Goal: Task Accomplishment & Management: Complete application form

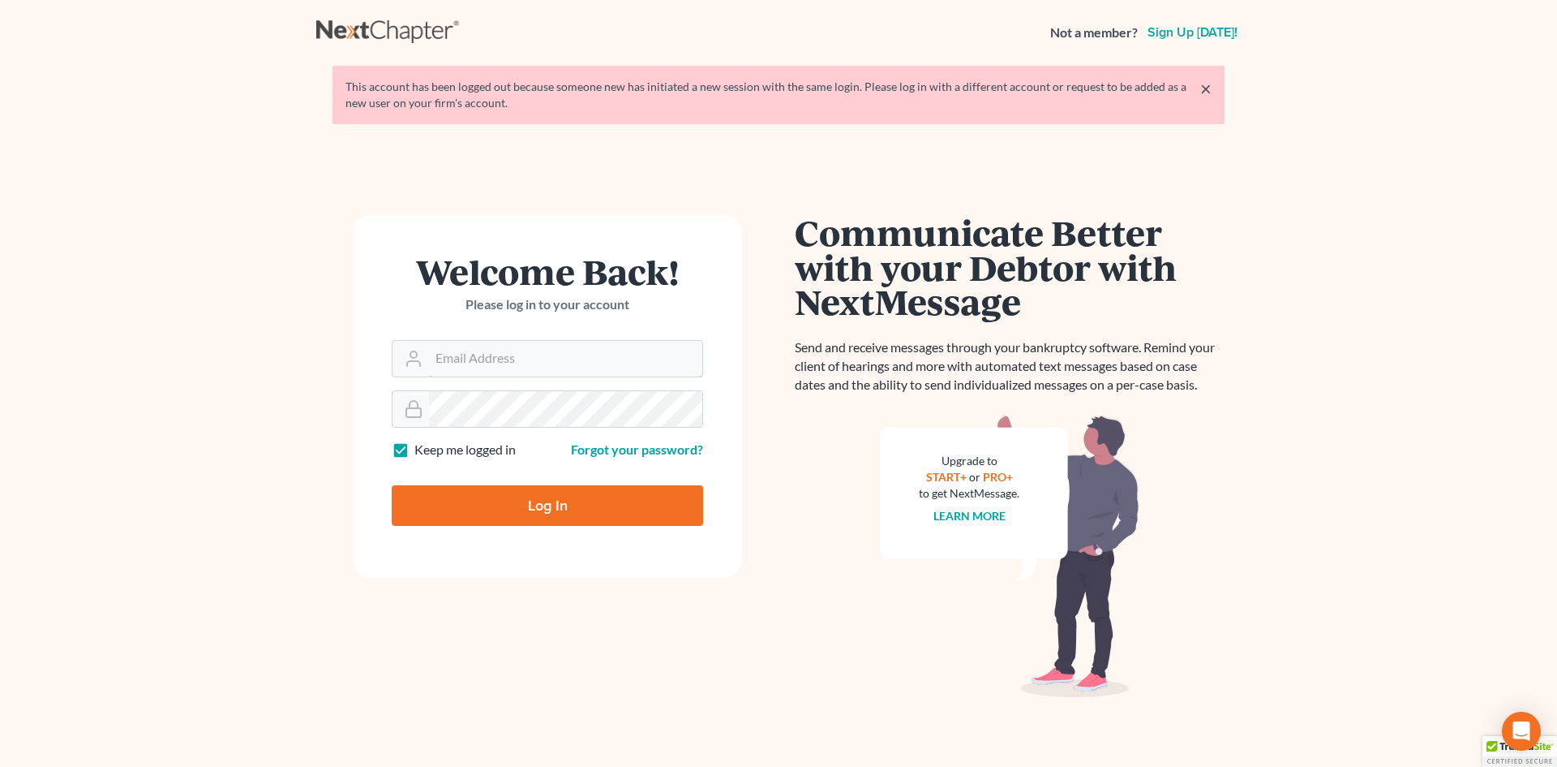
type input "vmajano@scura.com"
click at [540, 516] on input "Log In" at bounding box center [547, 505] width 311 height 41
type input "Thinking..."
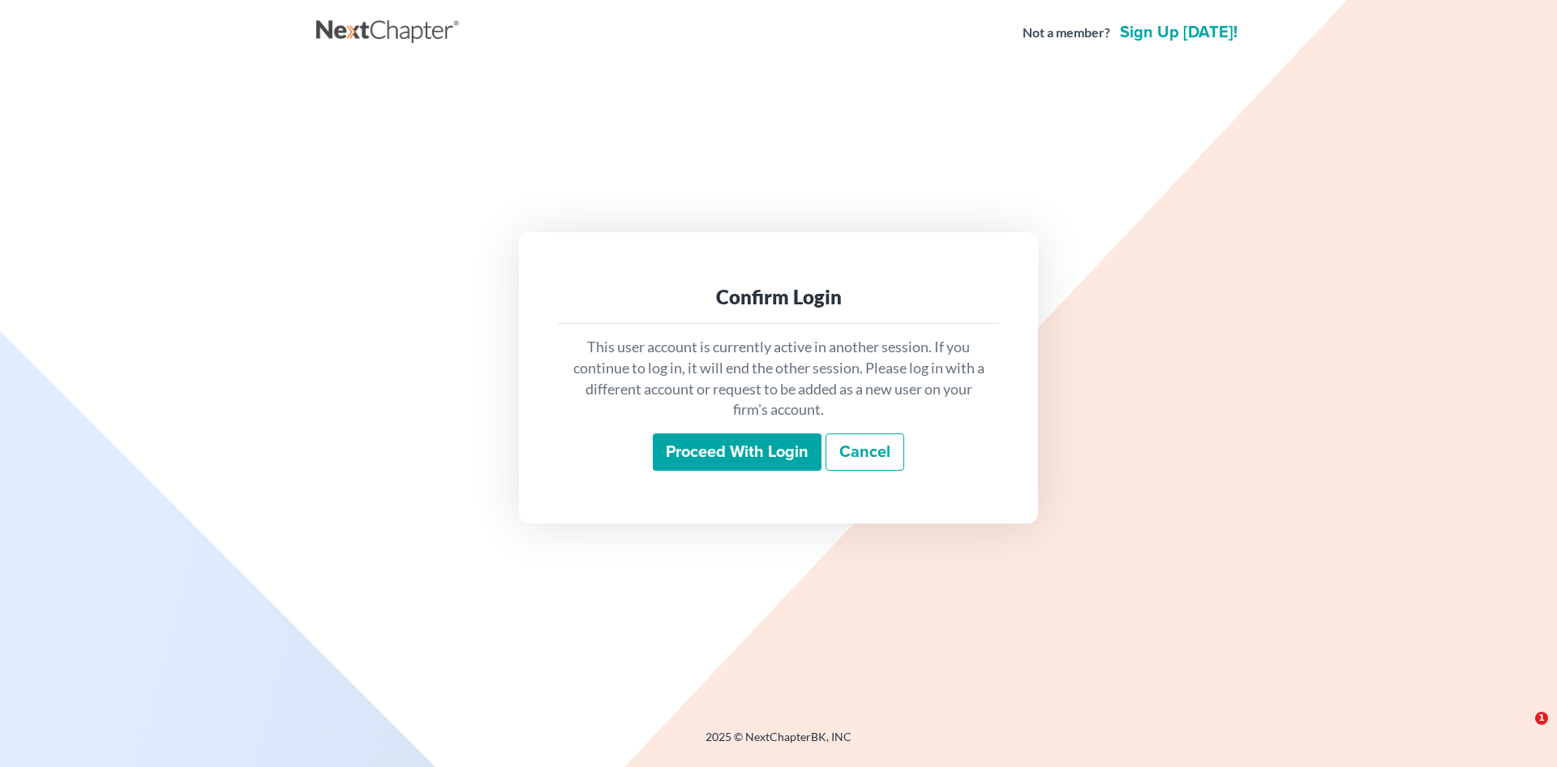
click at [744, 450] on input "Proceed with login" at bounding box center [737, 451] width 169 height 37
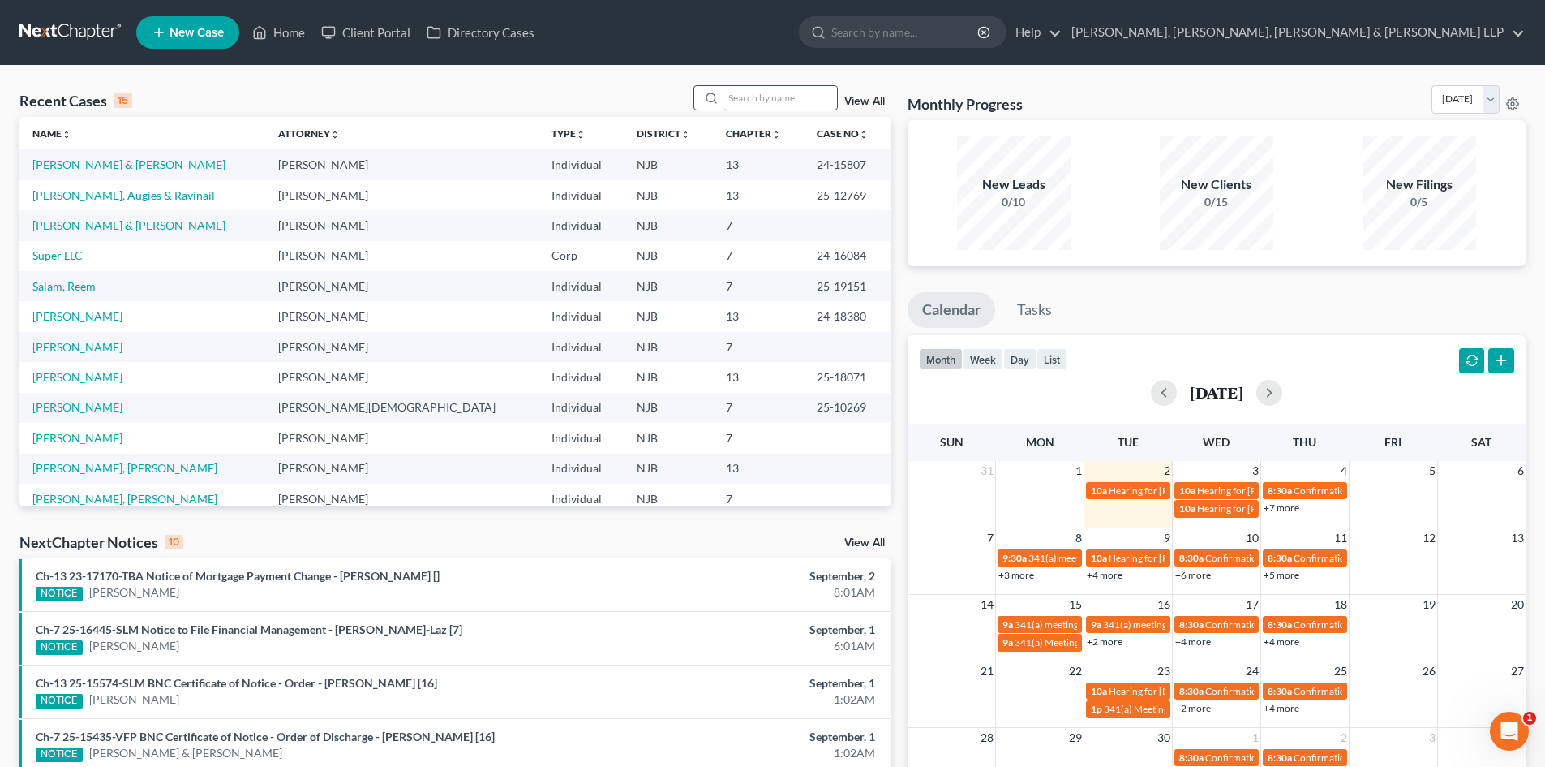
click at [764, 94] on input "search" at bounding box center [781, 98] width 114 height 24
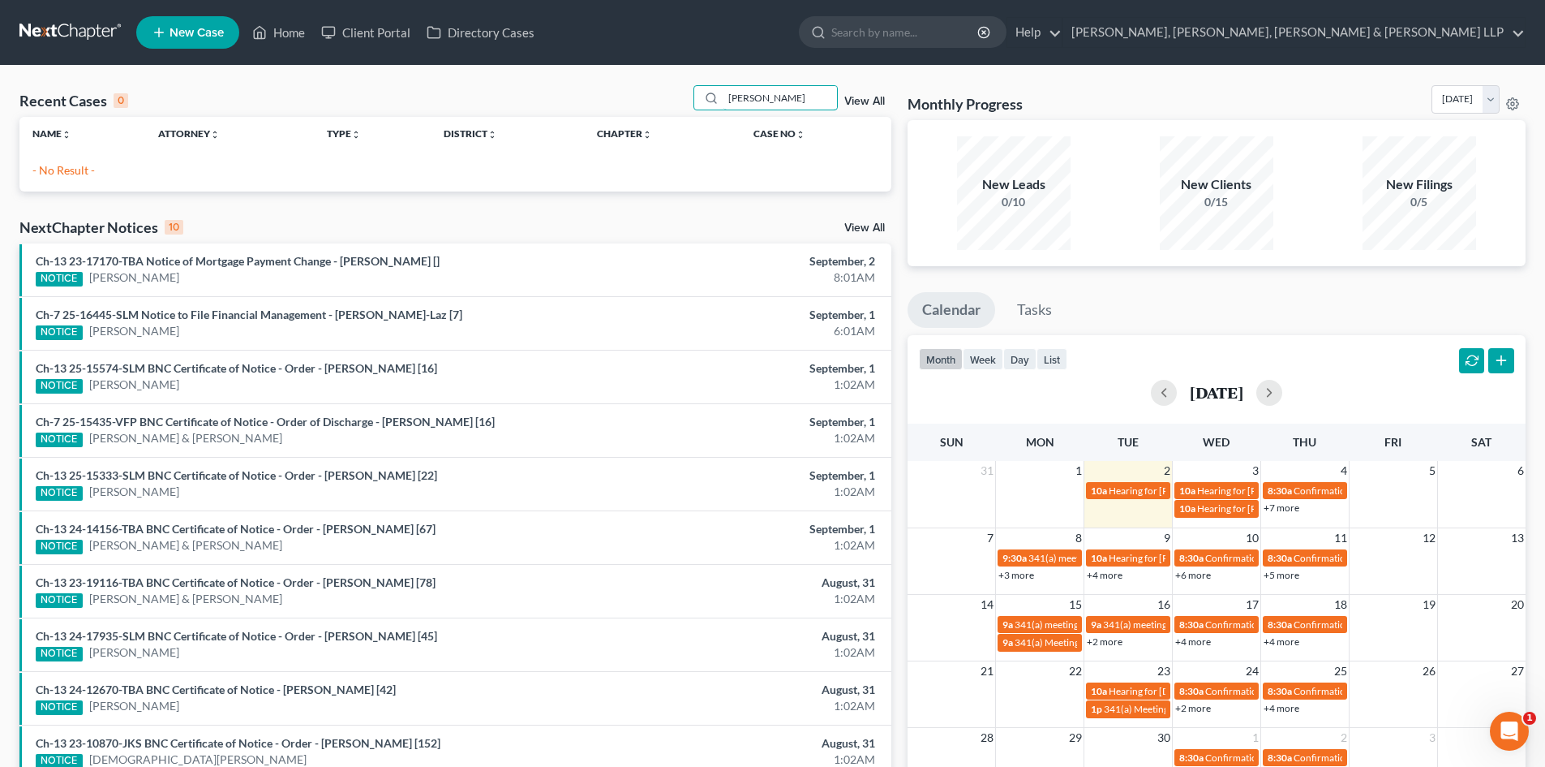
type input "[PERSON_NAME]"
click at [213, 23] on link "New Case" at bounding box center [187, 32] width 103 height 32
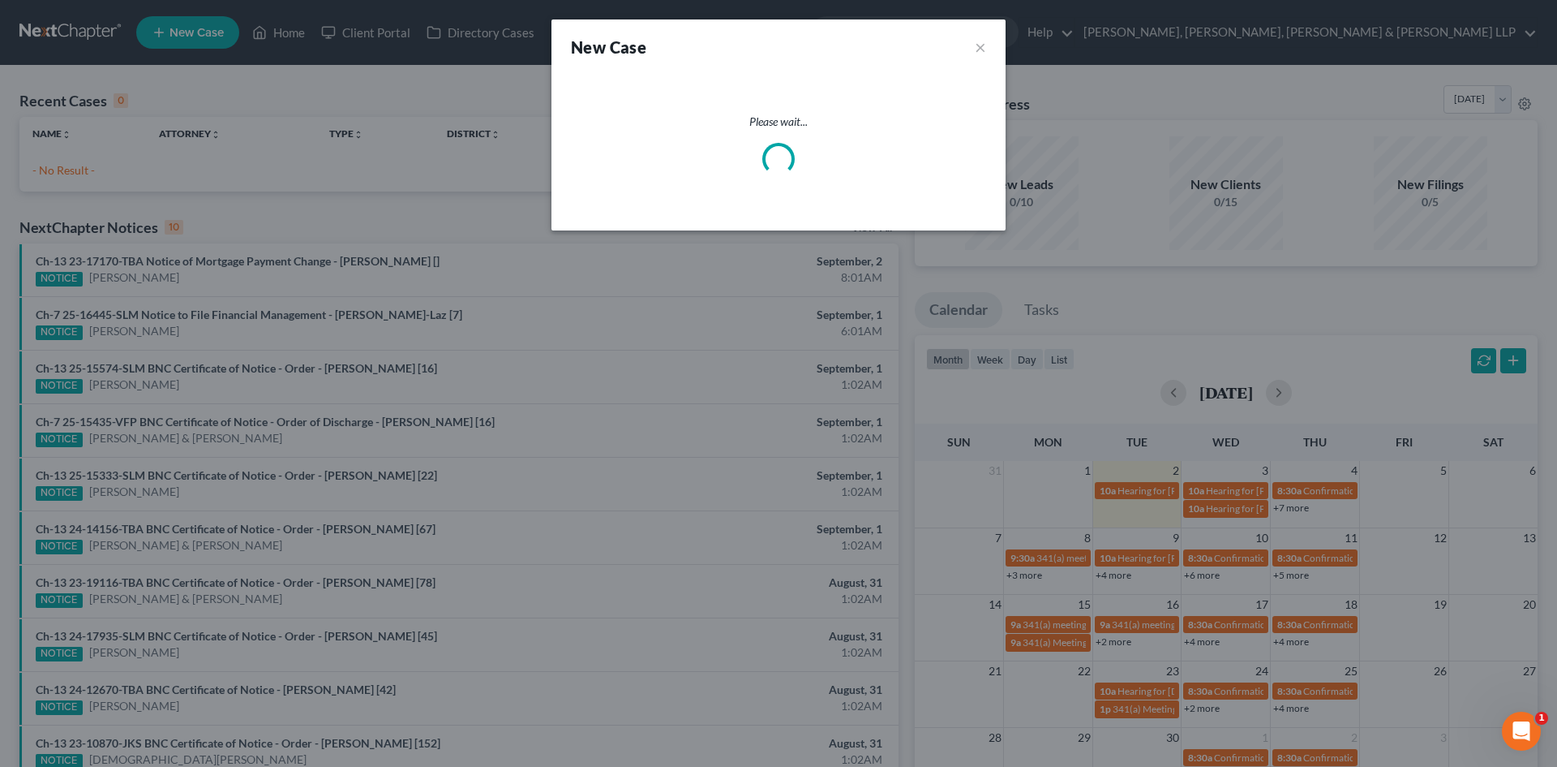
select select "51"
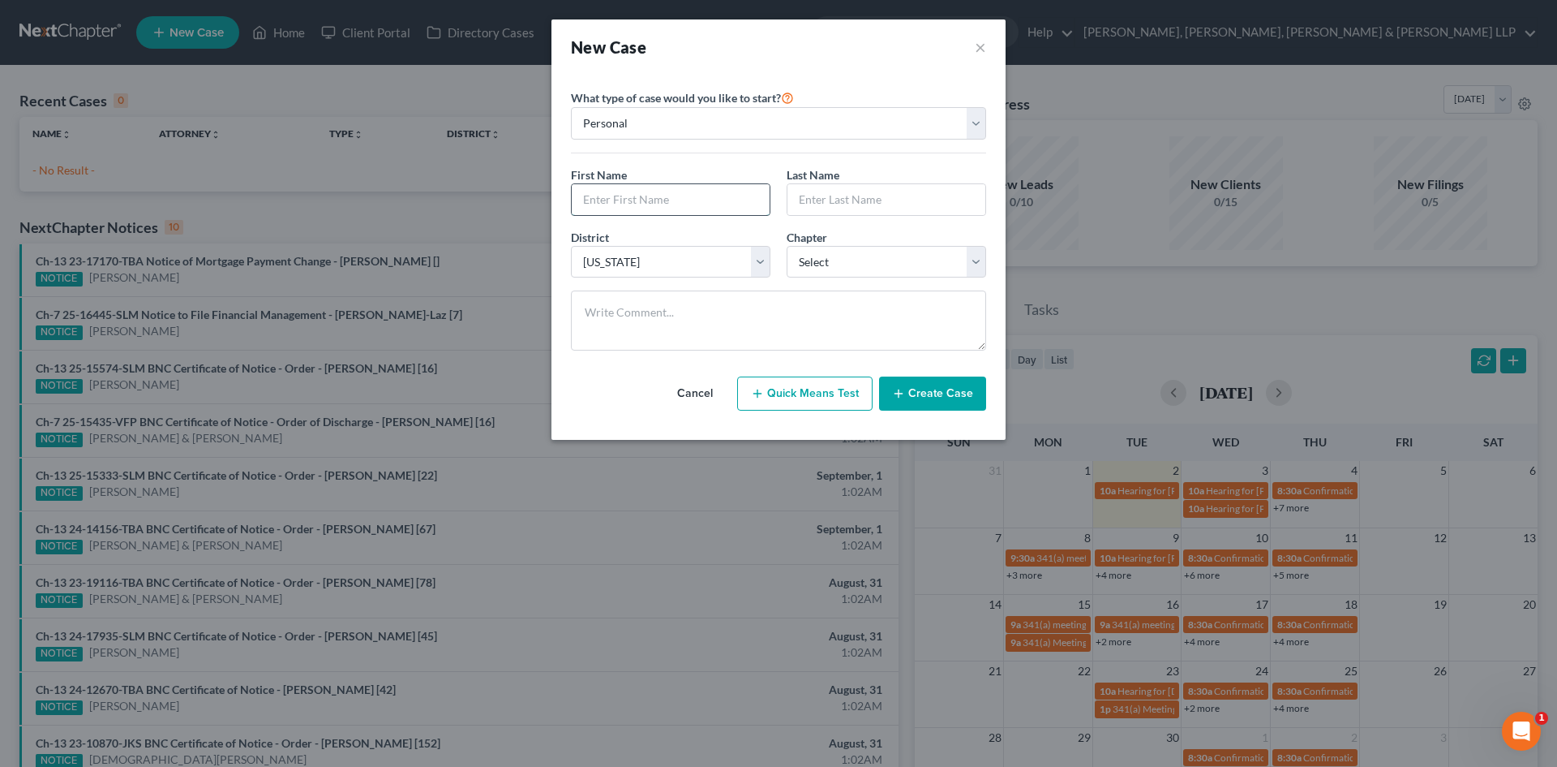
click at [656, 191] on input "text" at bounding box center [671, 199] width 198 height 31
type input "[PERSON_NAME]"
click at [847, 195] on input "text" at bounding box center [887, 199] width 198 height 31
type input "[PERSON_NAME]"
click at [867, 262] on select "Select 7 11 12 13" at bounding box center [887, 262] width 200 height 32
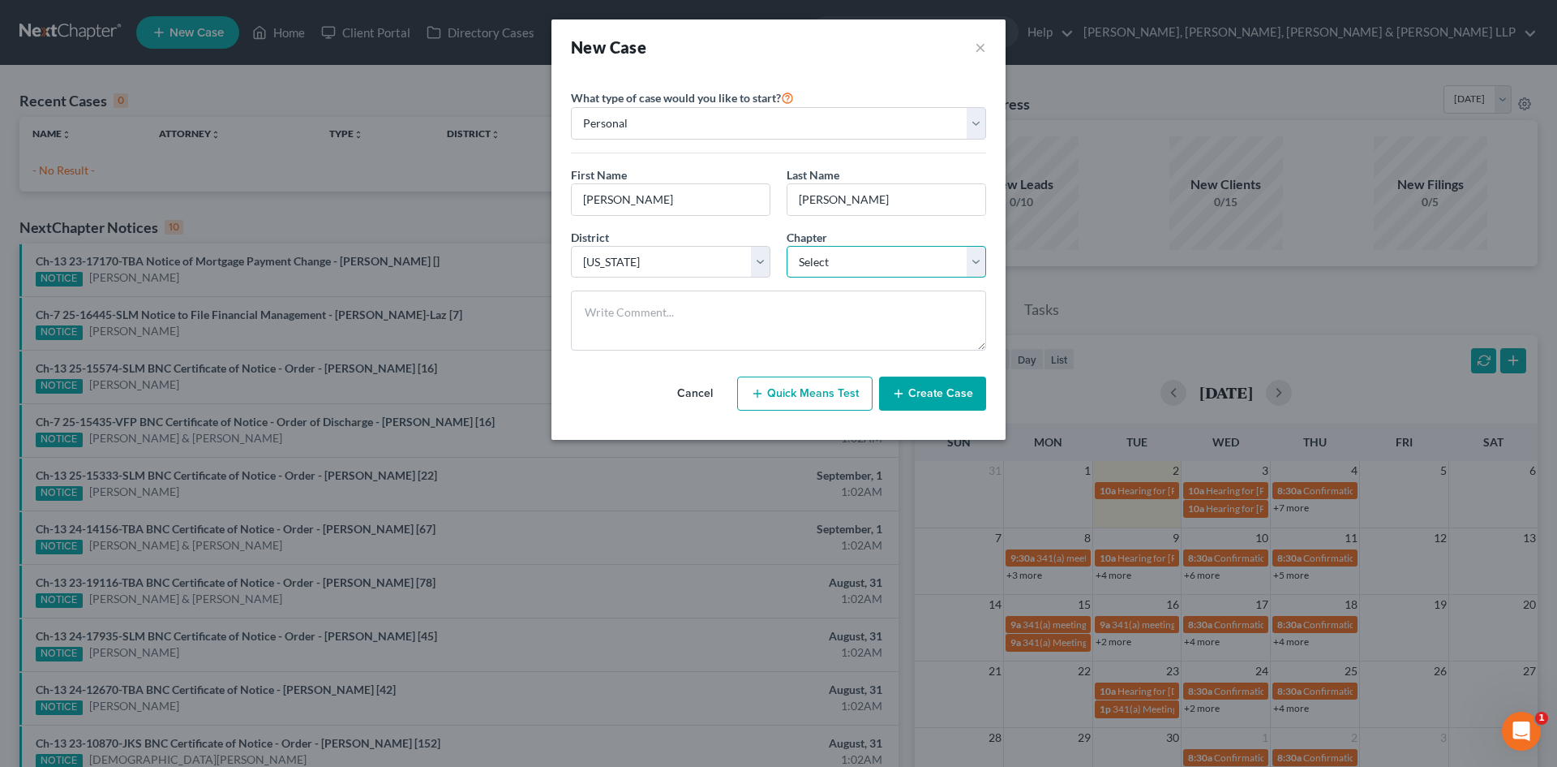
select select "0"
click at [787, 246] on select "Select 7 11 12 13" at bounding box center [887, 262] width 200 height 32
click at [934, 382] on button "Create Case" at bounding box center [932, 393] width 107 height 34
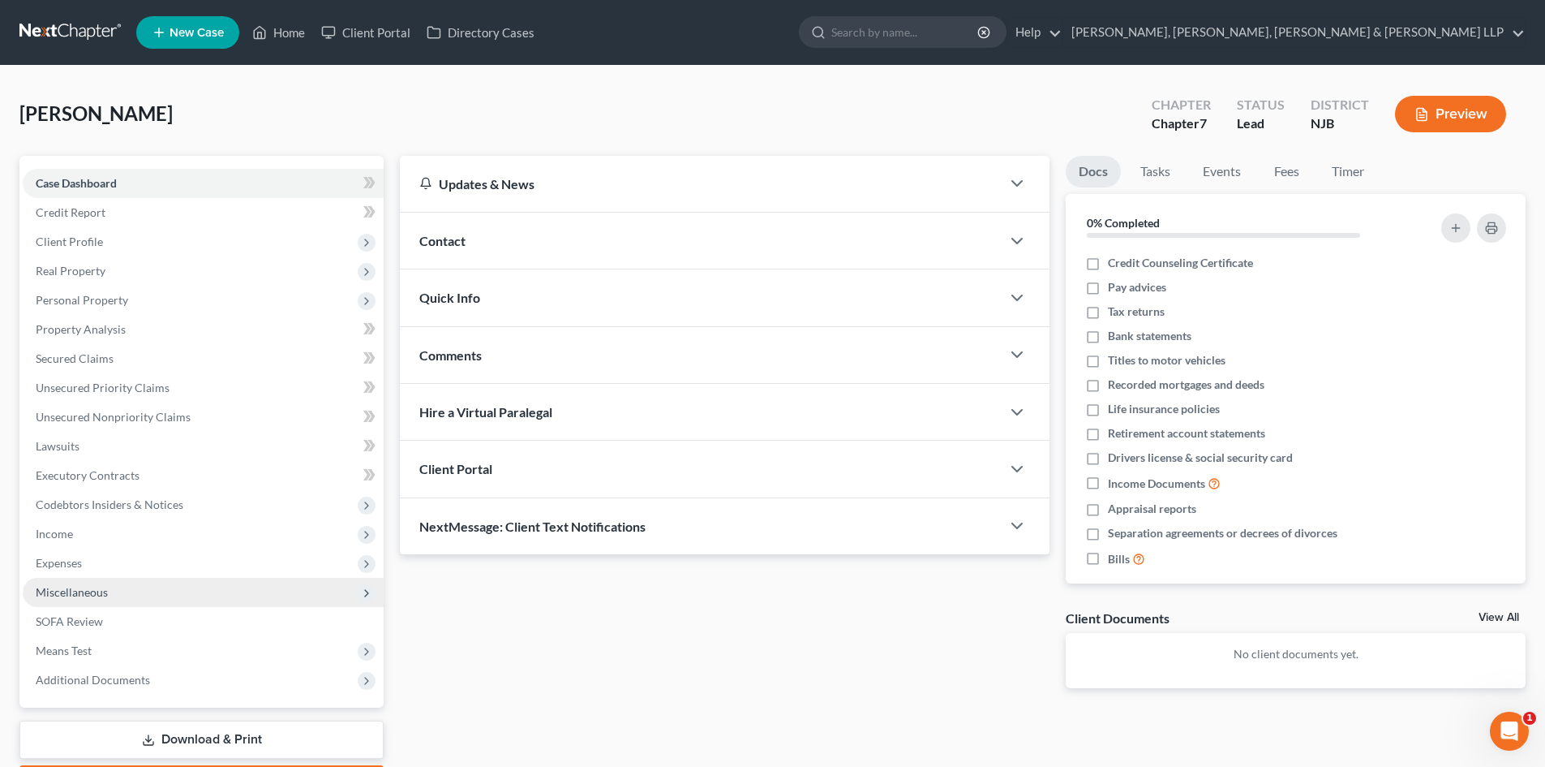
click at [114, 596] on span "Miscellaneous" at bounding box center [203, 592] width 361 height 29
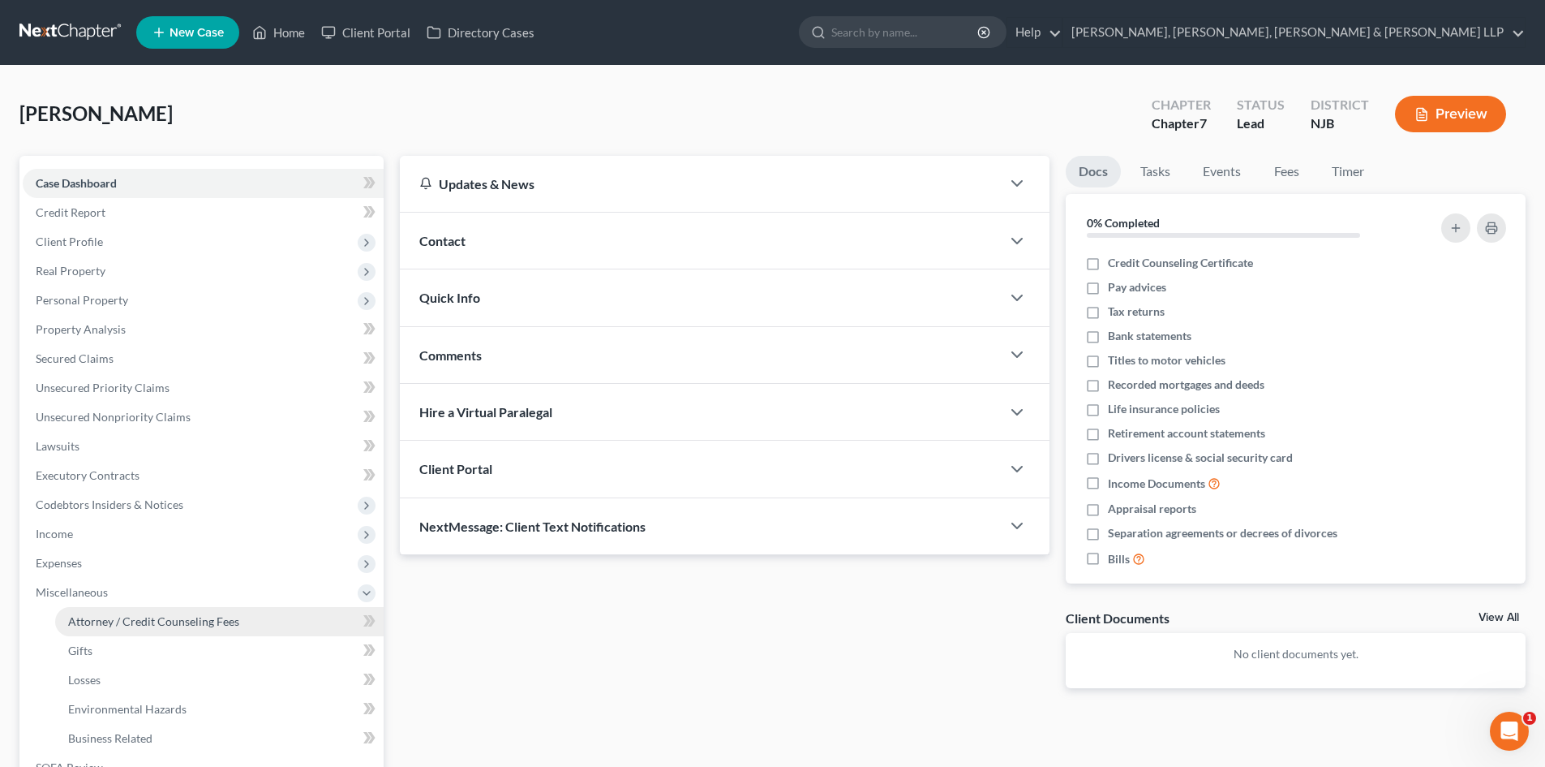
click at [146, 615] on span "Attorney / Credit Counseling Fees" at bounding box center [153, 621] width 171 height 14
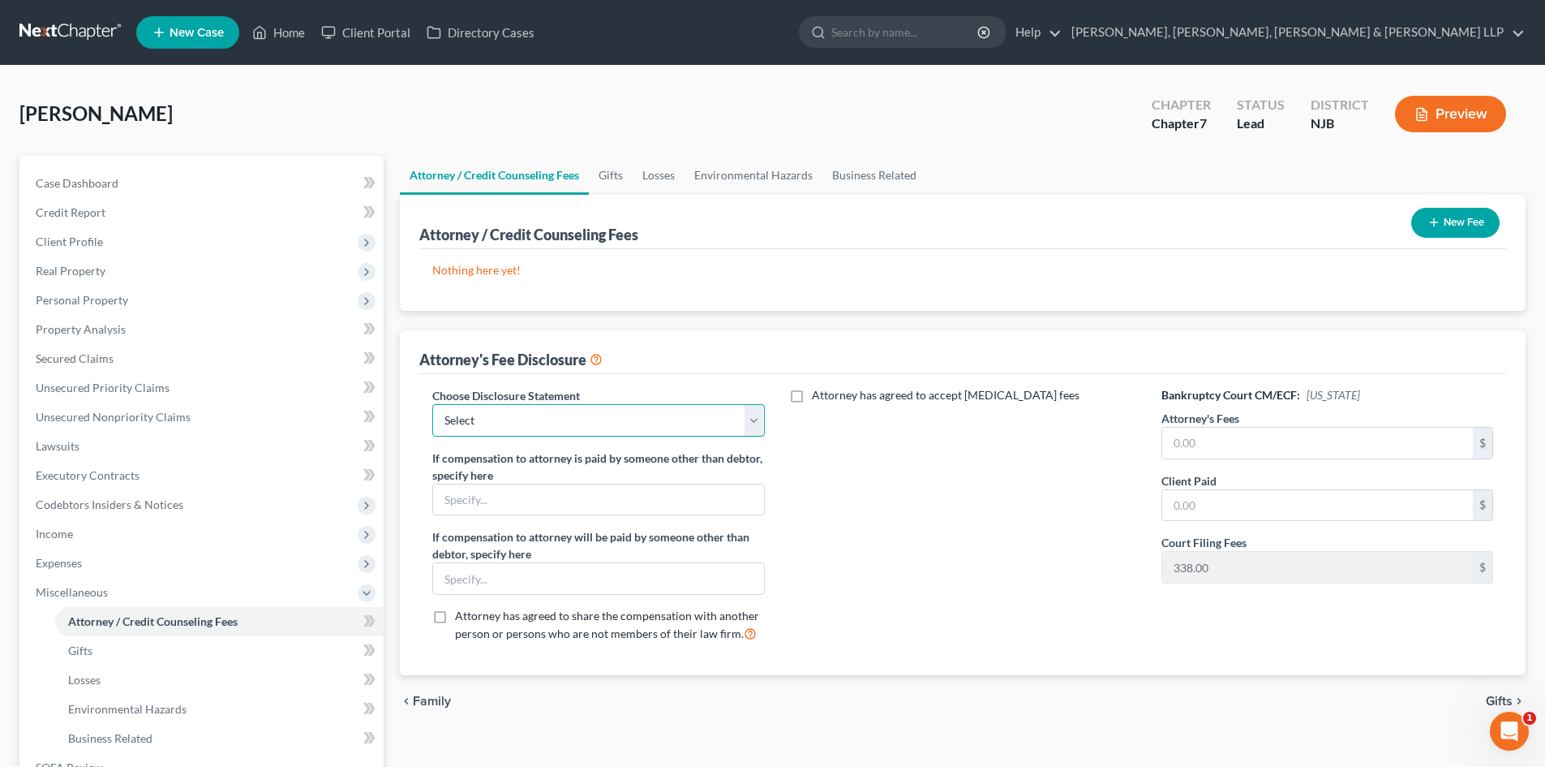
drag, startPoint x: 599, startPoint y: 419, endPoint x: 592, endPoint y: 435, distance: 17.5
click at [599, 419] on select "Select Chapter 13 Disclosure Statement Chapter 7 Disclosure Statement" at bounding box center [598, 420] width 332 height 32
select select "1"
click at [432, 404] on select "Select Chapter 13 Disclosure Statement Chapter 7 Disclosure Statement" at bounding box center [598, 420] width 332 height 32
click at [1212, 436] on input "text" at bounding box center [1317, 442] width 311 height 31
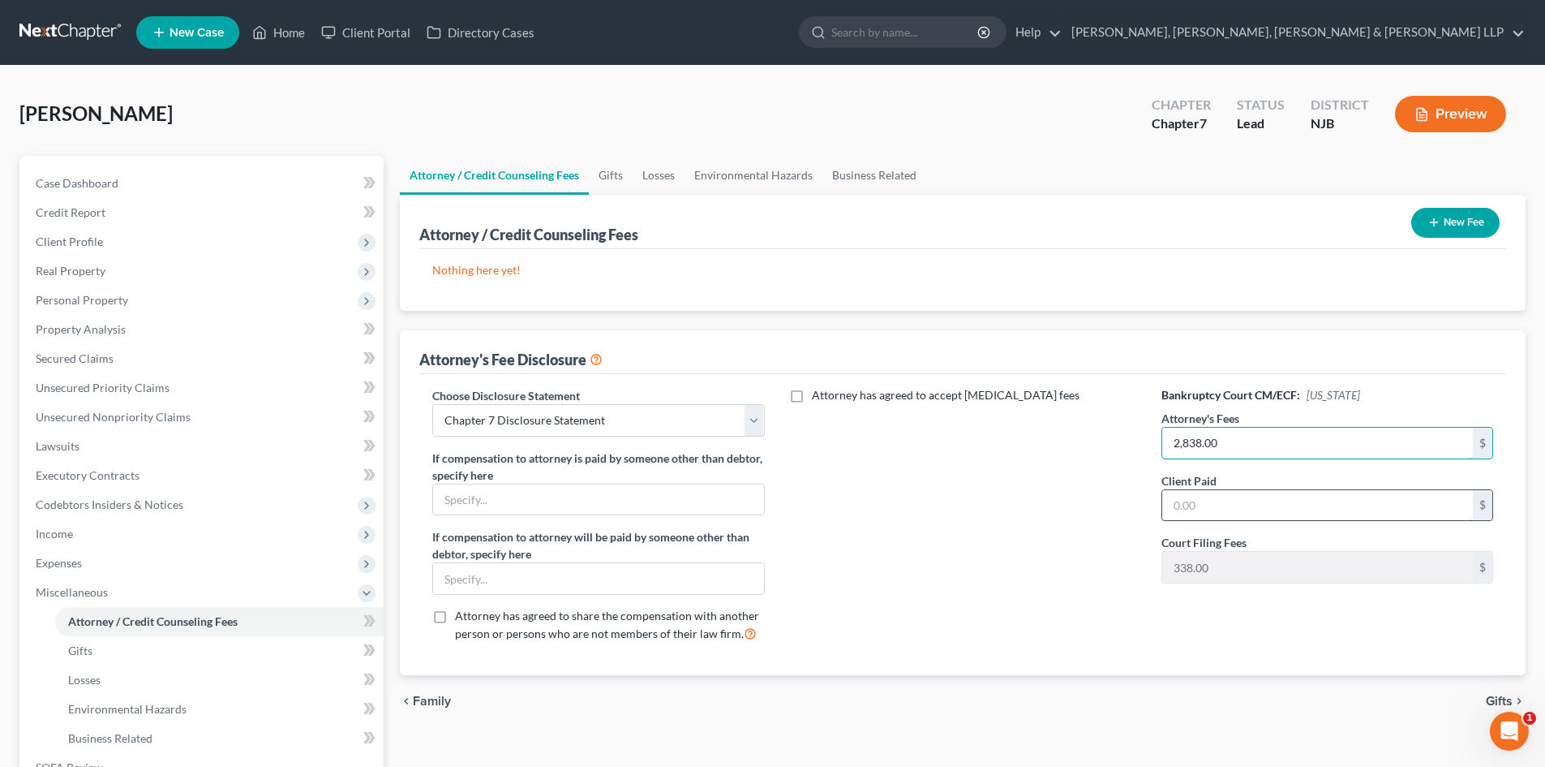
type input "2,838.00"
click at [1254, 500] on input "text" at bounding box center [1317, 505] width 311 height 31
type input "2,838.00"
click at [1407, 233] on div "New Fee" at bounding box center [1455, 222] width 101 height 43
click at [1431, 216] on icon "button" at bounding box center [1434, 222] width 13 height 13
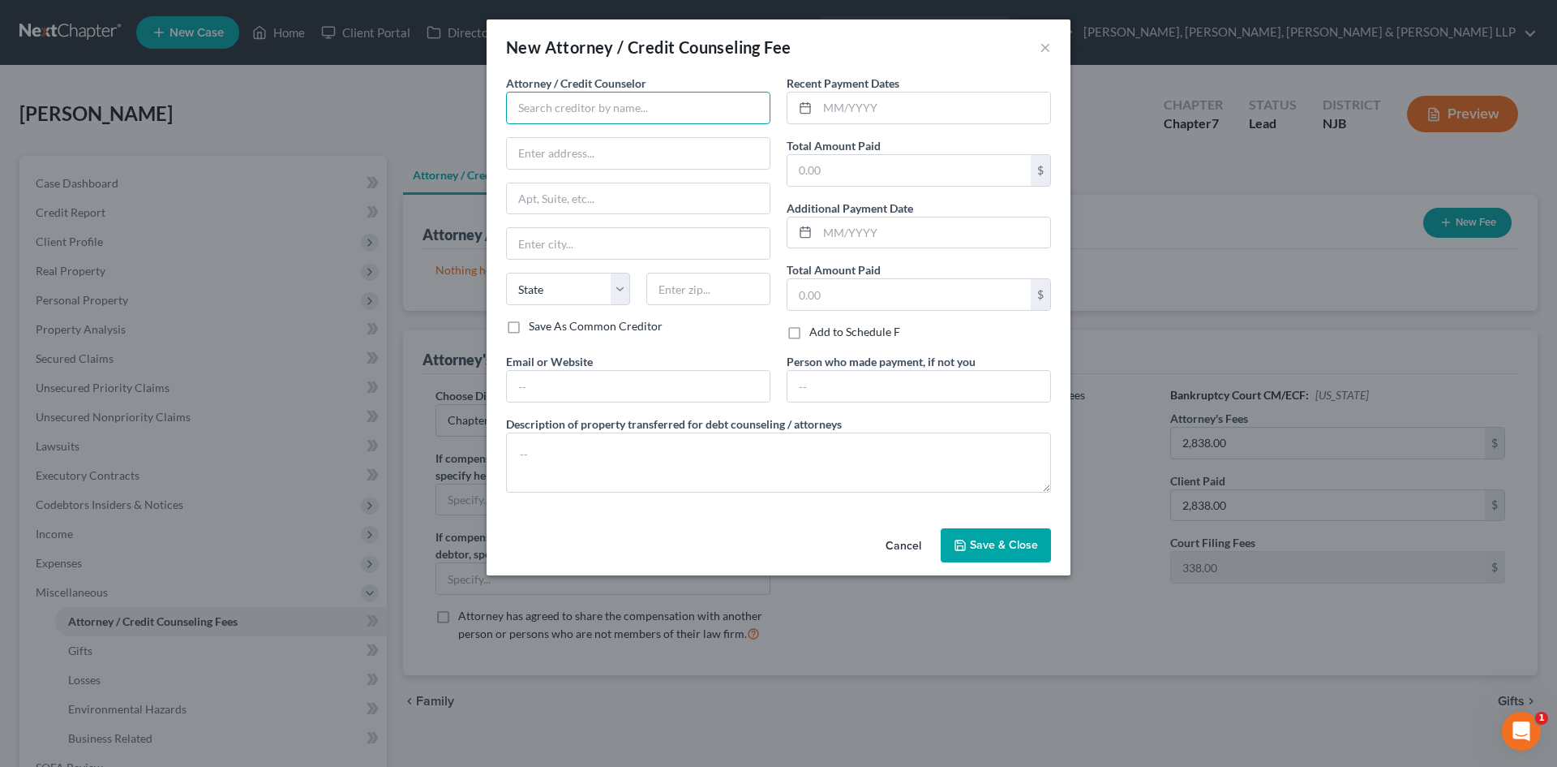
click at [588, 110] on input "text" at bounding box center [638, 108] width 264 height 32
click at [554, 109] on input "Scuram [PERSON_NAME]" at bounding box center [638, 108] width 264 height 32
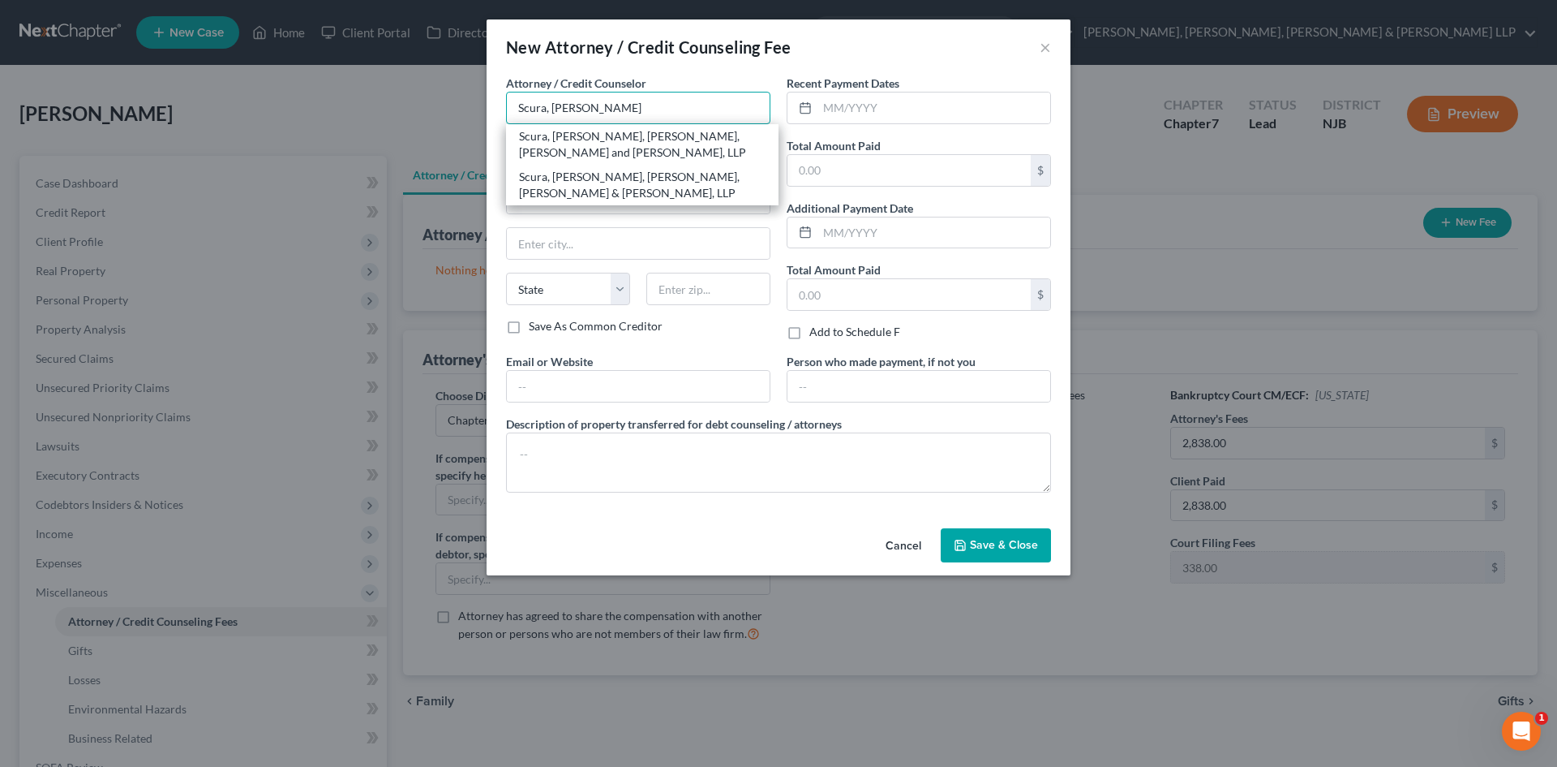
drag, startPoint x: 571, startPoint y: 109, endPoint x: 651, endPoint y: 107, distance: 79.5
click at [651, 107] on input "Scura, [PERSON_NAME]" at bounding box center [638, 108] width 264 height 32
click at [644, 173] on div "Scura, [PERSON_NAME], [PERSON_NAME], [PERSON_NAME] & [PERSON_NAME], LLP" at bounding box center [642, 185] width 247 height 32
type input "Scura, [PERSON_NAME], [PERSON_NAME], [PERSON_NAME] & [PERSON_NAME], LLP"
type input "1599 Hamburg turnpike"
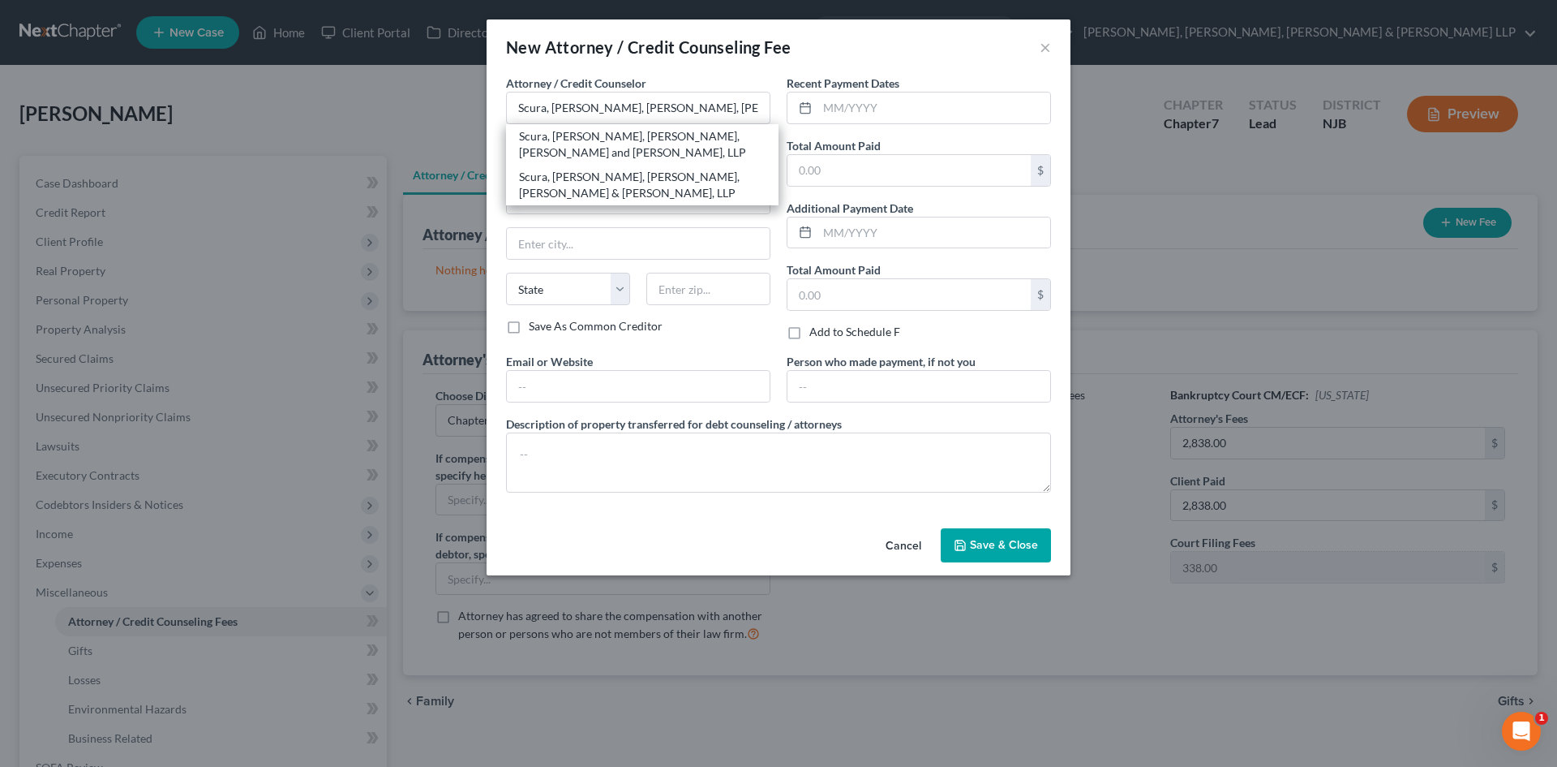
type input "[PERSON_NAME]"
select select "33"
type input "07470"
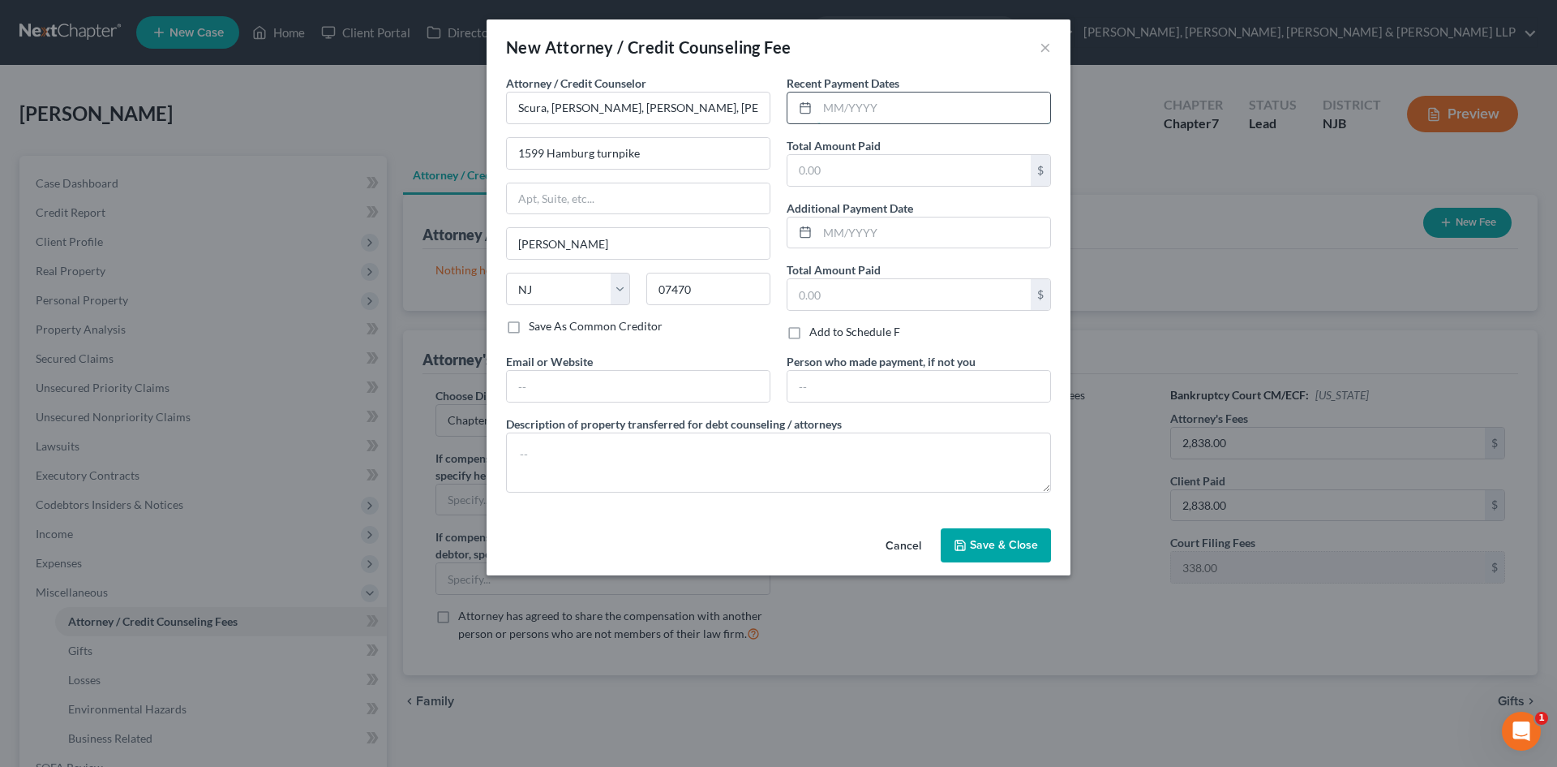
click at [873, 103] on input "text" at bounding box center [934, 107] width 233 height 31
type input "07/2025"
click at [852, 168] on input "text" at bounding box center [909, 170] width 243 height 31
type input "2,838.00"
click at [693, 483] on textarea at bounding box center [778, 462] width 545 height 60
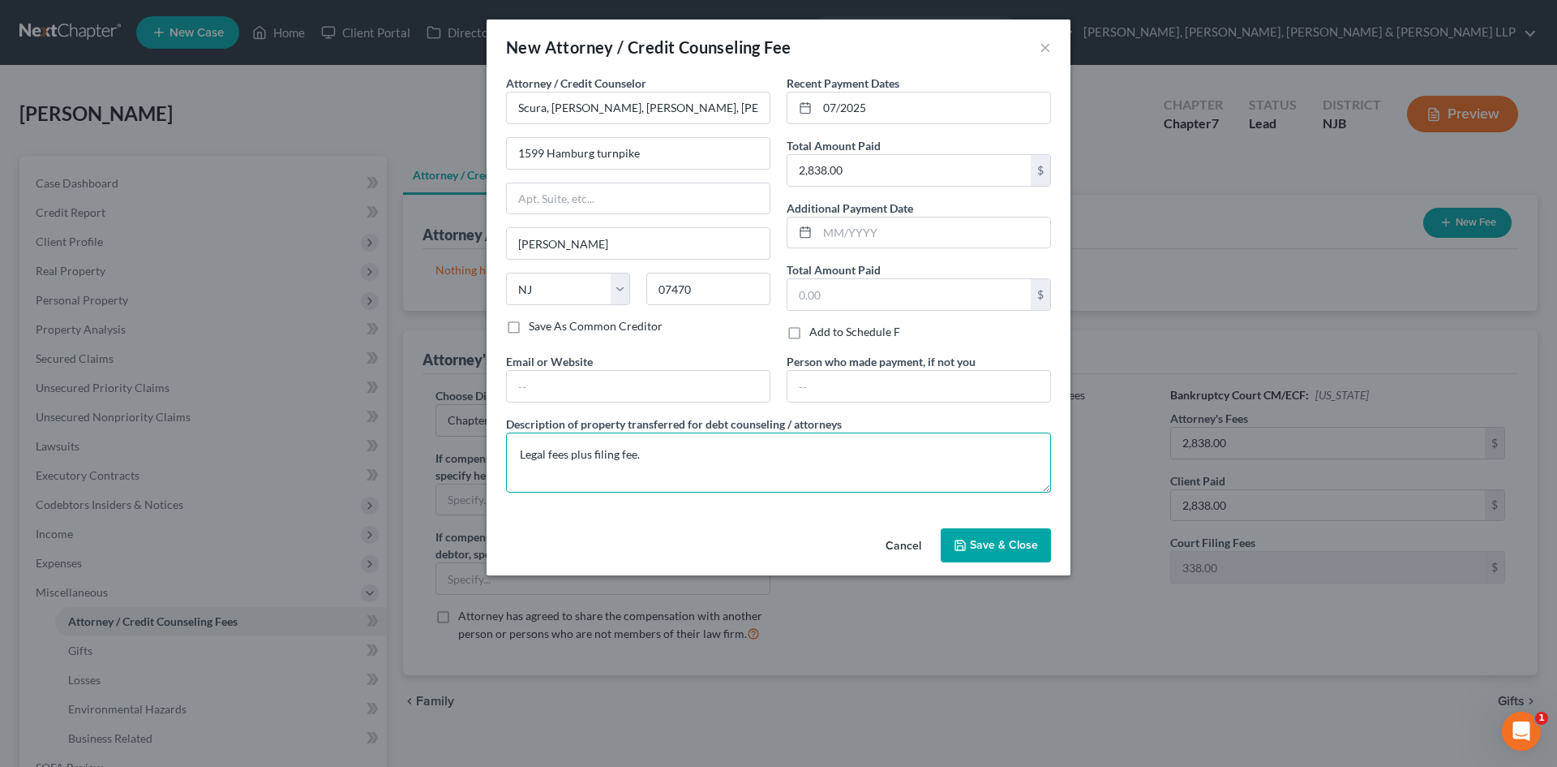
type textarea "Legal fees plus filing fee."
click at [958, 537] on button "Save & Close" at bounding box center [996, 545] width 110 height 34
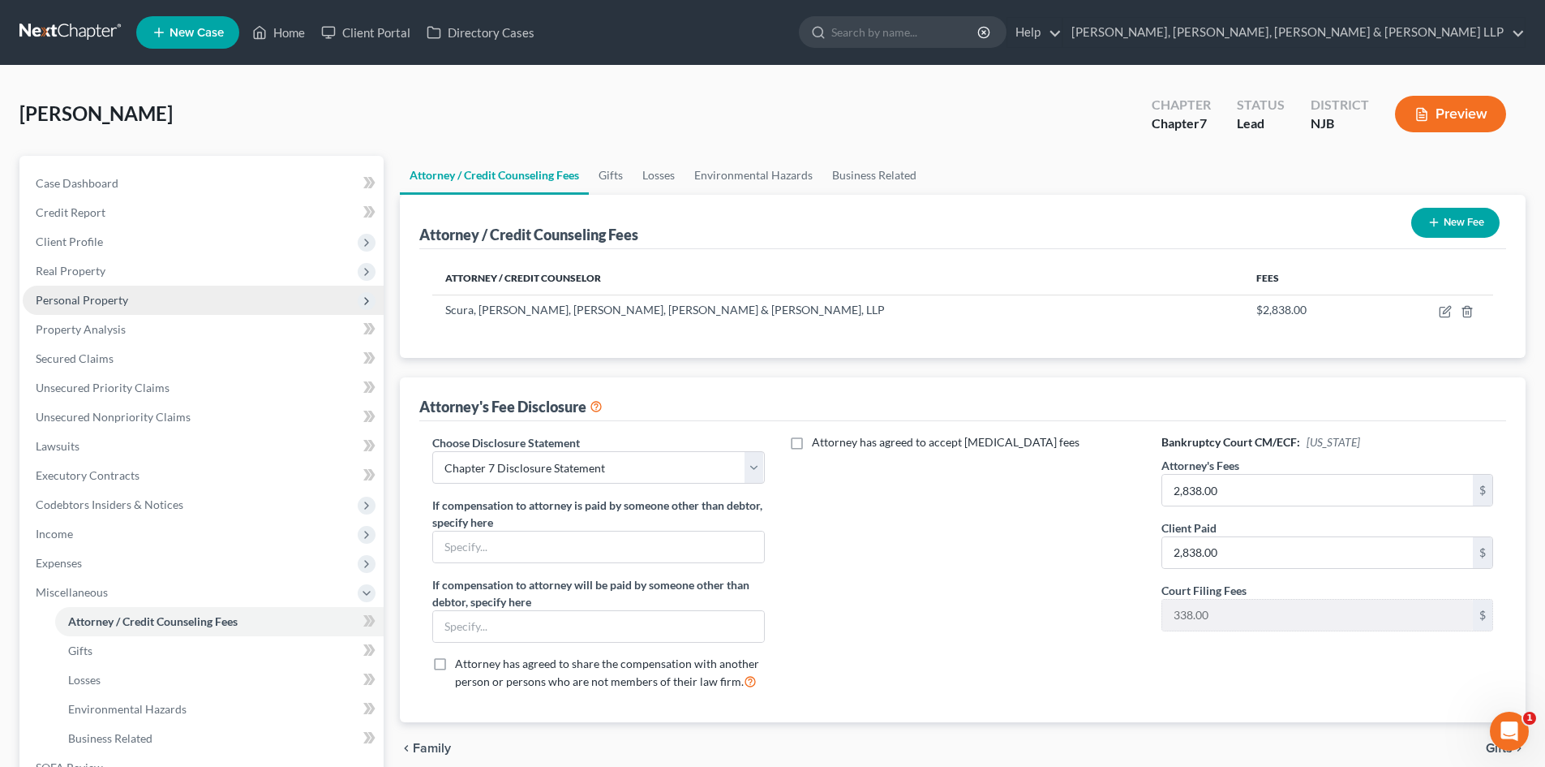
click at [140, 299] on span "Personal Property" at bounding box center [203, 300] width 361 height 29
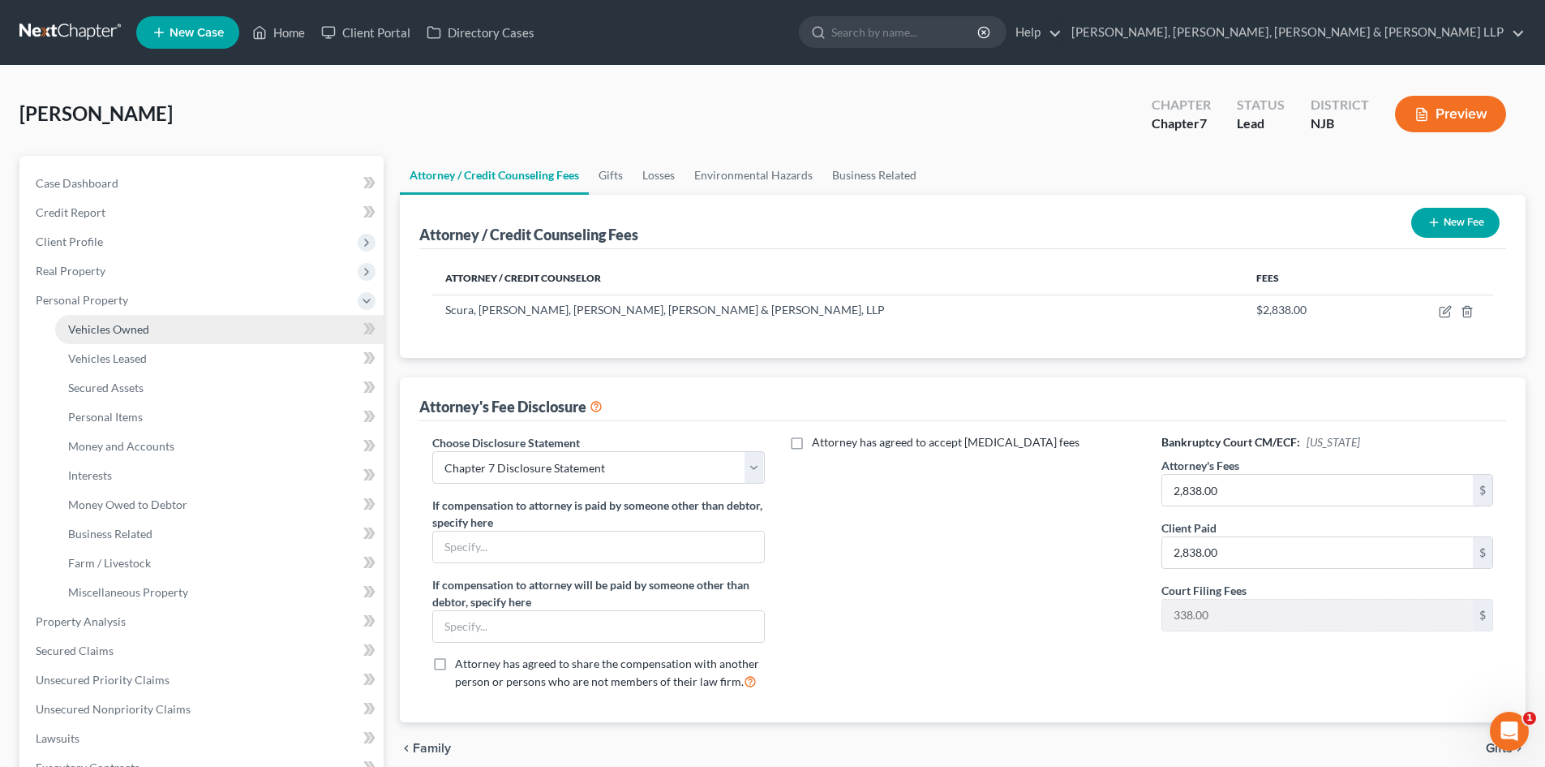
click at [139, 324] on span "Vehicles Owned" at bounding box center [108, 329] width 81 height 14
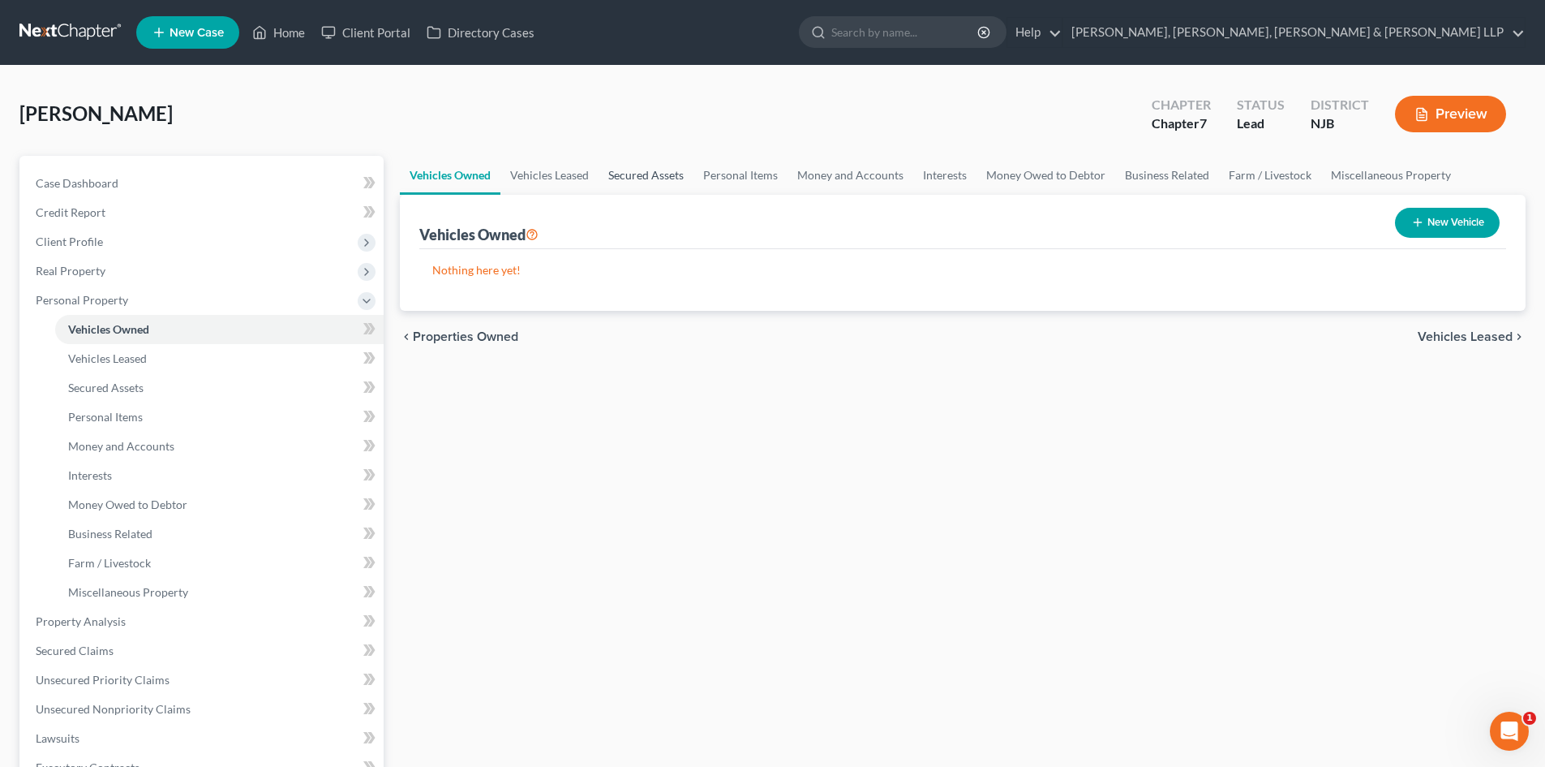
click at [656, 180] on link "Secured Assets" at bounding box center [646, 175] width 95 height 39
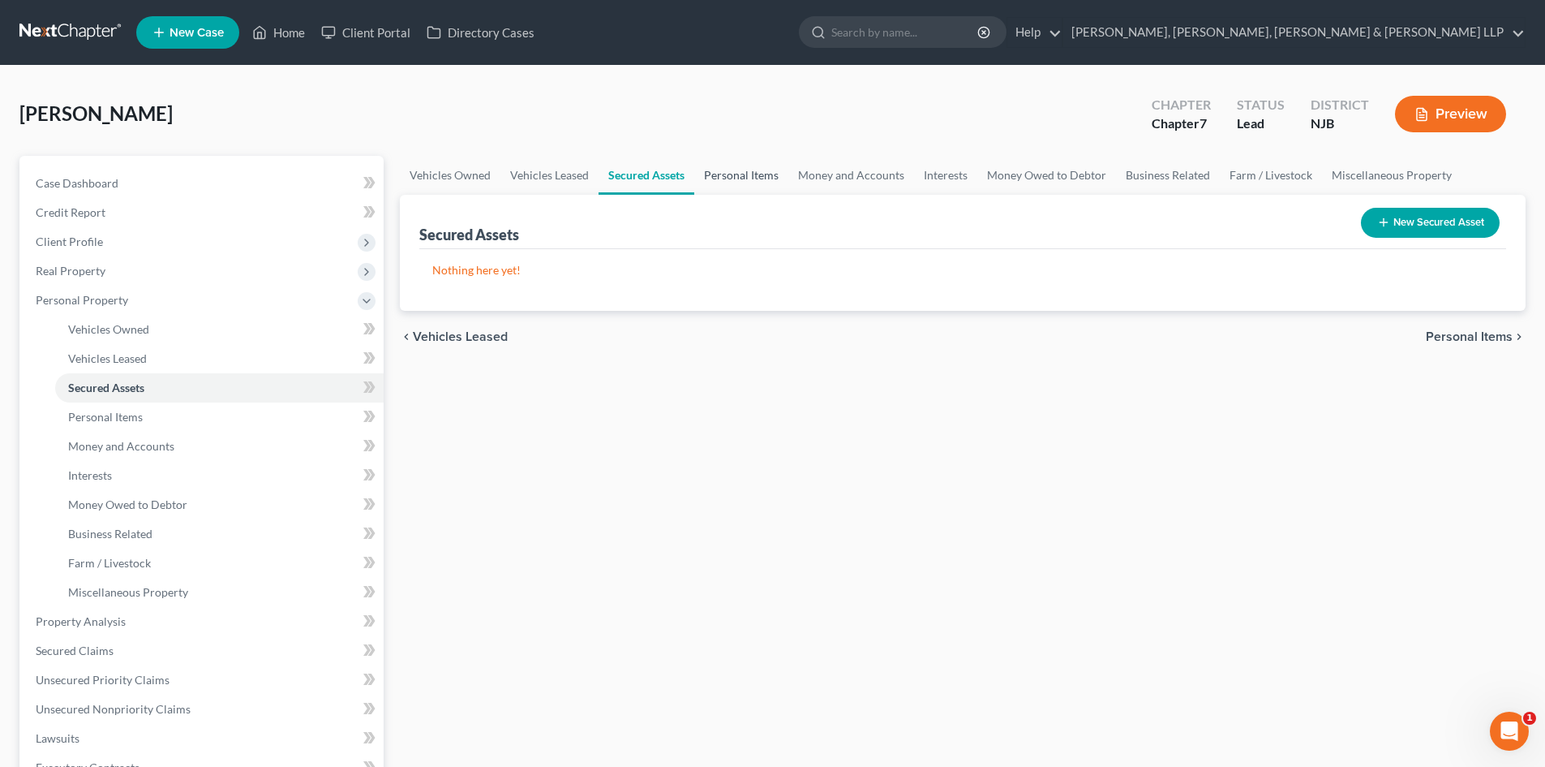
click at [741, 179] on link "Personal Items" at bounding box center [741, 175] width 94 height 39
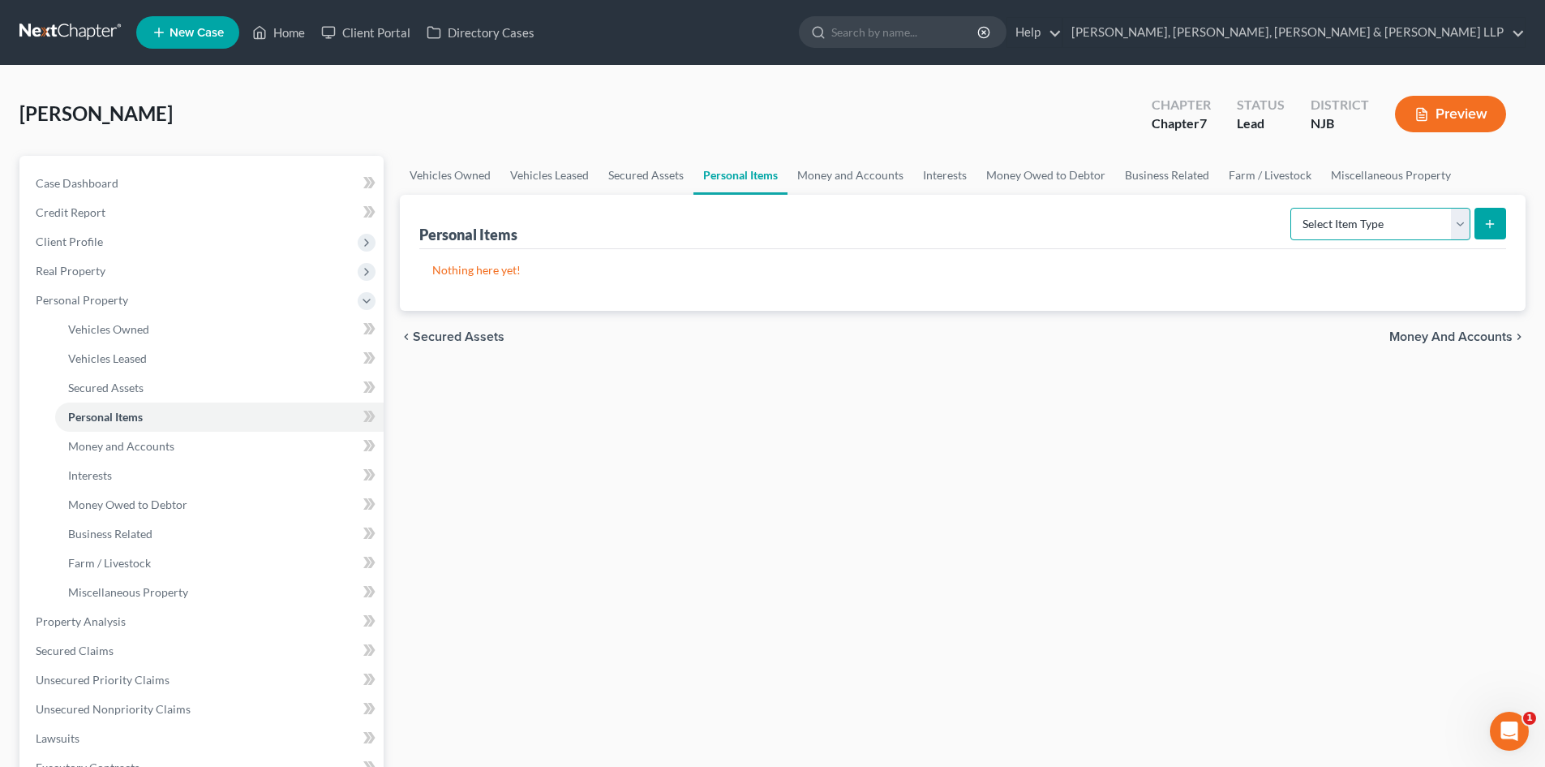
click at [1331, 223] on select "Select Item Type Clothing Collectibles Of Value Electronics Firearms Household …" at bounding box center [1380, 224] width 180 height 32
select select "clothing"
click at [1292, 208] on select "Select Item Type Clothing Collectibles Of Value Electronics Firearms Household …" at bounding box center [1380, 224] width 180 height 32
click at [1506, 226] on div "Personal Items Select Item Type Clothing Collectibles Of Value Electronics Fire…" at bounding box center [963, 253] width 1126 height 116
click at [1501, 226] on button "submit" at bounding box center [1491, 224] width 32 height 32
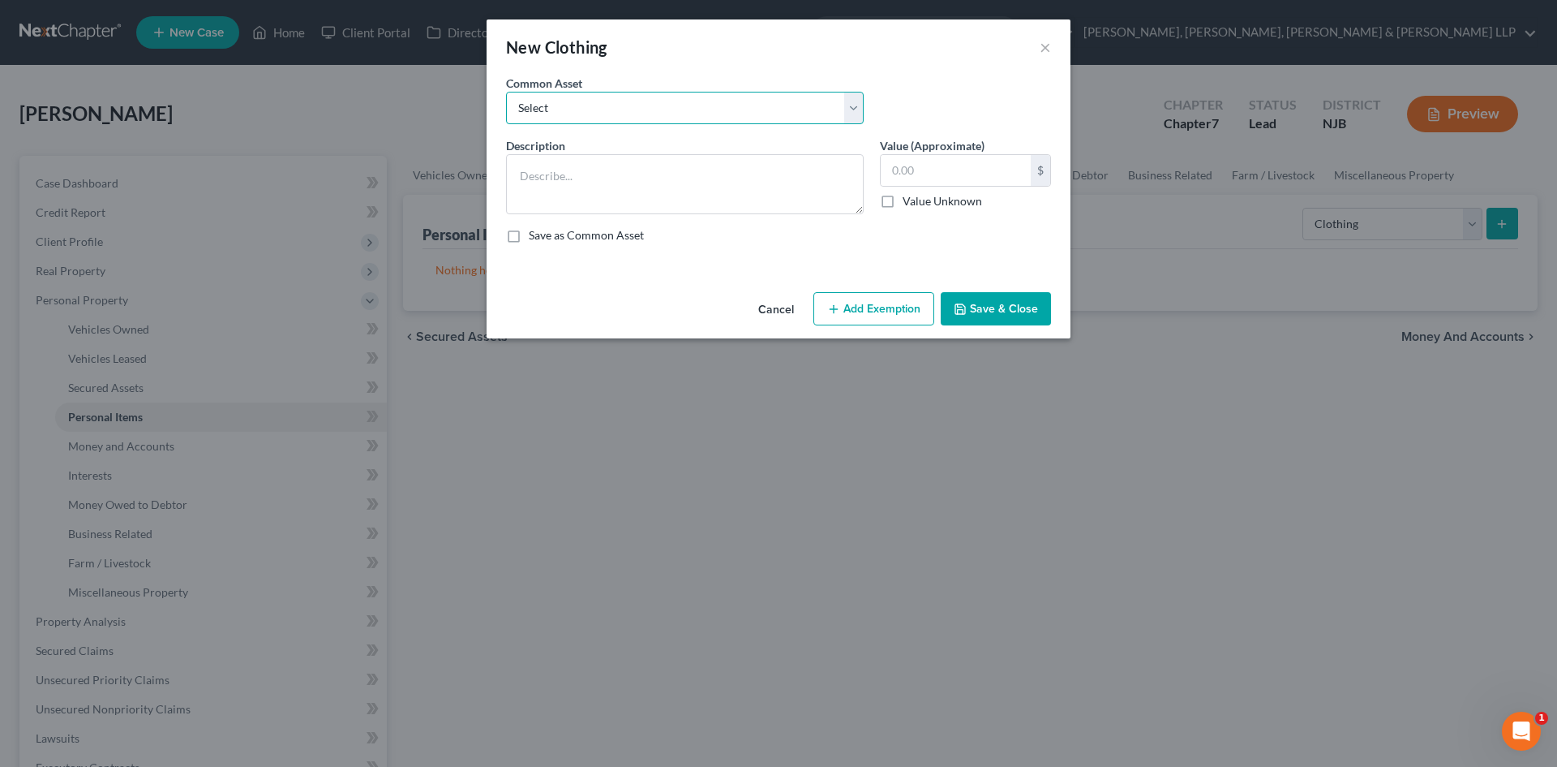
click at [578, 122] on select "Select Clothes, Shoes & Accessories" at bounding box center [685, 108] width 358 height 32
select select "0"
click at [506, 92] on select "Select Clothes, Shoes & Accessories" at bounding box center [685, 108] width 358 height 32
type textarea "Clothes, Shoes & Accessories"
type input "300.00"
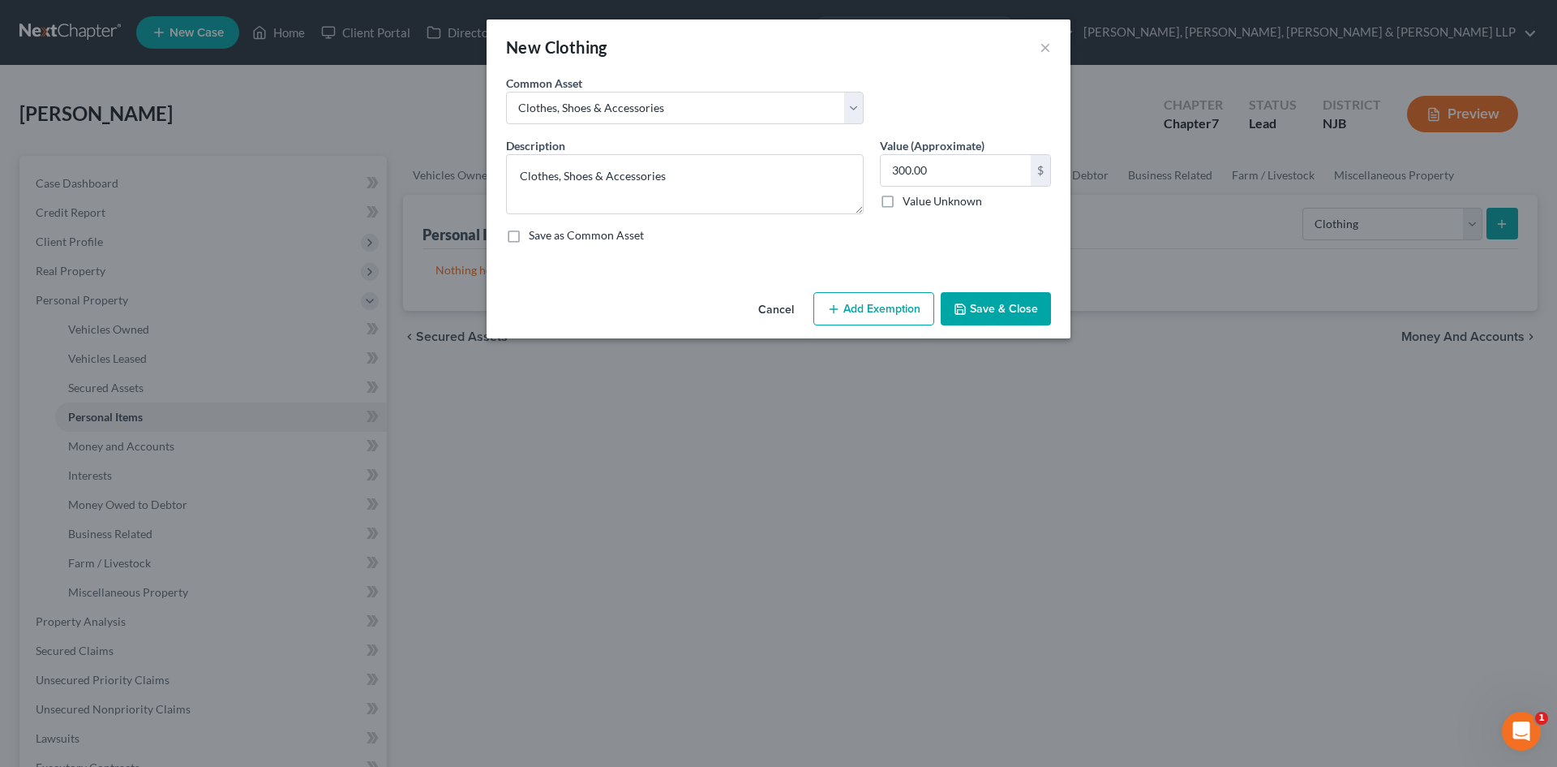
click at [900, 302] on button "Add Exemption" at bounding box center [874, 309] width 121 height 34
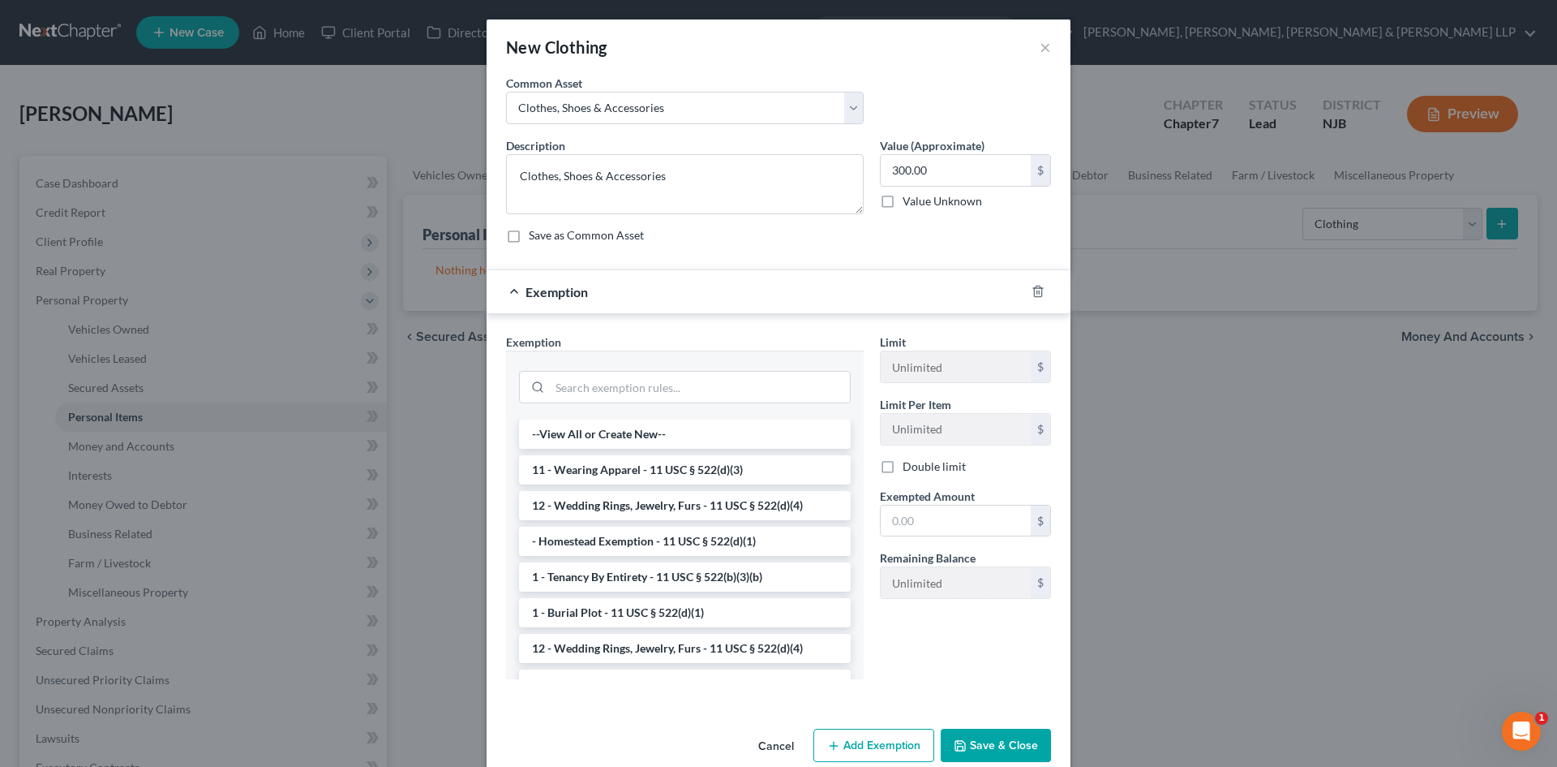
drag, startPoint x: 650, startPoint y: 470, endPoint x: 863, endPoint y: 502, distance: 215.7
click at [656, 471] on li "11 - Wearing Apparel - 11 USC § 522(d)(3)" at bounding box center [685, 469] width 332 height 29
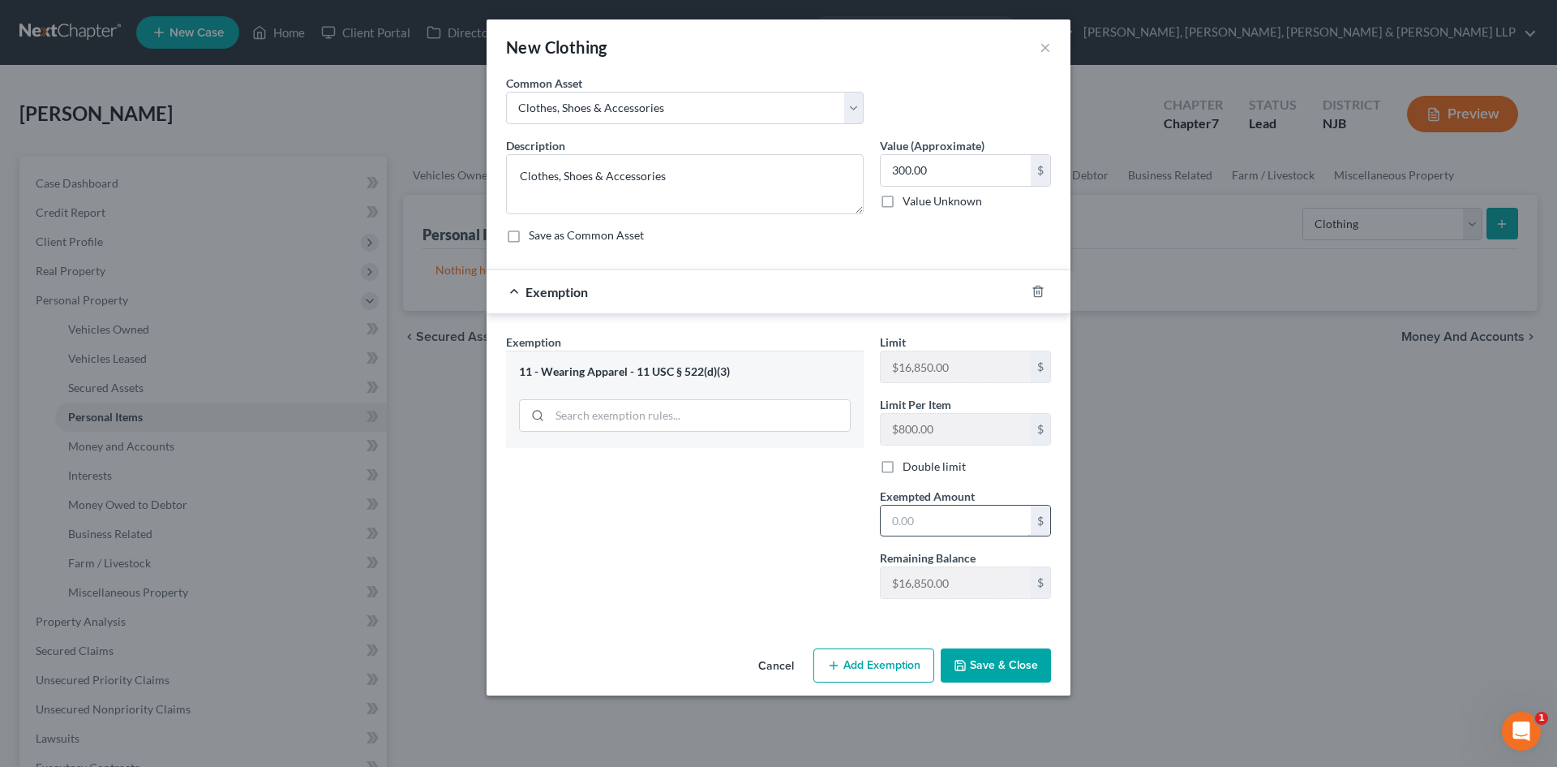
click at [919, 512] on input "text" at bounding box center [956, 520] width 150 height 31
type input "300"
drag, startPoint x: 809, startPoint y: 568, endPoint x: 900, endPoint y: 603, distance: 96.8
click at [813, 568] on div "Exemption Set must be selected for CA. Exemption * 11 - Wearing Apparel - 11 US…" at bounding box center [685, 472] width 374 height 278
click at [1003, 665] on button "Save & Close" at bounding box center [996, 665] width 110 height 34
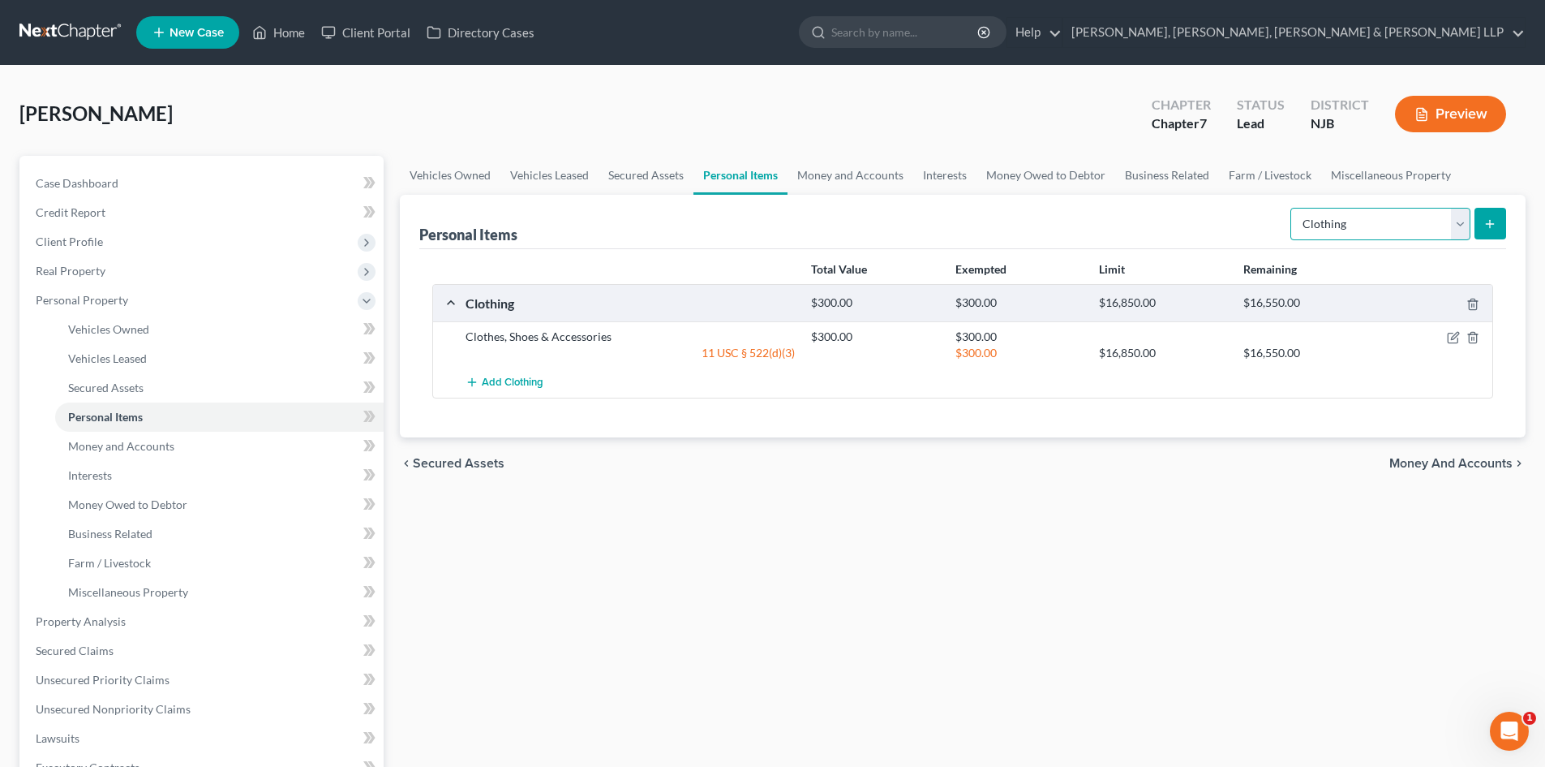
click at [1351, 232] on select "Select Item Type Clothing Collectibles Of Value Electronics Firearms Household …" at bounding box center [1380, 224] width 180 height 32
select select "electronics"
click at [1292, 208] on select "Select Item Type Clothing Collectibles Of Value Electronics Firearms Household …" at bounding box center [1380, 224] width 180 height 32
click at [1489, 218] on icon "submit" at bounding box center [1490, 223] width 13 height 13
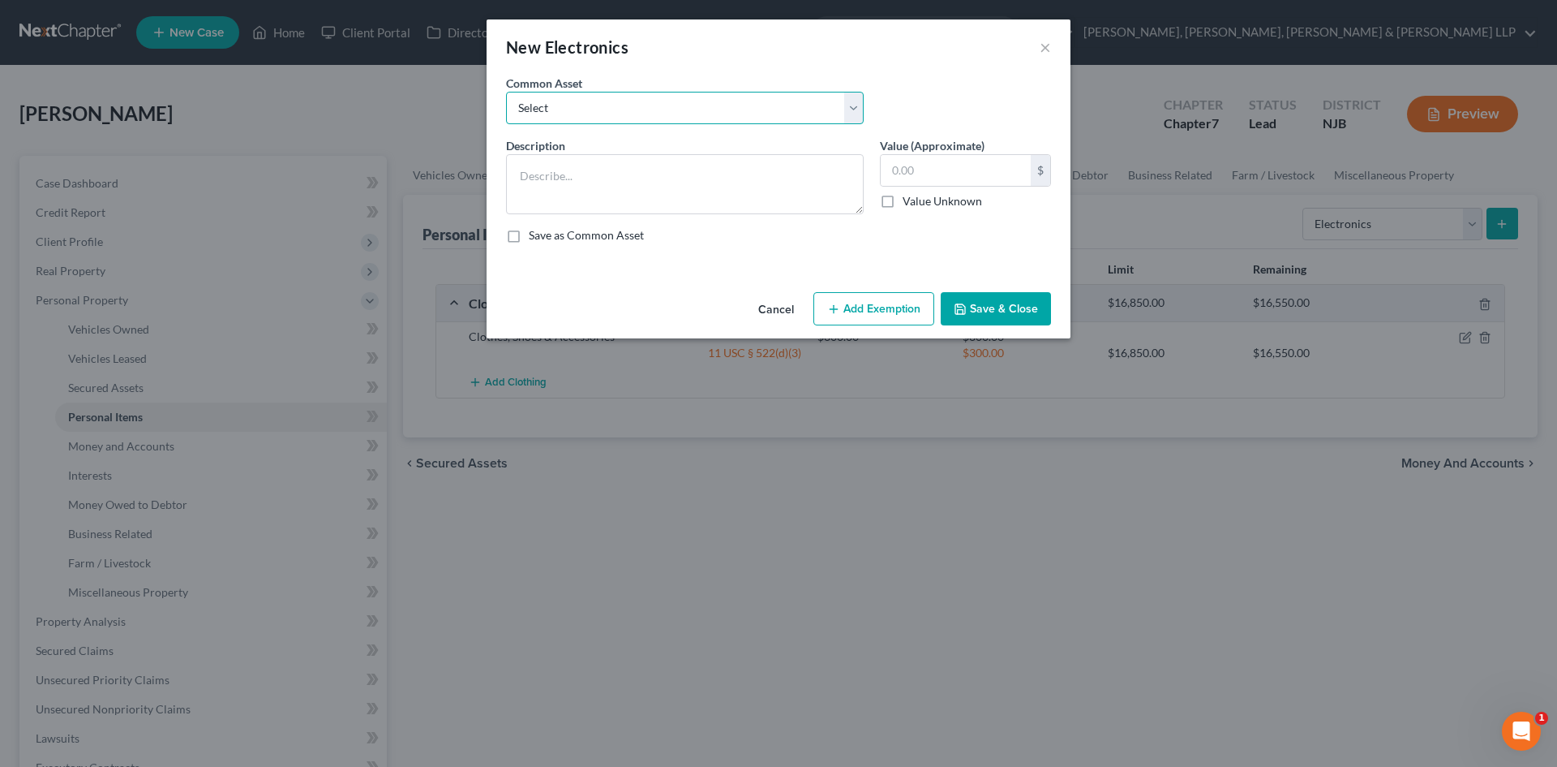
drag, startPoint x: 649, startPoint y: 107, endPoint x: 646, endPoint y: 118, distance: 11.6
click at [649, 107] on select "Select Cellphone, TVs Electronic Appliances" at bounding box center [685, 108] width 358 height 32
select select "1"
click at [506, 92] on select "Select Cellphone, TVs Electronic Appliances" at bounding box center [685, 108] width 358 height 32
type textarea "Electronic Appliances"
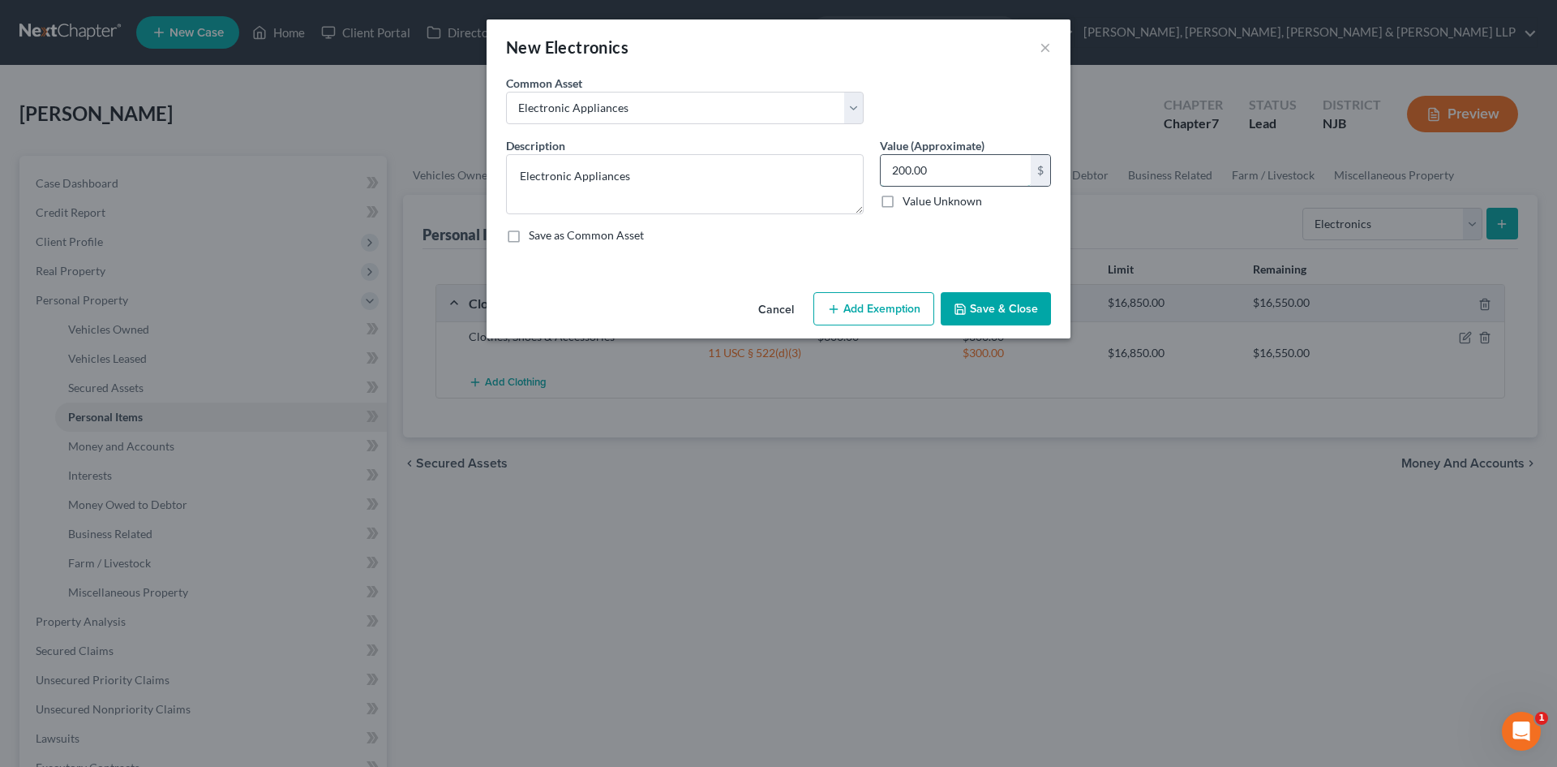
click at [921, 164] on input "200.00" at bounding box center [956, 170] width 150 height 31
type input "500"
click at [904, 302] on button "Add Exemption" at bounding box center [874, 309] width 121 height 34
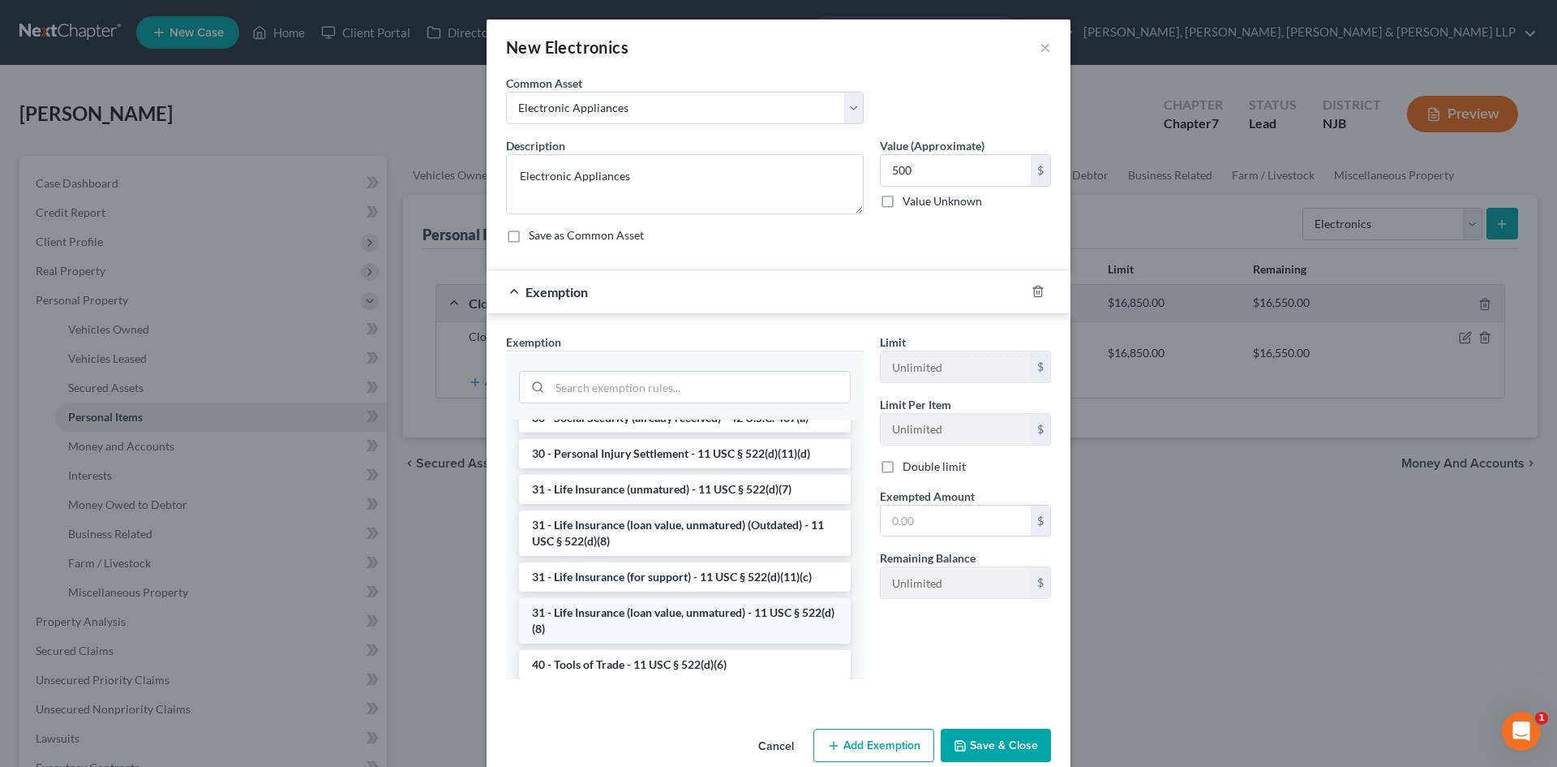
scroll to position [1340, 0]
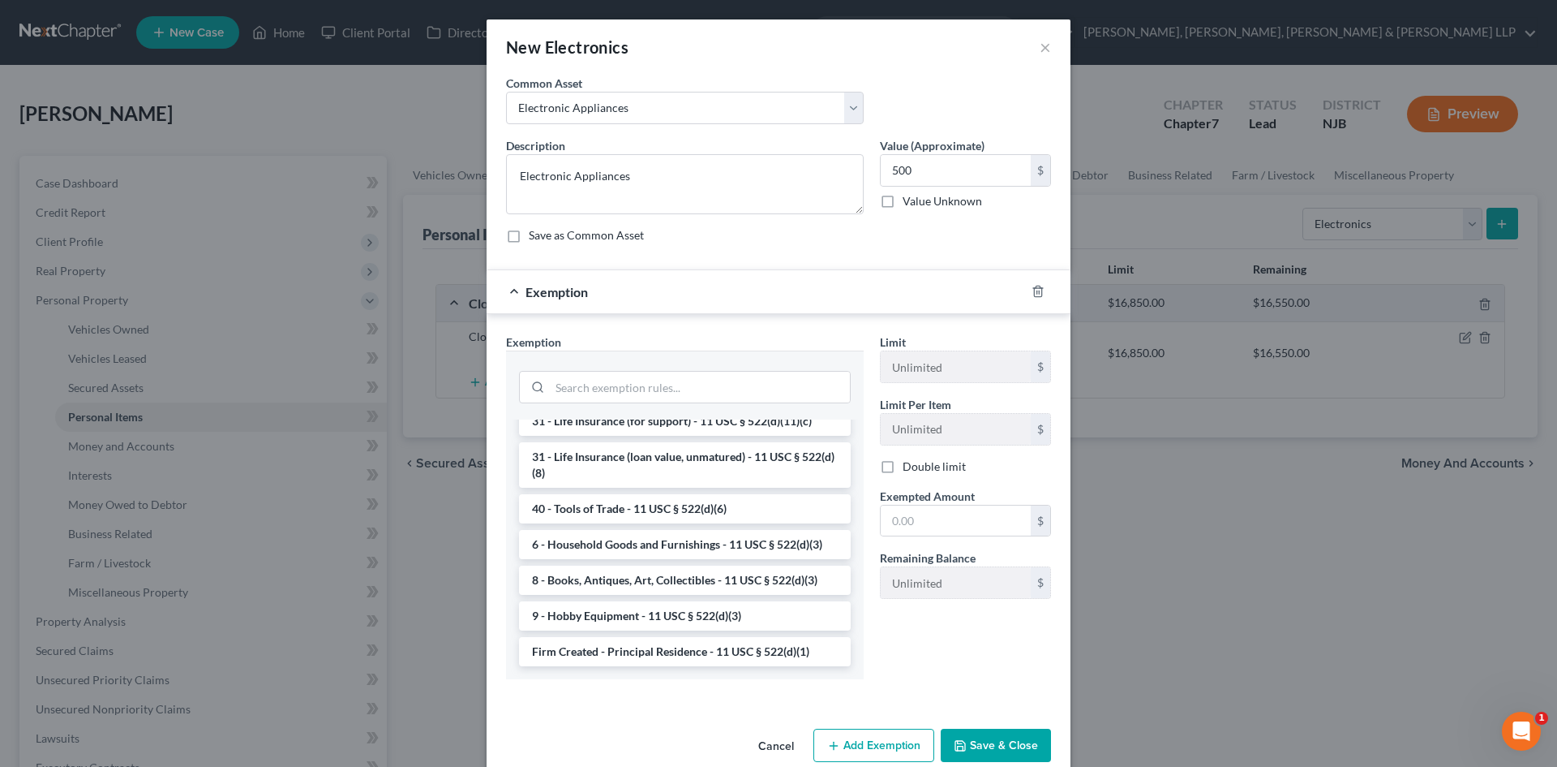
click at [653, 547] on li "6 - Household Goods and Furnishings - 11 USC § 522(d)(3)" at bounding box center [685, 544] width 332 height 29
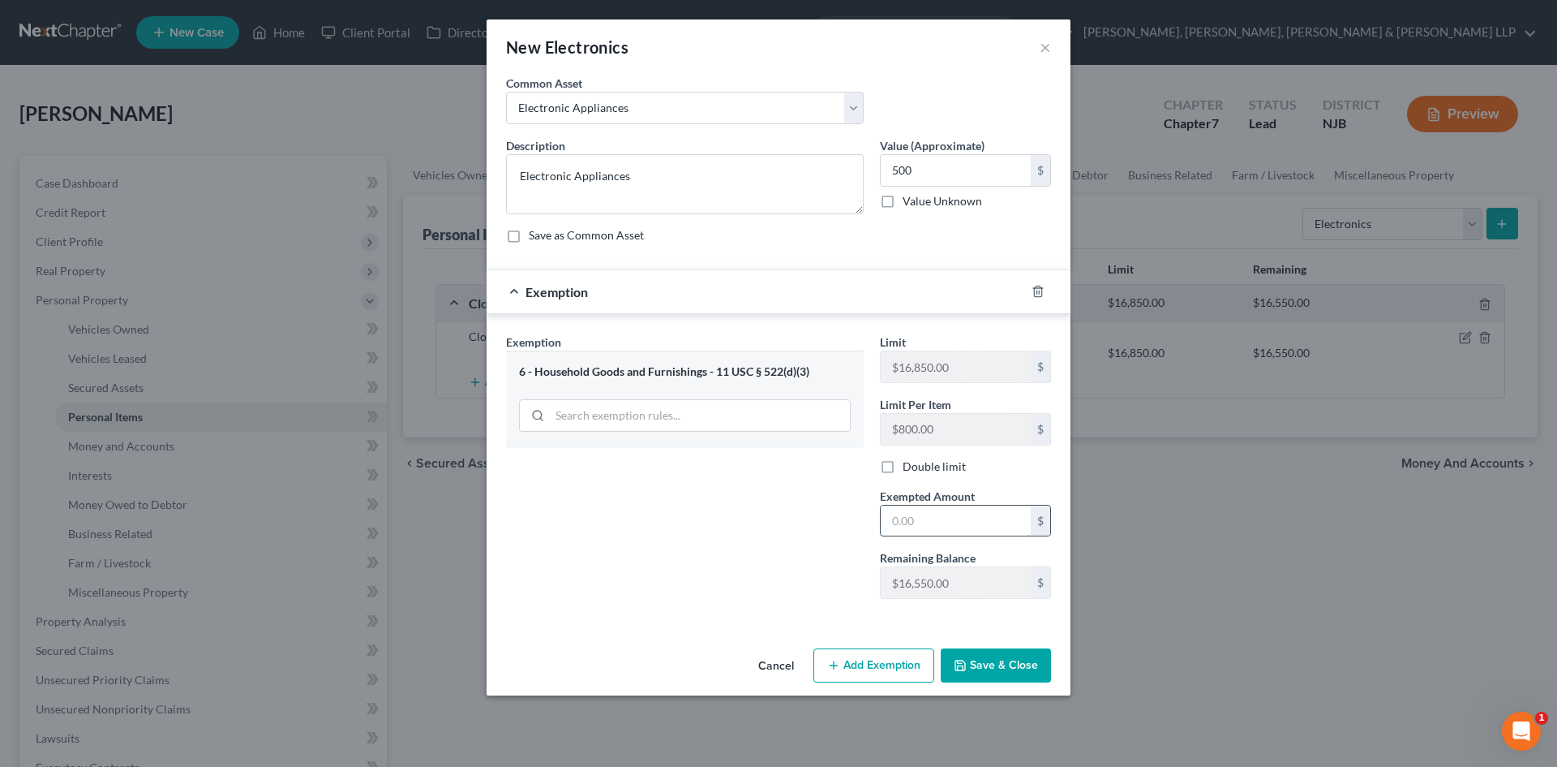
click at [964, 506] on input "text" at bounding box center [956, 520] width 150 height 31
type input "500"
drag, startPoint x: 698, startPoint y: 532, endPoint x: 849, endPoint y: 608, distance: 169.8
click at [698, 532] on div "Exemption Set must be selected for CA. Exemption * 6 - Household Goods and Furn…" at bounding box center [685, 472] width 374 height 278
drag, startPoint x: 966, startPoint y: 648, endPoint x: 981, endPoint y: 649, distance: 15.4
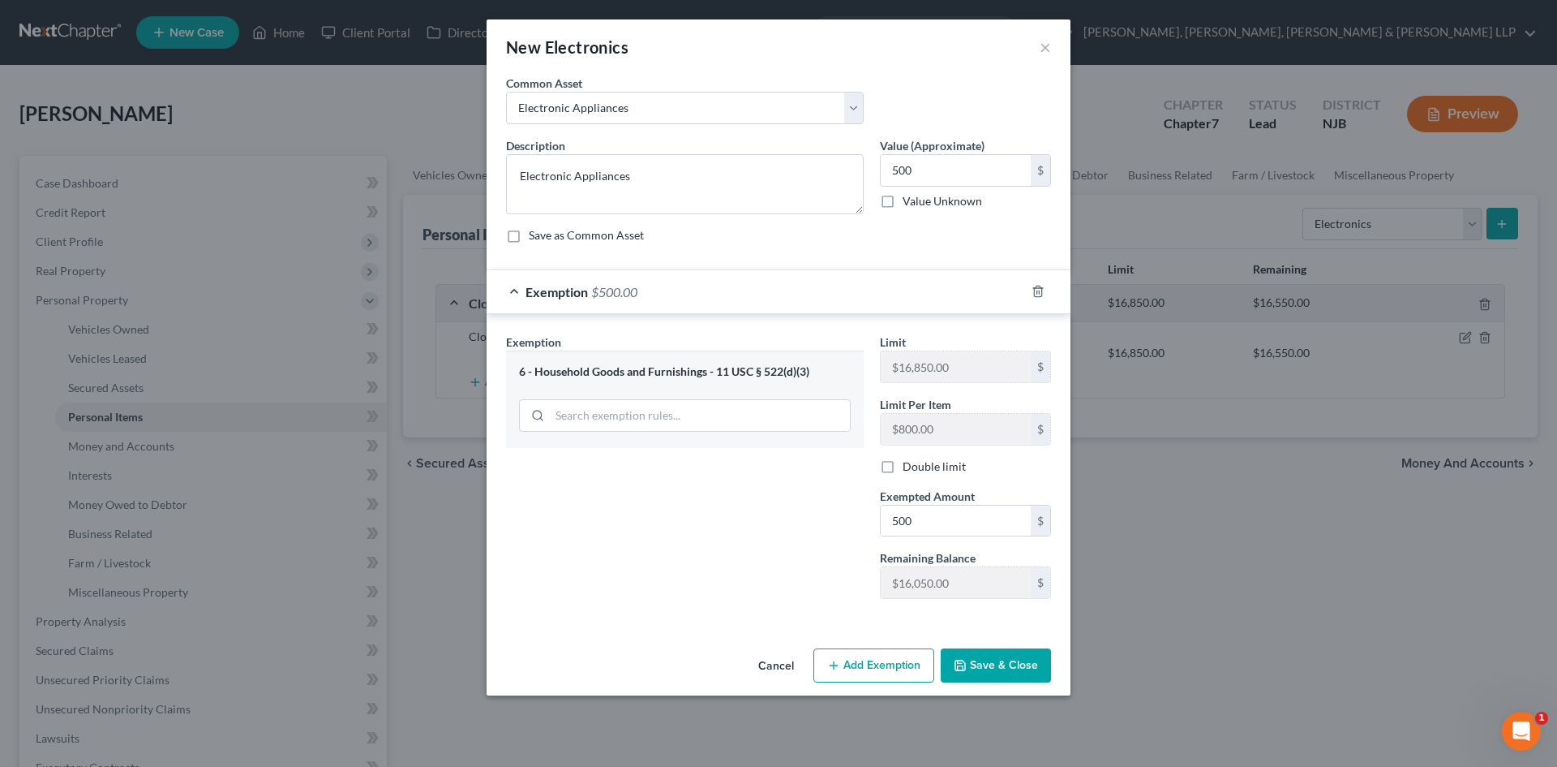
click at [967, 648] on button "Save & Close" at bounding box center [996, 665] width 110 height 34
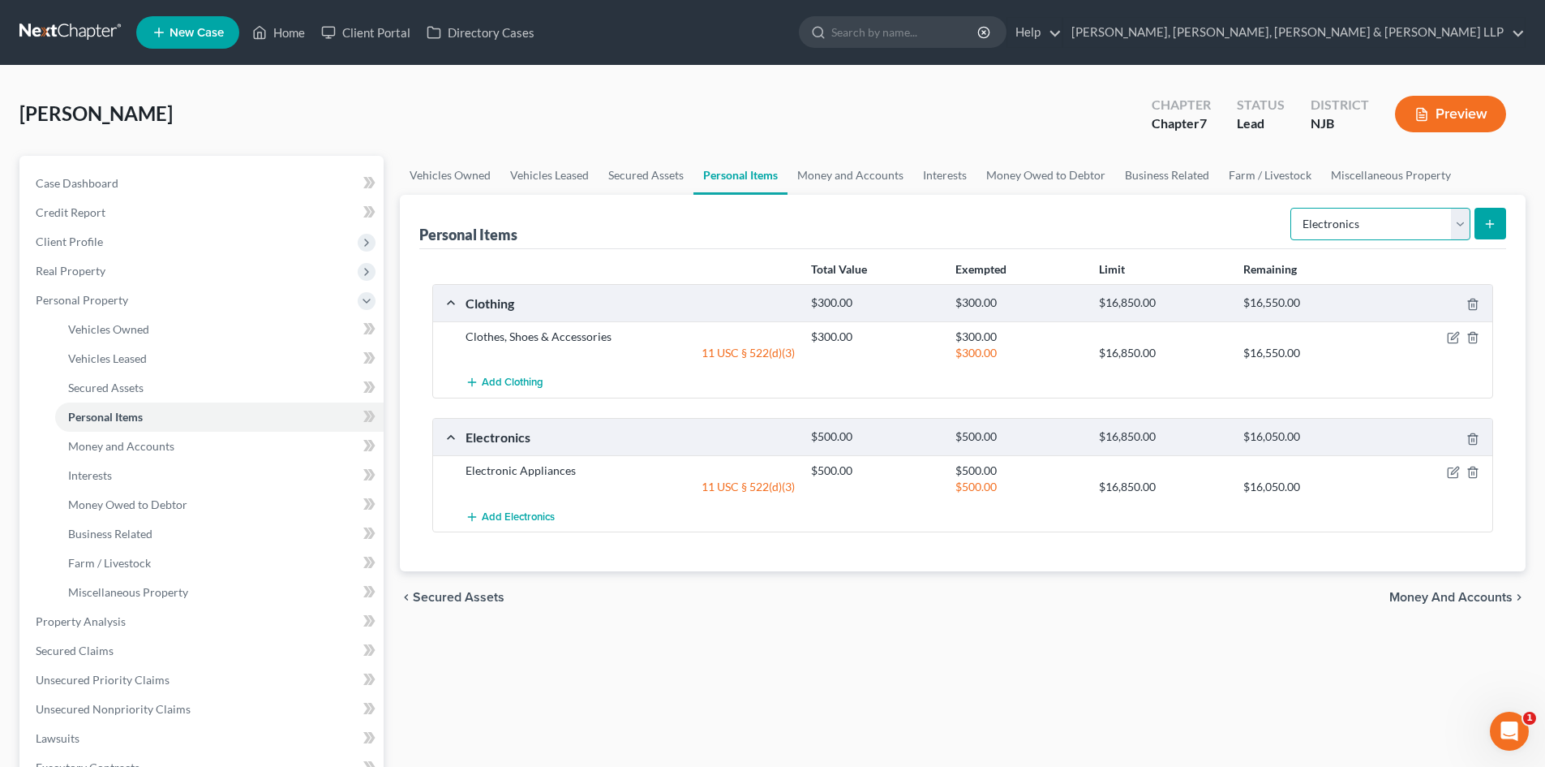
click at [1325, 217] on select "Select Item Type Clothing Collectibles Of Value Electronics Firearms Household …" at bounding box center [1380, 224] width 180 height 32
select select "household_goods"
click at [1292, 208] on select "Select Item Type Clothing Collectibles Of Value Electronics Firearms Household …" at bounding box center [1380, 224] width 180 height 32
click at [1487, 222] on icon "submit" at bounding box center [1490, 223] width 13 height 13
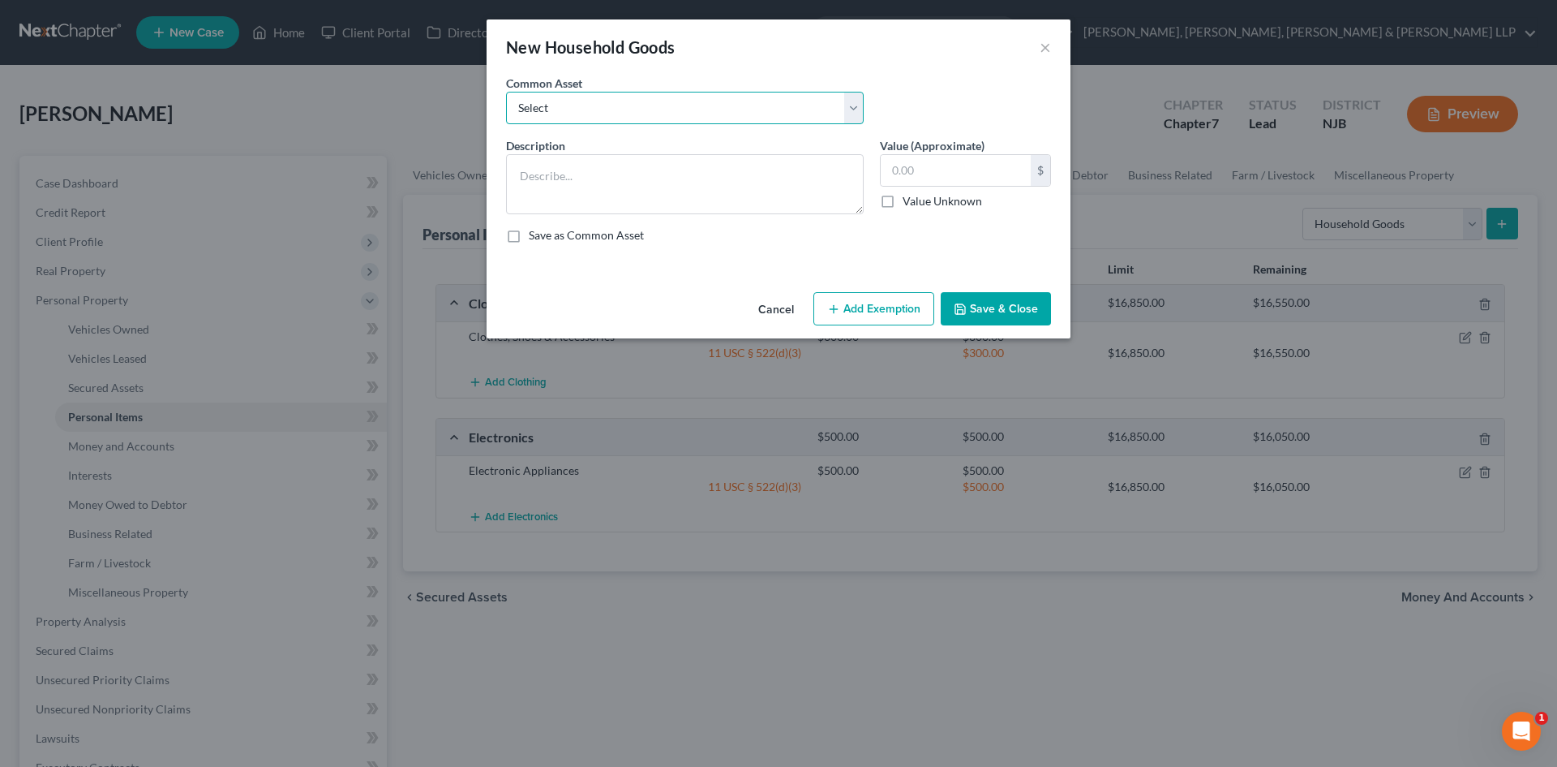
click at [719, 101] on select "Select Household items" at bounding box center [685, 108] width 358 height 32
select select "0"
click at [506, 92] on select "Select Household items" at bounding box center [685, 108] width 358 height 32
type textarea "Household items"
click at [971, 175] on input "2,000.00" at bounding box center [956, 170] width 150 height 31
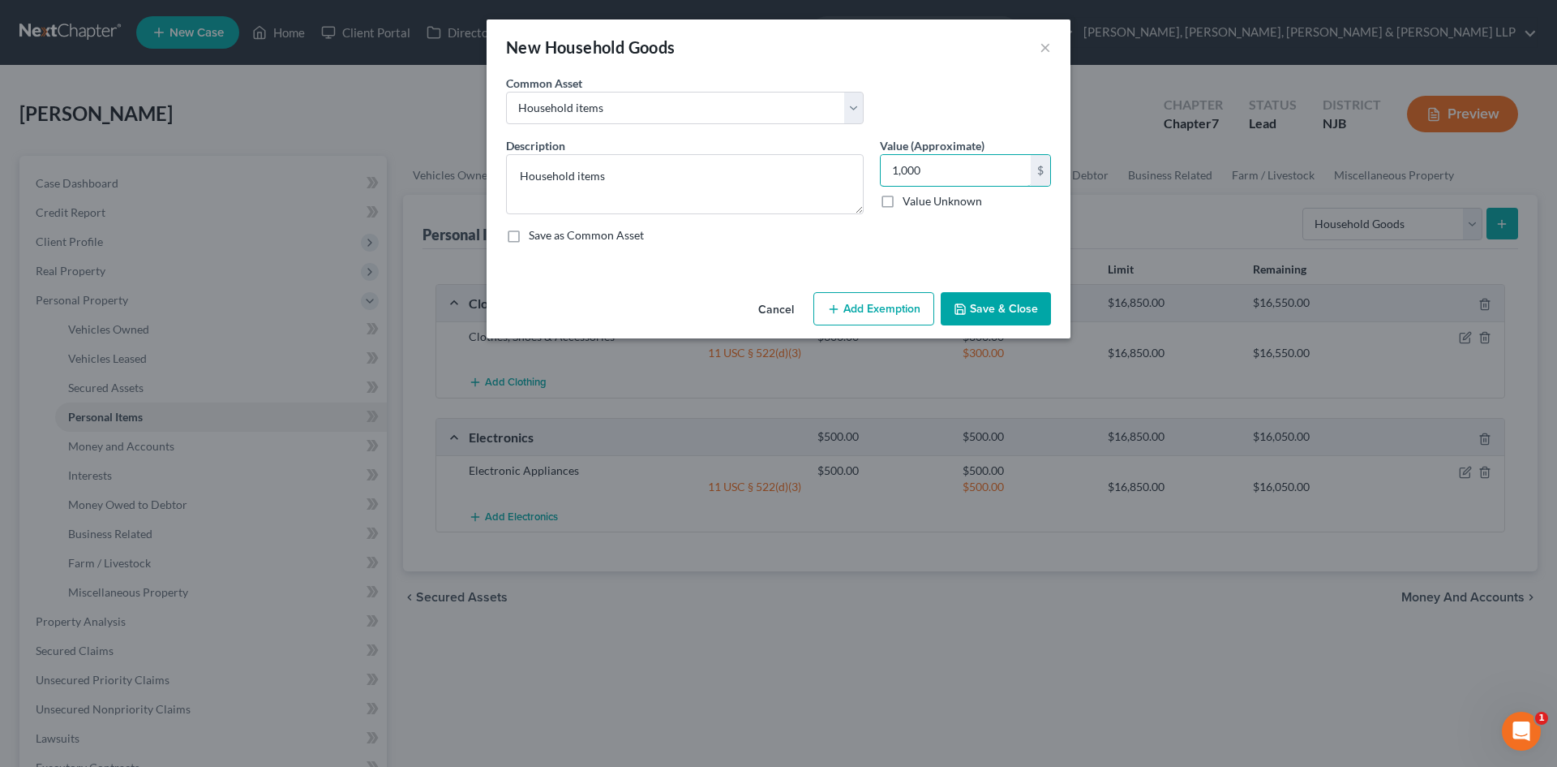
type input "1,000"
click at [882, 304] on button "Add Exemption" at bounding box center [874, 309] width 121 height 34
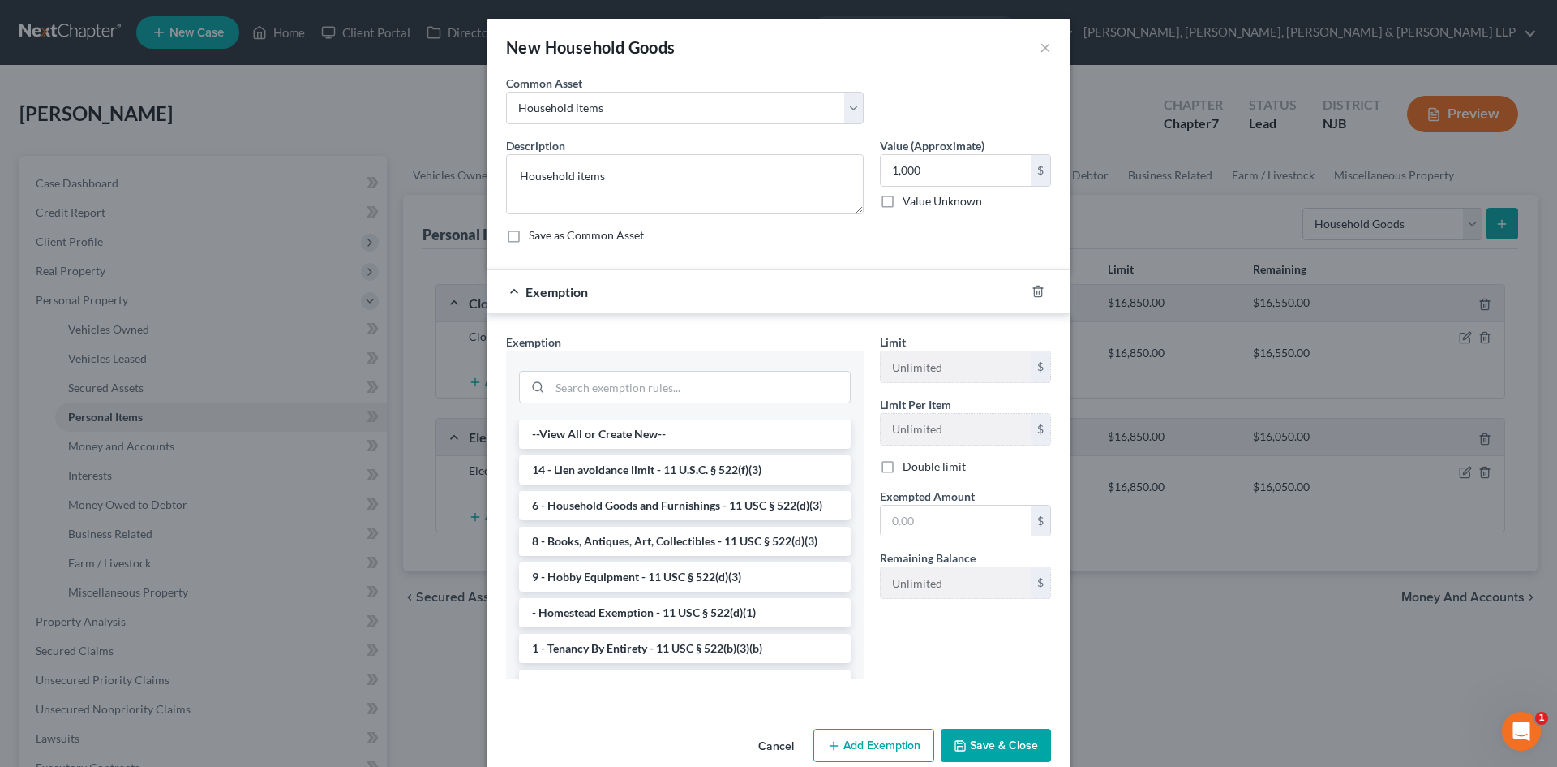
drag, startPoint x: 654, startPoint y: 515, endPoint x: 809, endPoint y: 524, distance: 156.0
click at [655, 515] on li "6 - Household Goods and Furnishings - 11 USC § 522(d)(3)" at bounding box center [685, 505] width 332 height 29
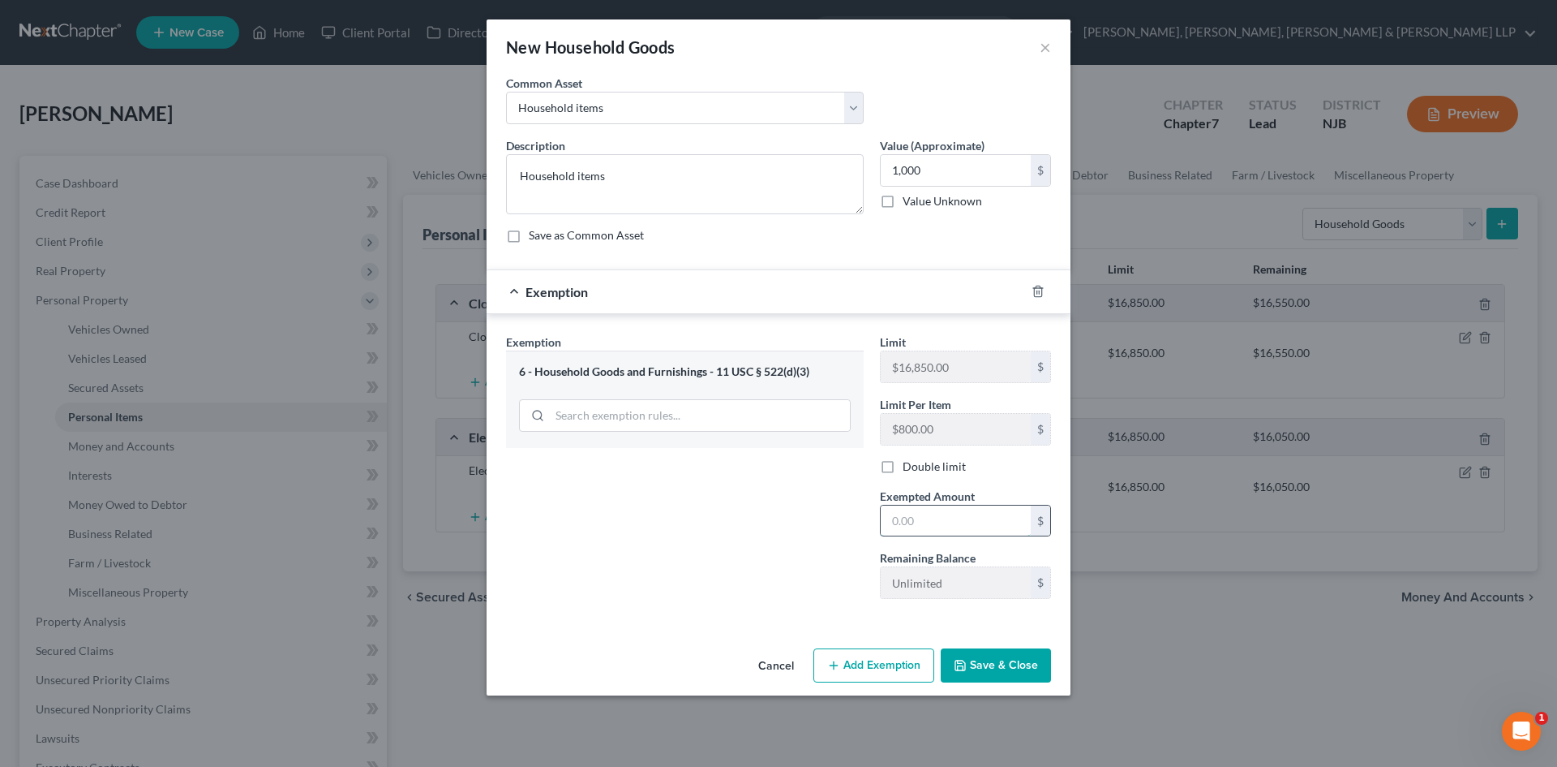
click at [964, 522] on input "text" at bounding box center [956, 520] width 150 height 31
type input "1,000"
click at [652, 523] on div "Exemption Set must be selected for CA. Exemption * 6 - Household Goods and Furn…" at bounding box center [685, 472] width 374 height 278
click at [1005, 665] on button "Save & Close" at bounding box center [996, 665] width 110 height 34
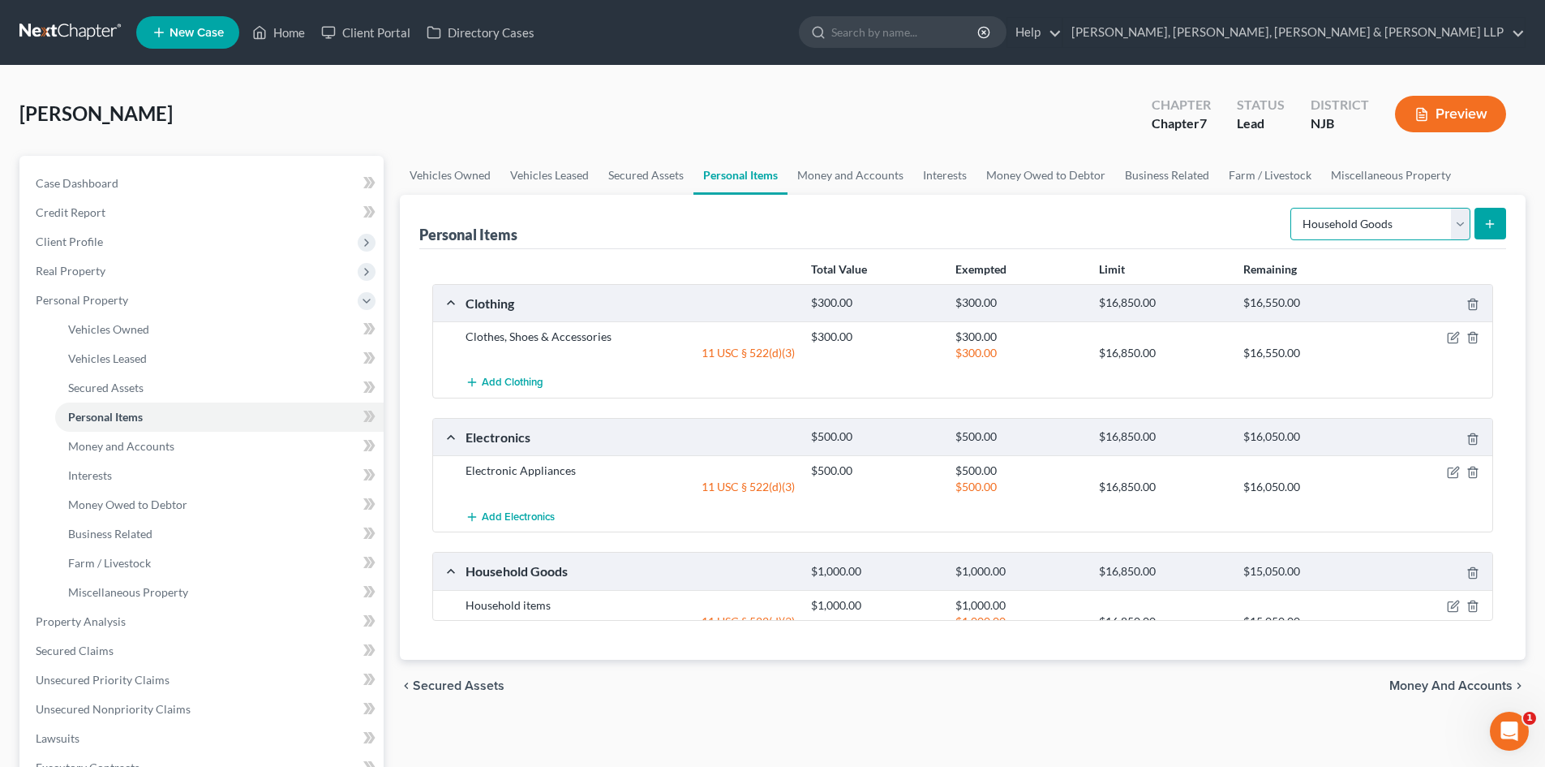
click at [1359, 219] on select "Select Item Type Clothing Collectibles Of Value Electronics Firearms Household …" at bounding box center [1380, 224] width 180 height 32
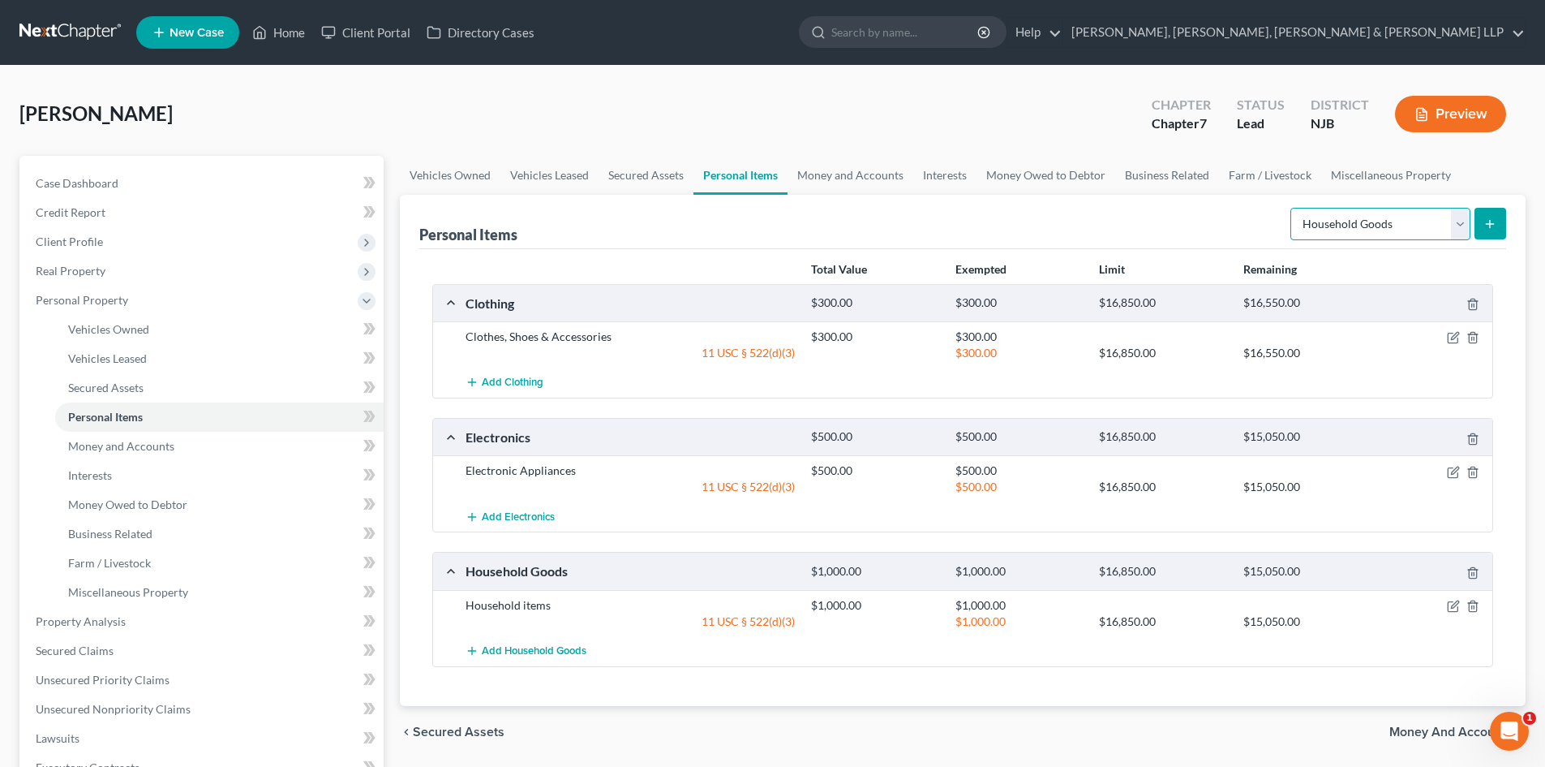
select select "jewelry"
click at [1292, 208] on select "Select Item Type Clothing Collectibles Of Value Electronics Firearms Household …" at bounding box center [1380, 224] width 180 height 32
click at [1491, 213] on button "submit" at bounding box center [1491, 224] width 32 height 32
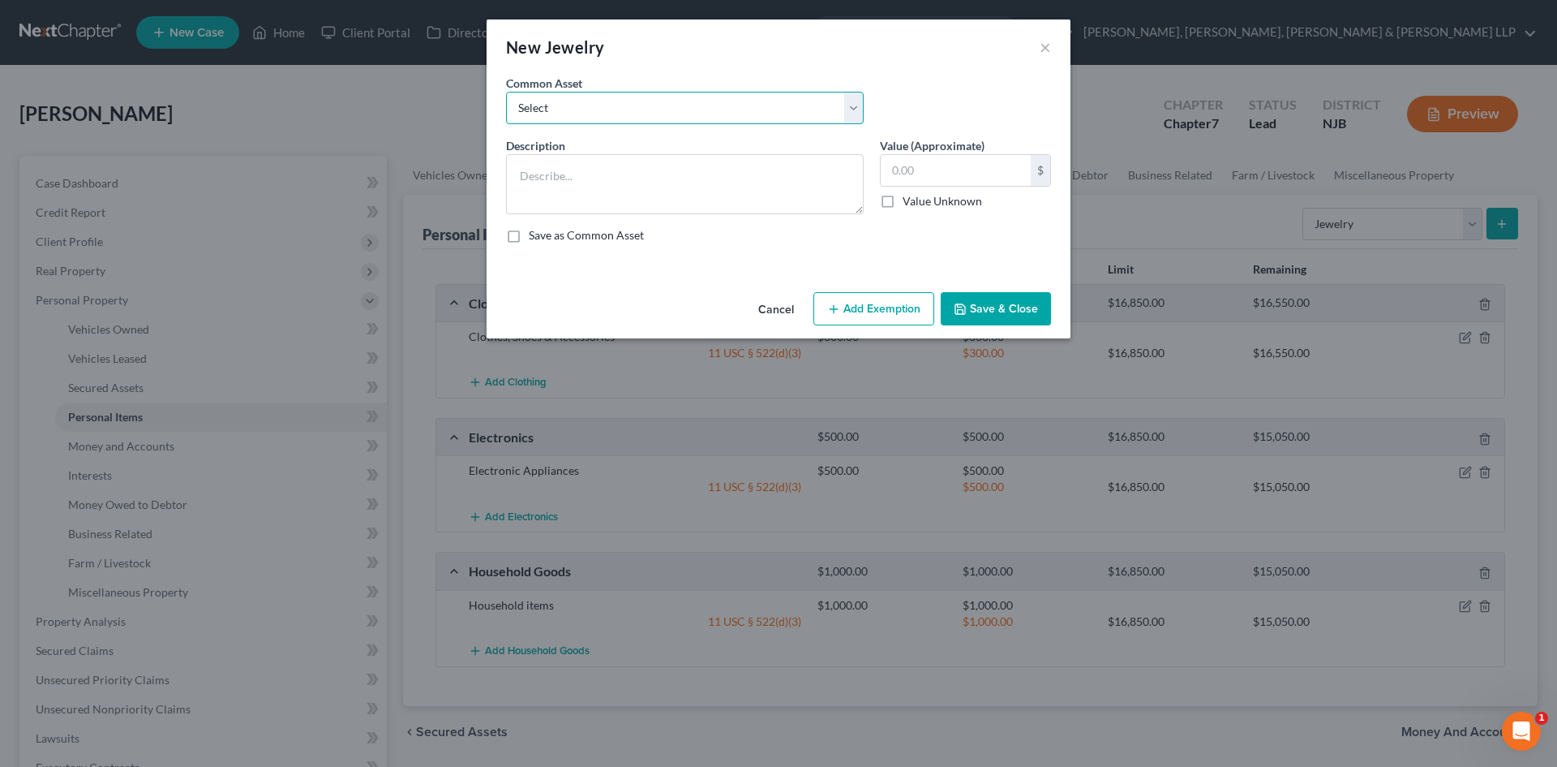
drag, startPoint x: 769, startPoint y: 104, endPoint x: 753, endPoint y: 122, distance: 24.1
click at [769, 104] on select "Select Jewelry" at bounding box center [685, 108] width 358 height 32
select select "0"
click at [506, 92] on select "Select Jewelry" at bounding box center [685, 108] width 358 height 32
type textarea "Jewelry"
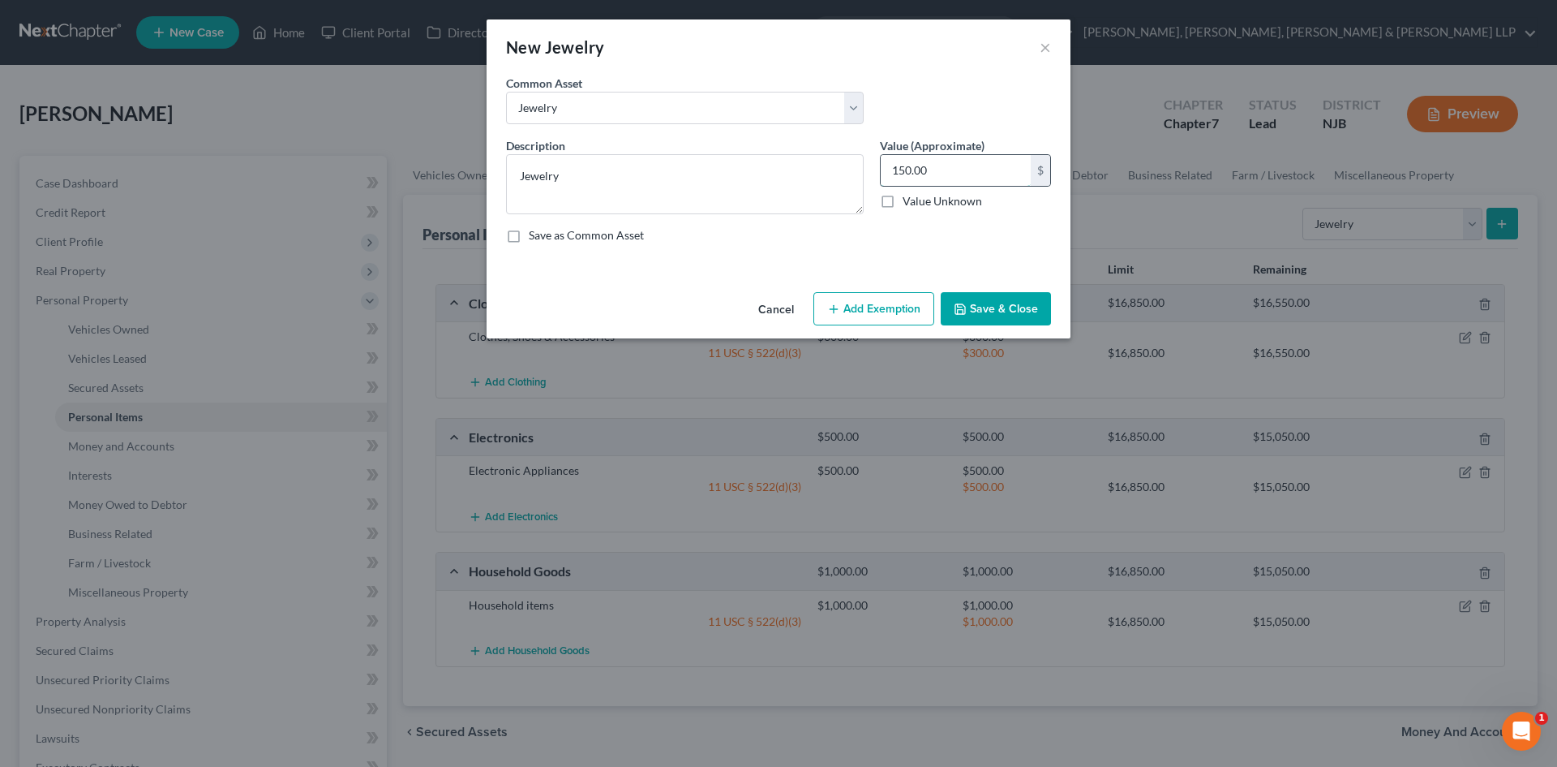
click at [952, 173] on input "150.00" at bounding box center [956, 170] width 150 height 31
type input "100"
click at [891, 299] on button "Add Exemption" at bounding box center [874, 309] width 121 height 34
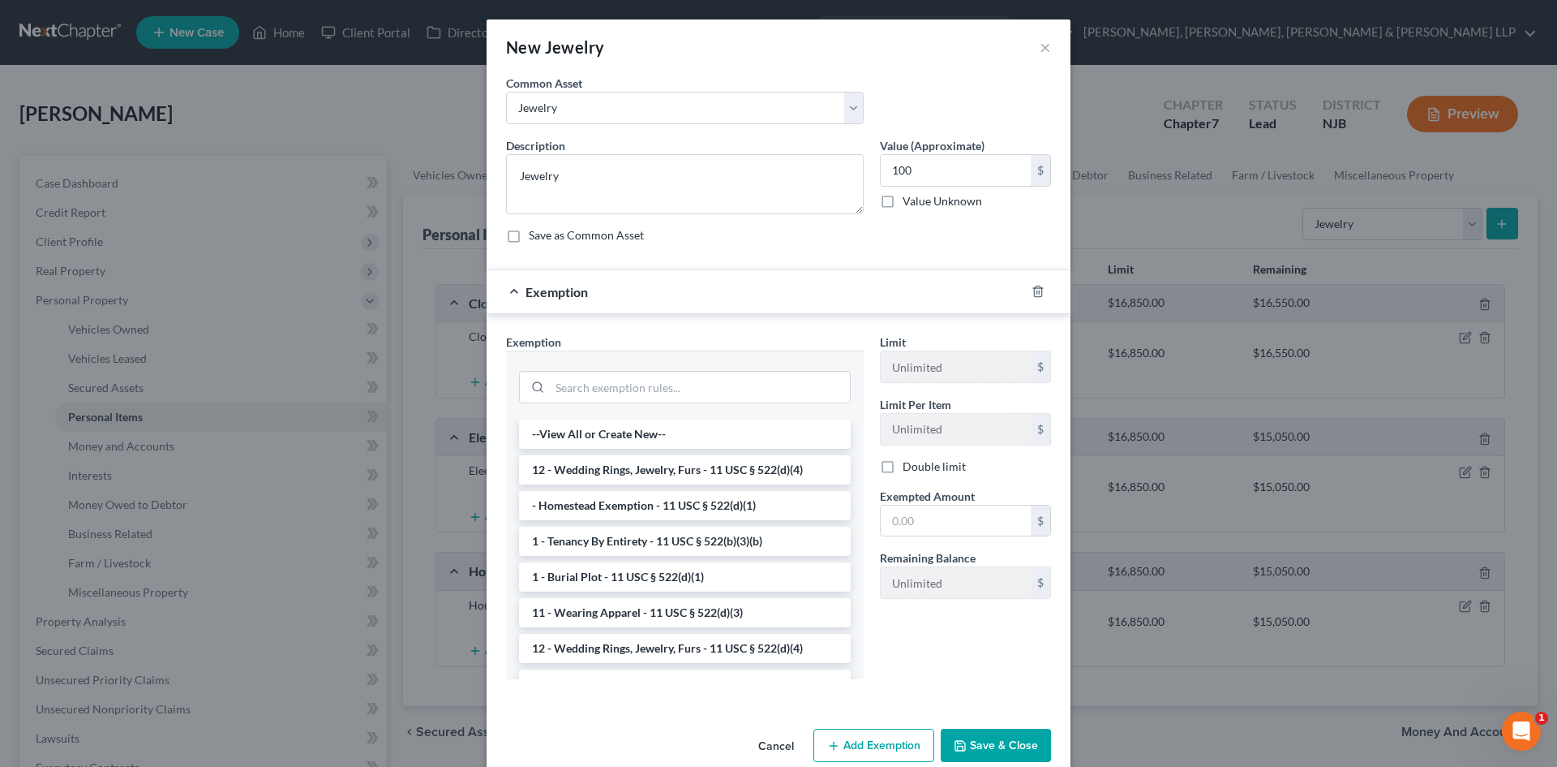
drag, startPoint x: 667, startPoint y: 476, endPoint x: 865, endPoint y: 509, distance: 201.5
click at [674, 476] on li "12 - Wedding Rings, Jewelry, Furs - 11 USC § 522(d)(4)" at bounding box center [685, 469] width 332 height 29
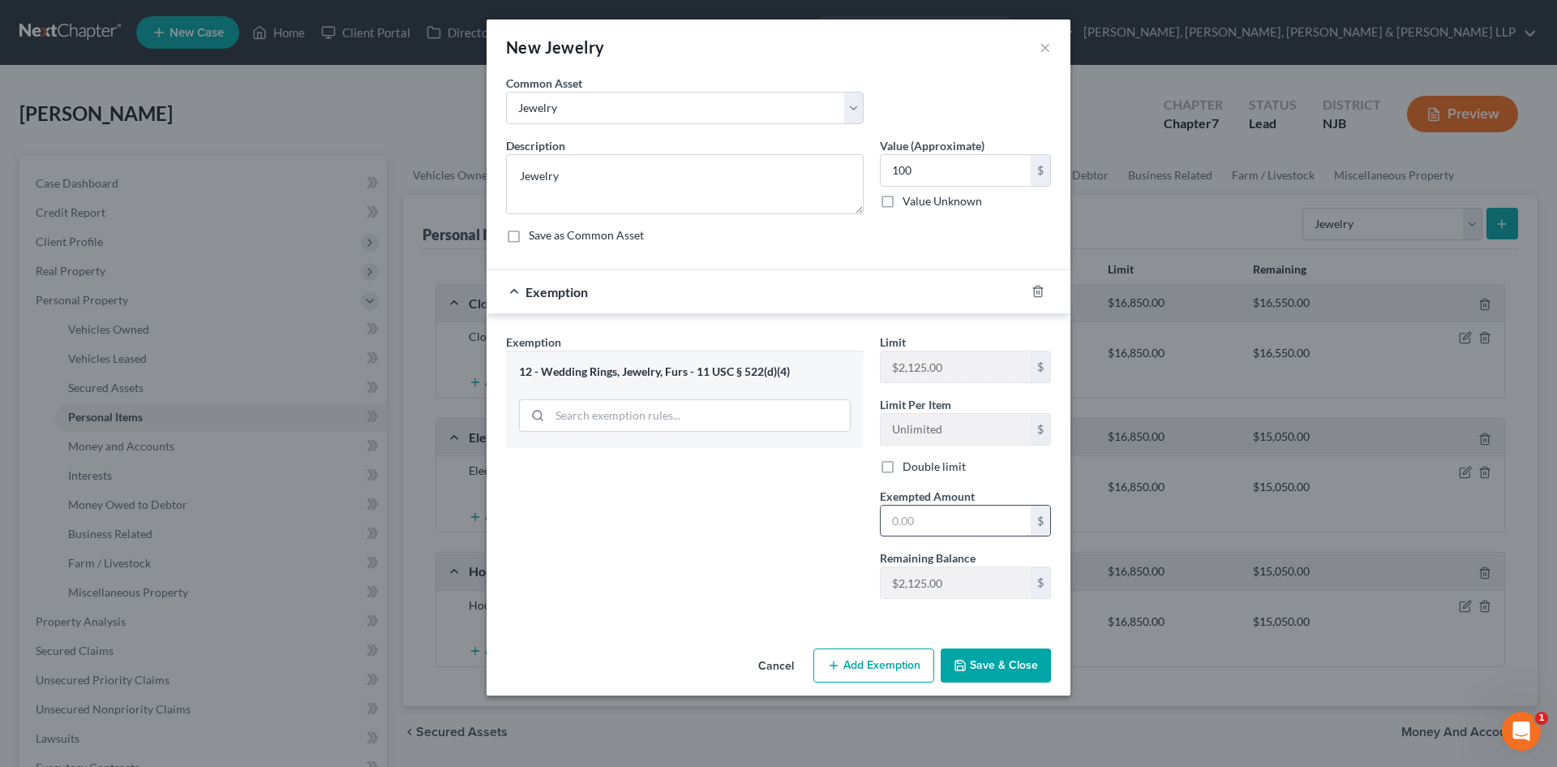
click at [950, 525] on input "text" at bounding box center [956, 520] width 150 height 31
type input "100"
drag, startPoint x: 677, startPoint y: 522, endPoint x: 693, endPoint y: 523, distance: 15.5
click at [686, 522] on div "Exemption Set must be selected for CA. Exemption * 12 - Wedding Rings, Jewelry,…" at bounding box center [685, 472] width 374 height 278
click at [1018, 662] on button "Save & Close" at bounding box center [996, 665] width 110 height 34
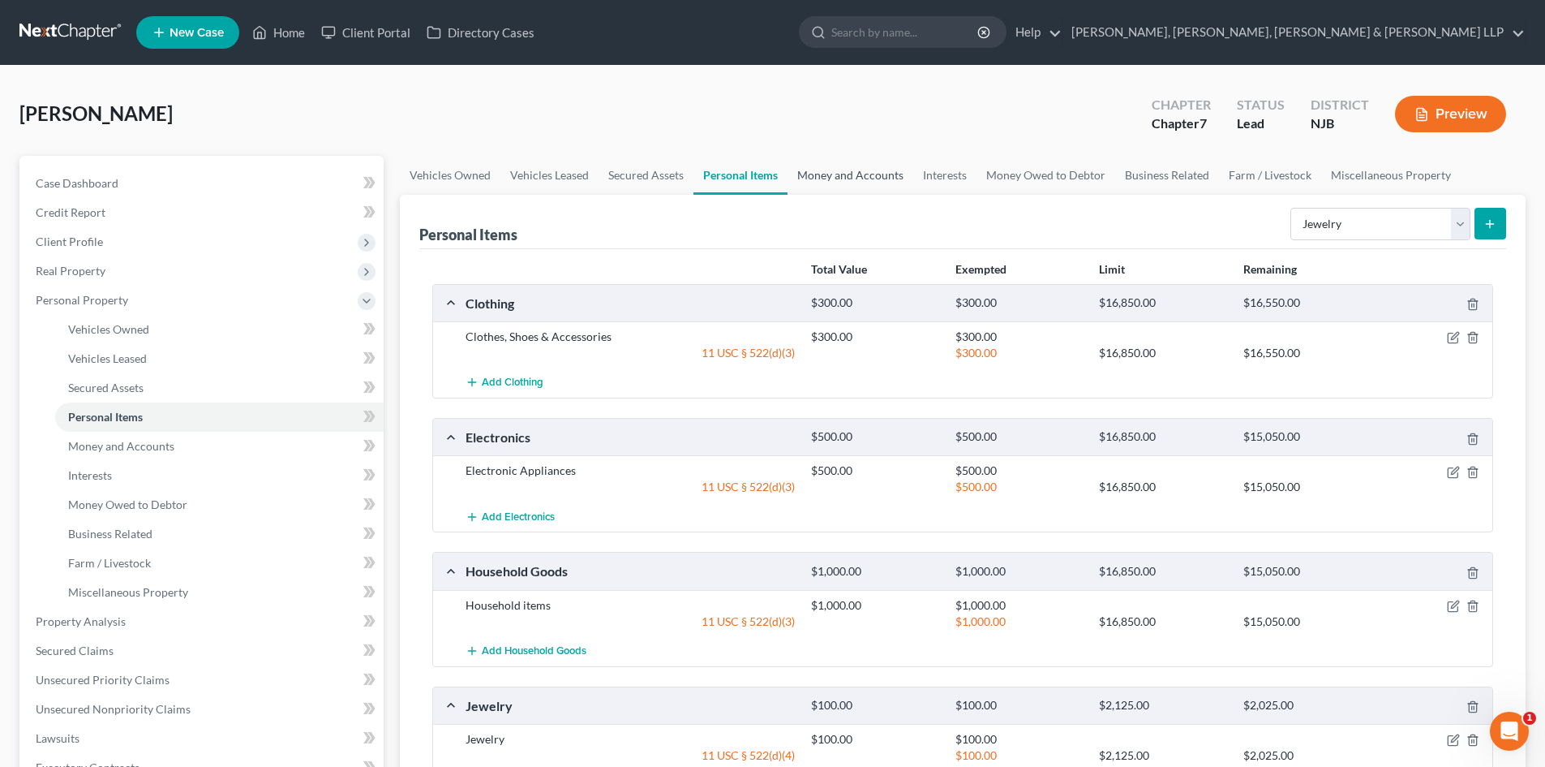
click at [871, 172] on link "Money and Accounts" at bounding box center [851, 175] width 126 height 39
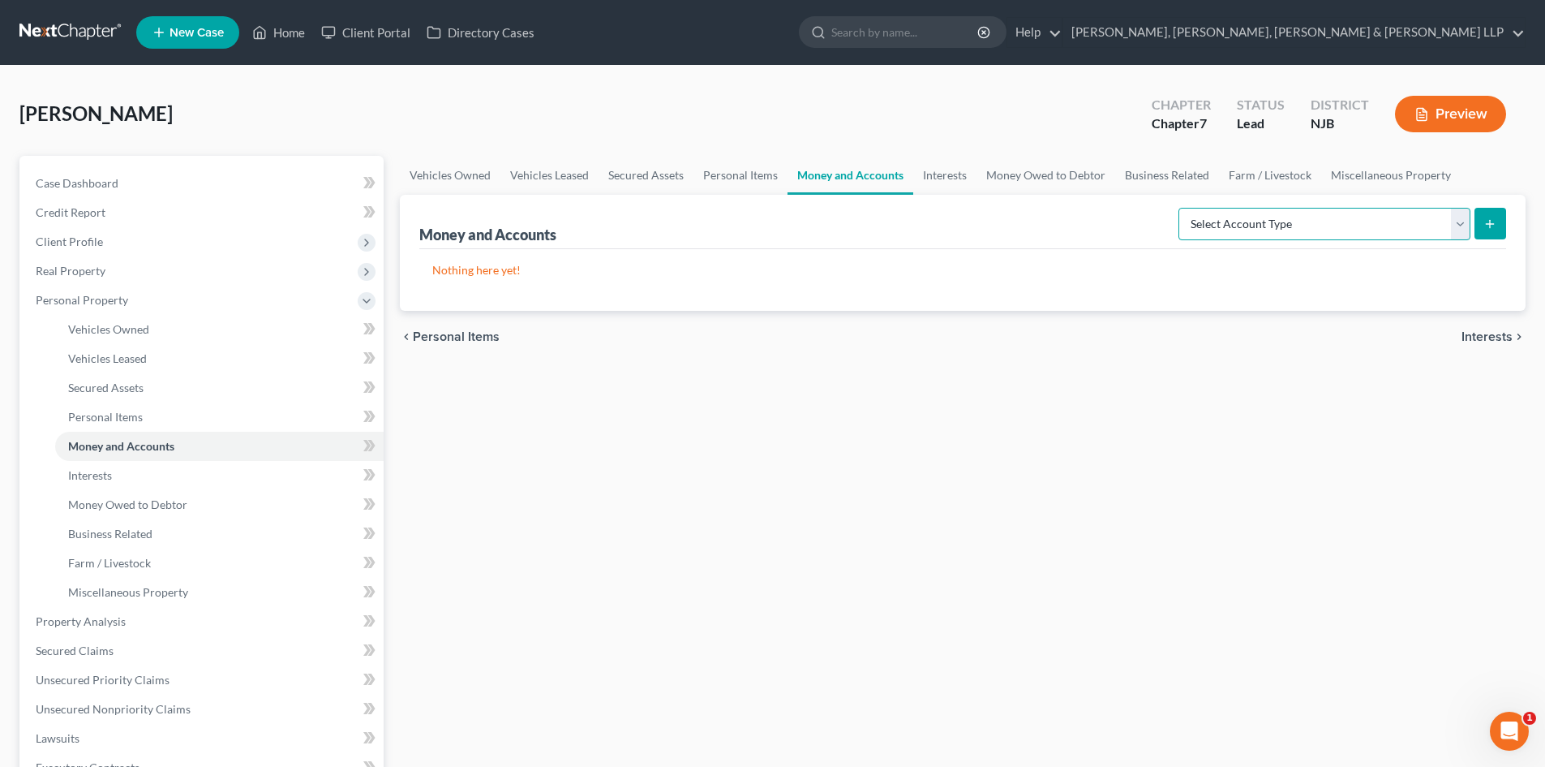
drag, startPoint x: 1265, startPoint y: 225, endPoint x: 1266, endPoint y: 239, distance: 13.9
click at [1266, 225] on select "Select Account Type Brokerage Cash on Hand Certificates of Deposit Checking Acc…" at bounding box center [1325, 224] width 292 height 32
select select "cash_on_hand"
click at [1182, 208] on select "Select Account Type Brokerage Cash on Hand Certificates of Deposit Checking Acc…" at bounding box center [1325, 224] width 292 height 32
click at [1490, 232] on button "submit" at bounding box center [1491, 224] width 32 height 32
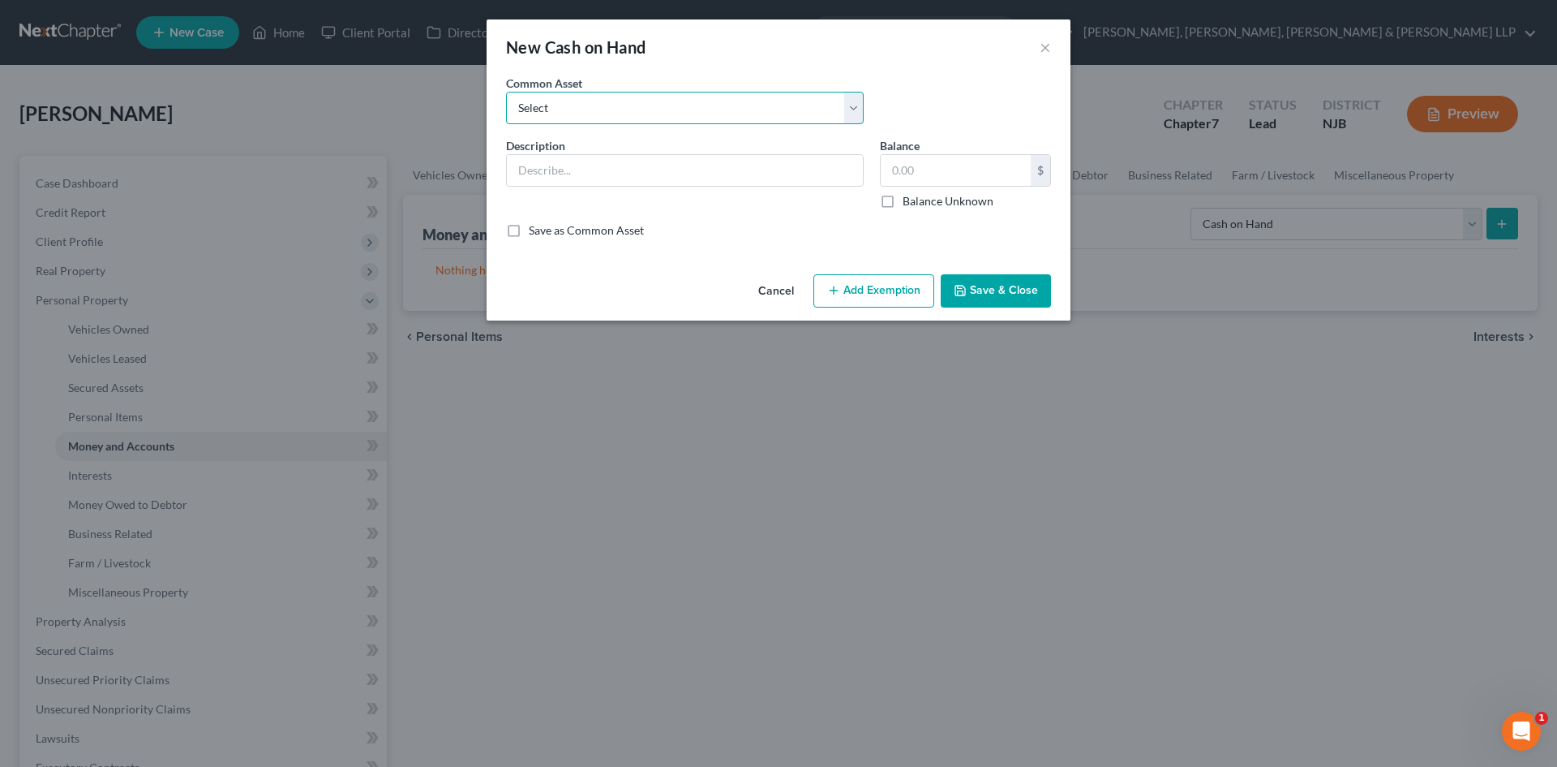
click at [634, 105] on select "Select Cash on hand Cash on hand" at bounding box center [685, 108] width 358 height 32
select select "0"
click at [506, 92] on select "Select Cash on hand Cash on hand" at bounding box center [685, 108] width 358 height 32
type input "Cash on hand"
click at [931, 166] on input "50.00" at bounding box center [956, 170] width 150 height 31
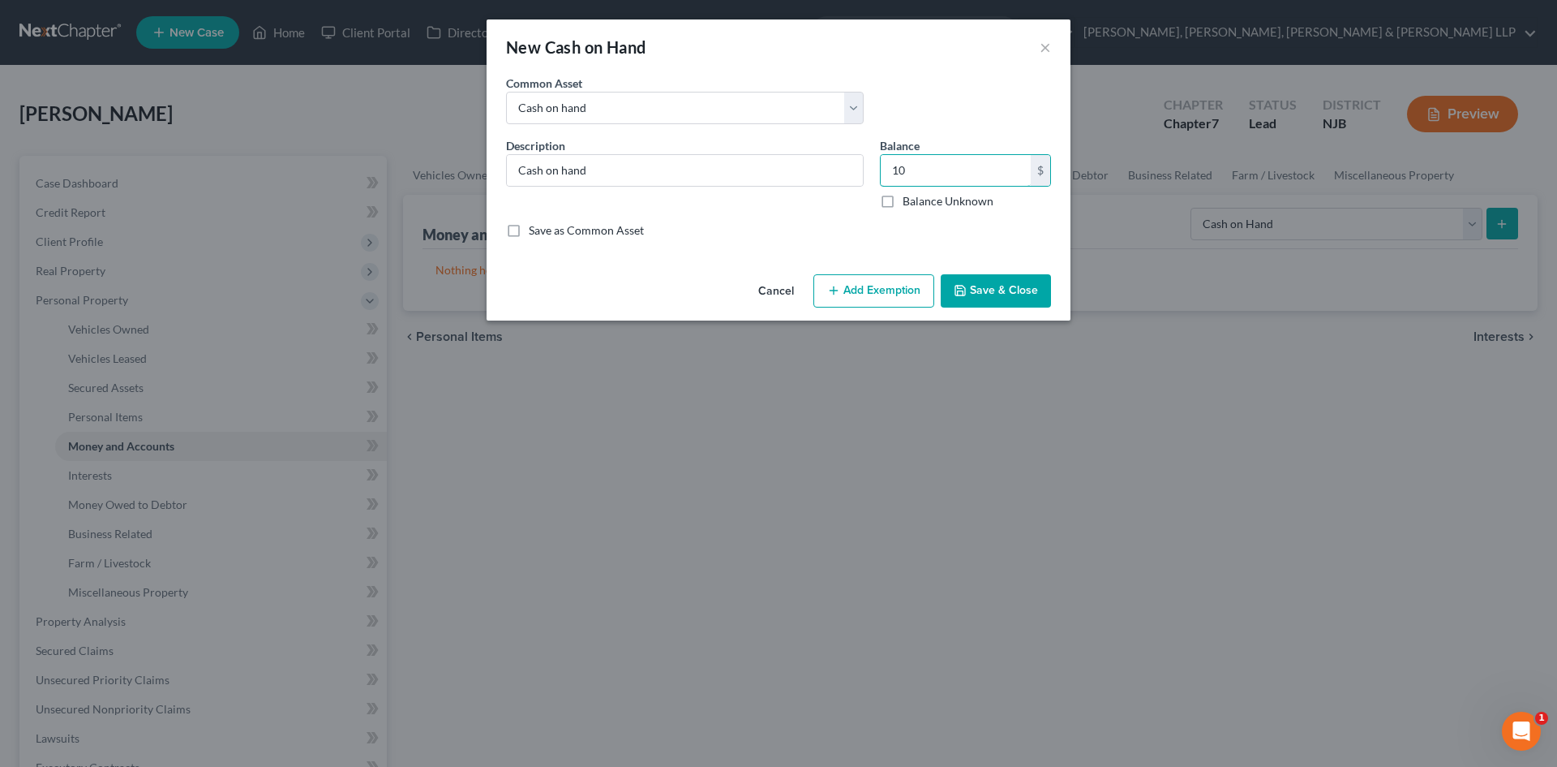
type input "10"
click at [891, 280] on button "Add Exemption" at bounding box center [874, 291] width 121 height 34
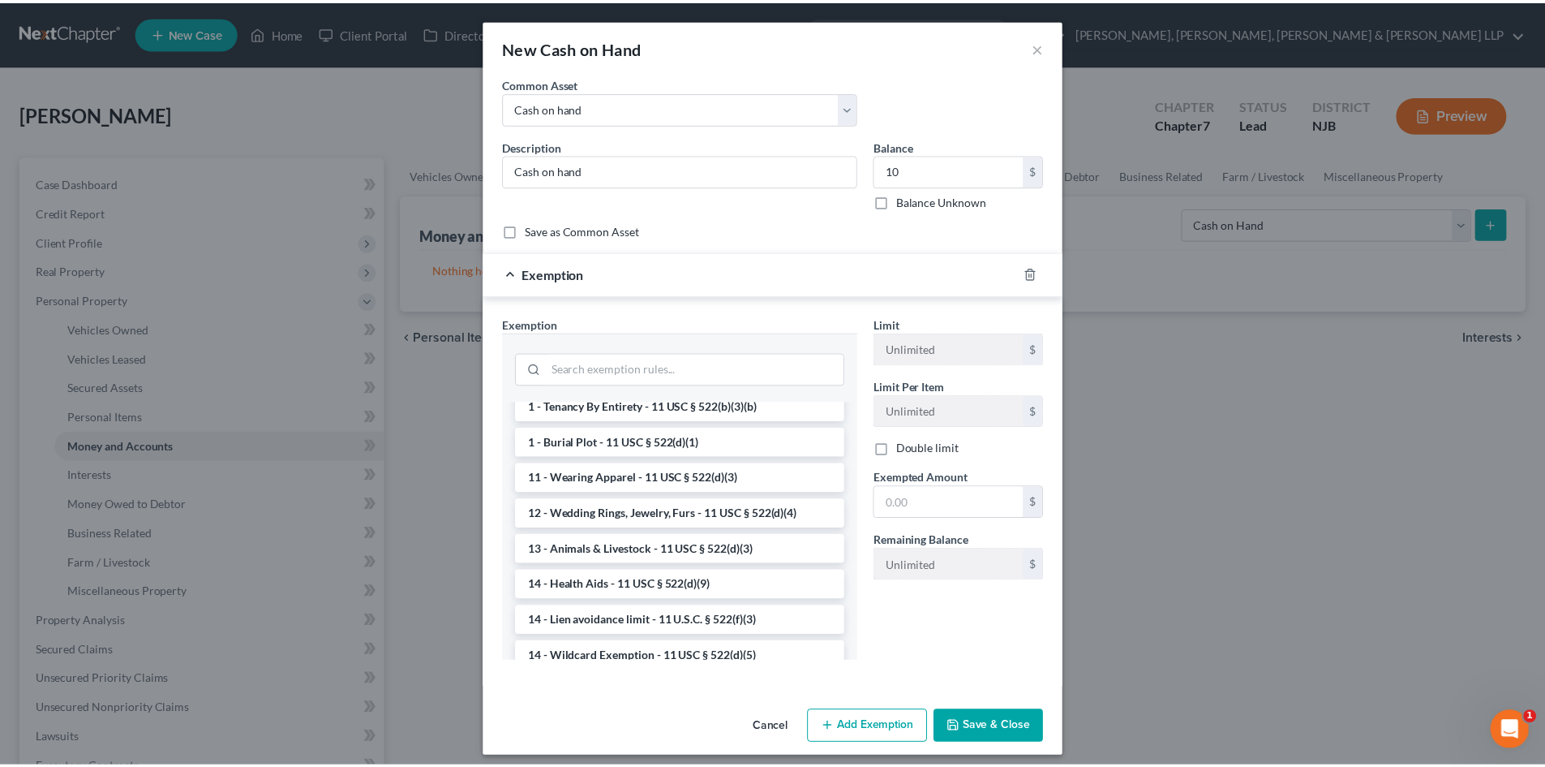
scroll to position [243, 0]
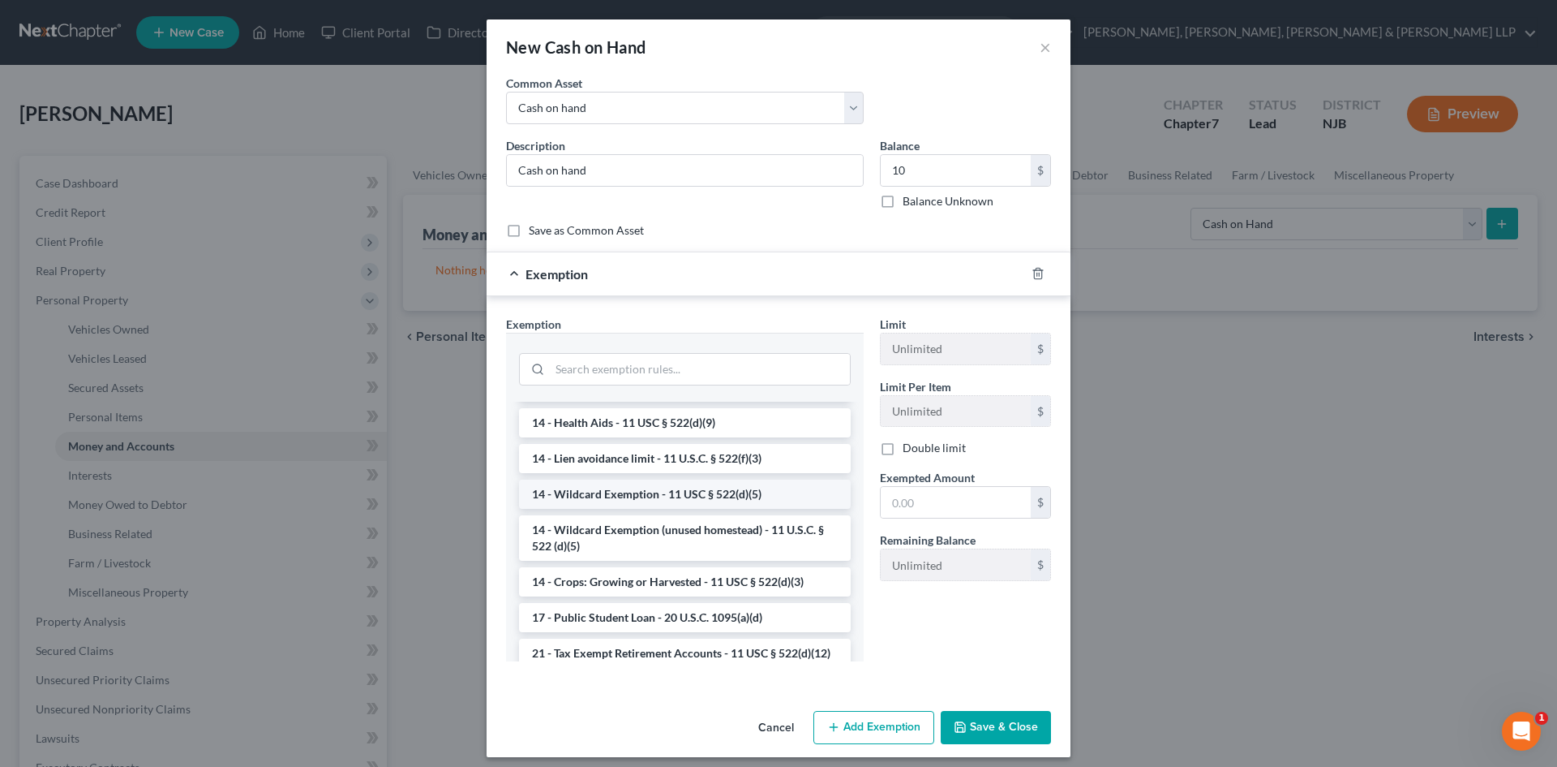
click at [652, 499] on li "14 - Wildcard Exemption - 11 USC § 522(d)(5)" at bounding box center [685, 493] width 332 height 29
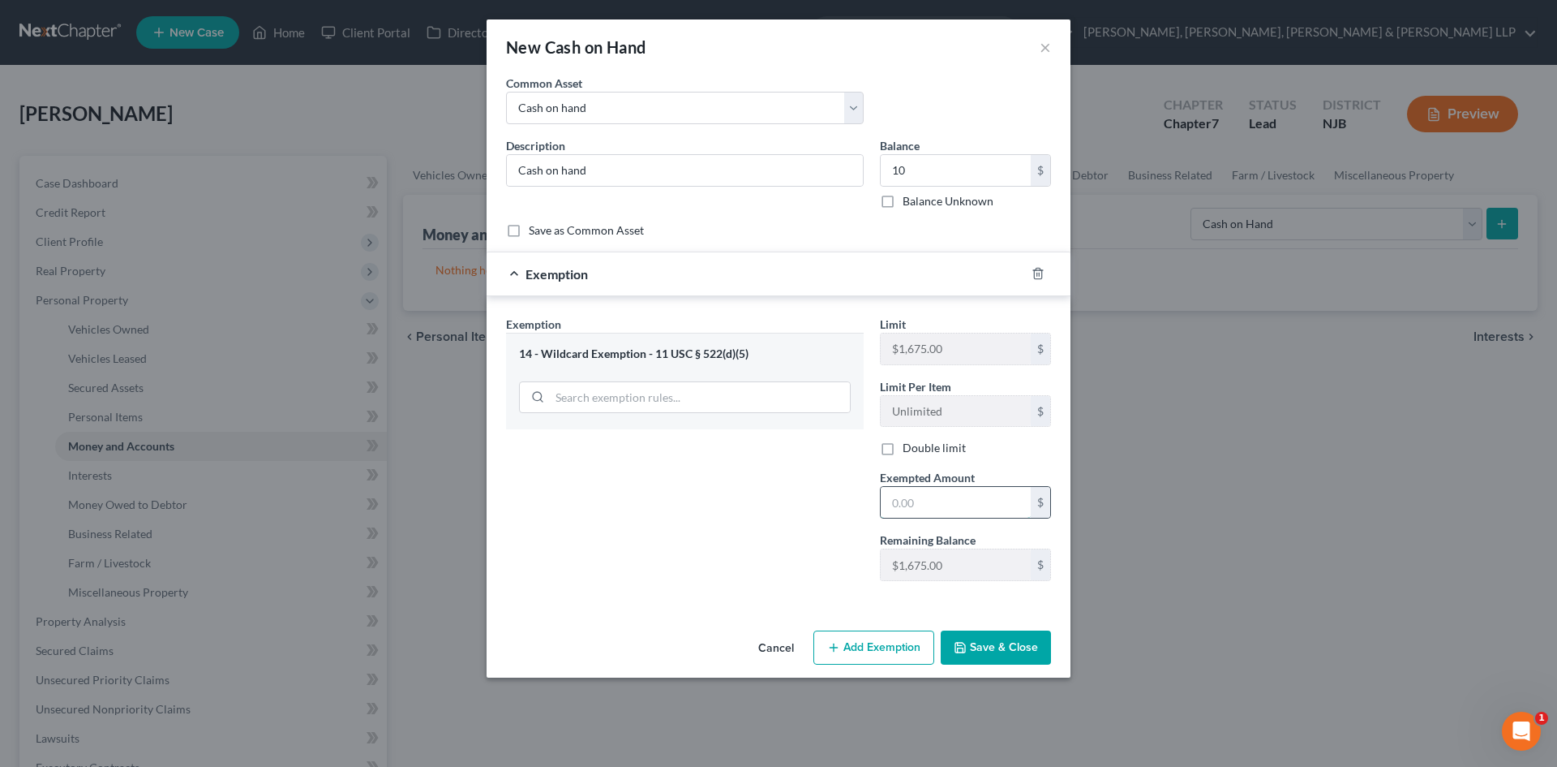
click at [954, 504] on input "text" at bounding box center [956, 502] width 150 height 31
type input "10"
drag, startPoint x: 672, startPoint y: 506, endPoint x: 695, endPoint y: 523, distance: 28.4
click at [672, 507] on div "Exemption Set must be selected for CA. Exemption * 14 - Wildcard Exemption - 11…" at bounding box center [685, 455] width 374 height 278
click at [1009, 660] on button "Save & Close" at bounding box center [996, 647] width 110 height 34
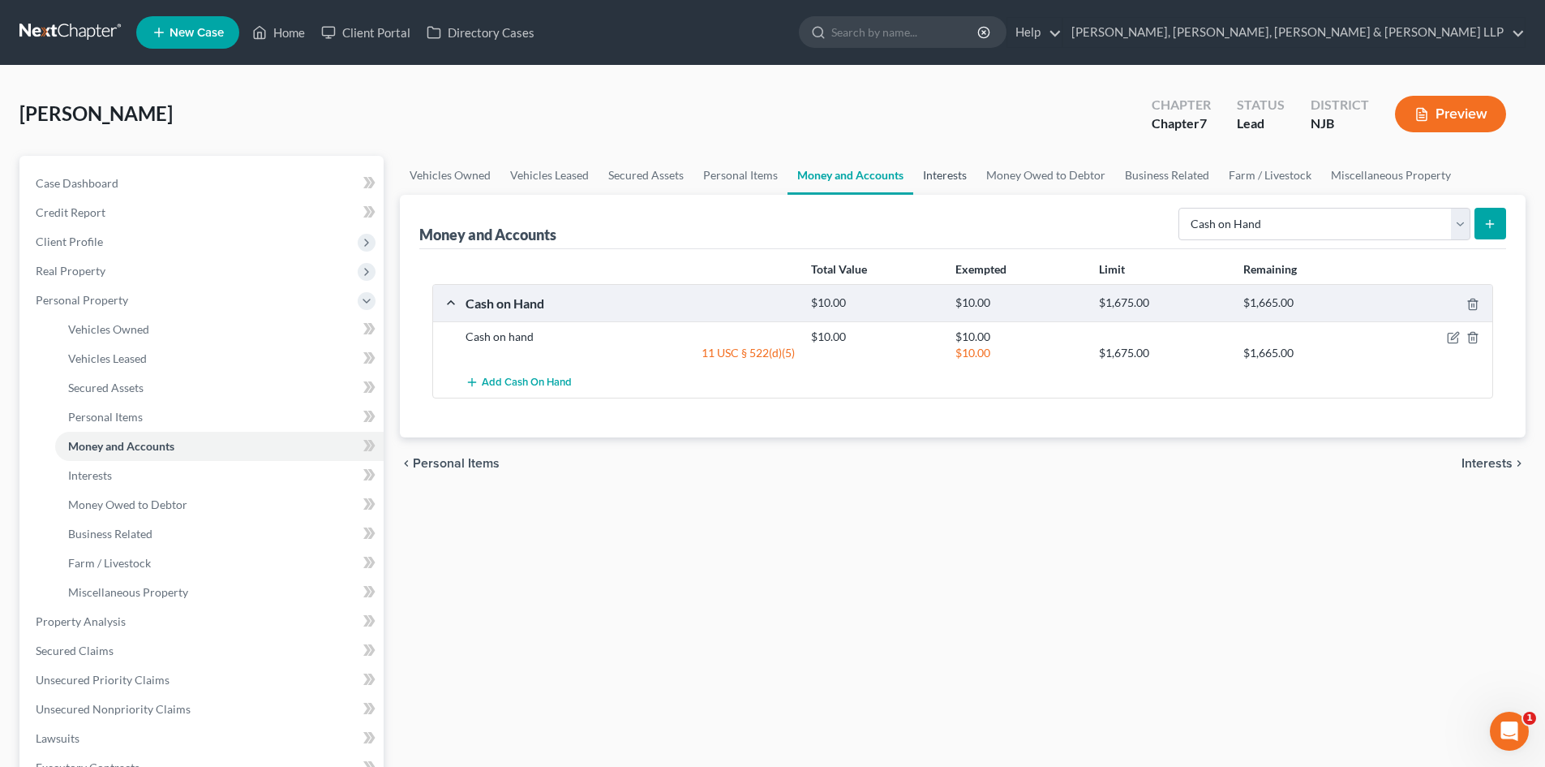
drag, startPoint x: 923, startPoint y: 186, endPoint x: 947, endPoint y: 183, distance: 23.7
click at [923, 185] on link "Interests" at bounding box center [944, 175] width 63 height 39
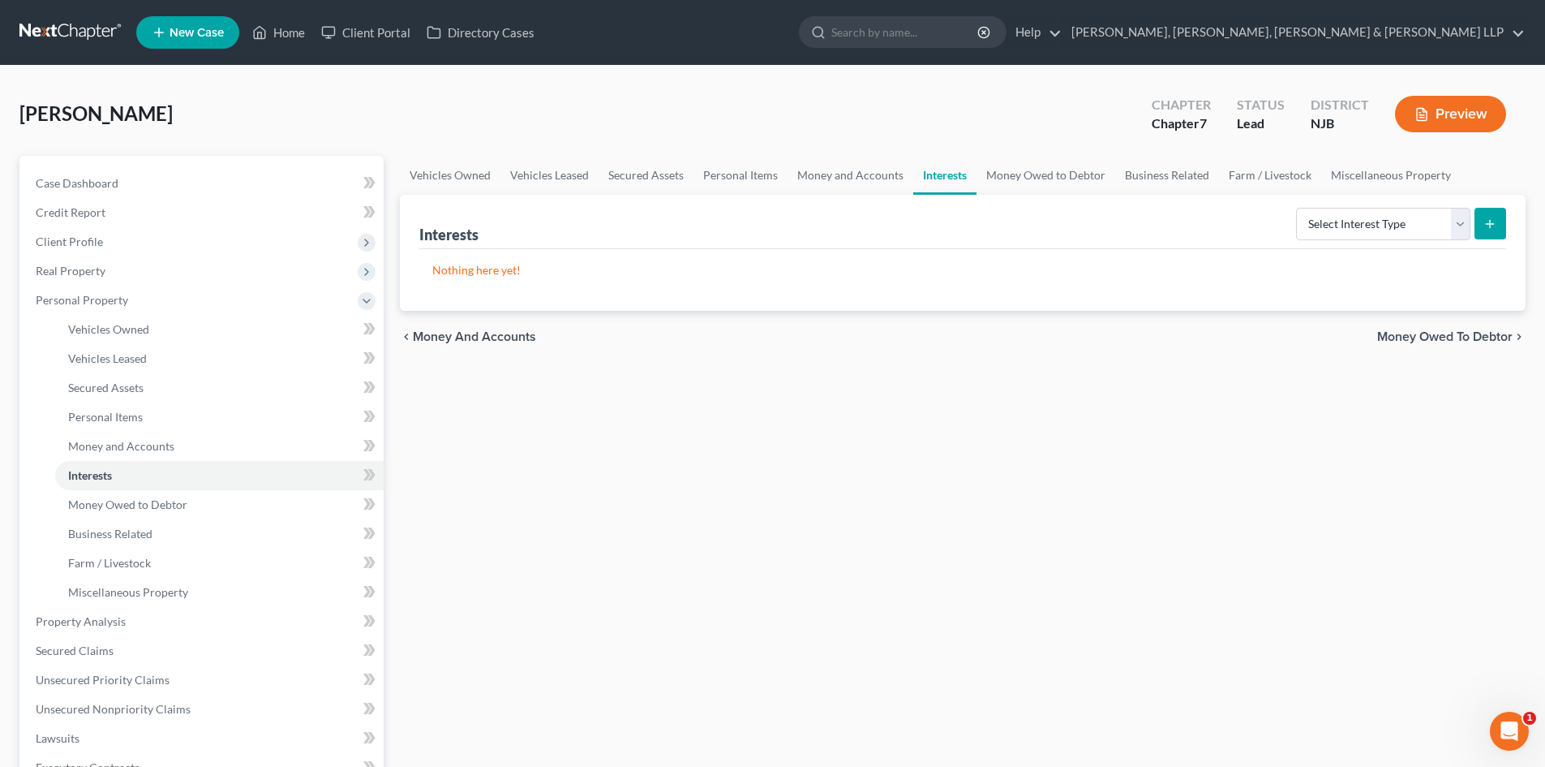
scroll to position [388, 0]
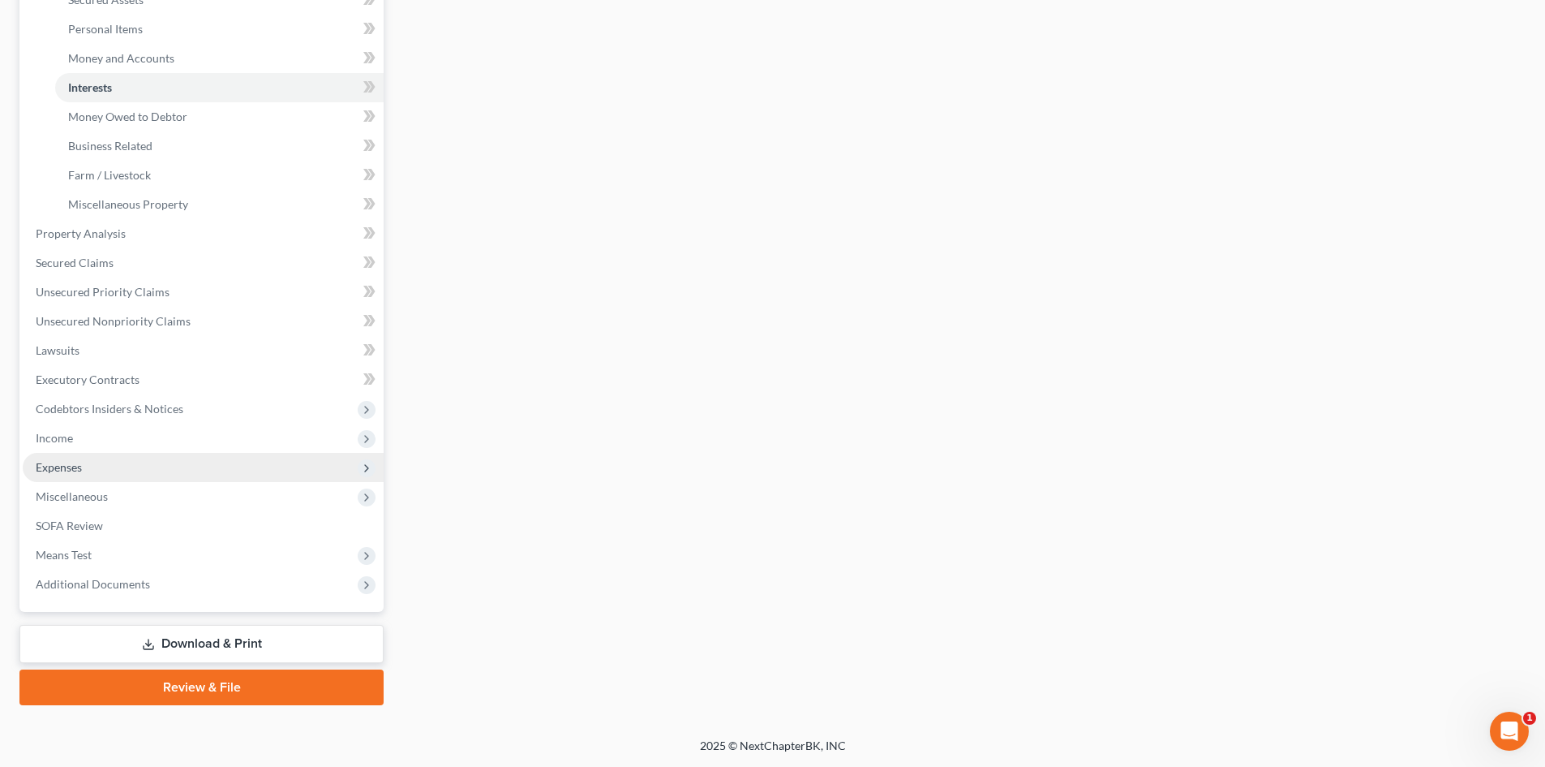
click at [125, 464] on span "Expenses" at bounding box center [203, 467] width 361 height 29
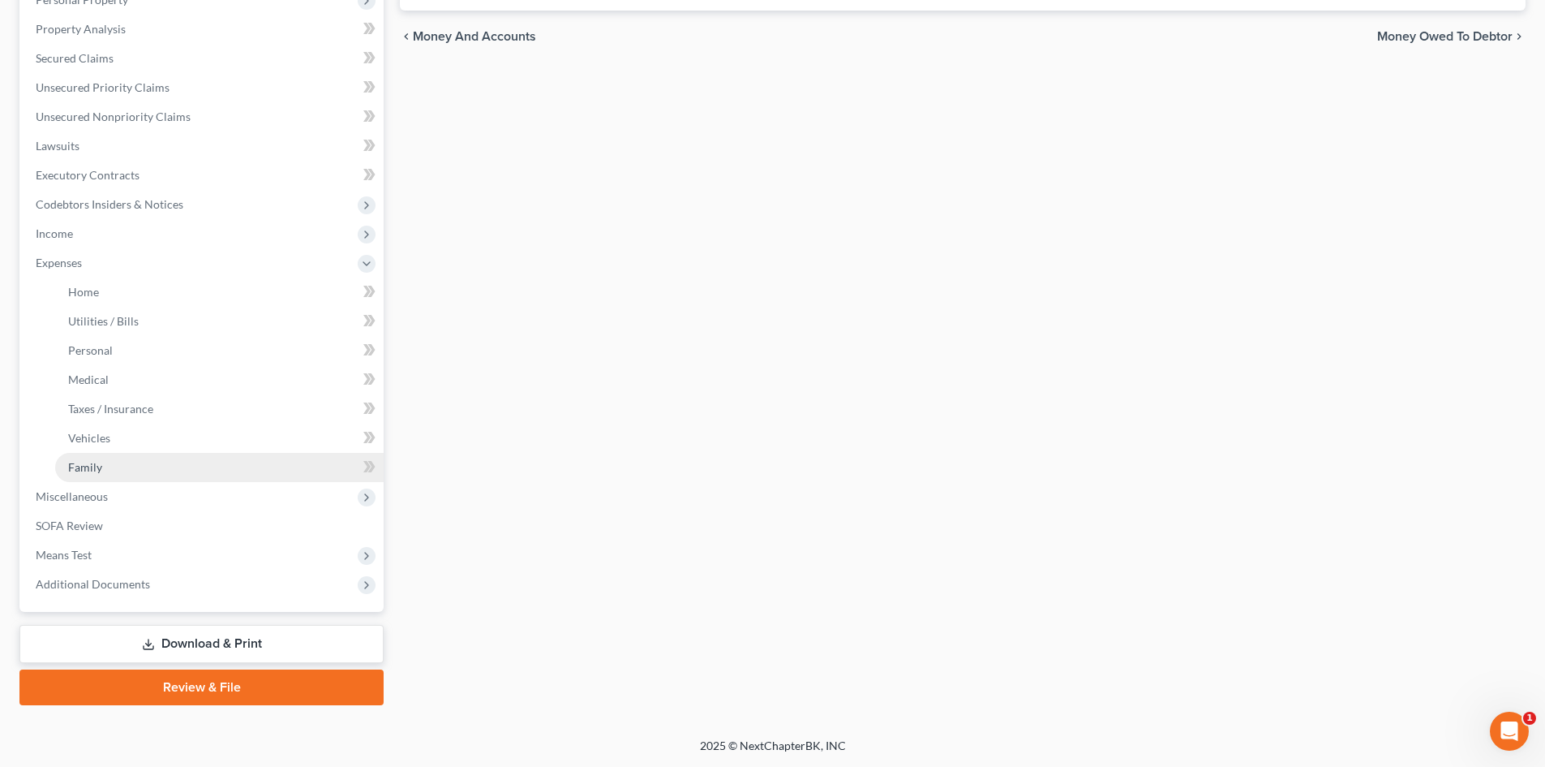
scroll to position [300, 0]
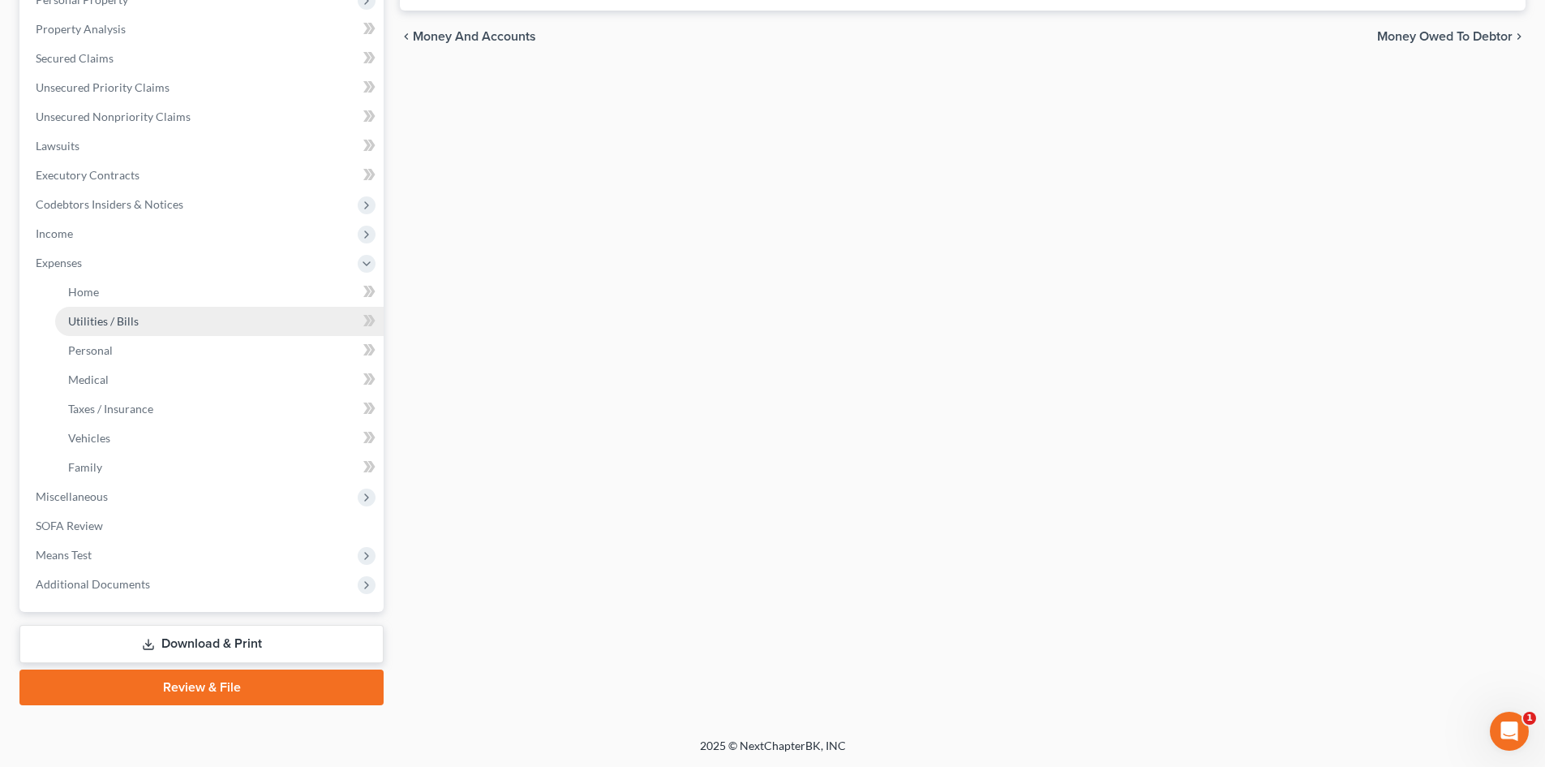
click at [127, 323] on span "Utilities / Bills" at bounding box center [103, 321] width 71 height 14
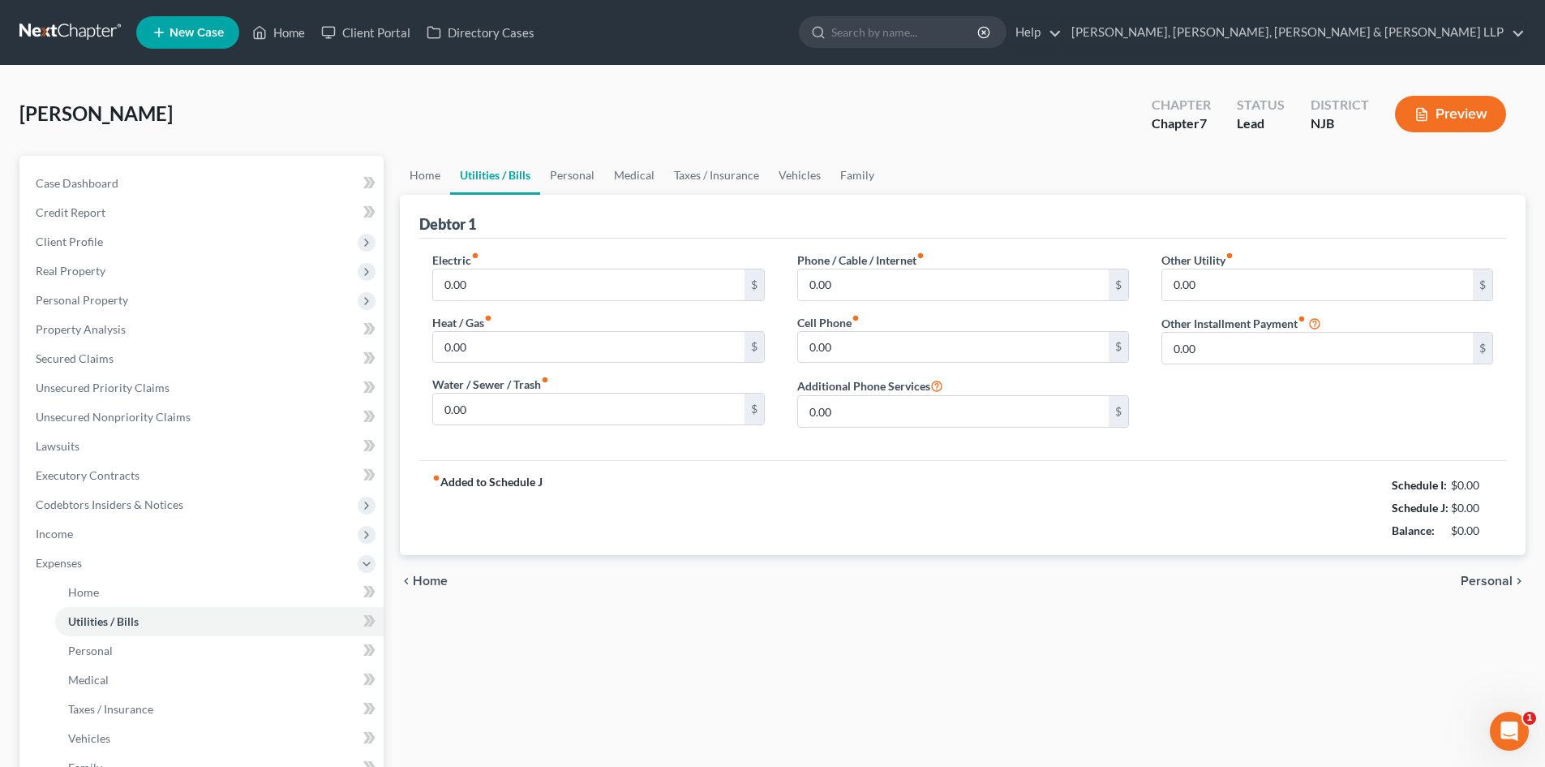
click at [505, 303] on div "Electric fiber_manual_record 0.00 $ Heat / Gas fiber_manual_record 0.00 $ Water…" at bounding box center [598, 345] width 364 height 189
click at [501, 287] on input "0.00" at bounding box center [588, 284] width 311 height 31
type input "120"
click at [859, 289] on input "0.00" at bounding box center [953, 284] width 311 height 31
type input "220"
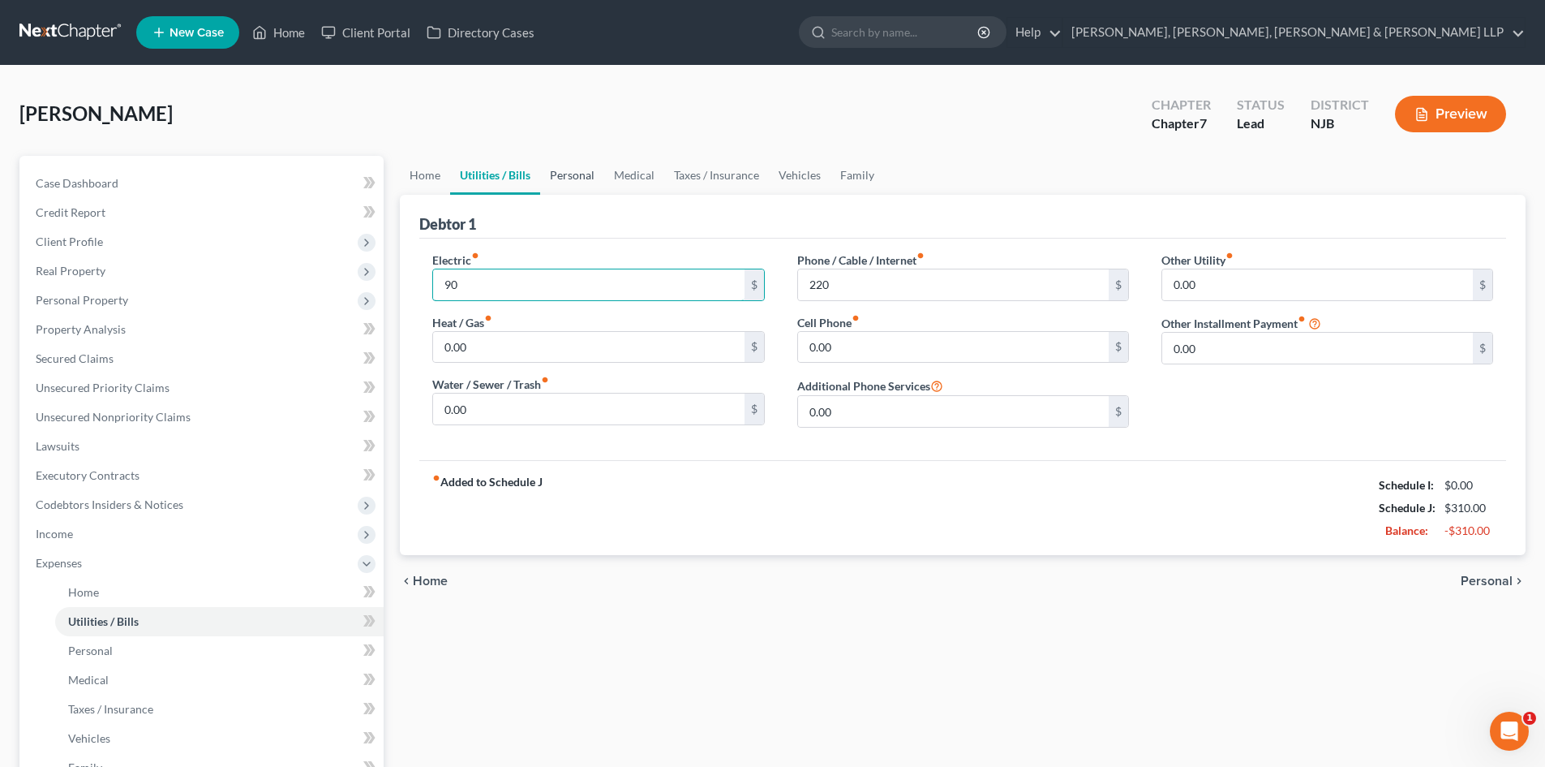
type input "90"
click at [563, 178] on link "Personal" at bounding box center [572, 175] width 64 height 39
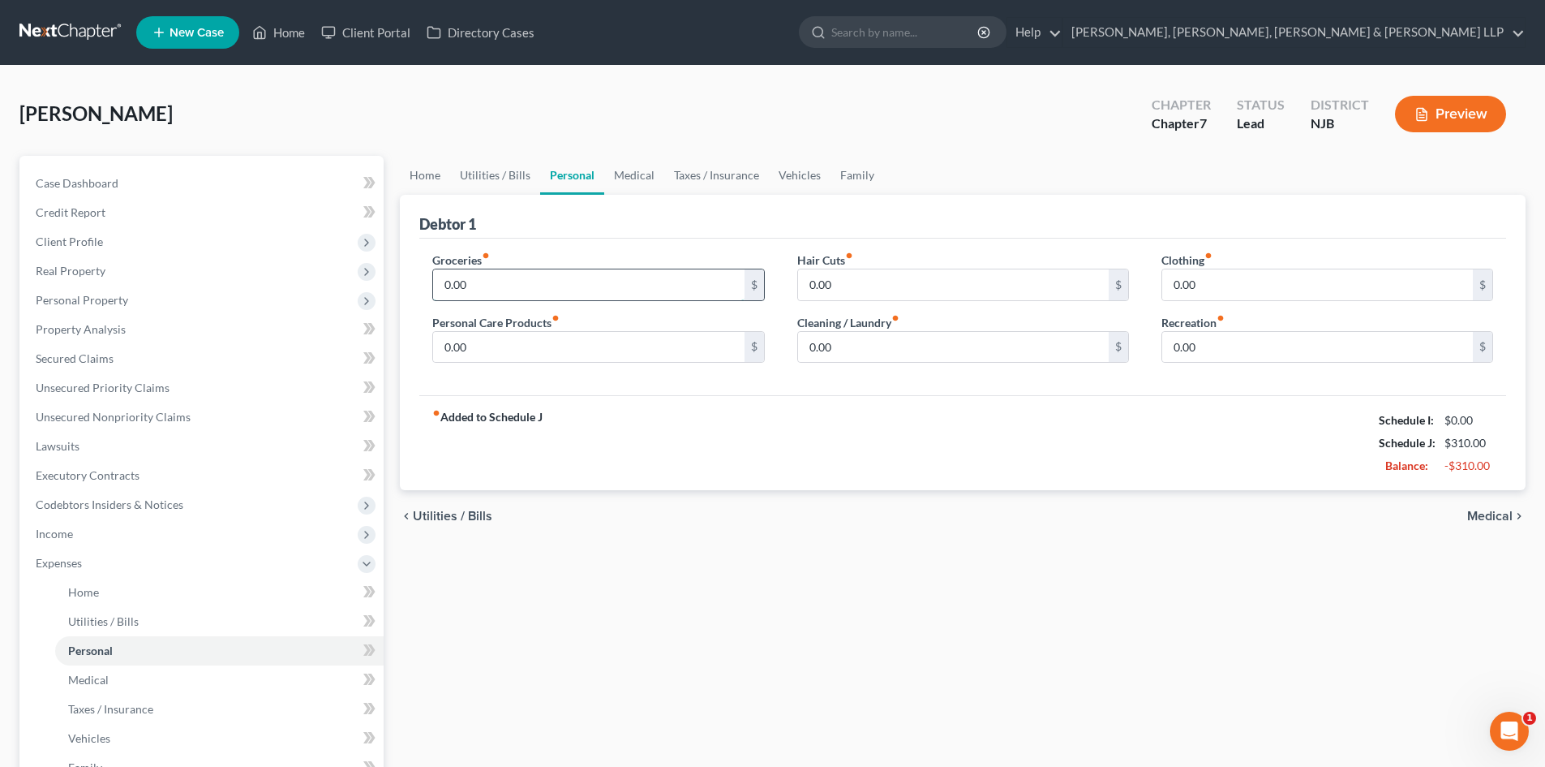
click at [481, 282] on input "0.00" at bounding box center [588, 284] width 311 height 31
type input "500"
click at [485, 339] on input "0.00" at bounding box center [588, 347] width 311 height 31
drag, startPoint x: 523, startPoint y: 353, endPoint x: 359, endPoint y: 354, distance: 164.7
click at [359, 354] on div "Petition Navigation Case Dashboard Payments Invoices Payments Payments Credit R…" at bounding box center [772, 580] width 1522 height 849
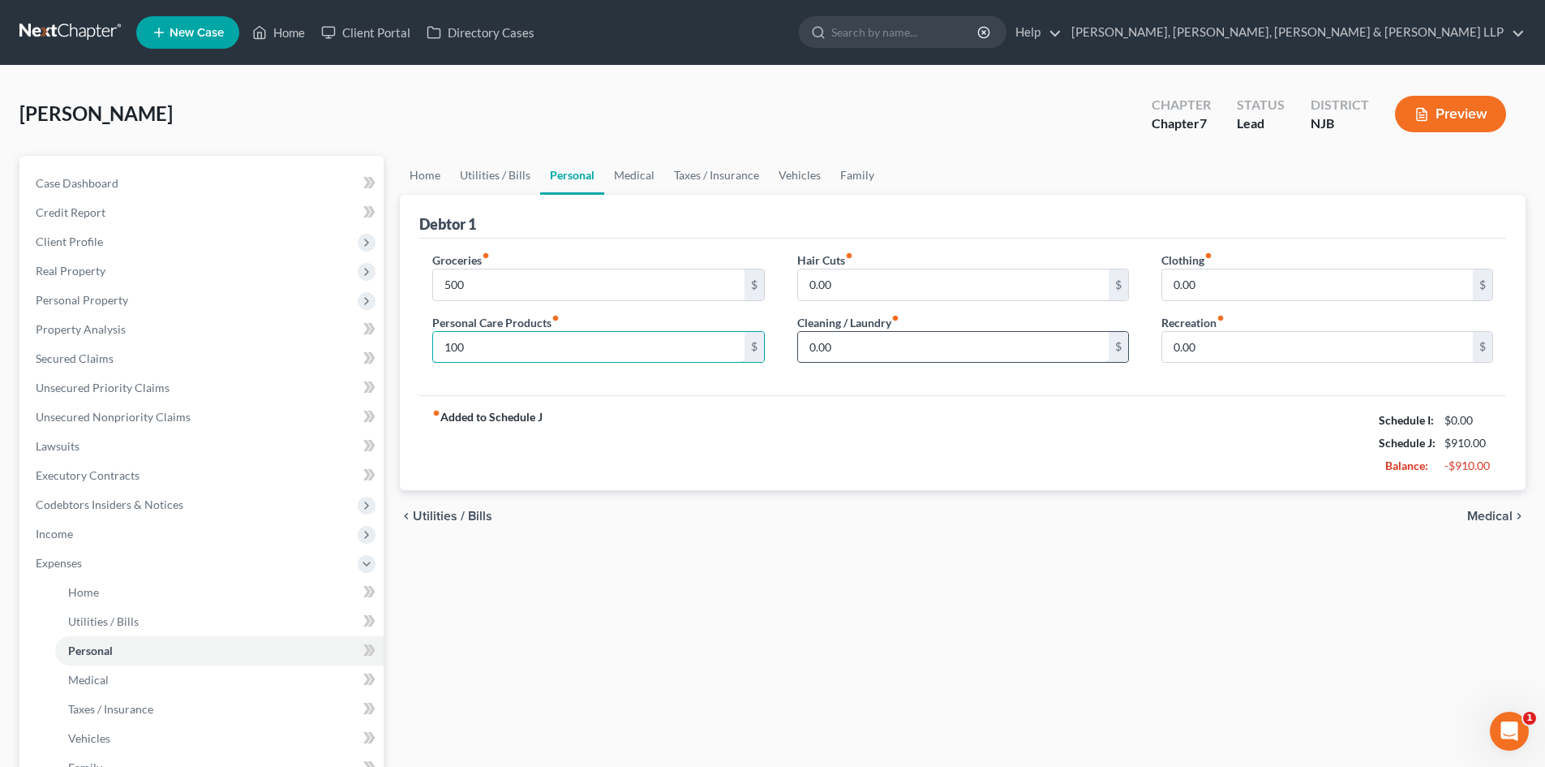
type input "100"
drag, startPoint x: 843, startPoint y: 350, endPoint x: 888, endPoint y: 357, distance: 46.0
click at [844, 349] on input "0.00" at bounding box center [953, 347] width 311 height 31
type input "100"
click at [1243, 347] on input "0.00" at bounding box center [1317, 347] width 311 height 31
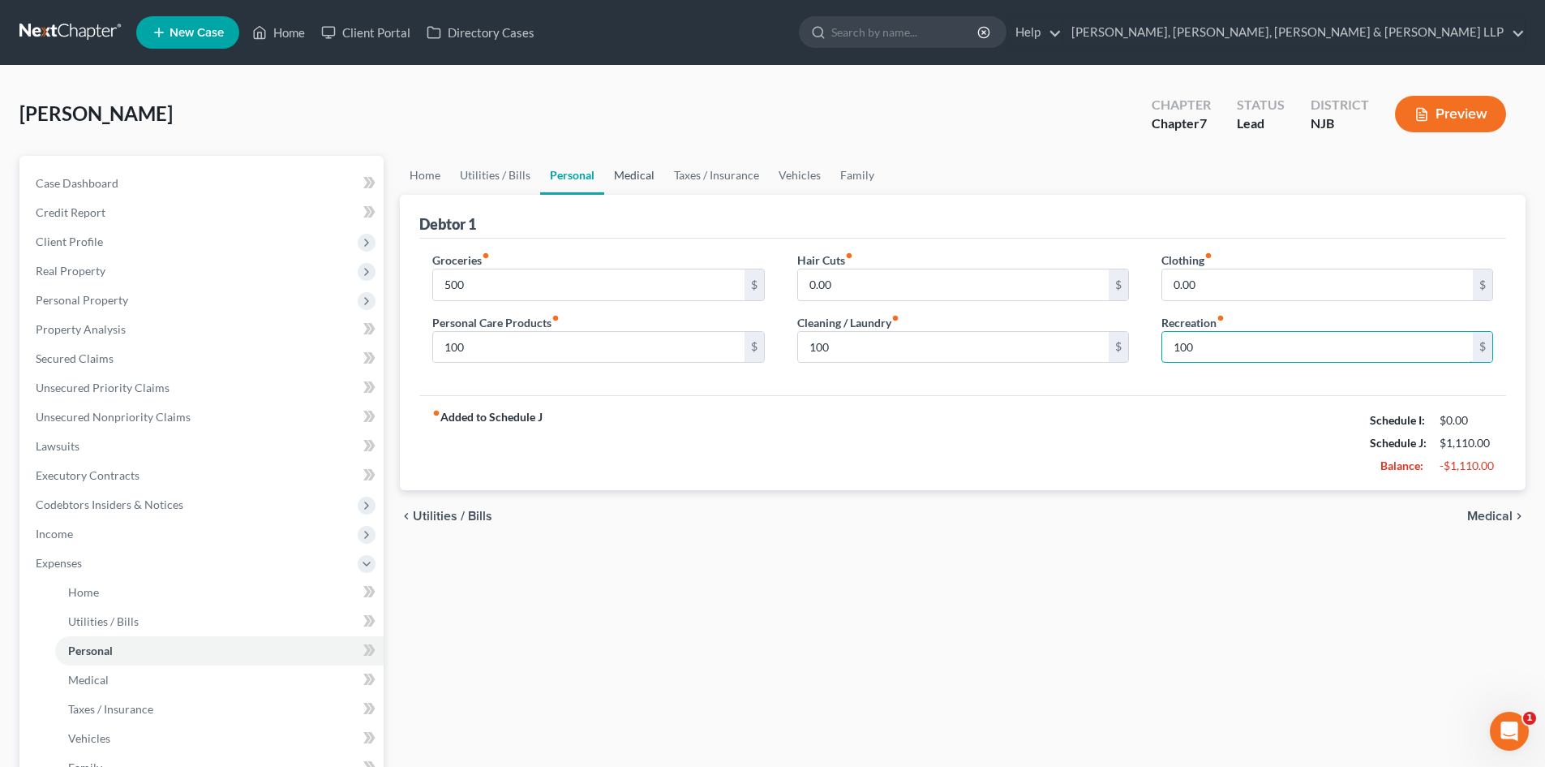
type input "100"
click at [634, 177] on link "Medical" at bounding box center [634, 175] width 60 height 39
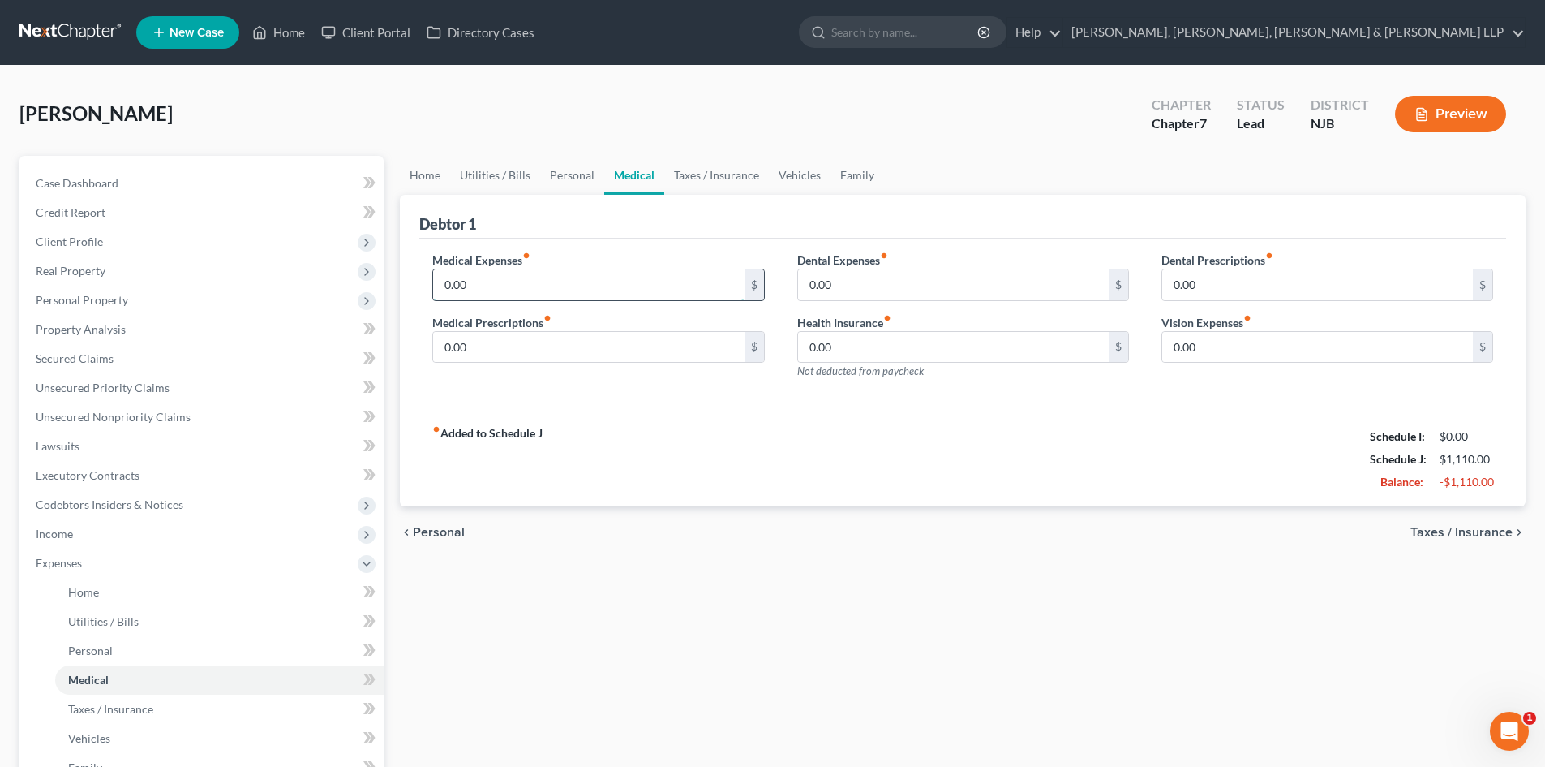
click at [506, 290] on input "0.00" at bounding box center [588, 284] width 311 height 31
type input "50"
click at [691, 184] on link "Taxes / Insurance" at bounding box center [716, 175] width 105 height 39
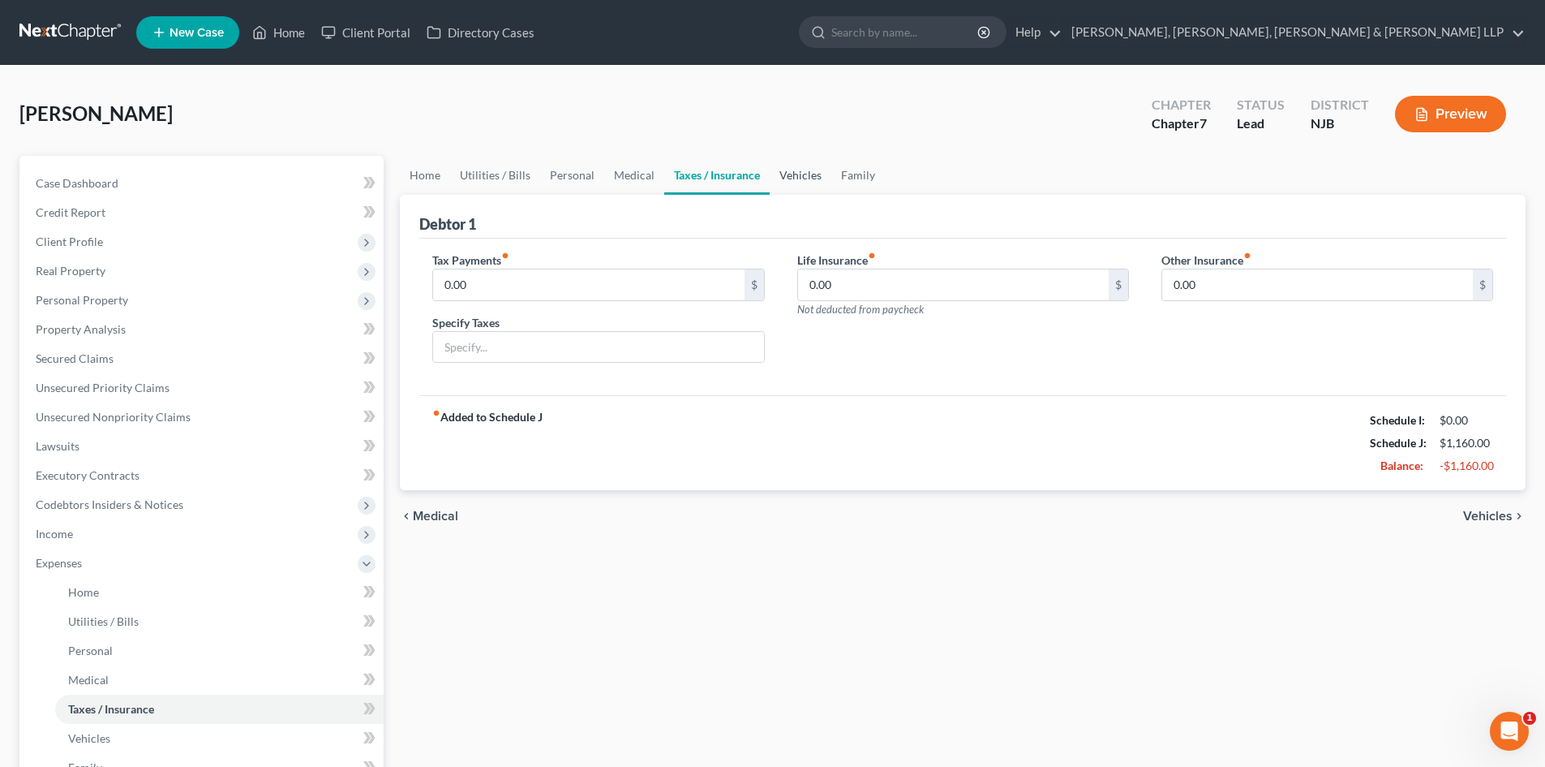
click at [795, 169] on link "Vehicles" at bounding box center [801, 175] width 62 height 39
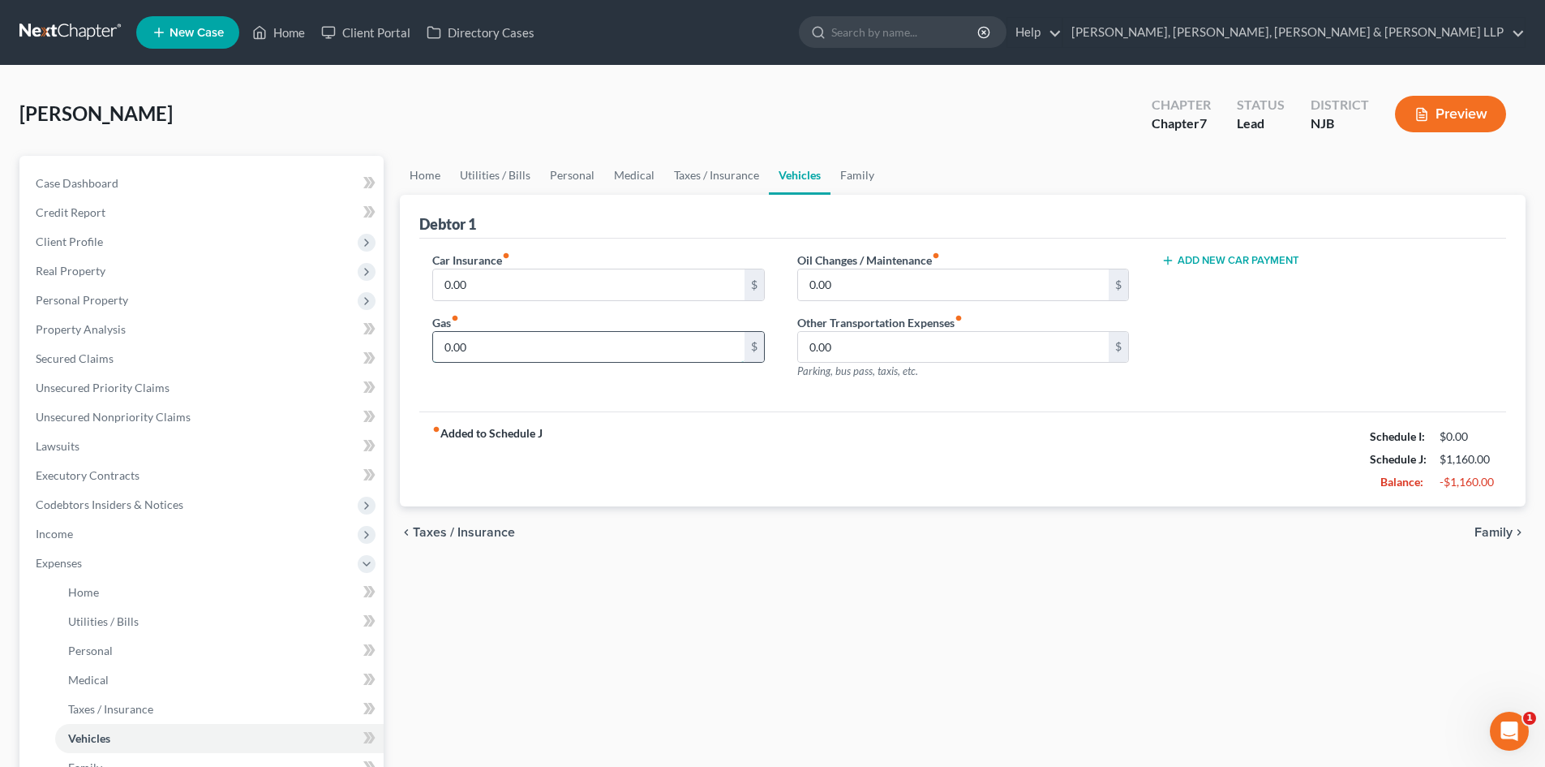
click at [497, 349] on input "0.00" at bounding box center [588, 347] width 311 height 31
type input "250"
click at [852, 174] on link "Family" at bounding box center [858, 175] width 54 height 39
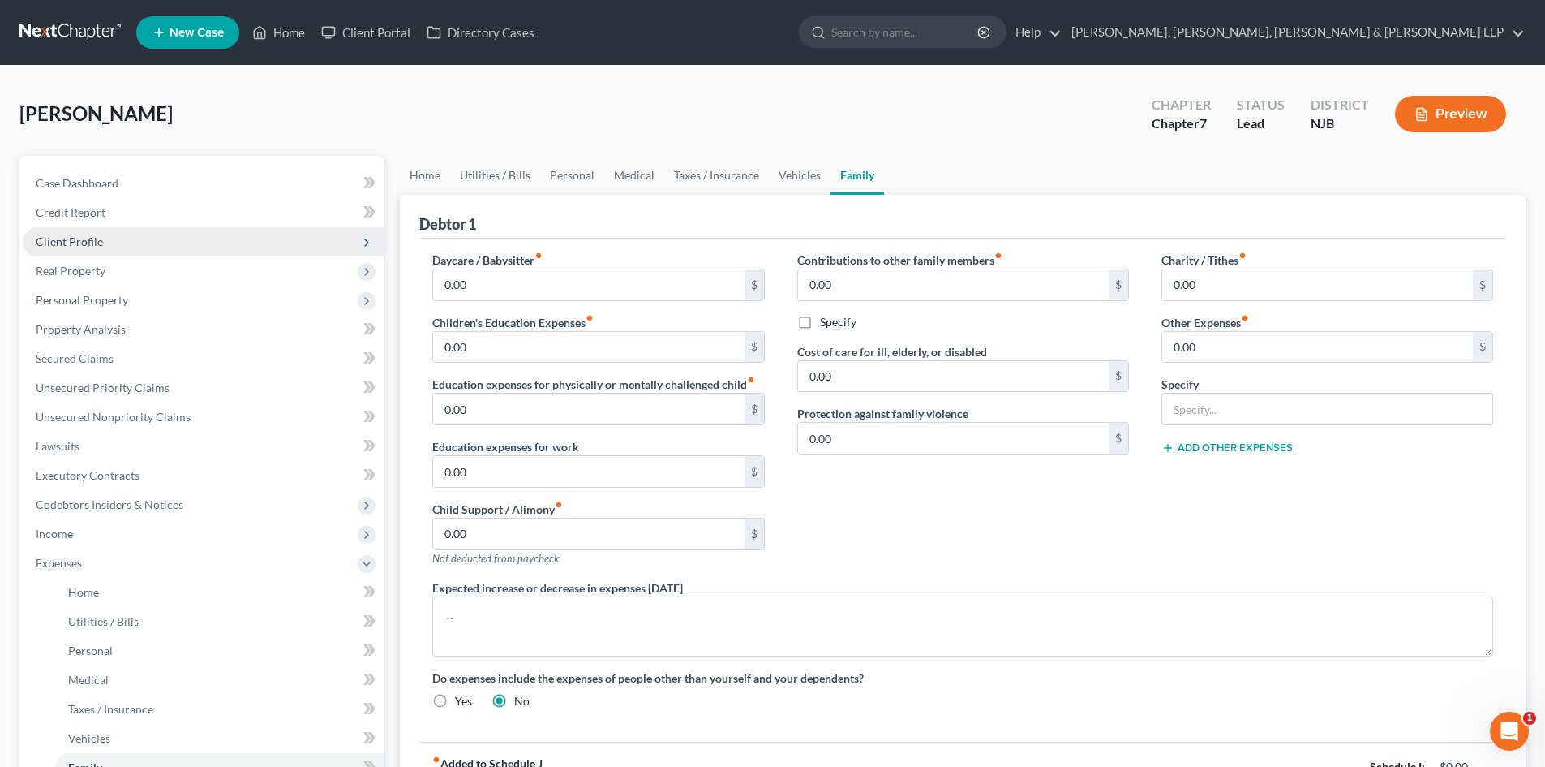
click at [101, 245] on span "Client Profile" at bounding box center [203, 241] width 361 height 29
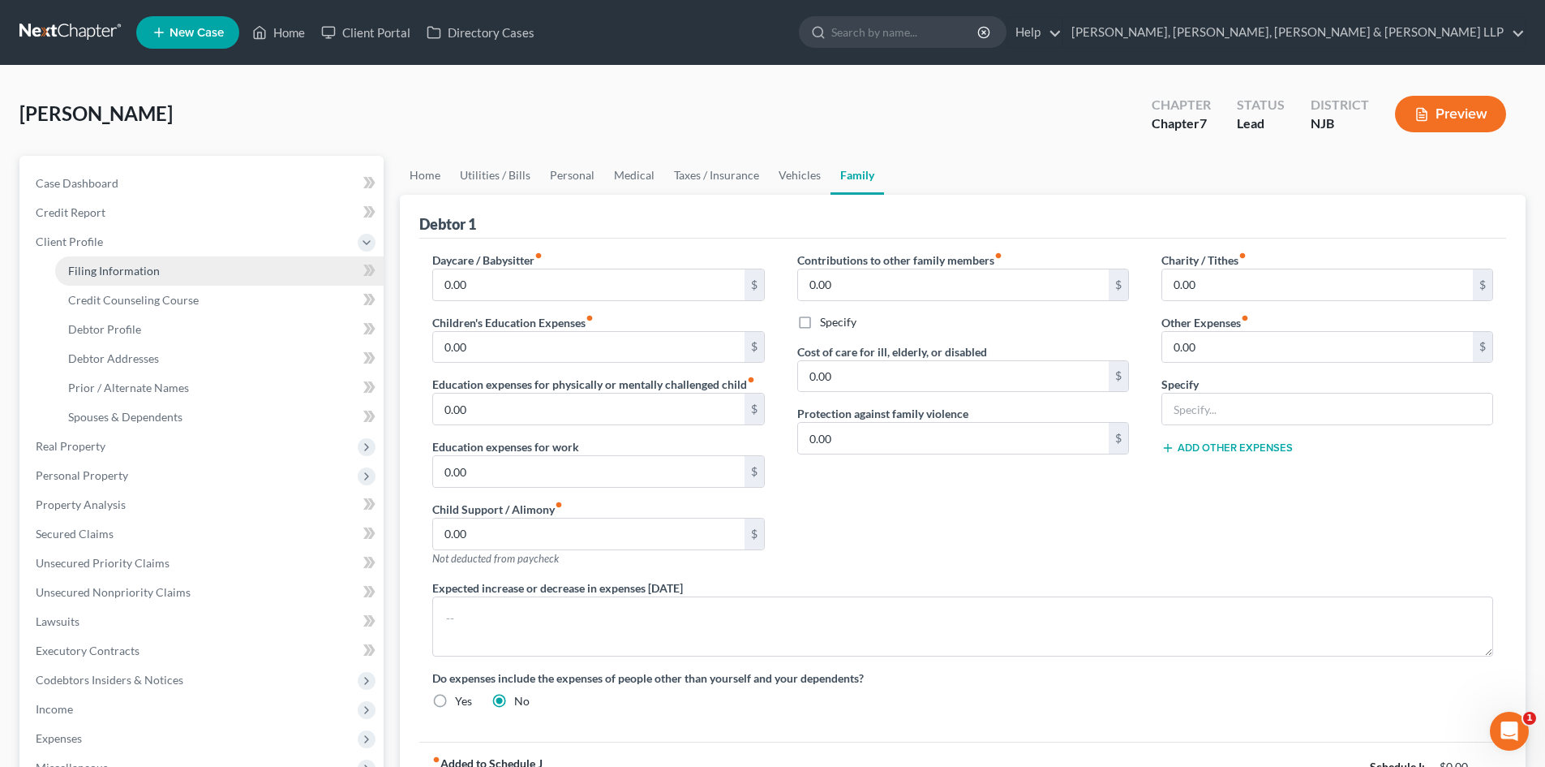
click at [109, 271] on span "Filing Information" at bounding box center [114, 271] width 92 height 14
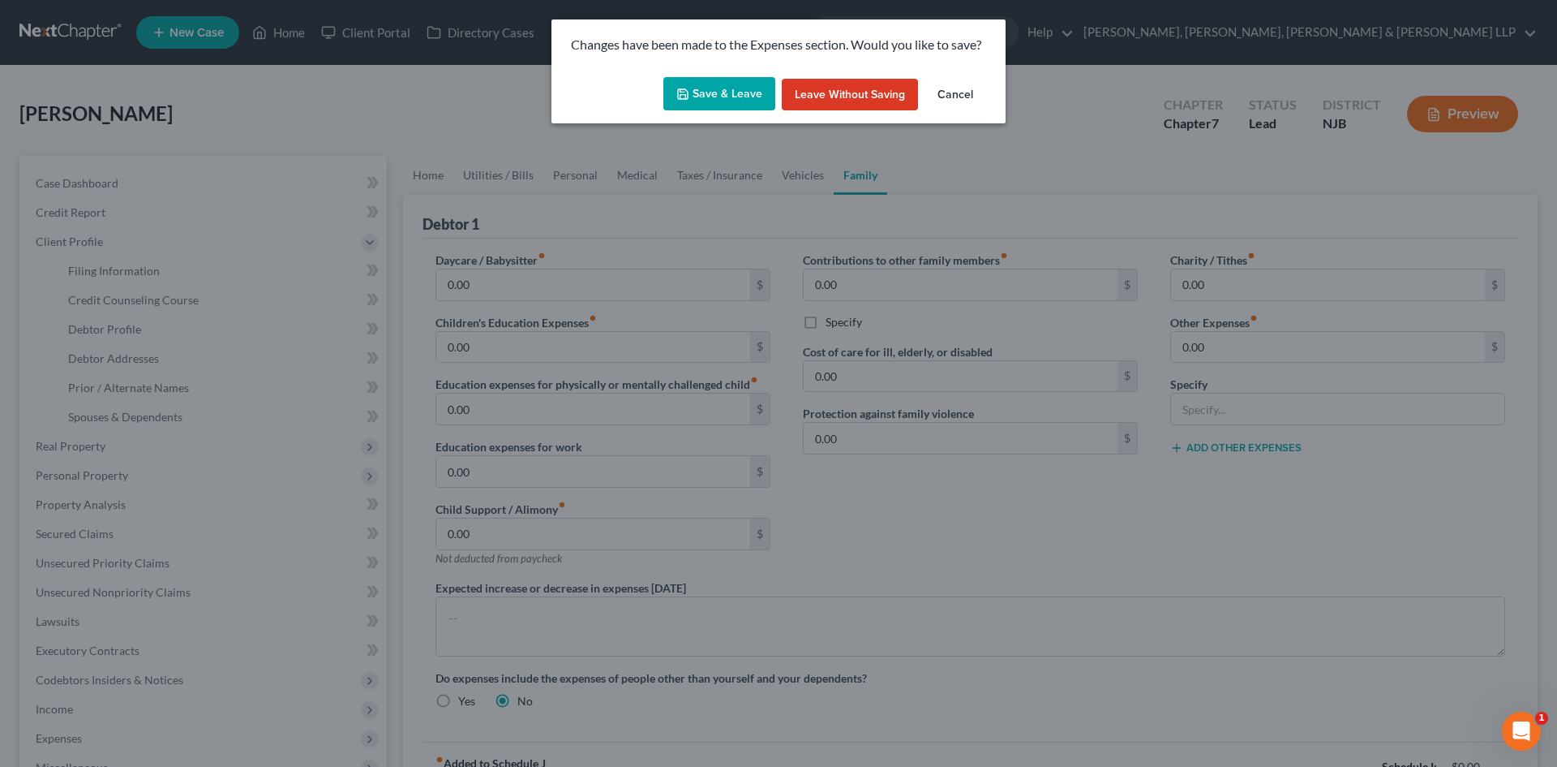
click at [705, 104] on button "Save & Leave" at bounding box center [719, 94] width 112 height 34
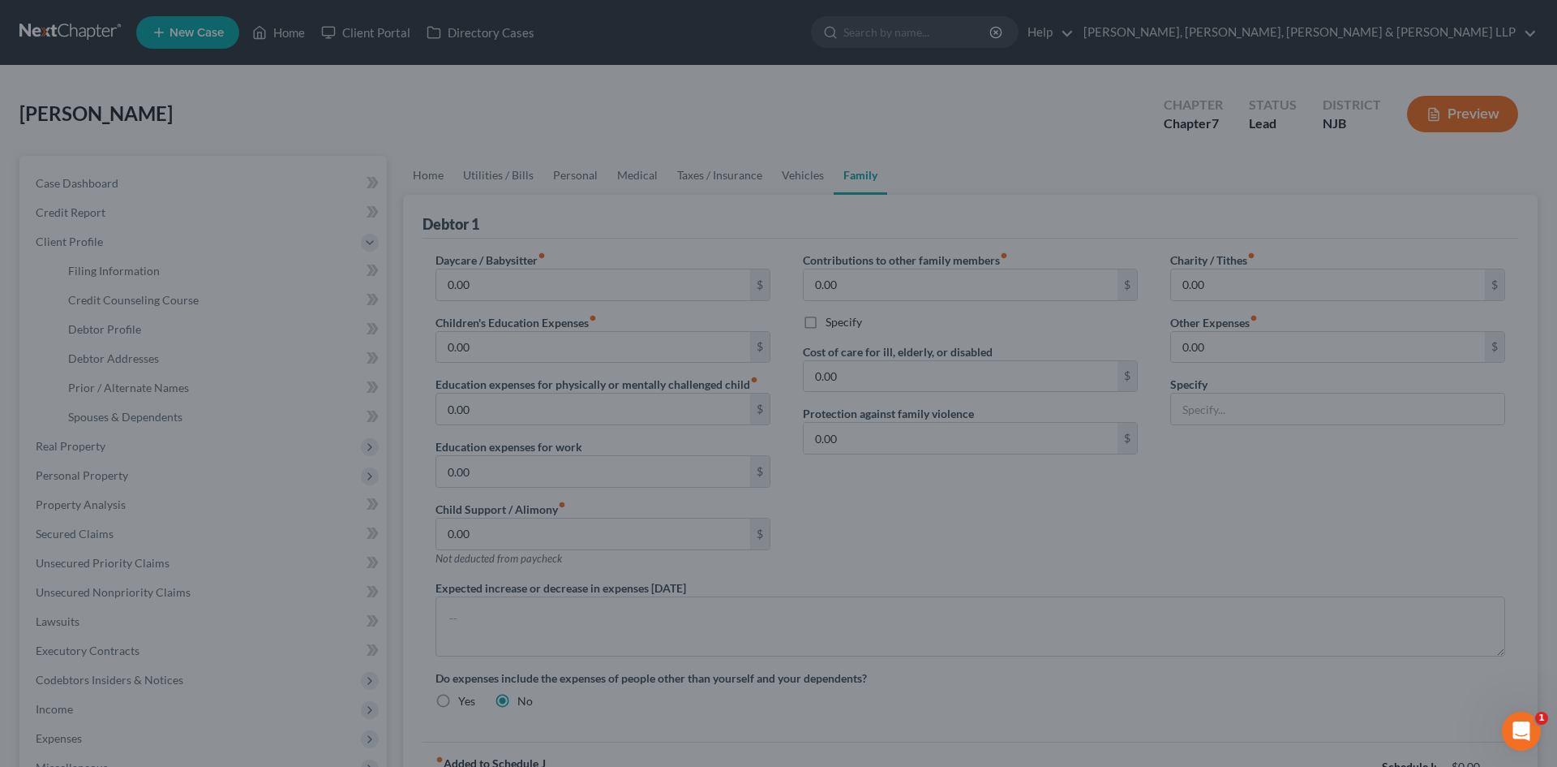
select select "1"
select select "0"
select select "51"
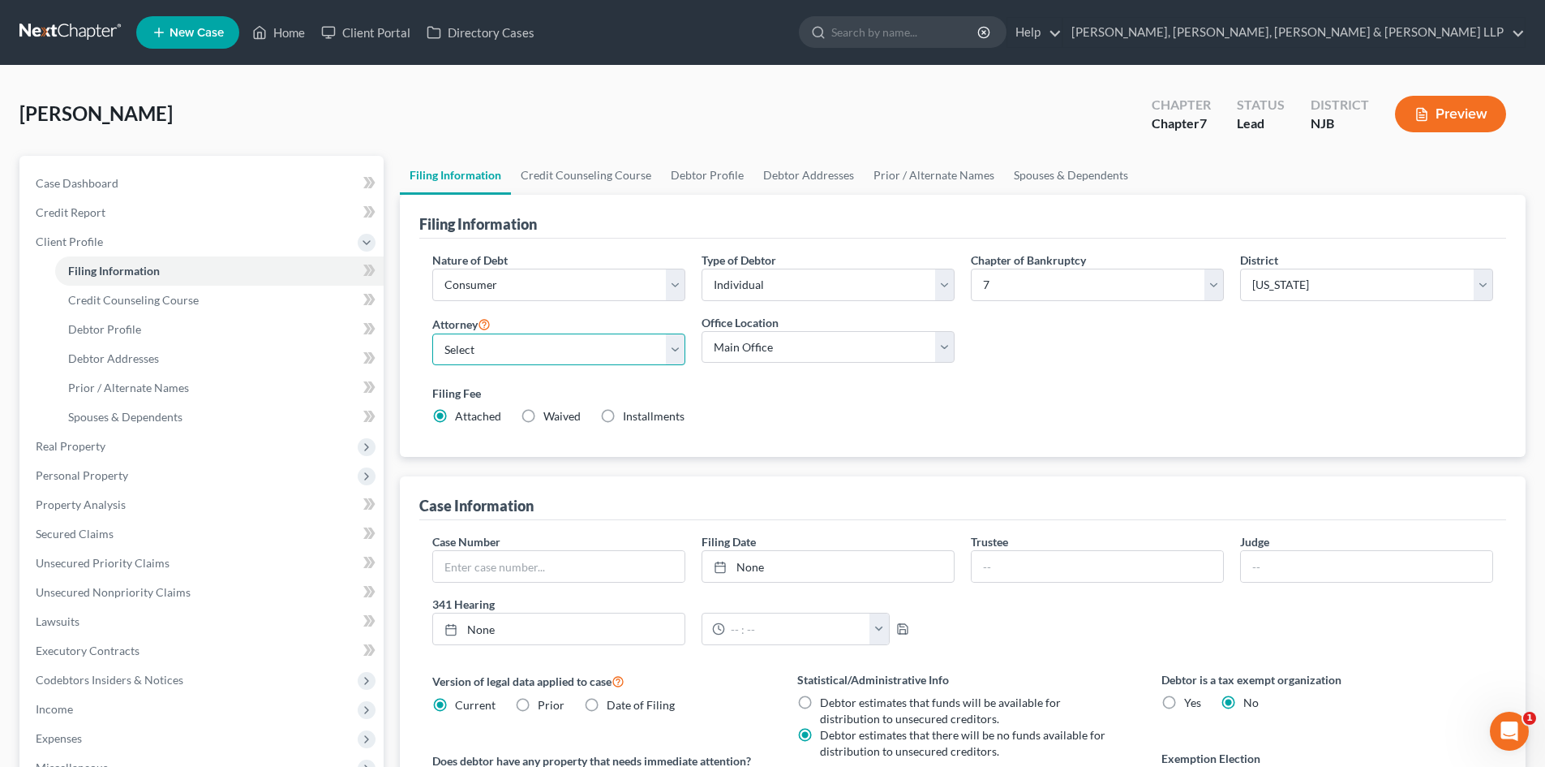
click at [509, 354] on select "Select [PERSON_NAME] - NJB [PERSON_NAME] - NYNB [PERSON_NAME] - NYEB [PERSON_NA…" at bounding box center [558, 349] width 253 height 32
select select "4"
click at [432, 333] on select "Select [PERSON_NAME] - NJB [PERSON_NAME] - NYNB [PERSON_NAME] - NYEB [PERSON_NA…" at bounding box center [558, 349] width 253 height 32
click at [736, 337] on select "Main Office Scura, [GEOGRAPHIC_DATA], [PERSON_NAME], [PERSON_NAME] & [PERSON_NA…" at bounding box center [828, 347] width 253 height 32
select select "0"
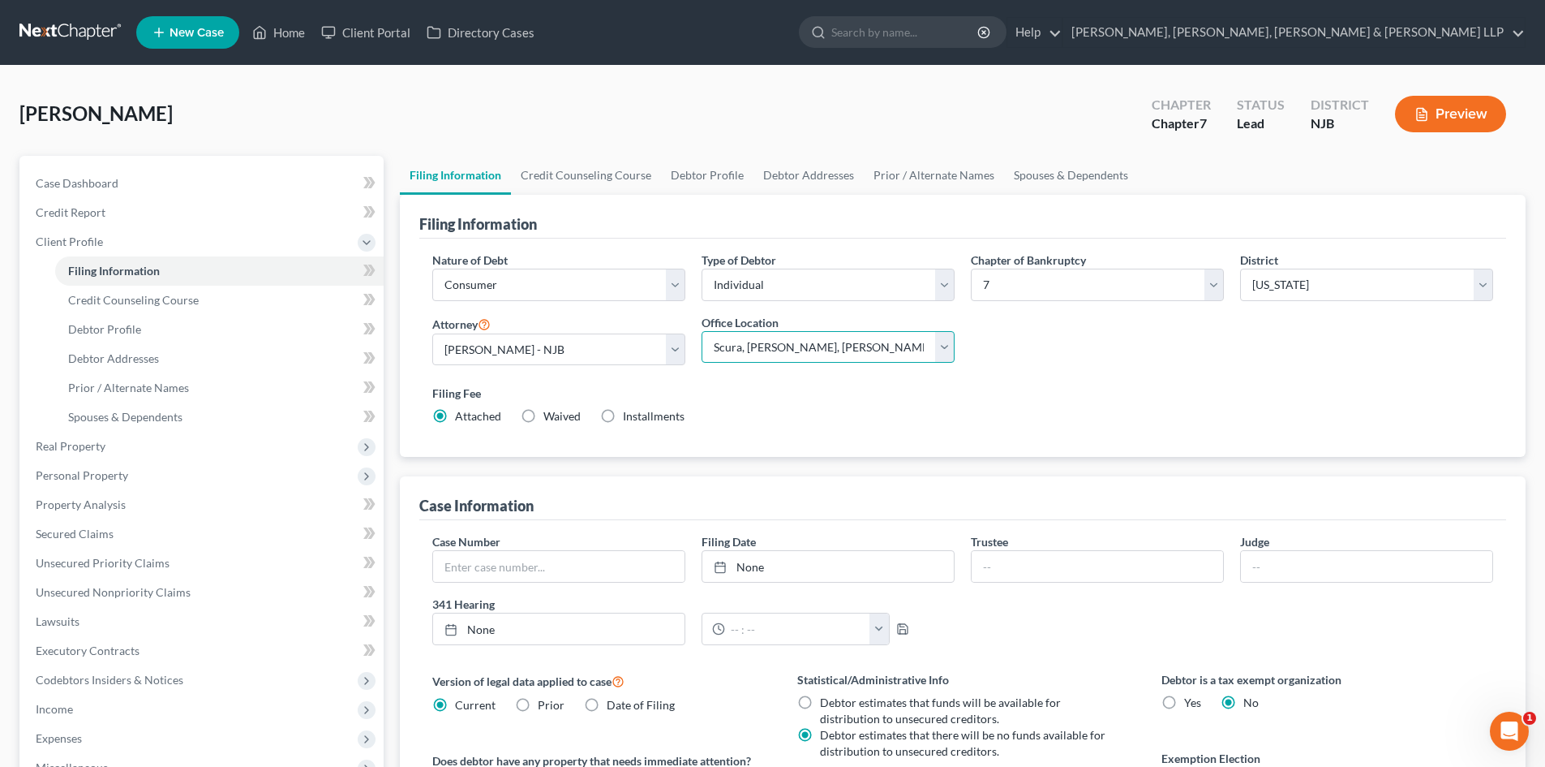
click at [702, 331] on select "Main Office Scura, [GEOGRAPHIC_DATA], [PERSON_NAME], [PERSON_NAME] & [PERSON_NA…" at bounding box center [828, 347] width 253 height 32
click at [597, 154] on div "[PERSON_NAME] Upgraded Chapter Chapter 7 Status [GEOGRAPHIC_DATA] [GEOGRAPHIC_D…" at bounding box center [772, 120] width 1506 height 71
click at [590, 172] on link "Credit Counseling Course" at bounding box center [586, 175] width 150 height 39
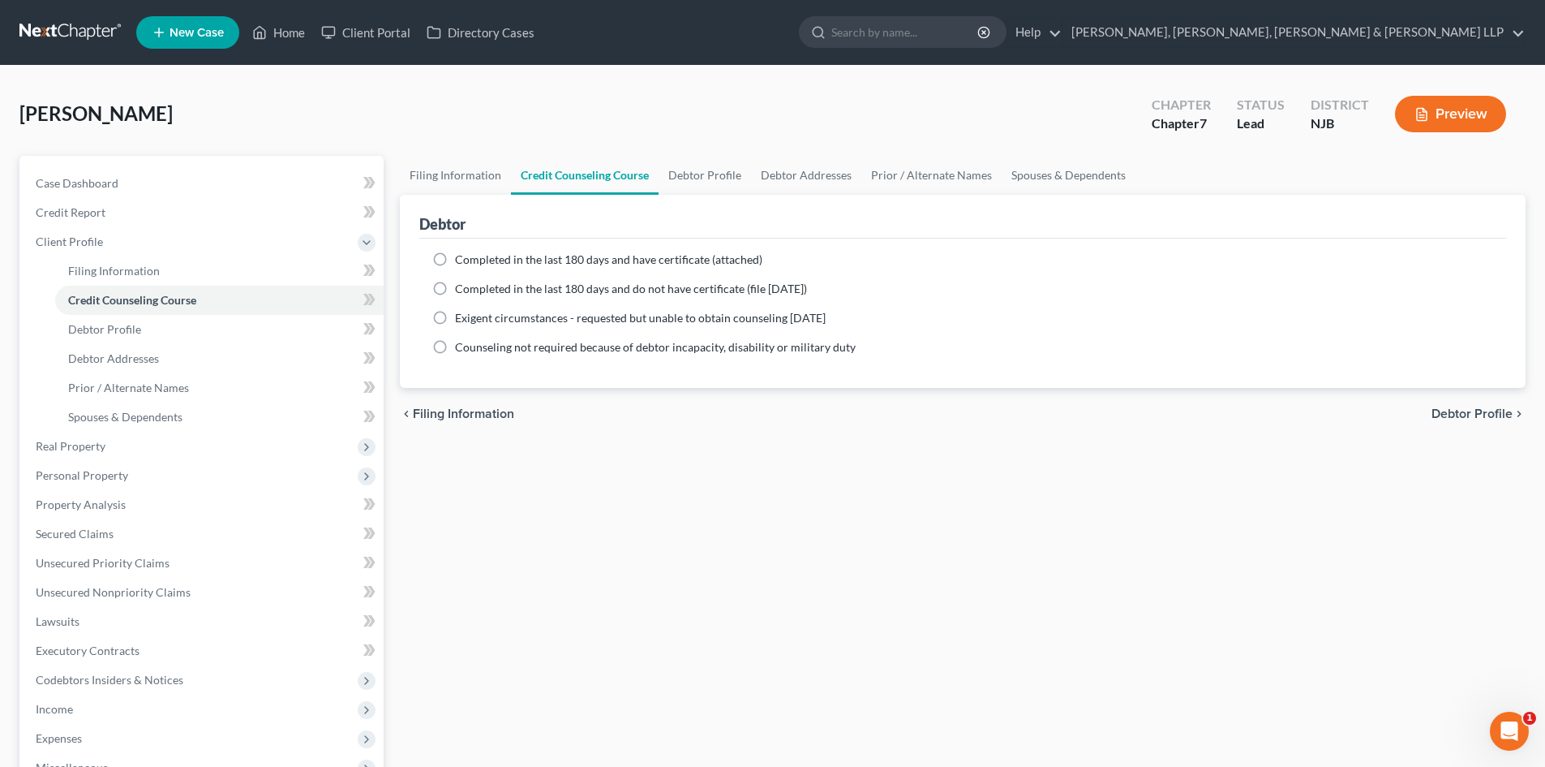
click at [510, 259] on span "Completed in the last 180 days and have certificate (attached)" at bounding box center [608, 259] width 307 height 14
click at [472, 259] on input "Completed in the last 180 days and have certificate (attached)" at bounding box center [467, 256] width 11 height 11
radio input "true"
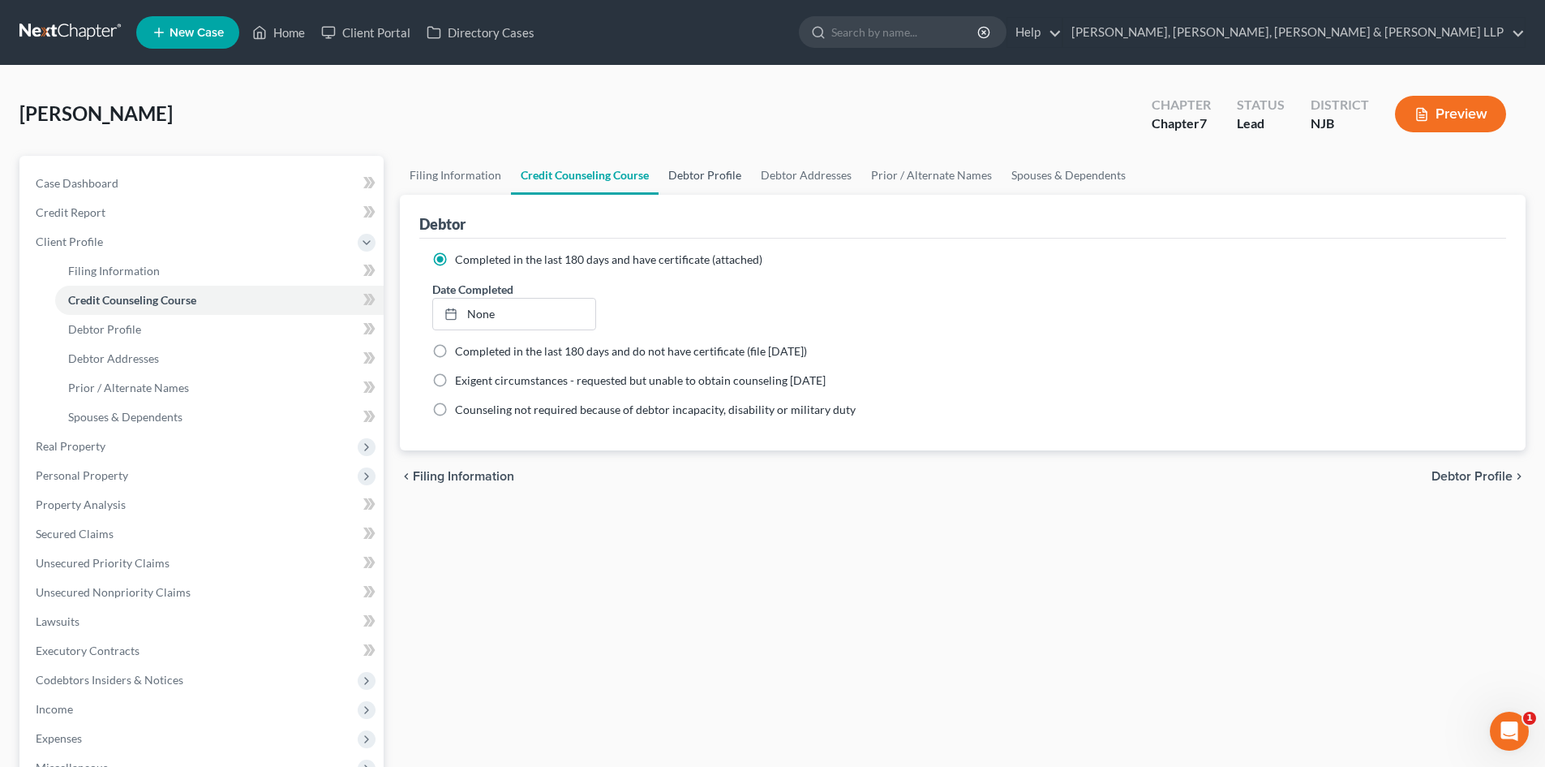
click at [704, 183] on link "Debtor Profile" at bounding box center [705, 175] width 92 height 39
select select "0"
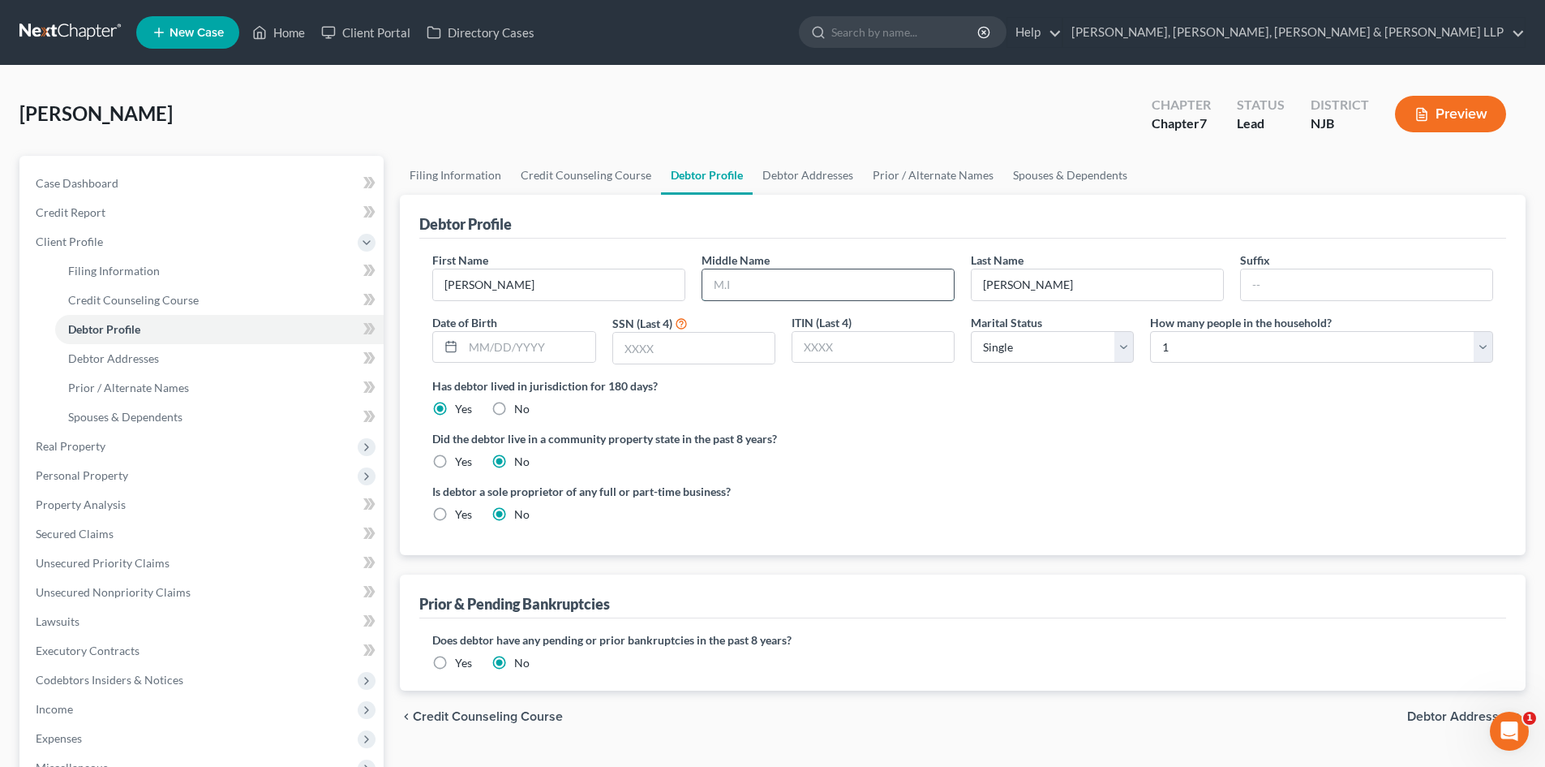
click at [791, 275] on input "text" at bounding box center [827, 284] width 251 height 31
type input "D."
click at [1125, 282] on input "[PERSON_NAME]" at bounding box center [1097, 284] width 251 height 31
click at [1039, 281] on input "[PERSON_NAME]" at bounding box center [1097, 284] width 251 height 31
type input "QuintanillaNavarr"
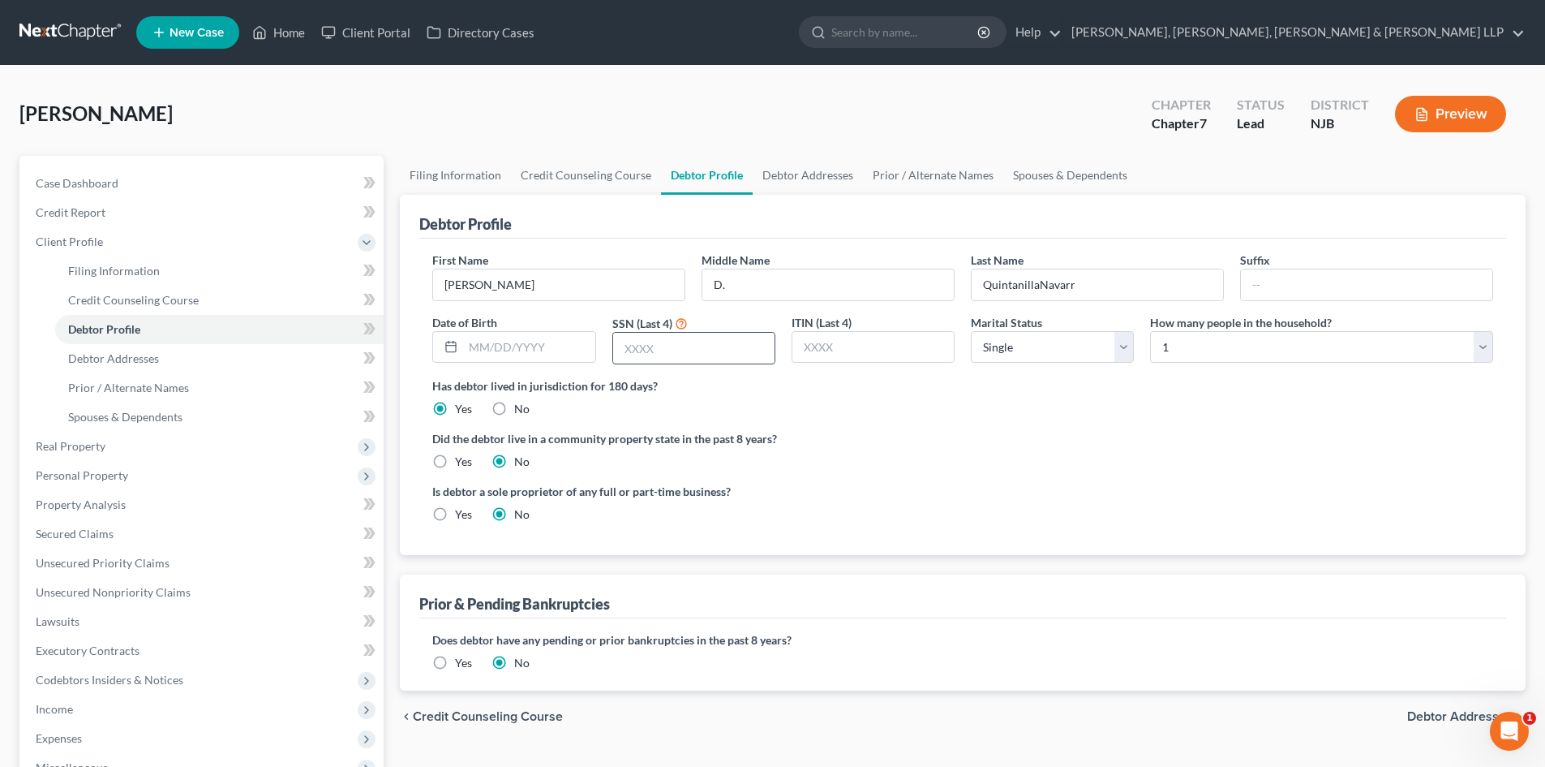
click at [664, 349] on input "text" at bounding box center [693, 348] width 161 height 31
type input "9504"
click at [477, 348] on input "text" at bounding box center [528, 347] width 131 height 31
type input "[DATE]"
click at [812, 185] on link "Debtor Addresses" at bounding box center [808, 175] width 110 height 39
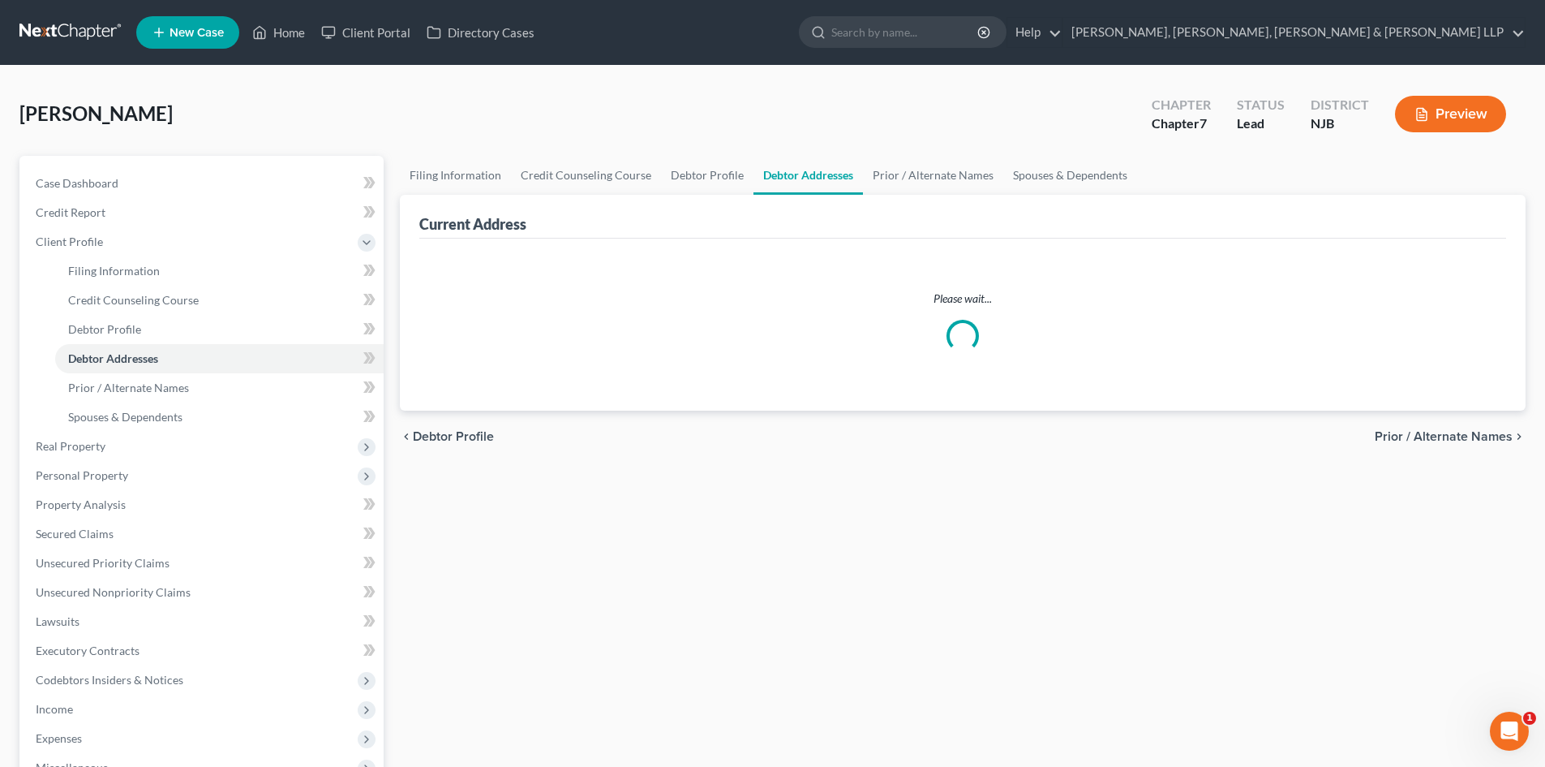
select select "0"
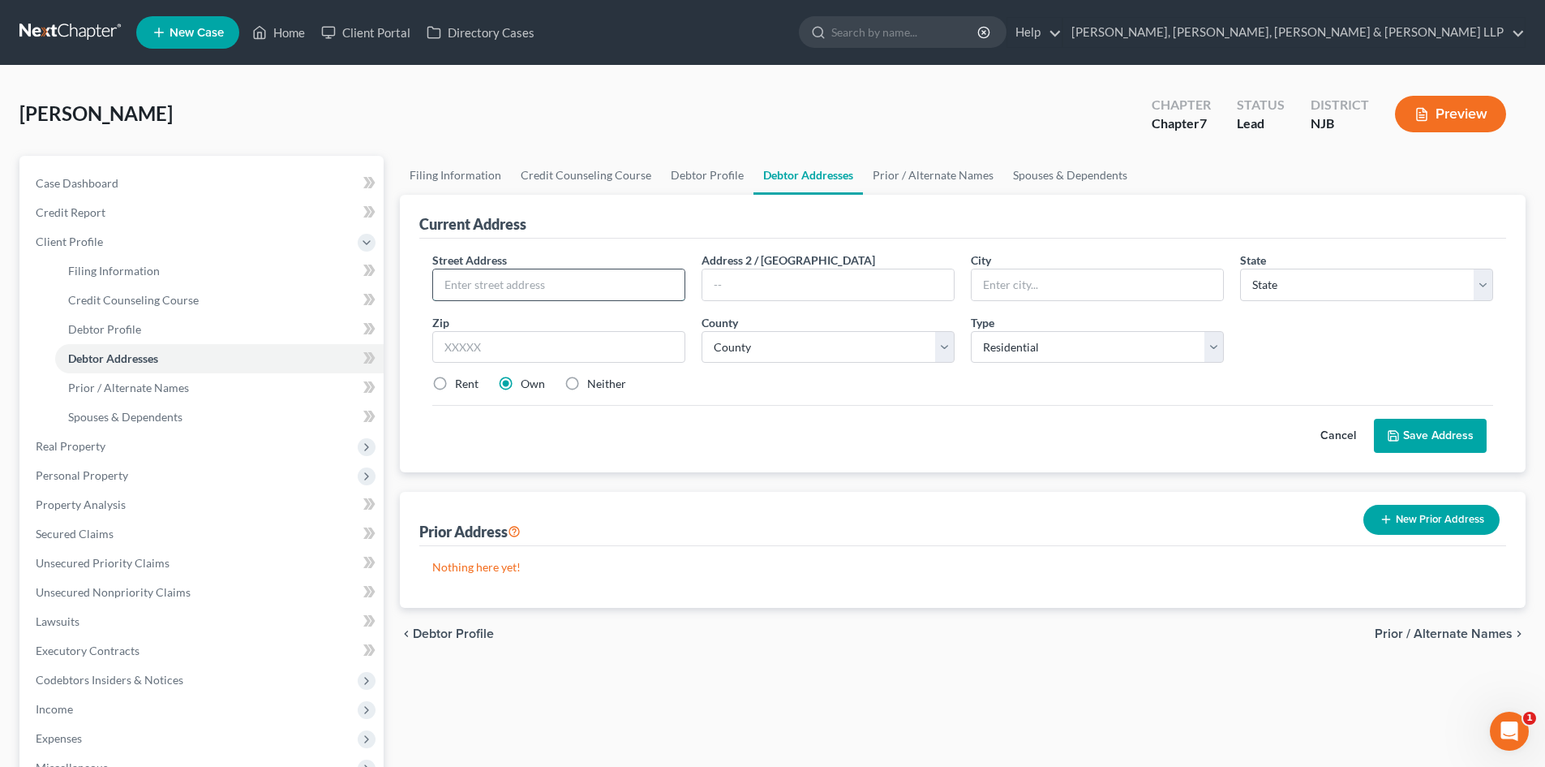
click at [535, 291] on input "text" at bounding box center [558, 284] width 251 height 31
type input "[STREET_ADDRESS]"
click at [506, 346] on input "text" at bounding box center [558, 347] width 253 height 32
drag, startPoint x: 509, startPoint y: 358, endPoint x: 427, endPoint y: 336, distance: 84.8
click at [430, 346] on div "Zip * 070407" at bounding box center [558, 338] width 269 height 49
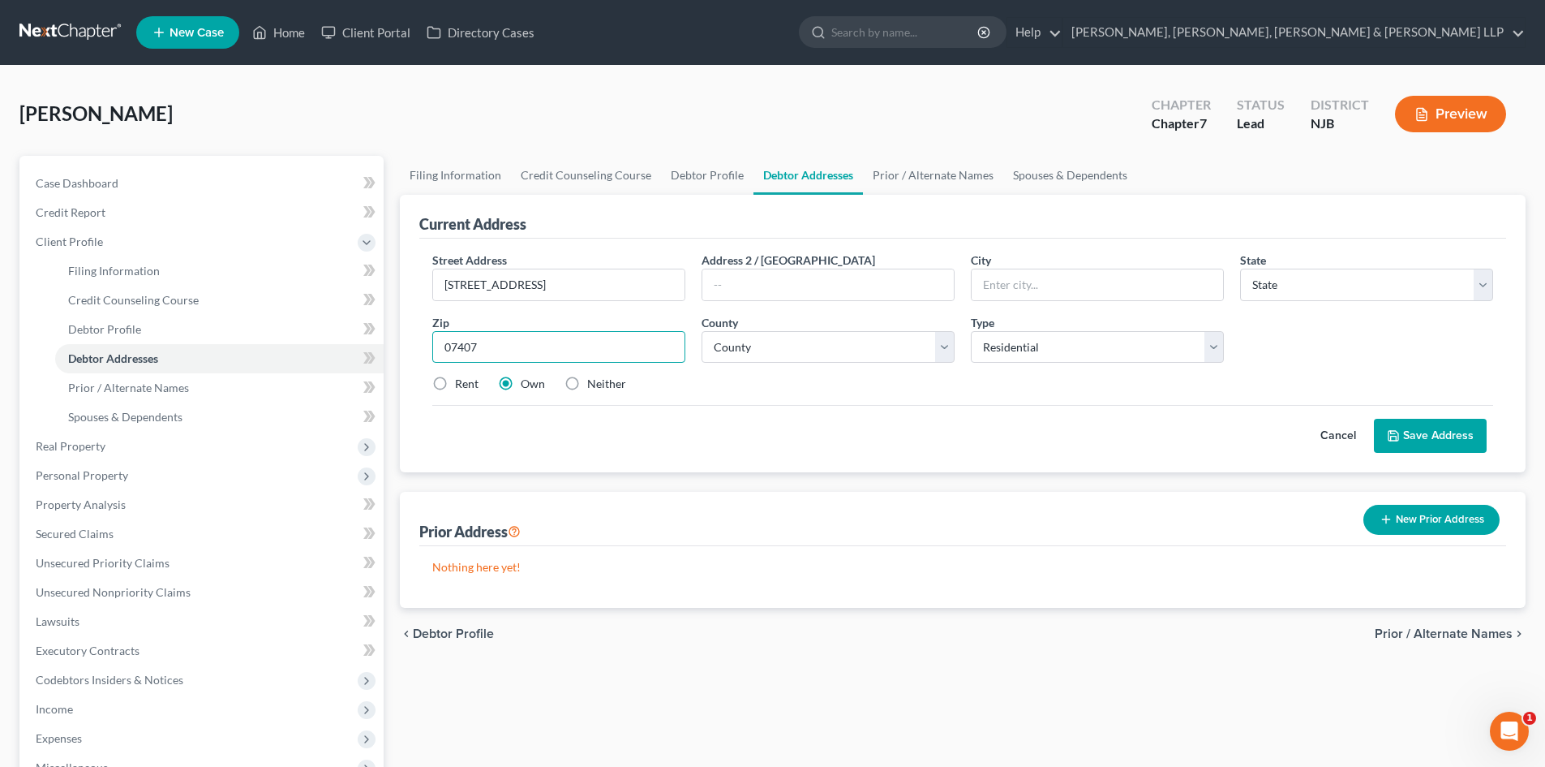
type input "07407"
type input "[GEOGRAPHIC_DATA]"
select select "33"
click at [477, 382] on label "Rent" at bounding box center [467, 384] width 24 height 16
click at [472, 382] on input "Rent" at bounding box center [467, 381] width 11 height 11
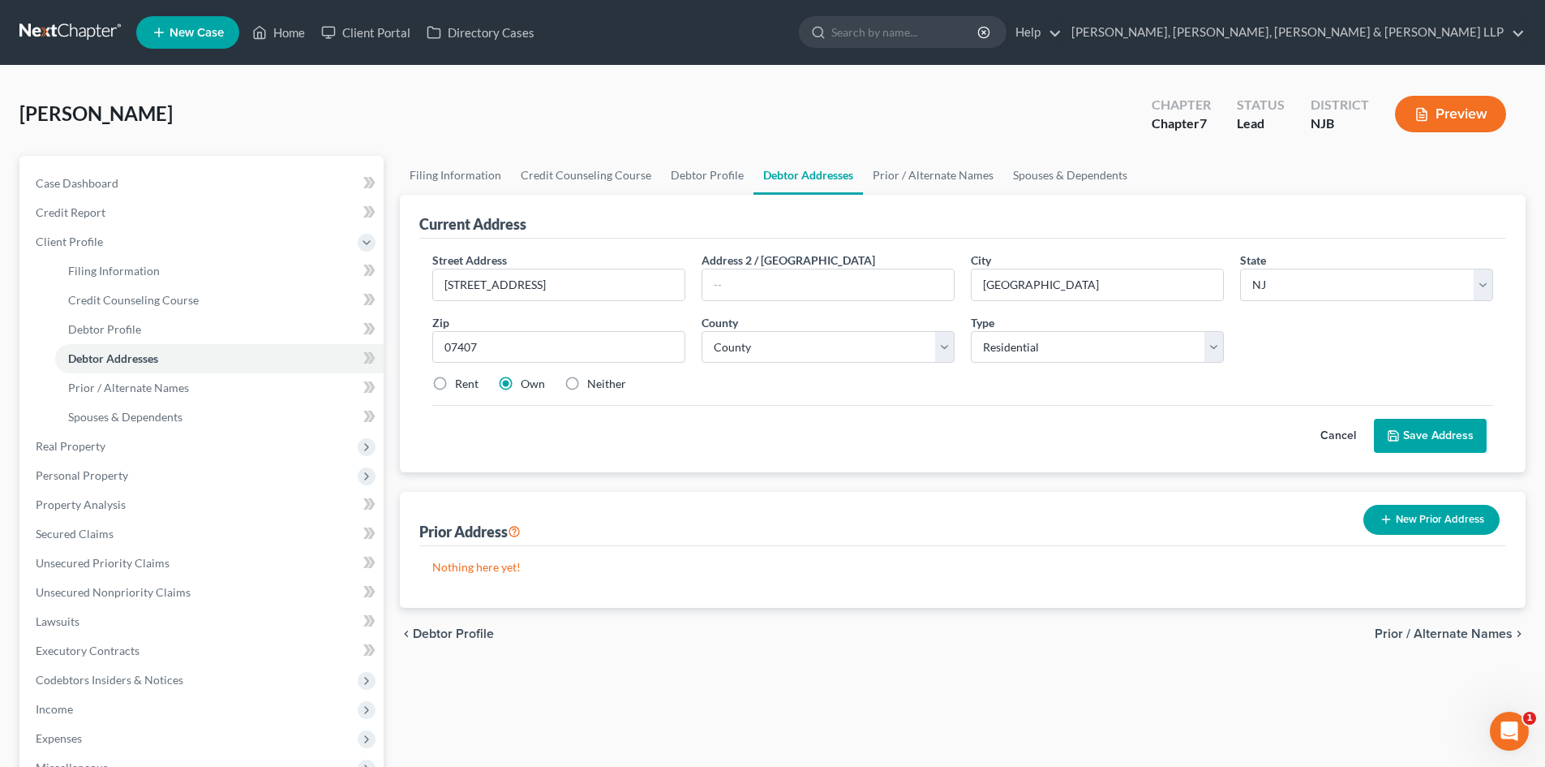
radio input "true"
drag, startPoint x: 1086, startPoint y: 280, endPoint x: 930, endPoint y: 283, distance: 155.8
click at [930, 283] on div "Street Address * [STREET_ADDRESS] Address [GEOGRAPHIC_DATA] * [GEOGRAPHIC_DATA]…" at bounding box center [962, 328] width 1077 height 154
click at [780, 342] on select "County [GEOGRAPHIC_DATA] [GEOGRAPHIC_DATA] [GEOGRAPHIC_DATA] [GEOGRAPHIC_DATA] …" at bounding box center [828, 347] width 253 height 32
select select "1"
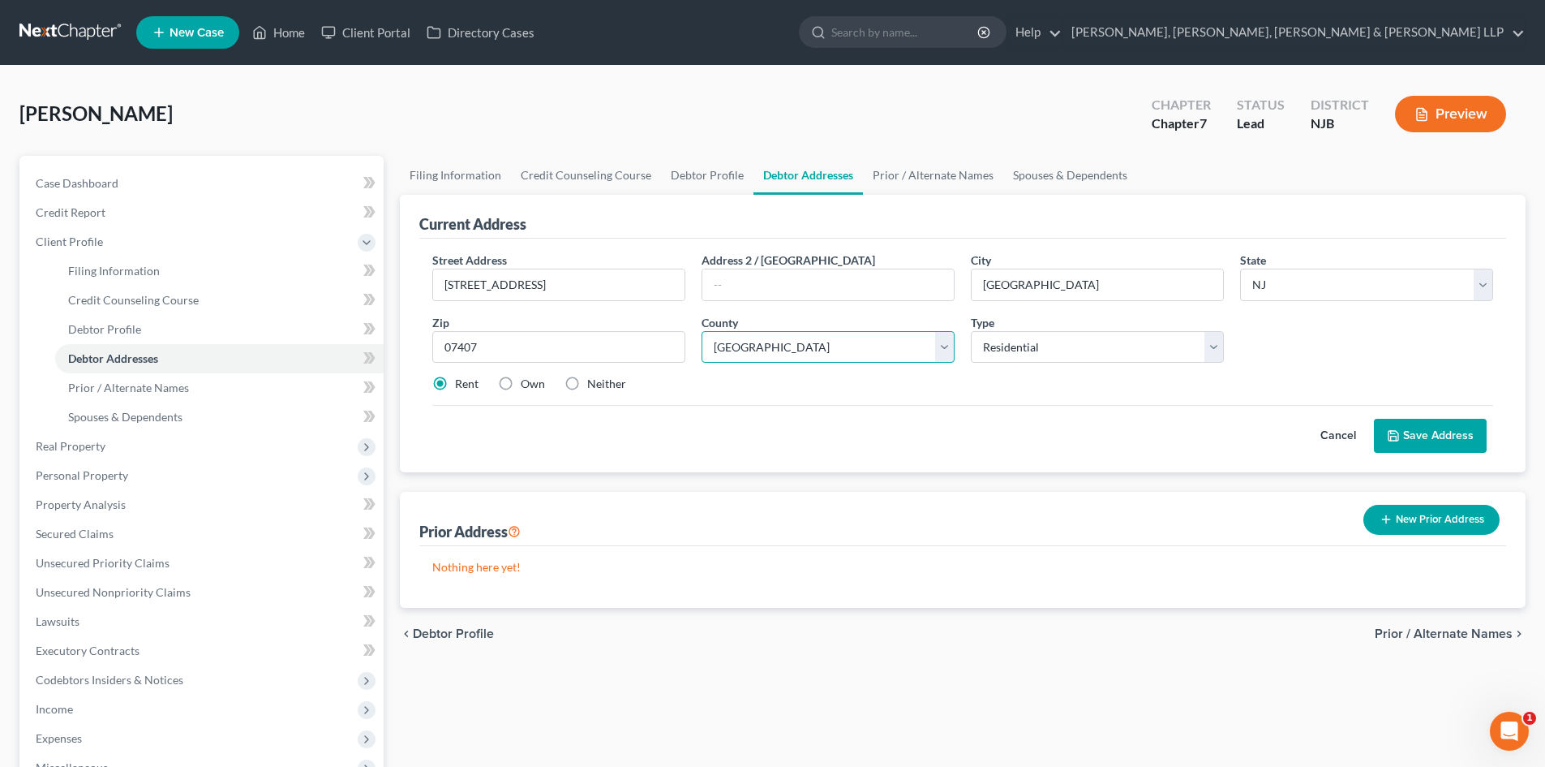
click at [702, 331] on select "County [GEOGRAPHIC_DATA] [GEOGRAPHIC_DATA] [GEOGRAPHIC_DATA] [GEOGRAPHIC_DATA] …" at bounding box center [828, 347] width 253 height 32
click at [1441, 434] on button "Save Address" at bounding box center [1430, 436] width 113 height 34
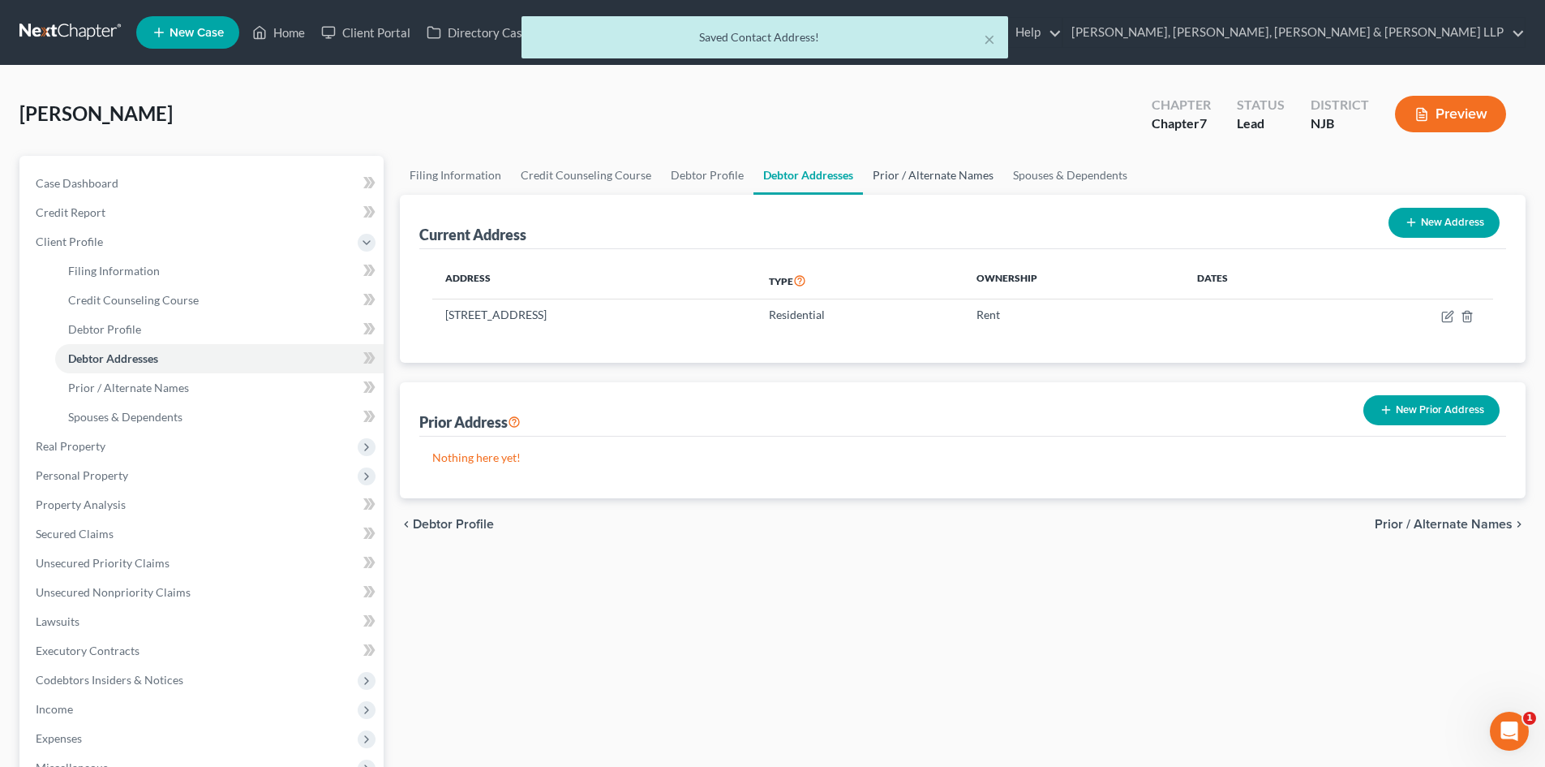
click at [935, 182] on link "Prior / Alternate Names" at bounding box center [933, 175] width 140 height 39
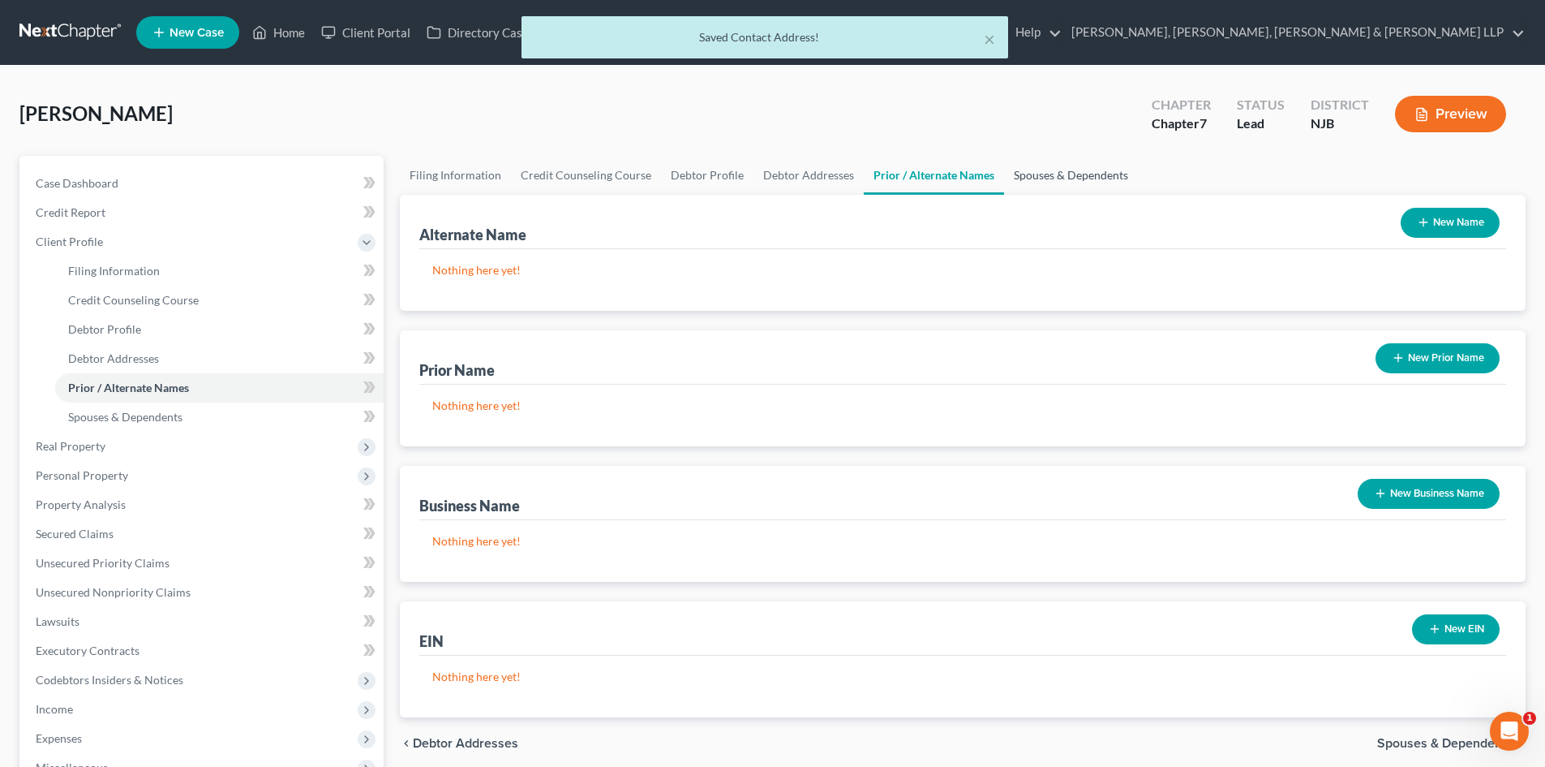
click at [1035, 173] on link "Spouses & Dependents" at bounding box center [1071, 175] width 134 height 39
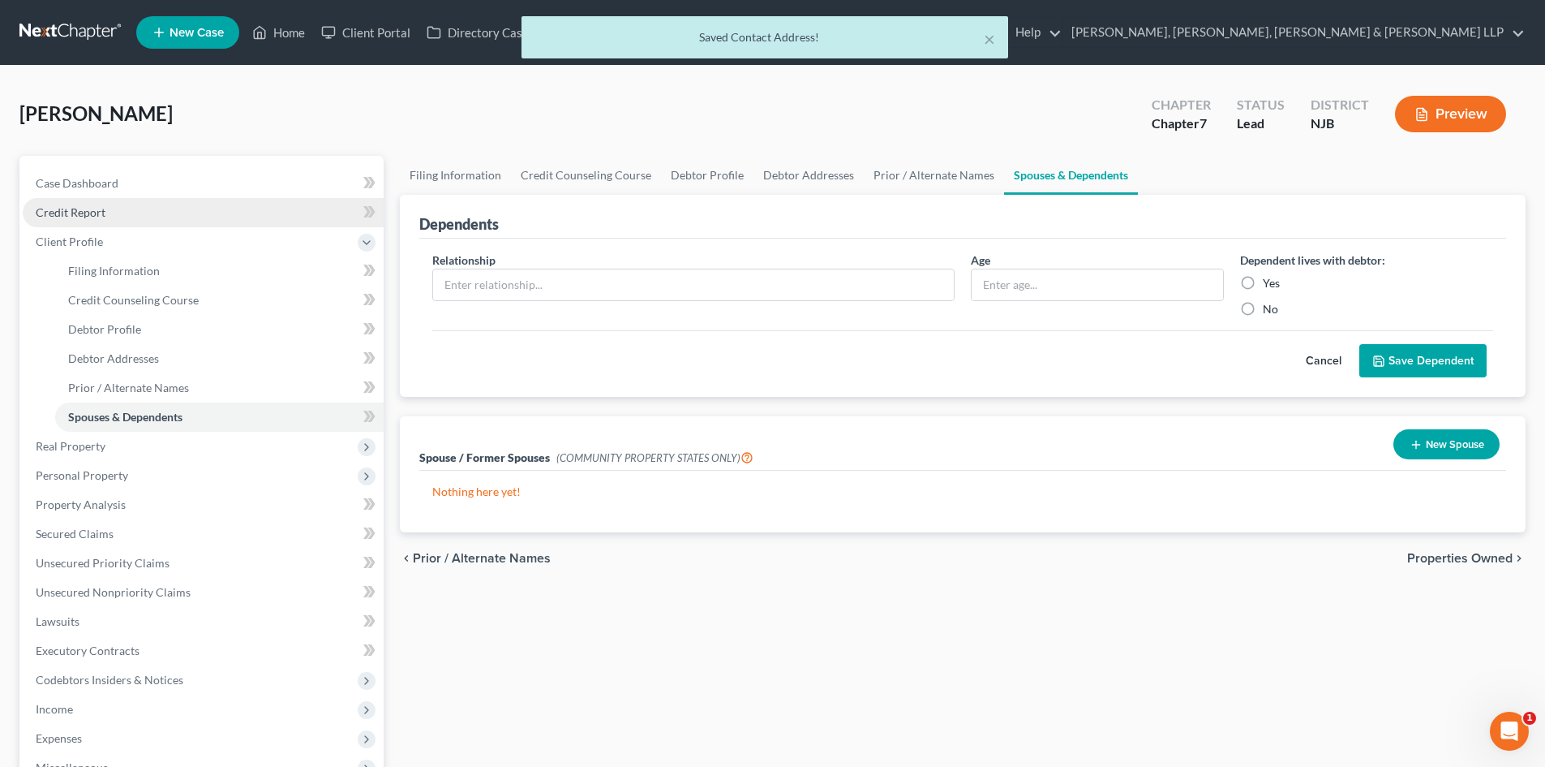
click at [135, 217] on link "Credit Report" at bounding box center [203, 212] width 361 height 29
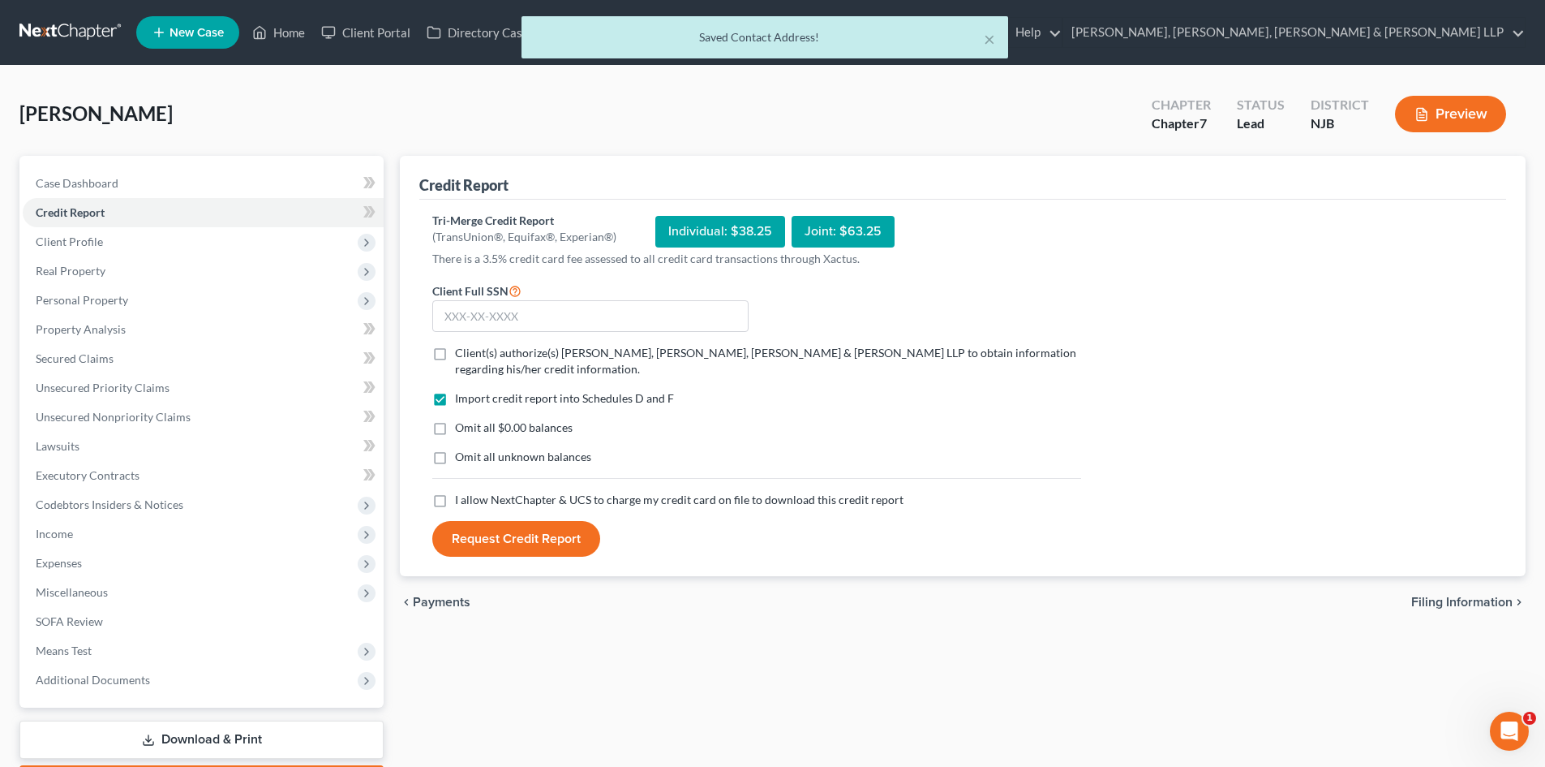
click at [455, 352] on label "Client(s) authorize(s) [PERSON_NAME], [PERSON_NAME], [PERSON_NAME] & [PERSON_NA…" at bounding box center [768, 361] width 626 height 32
click at [462, 352] on input "Client(s) authorize(s) [PERSON_NAME], [PERSON_NAME], [PERSON_NAME] & [PERSON_NA…" at bounding box center [467, 350] width 11 height 11
checkbox input "true"
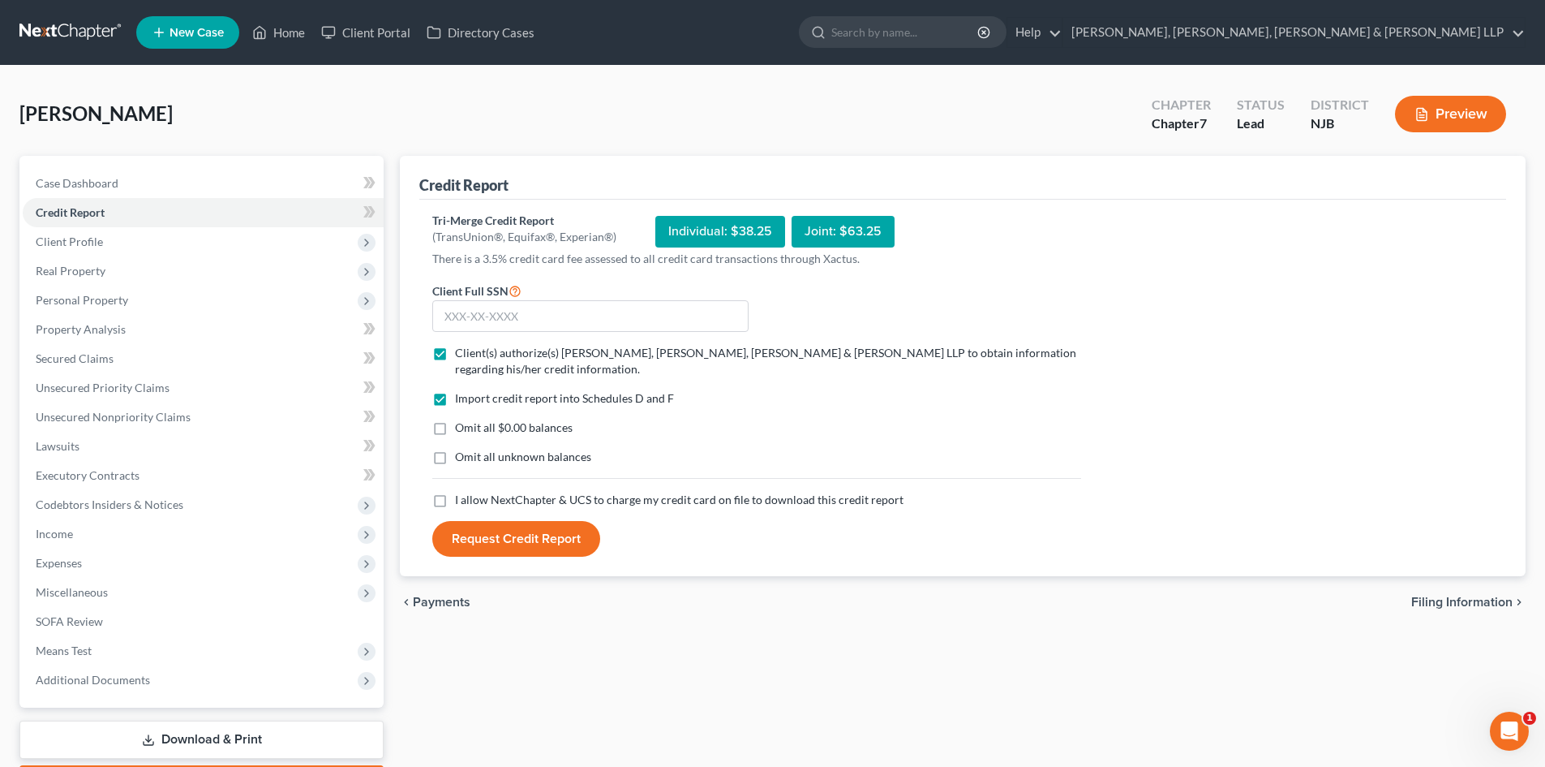
click at [455, 501] on label "I allow NextChapter & UCS to charge my credit card on file to download this cre…" at bounding box center [679, 500] width 449 height 16
click at [462, 501] on input "I allow NextChapter & UCS to charge my credit card on file to download this cre…" at bounding box center [467, 497] width 11 height 11
checkbox input "true"
click at [451, 324] on input "text" at bounding box center [590, 316] width 316 height 32
type input "613-90-9504"
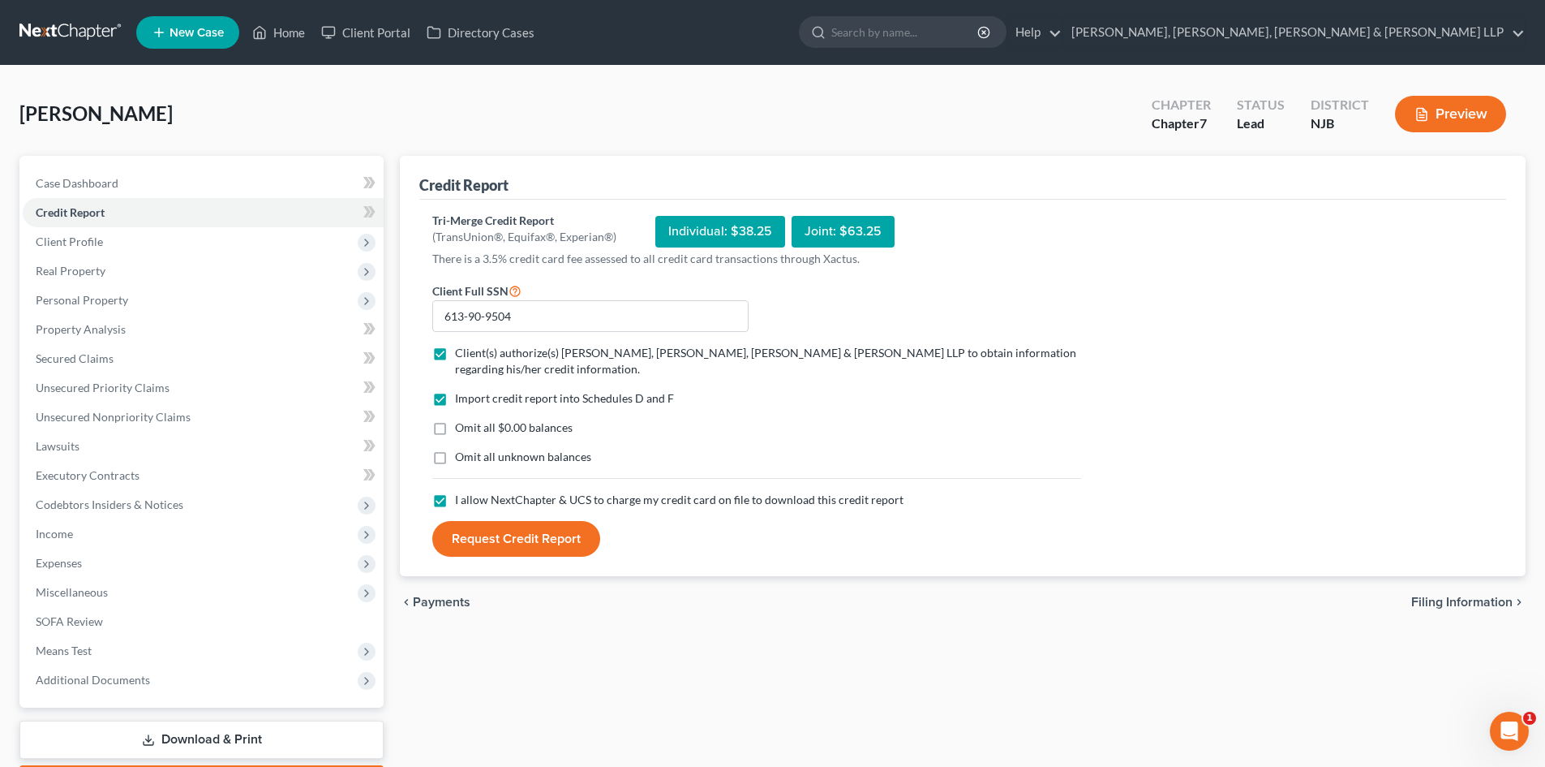
click at [548, 540] on button "Request Credit Report" at bounding box center [516, 539] width 168 height 36
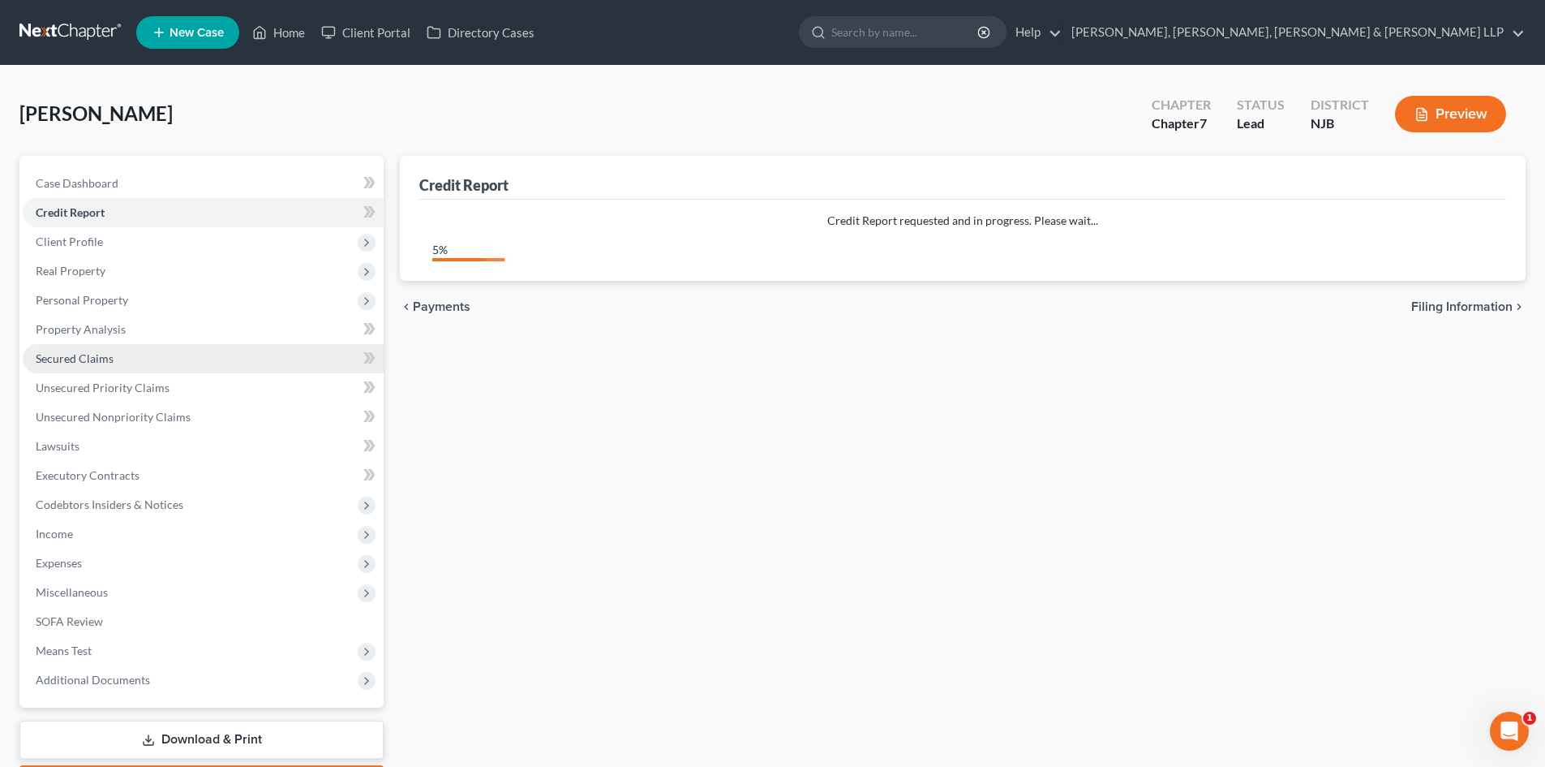
click at [115, 362] on link "Secured Claims" at bounding box center [203, 358] width 361 height 29
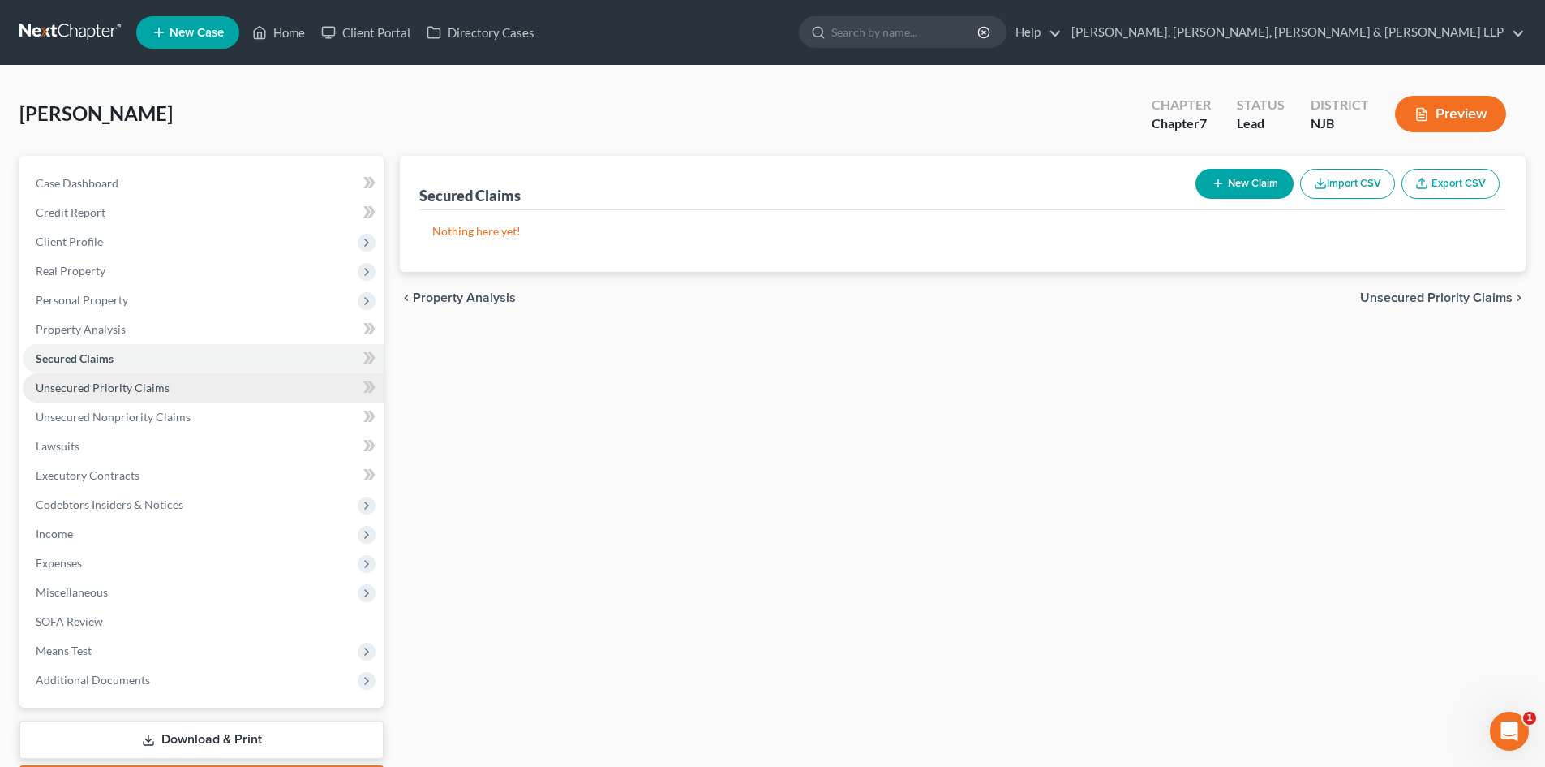
click at [120, 397] on link "Unsecured Priority Claims" at bounding box center [203, 387] width 361 height 29
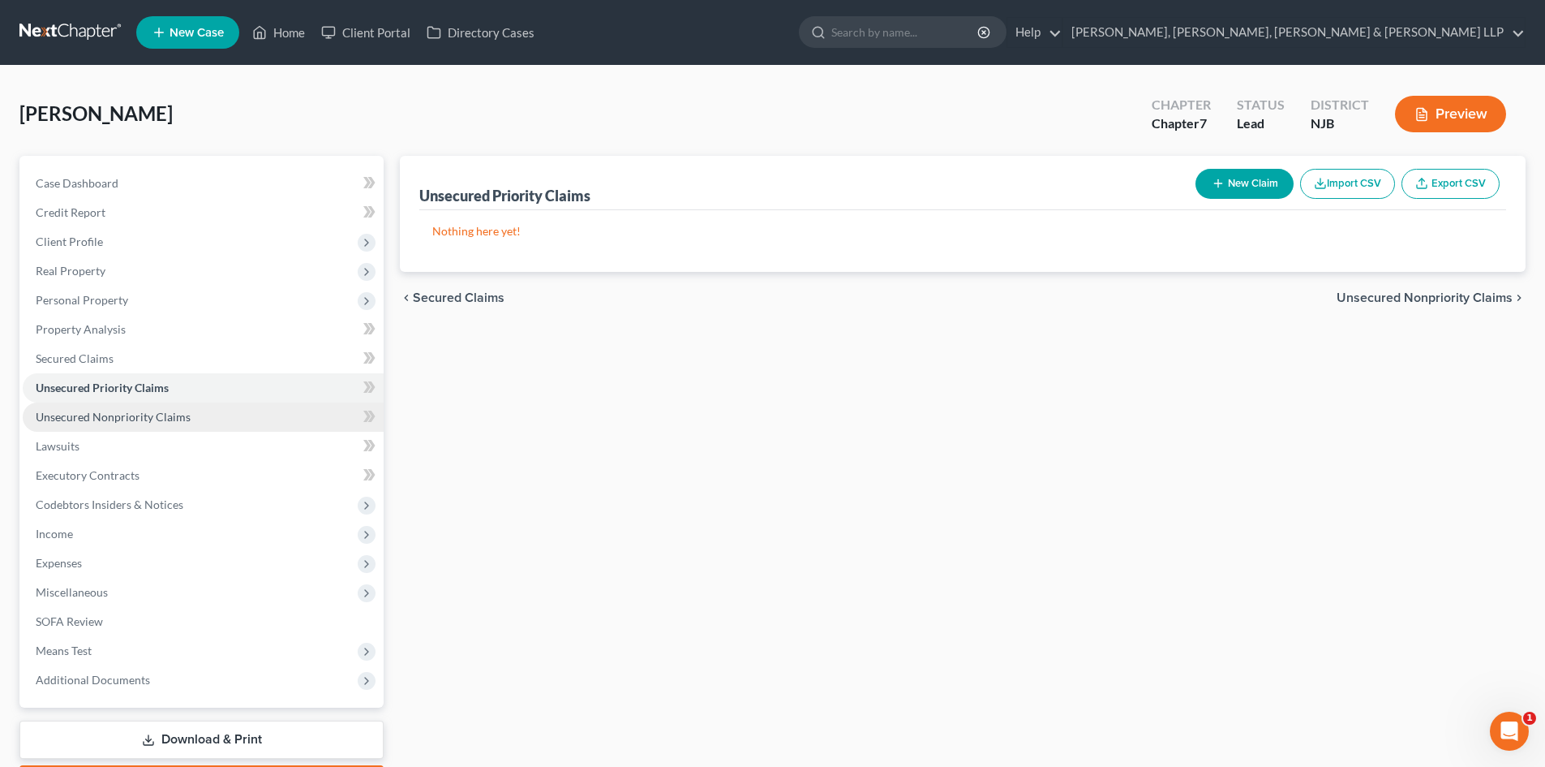
click at [127, 414] on span "Unsecured Nonpriority Claims" at bounding box center [113, 417] width 155 height 14
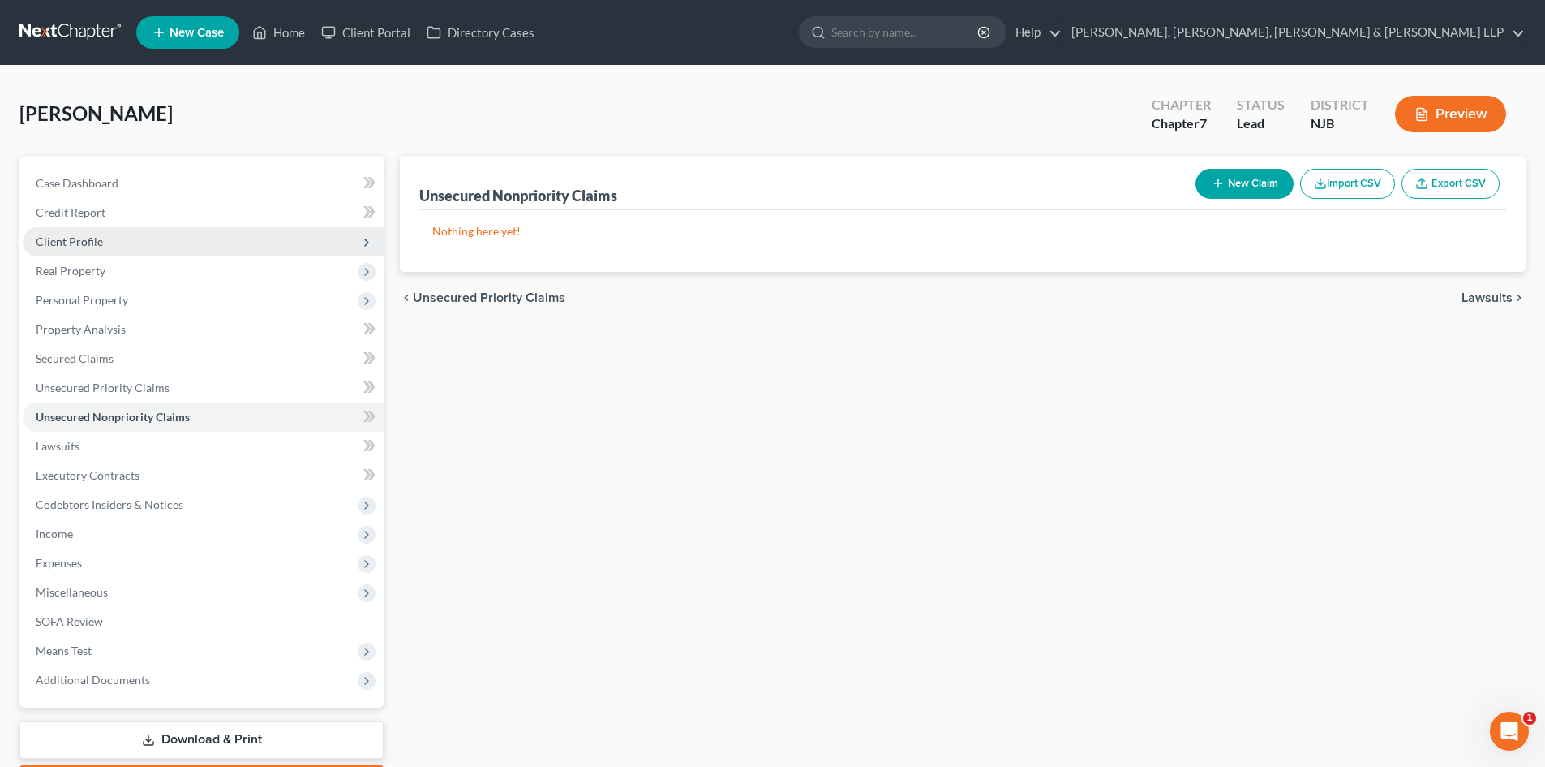
click at [130, 238] on span "Client Profile" at bounding box center [203, 241] width 361 height 29
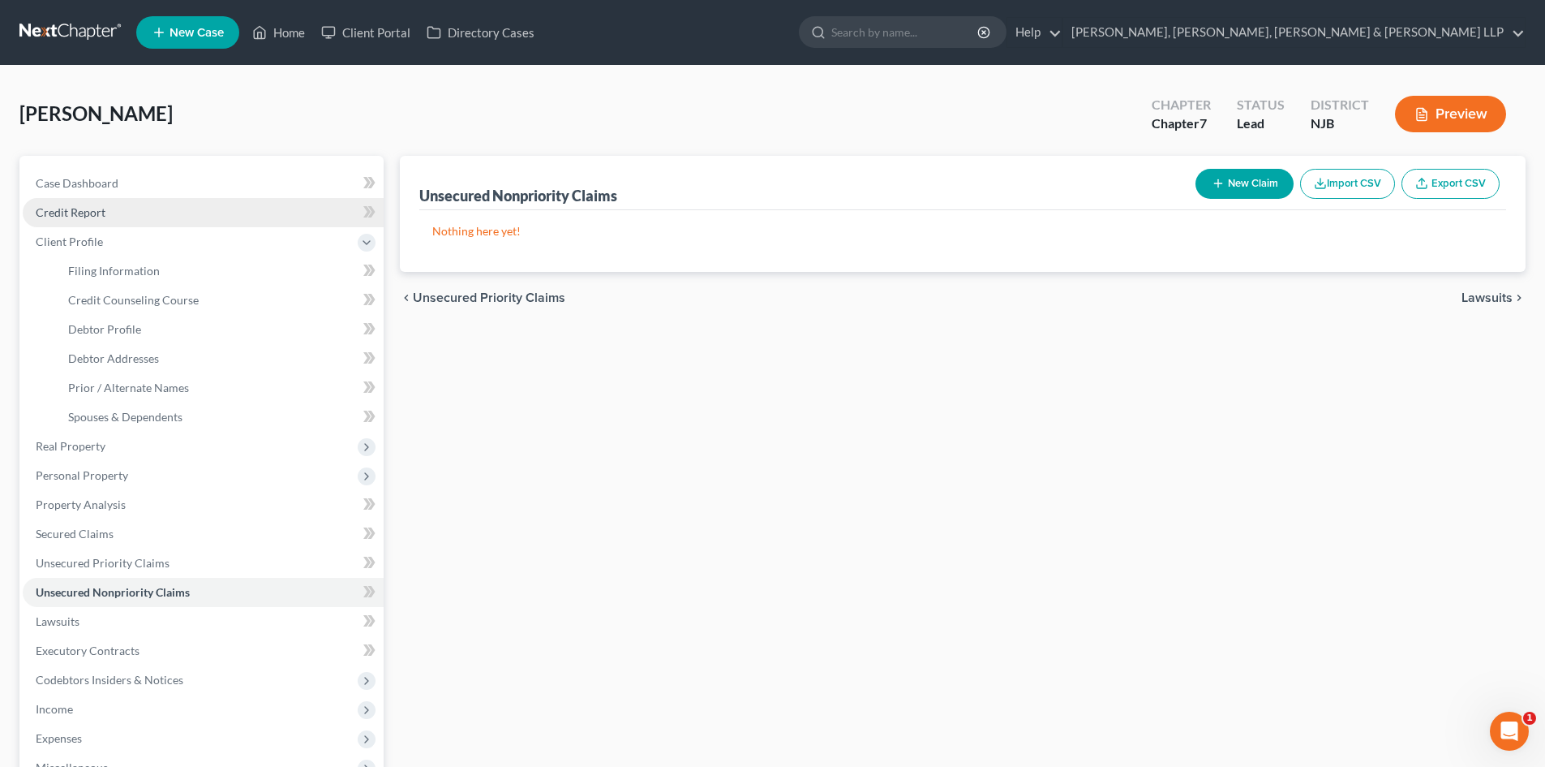
click at [115, 209] on link "Credit Report" at bounding box center [203, 212] width 361 height 29
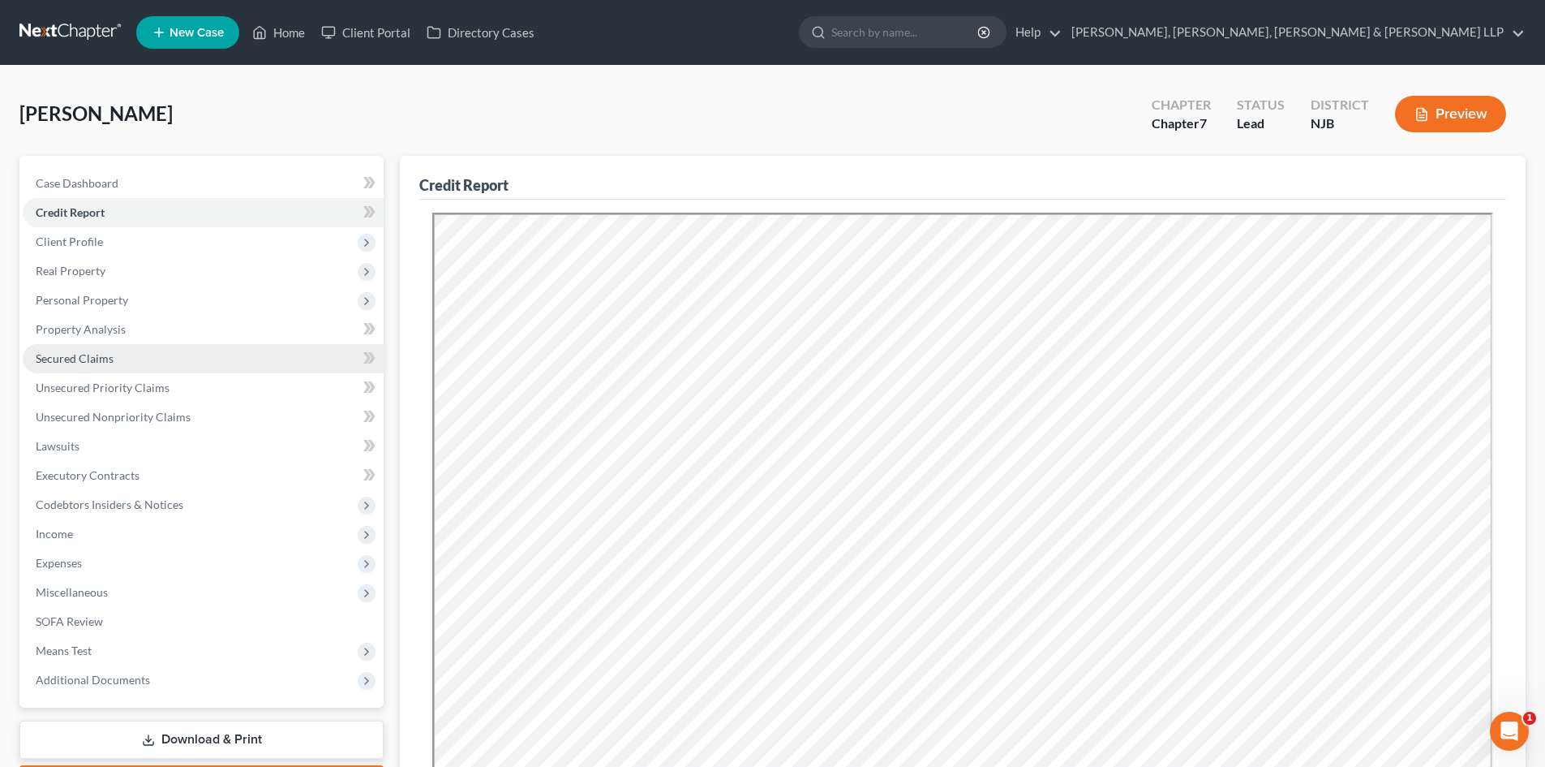
click at [85, 364] on span "Secured Claims" at bounding box center [75, 358] width 78 height 14
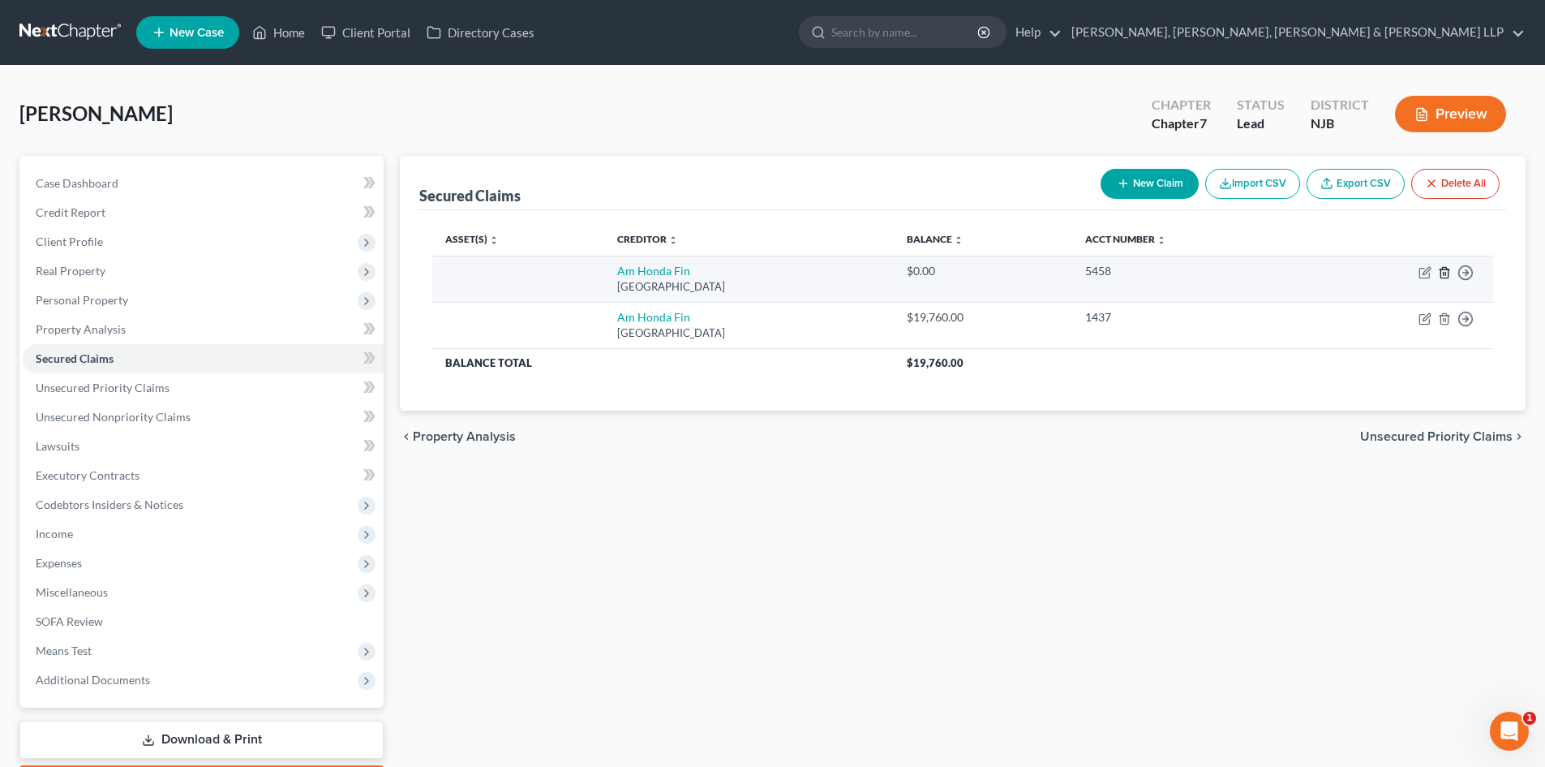
click at [1439, 273] on icon "button" at bounding box center [1444, 272] width 13 height 13
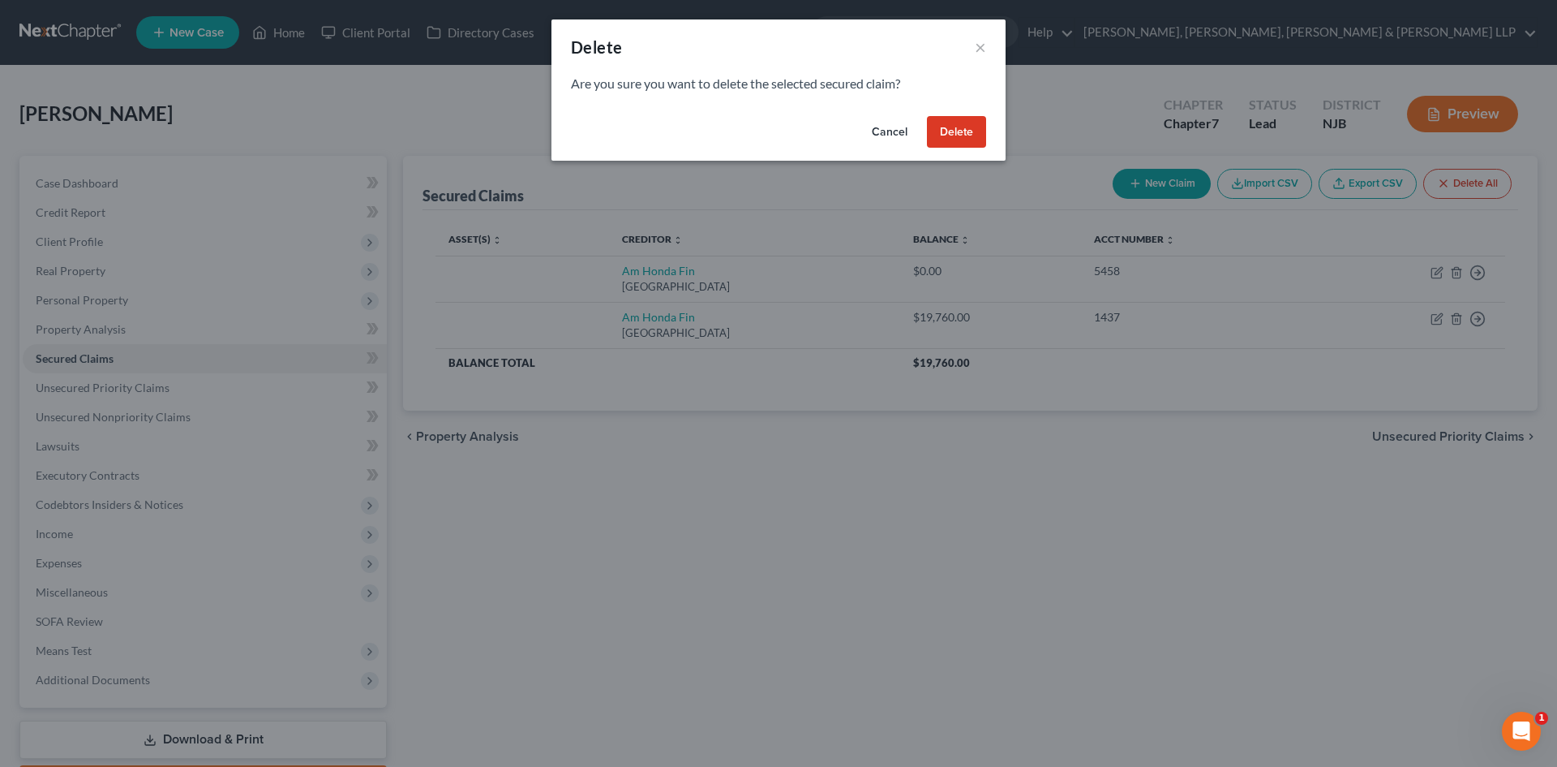
click at [947, 135] on button "Delete" at bounding box center [956, 132] width 59 height 32
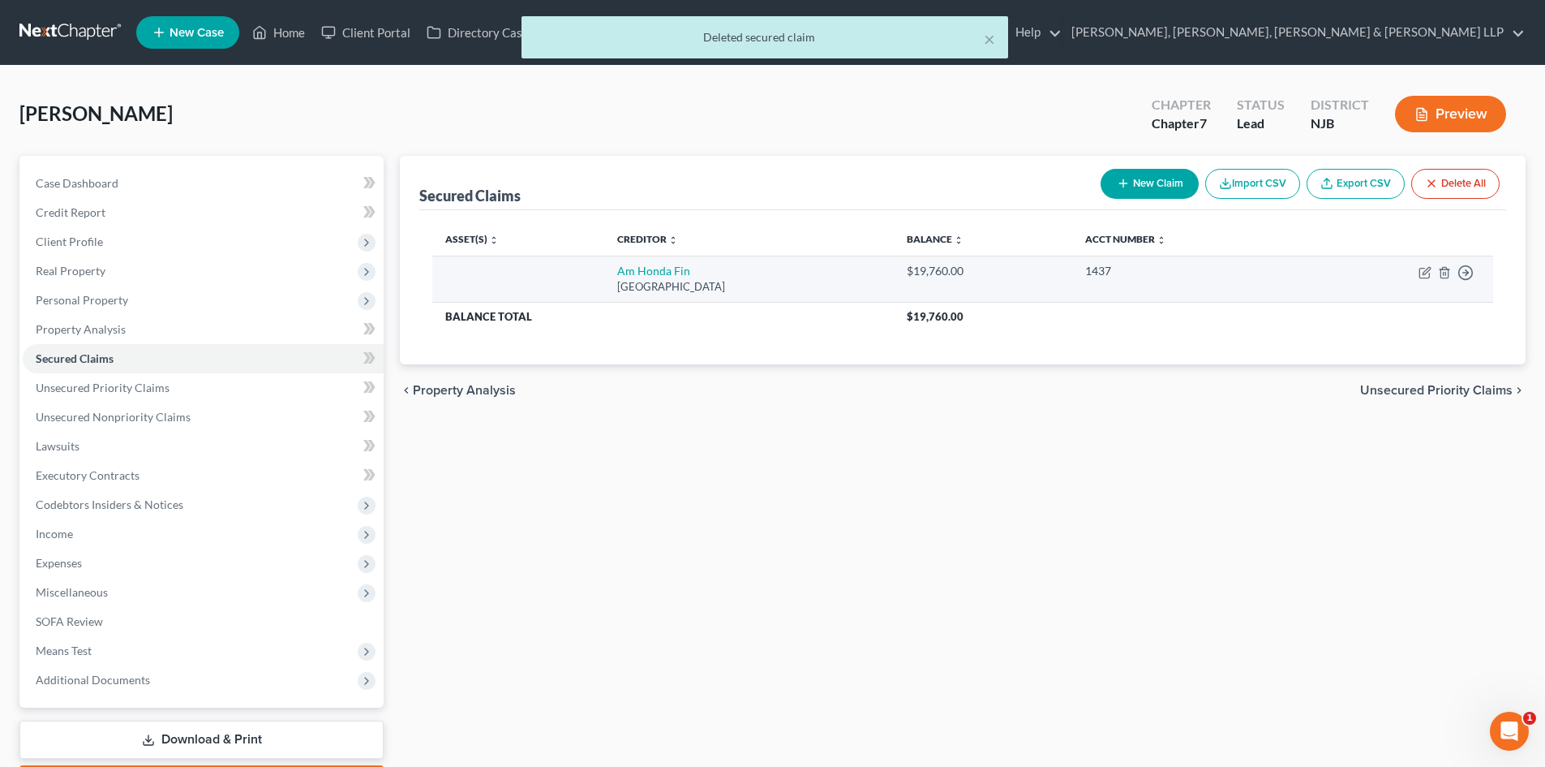
drag, startPoint x: 763, startPoint y: 287, endPoint x: 569, endPoint y: 276, distance: 194.2
click at [569, 276] on tr "Am Honda Fin Po Box [GEOGRAPHIC_DATA] $19,760.00 1437 Move to E Move to F Move …" at bounding box center [962, 279] width 1061 height 46
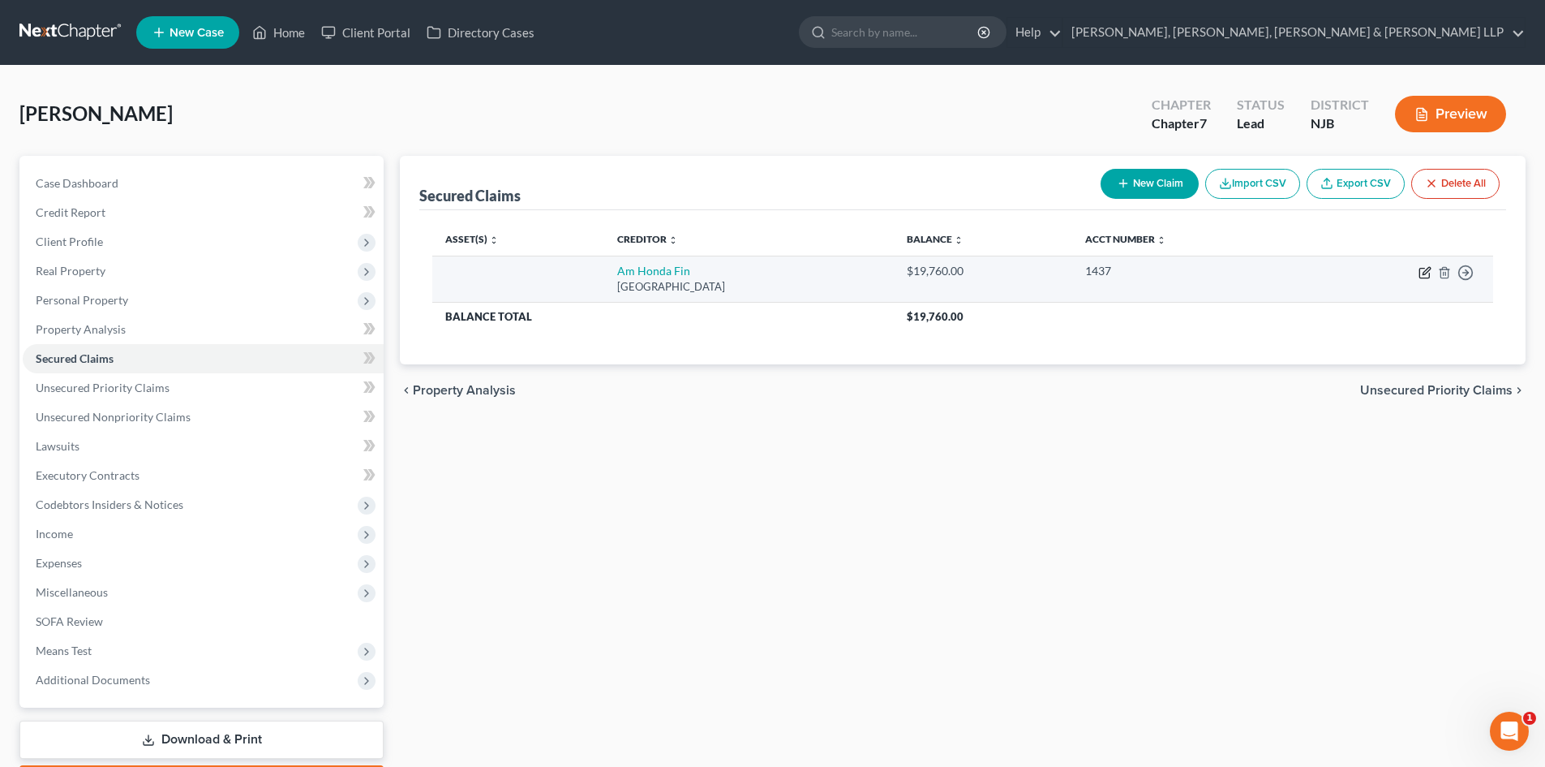
click at [1420, 270] on icon "button" at bounding box center [1424, 273] width 10 height 10
select select "45"
select select "0"
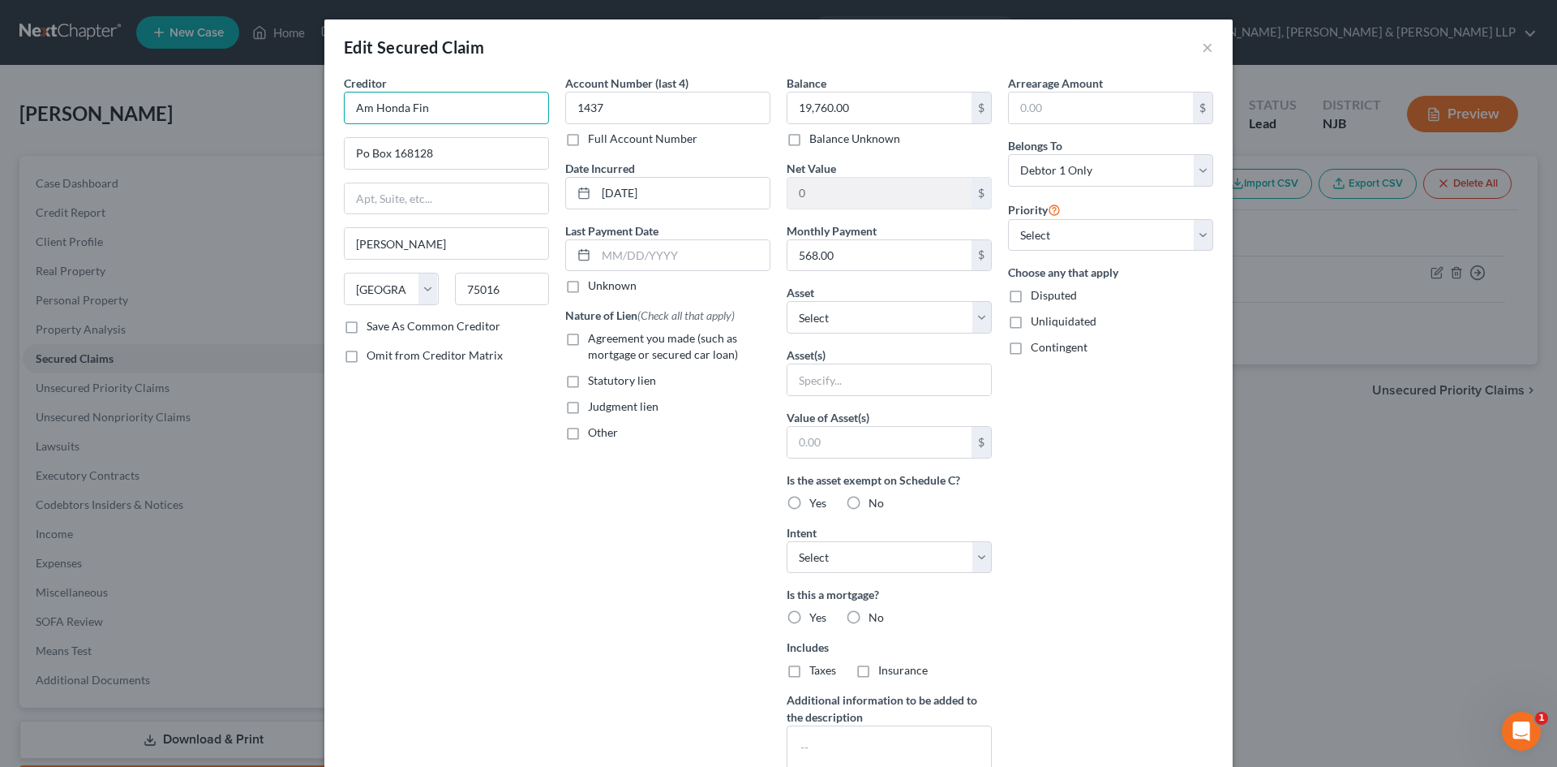
drag, startPoint x: 470, startPoint y: 105, endPoint x: 287, endPoint y: 106, distance: 183.3
click at [288, 106] on div "Edit Secured Claim × Creditor * Am Honda Fin Po Box 168128 [GEOGRAPHIC_DATA] [U…" at bounding box center [778, 383] width 1557 height 767
paste input "erican Honda Finance"
type input "American Honda Finance"
click at [588, 342] on label "Agreement you made (such as mortgage or secured car loan)" at bounding box center [679, 346] width 183 height 32
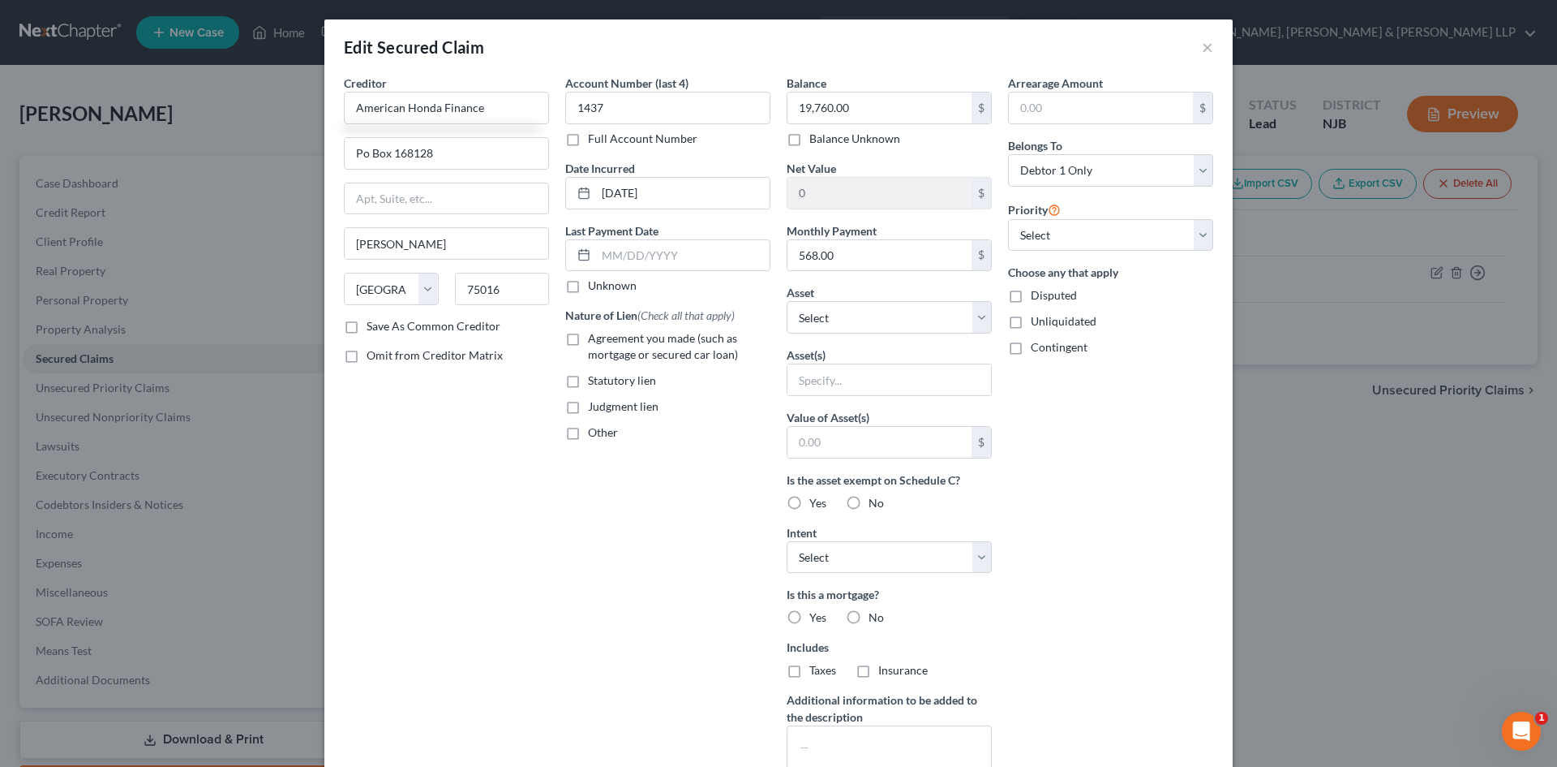
click at [595, 341] on input "Agreement you made (such as mortgage or secured car loan)" at bounding box center [600, 335] width 11 height 11
checkbox input "true"
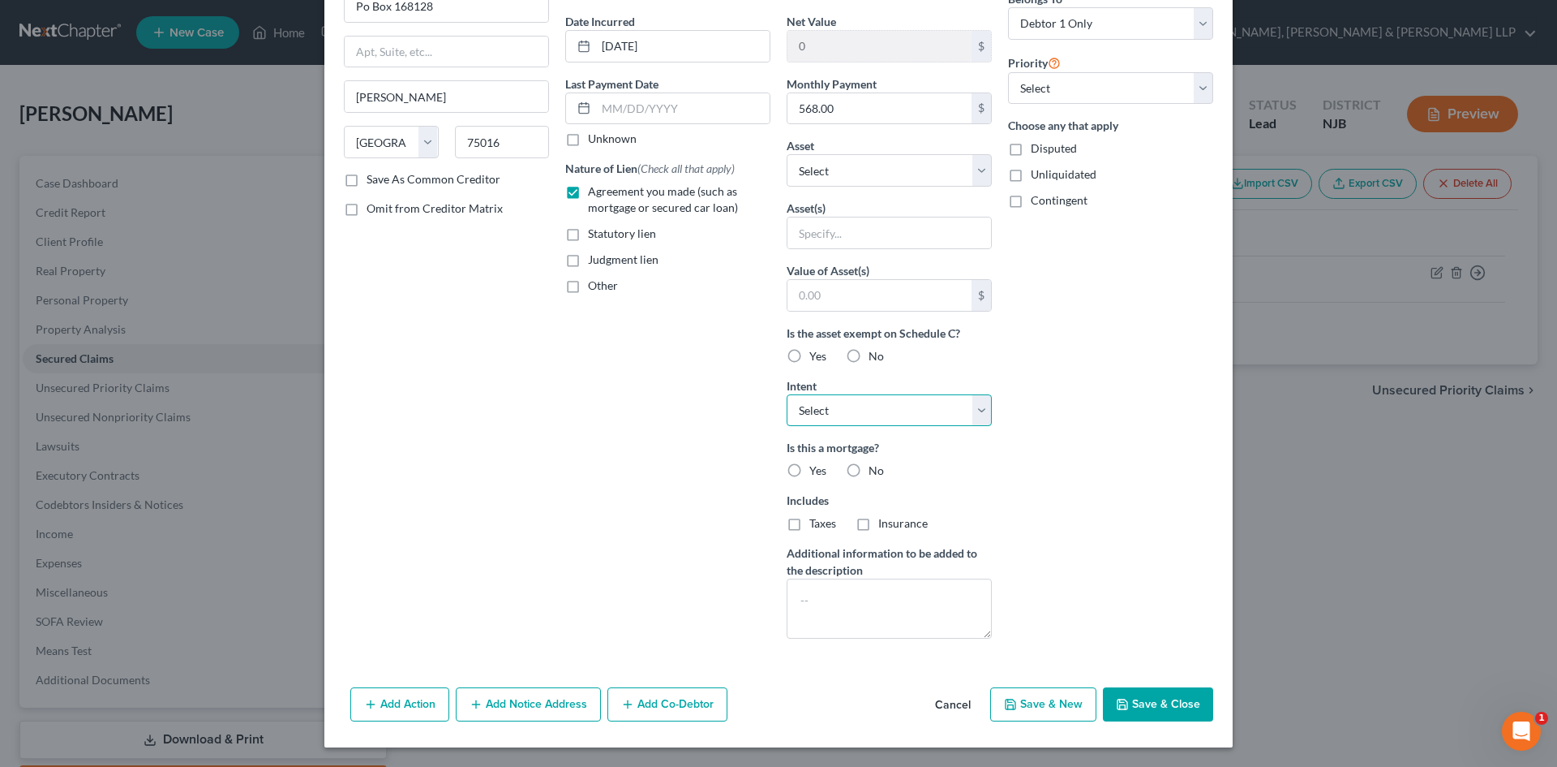
click at [891, 426] on select "Select Surrender Redeem Reaffirm Avoid Other" at bounding box center [889, 410] width 205 height 32
click at [877, 397] on select "Select Surrender Redeem Reaffirm Avoid Other" at bounding box center [889, 410] width 205 height 32
select select "2"
click at [787, 394] on select "Select Surrender Redeem Reaffirm Avoid Other" at bounding box center [889, 410] width 205 height 32
click at [1183, 702] on button "Save & Close" at bounding box center [1158, 704] width 110 height 34
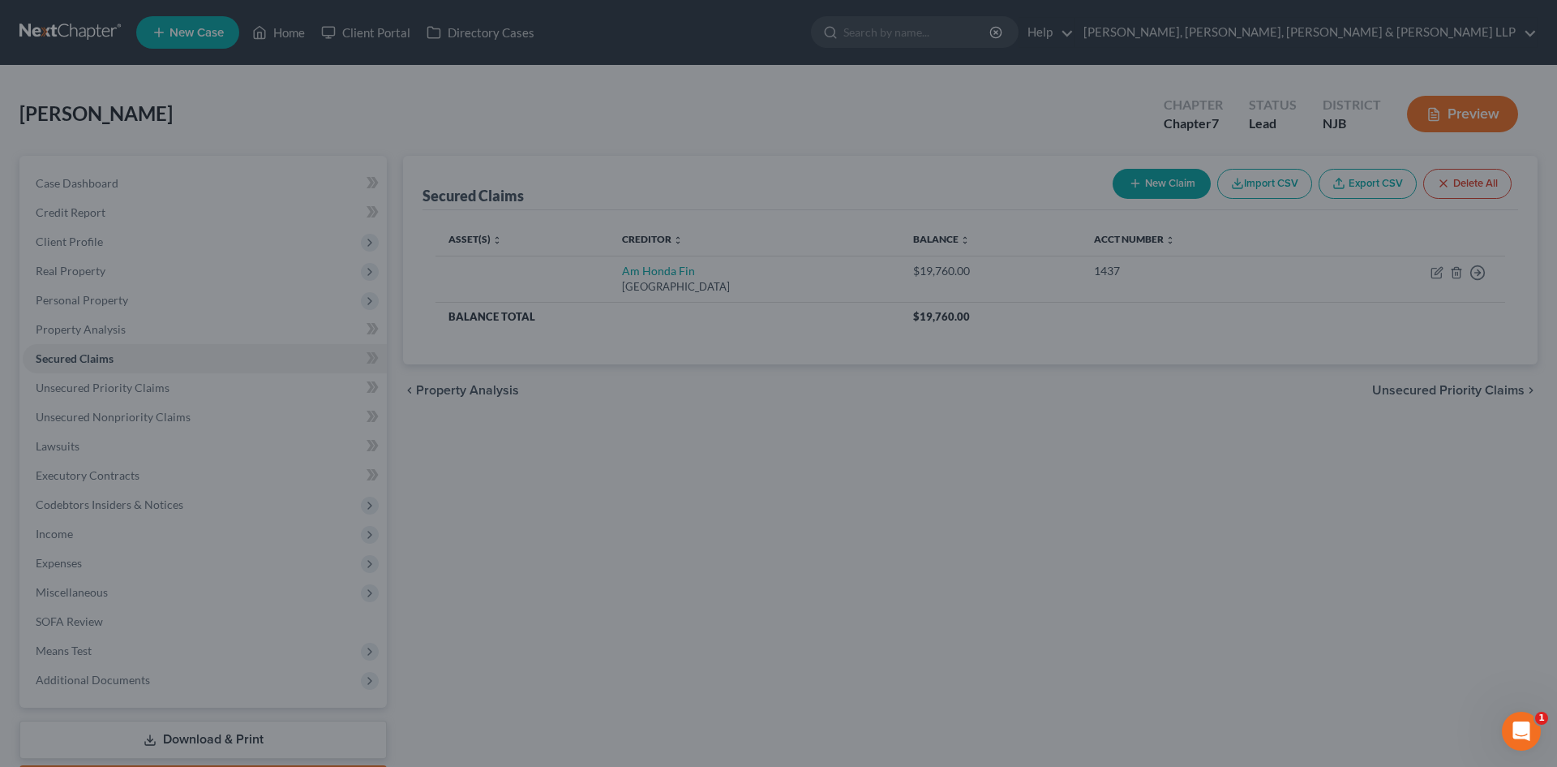
type input "0"
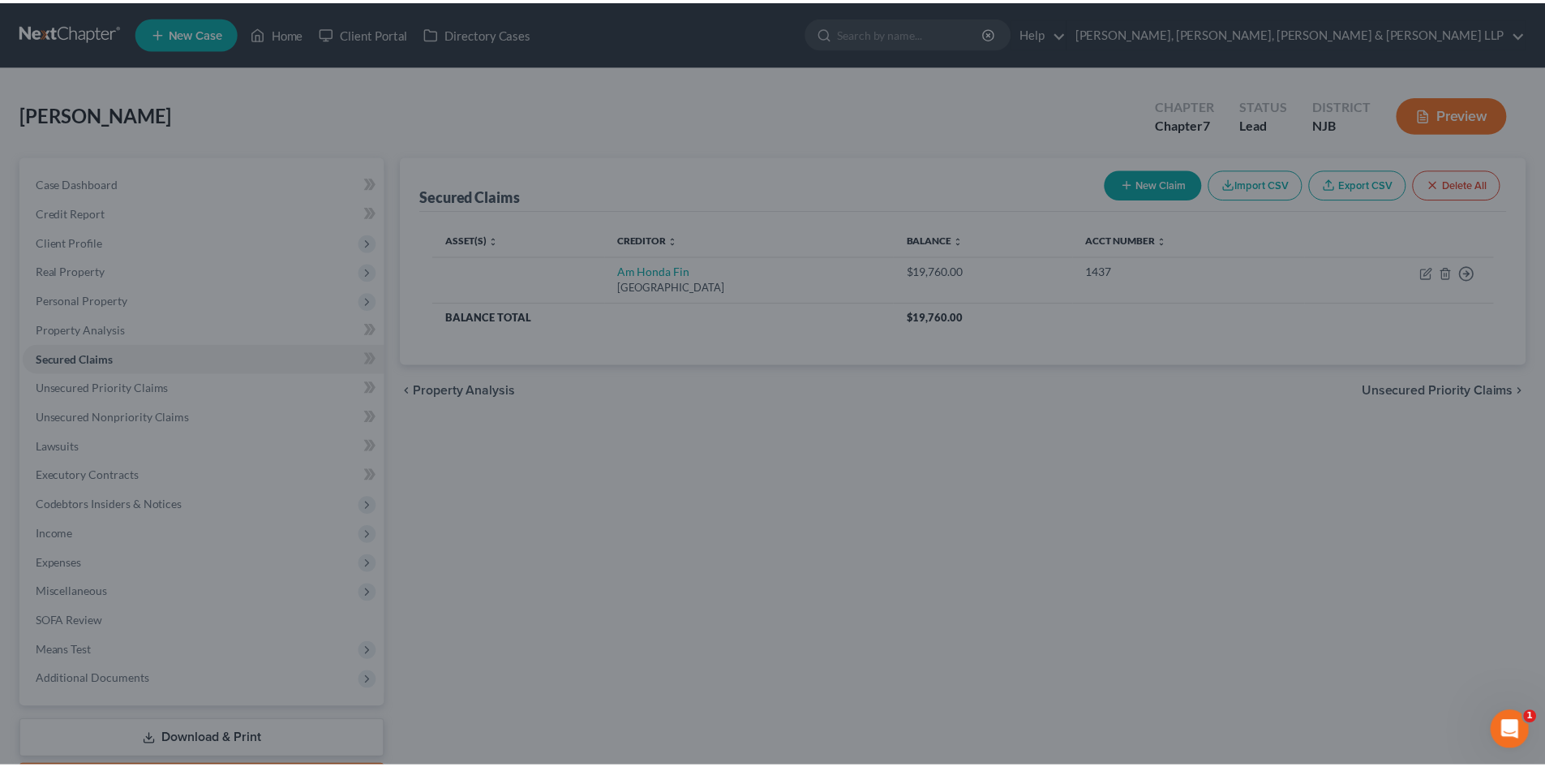
scroll to position [0, 0]
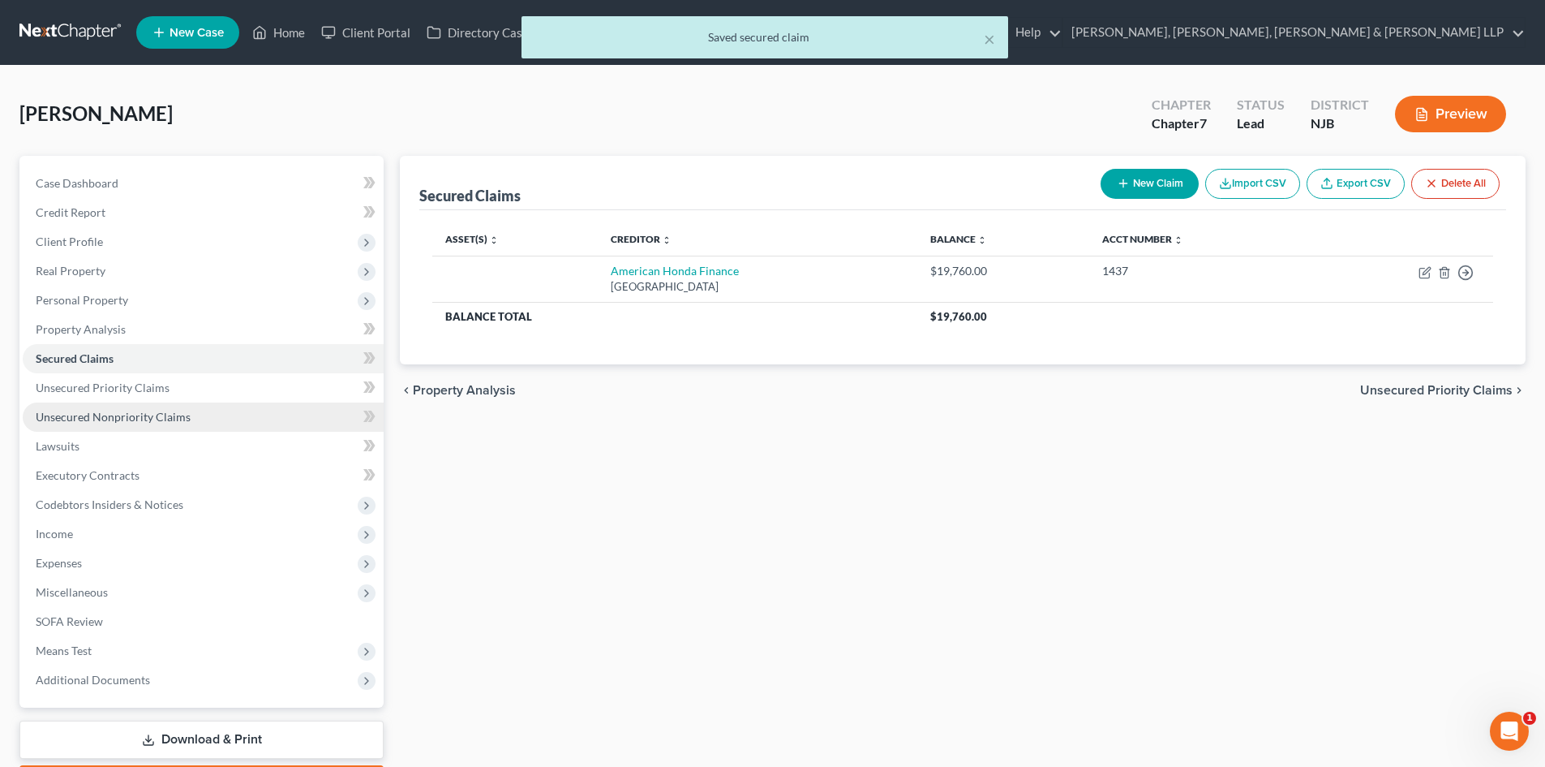
click at [154, 405] on link "Unsecured Nonpriority Claims" at bounding box center [203, 416] width 361 height 29
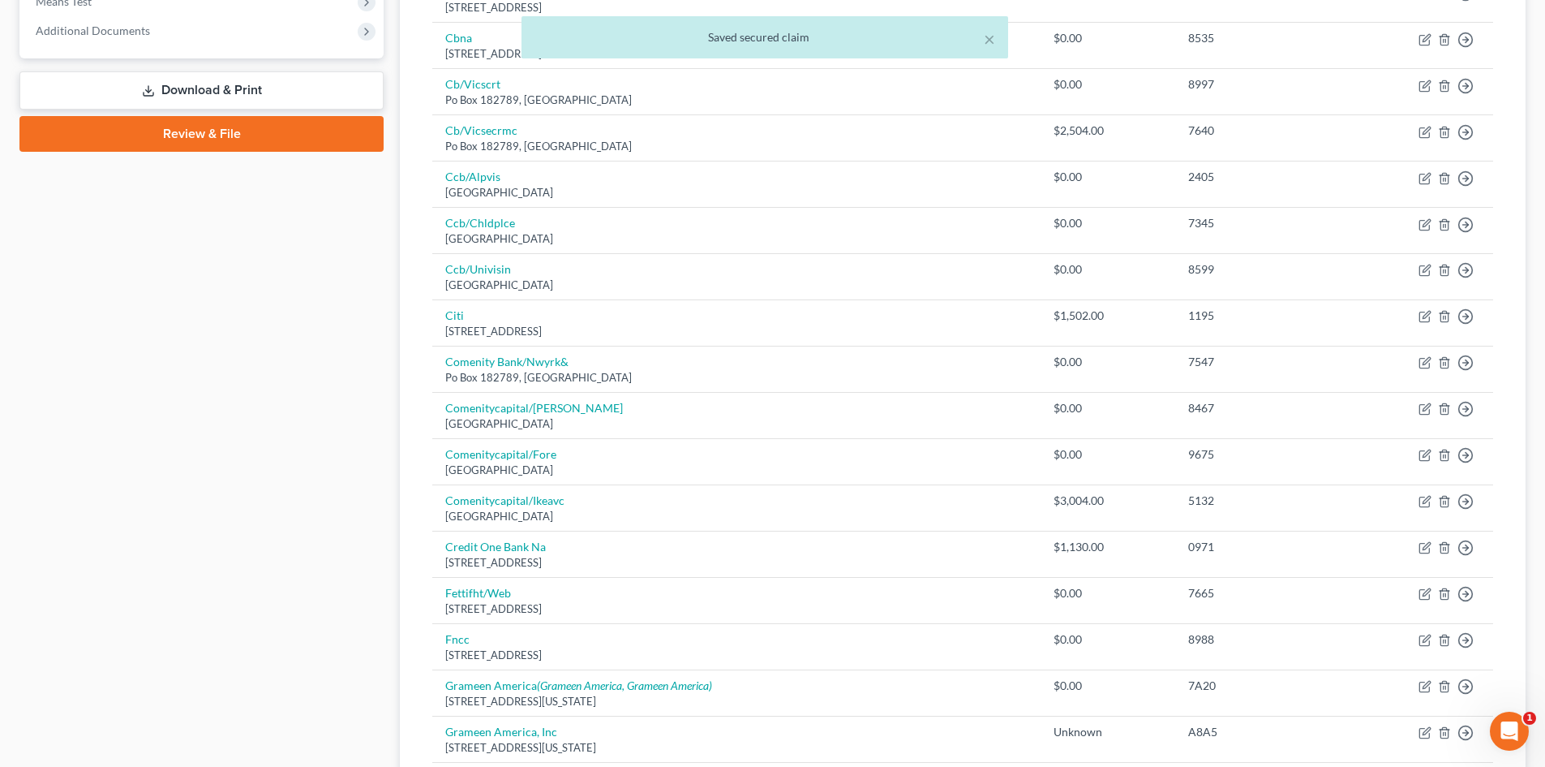
scroll to position [1054, 0]
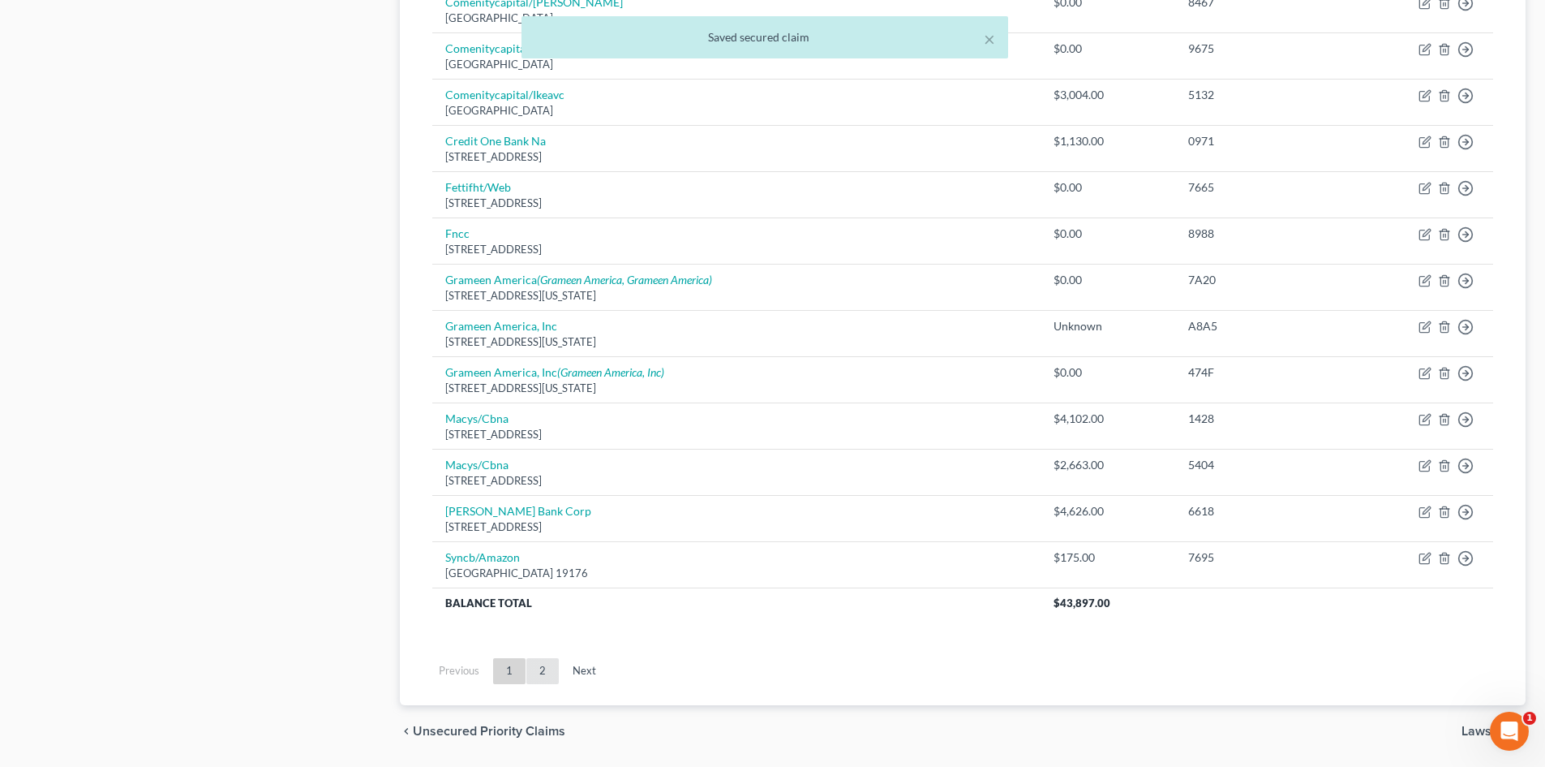
click at [551, 668] on link "2" at bounding box center [542, 671] width 32 height 26
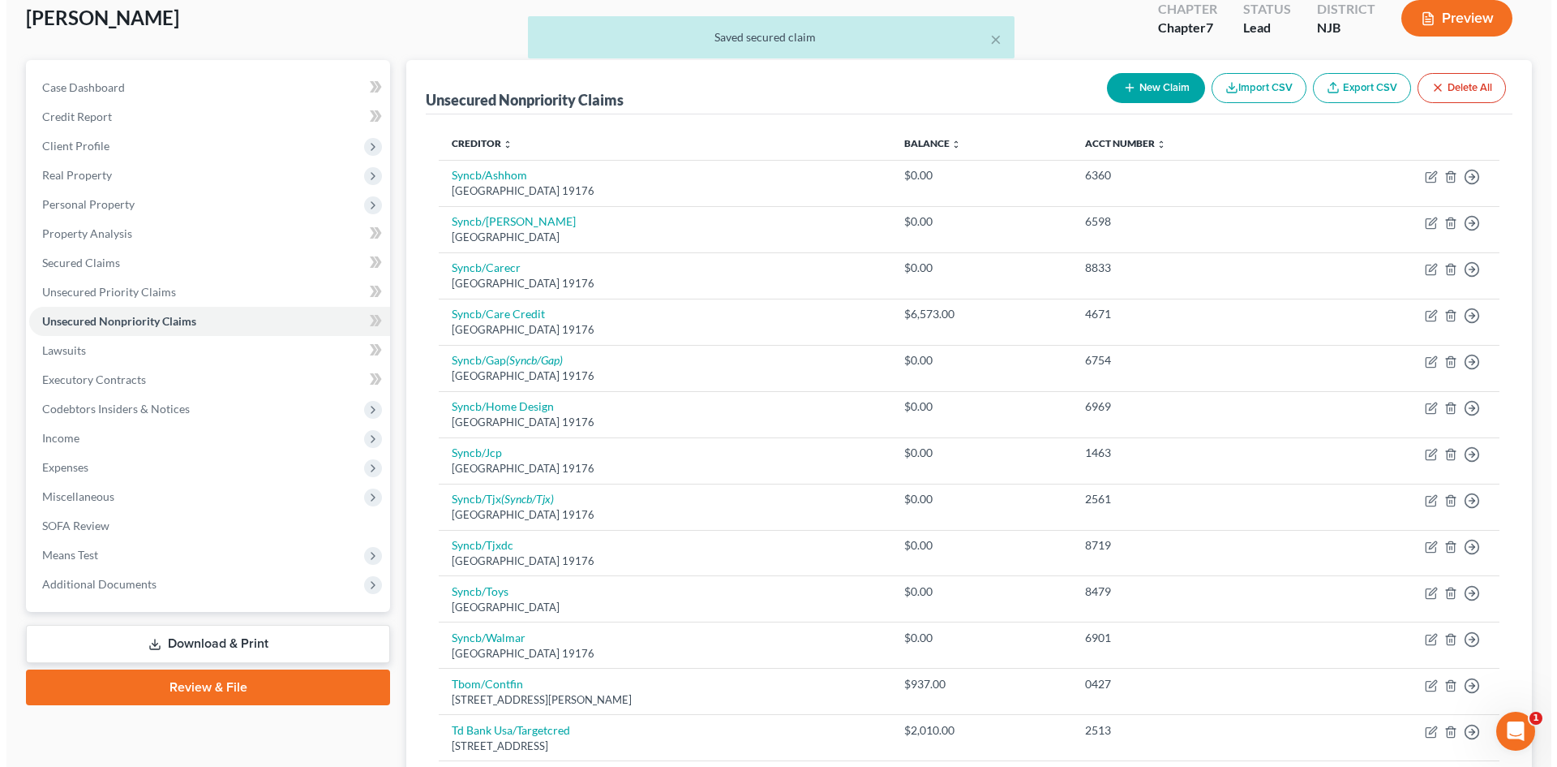
scroll to position [459, 0]
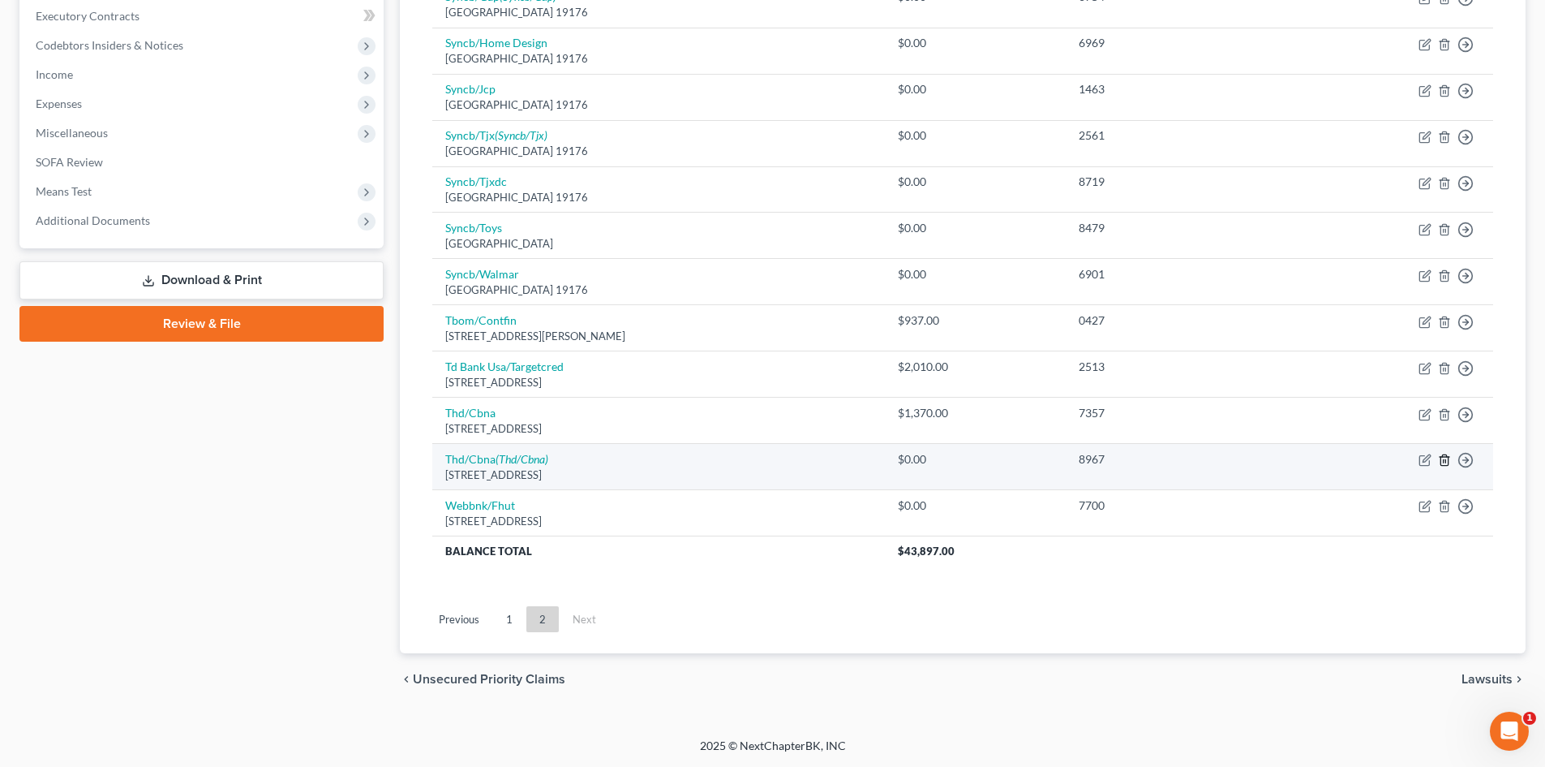
click at [1447, 457] on icon "button" at bounding box center [1444, 459] width 13 height 13
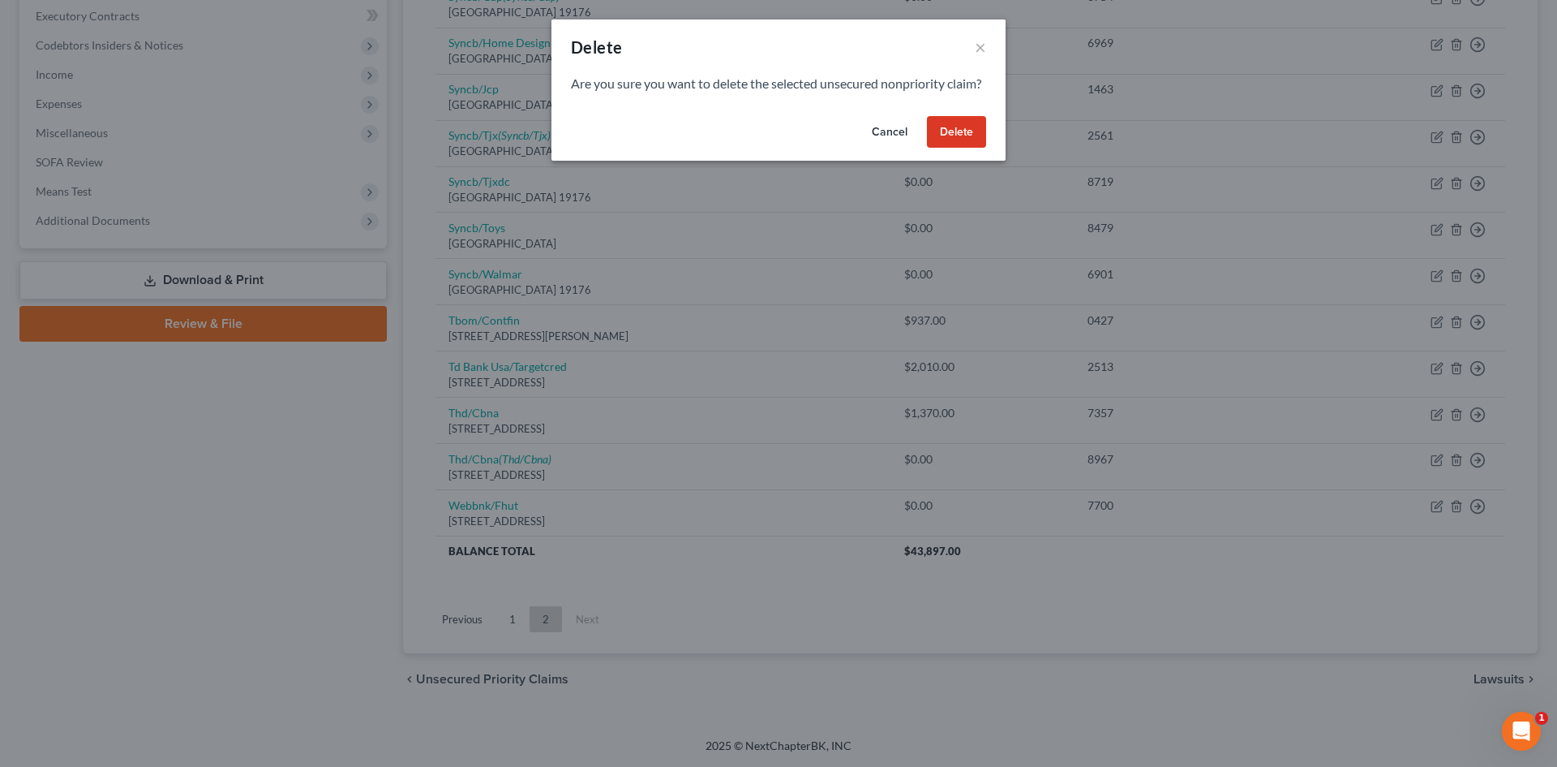
click at [974, 148] on button "Delete" at bounding box center [956, 132] width 59 height 32
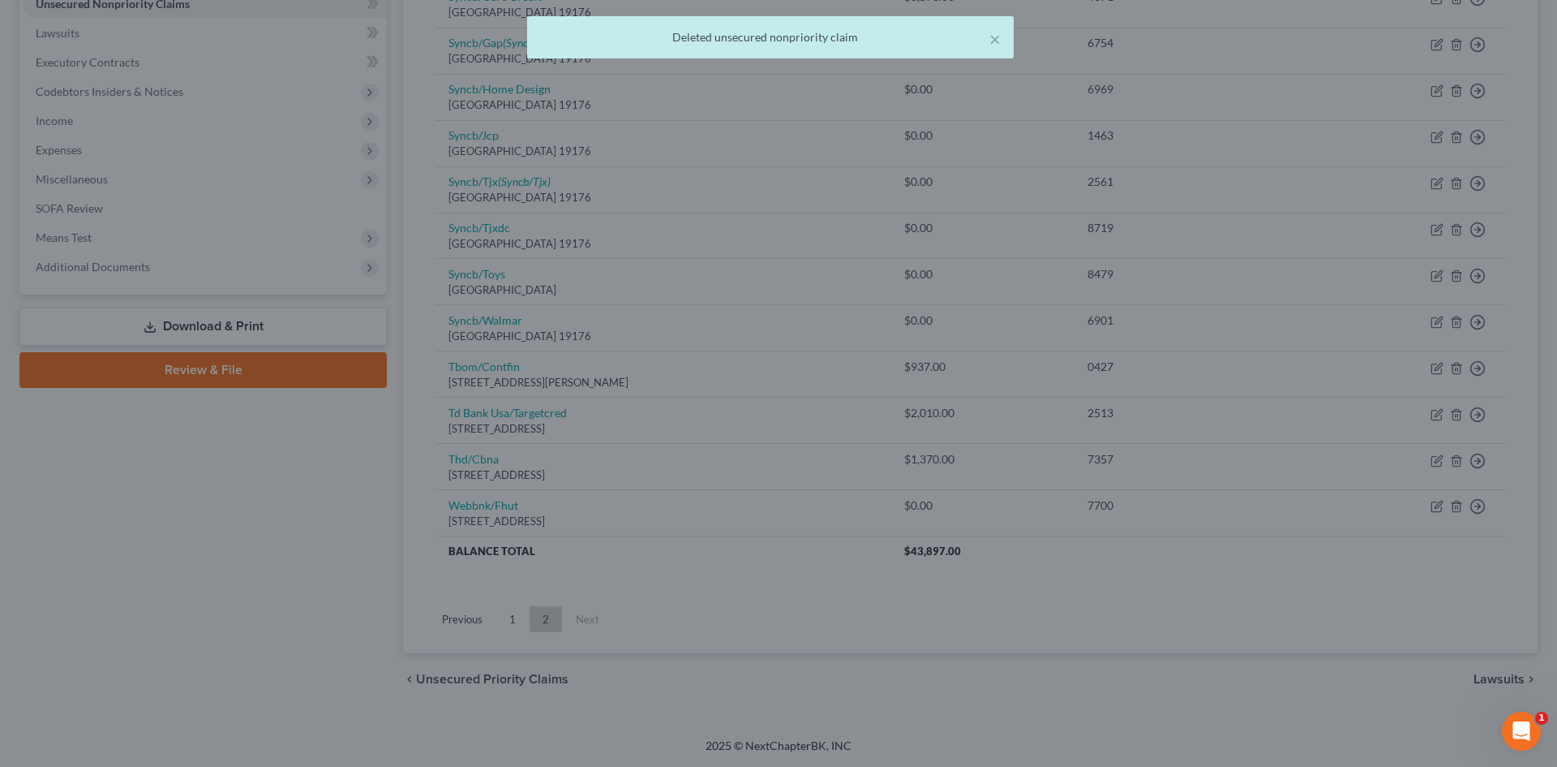
scroll to position [413, 0]
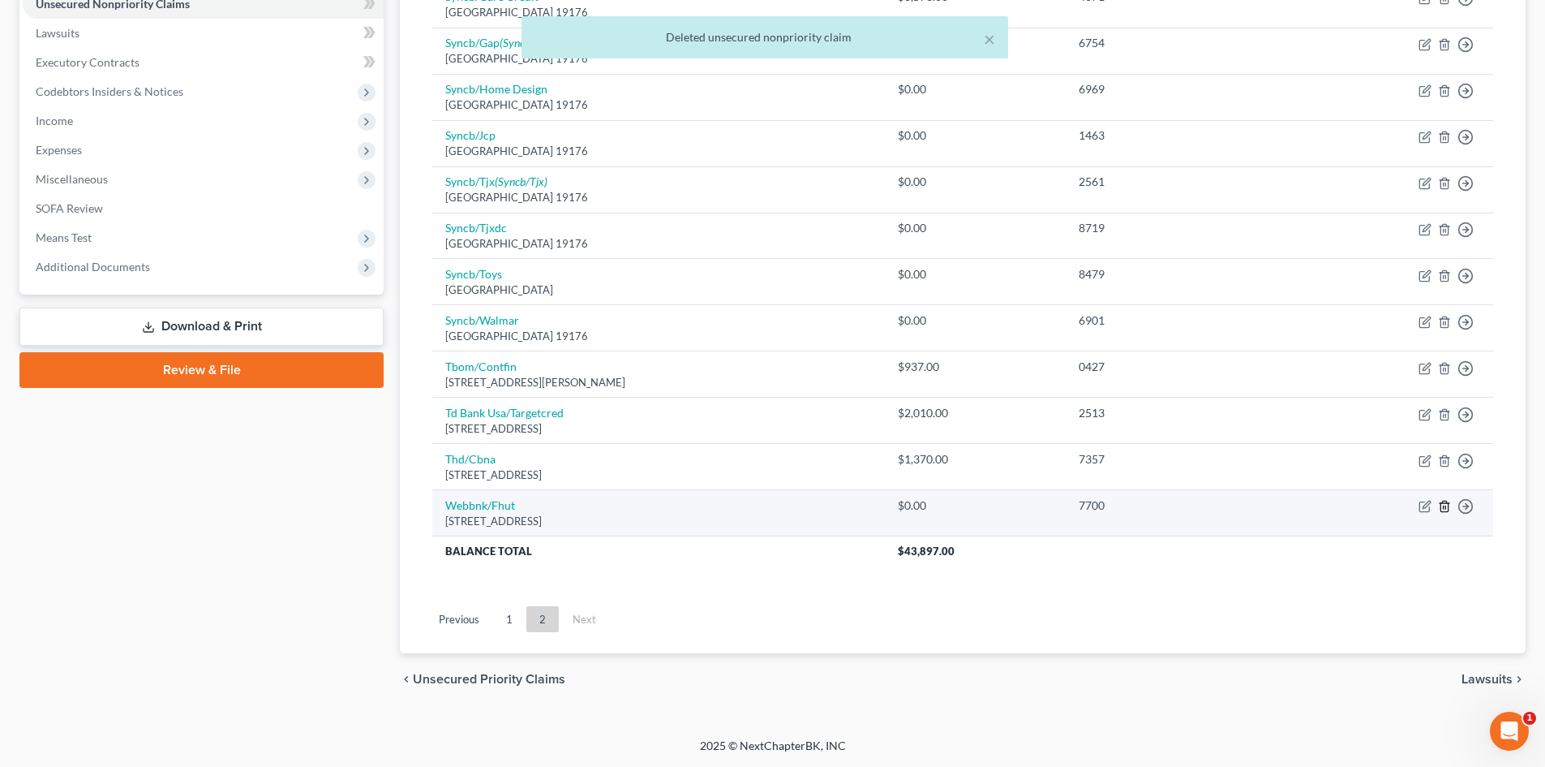
click at [1448, 508] on icon "button" at bounding box center [1444, 506] width 7 height 11
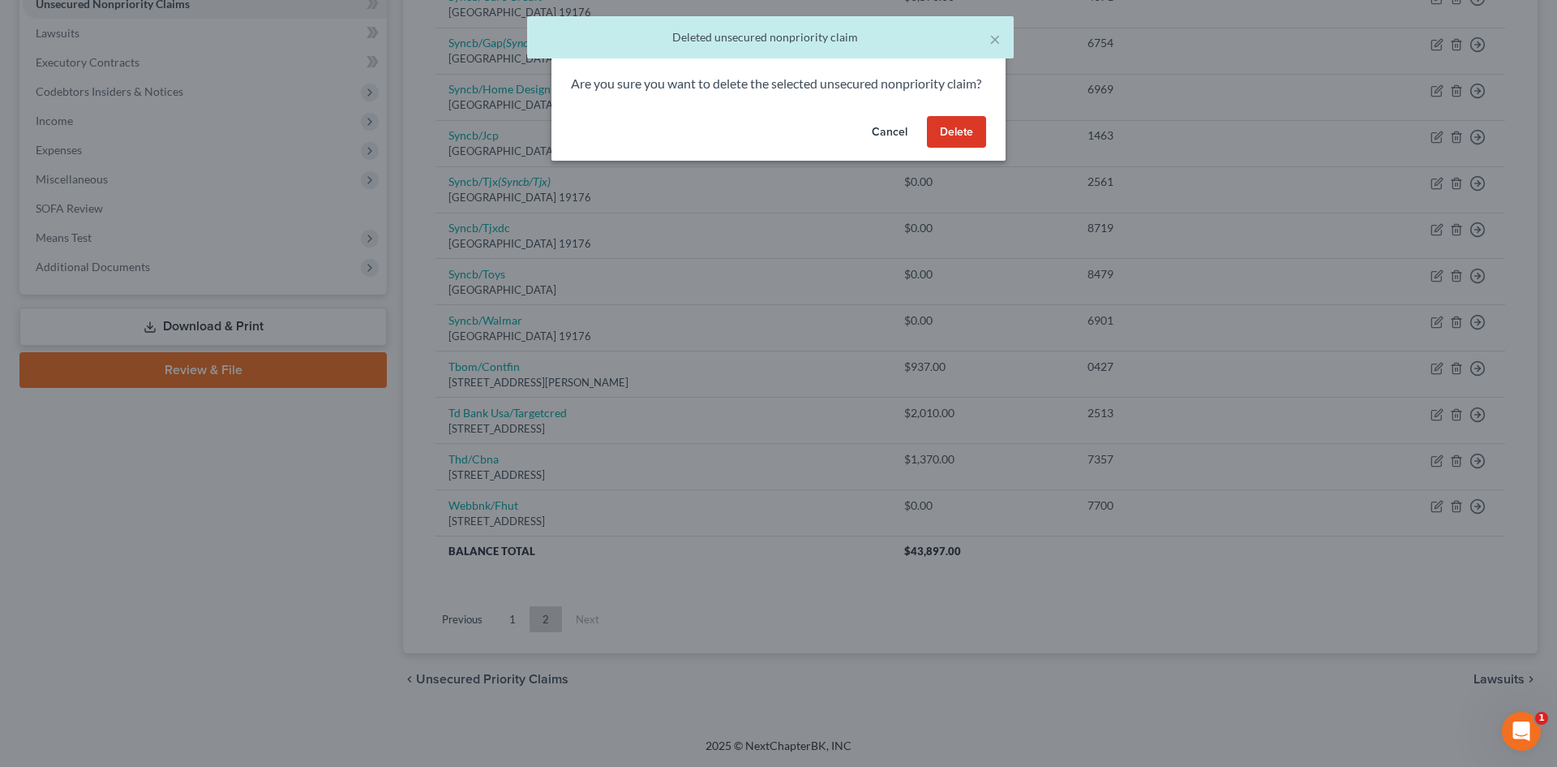
click at [948, 148] on button "Delete" at bounding box center [956, 132] width 59 height 32
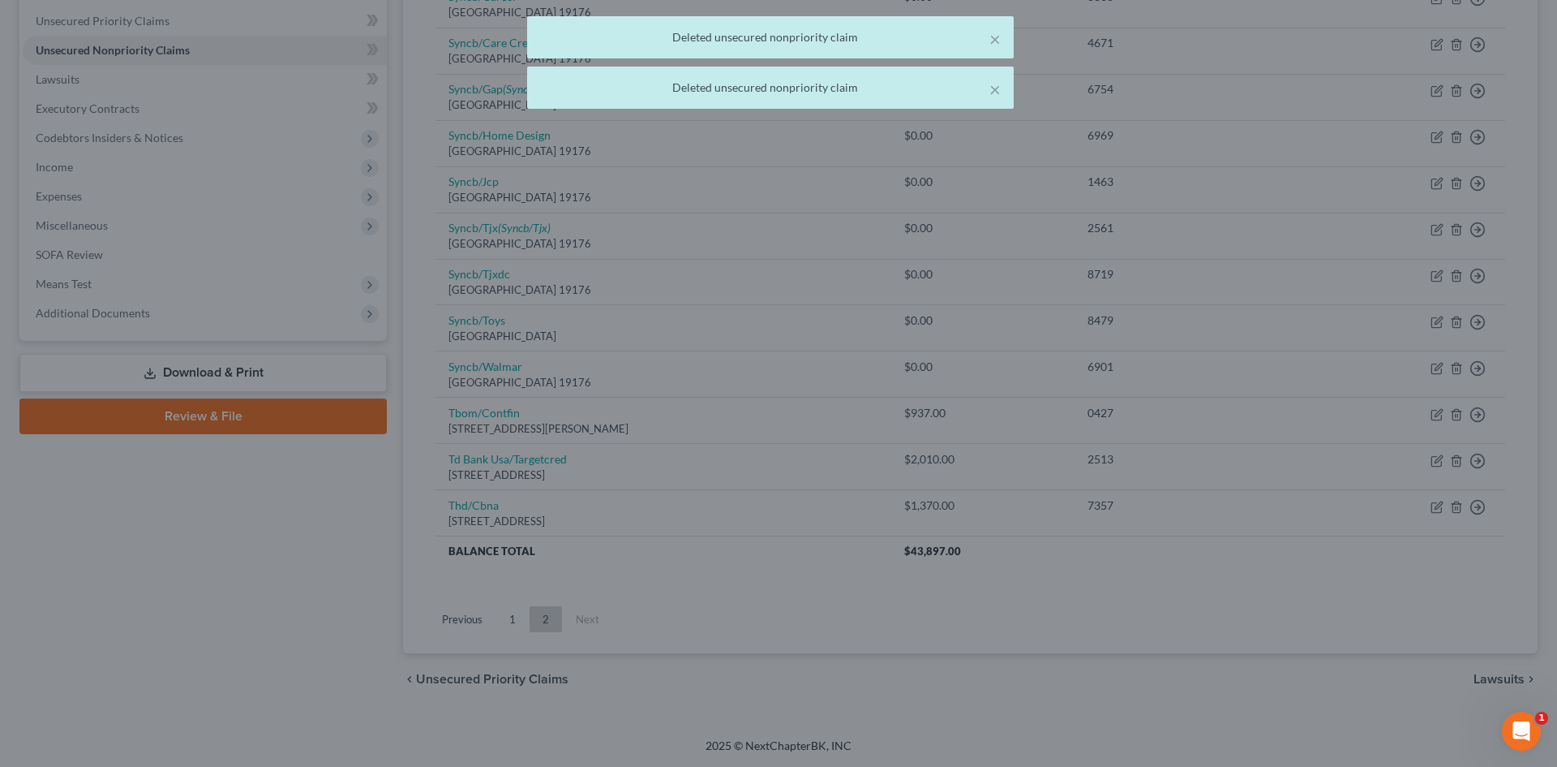
scroll to position [367, 0]
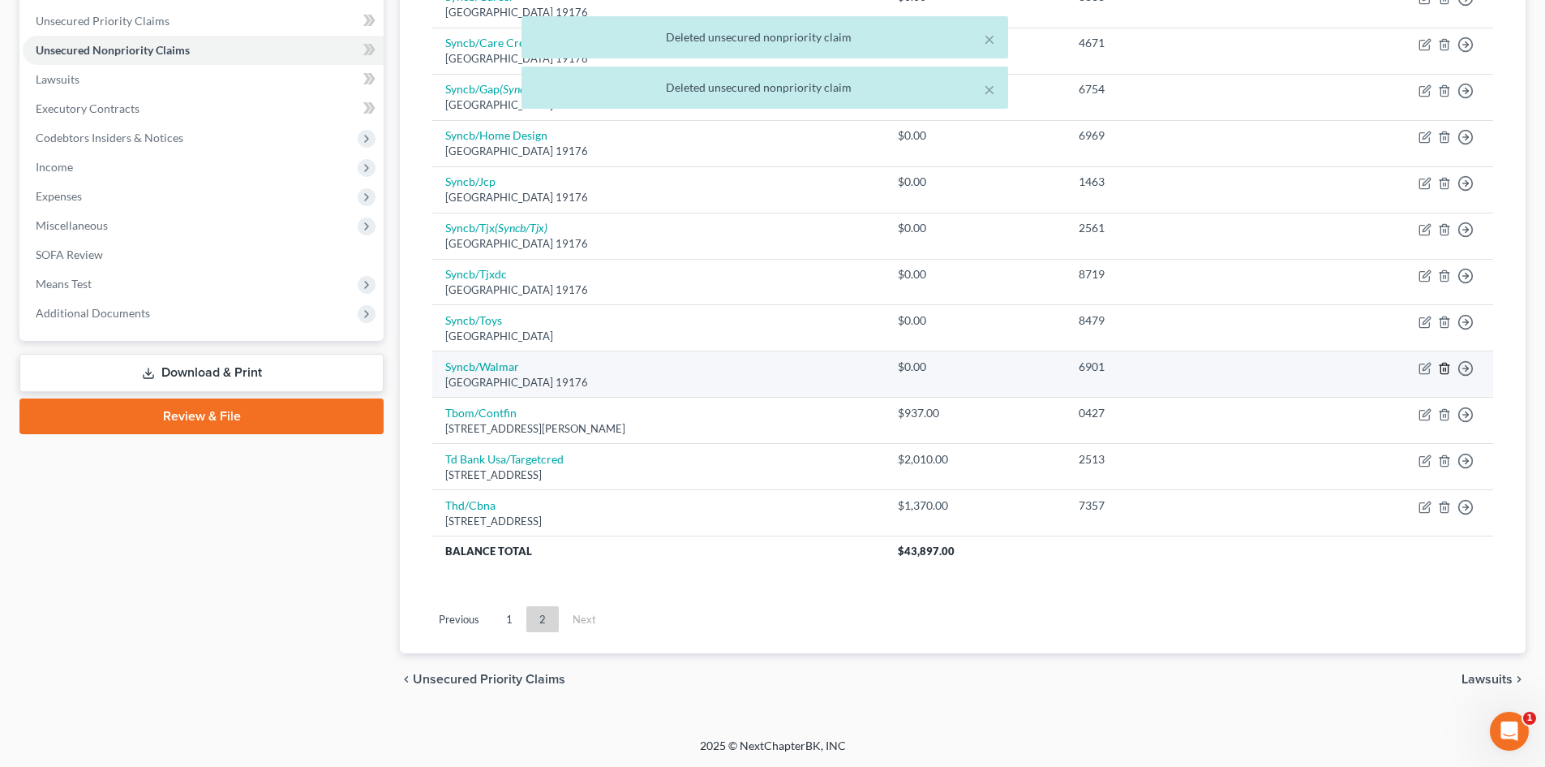
click at [1446, 367] on icon "button" at bounding box center [1444, 368] width 13 height 13
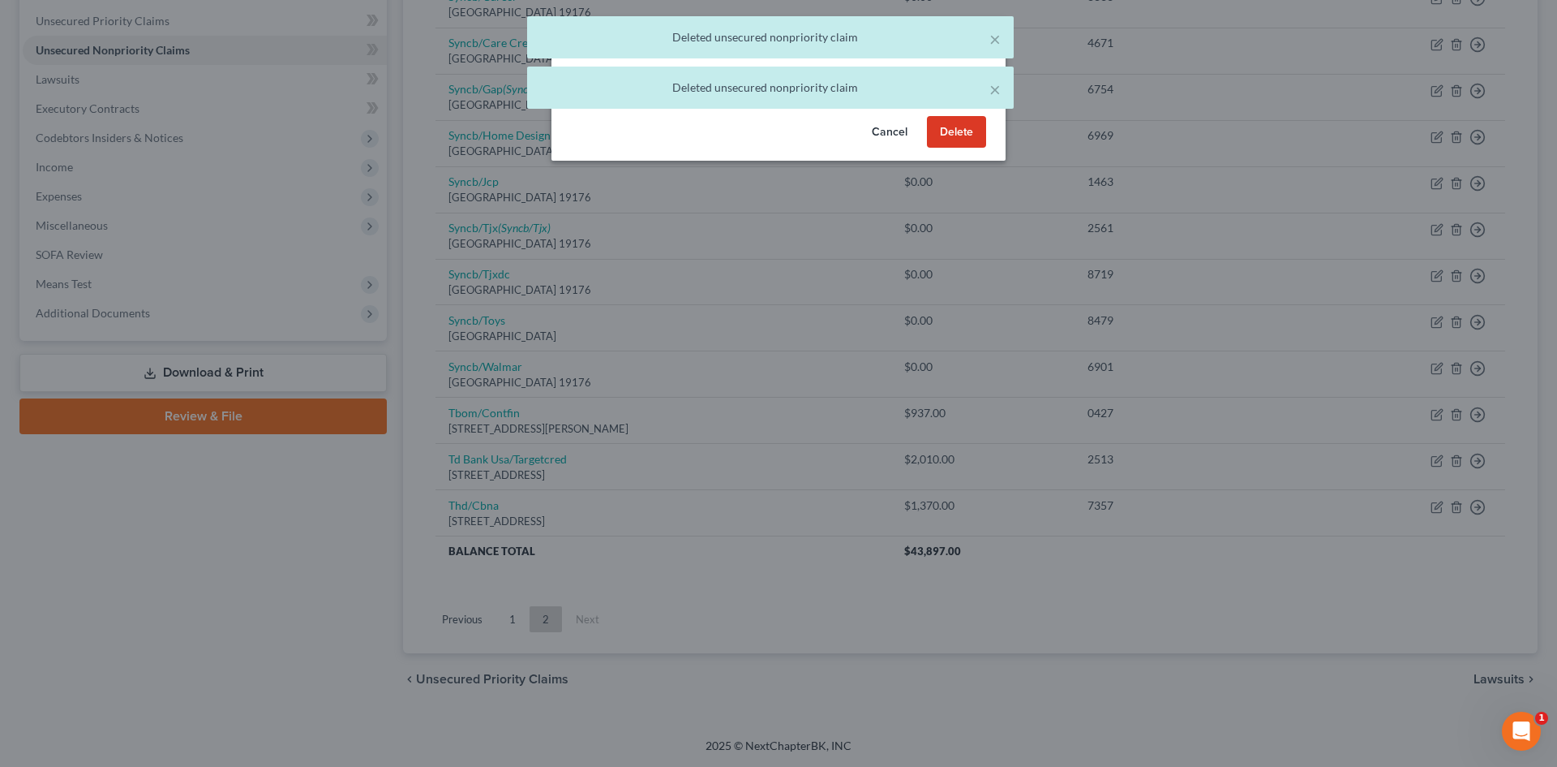
click at [950, 148] on button "Delete" at bounding box center [956, 132] width 59 height 32
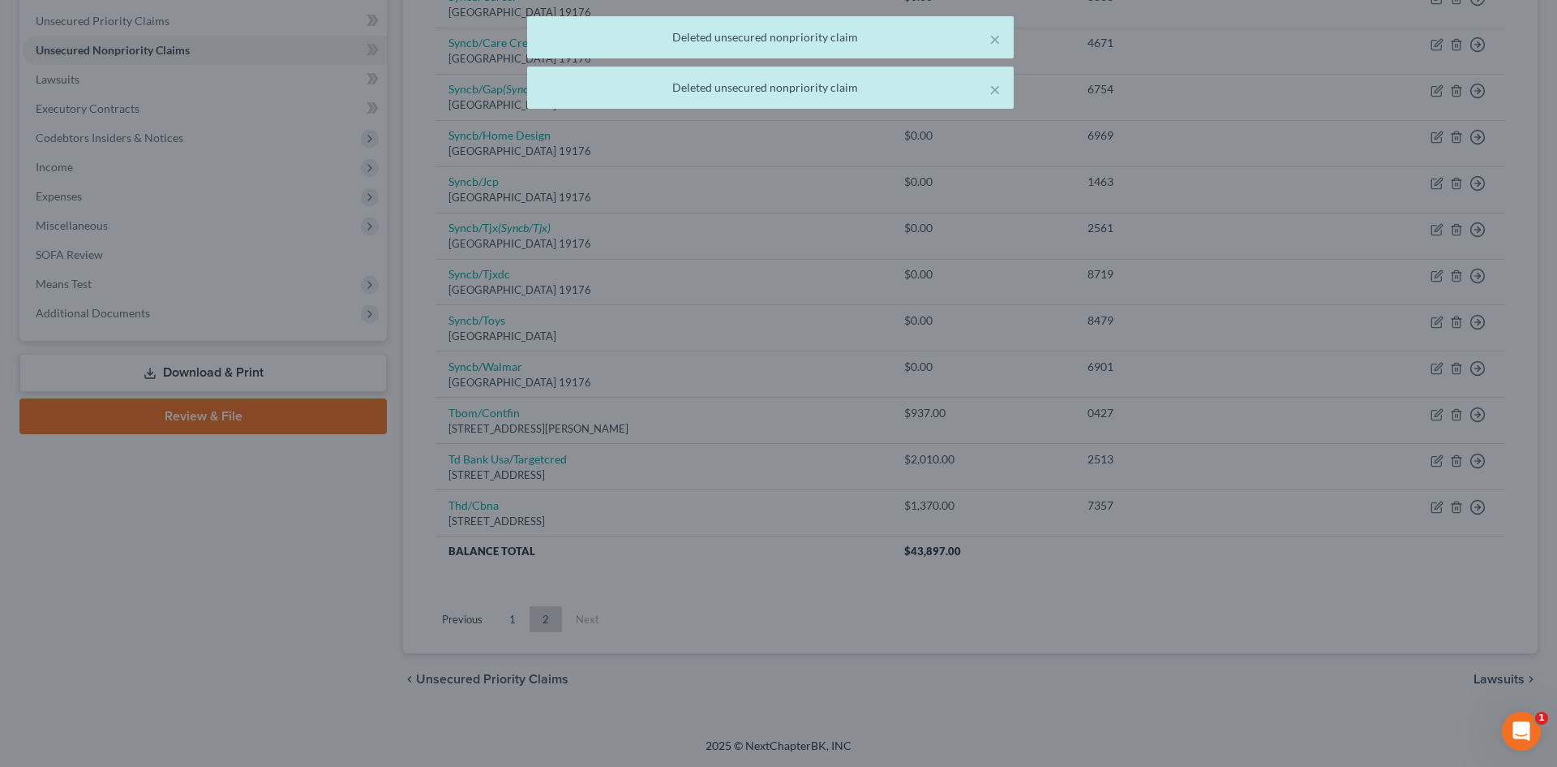
scroll to position [320, 0]
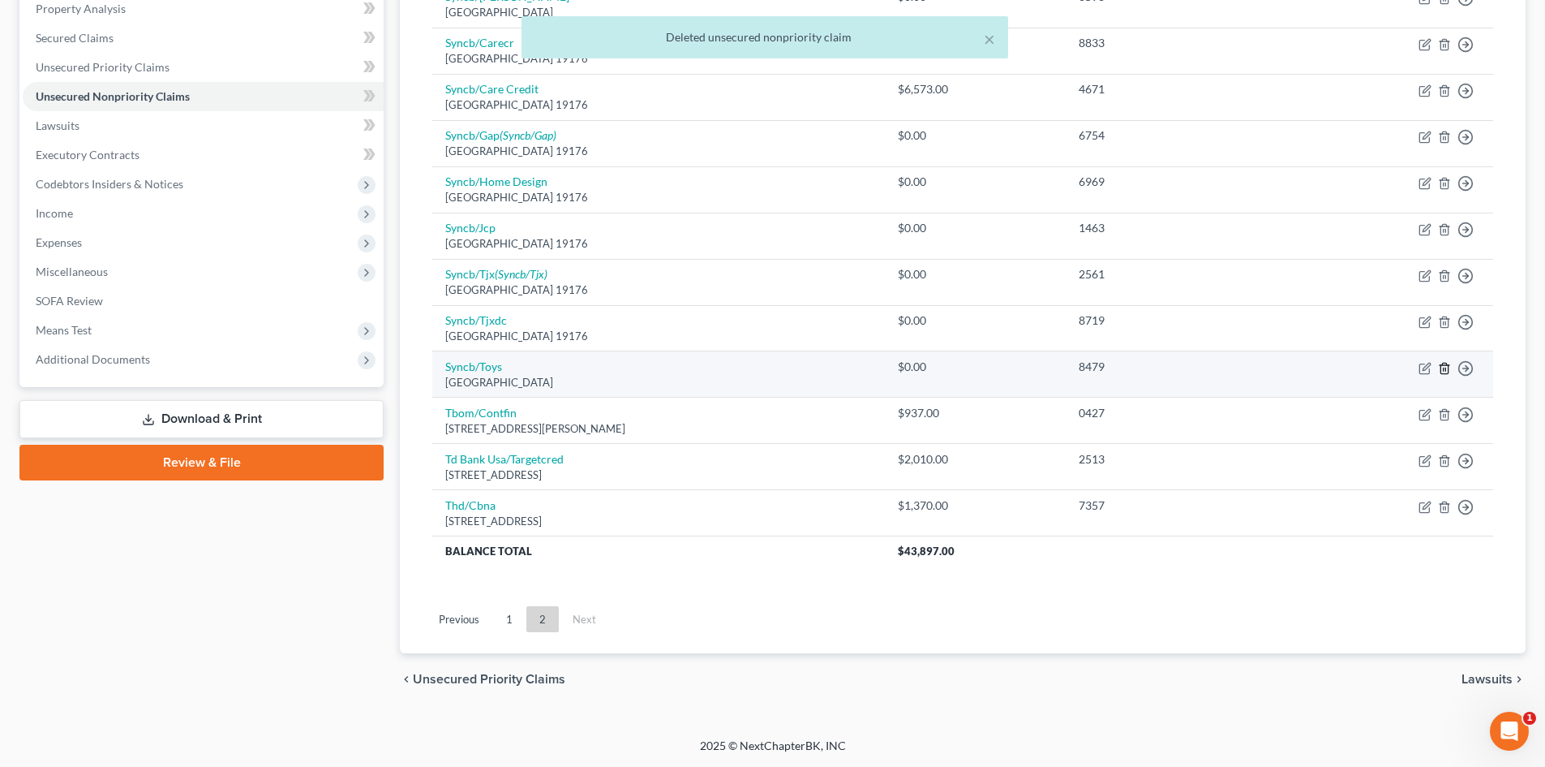
click at [1445, 369] on icon "button" at bounding box center [1444, 368] width 13 height 13
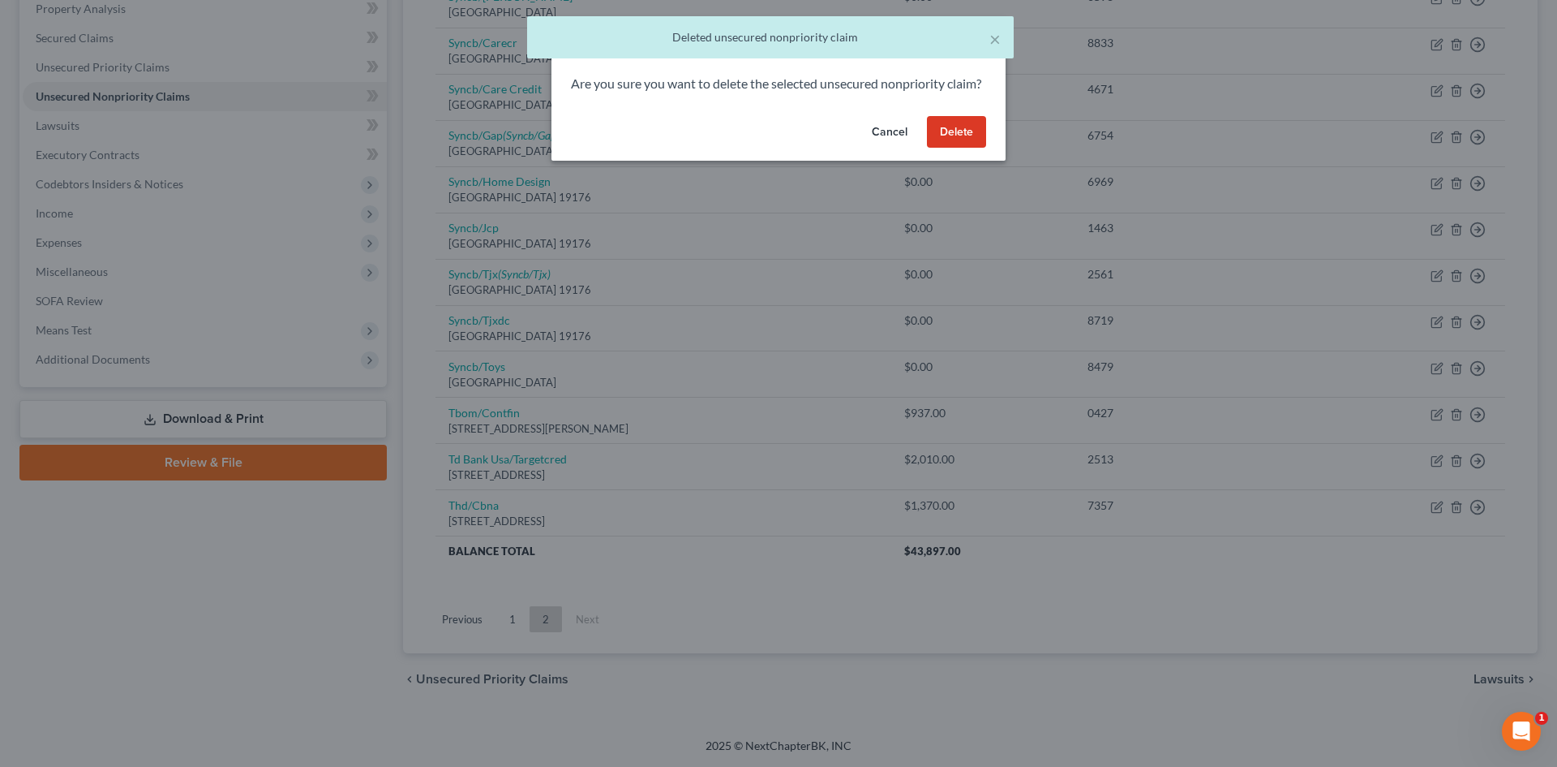
click at [975, 145] on button "Delete" at bounding box center [956, 132] width 59 height 32
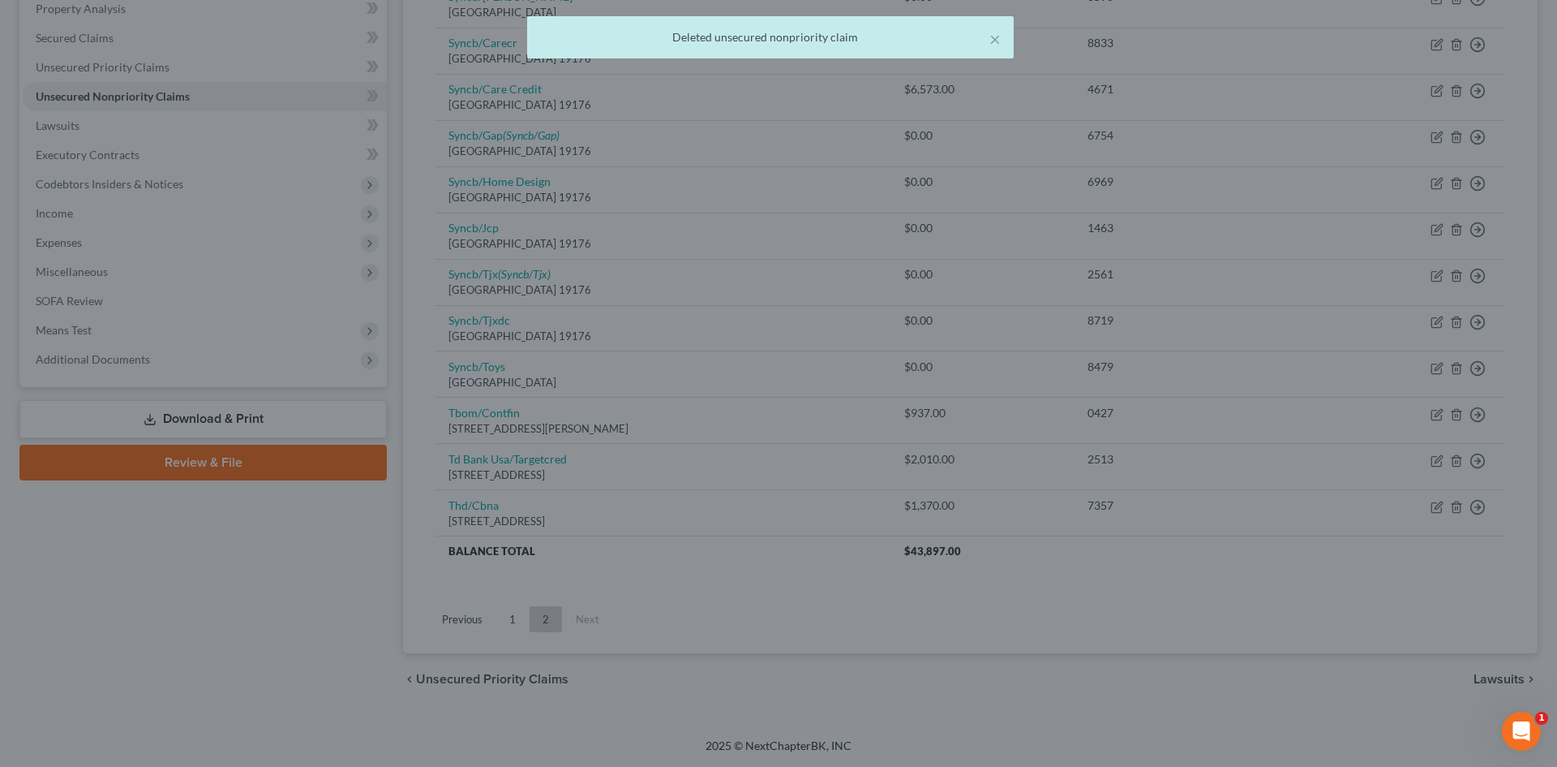
scroll to position [274, 0]
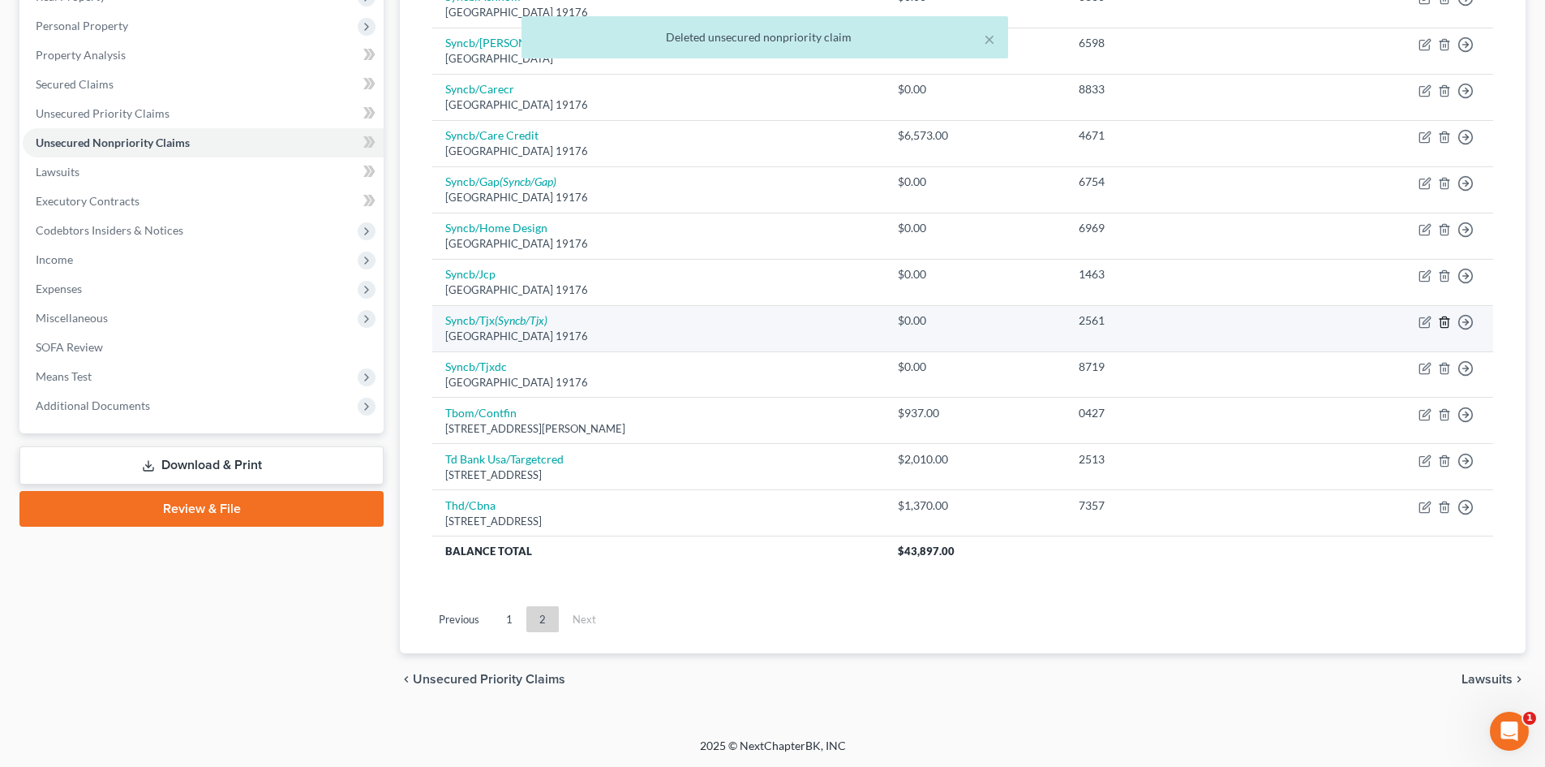
click at [1442, 320] on icon "button" at bounding box center [1444, 322] width 13 height 13
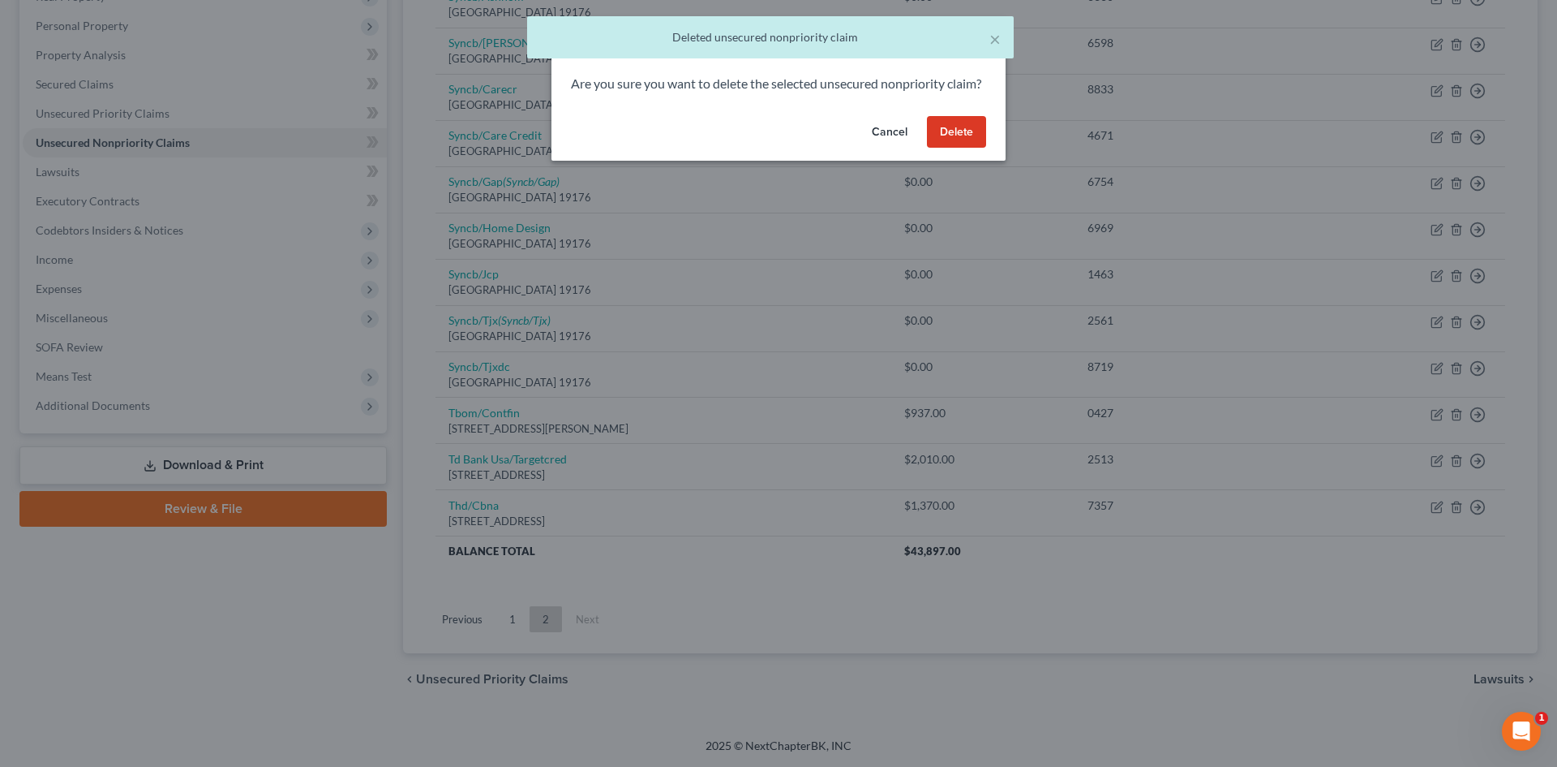
click at [949, 148] on button "Delete" at bounding box center [956, 132] width 59 height 32
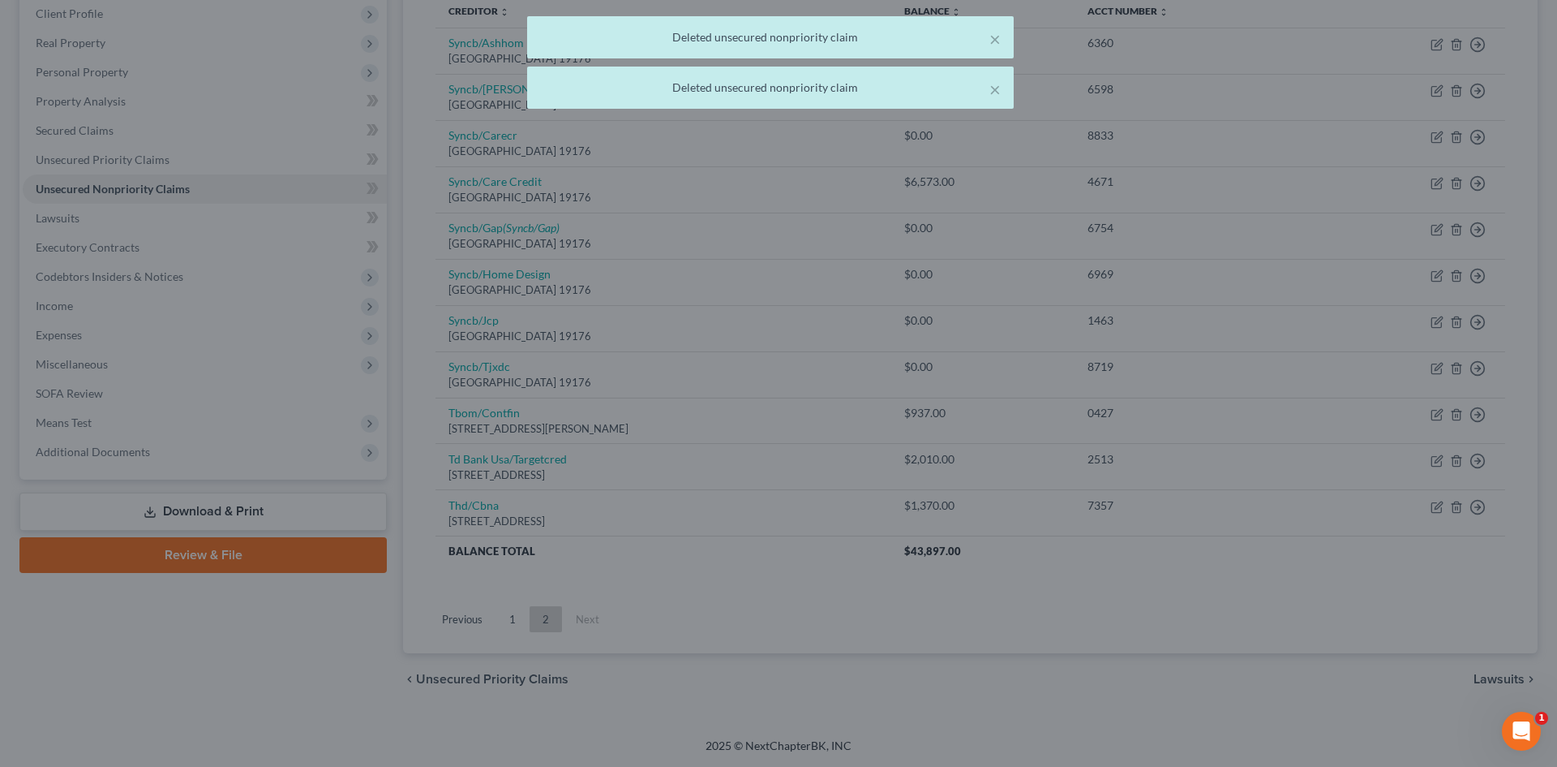
scroll to position [228, 0]
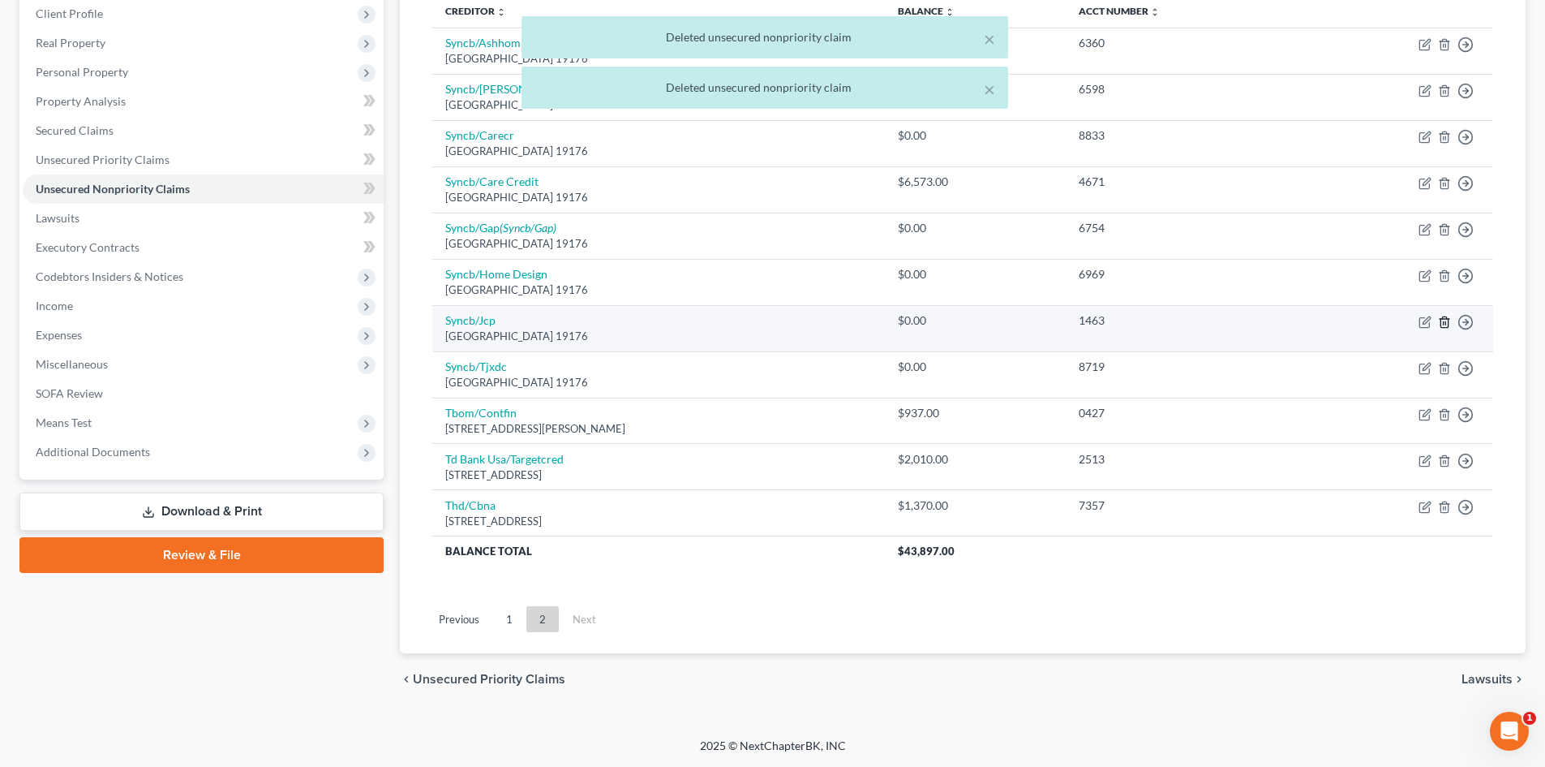
click at [1444, 322] on line "button" at bounding box center [1444, 322] width 0 height 3
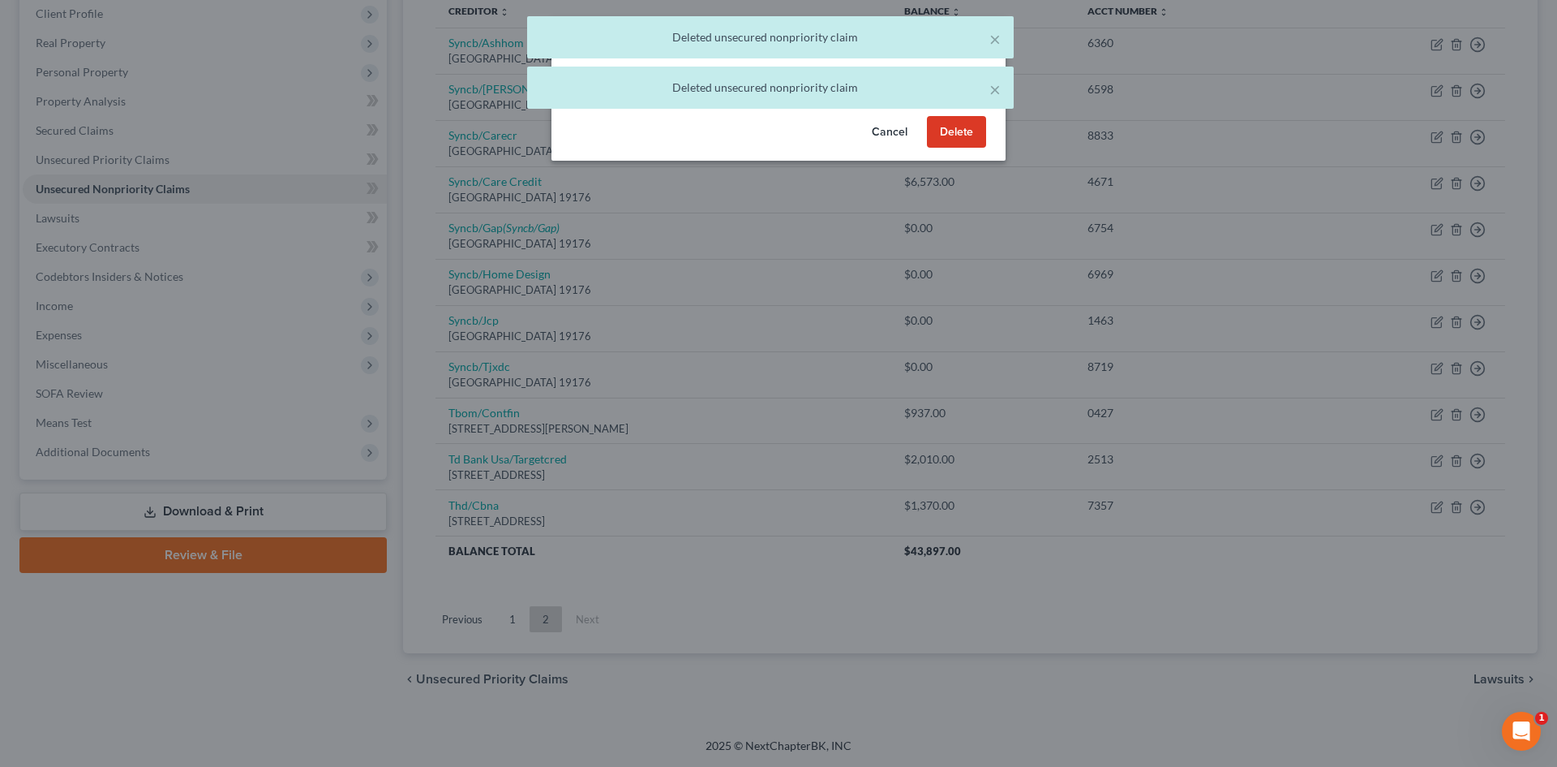
click at [961, 148] on button "Delete" at bounding box center [956, 132] width 59 height 32
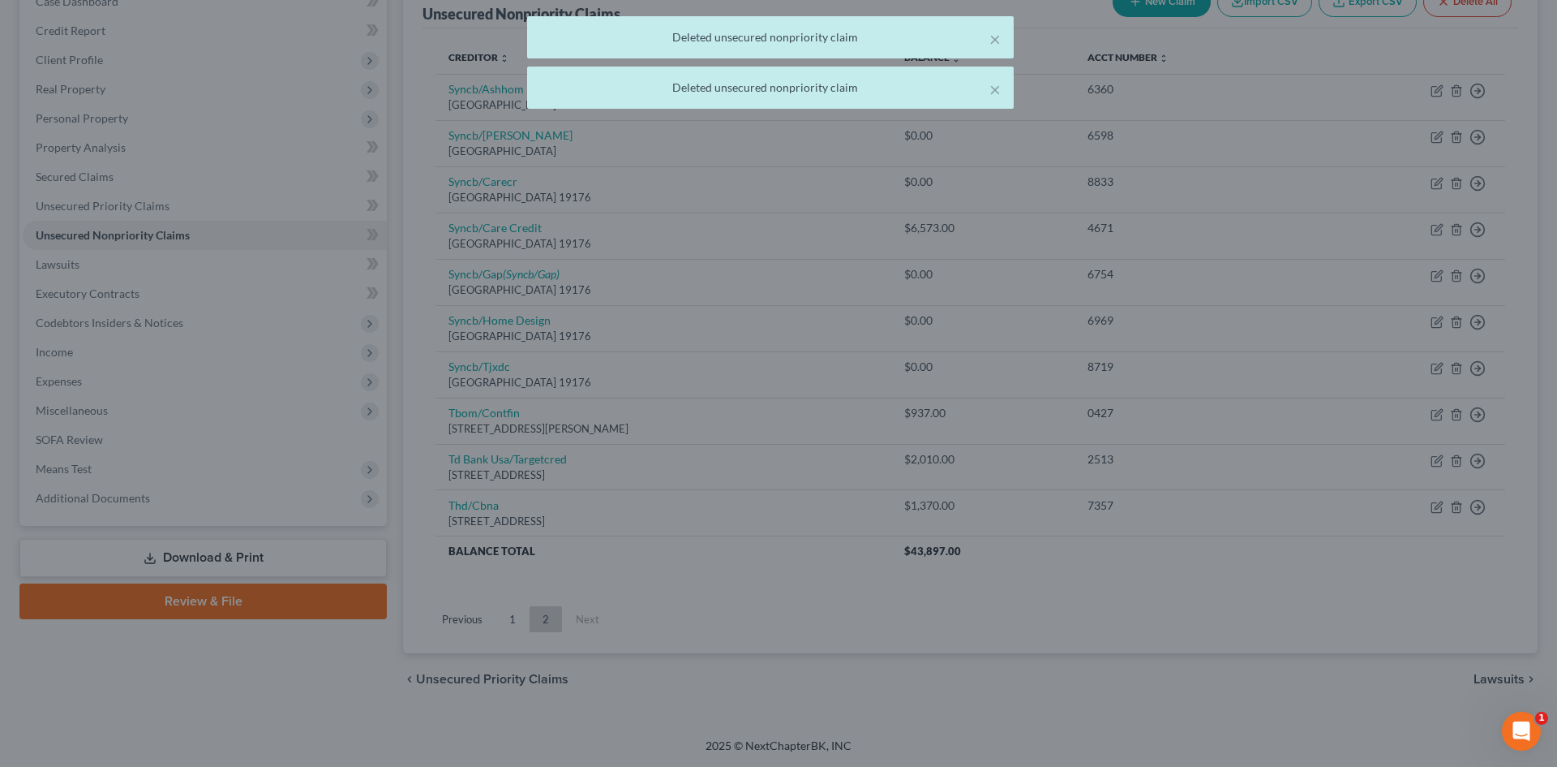
scroll to position [182, 0]
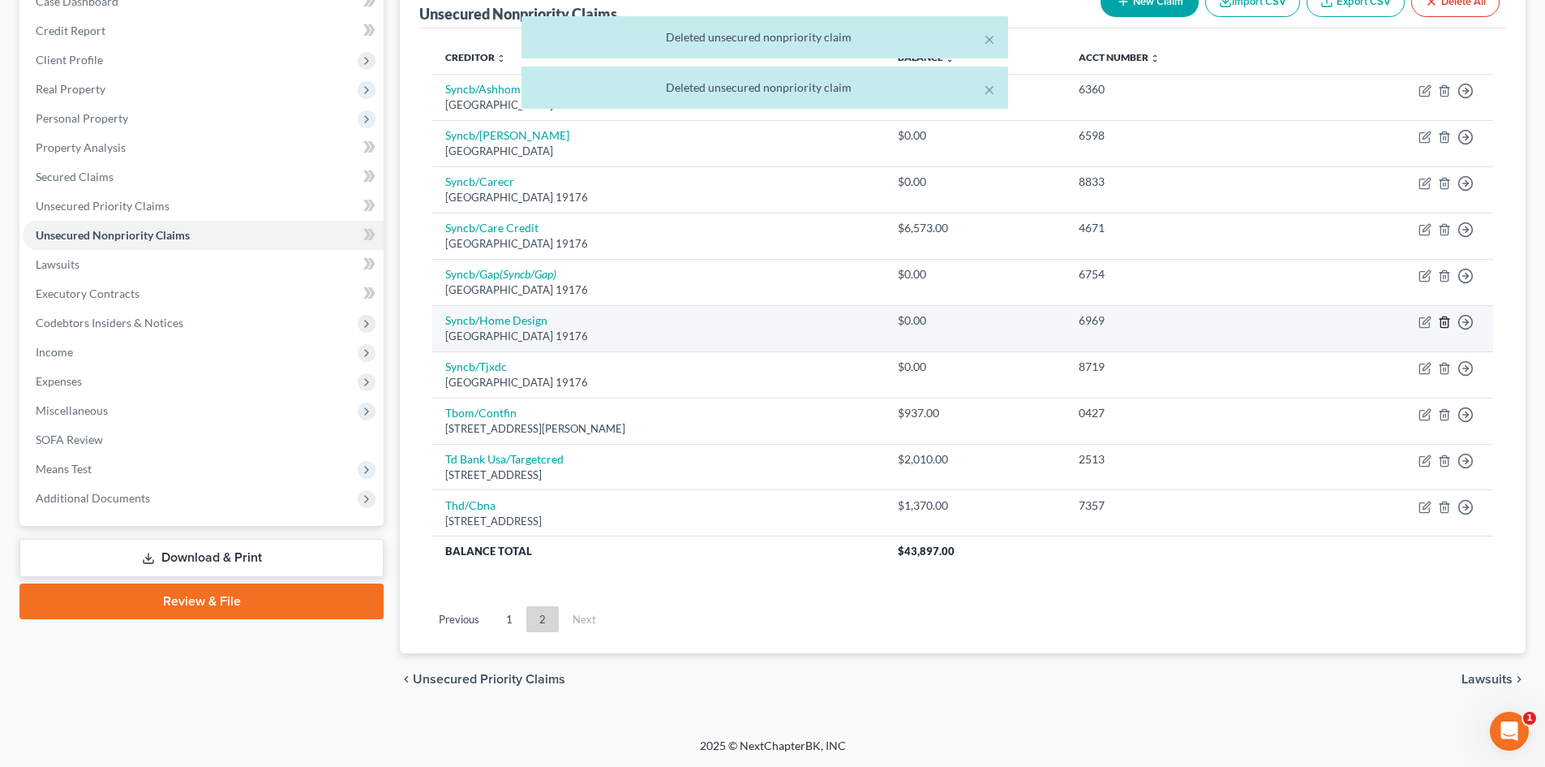
click at [1442, 322] on icon "button" at bounding box center [1444, 322] width 13 height 13
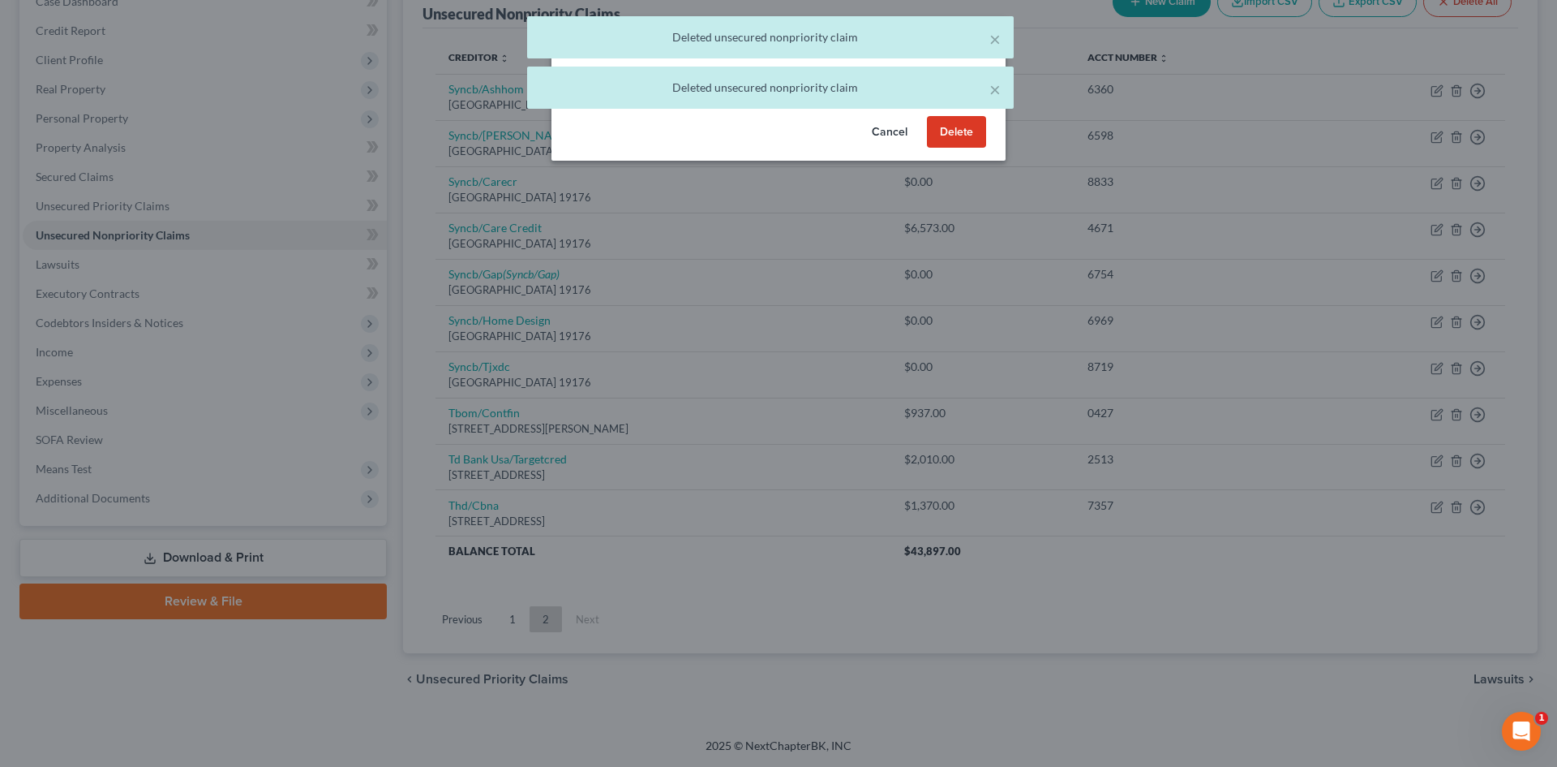
click at [943, 148] on button "Delete" at bounding box center [956, 132] width 59 height 32
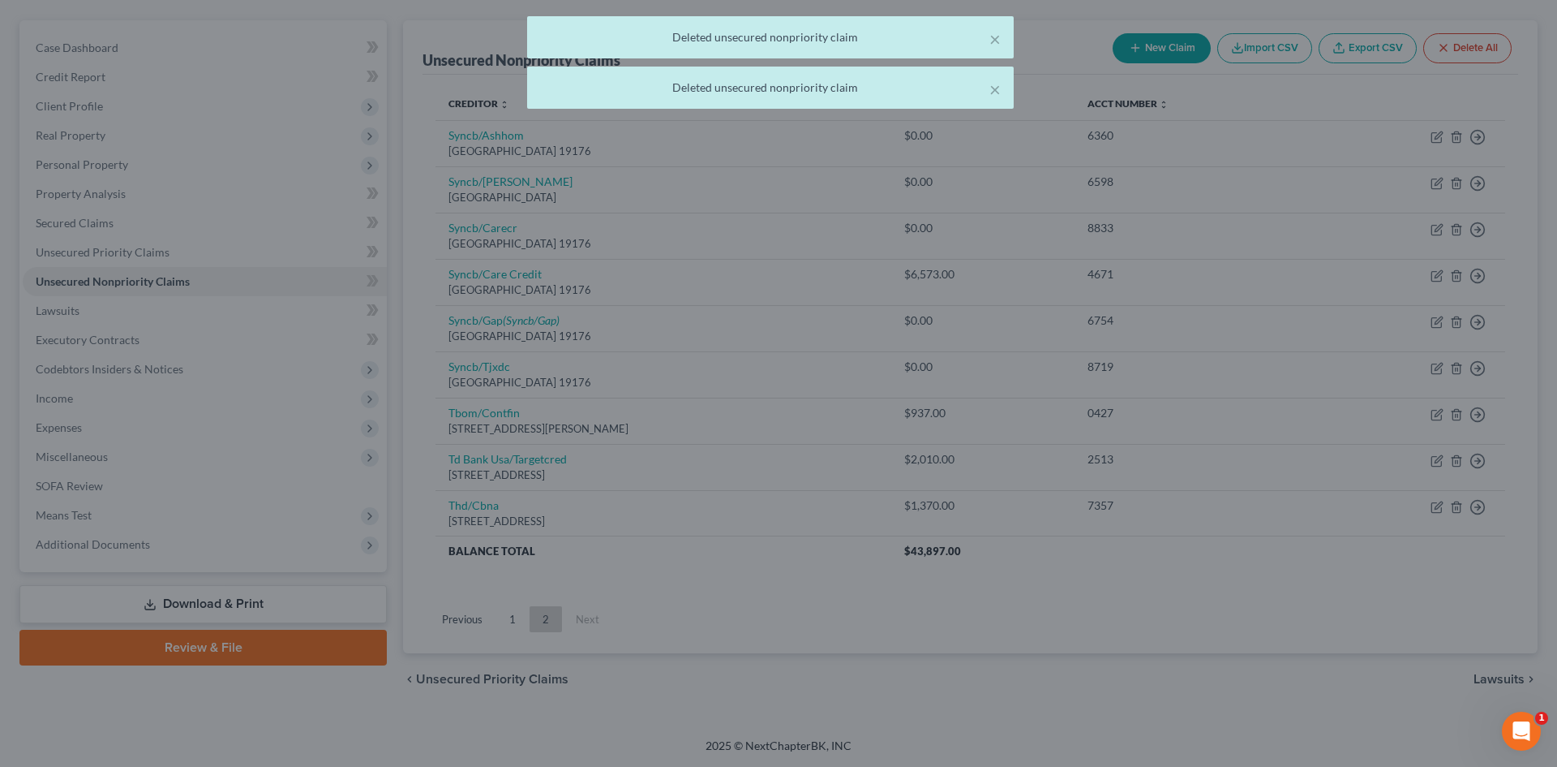
scroll to position [135, 0]
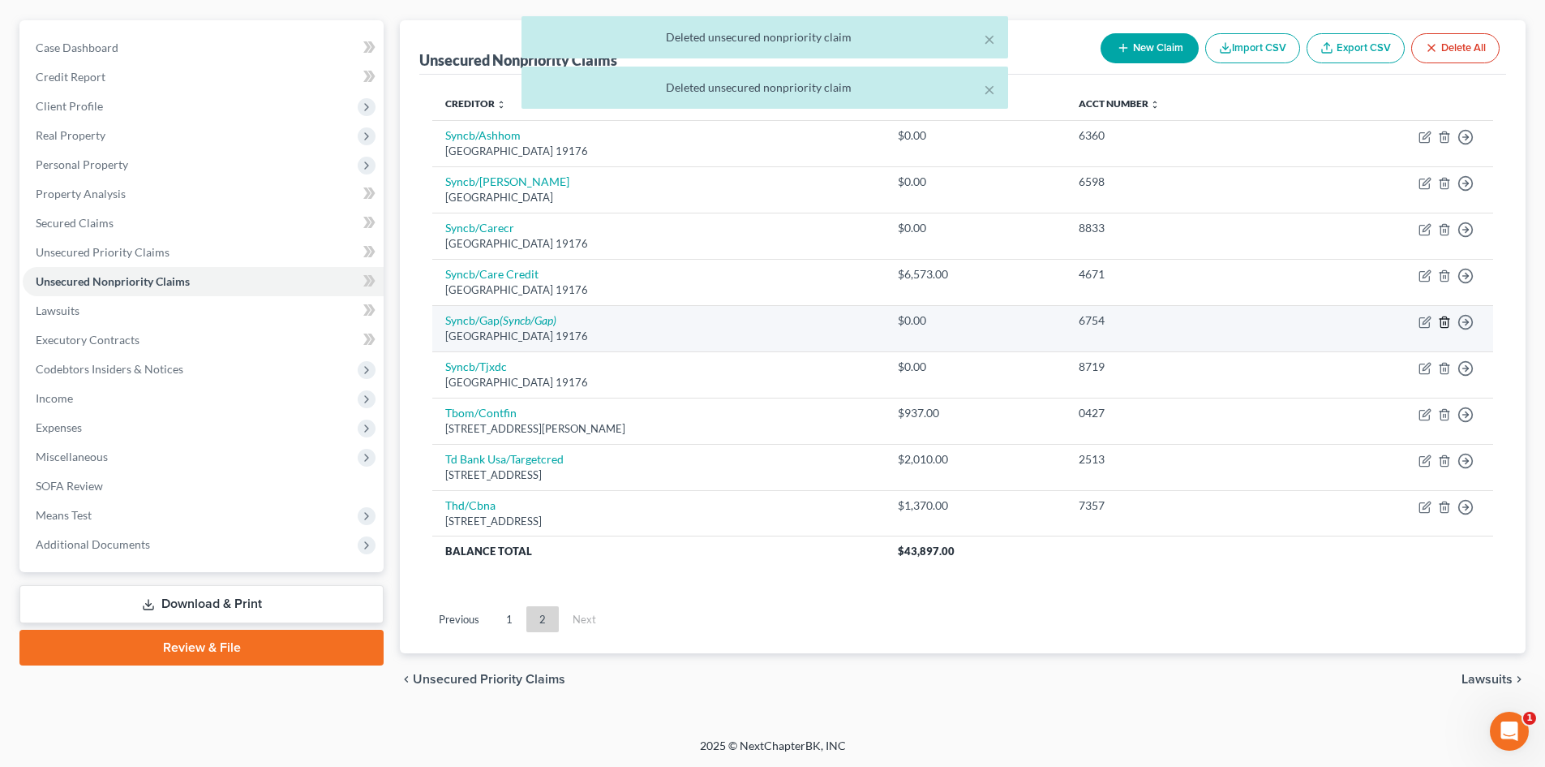
click at [1449, 321] on icon "button" at bounding box center [1444, 322] width 13 height 13
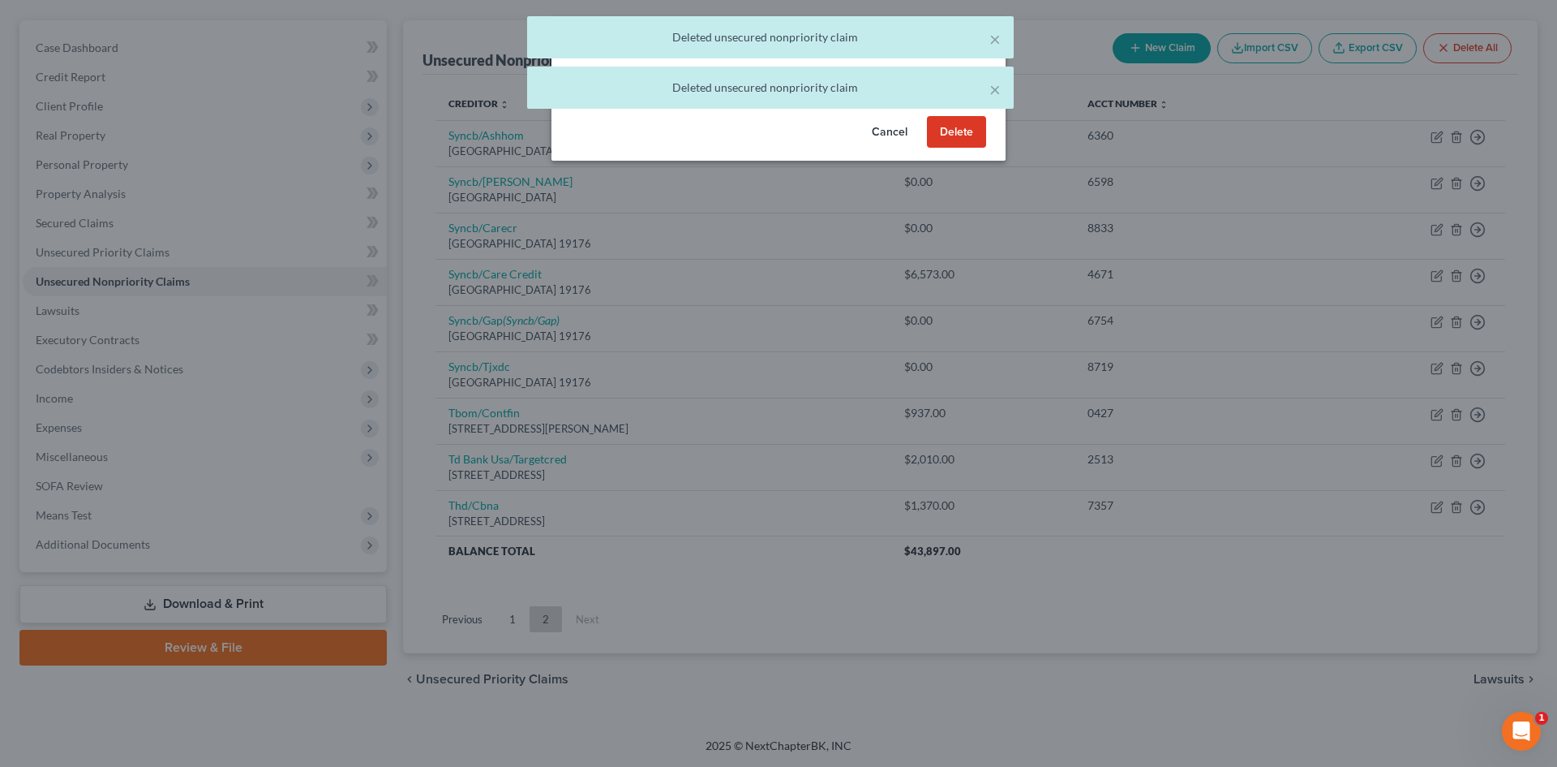
click at [977, 148] on button "Delete" at bounding box center [956, 132] width 59 height 32
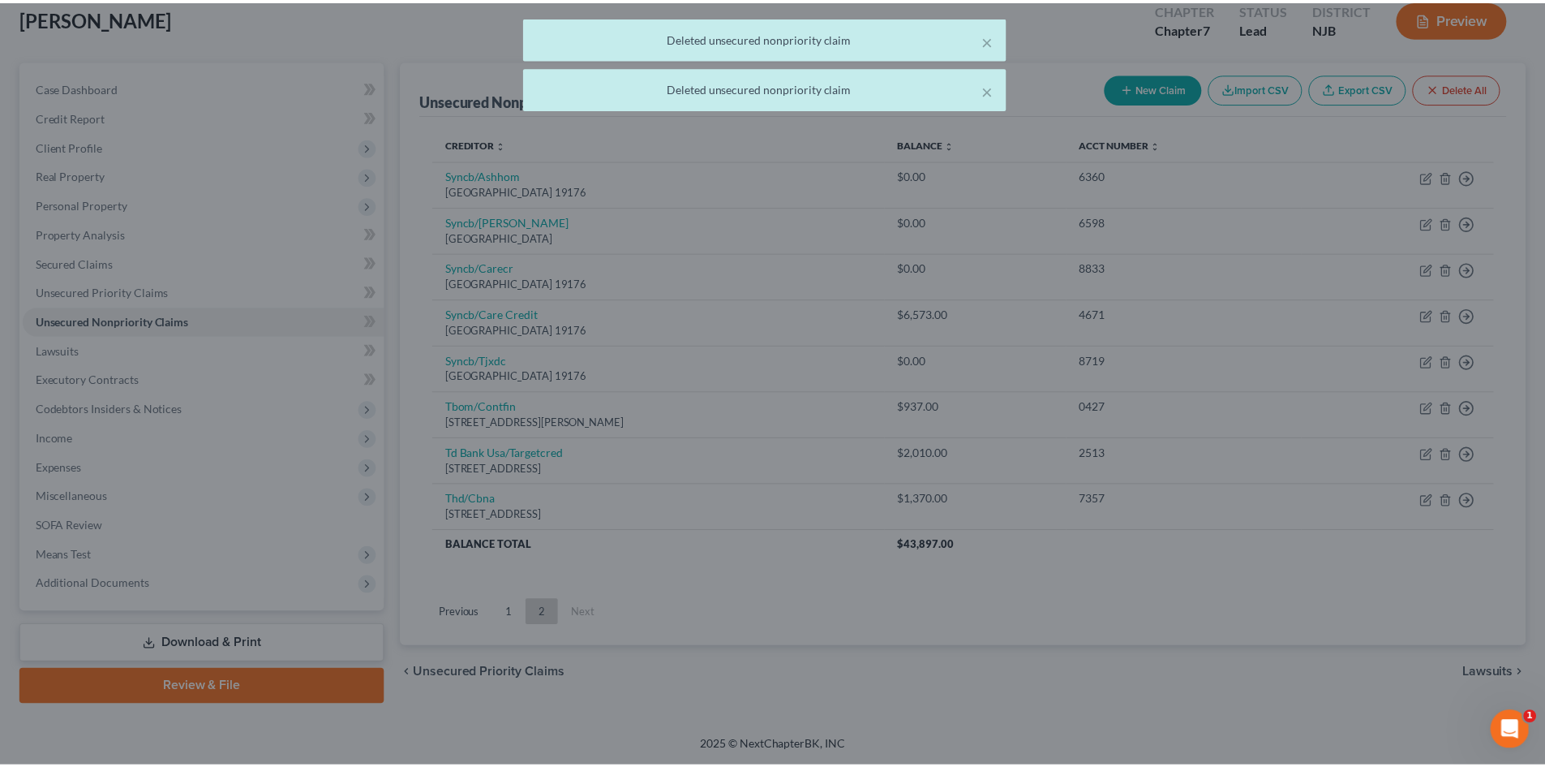
scroll to position [96, 0]
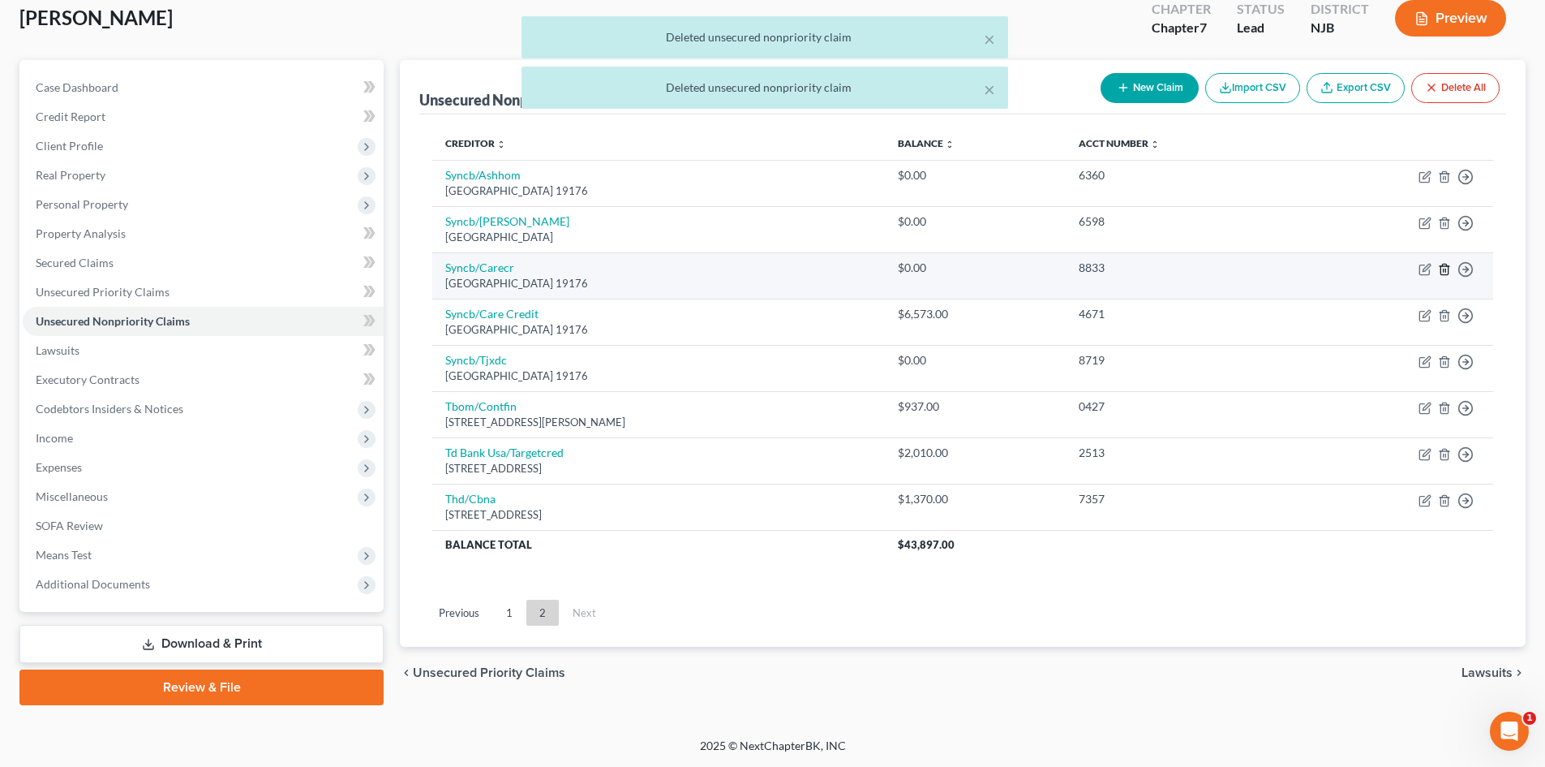
click at [1445, 268] on line "button" at bounding box center [1445, 269] width 0 height 3
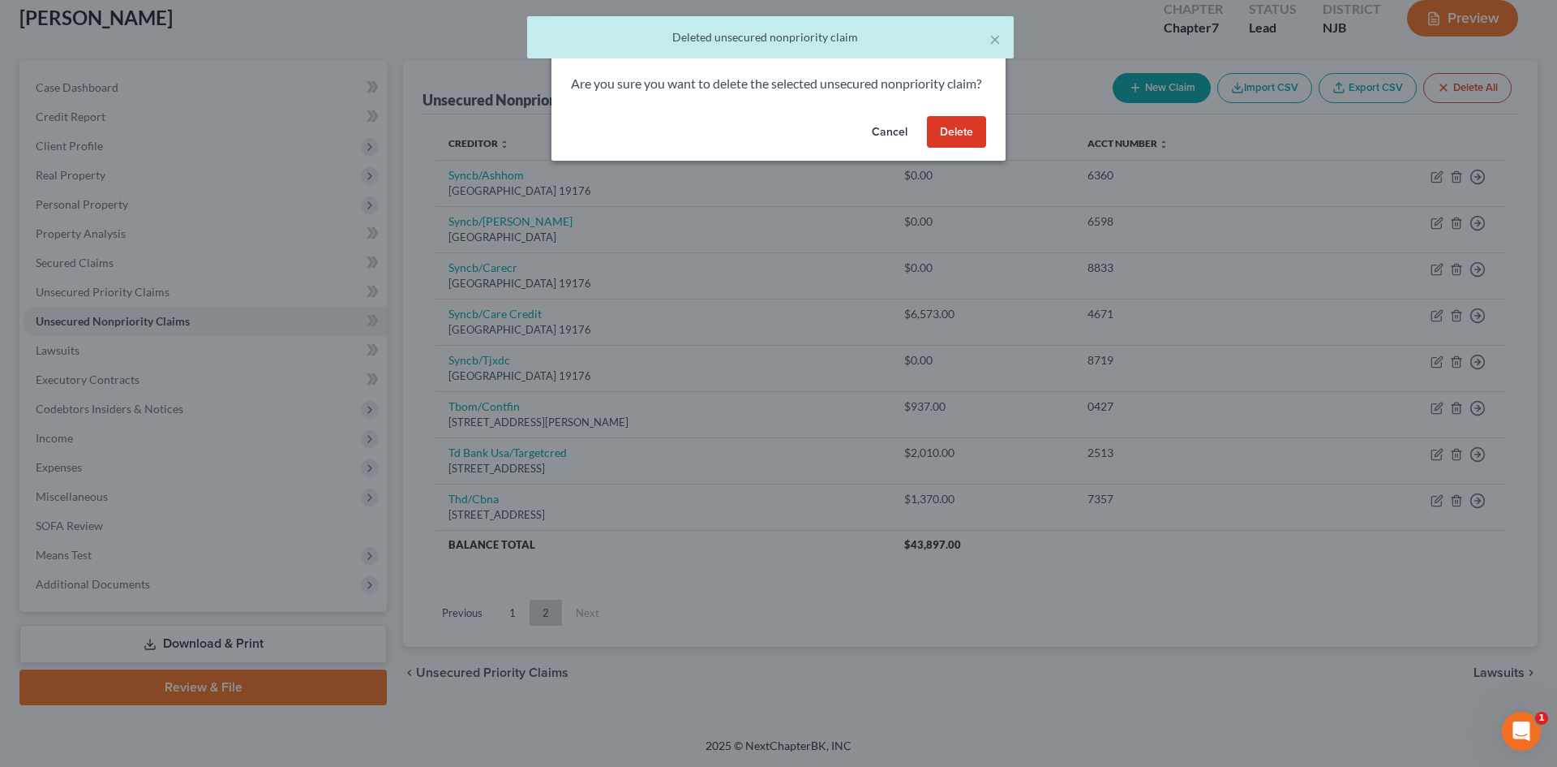
click at [952, 146] on button "Delete" at bounding box center [956, 132] width 59 height 32
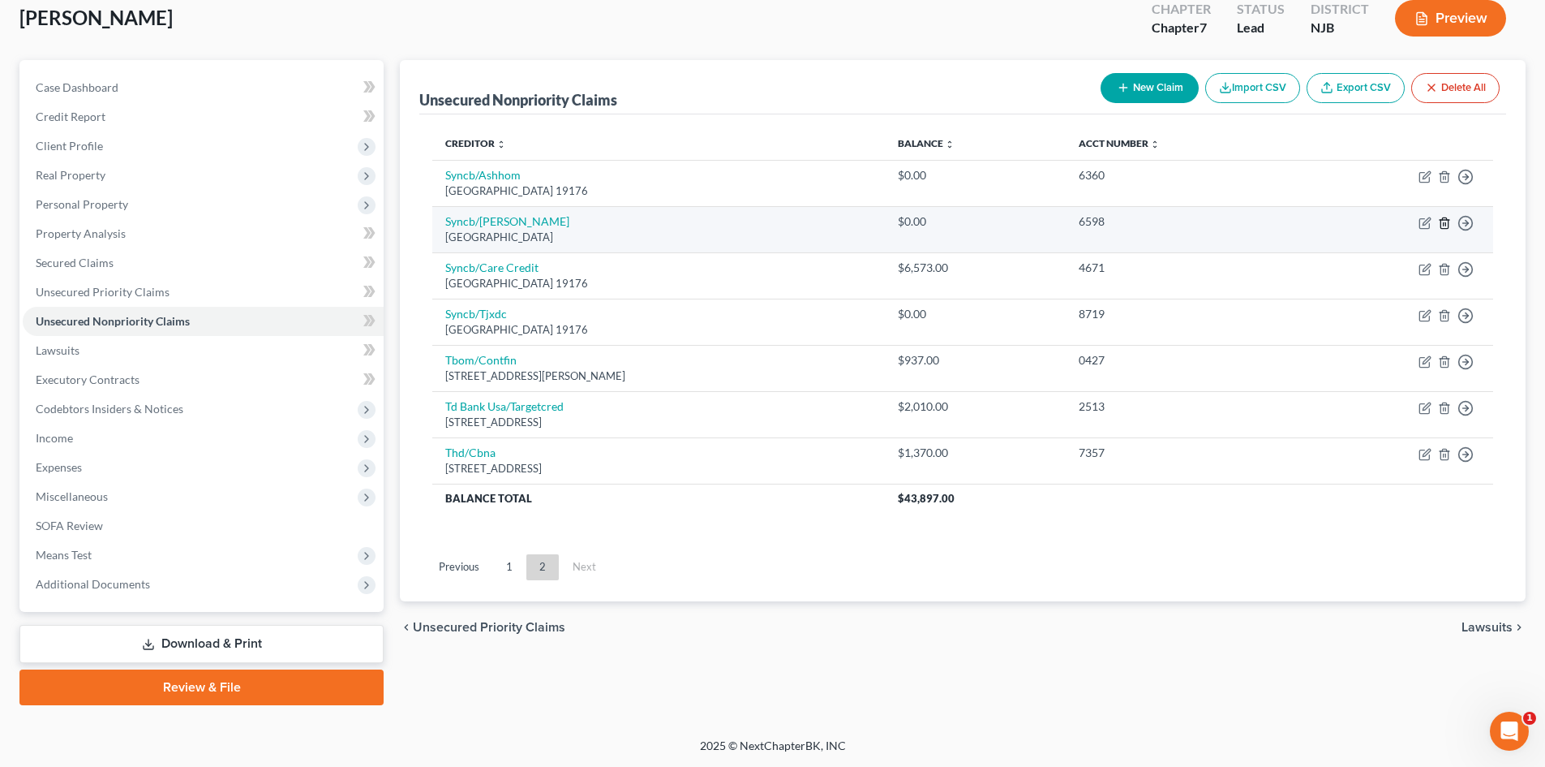
click at [1450, 223] on icon "button" at bounding box center [1444, 223] width 13 height 13
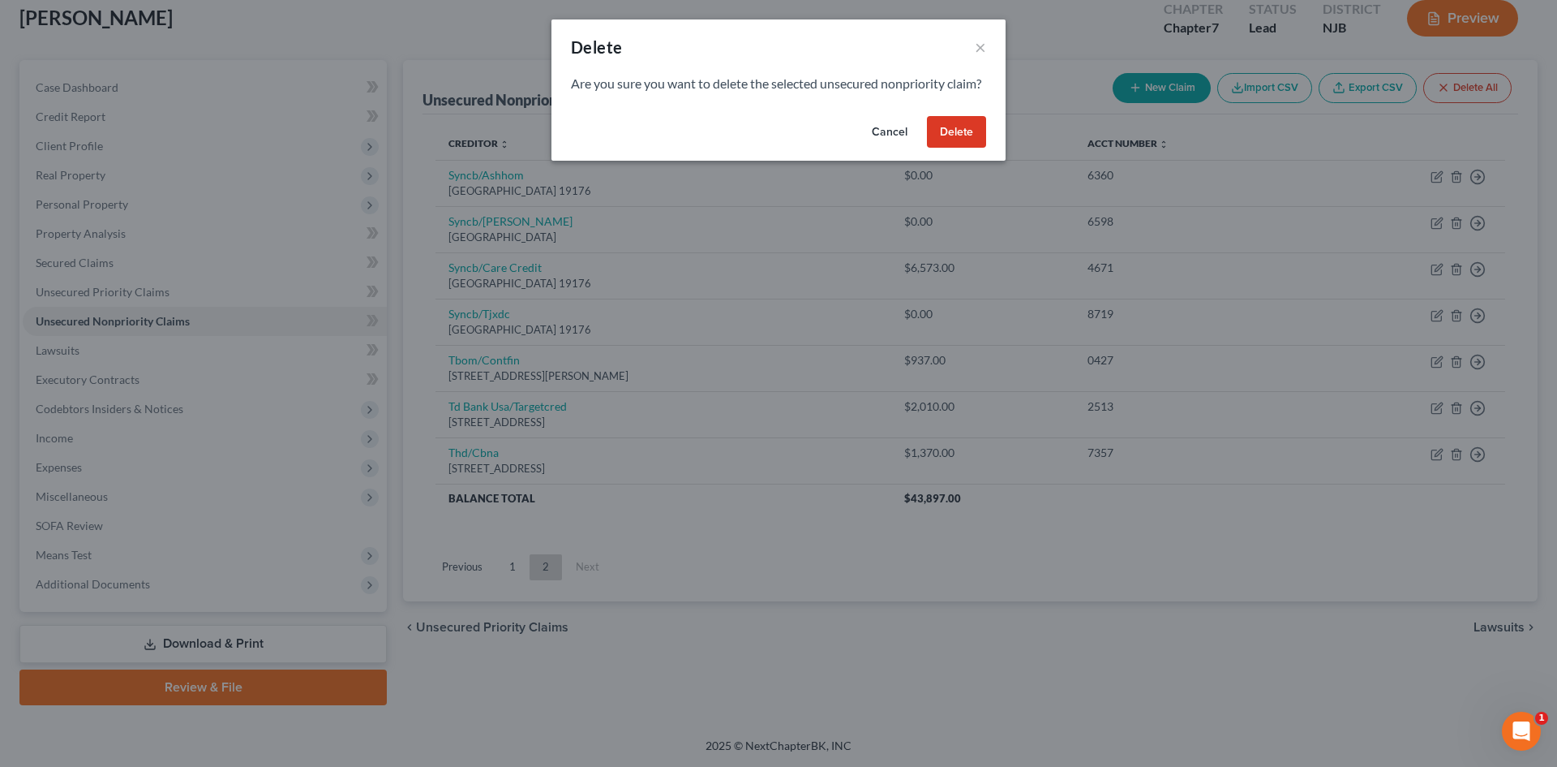
click at [986, 145] on button "Delete" at bounding box center [956, 132] width 59 height 32
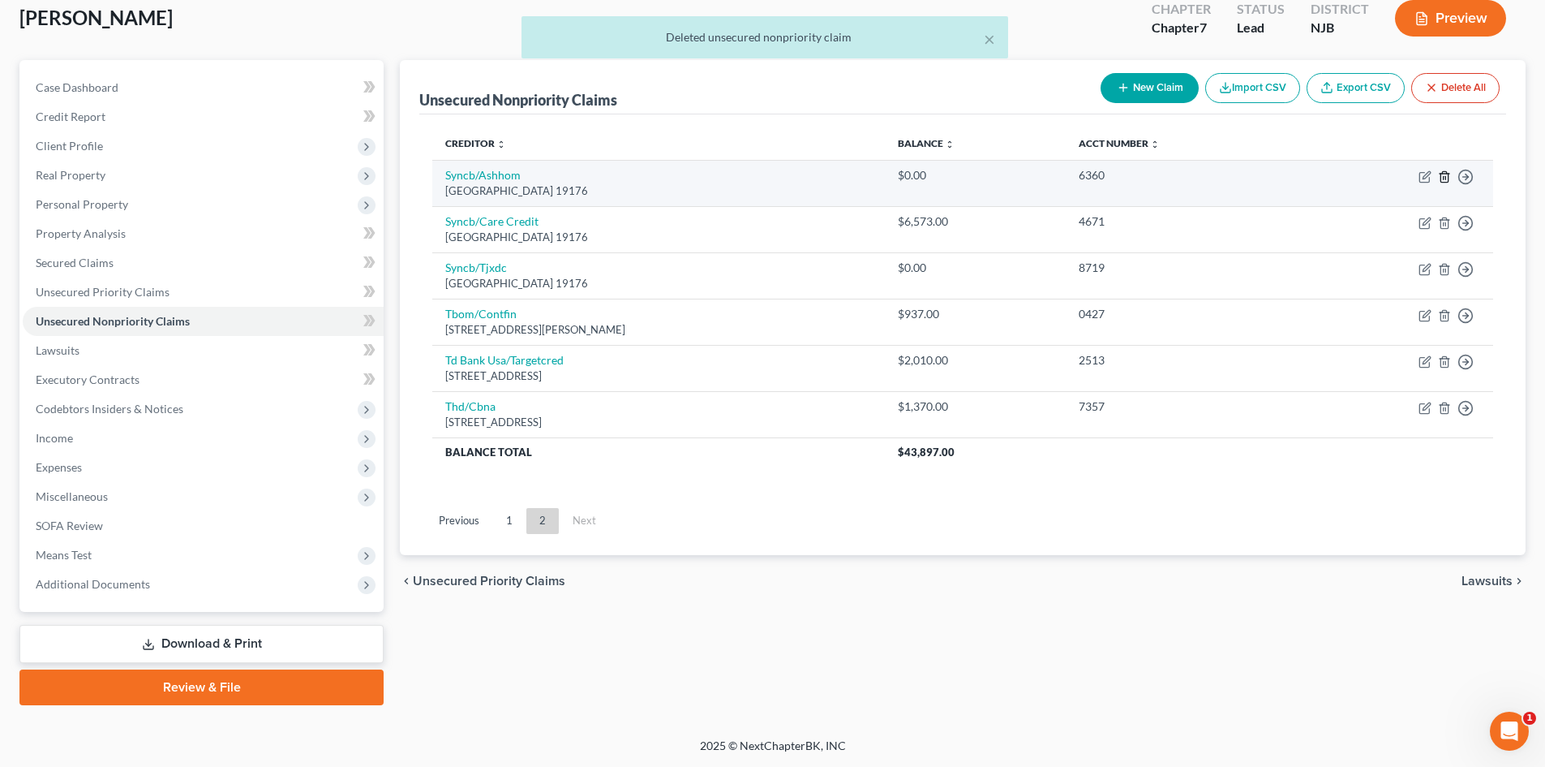
click at [1441, 174] on icon "button" at bounding box center [1444, 176] width 7 height 11
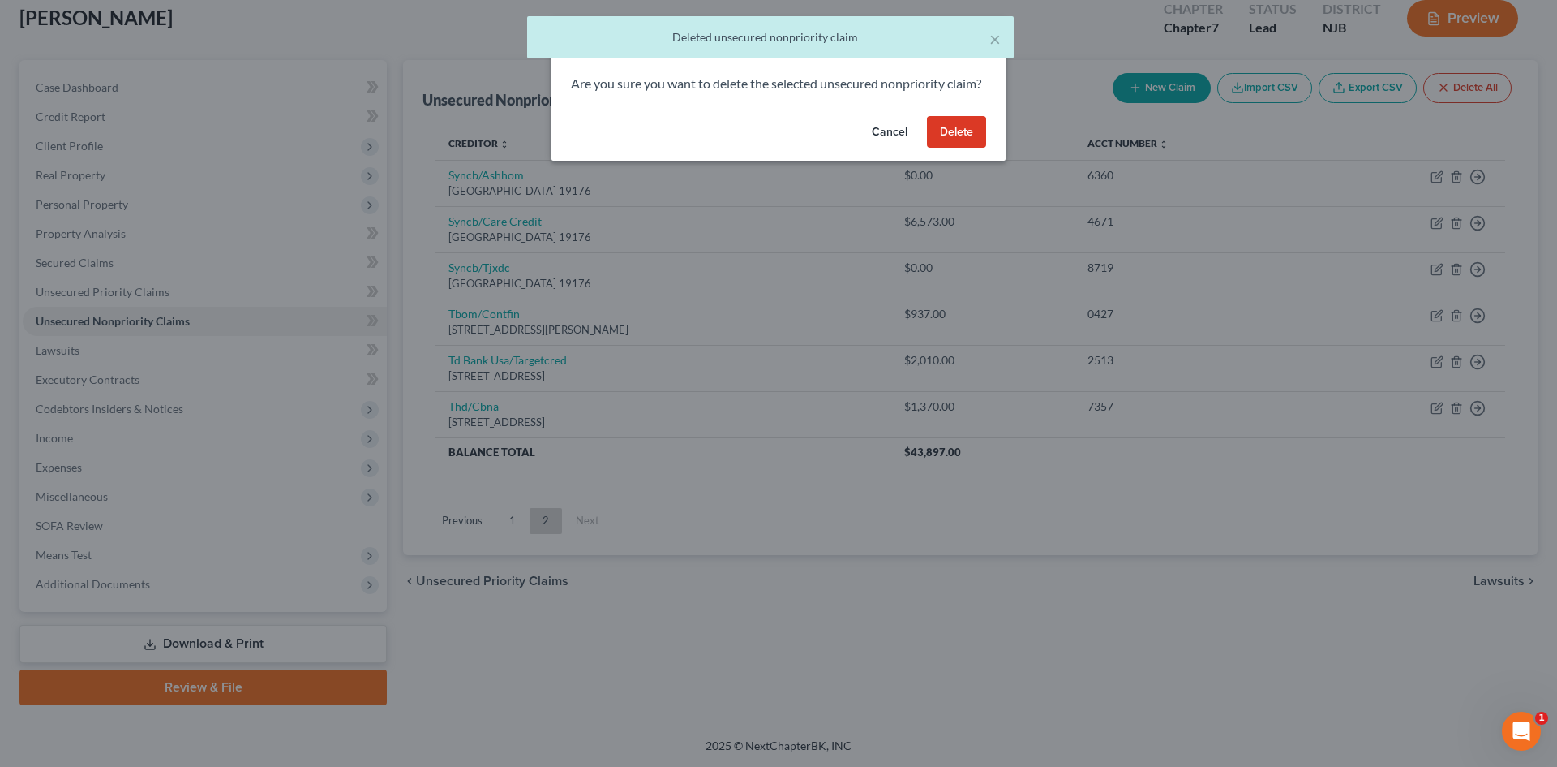
click at [953, 148] on button "Delete" at bounding box center [956, 132] width 59 height 32
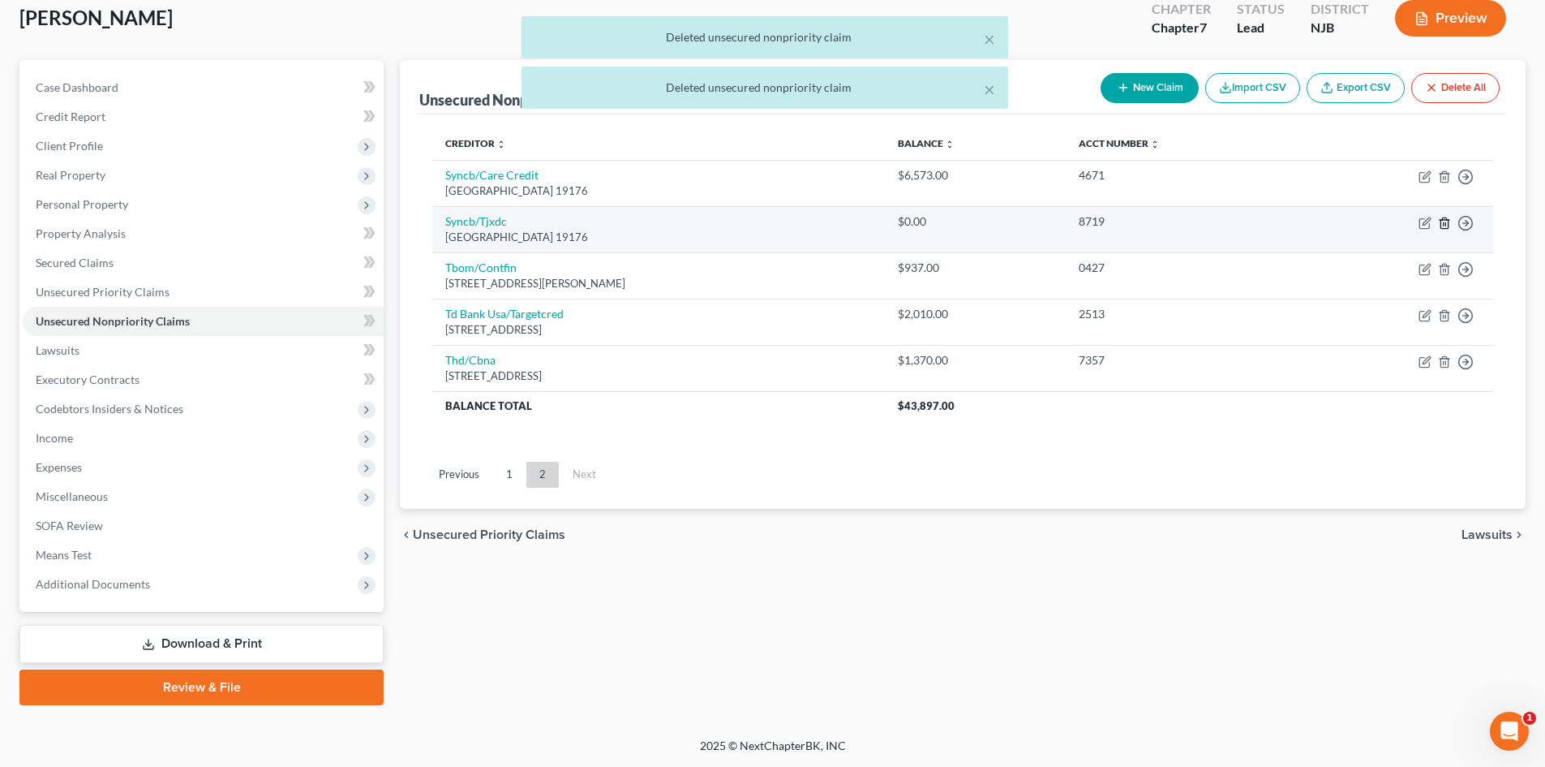
click at [1441, 221] on icon "button" at bounding box center [1444, 222] width 7 height 11
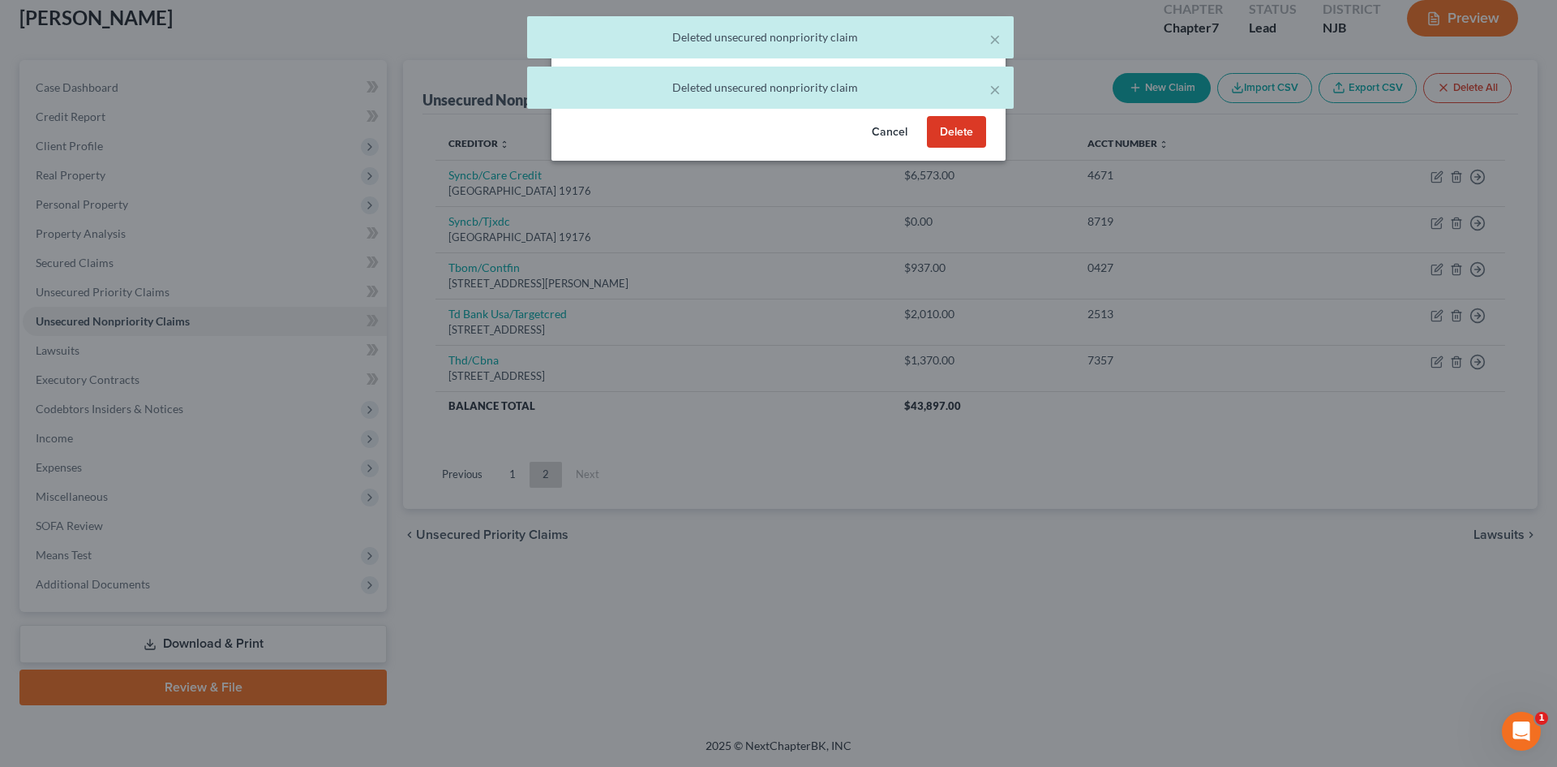
click at [960, 148] on button "Delete" at bounding box center [956, 132] width 59 height 32
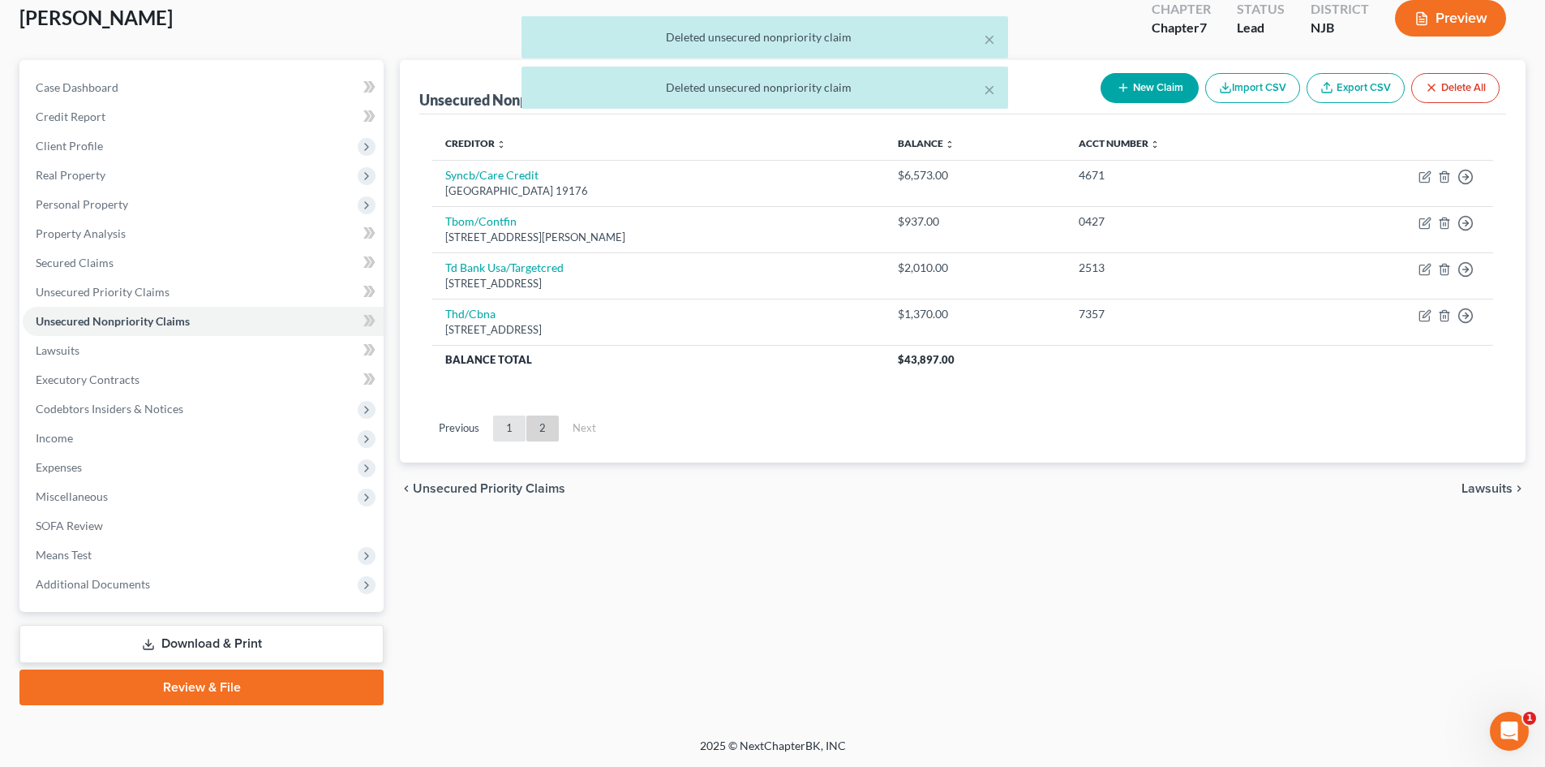
click at [520, 432] on link "1" at bounding box center [509, 428] width 32 height 26
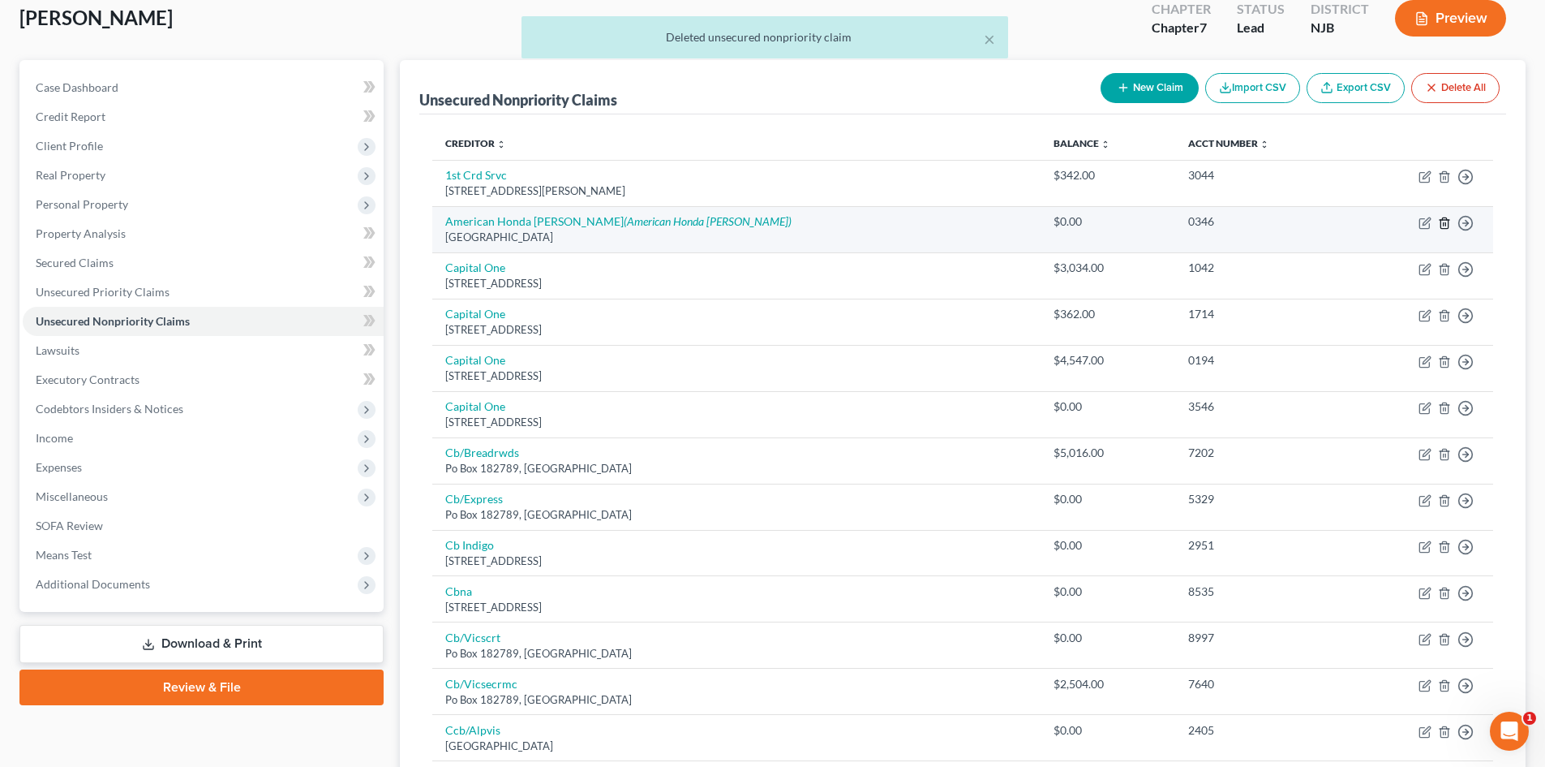
click at [1443, 221] on icon "button" at bounding box center [1444, 223] width 13 height 13
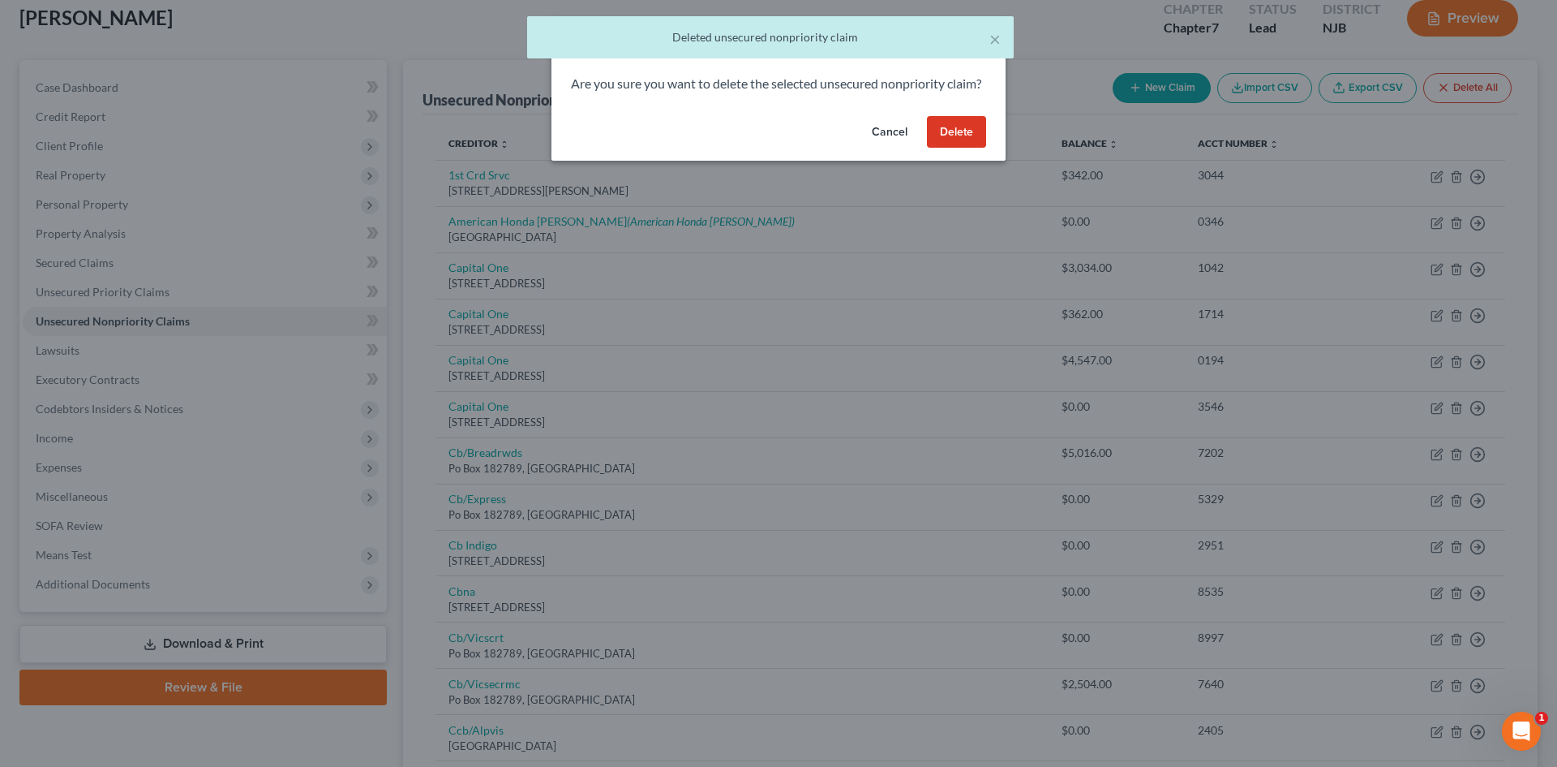
click at [977, 148] on button "Delete" at bounding box center [956, 132] width 59 height 32
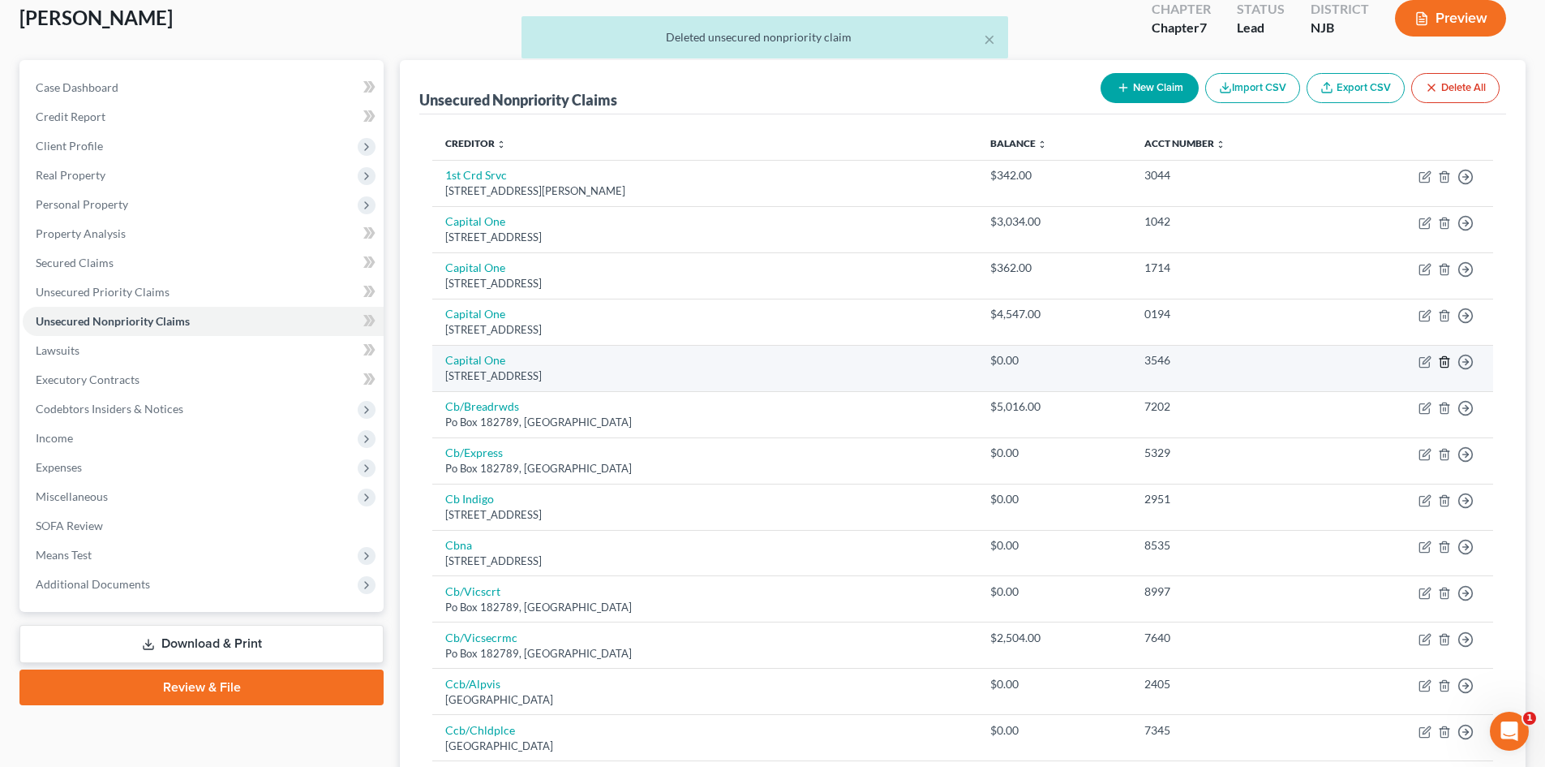
click at [1444, 362] on line "button" at bounding box center [1444, 362] width 0 height 3
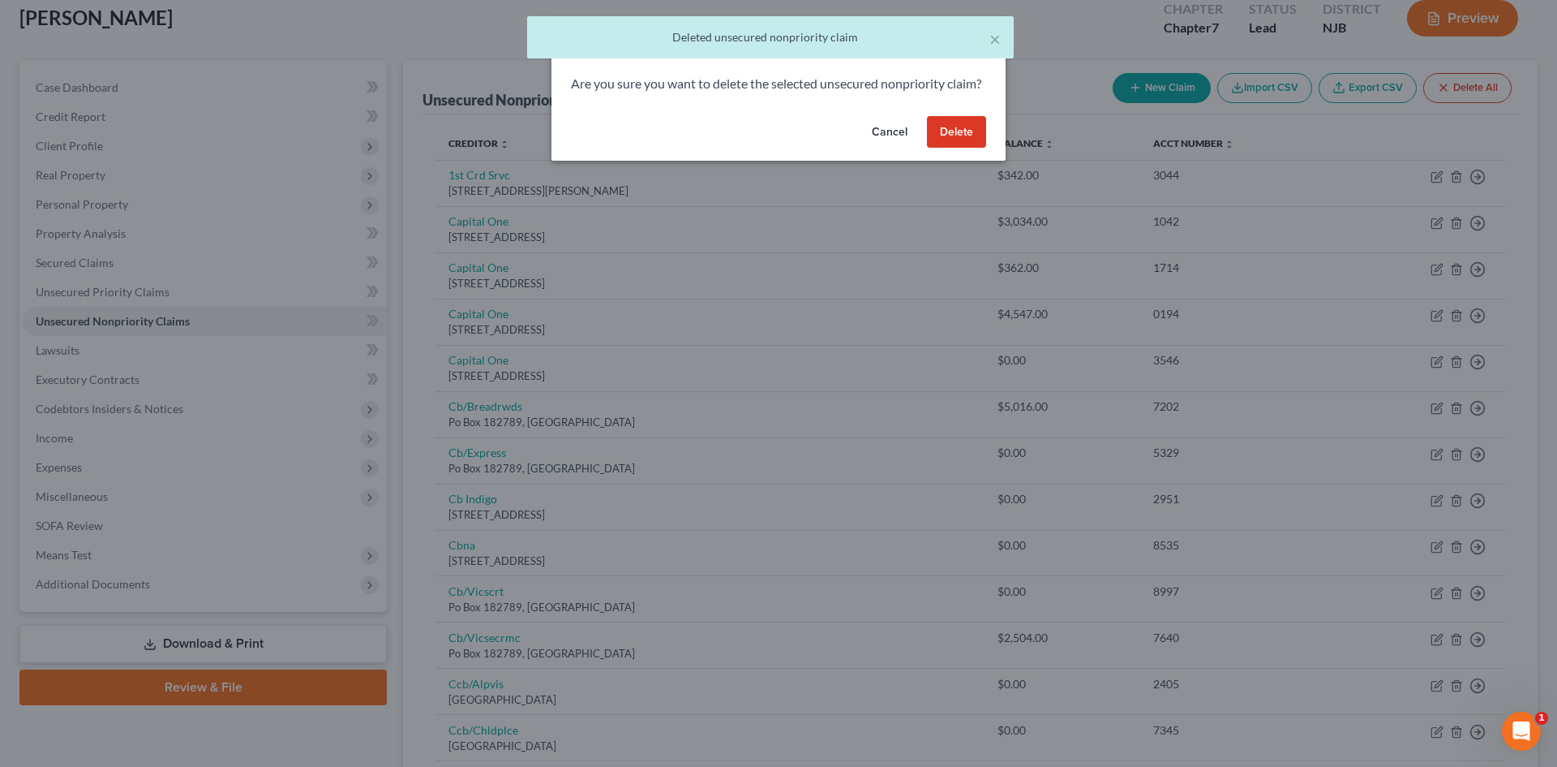
click at [982, 145] on button "Delete" at bounding box center [956, 132] width 59 height 32
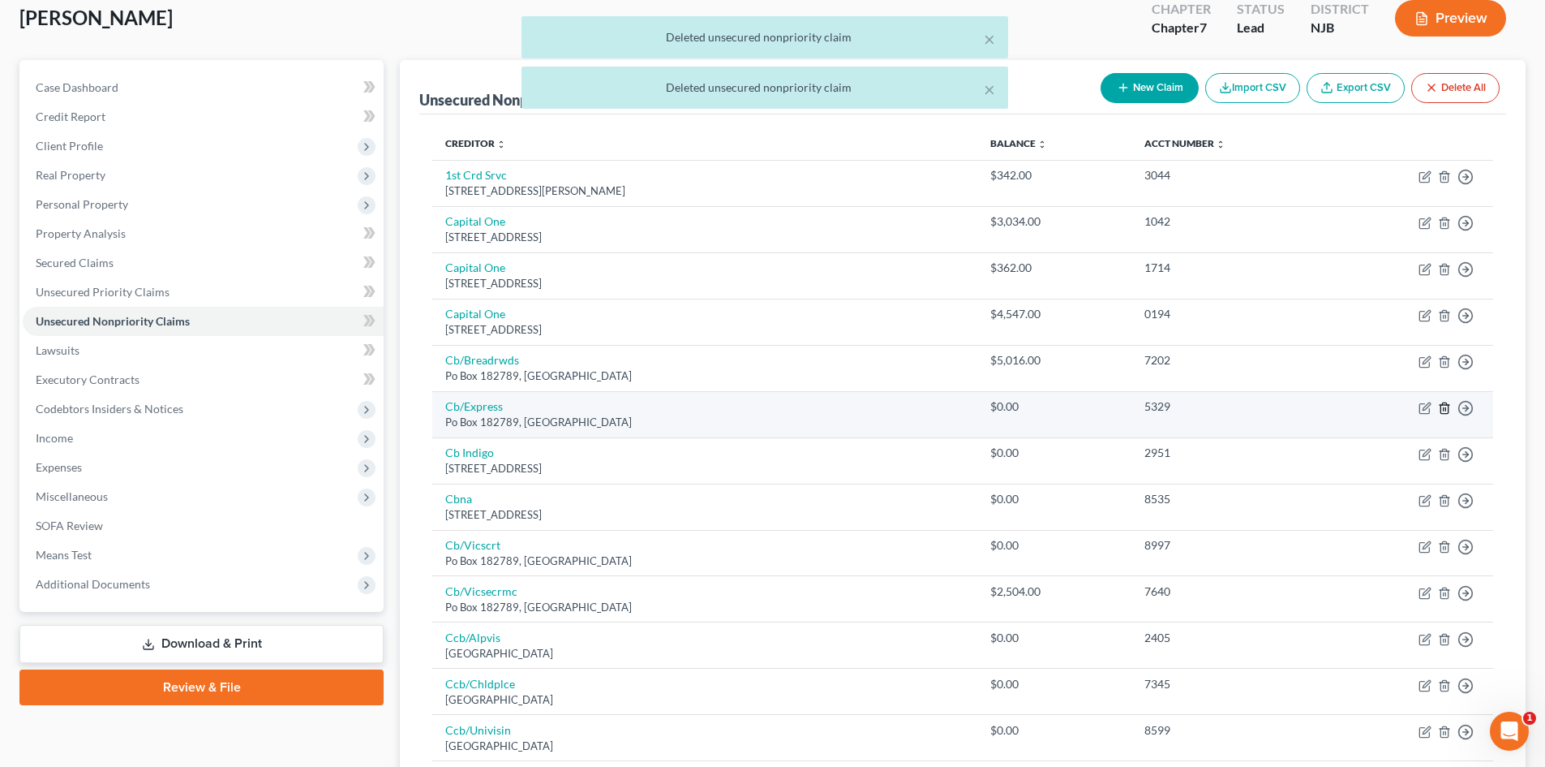
click at [1444, 408] on line "button" at bounding box center [1444, 408] width 0 height 3
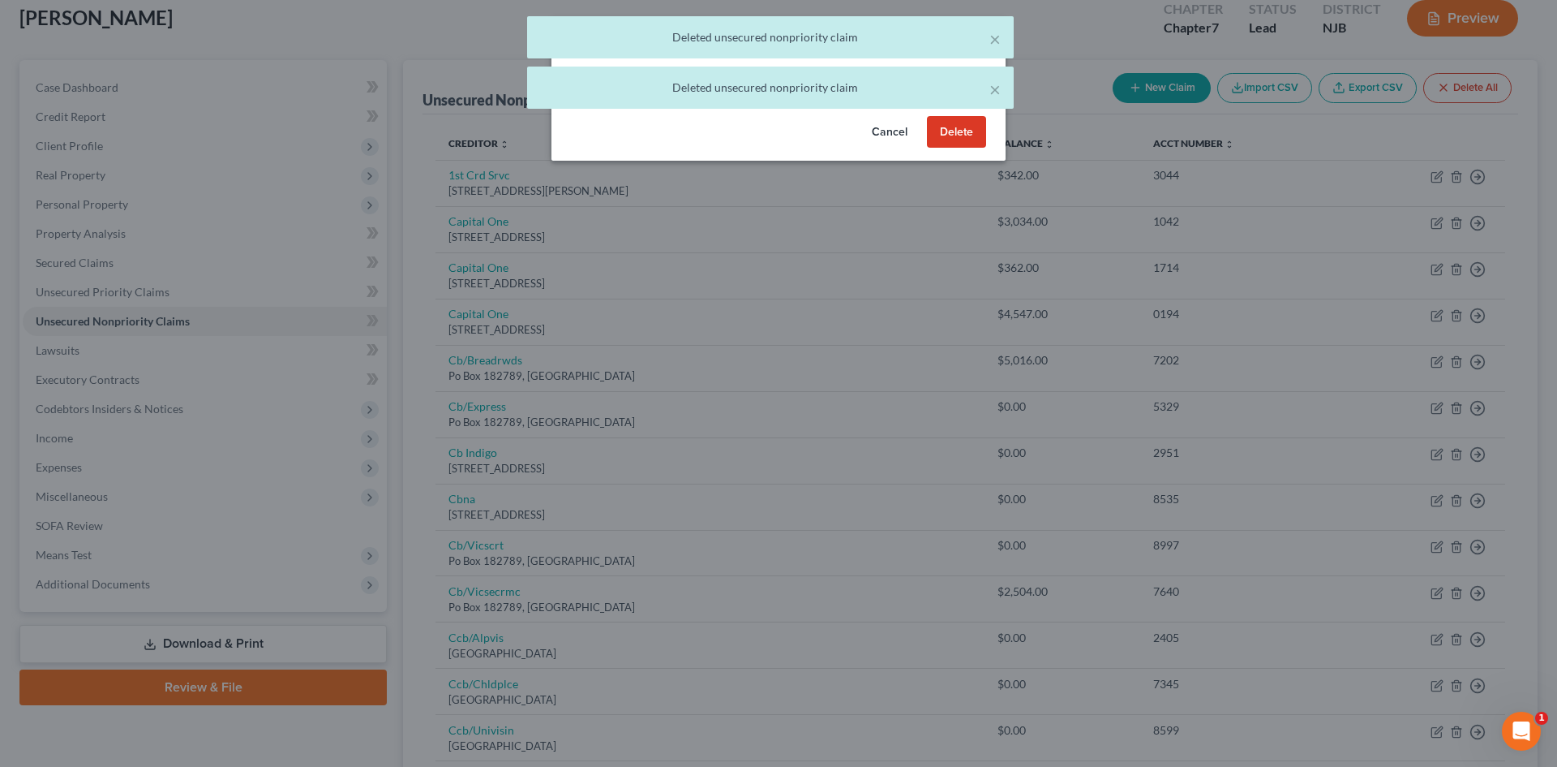
click at [959, 148] on button "Delete" at bounding box center [956, 132] width 59 height 32
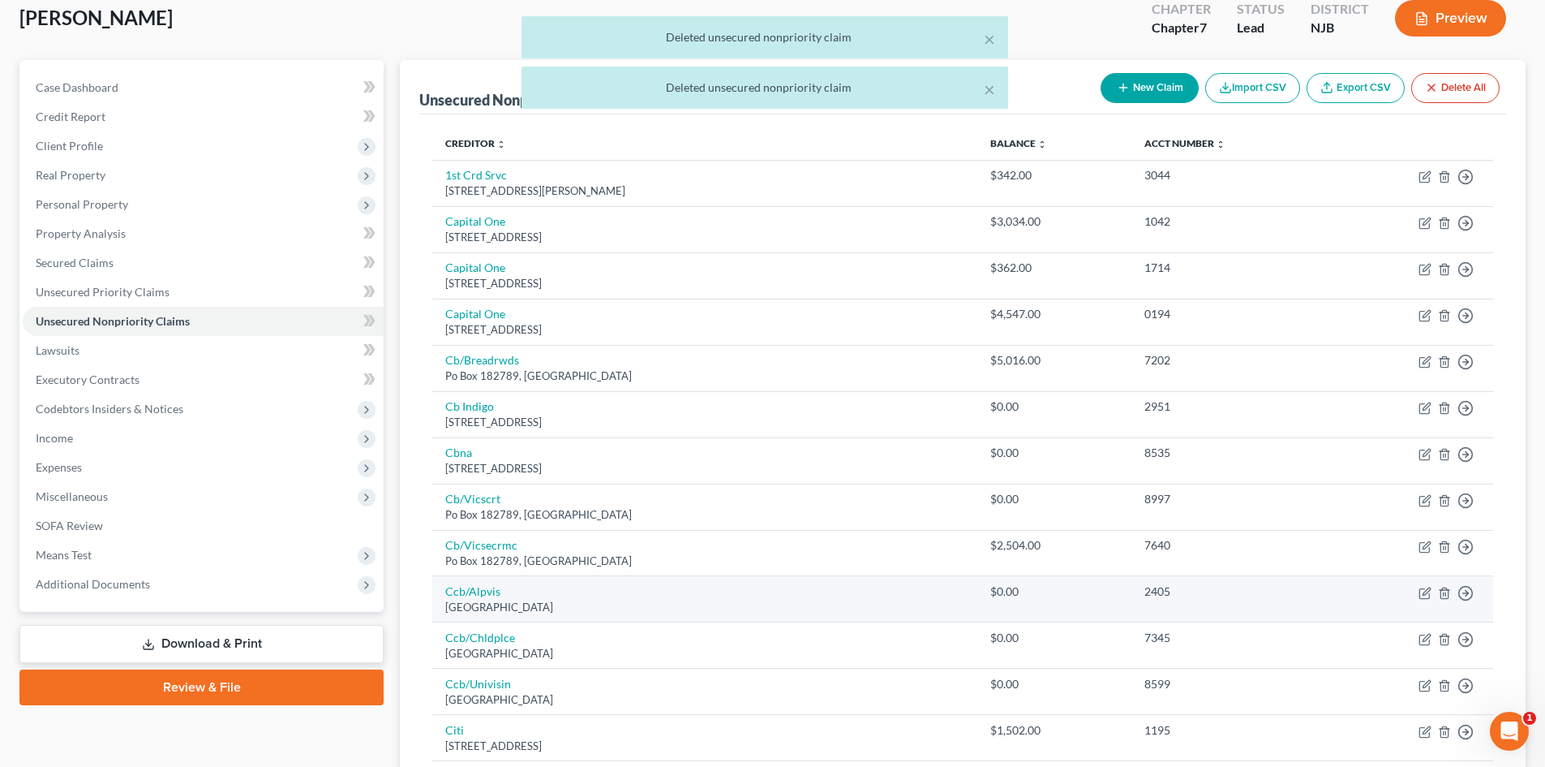
scroll to position [258, 0]
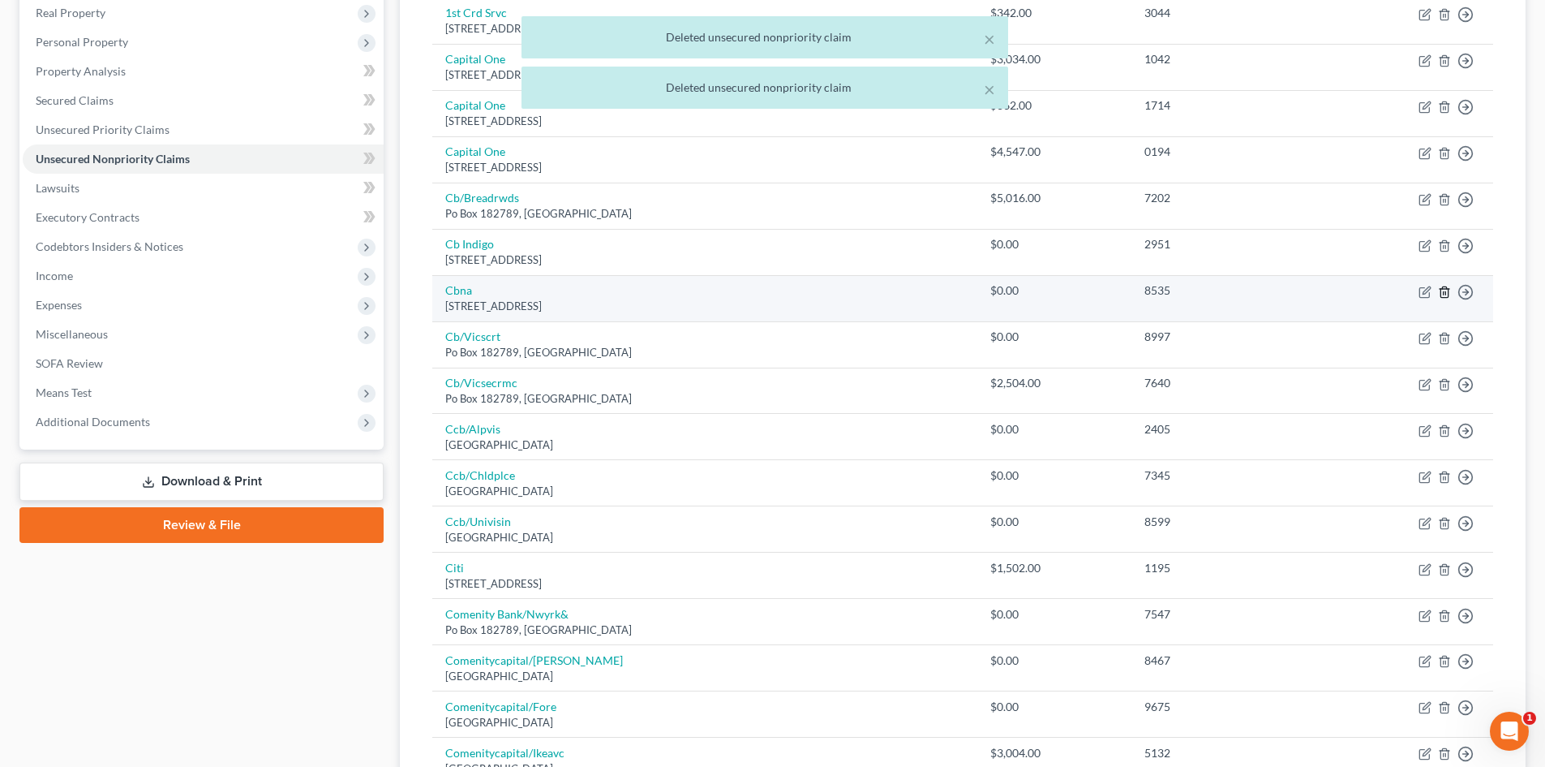
click at [1444, 294] on line "button" at bounding box center [1444, 292] width 0 height 3
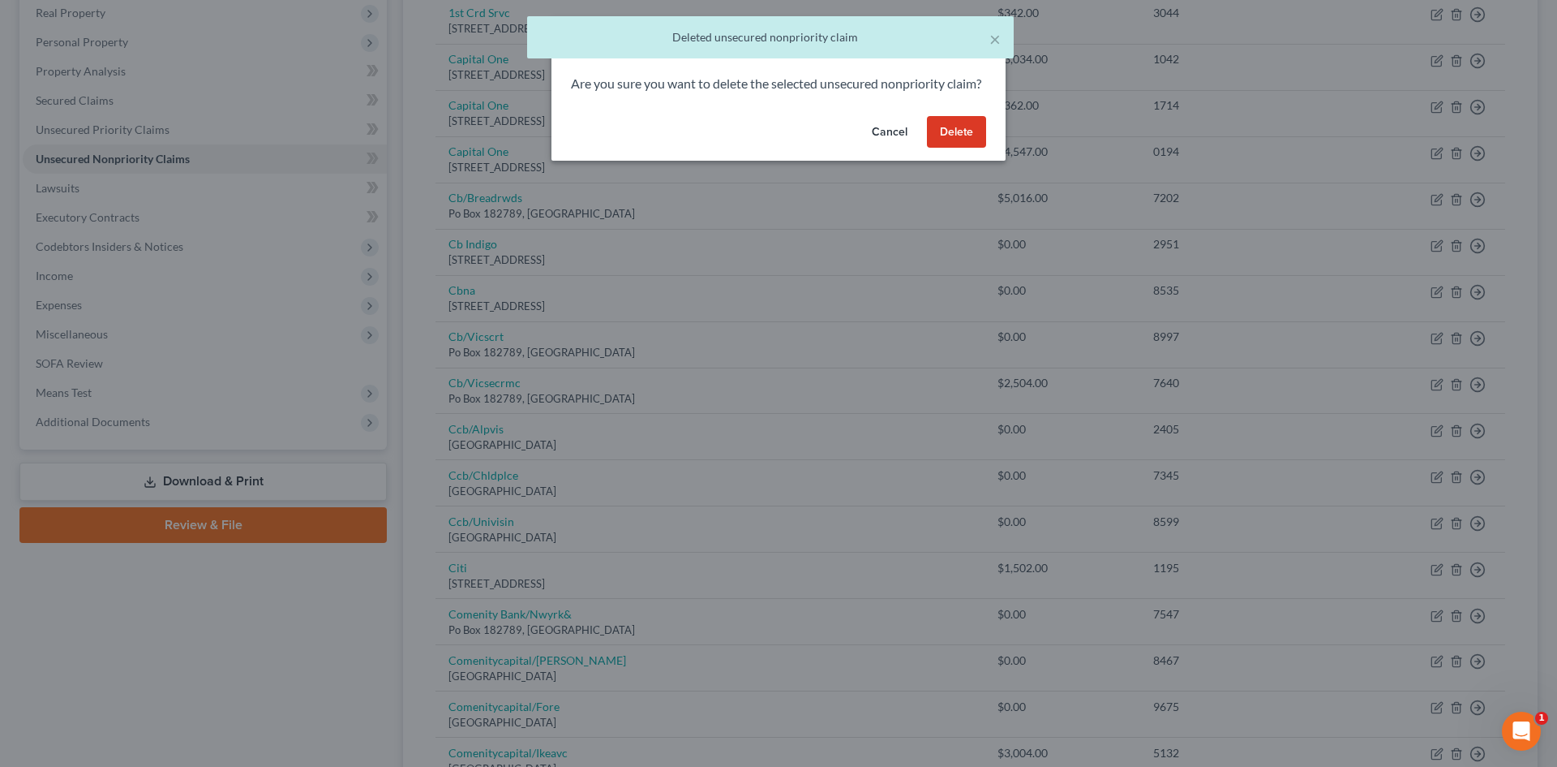
click at [972, 148] on button "Delete" at bounding box center [956, 132] width 59 height 32
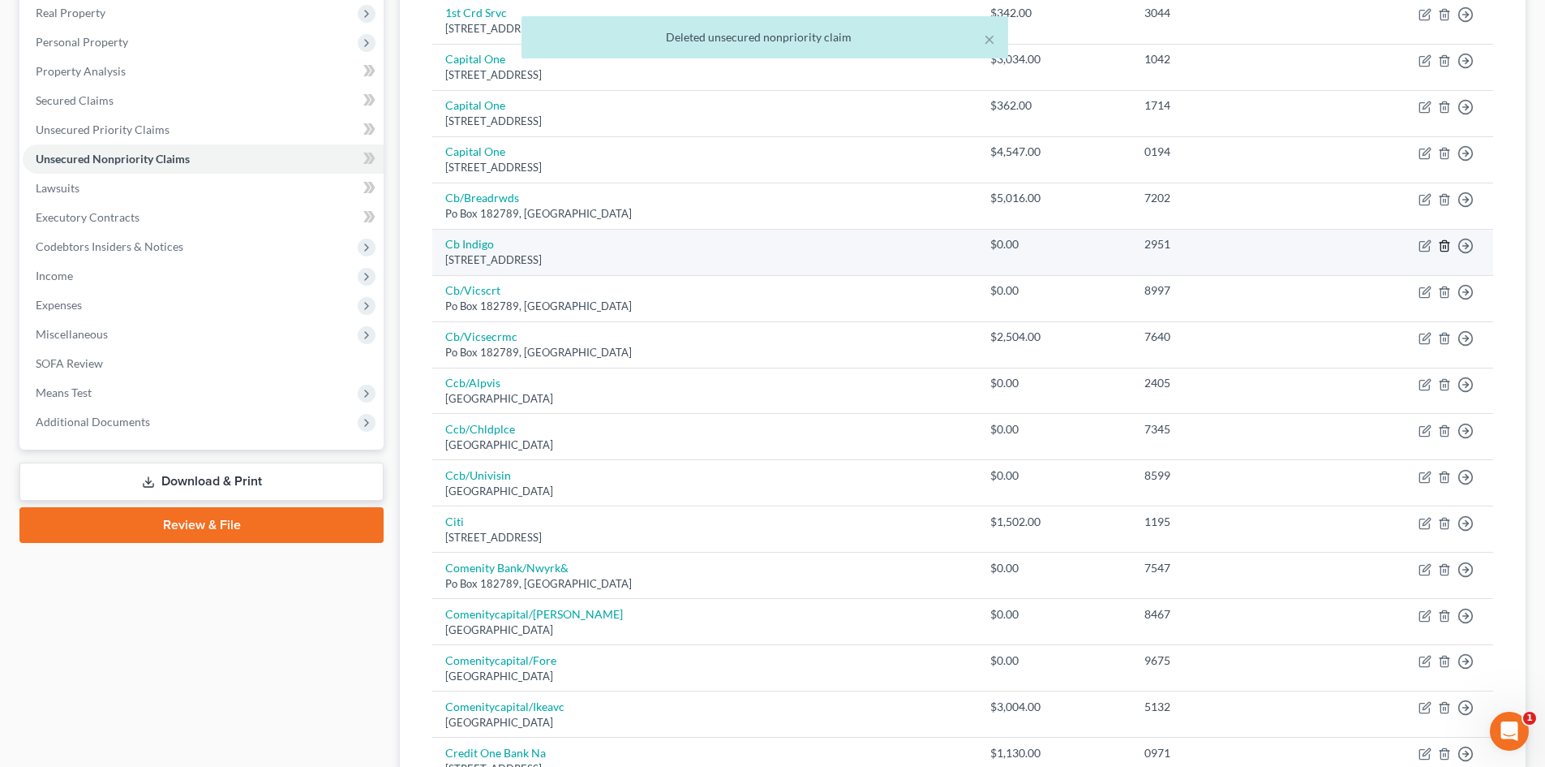
click at [1442, 243] on icon "button" at bounding box center [1444, 245] width 13 height 13
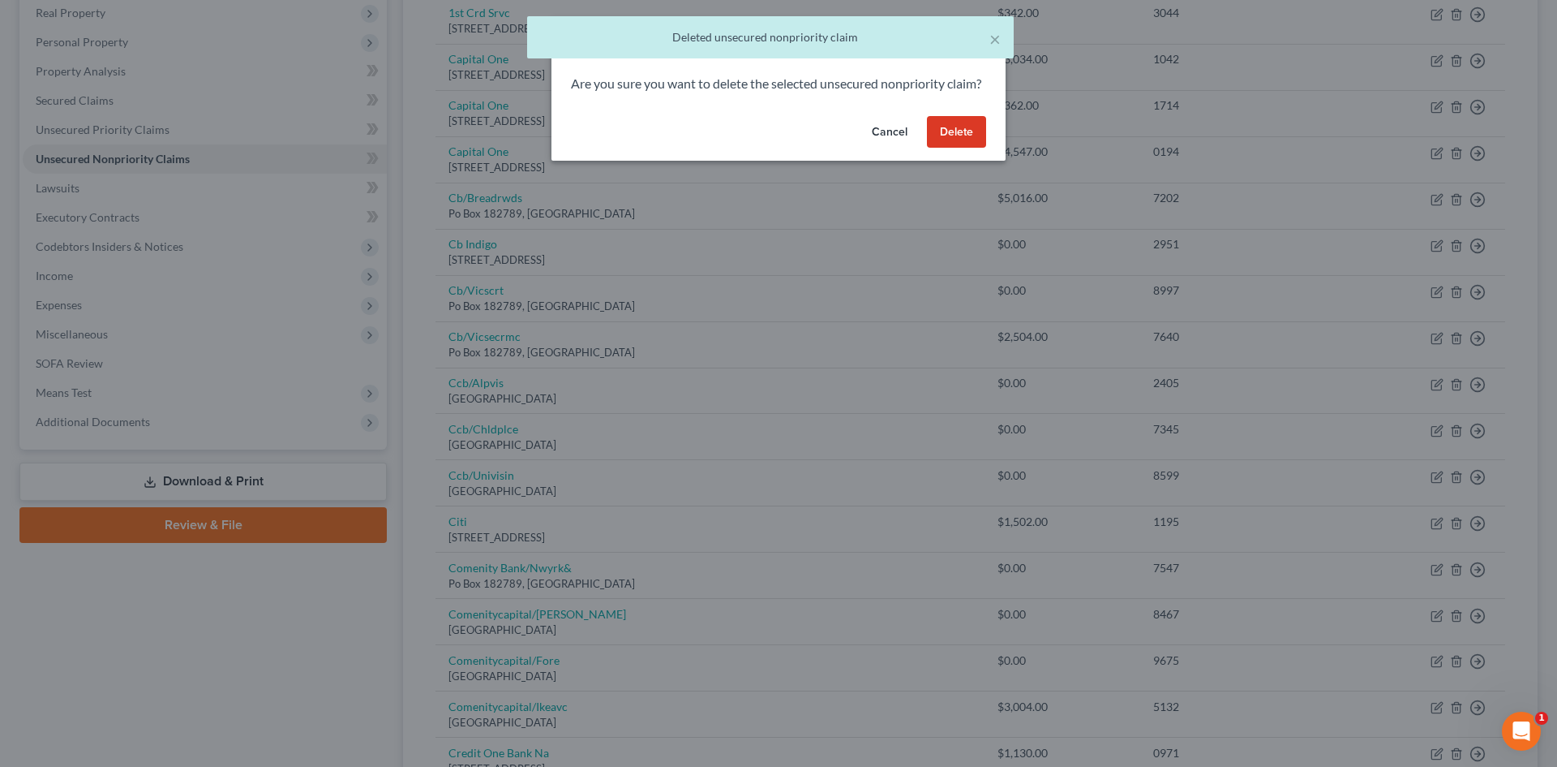
click at [960, 148] on button "Delete" at bounding box center [956, 132] width 59 height 32
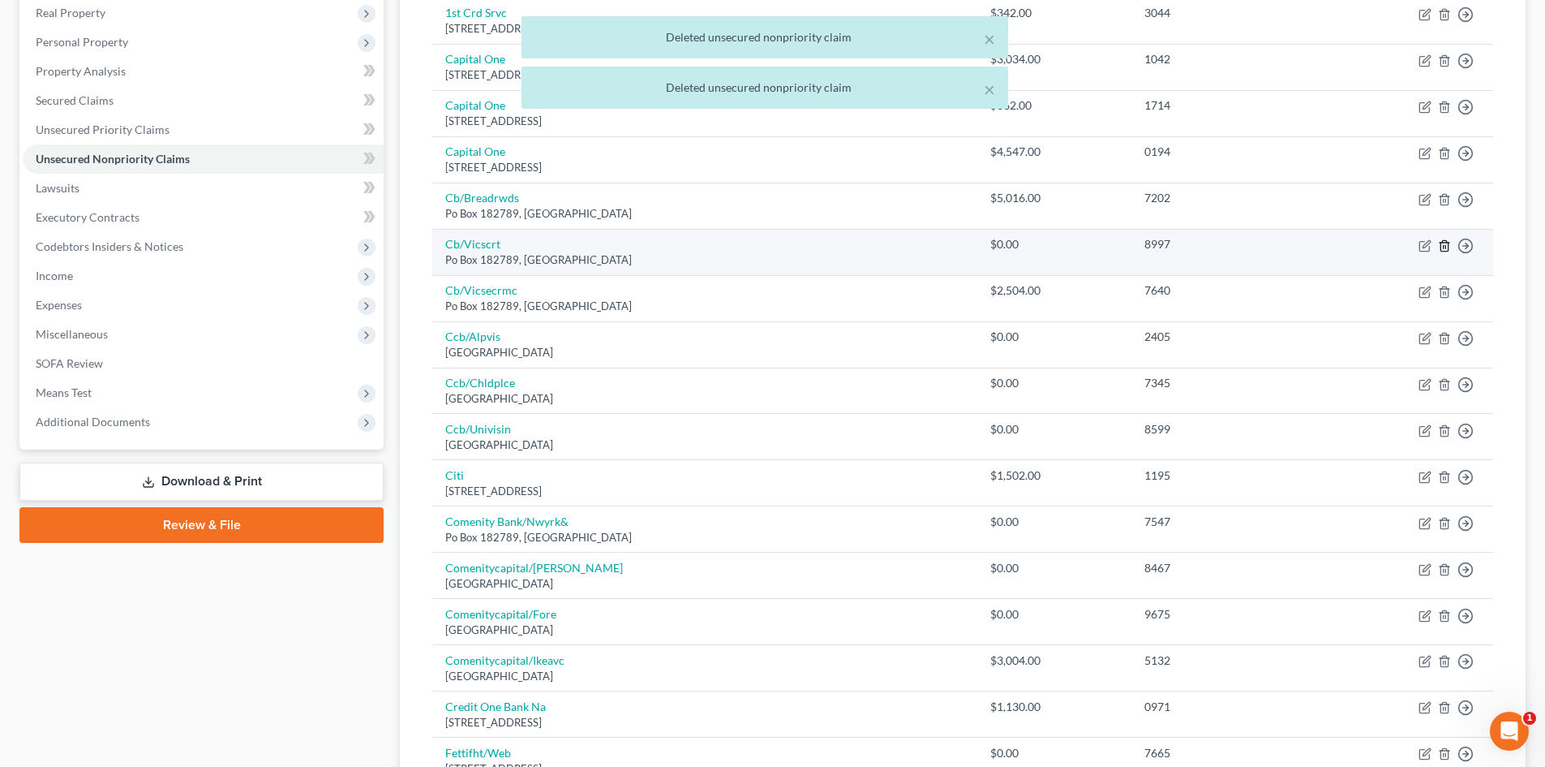
click at [1448, 247] on icon "button" at bounding box center [1444, 245] width 7 height 11
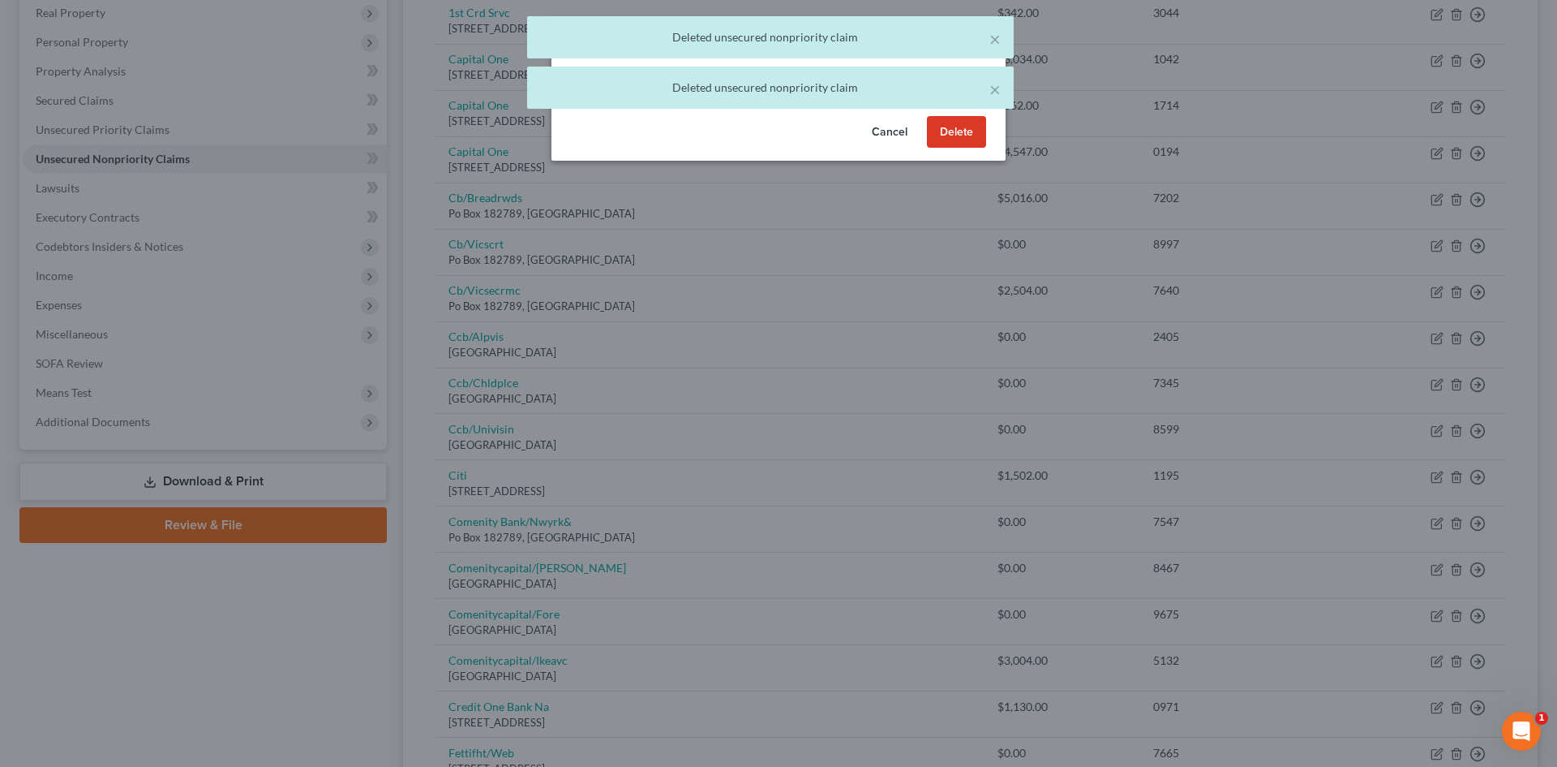
click at [966, 148] on button "Delete" at bounding box center [956, 132] width 59 height 32
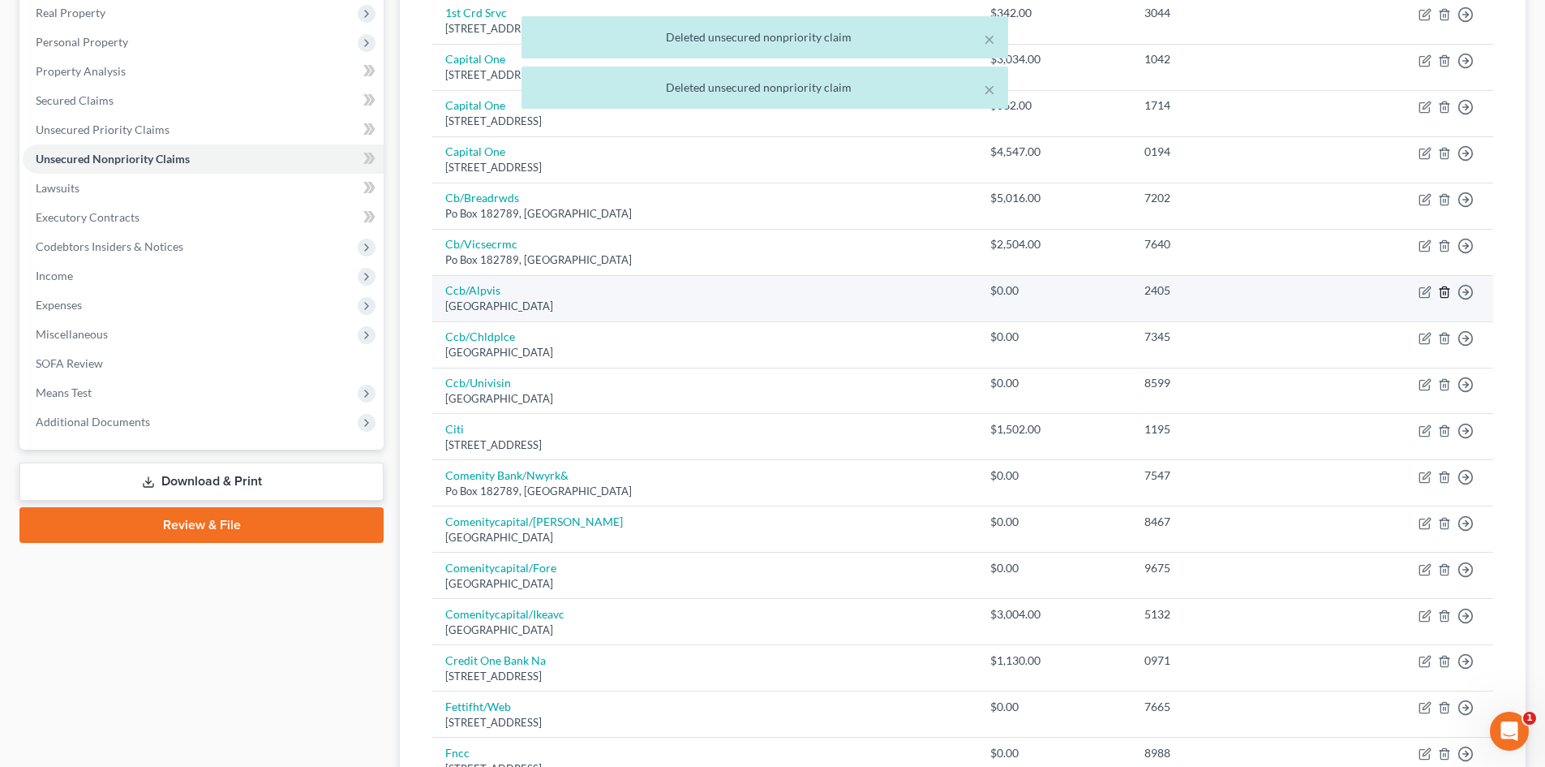
click at [1445, 292] on icon "button" at bounding box center [1444, 292] width 13 height 13
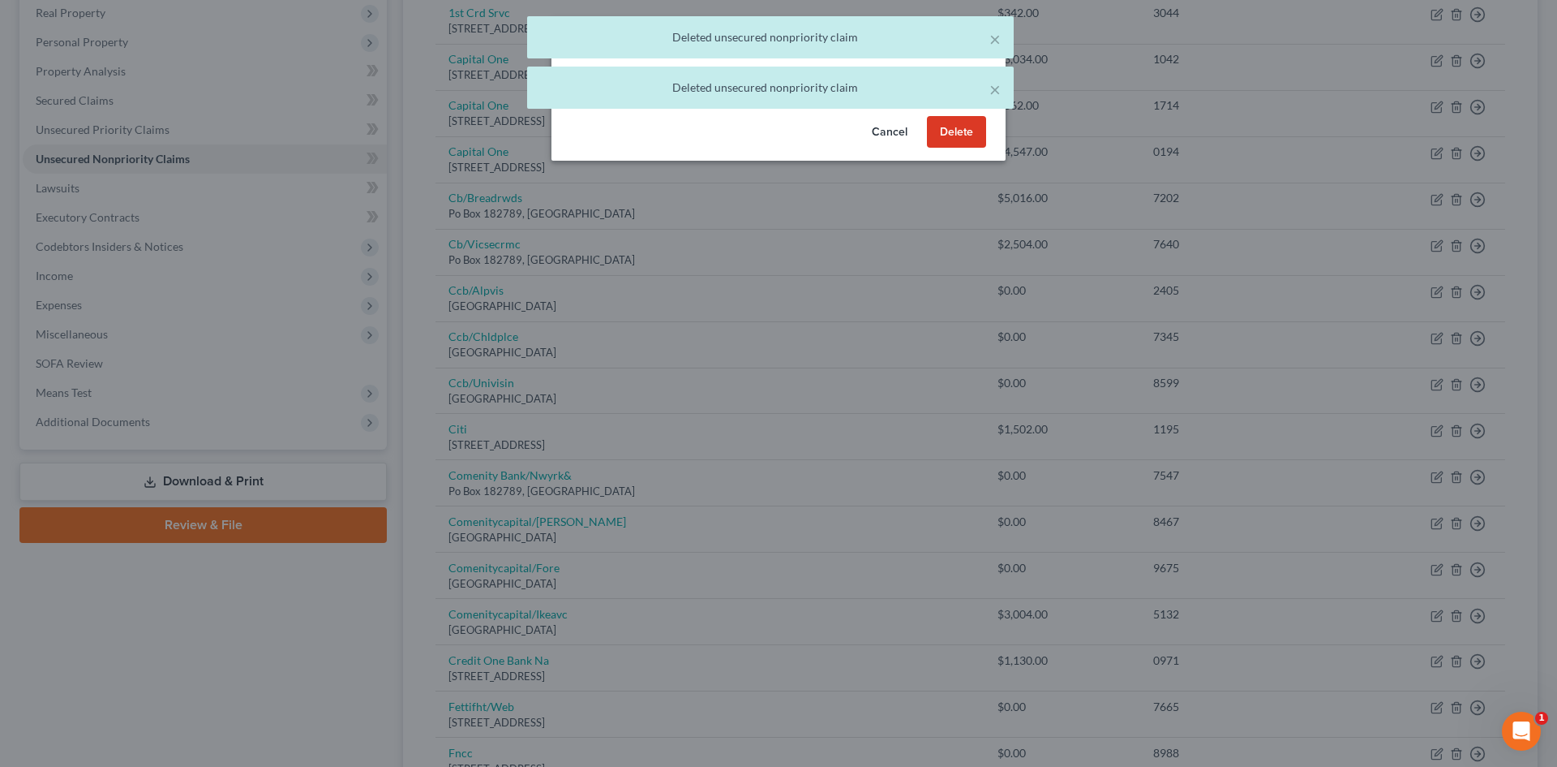
click at [968, 148] on button "Delete" at bounding box center [956, 132] width 59 height 32
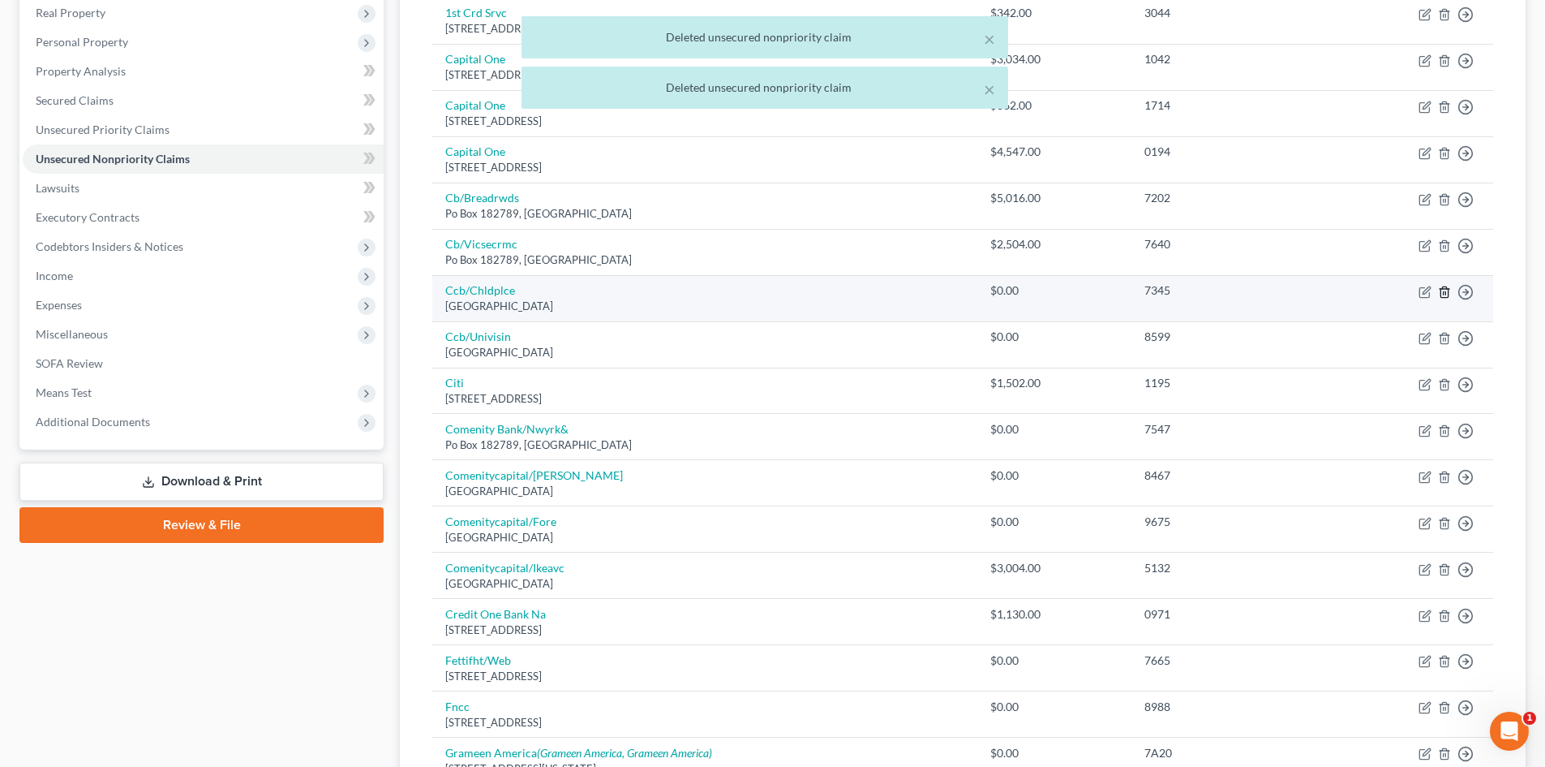
click at [1447, 290] on icon "button" at bounding box center [1444, 292] width 13 height 13
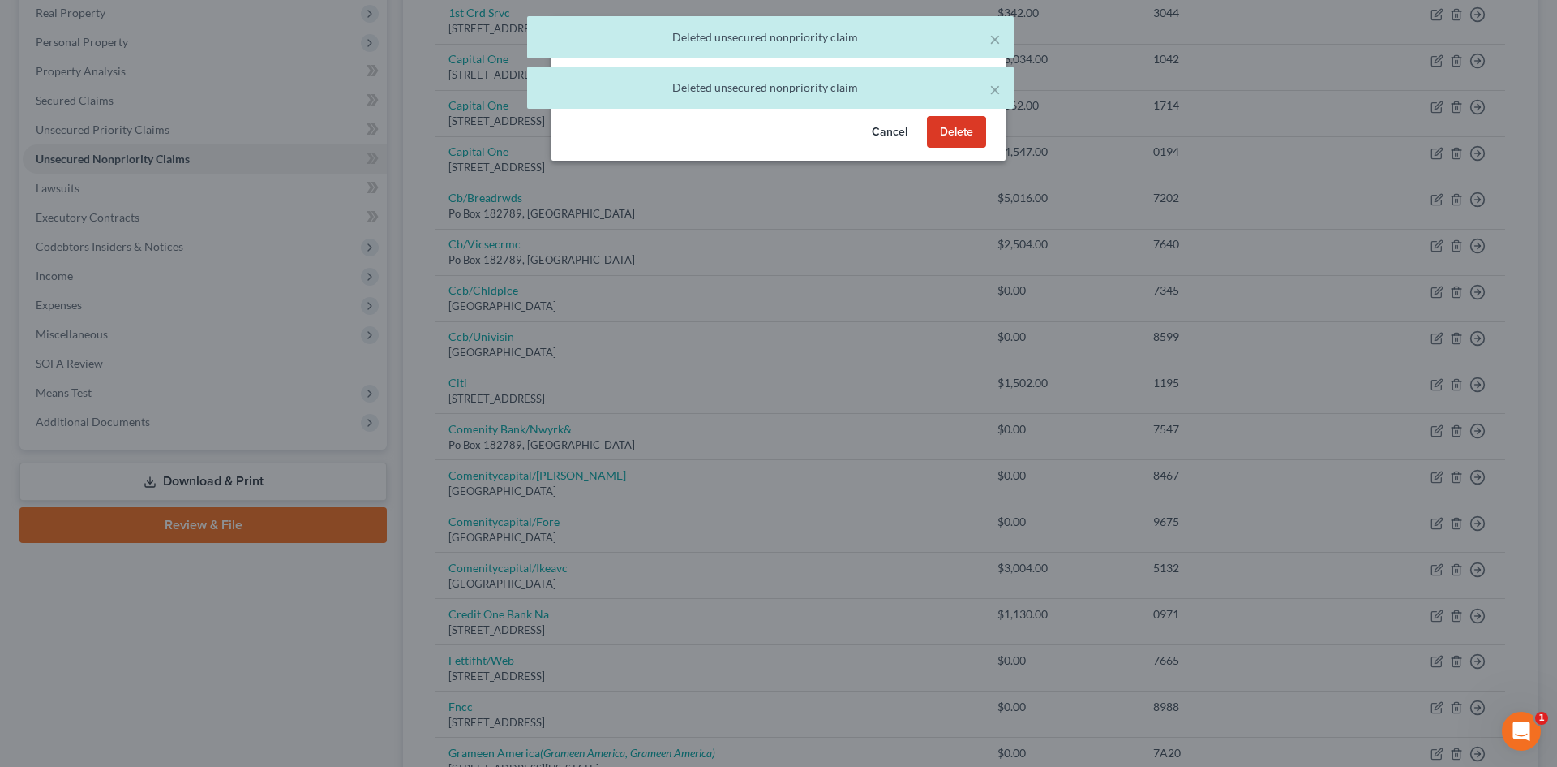
click at [953, 141] on button "Delete" at bounding box center [956, 132] width 59 height 32
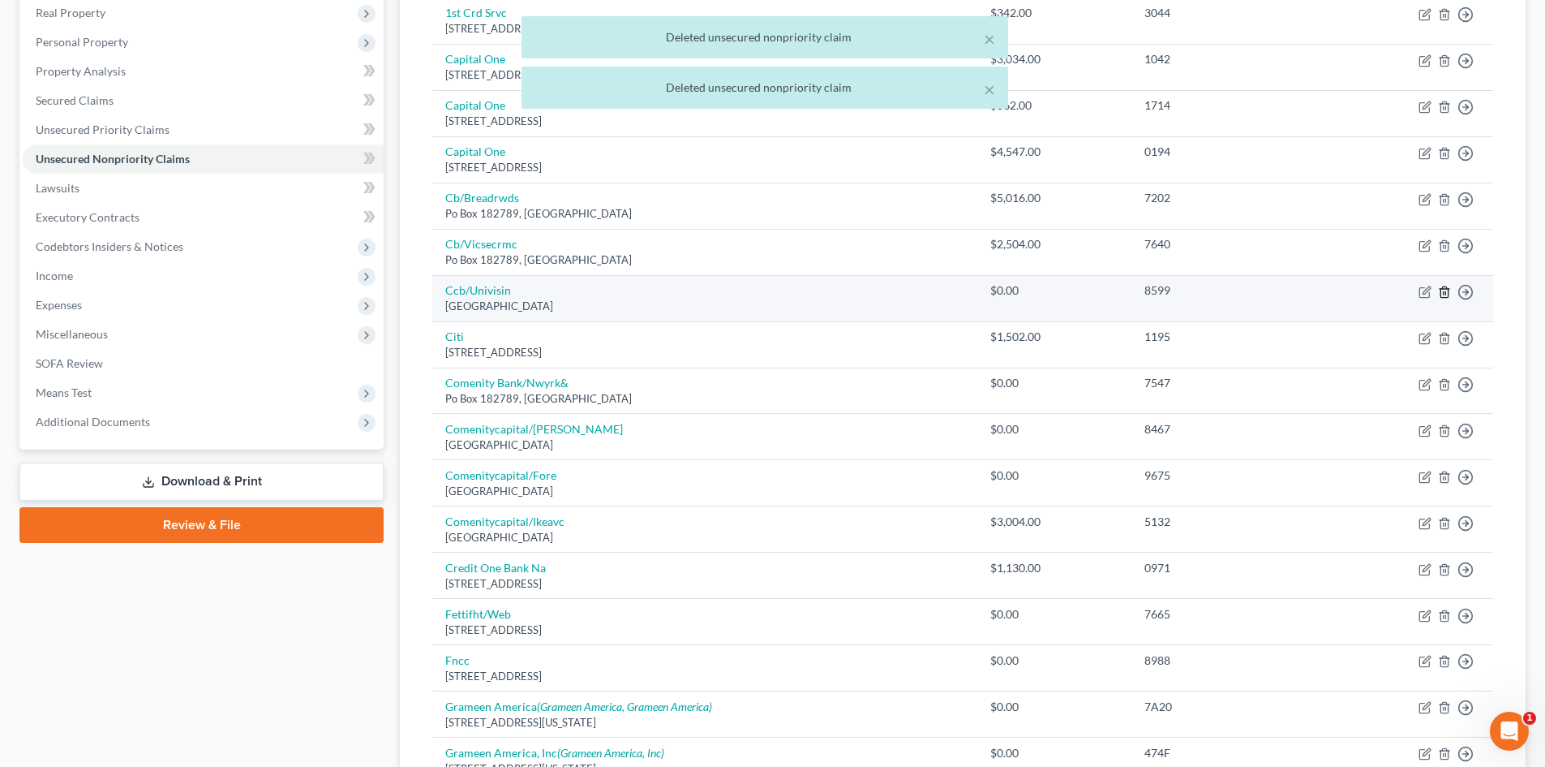
click at [1445, 291] on icon "button" at bounding box center [1444, 292] width 13 height 13
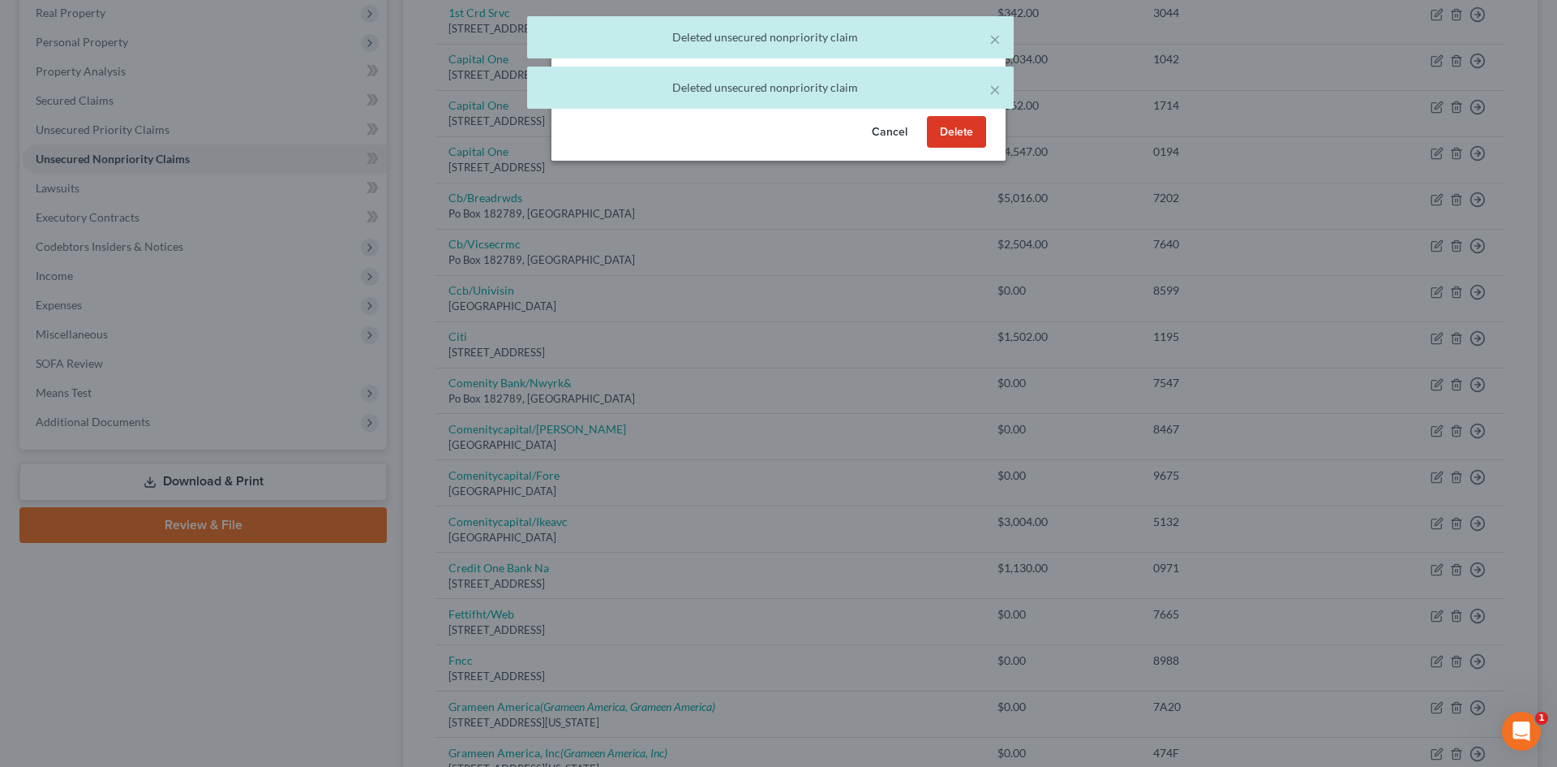
click at [950, 148] on button "Delete" at bounding box center [956, 132] width 59 height 32
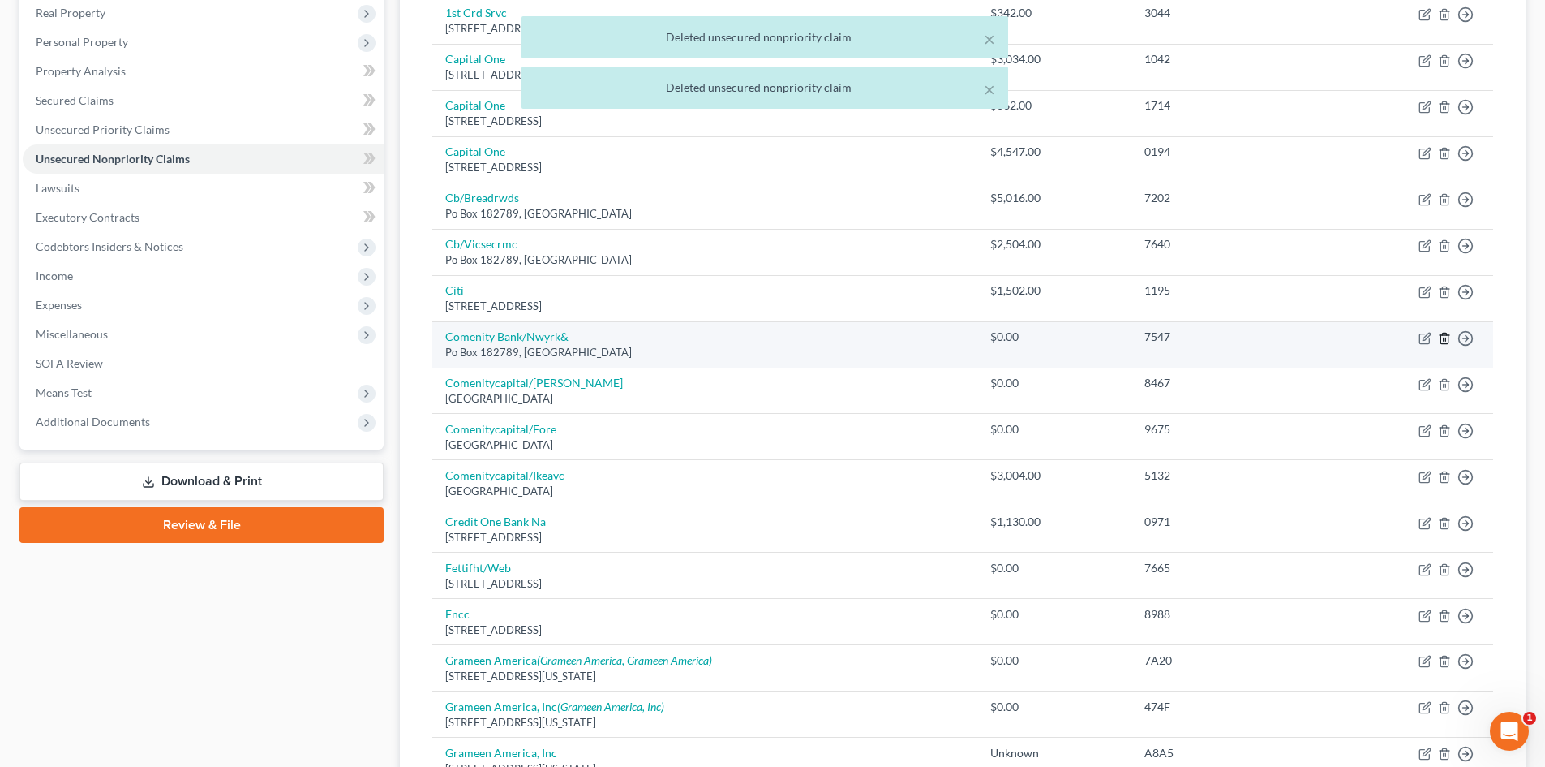
click at [1445, 337] on icon "button" at bounding box center [1444, 338] width 13 height 13
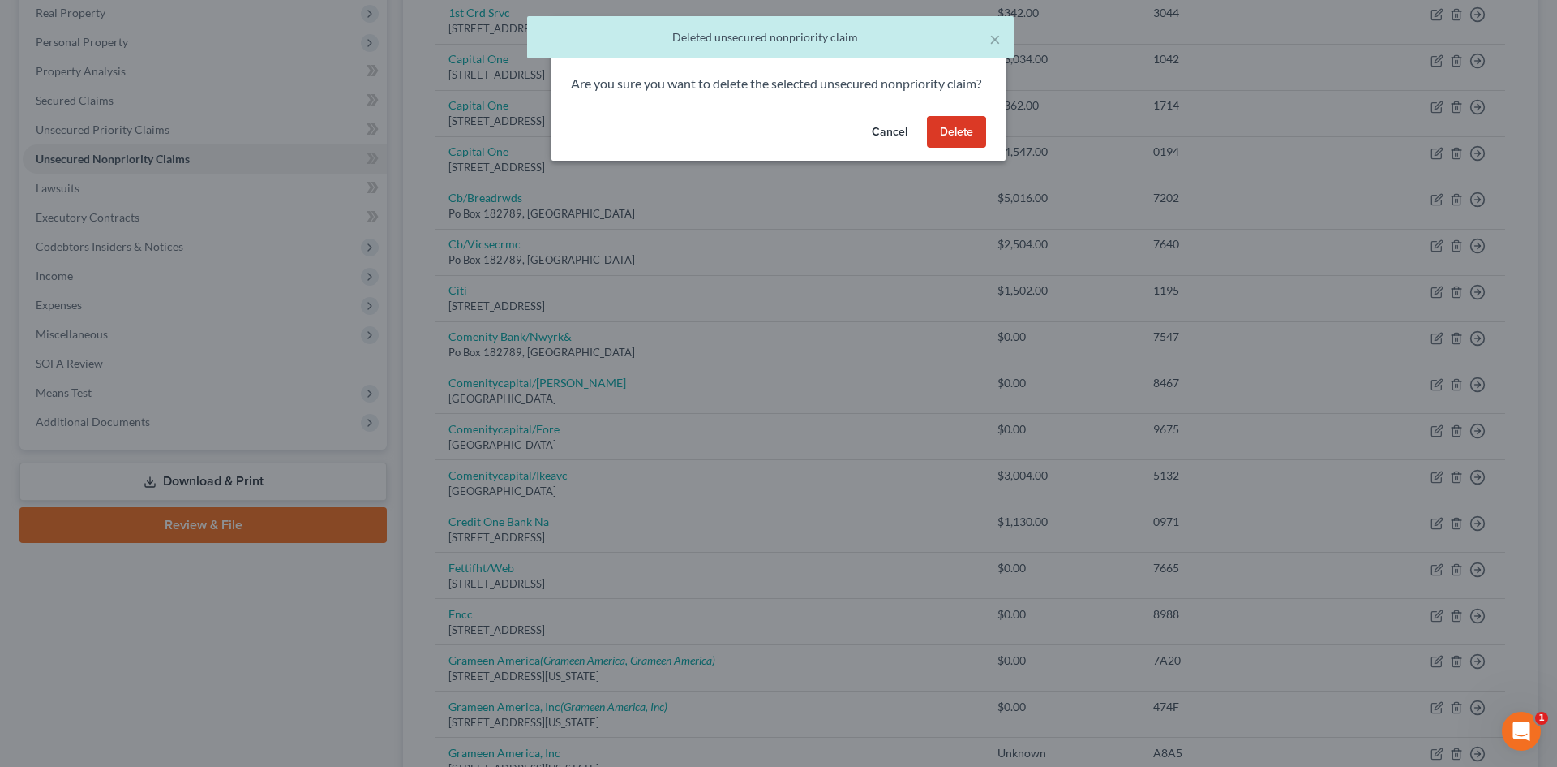
click at [979, 146] on button "Delete" at bounding box center [956, 132] width 59 height 32
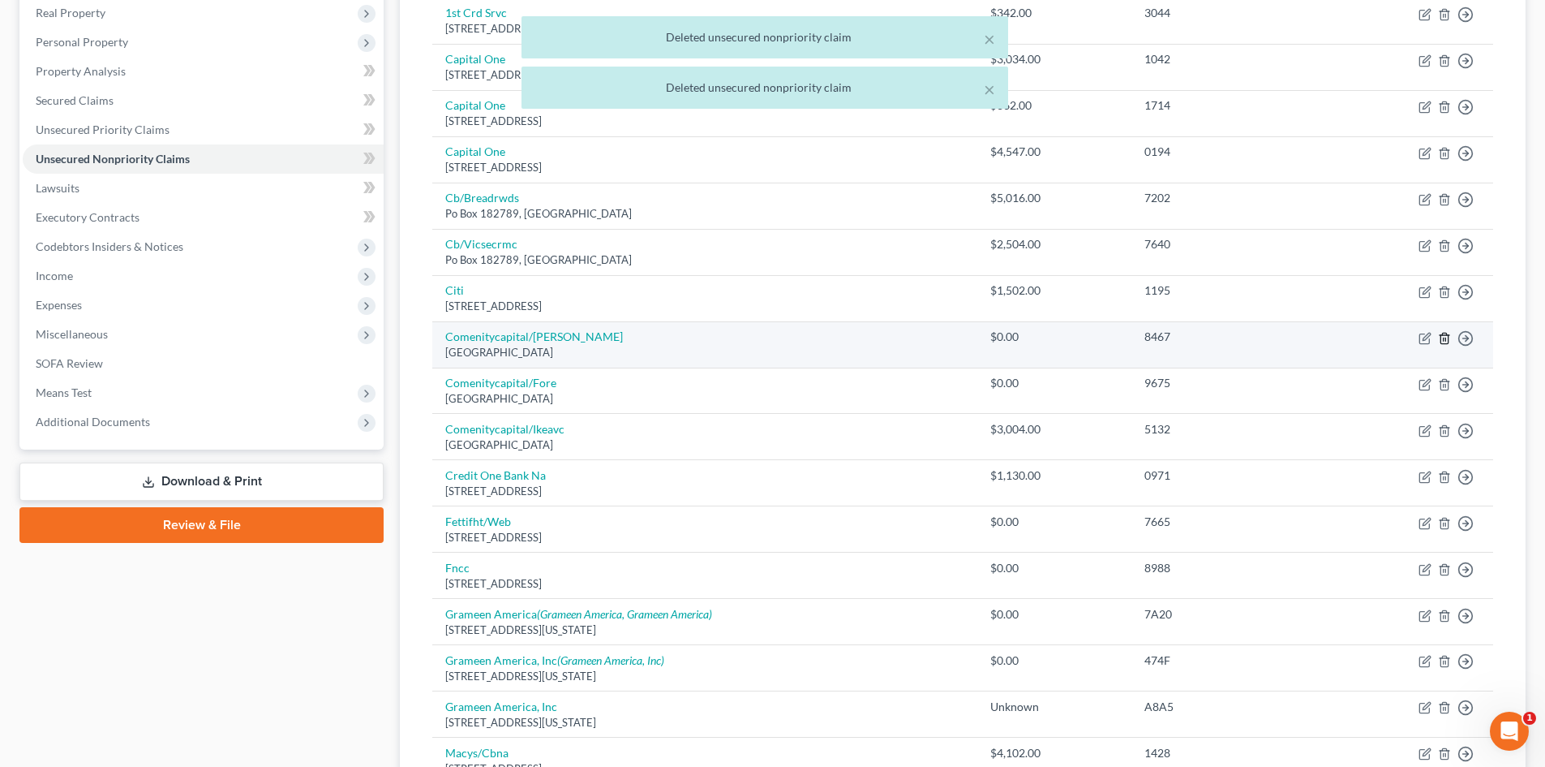
click at [1448, 340] on icon "button" at bounding box center [1444, 338] width 7 height 11
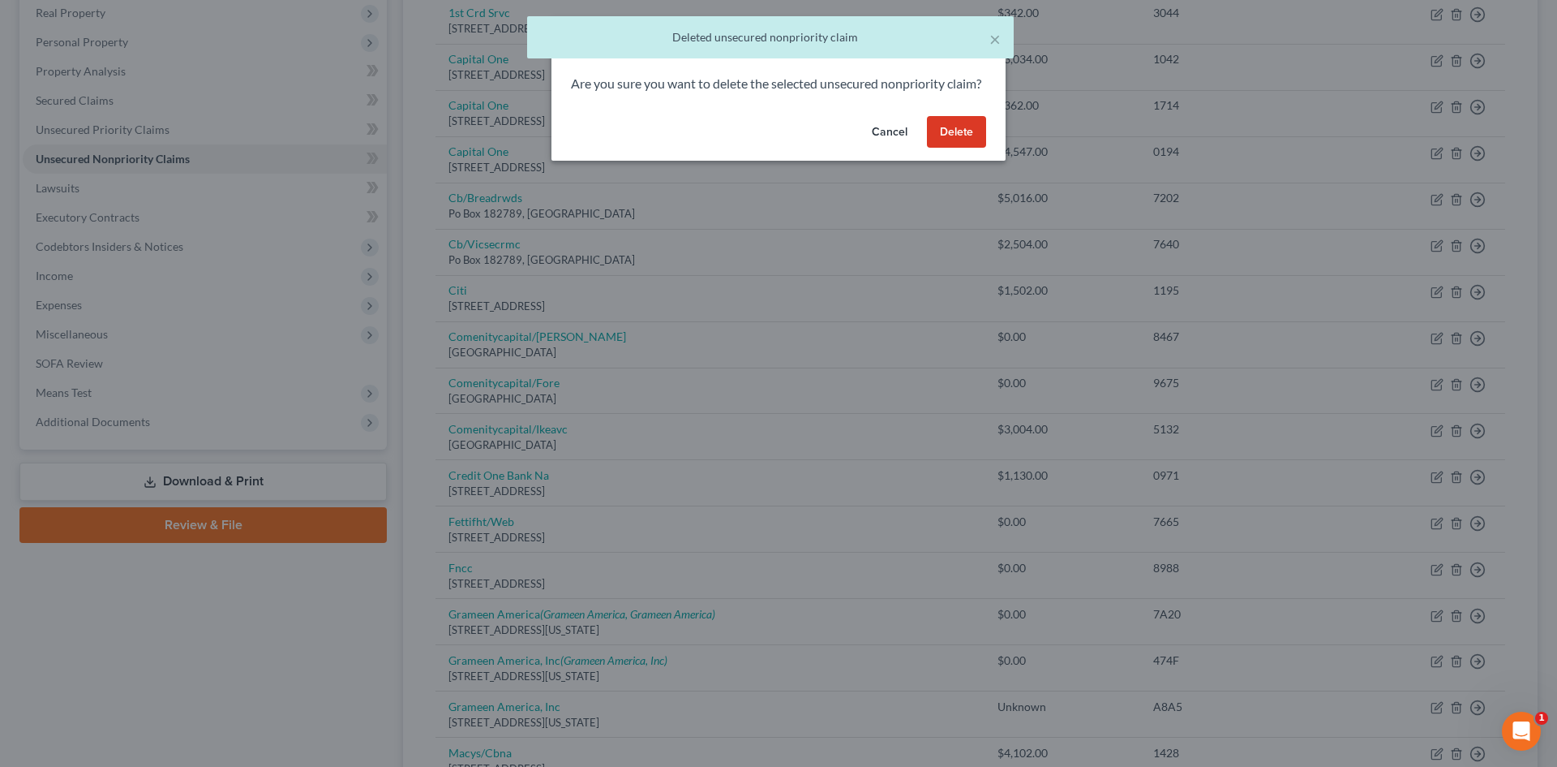
click at [941, 140] on button "Delete" at bounding box center [956, 132] width 59 height 32
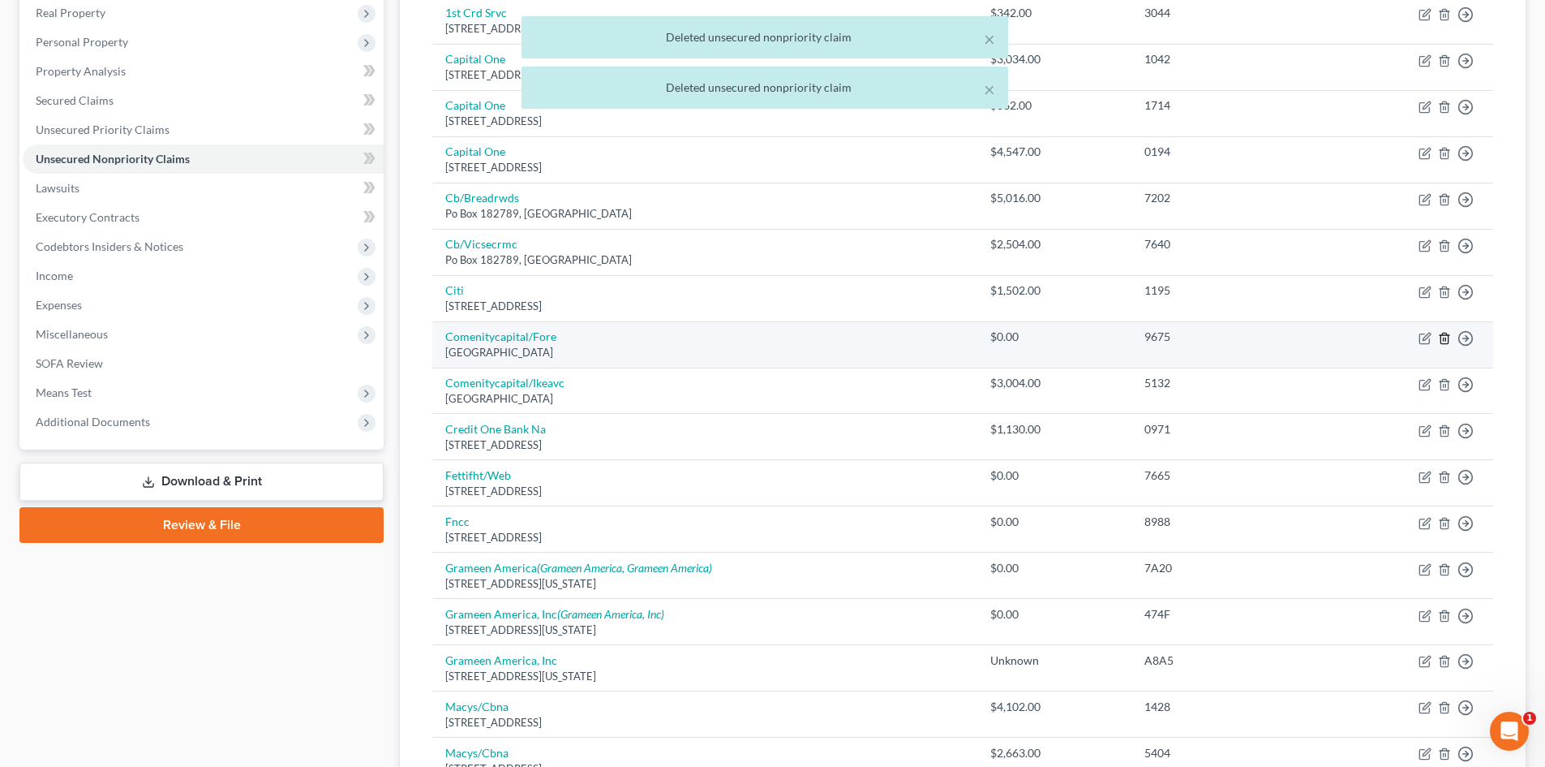
click at [1442, 338] on icon "button" at bounding box center [1444, 338] width 13 height 13
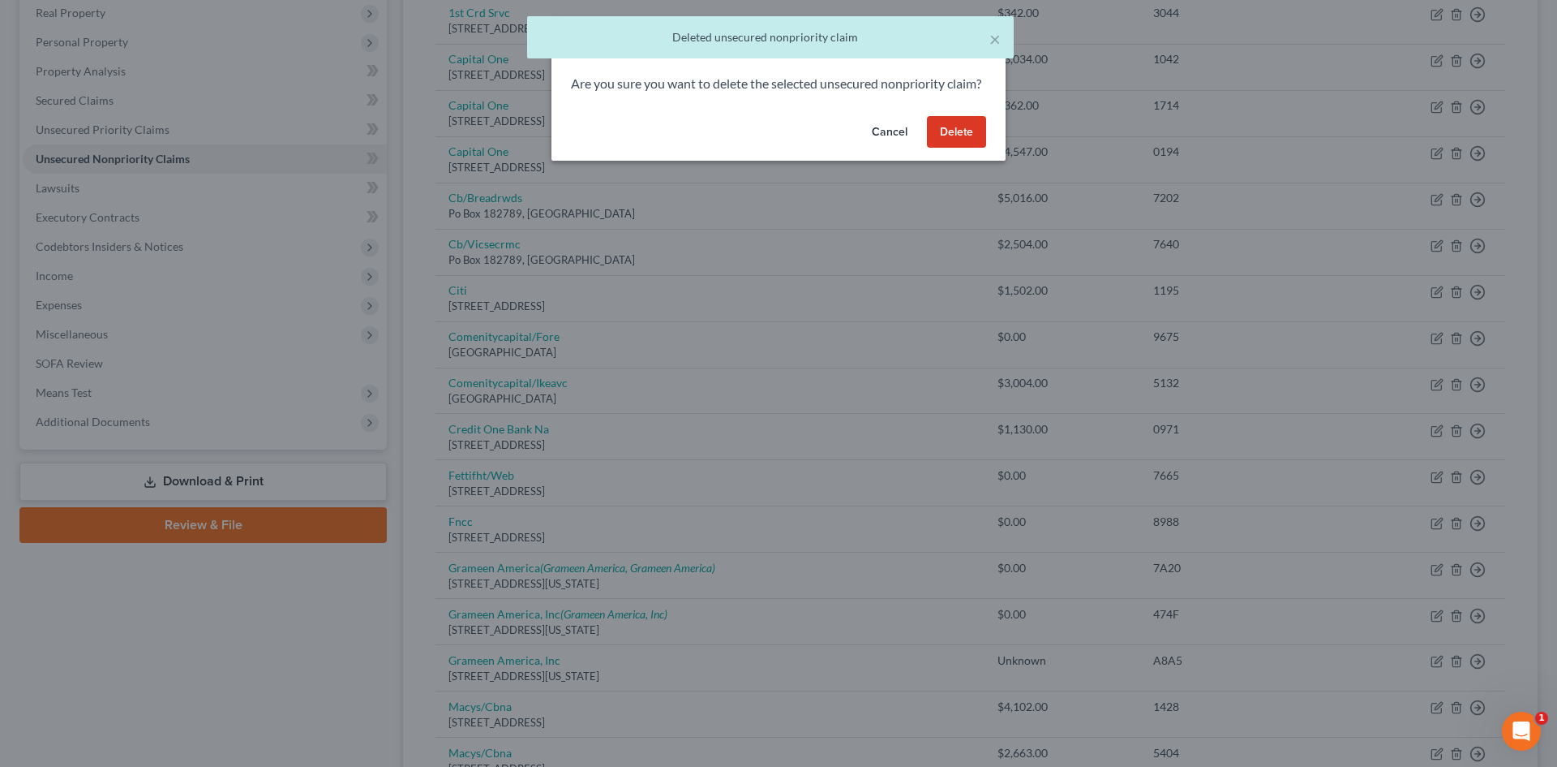
click at [970, 148] on button "Delete" at bounding box center [956, 132] width 59 height 32
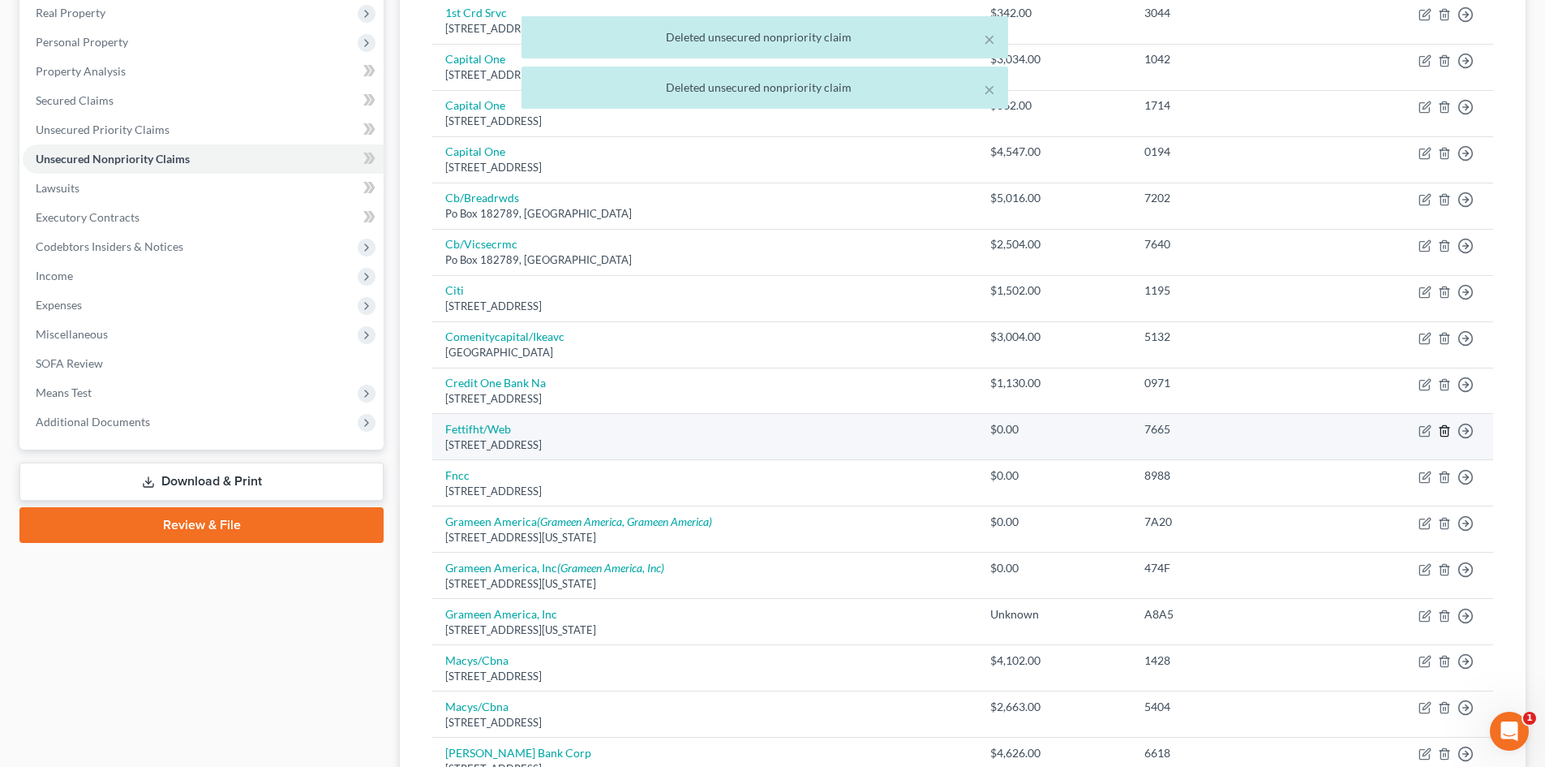
click at [1445, 432] on icon "button" at bounding box center [1444, 430] width 13 height 13
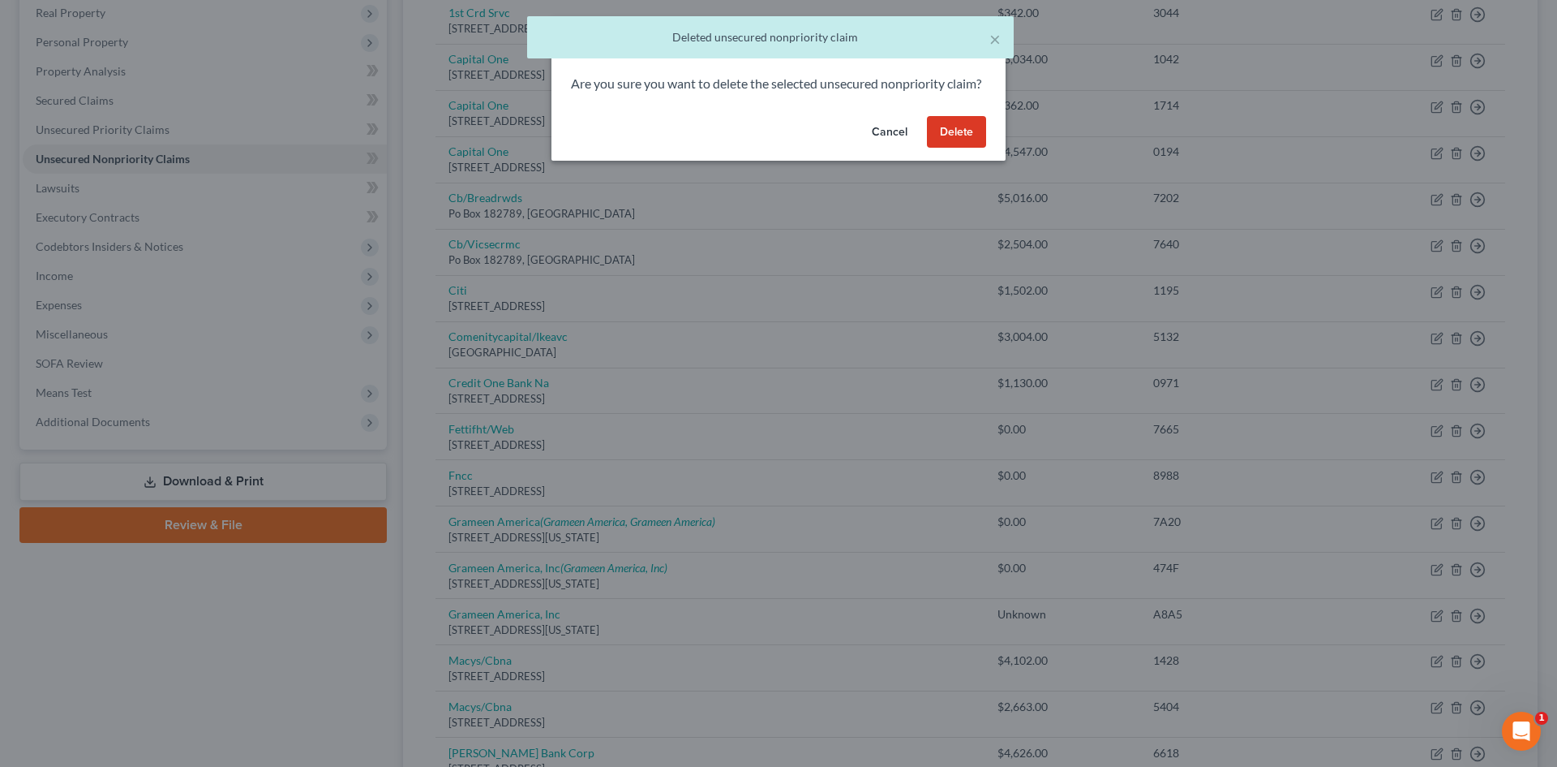
click at [938, 148] on button "Delete" at bounding box center [956, 132] width 59 height 32
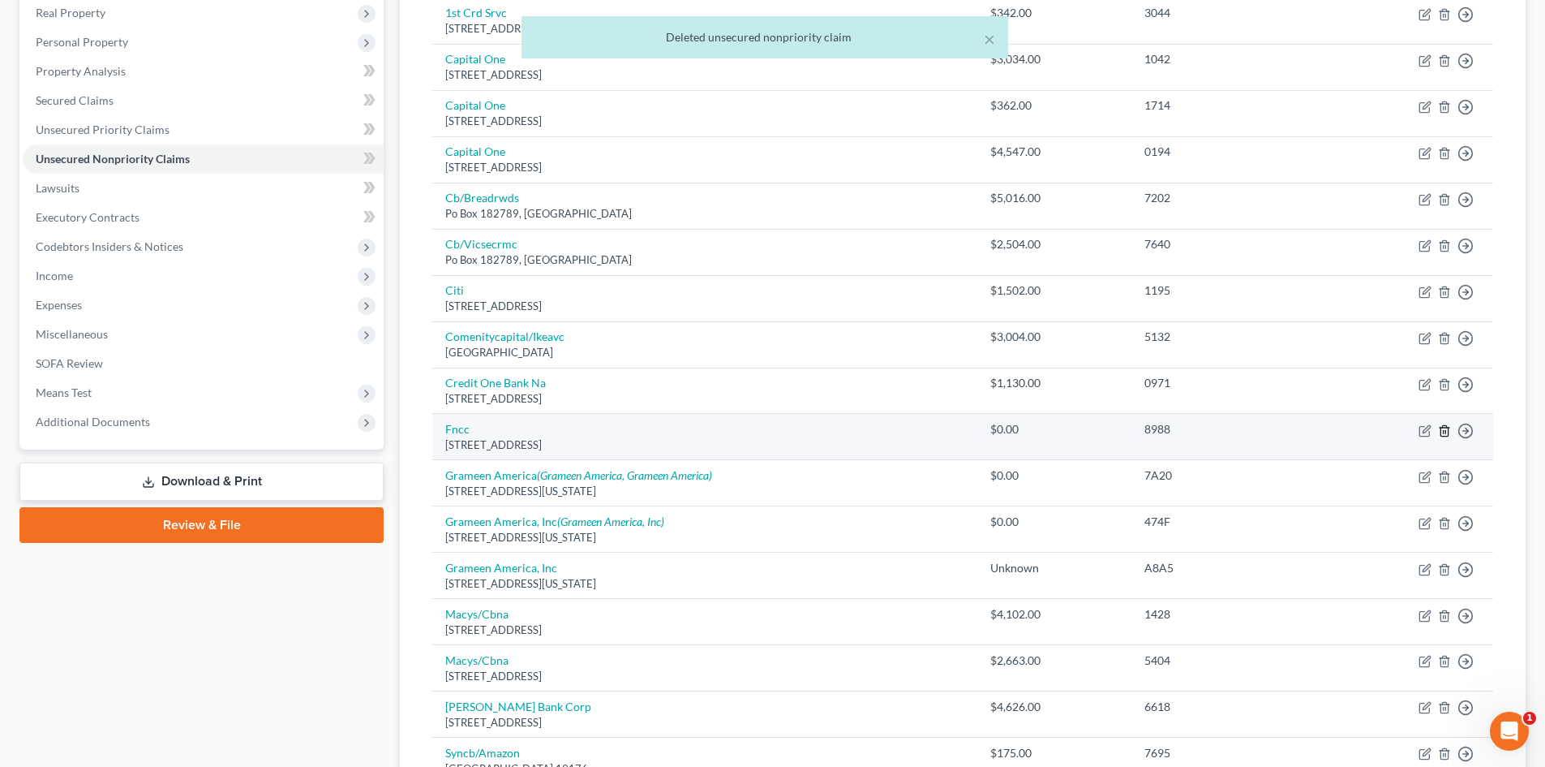
click at [1445, 432] on line "button" at bounding box center [1445, 431] width 0 height 3
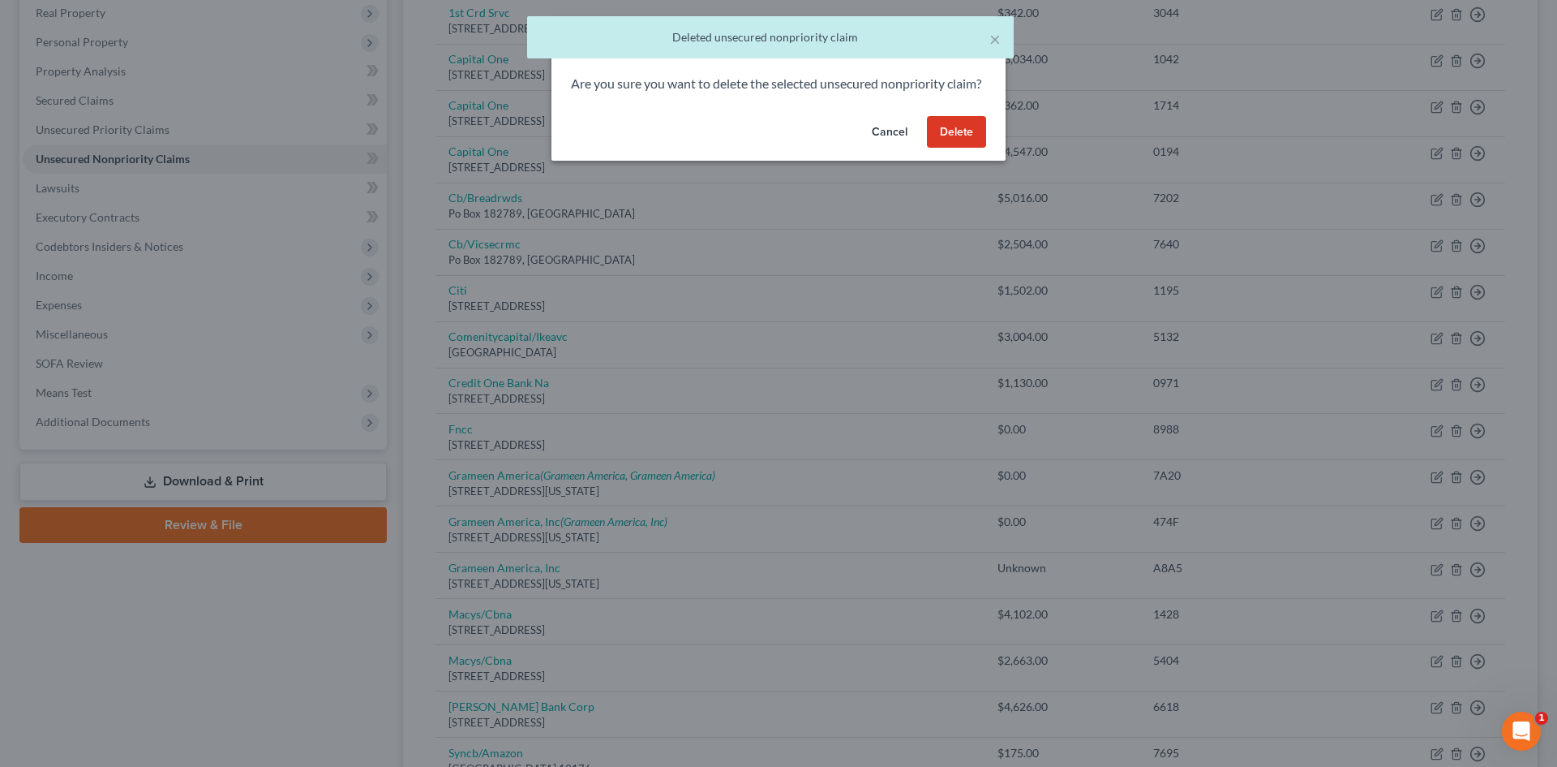
click at [951, 141] on button "Delete" at bounding box center [956, 132] width 59 height 32
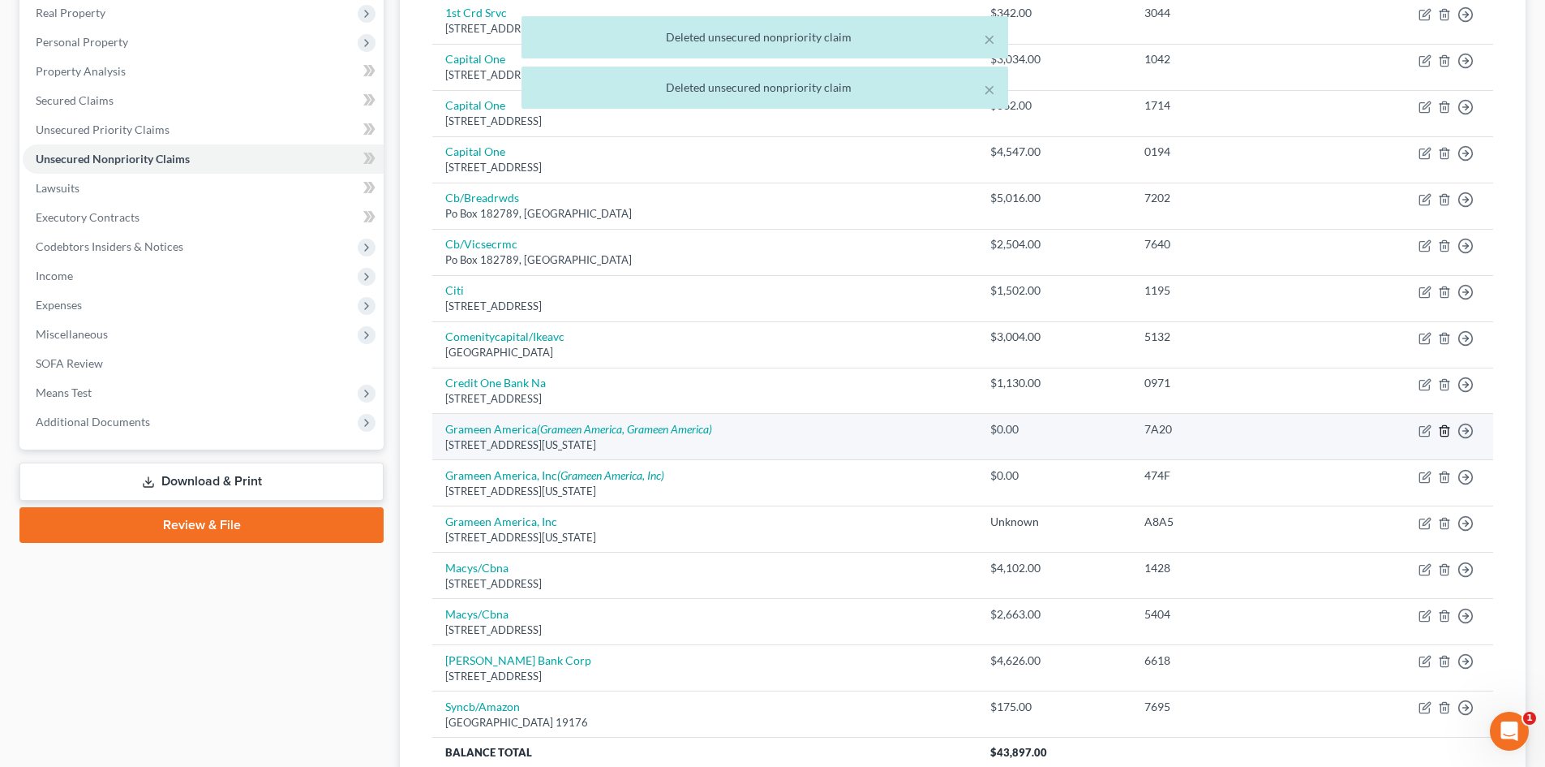
click at [1444, 432] on line "button" at bounding box center [1444, 431] width 0 height 3
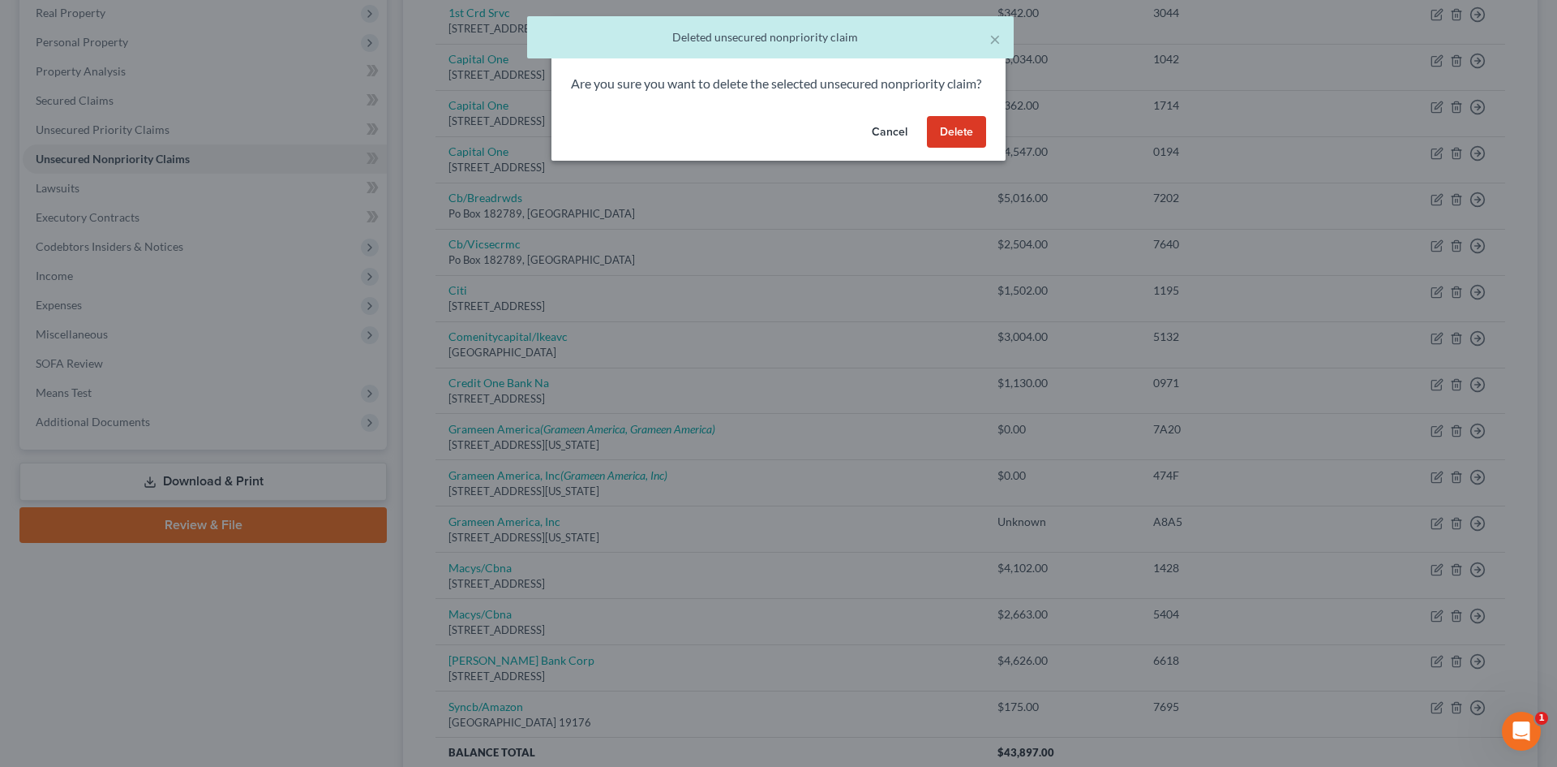
click at [961, 145] on button "Delete" at bounding box center [956, 132] width 59 height 32
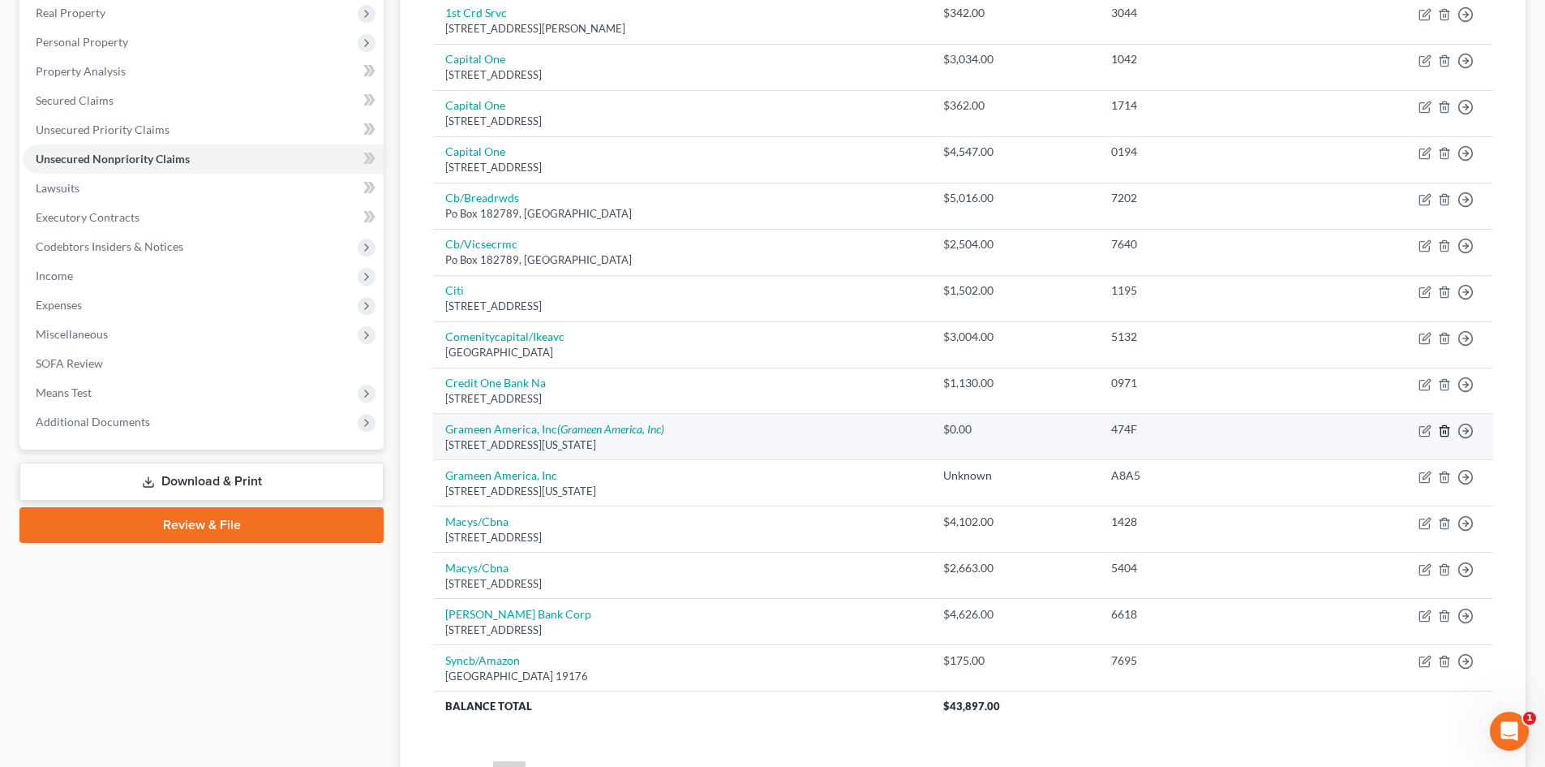
click at [1445, 432] on icon "button" at bounding box center [1444, 430] width 13 height 13
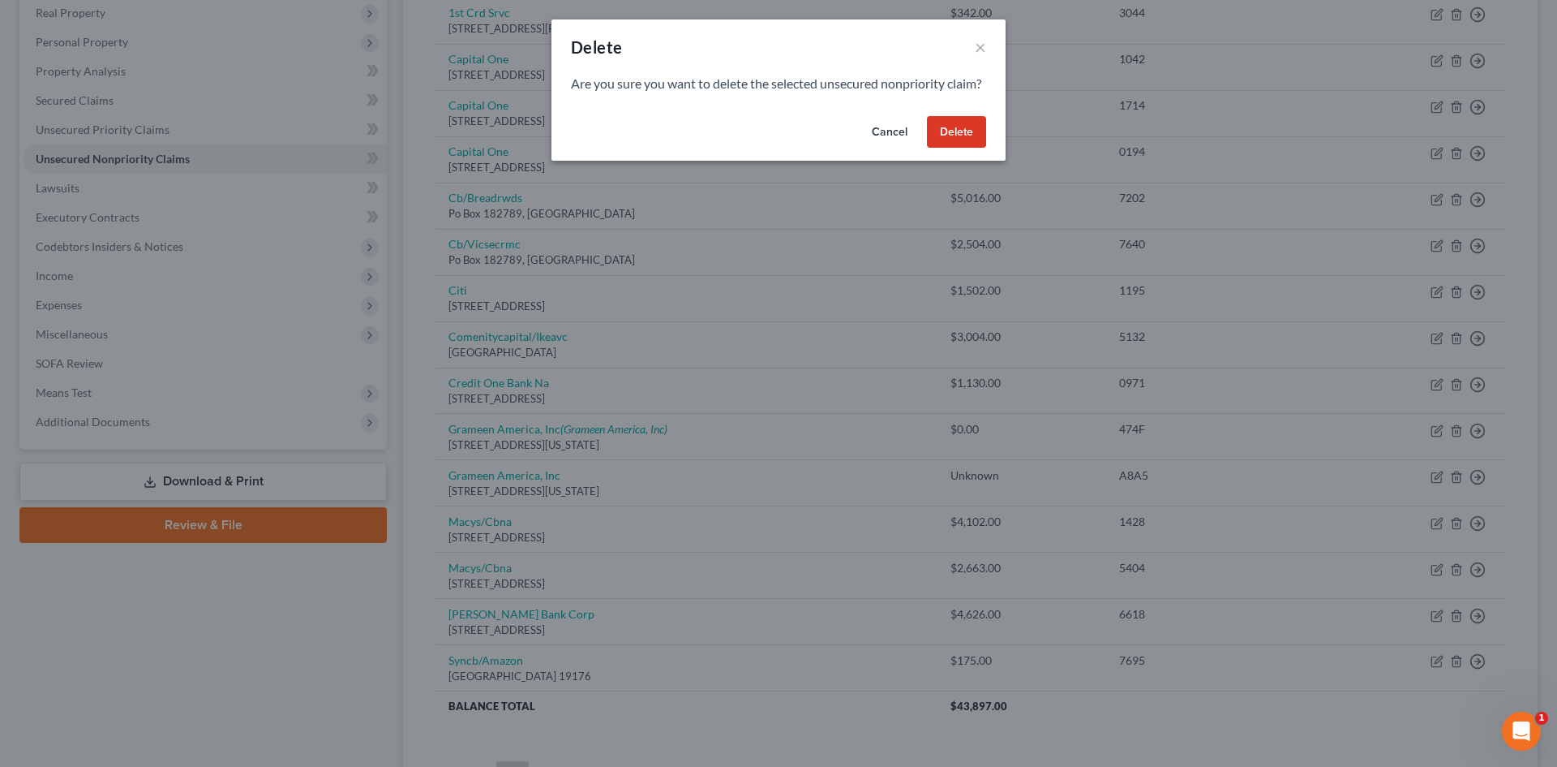
click at [952, 146] on button "Delete" at bounding box center [956, 132] width 59 height 32
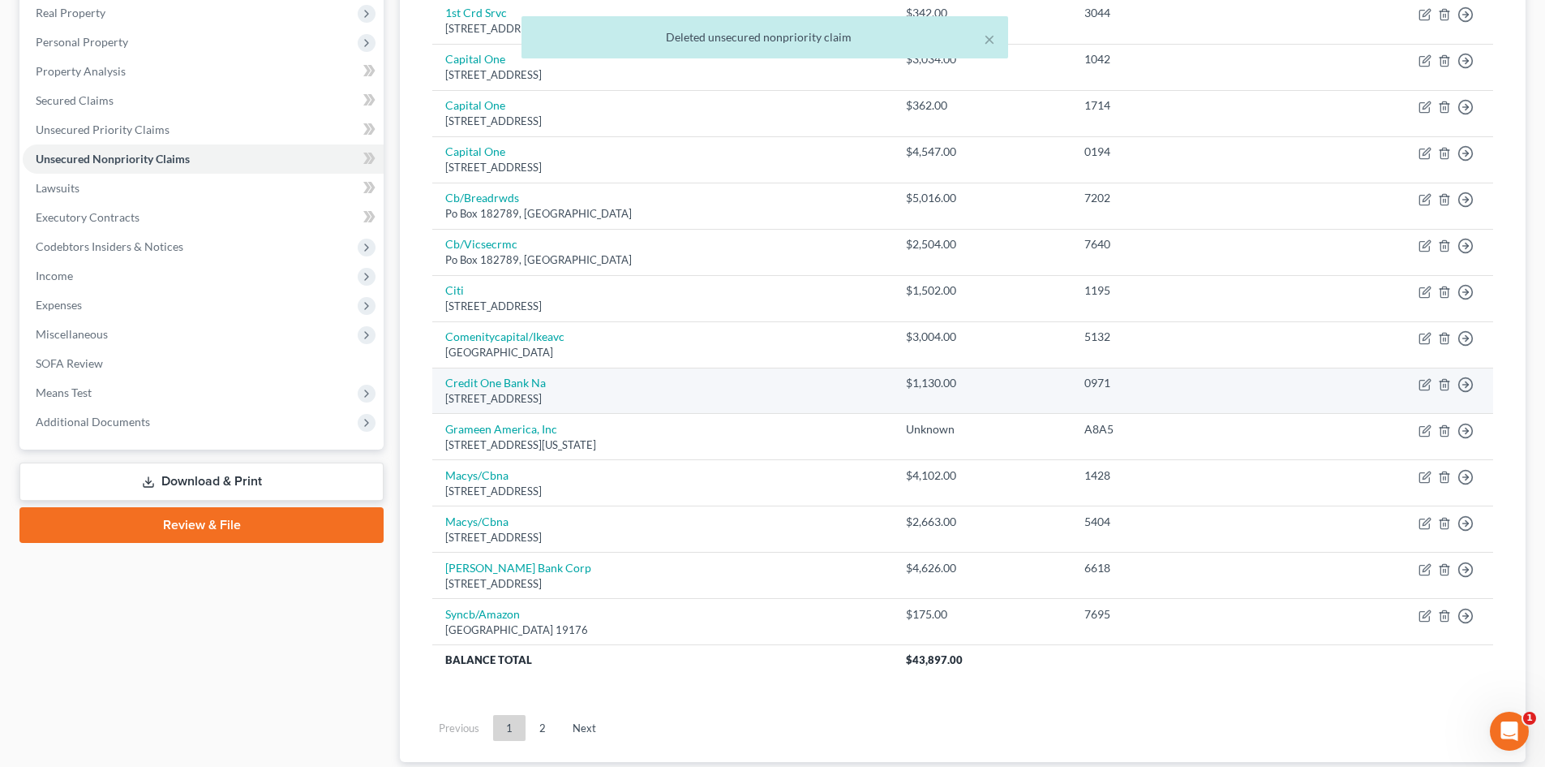
scroll to position [0, 0]
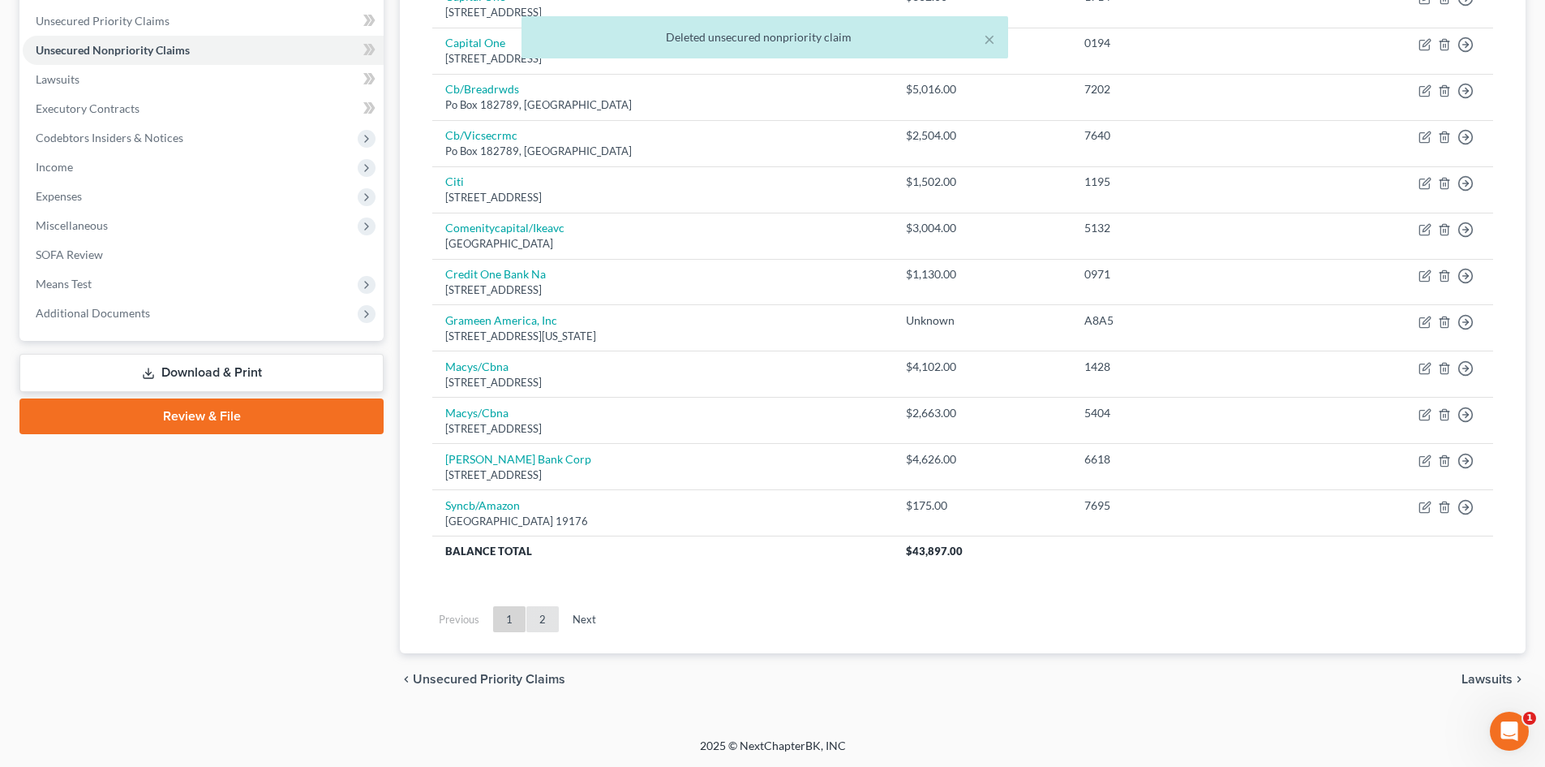
click at [542, 627] on link "2" at bounding box center [542, 619] width 32 height 26
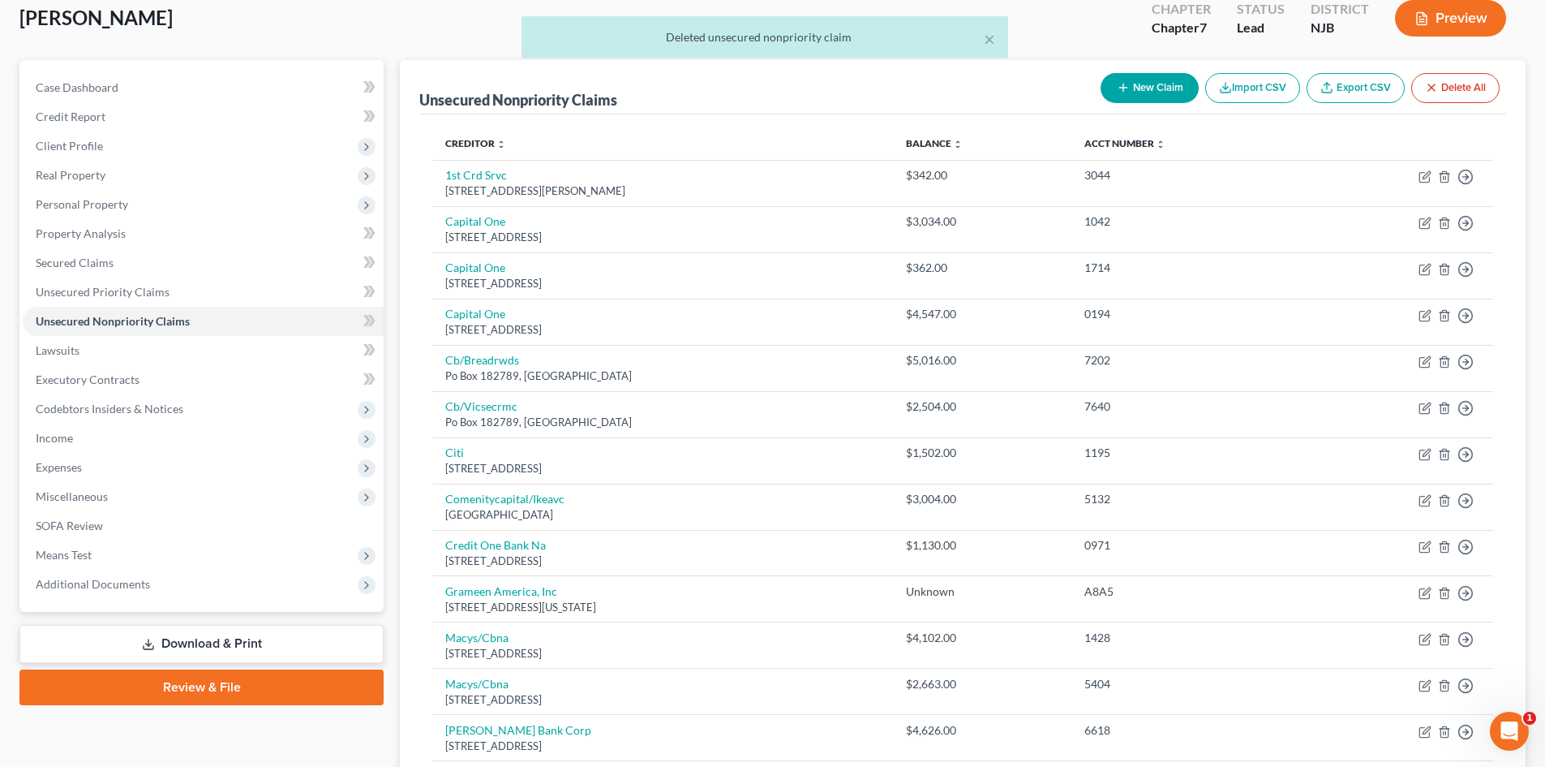
scroll to position [496, 0]
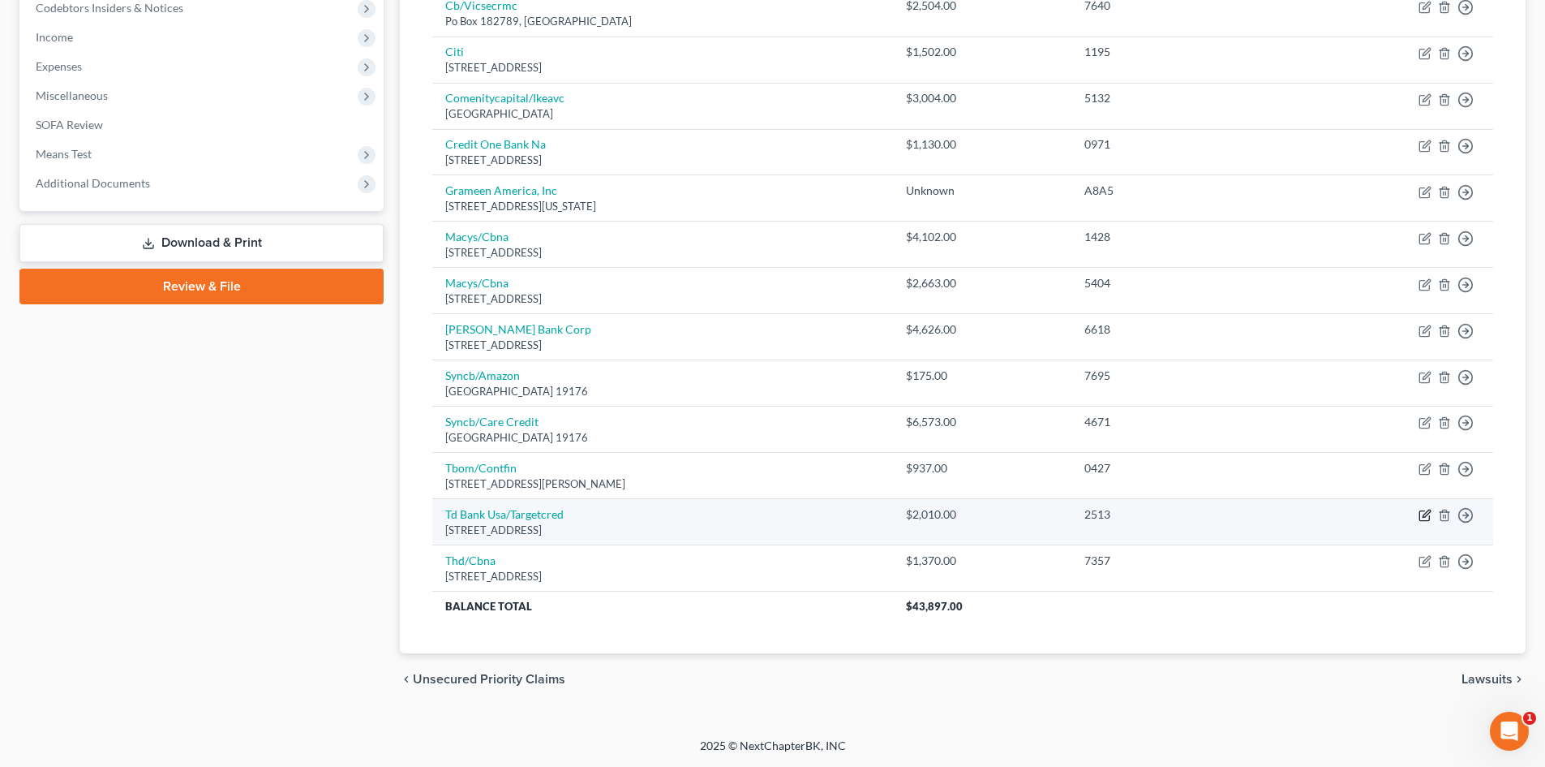
click at [1425, 516] on icon "button" at bounding box center [1425, 515] width 13 height 13
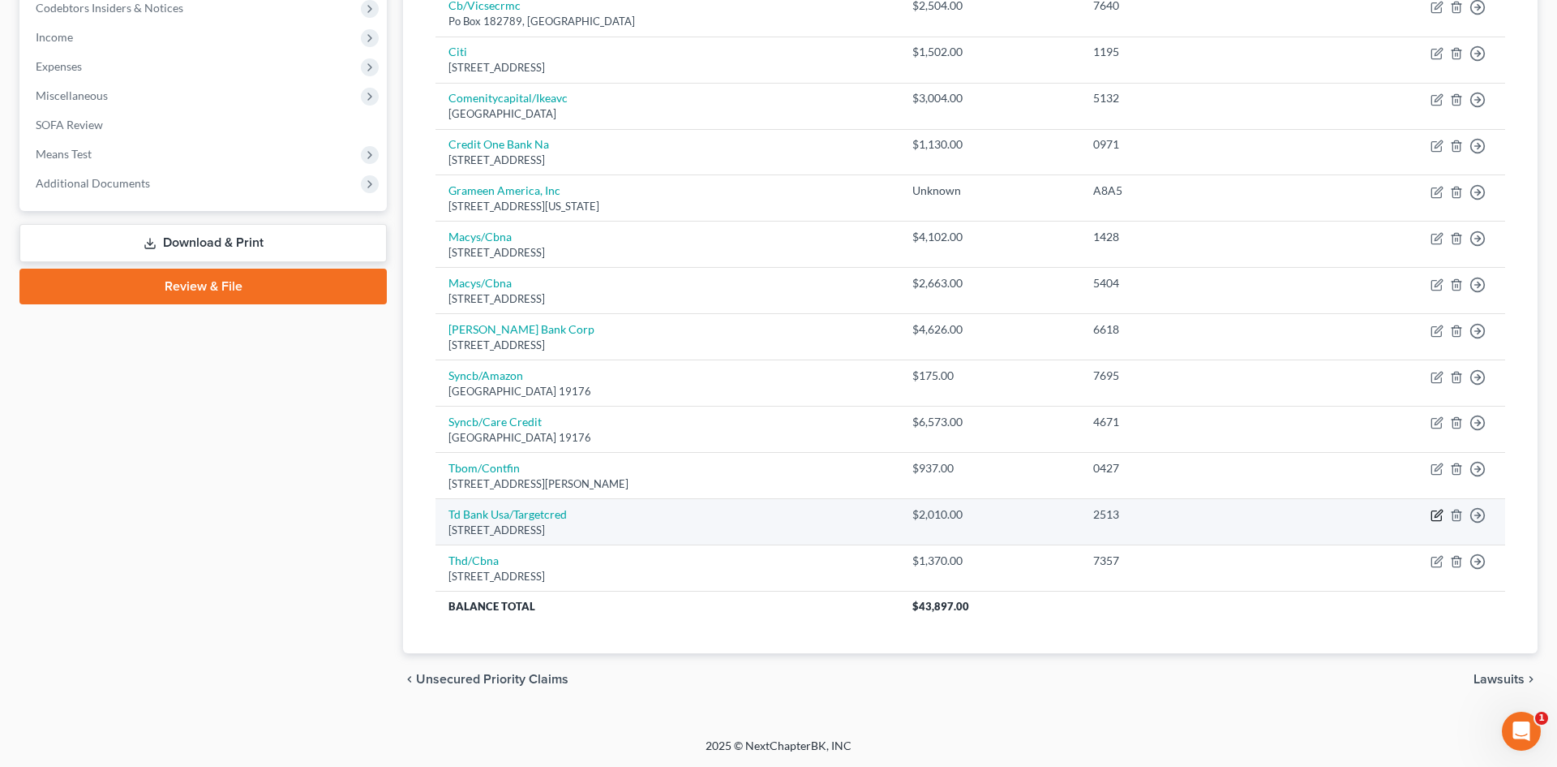
select select "24"
select select "2"
select select "0"
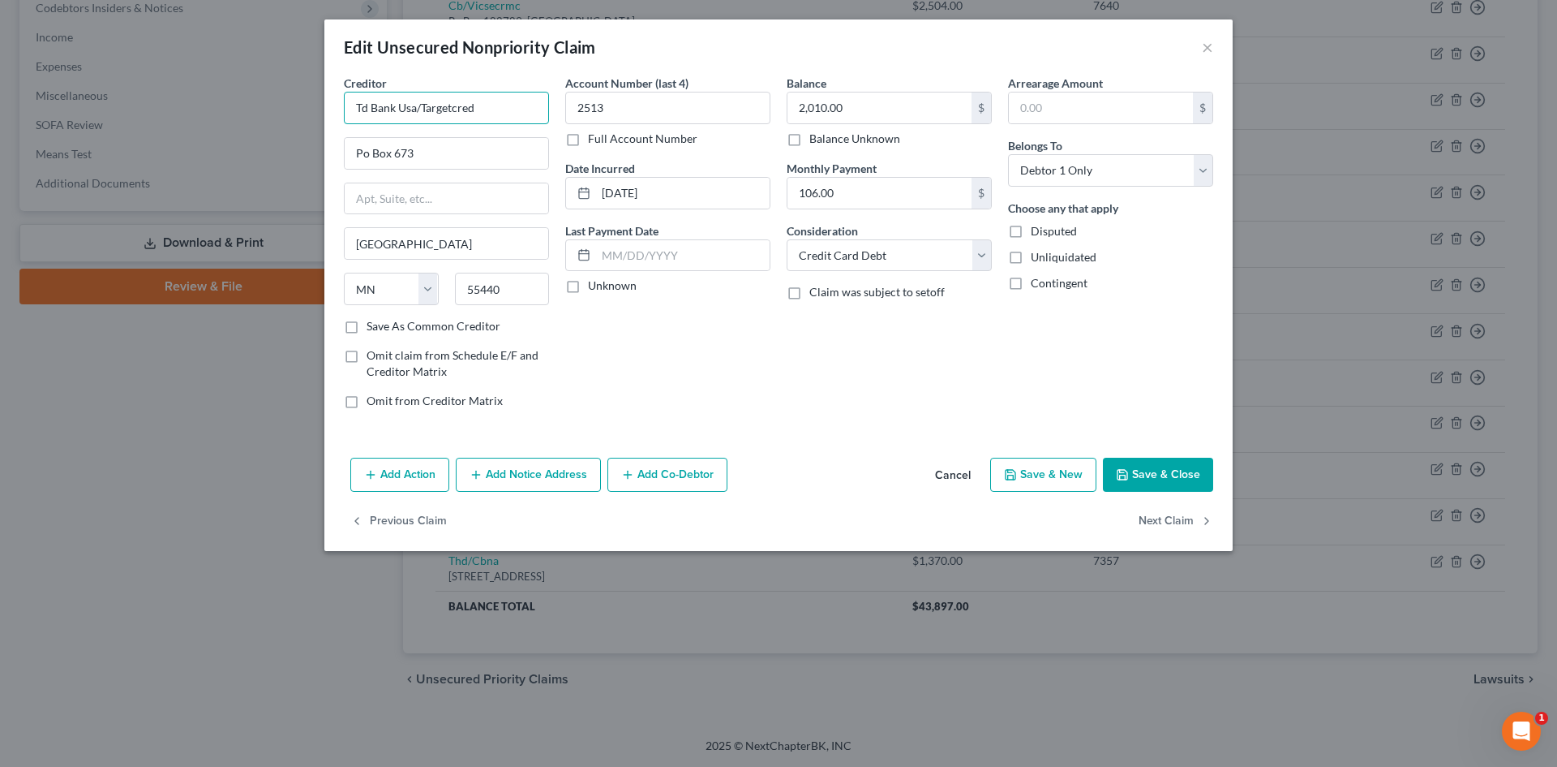
click at [367, 111] on input "Td Bank Usa/Targetcred" at bounding box center [446, 108] width 205 height 32
type input "TD Bank Usa/Targetcred"
click at [1144, 472] on button "Save & Close" at bounding box center [1158, 474] width 110 height 34
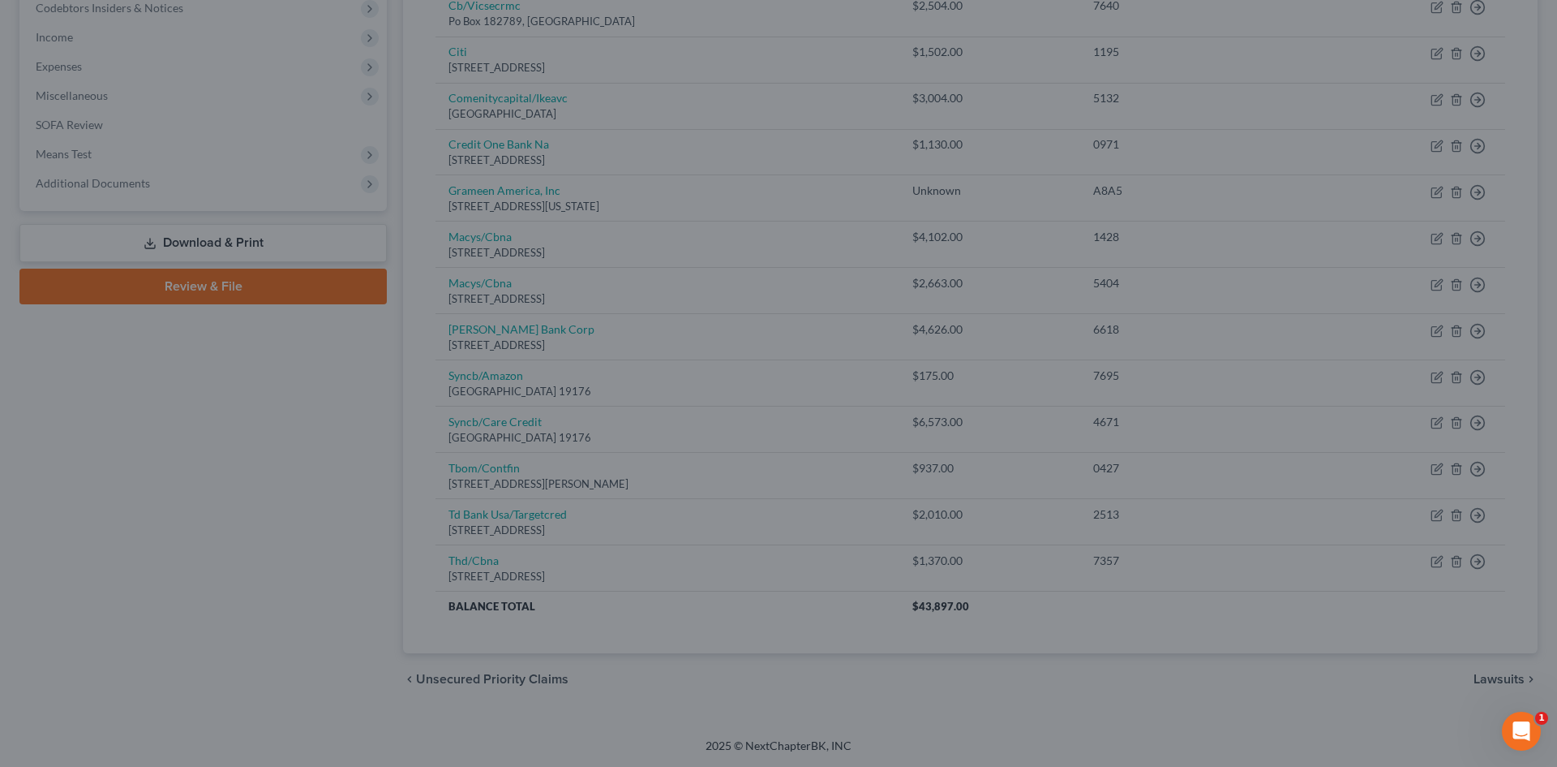
type input "0"
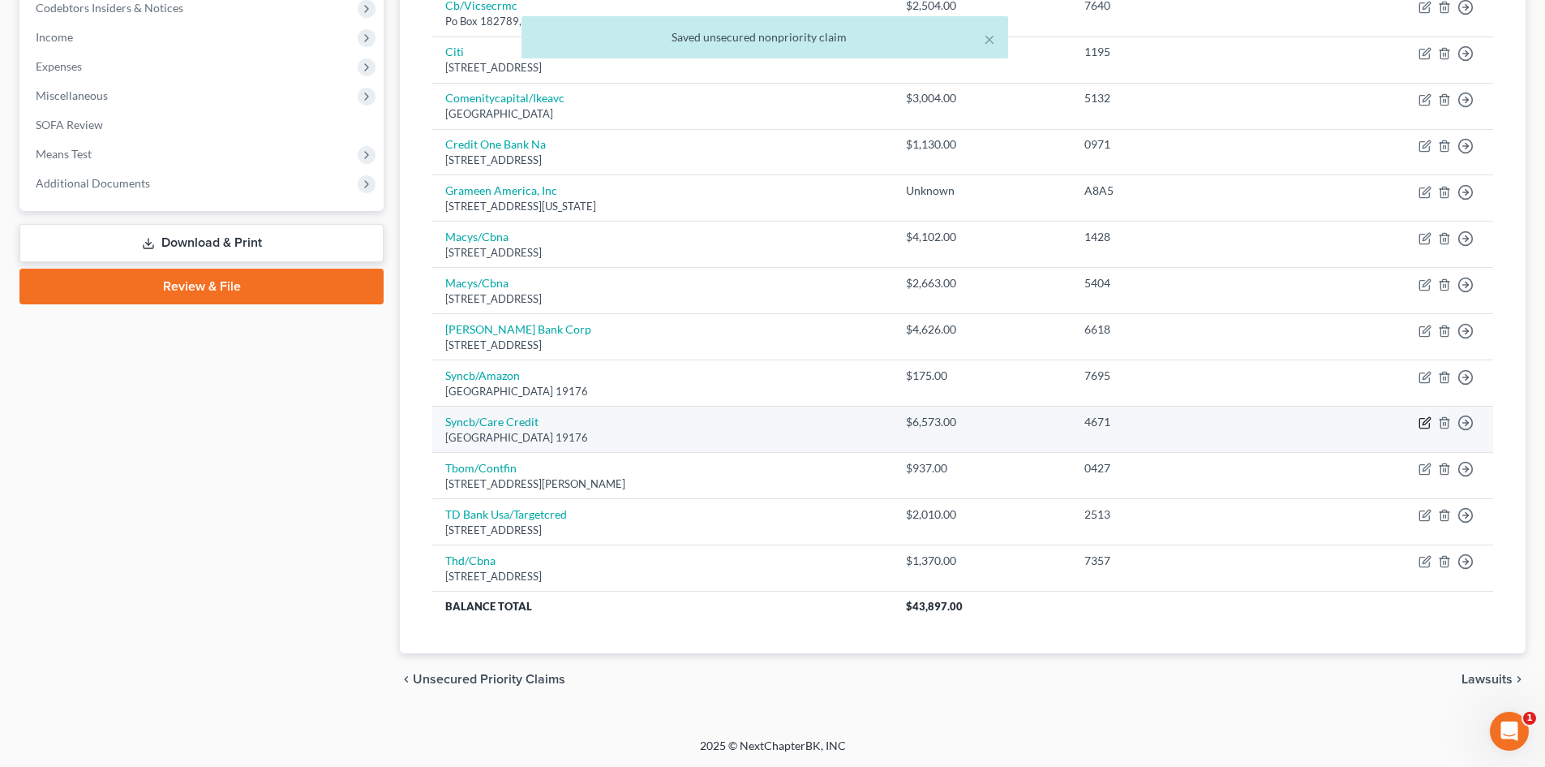
click at [1423, 418] on icon "button" at bounding box center [1425, 422] width 13 height 13
select select "39"
select select "2"
select select "0"
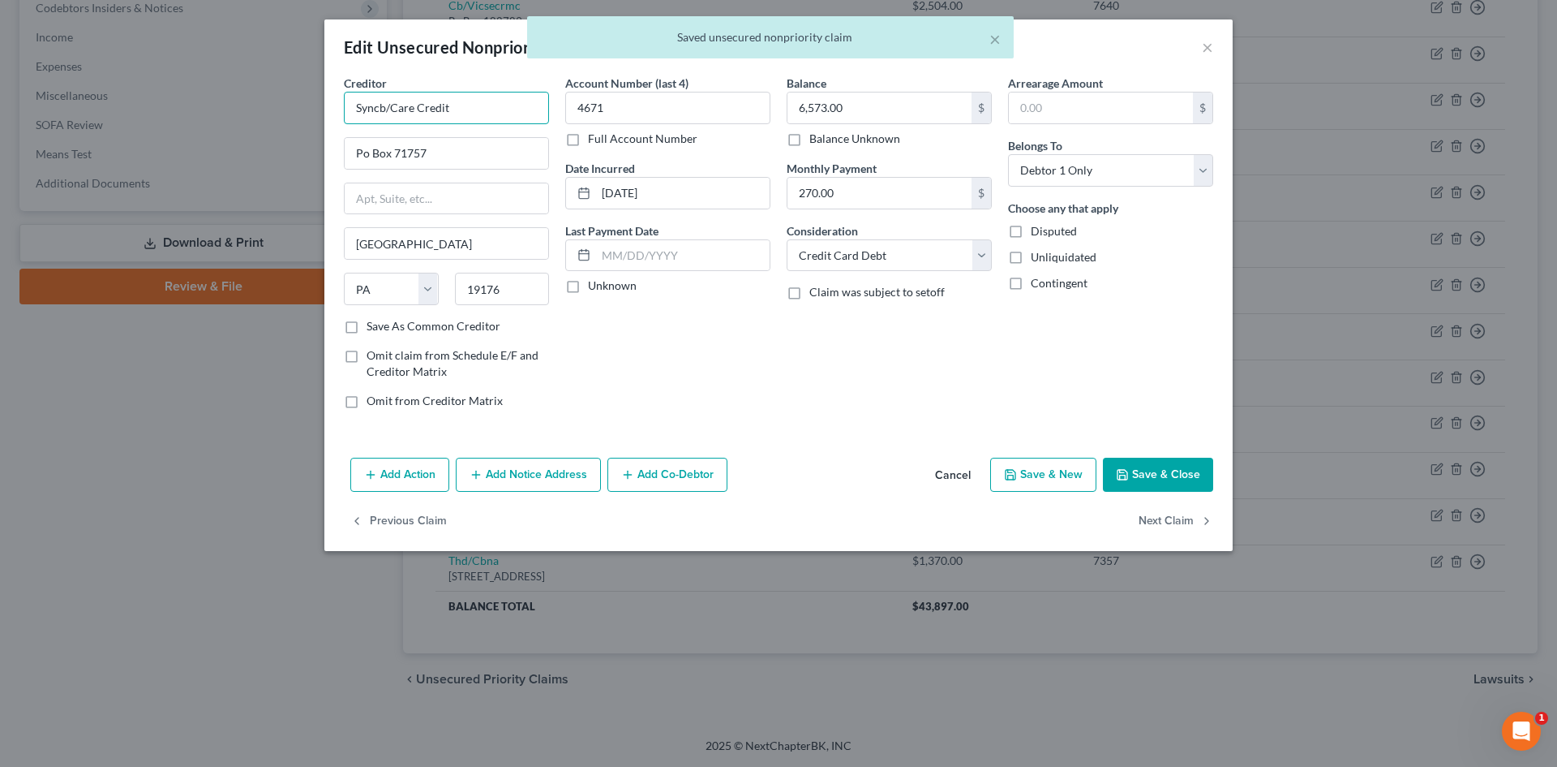
click at [381, 110] on input "Syncb/Care Credit" at bounding box center [446, 108] width 205 height 32
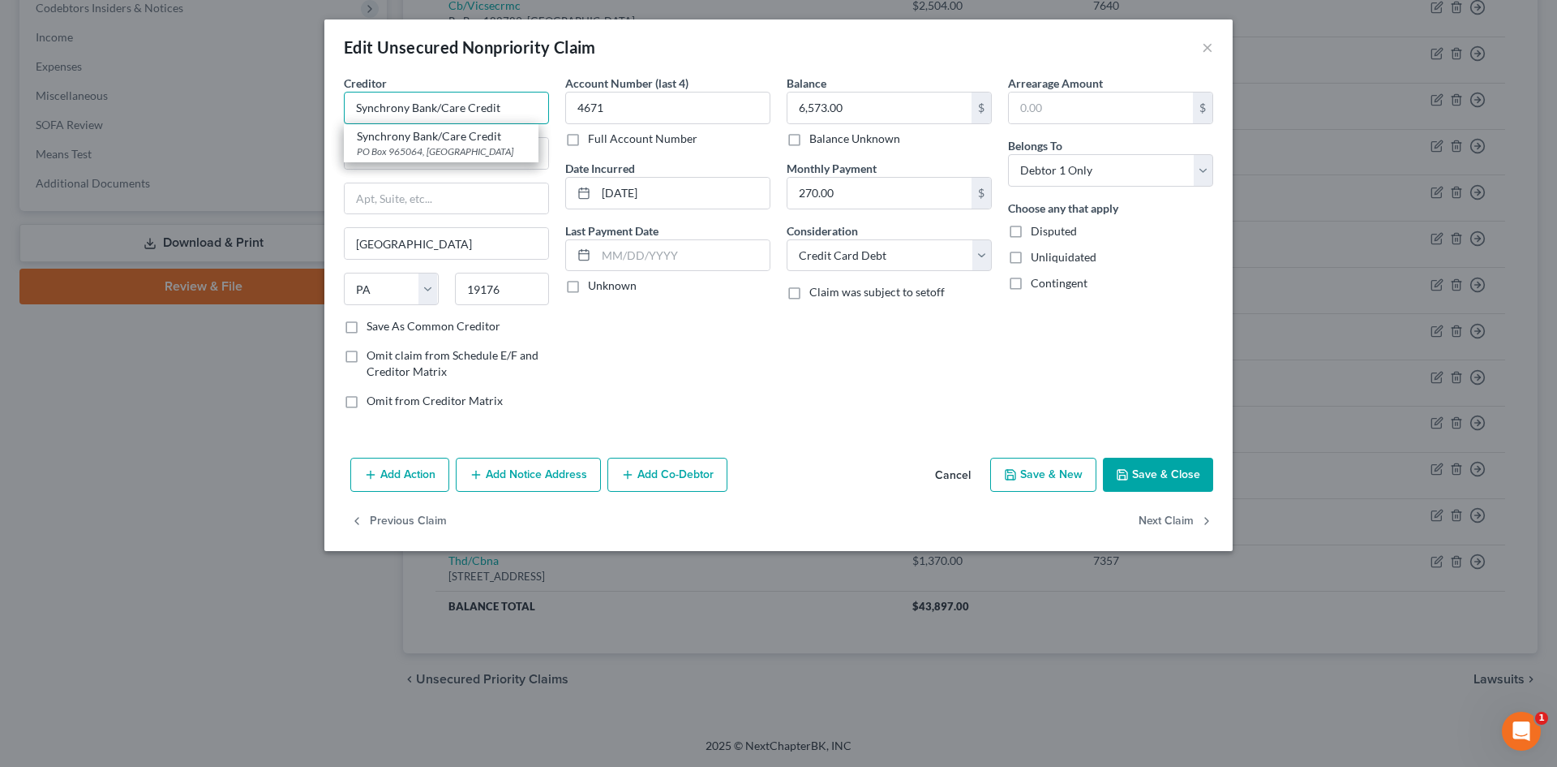
type input "Synchrony Bank/Care Credit"
click at [1132, 469] on button "Save & Close" at bounding box center [1158, 474] width 110 height 34
type input "0"
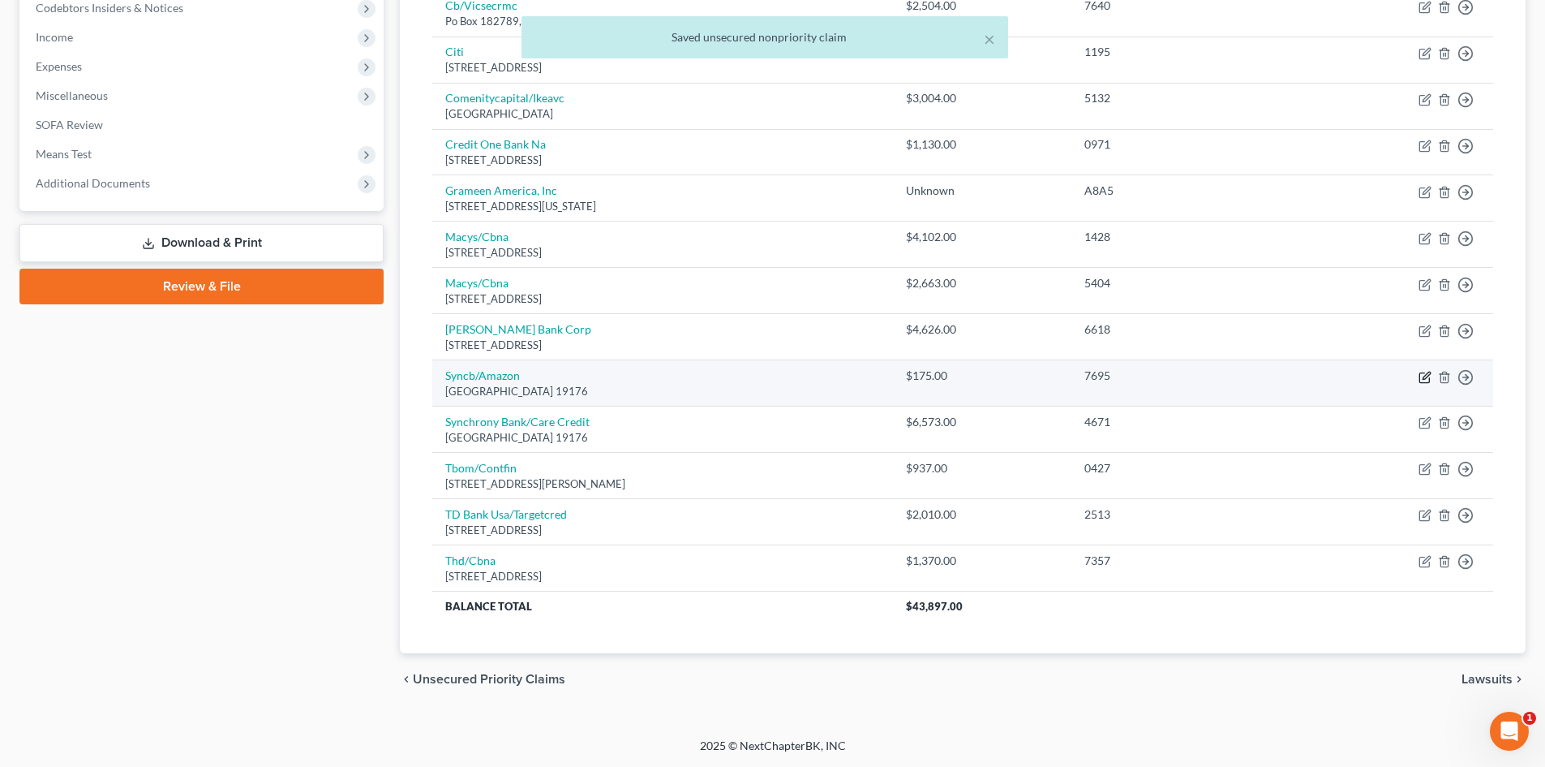
click at [1425, 376] on icon "button" at bounding box center [1426, 374] width 7 height 7
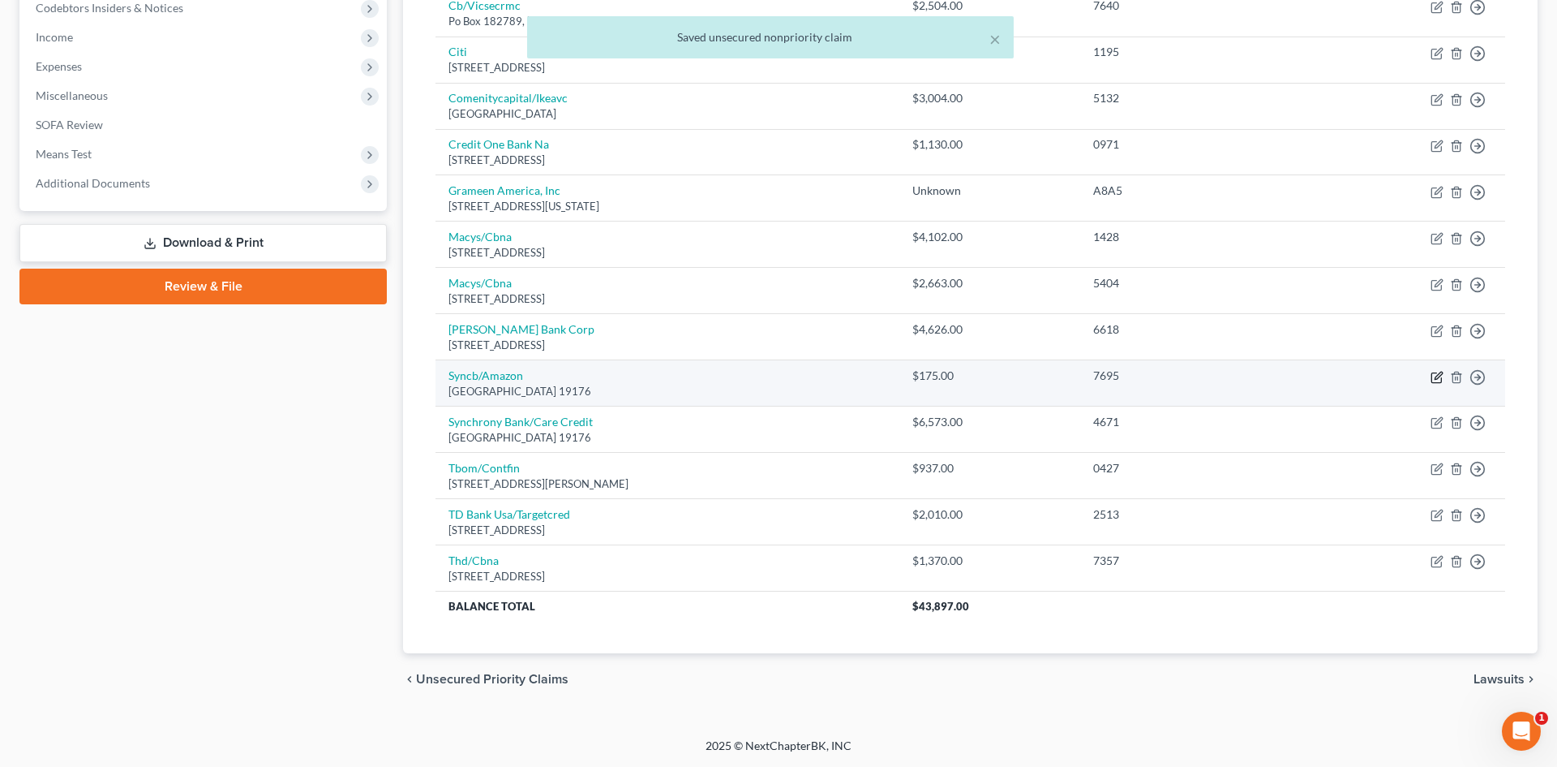
select select "39"
select select "2"
select select "0"
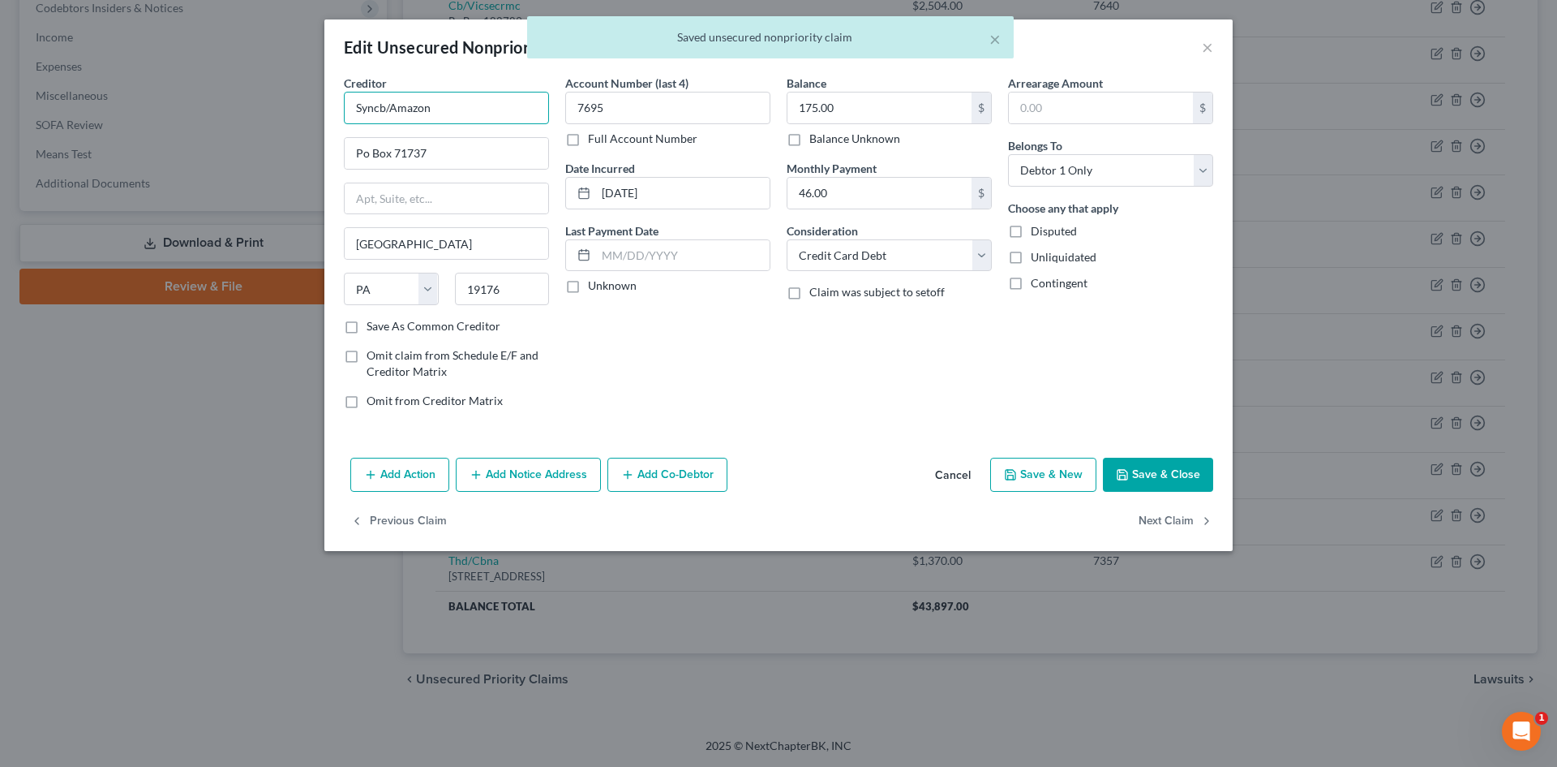
click at [385, 109] on input "Syncb/Amazon" at bounding box center [446, 108] width 205 height 32
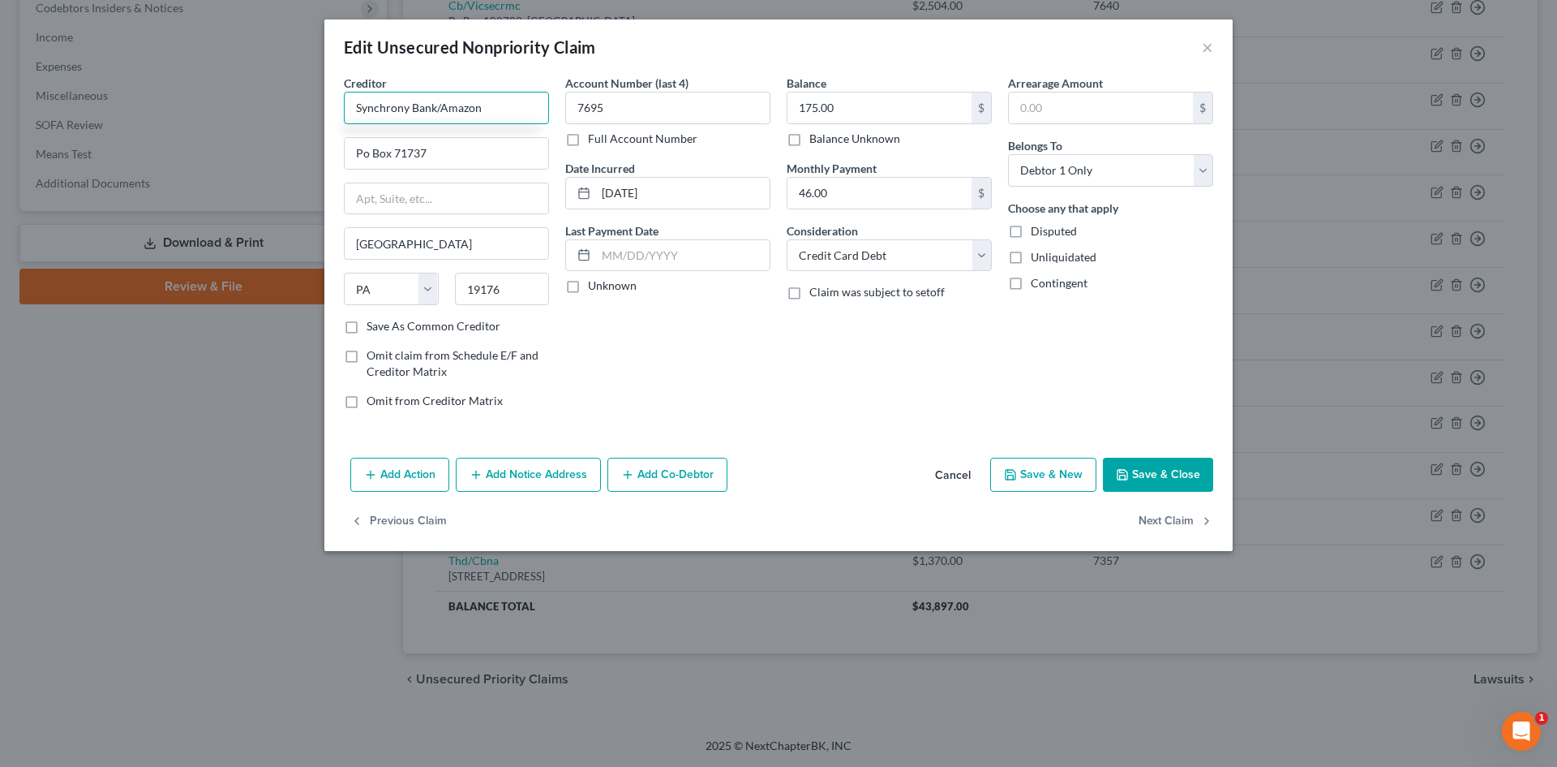
type input "Synchrony Bank/Amazon"
click at [1174, 482] on button "Save & Close" at bounding box center [1158, 474] width 110 height 34
type input "0"
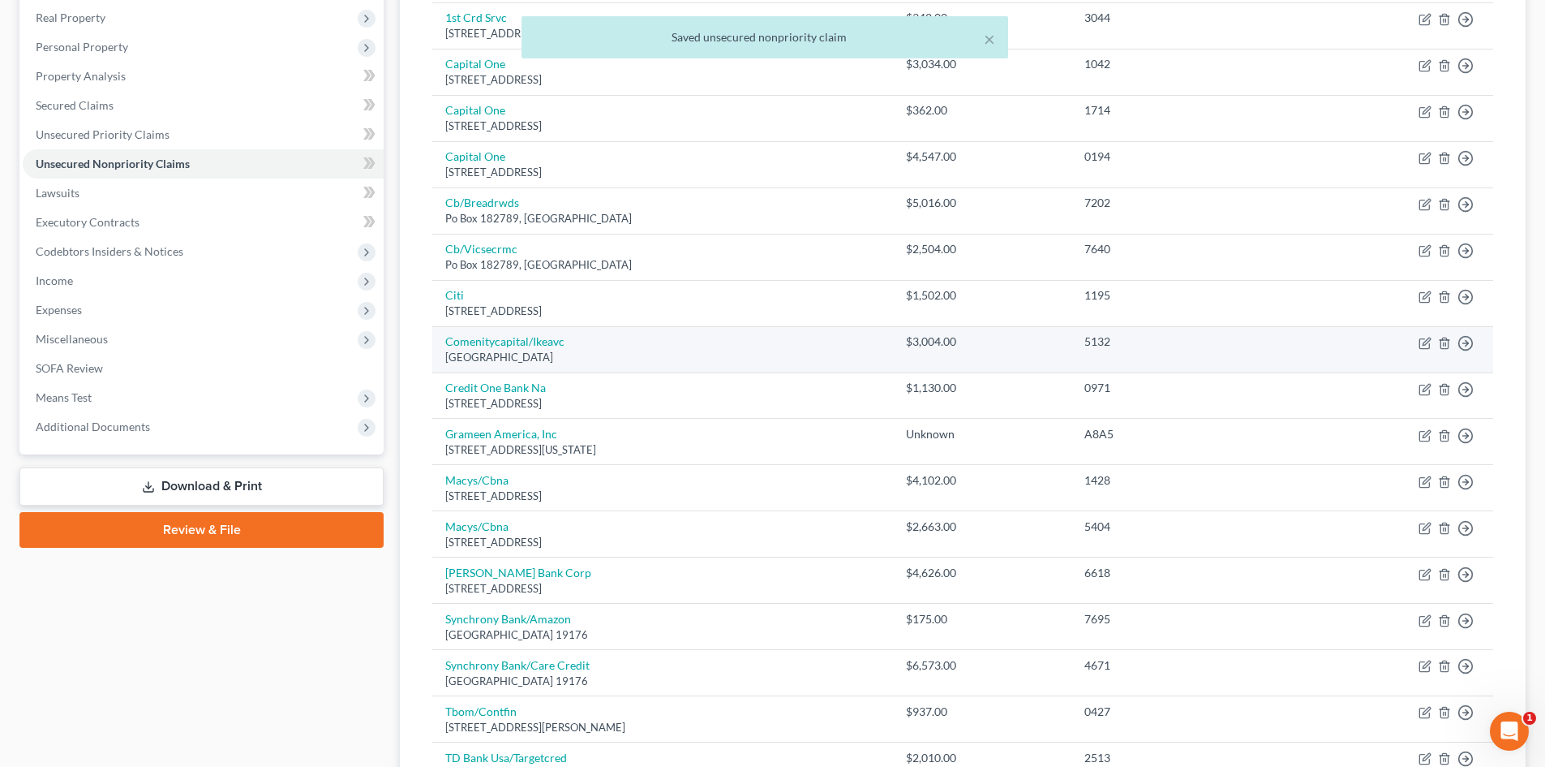
scroll to position [91, 0]
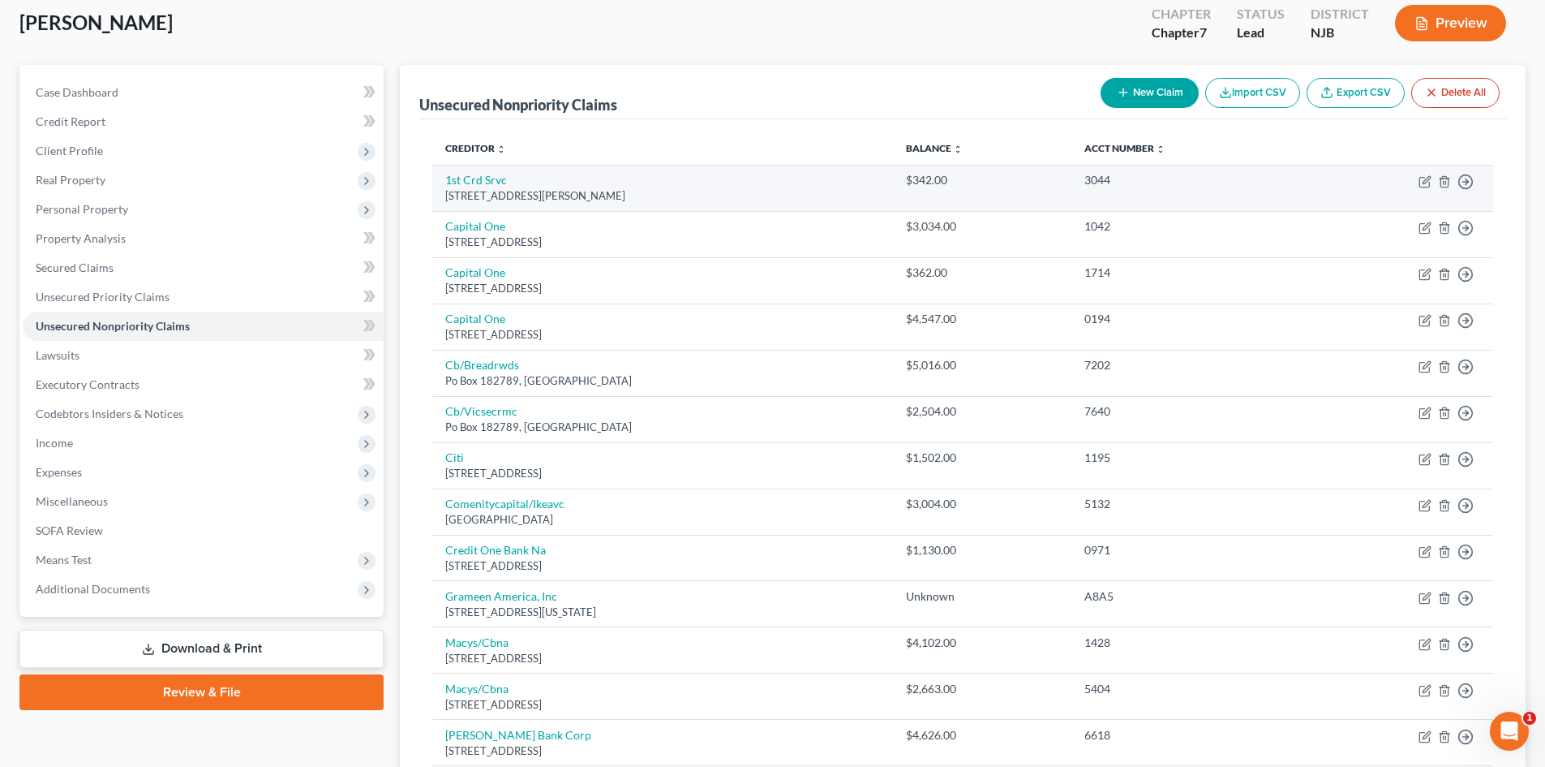
drag, startPoint x: 628, startPoint y: 195, endPoint x: 441, endPoint y: 180, distance: 187.1
click at [441, 180] on td "1st Crd Srvc [STREET_ADDRESS][PERSON_NAME]" at bounding box center [662, 188] width 460 height 46
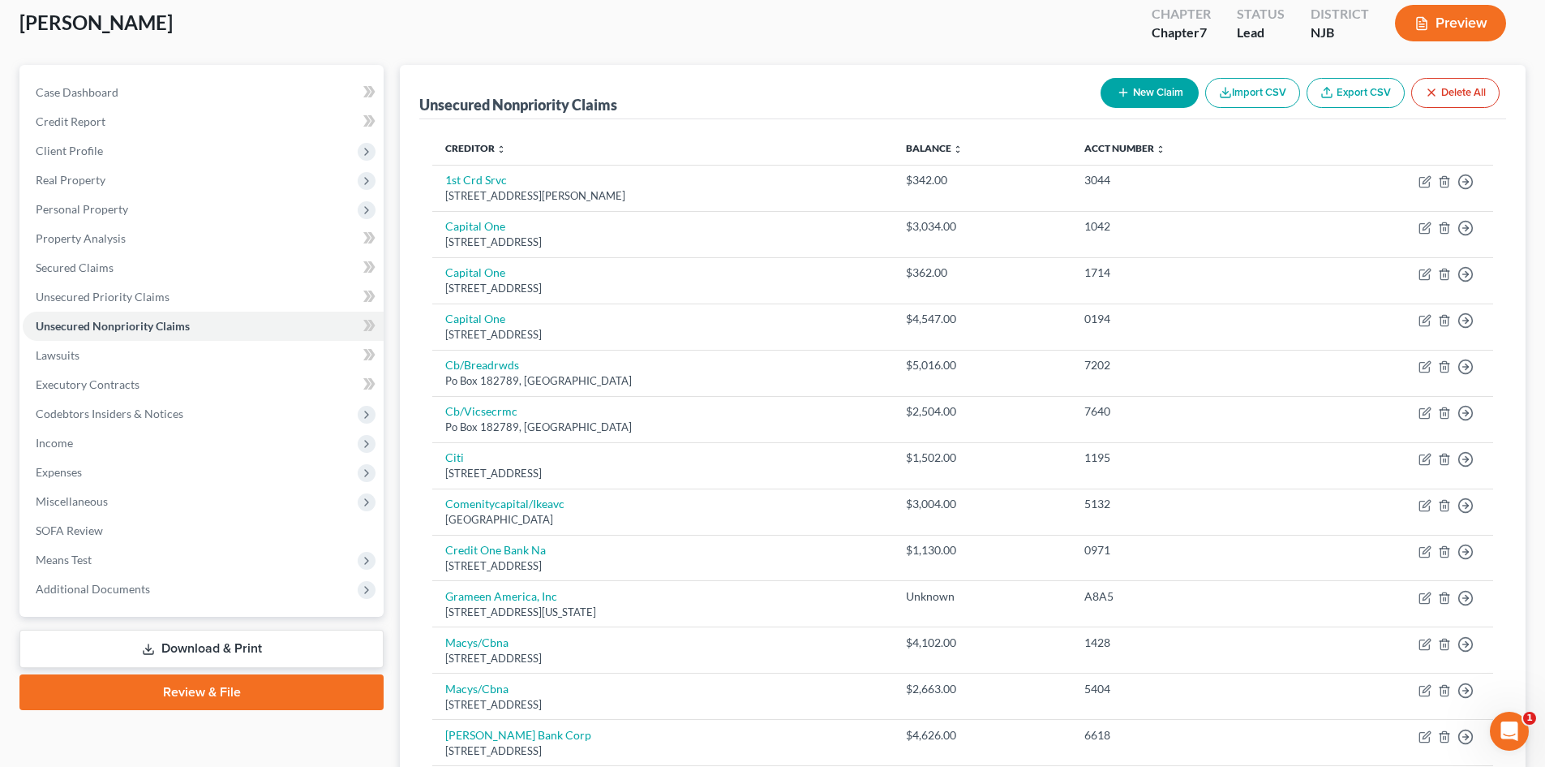
copy td "1st Crd Srvc [STREET_ADDRESS][PERSON_NAME]"
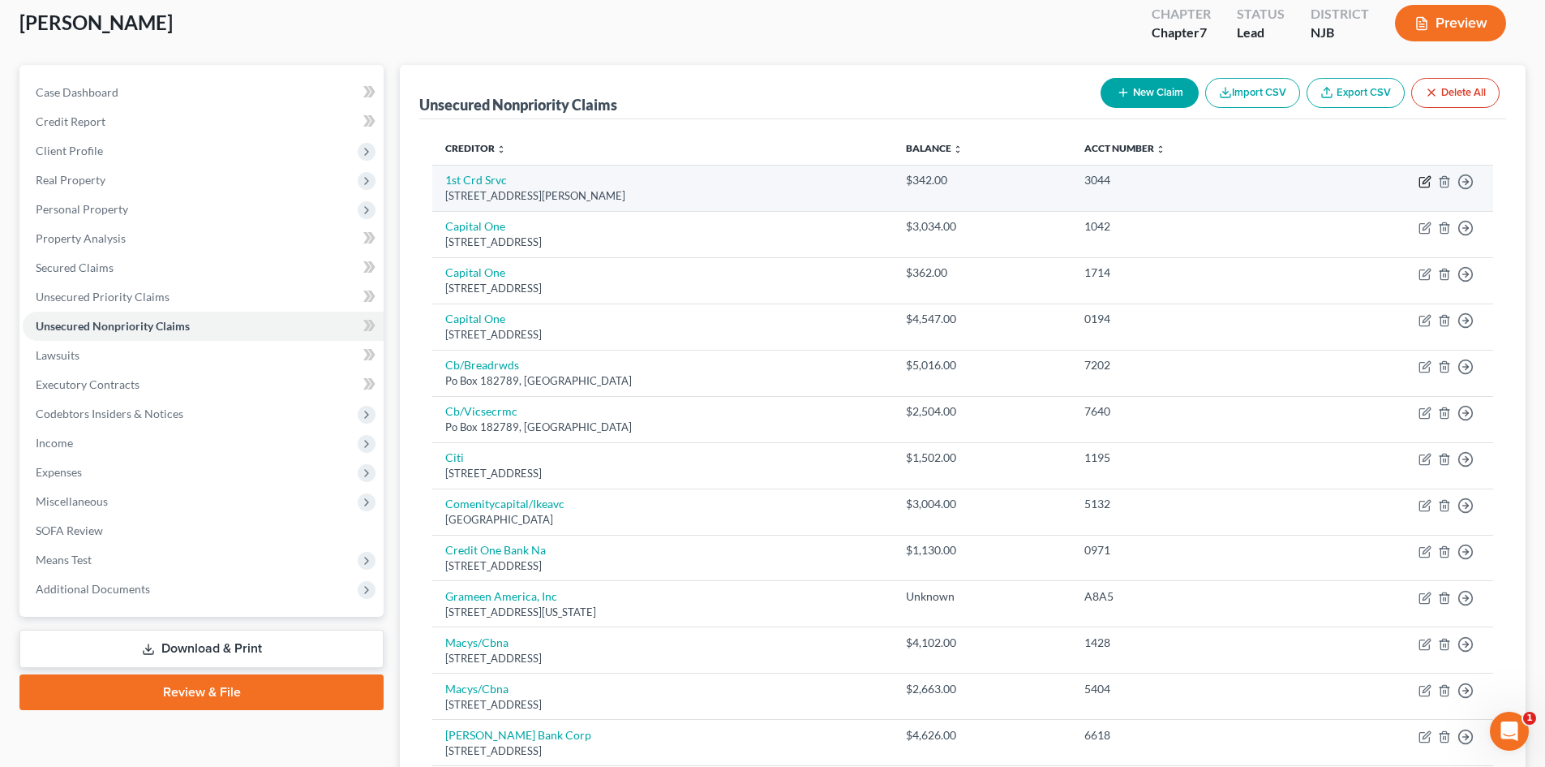
click at [1426, 176] on icon "button" at bounding box center [1425, 181] width 13 height 13
select select "33"
select select "0"
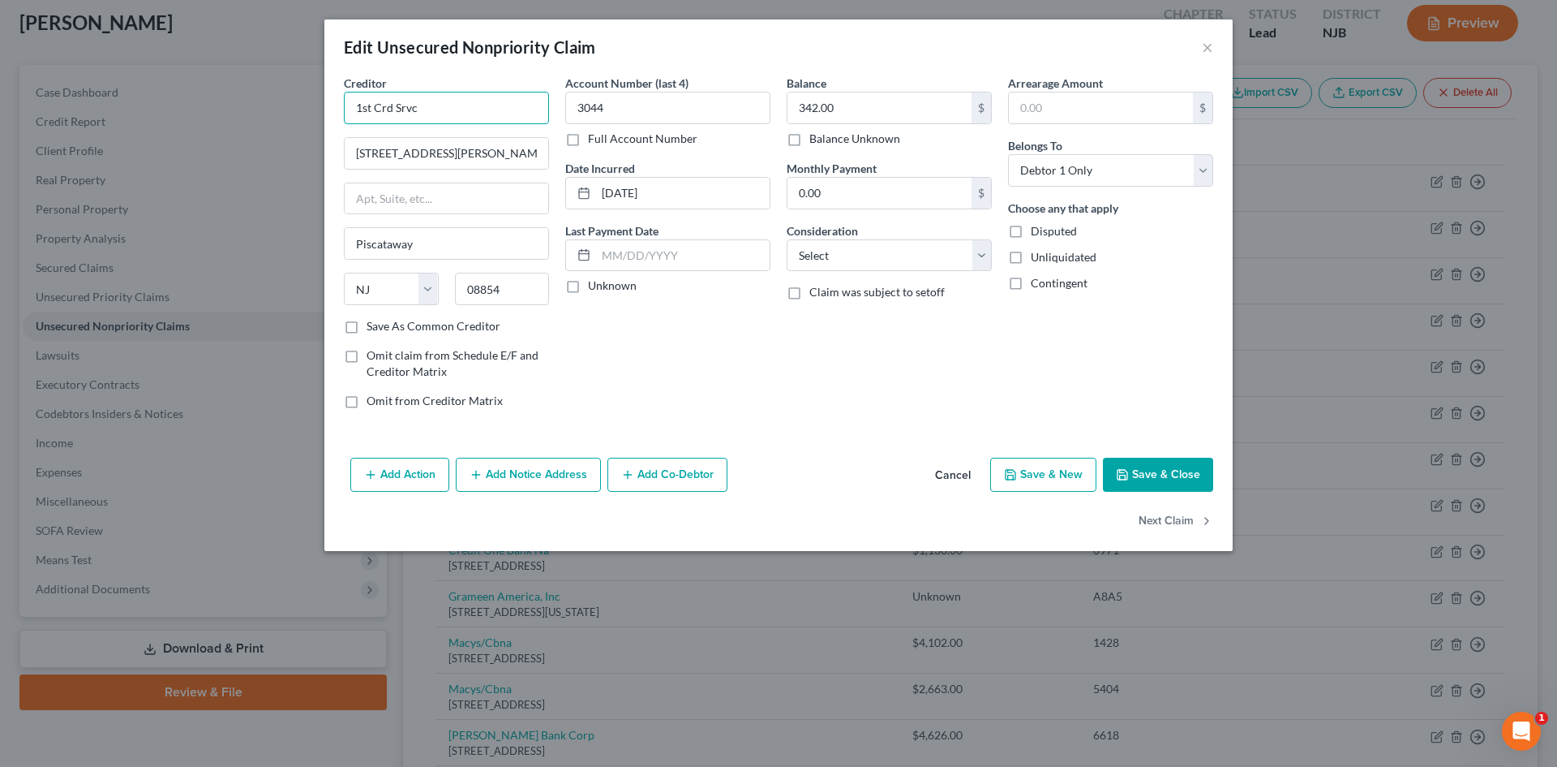
drag, startPoint x: 438, startPoint y: 112, endPoint x: 353, endPoint y: 104, distance: 85.6
click at [353, 104] on input "1st Crd Srvc" at bounding box center [446, 108] width 205 height 32
paste input "First Credit Services"
type input "First Credit Services"
click at [851, 251] on select "Select Cable / Satellite Services Collection Agency Credit Card Debt Debt Couns…" at bounding box center [889, 255] width 205 height 32
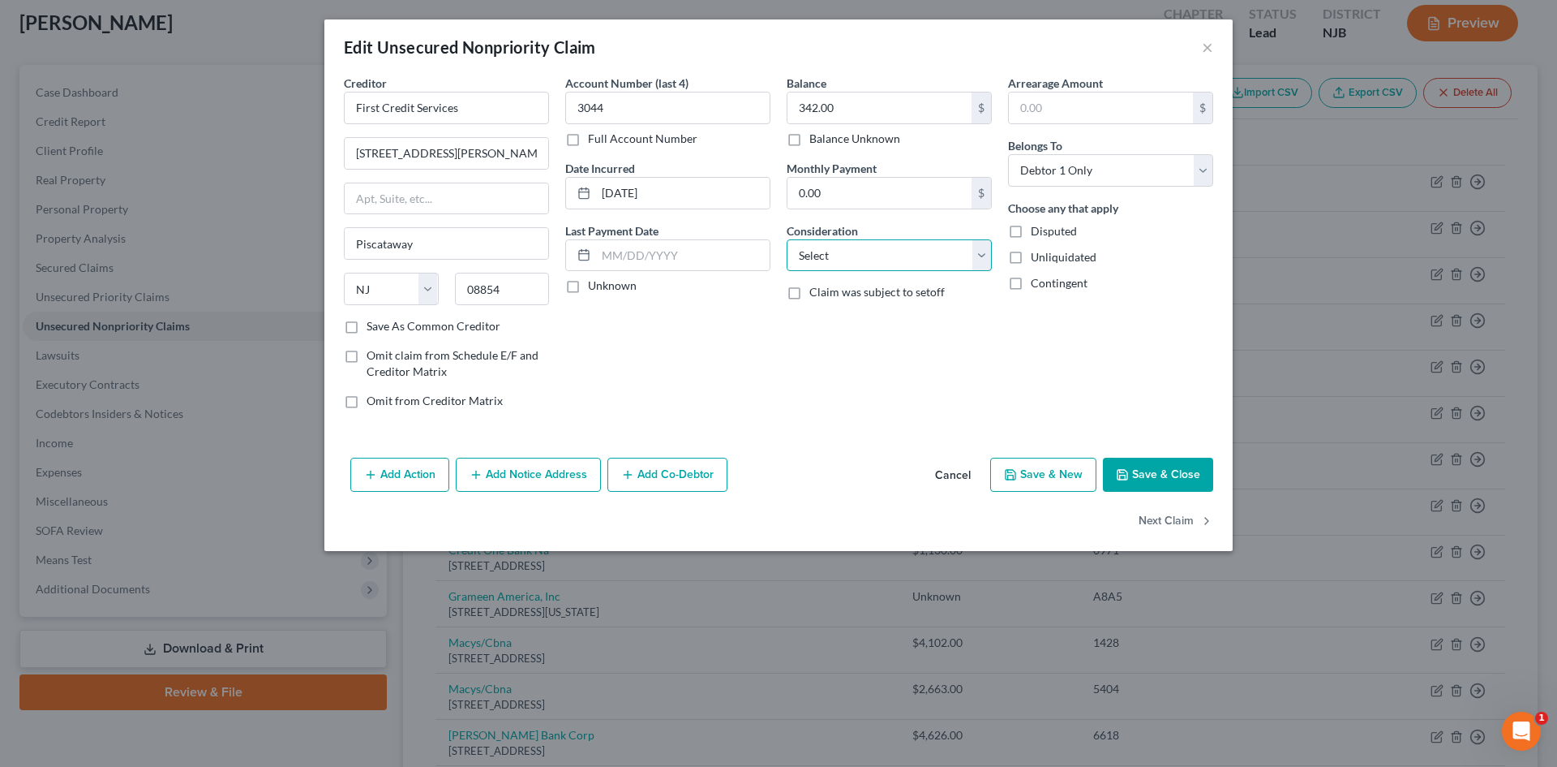
select select "2"
click at [787, 239] on select "Select Cable / Satellite Services Collection Agency Credit Card Debt Debt Couns…" at bounding box center [889, 255] width 205 height 32
click at [1138, 461] on button "Save & Close" at bounding box center [1158, 474] width 110 height 34
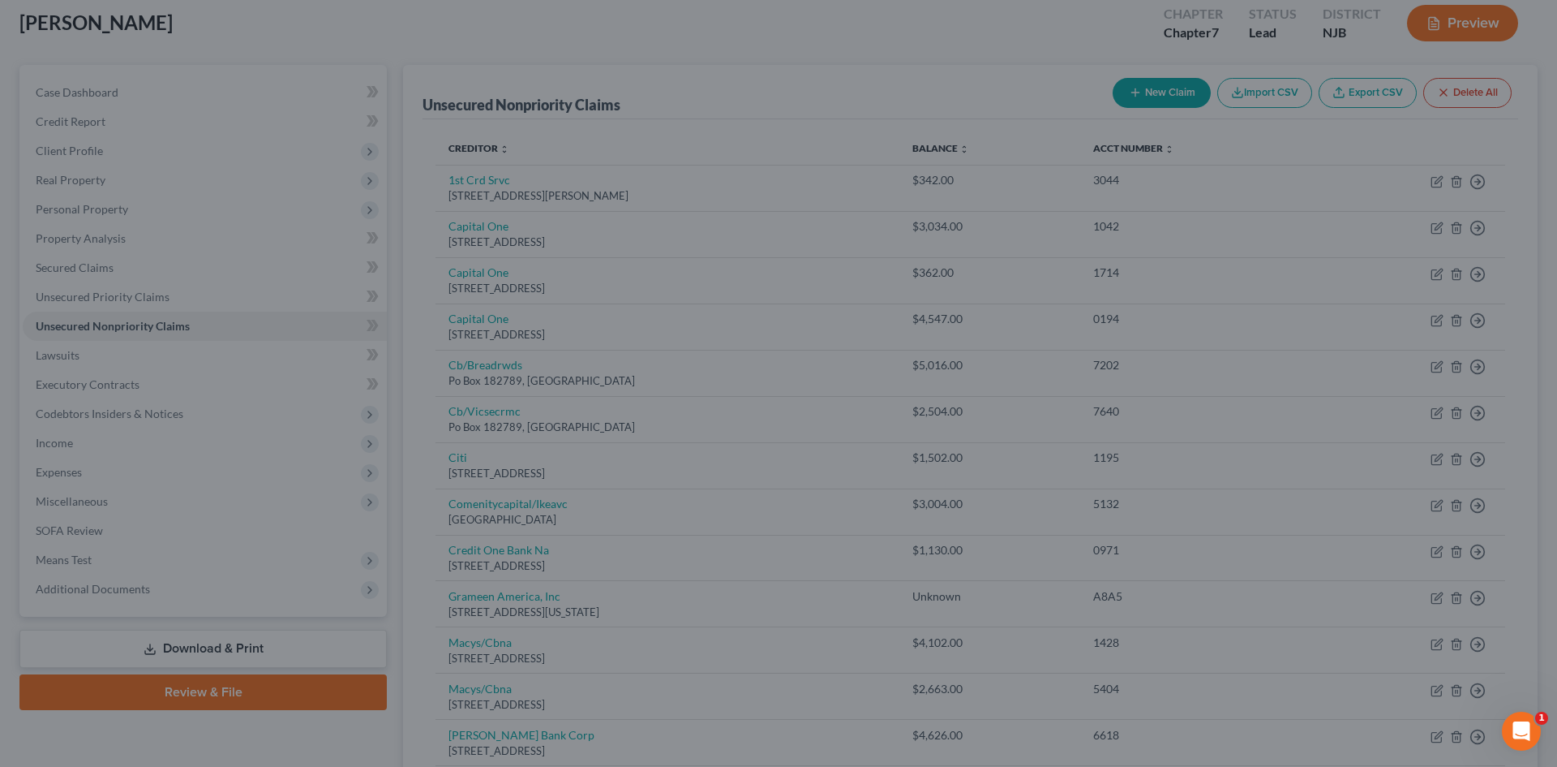
type input "0"
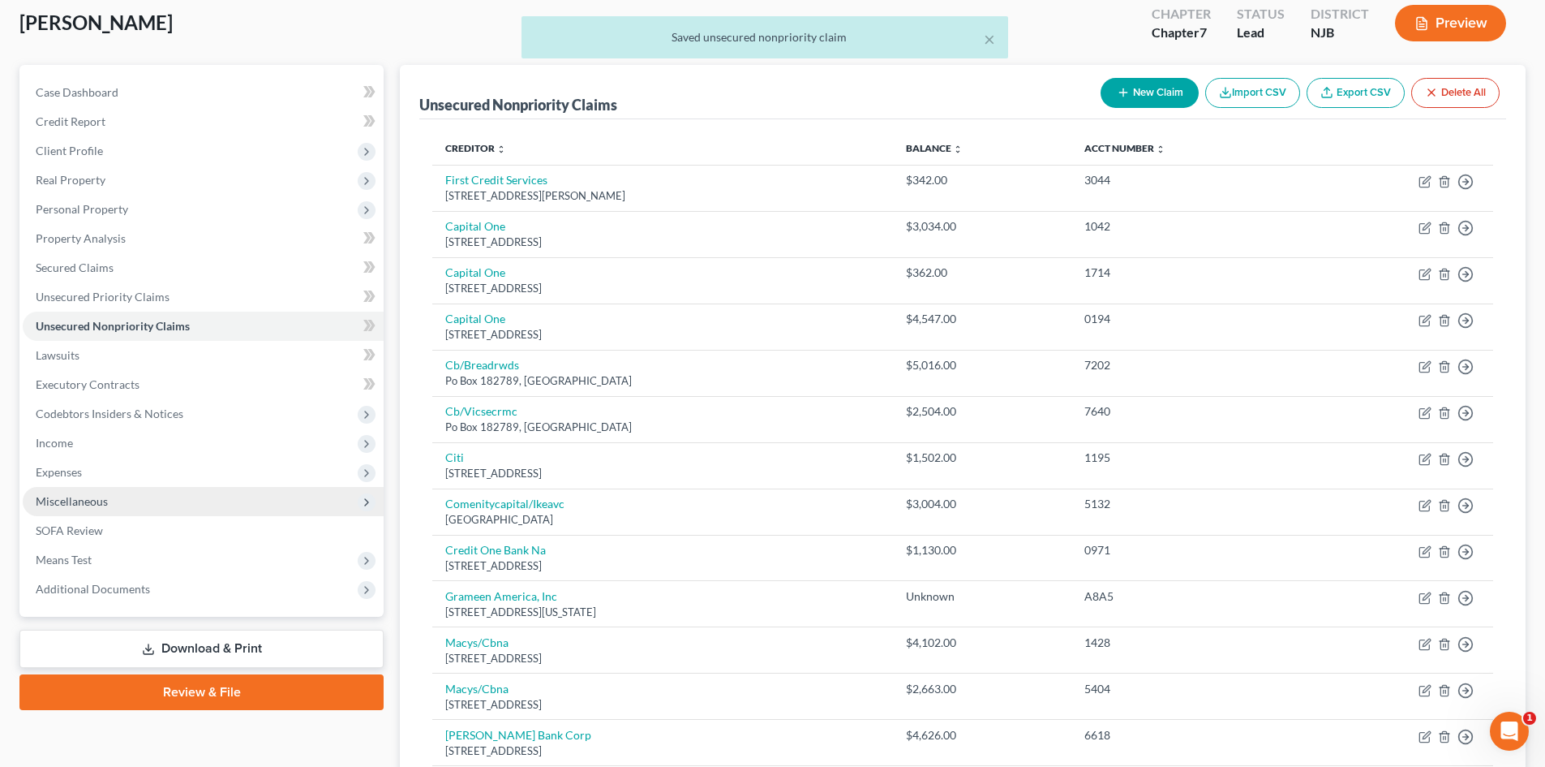
click at [103, 504] on span "Miscellaneous" at bounding box center [72, 501] width 72 height 14
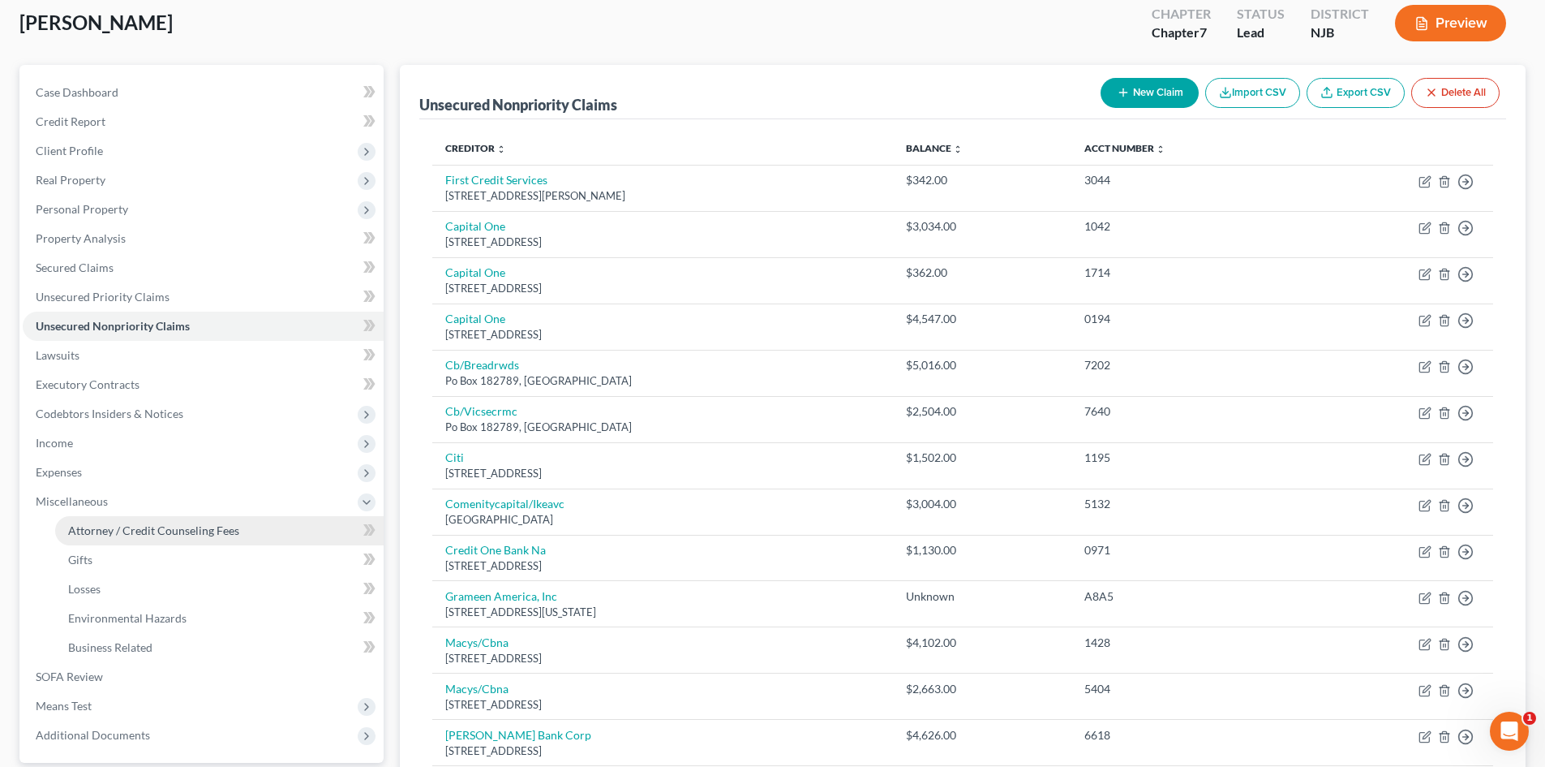
click at [148, 529] on span "Attorney / Credit Counseling Fees" at bounding box center [153, 530] width 171 height 14
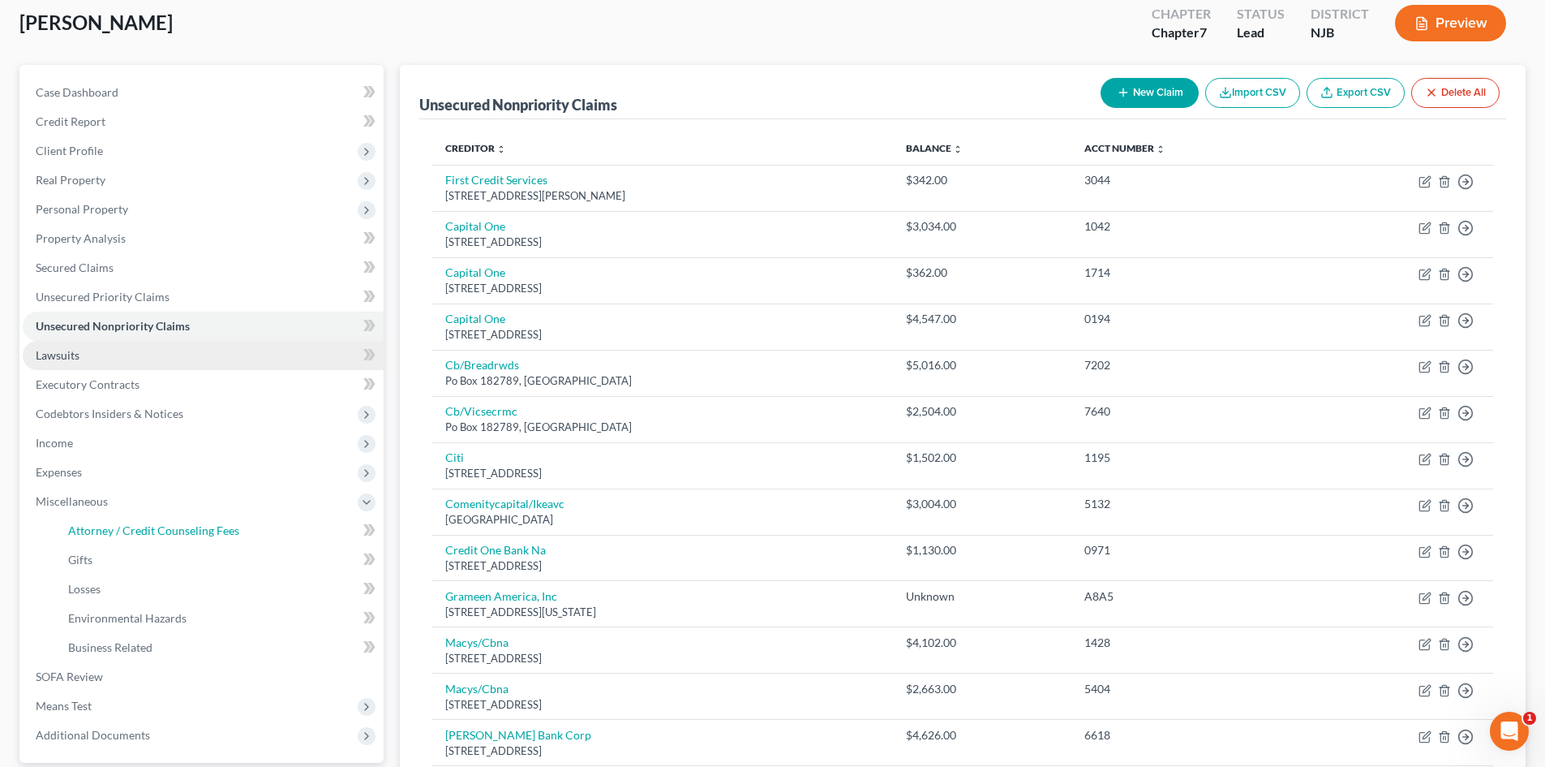
select select "1"
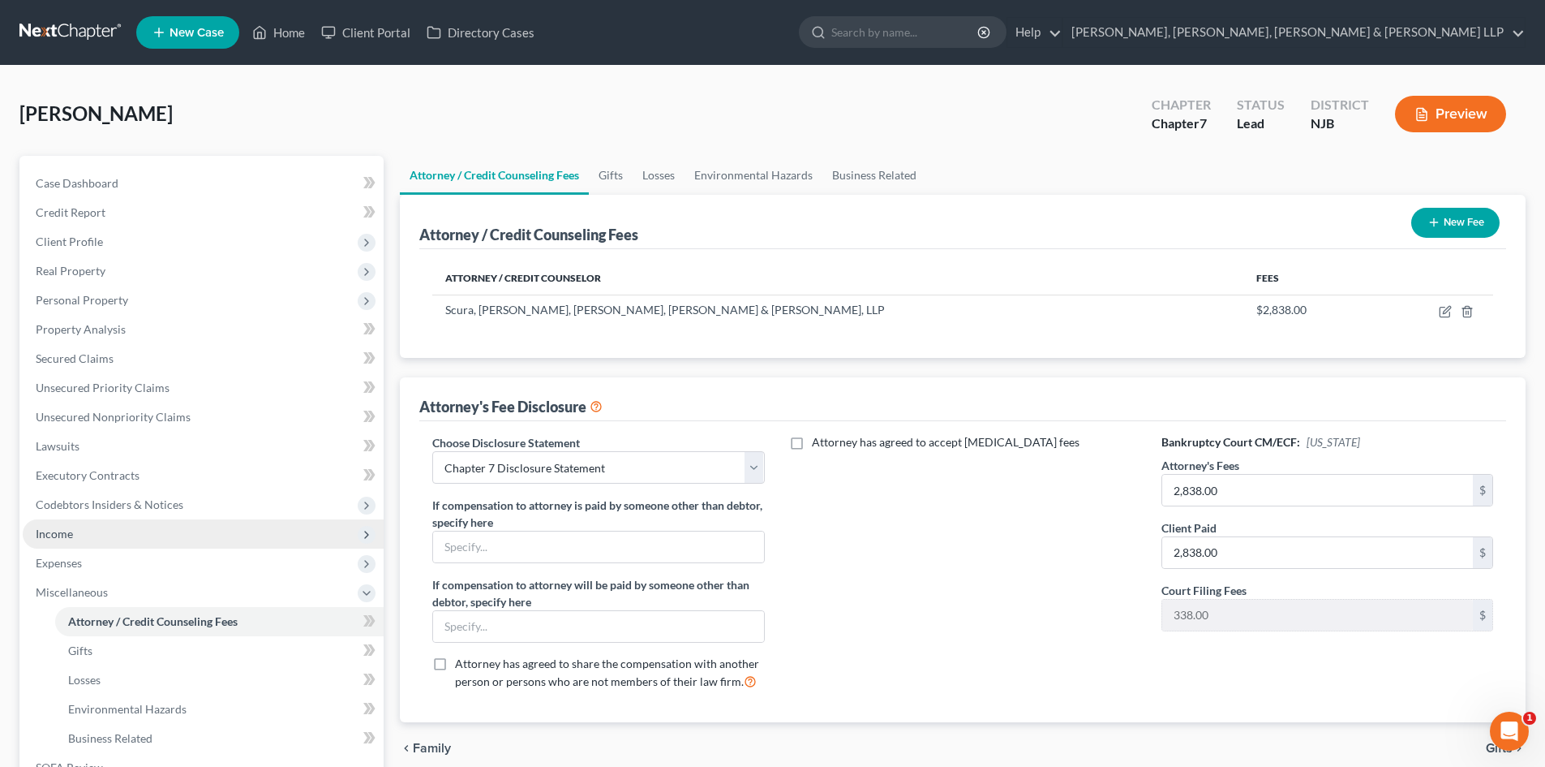
click at [55, 528] on span "Income" at bounding box center [54, 533] width 37 height 14
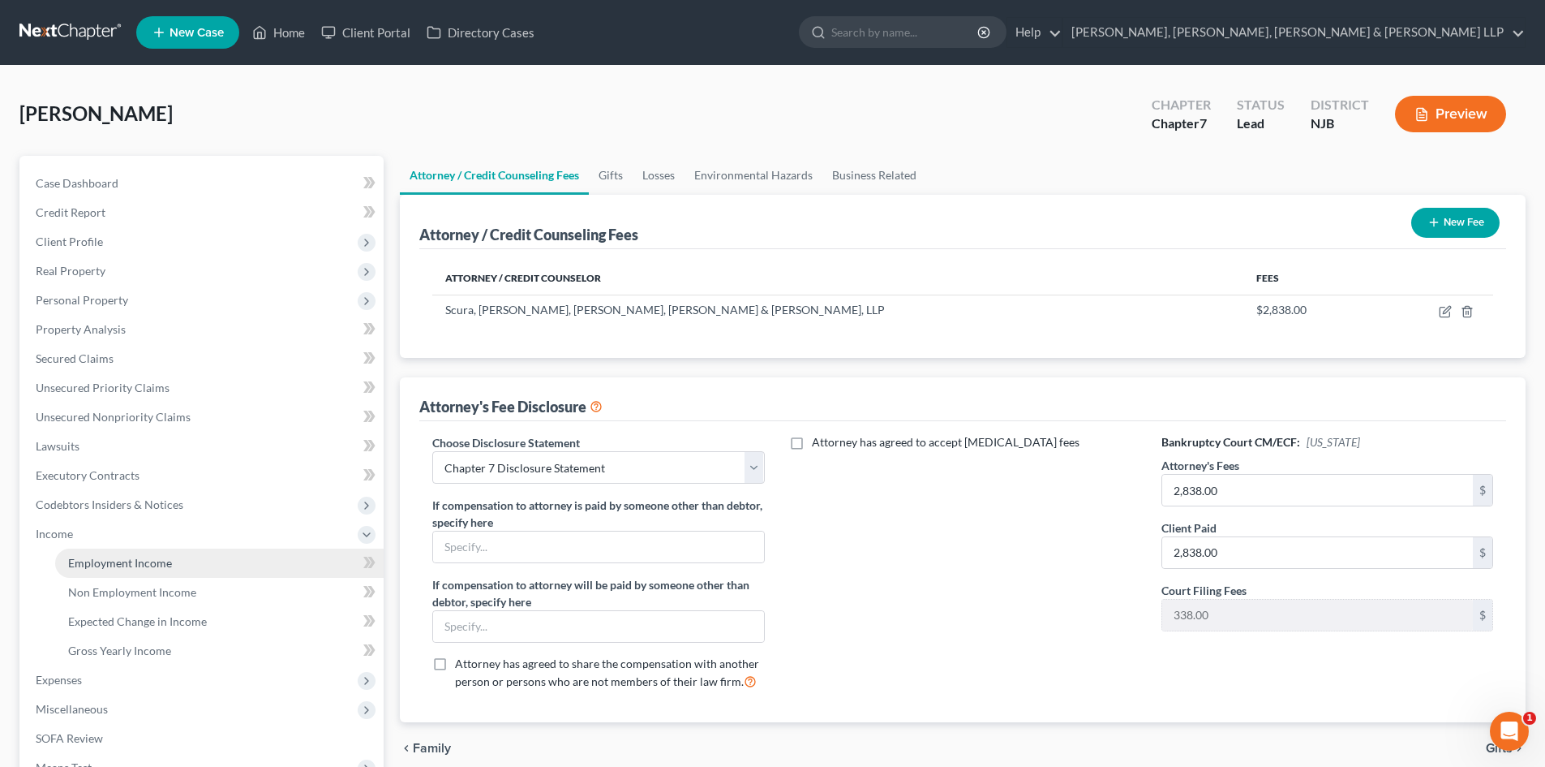
click at [136, 562] on span "Employment Income" at bounding box center [120, 563] width 104 height 14
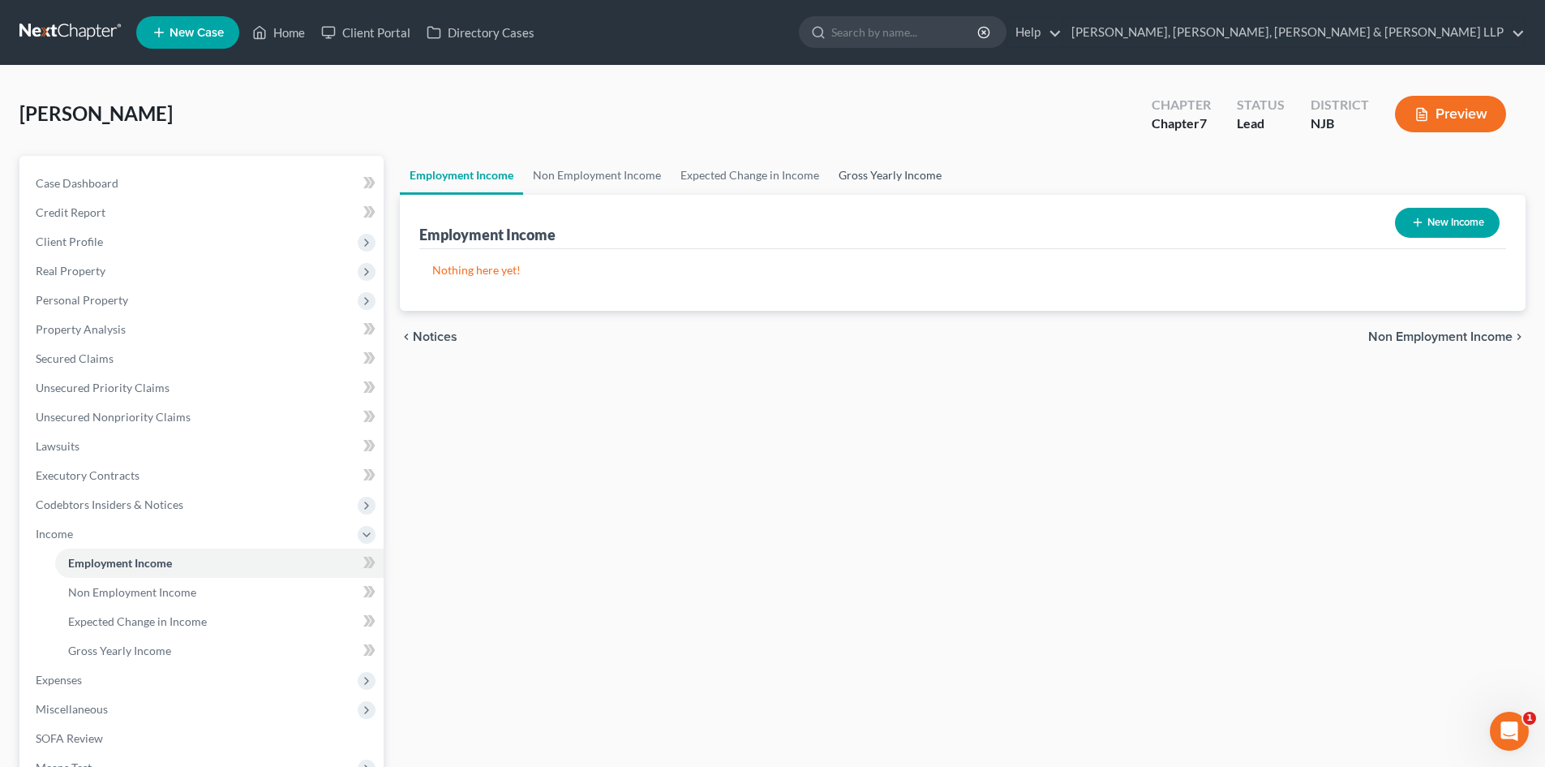
drag, startPoint x: 893, startPoint y: 172, endPoint x: 866, endPoint y: 185, distance: 29.7
click at [893, 172] on link "Gross Yearly Income" at bounding box center [890, 175] width 122 height 39
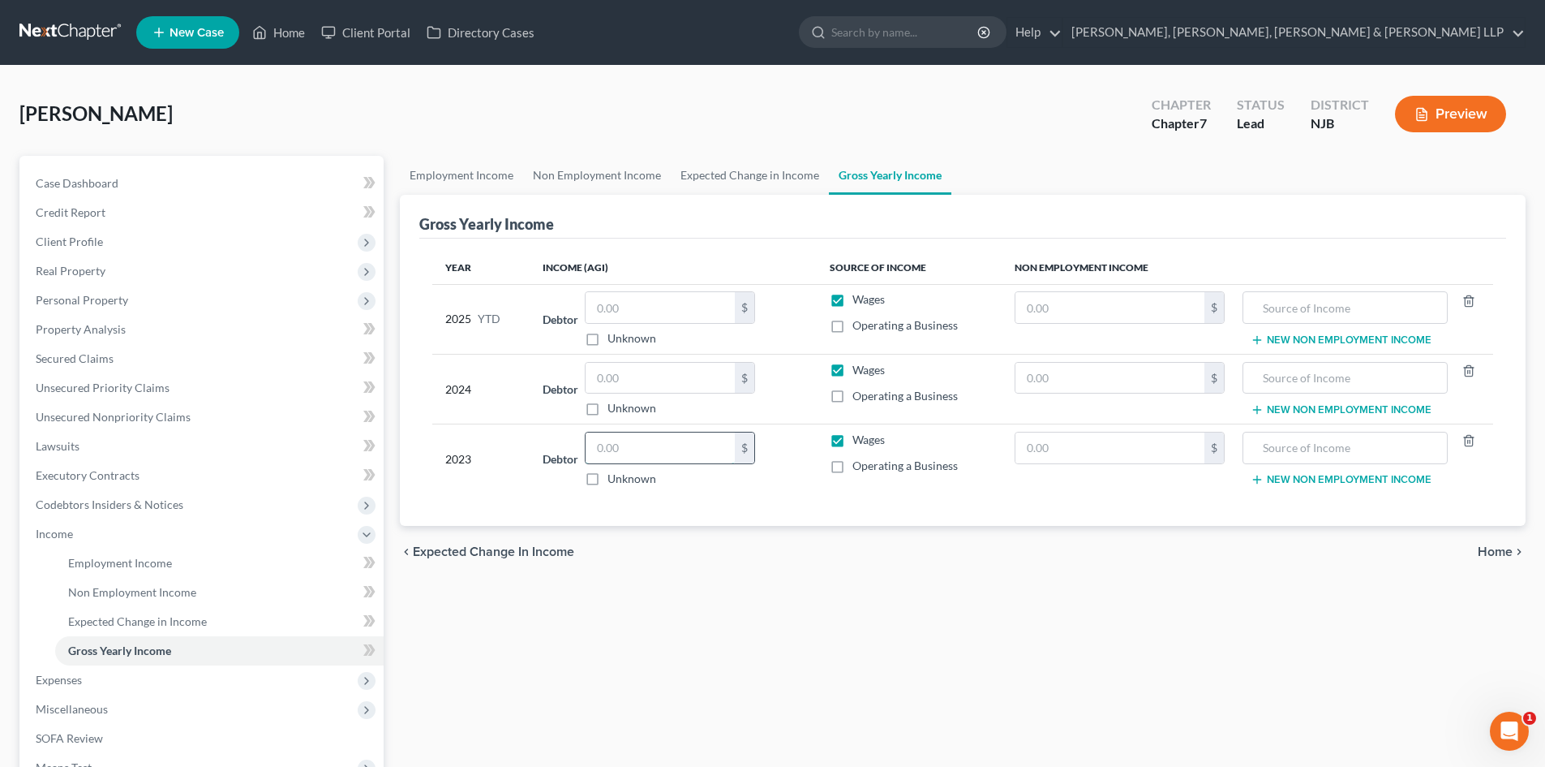
click at [633, 440] on input "text" at bounding box center [660, 447] width 149 height 31
type input "2"
type input "26,000.00"
click at [749, 170] on link "Expected Change in Income" at bounding box center [750, 175] width 158 height 39
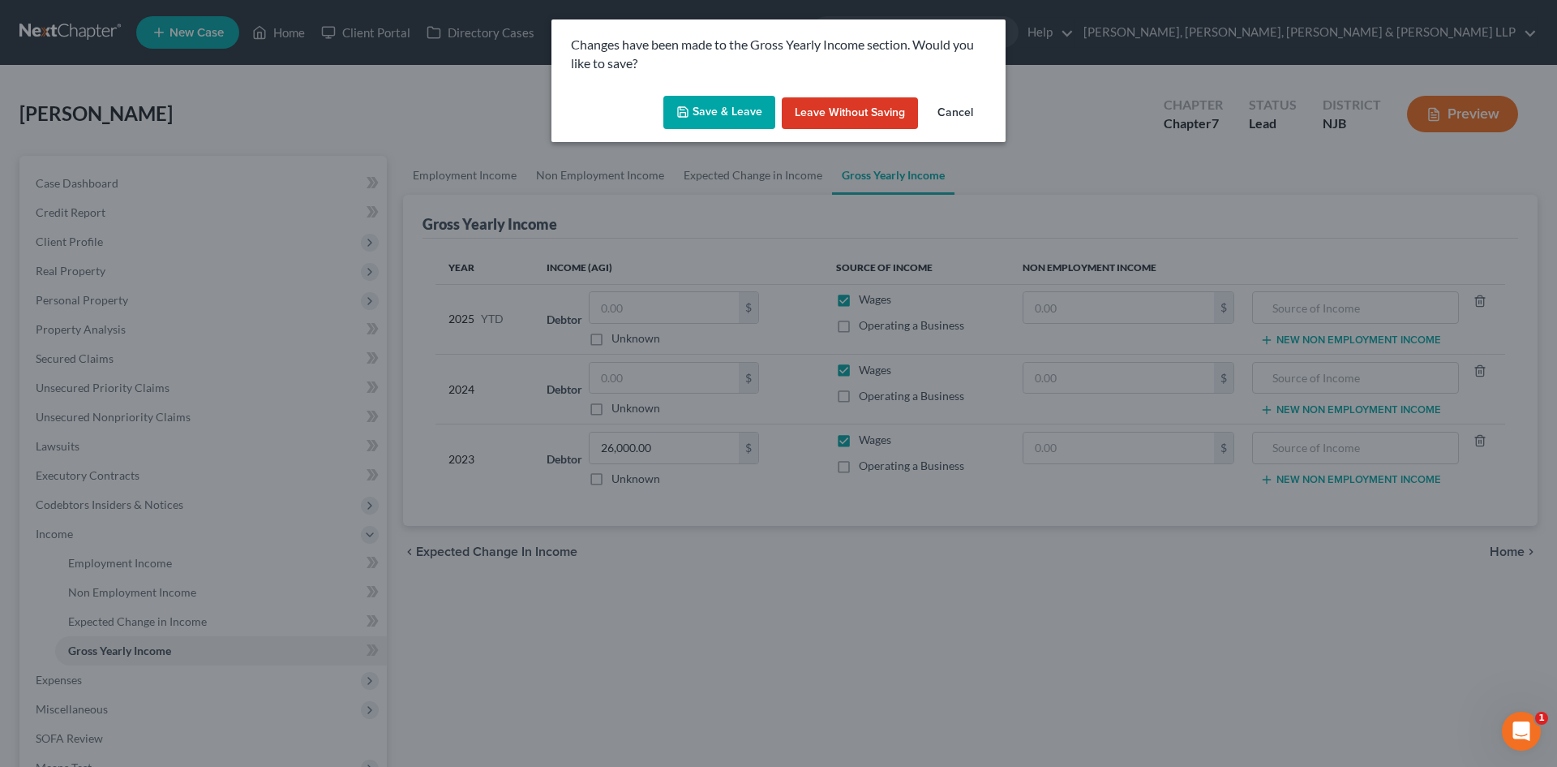
click at [745, 122] on button "Save & Leave" at bounding box center [719, 113] width 112 height 34
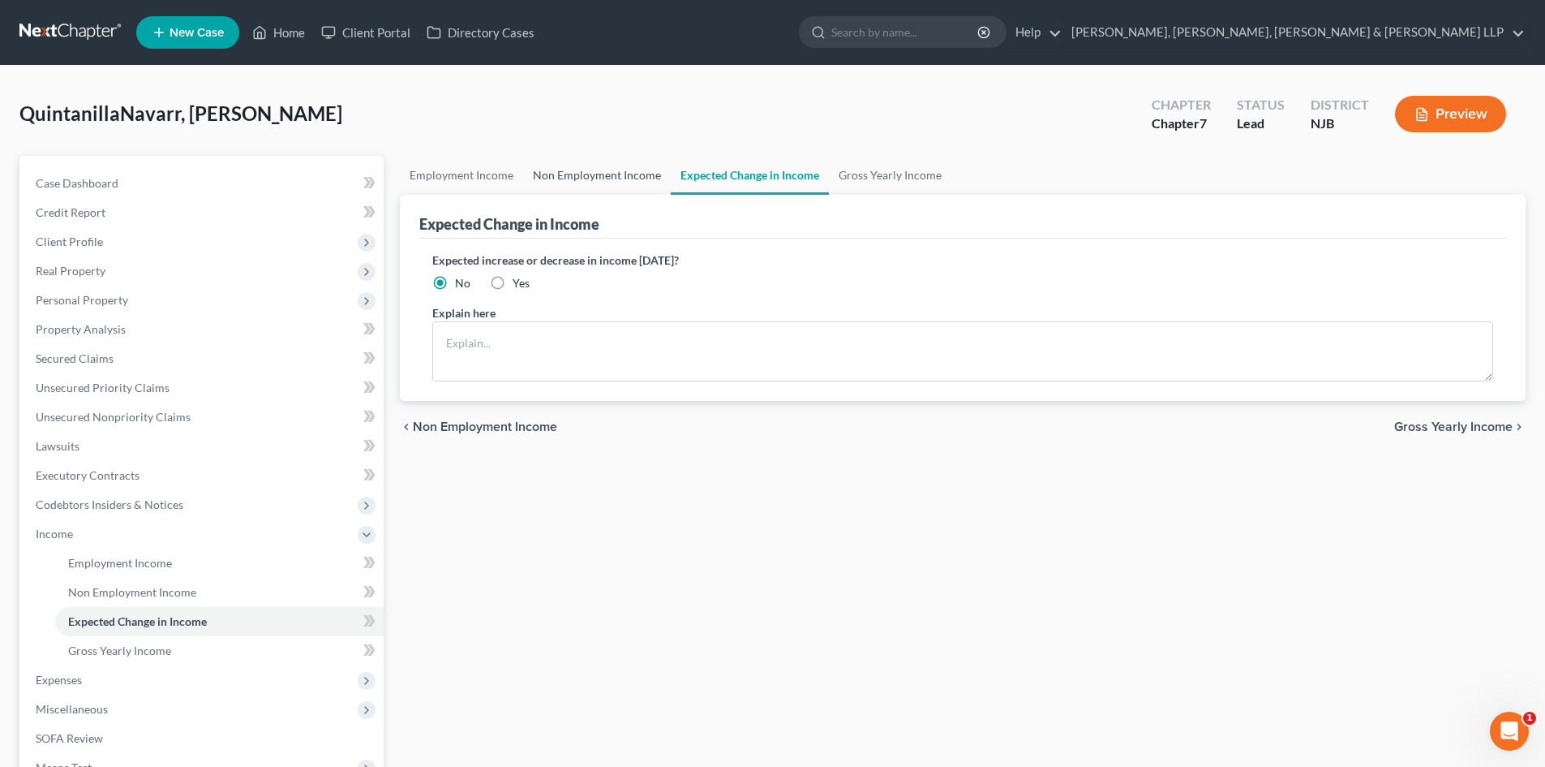
click at [626, 174] on link "Non Employment Income" at bounding box center [597, 175] width 148 height 39
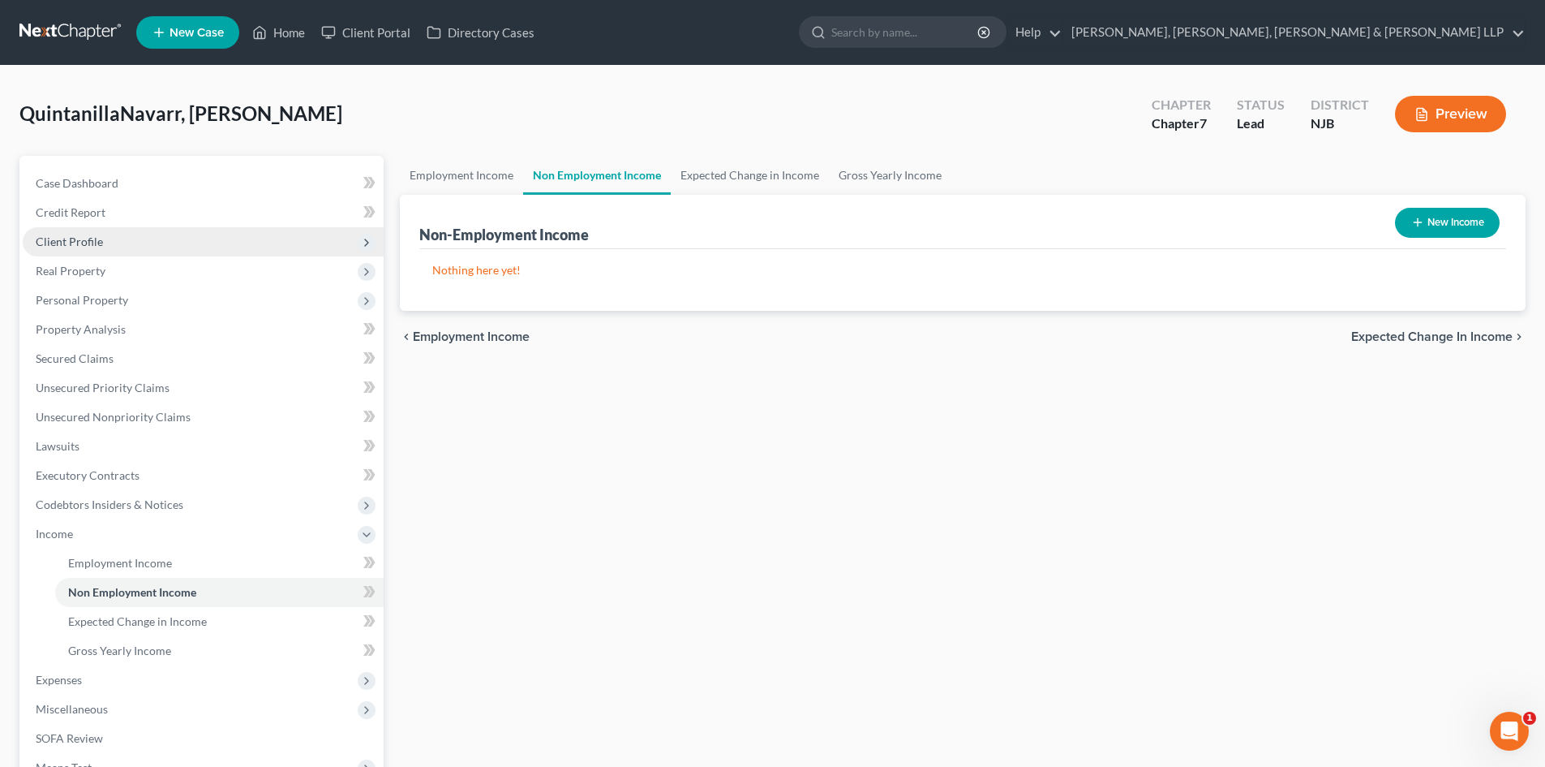
click at [101, 243] on span "Client Profile" at bounding box center [69, 241] width 67 height 14
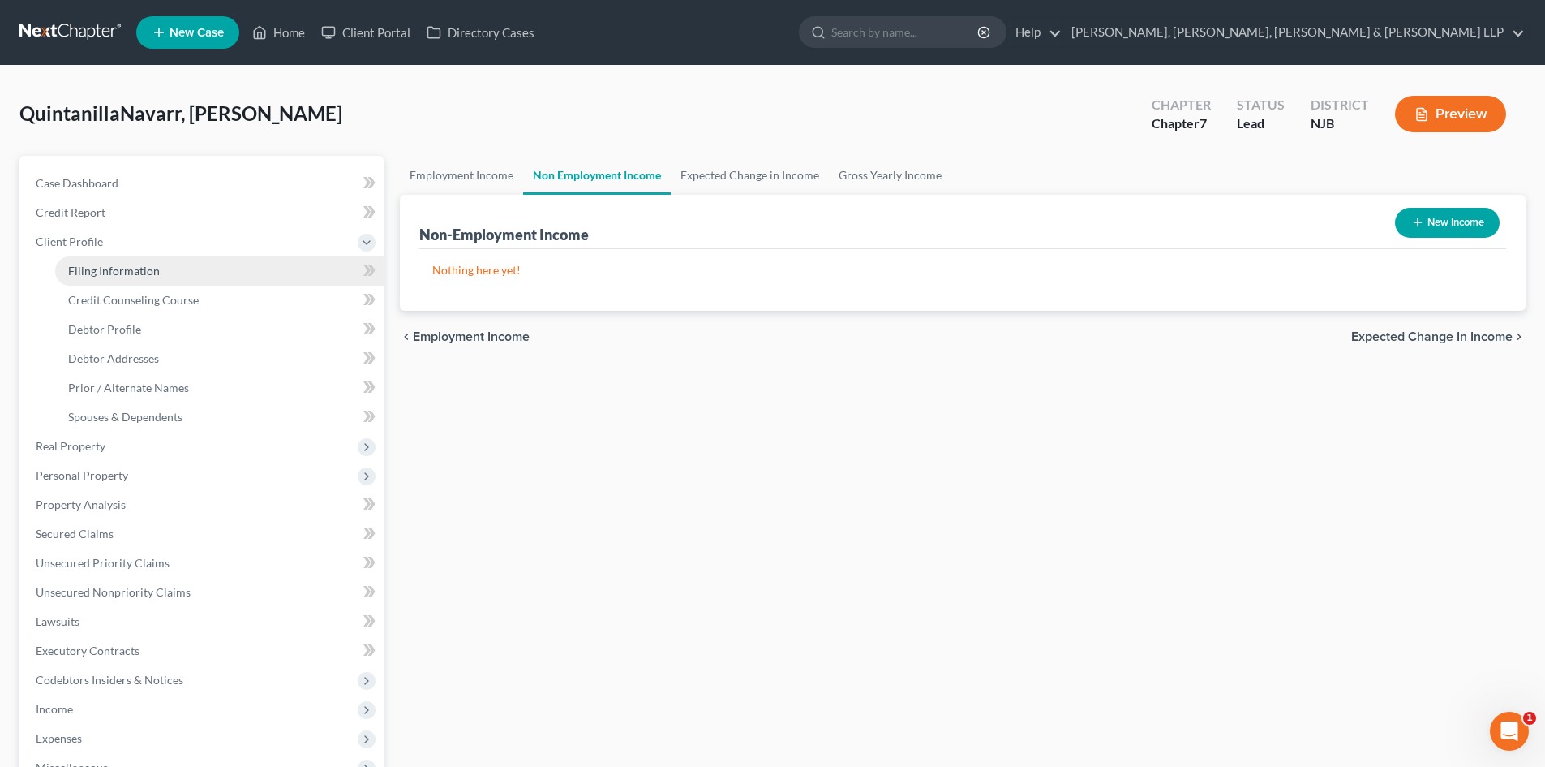
click at [111, 267] on span "Filing Information" at bounding box center [114, 271] width 92 height 14
select select "1"
select select "0"
select select "51"
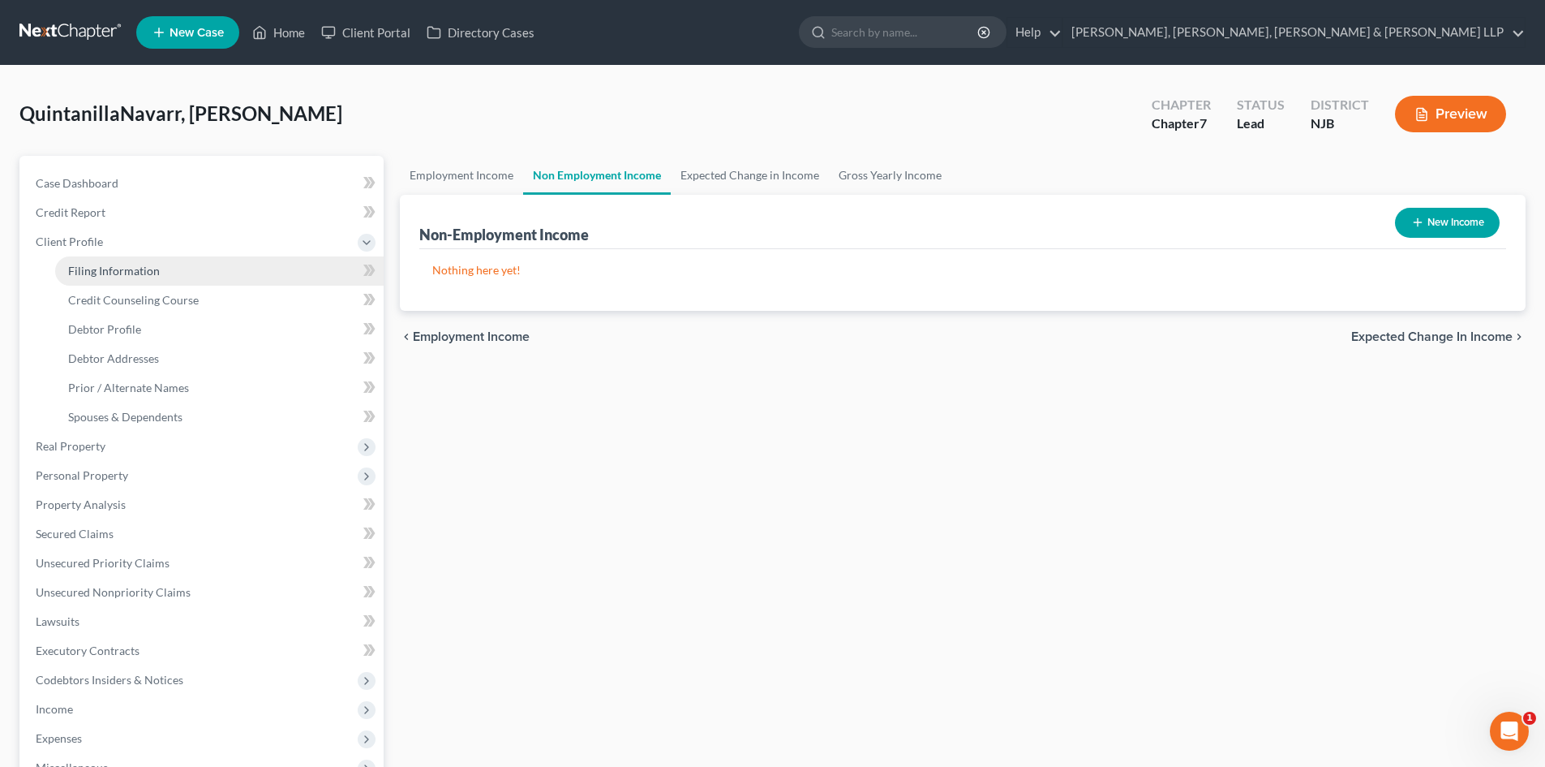
select select "4"
select select "0"
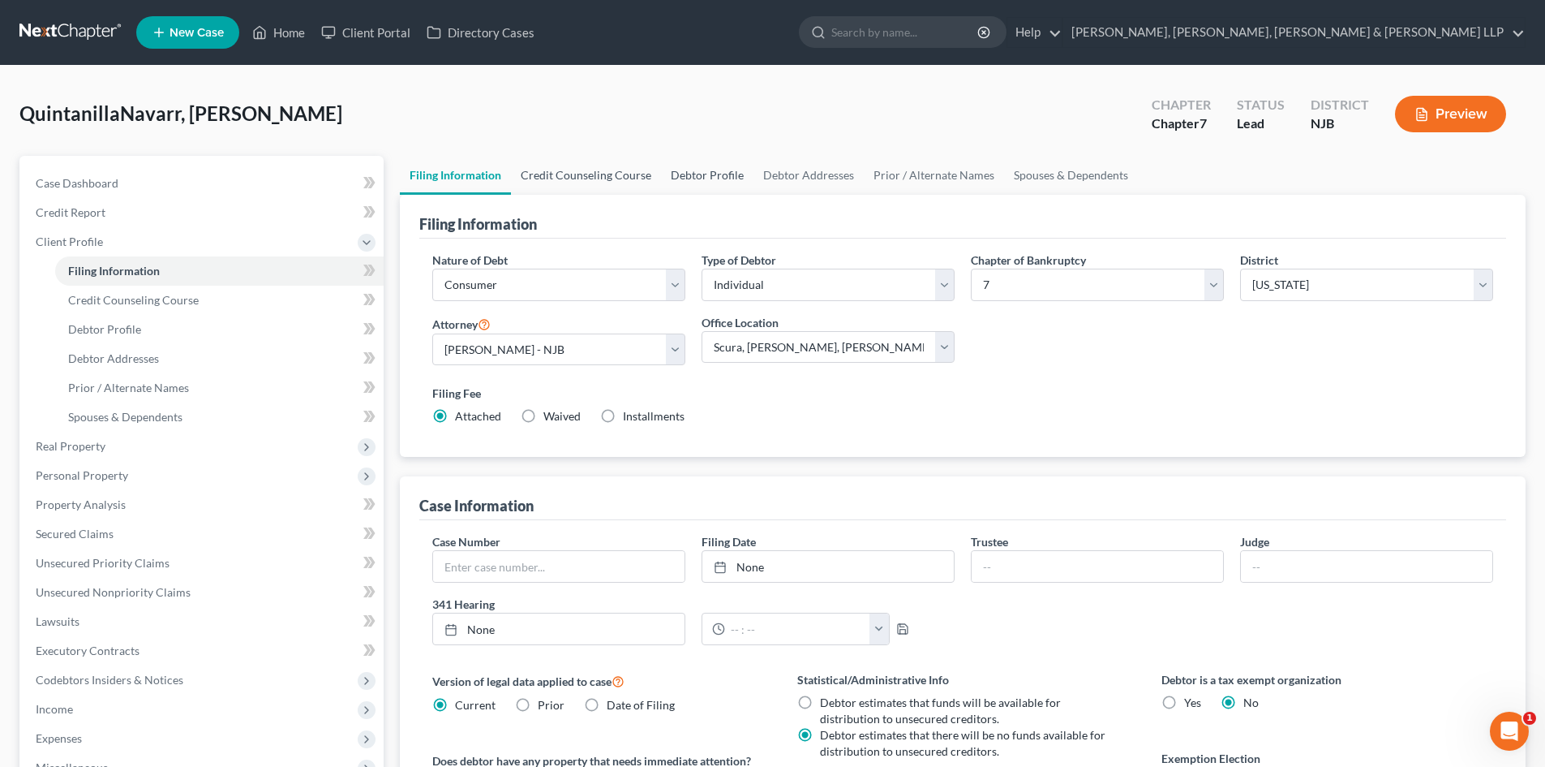
click at [584, 178] on link "Credit Counseling Course" at bounding box center [586, 175] width 150 height 39
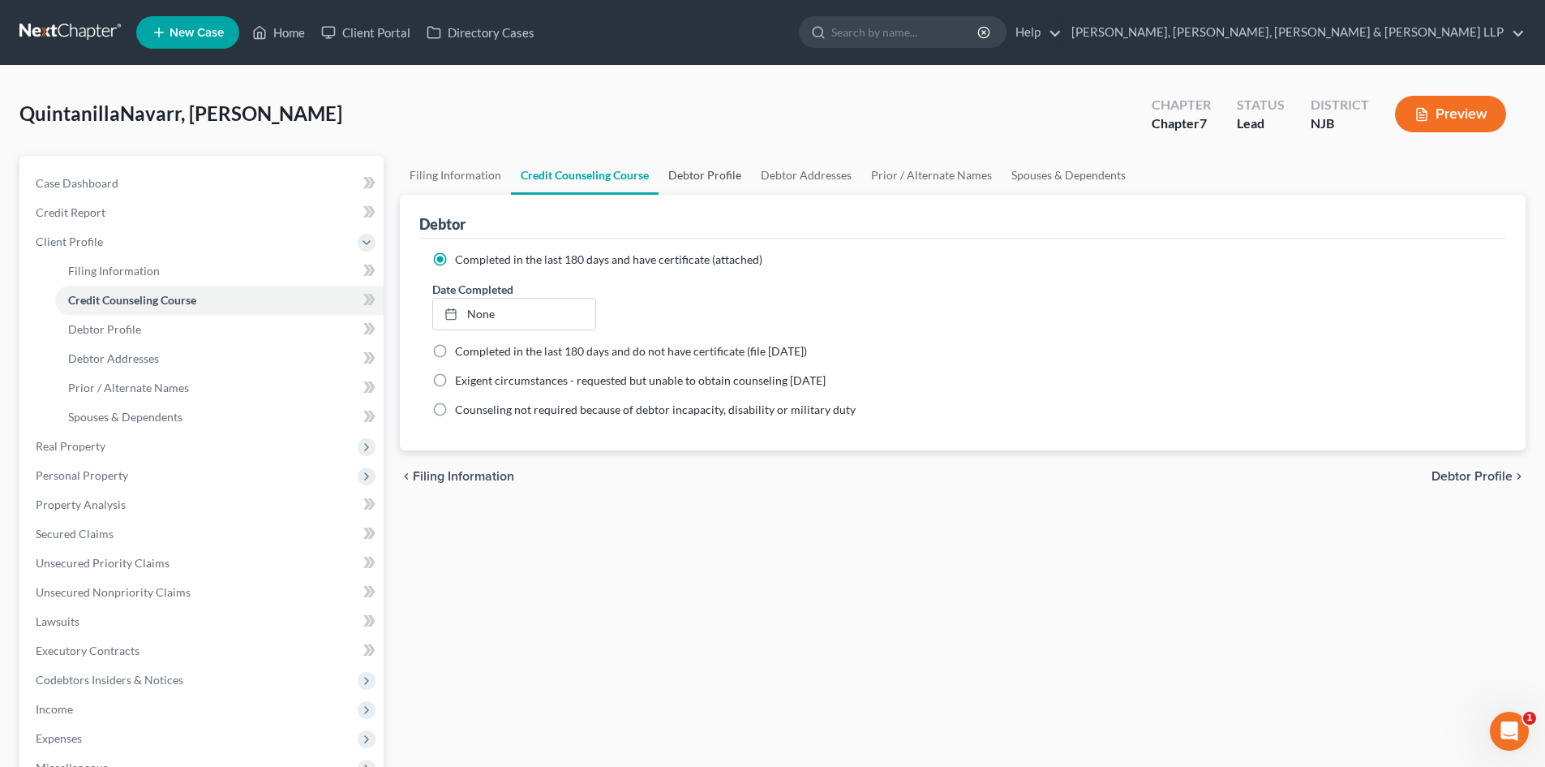
click at [684, 181] on link "Debtor Profile" at bounding box center [705, 175] width 92 height 39
select select "0"
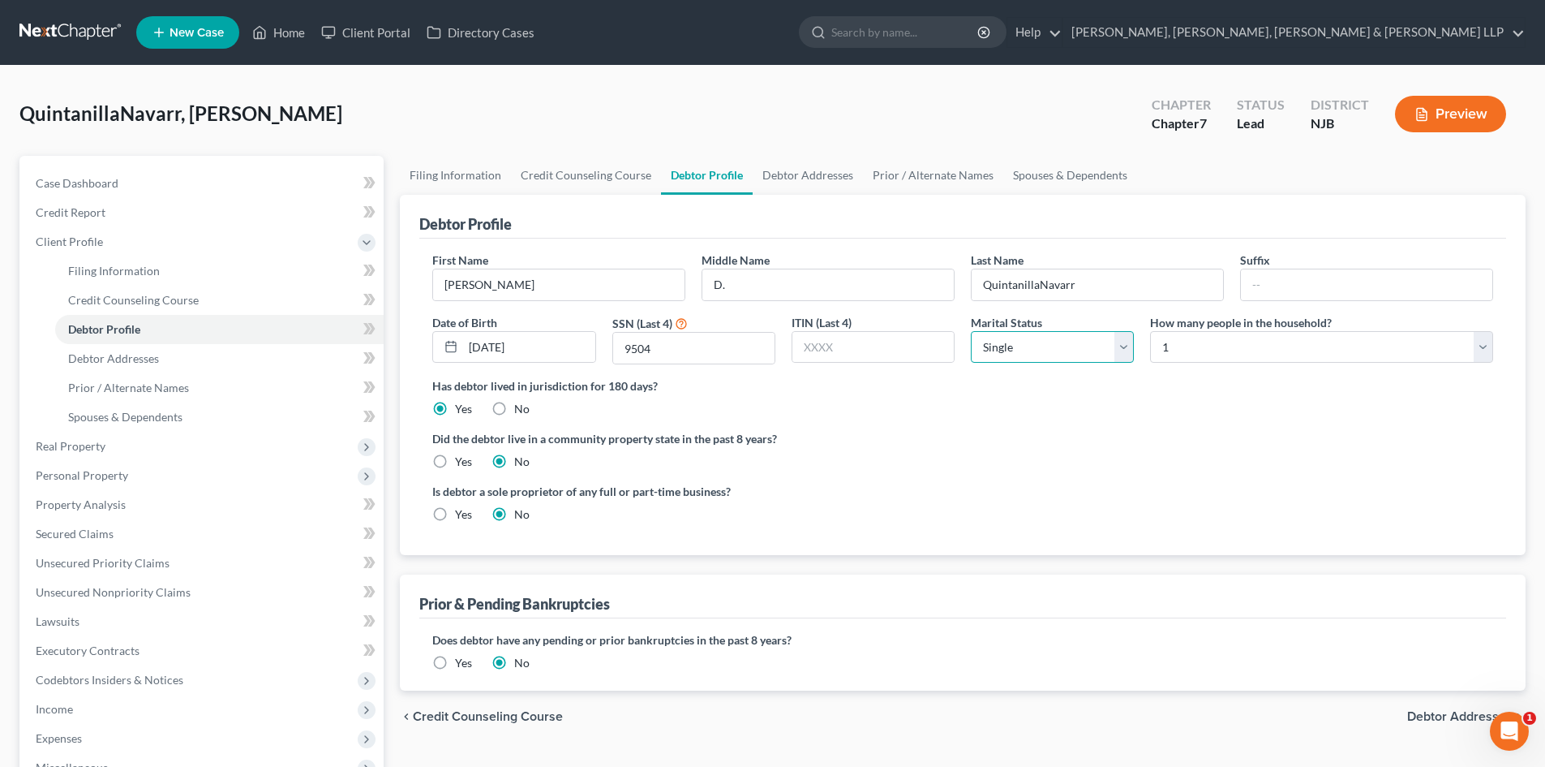
drag, startPoint x: 1076, startPoint y: 353, endPoint x: 1069, endPoint y: 362, distance: 11.0
click at [1076, 353] on select "Select Single Married Separated Divorced Widowed" at bounding box center [1052, 347] width 163 height 32
select select "1"
click at [971, 331] on select "Select Single Married Separated Divorced Widowed" at bounding box center [1052, 347] width 163 height 32
click at [1191, 422] on ng-include "First Name [PERSON_NAME] Middle Name D. Last Name [PERSON_NAME] Suffix Date of …" at bounding box center [962, 393] width 1061 height 284
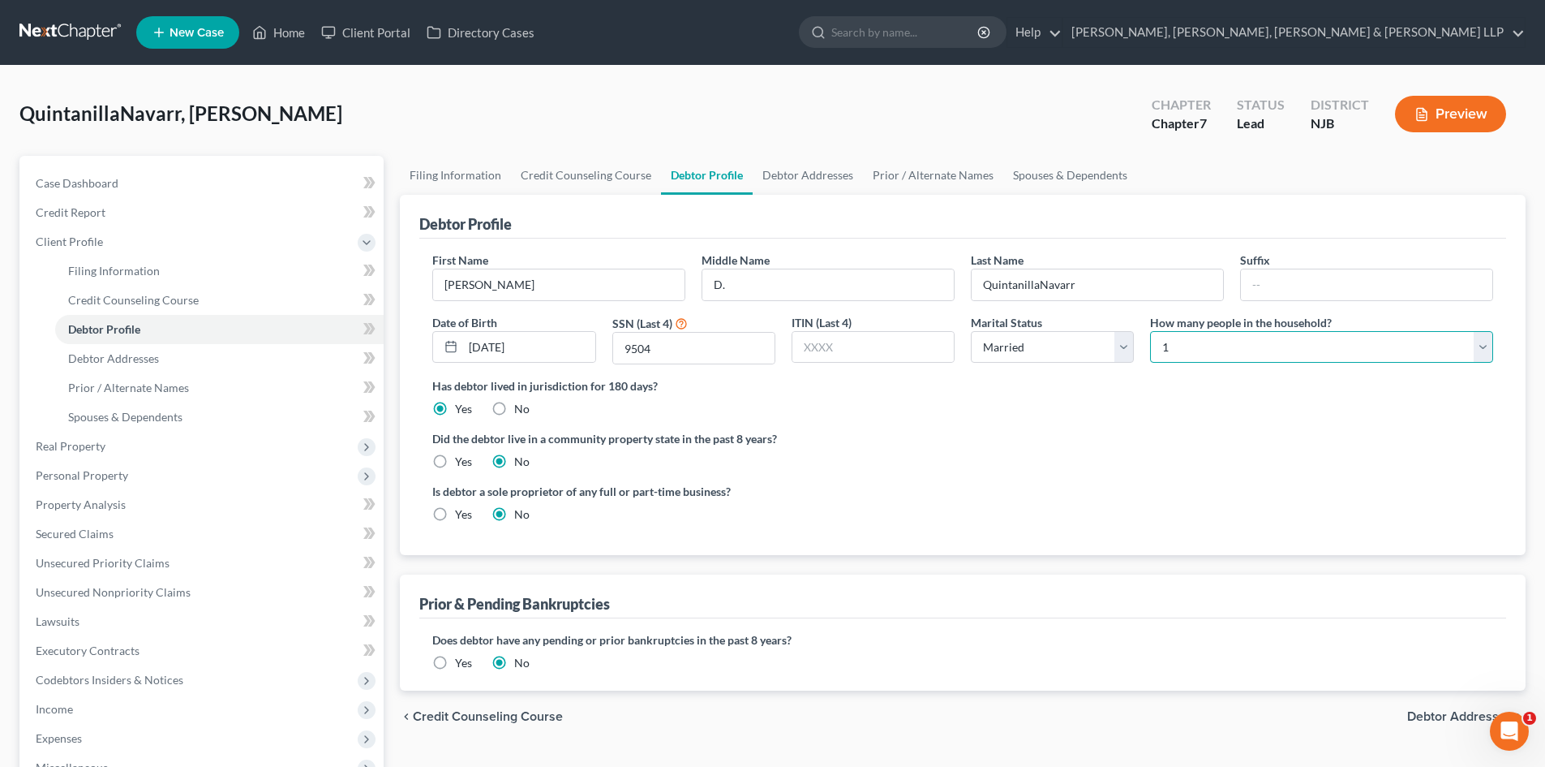
click at [1174, 344] on select "Select 1 2 3 4 5 6 7 8 9 10 11 12 13 14 15 16 17 18 19 20" at bounding box center [1321, 347] width 343 height 32
select select "3"
click at [1150, 331] on select "Select 1 2 3 4 5 6 7 8 9 10 11 12 13 14 15 16 17 18 19 20" at bounding box center [1321, 347] width 343 height 32
click at [799, 178] on link "Debtor Addresses" at bounding box center [808, 175] width 110 height 39
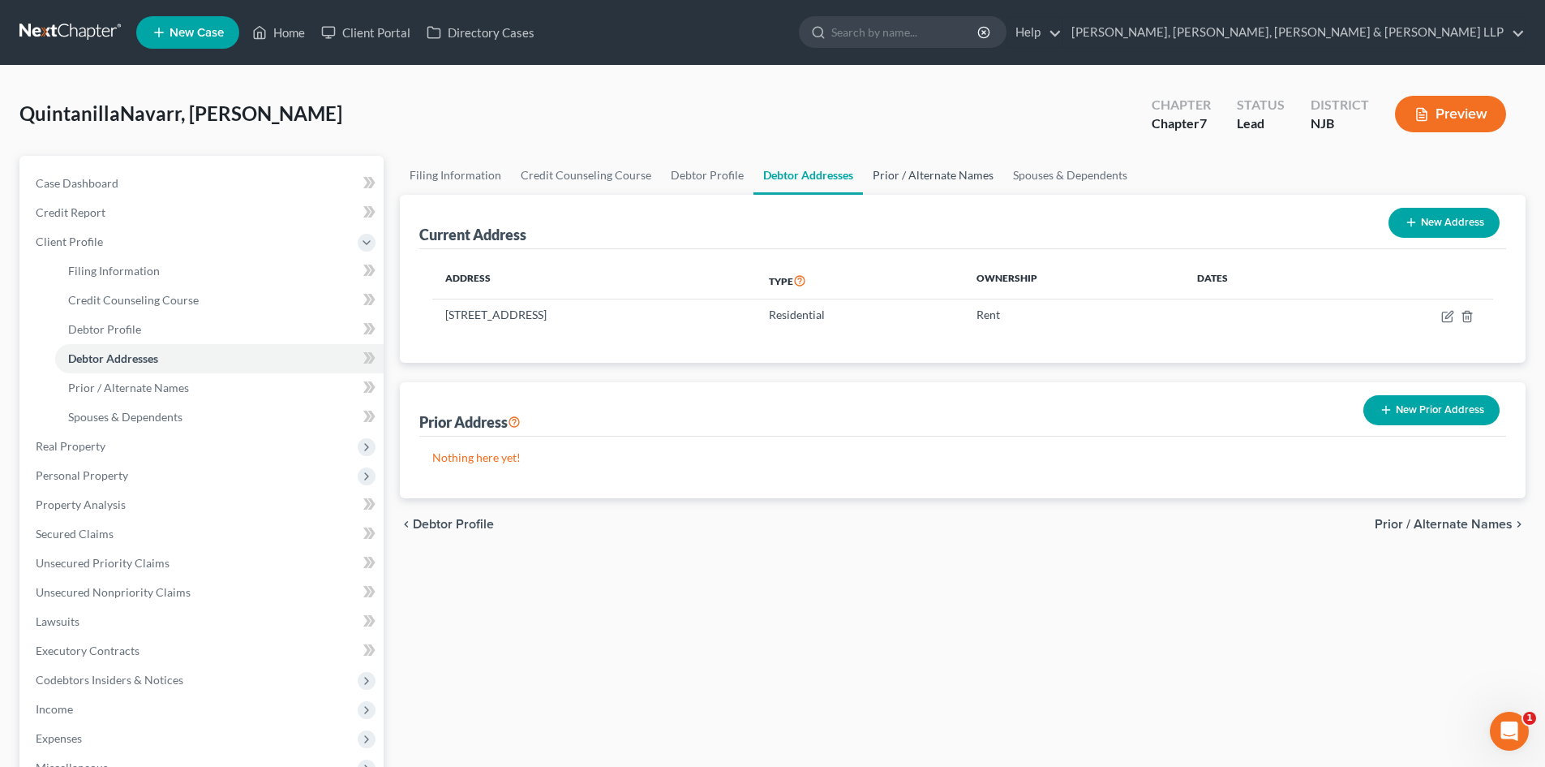
click at [927, 174] on link "Prior / Alternate Names" at bounding box center [933, 175] width 140 height 39
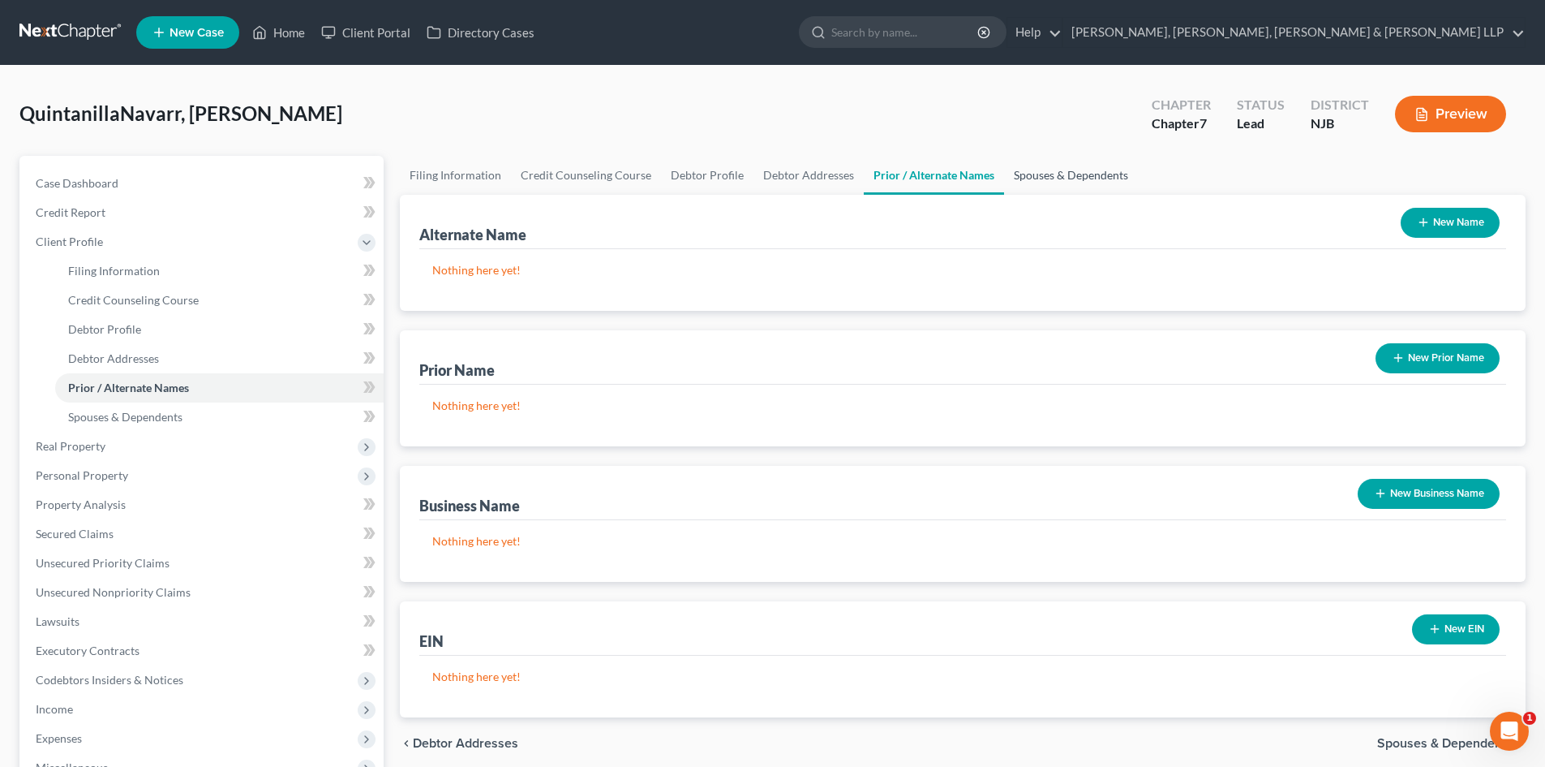
click at [1029, 174] on link "Spouses & Dependents" at bounding box center [1071, 175] width 134 height 39
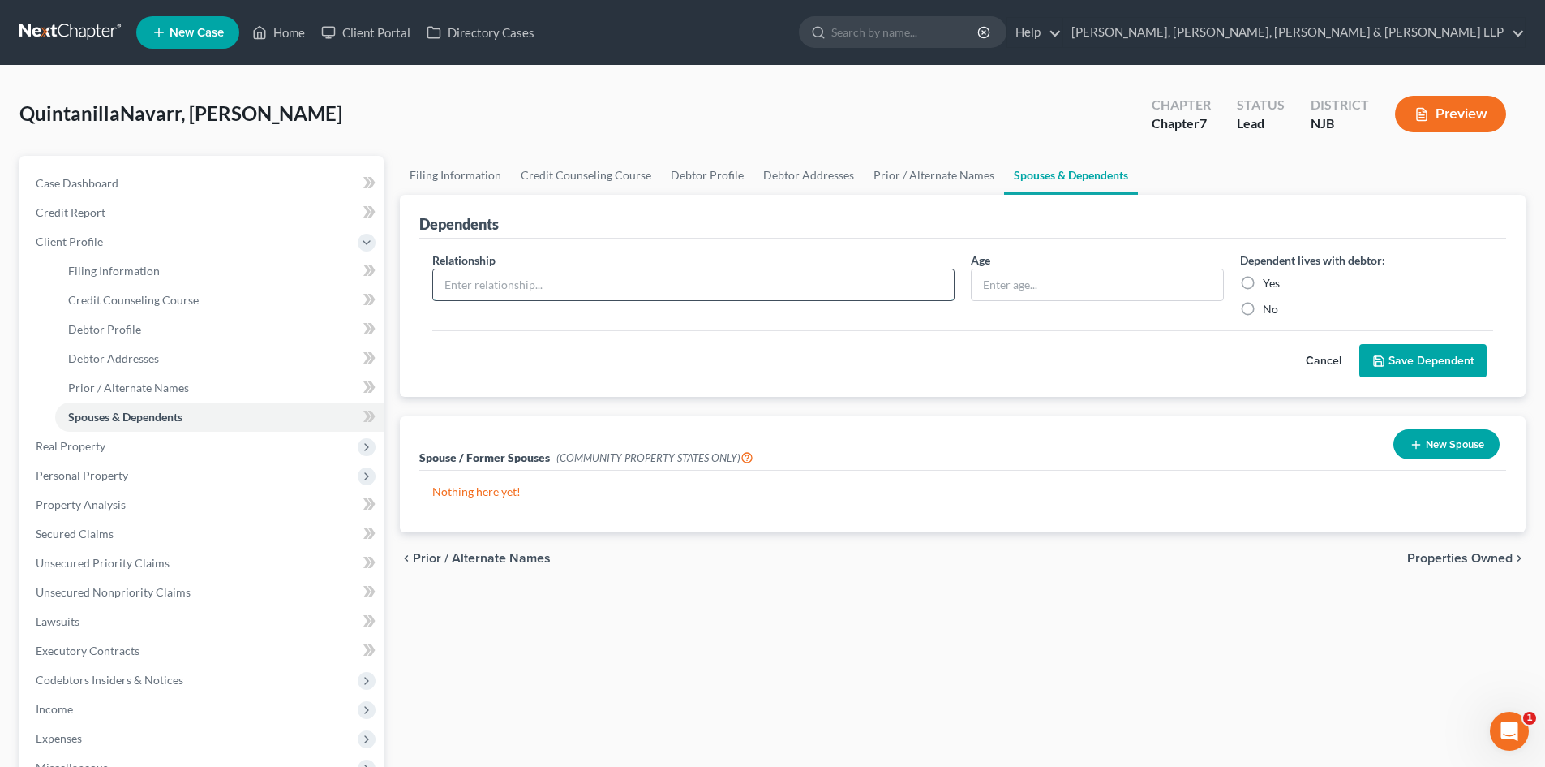
click at [536, 284] on input "text" at bounding box center [693, 284] width 521 height 31
click at [1050, 290] on input "text" at bounding box center [1097, 284] width 251 height 31
drag, startPoint x: 667, startPoint y: 278, endPoint x: 651, endPoint y: 283, distance: 16.9
click at [667, 278] on input "text" at bounding box center [693, 284] width 521 height 31
type input "Son"
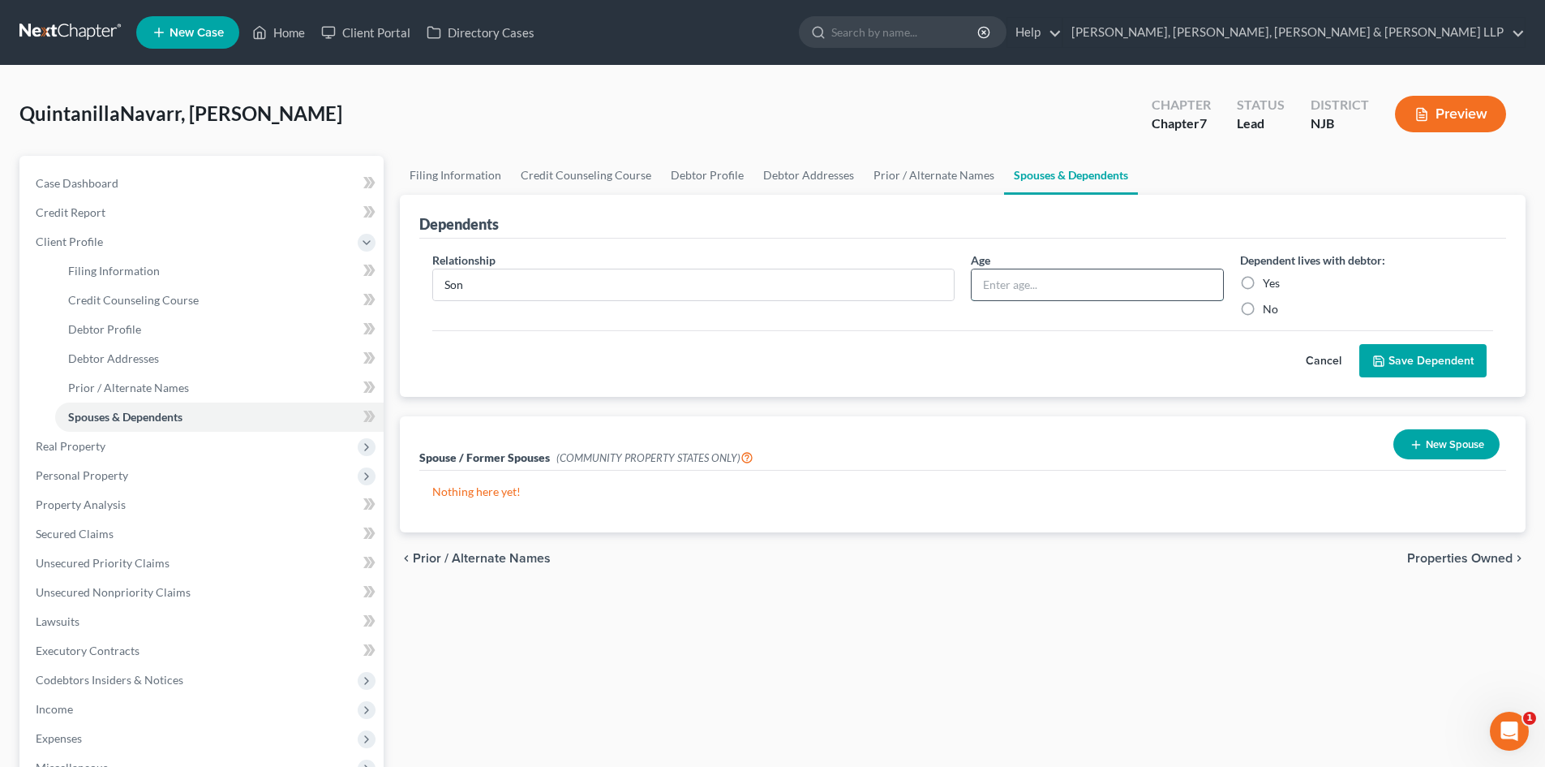
click at [994, 294] on input "text" at bounding box center [1097, 284] width 251 height 31
type input "17"
click at [1263, 281] on label "Yes" at bounding box center [1271, 283] width 17 height 16
click at [1269, 281] on input "Yes" at bounding box center [1274, 280] width 11 height 11
radio input "true"
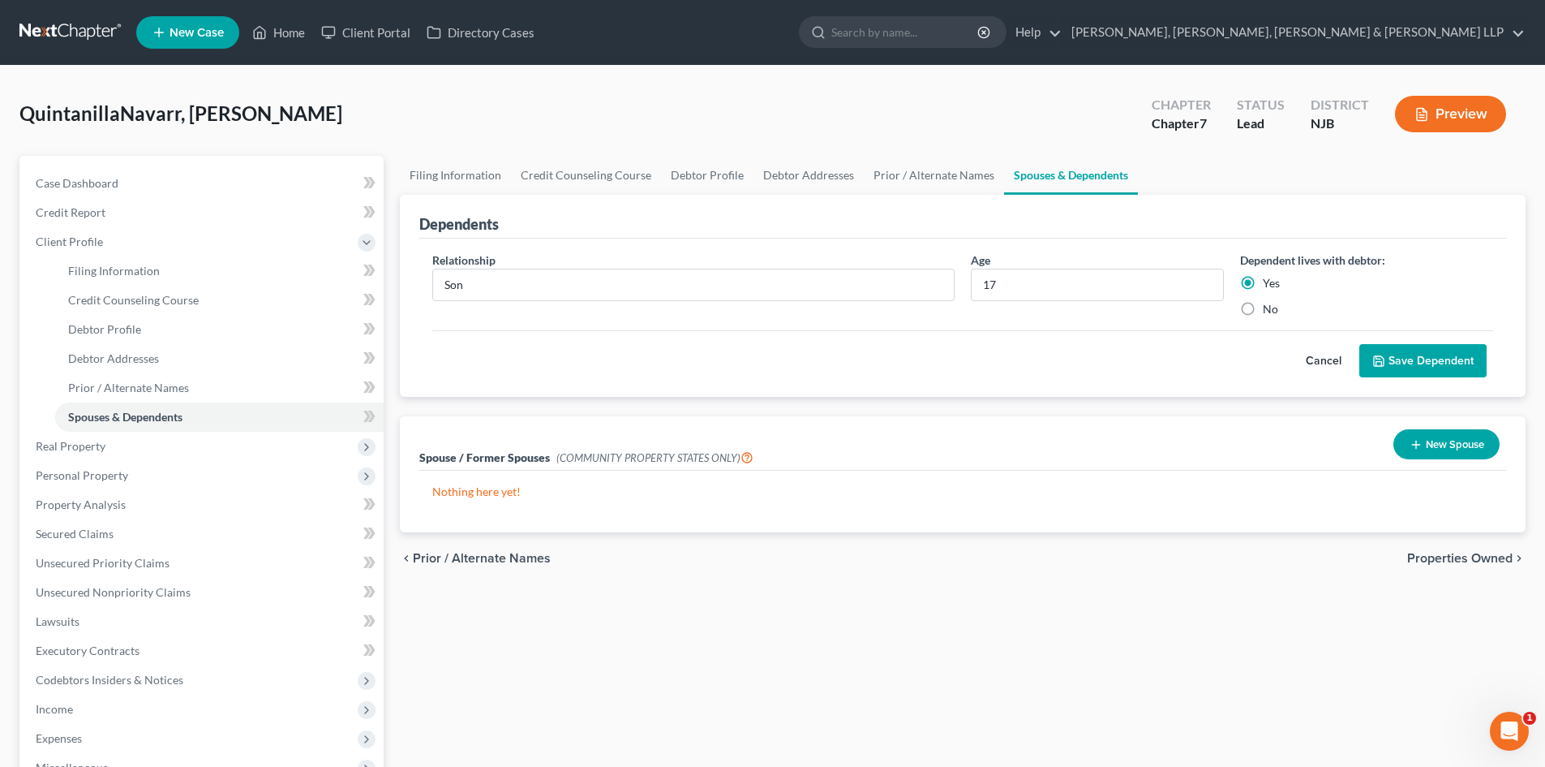
click at [1368, 341] on div "Cancel Save Dependent" at bounding box center [962, 354] width 1061 height 48
click at [1398, 359] on button "Save Dependent" at bounding box center [1422, 361] width 127 height 34
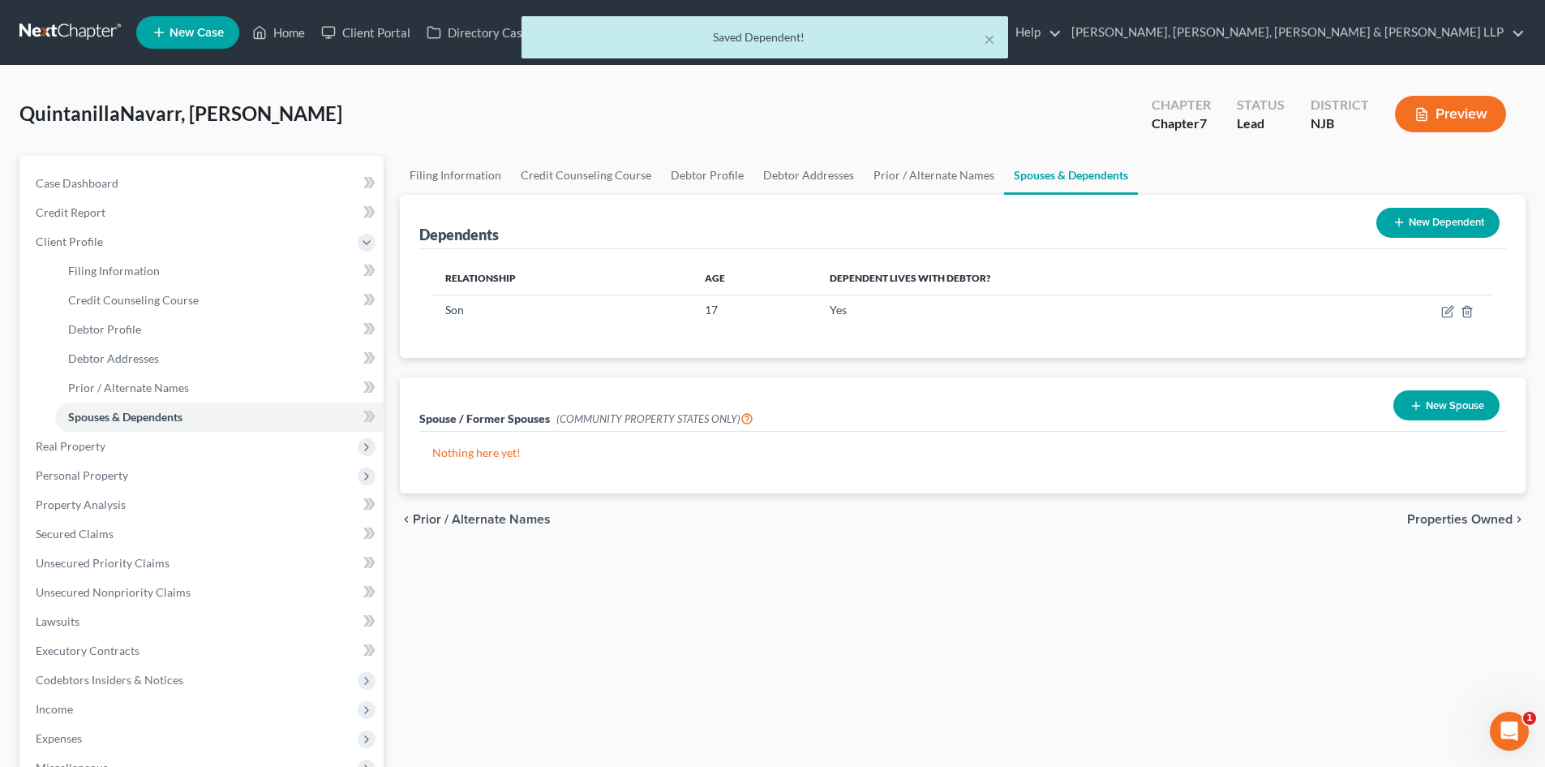
click at [1428, 219] on button "New Dependent" at bounding box center [1437, 223] width 123 height 30
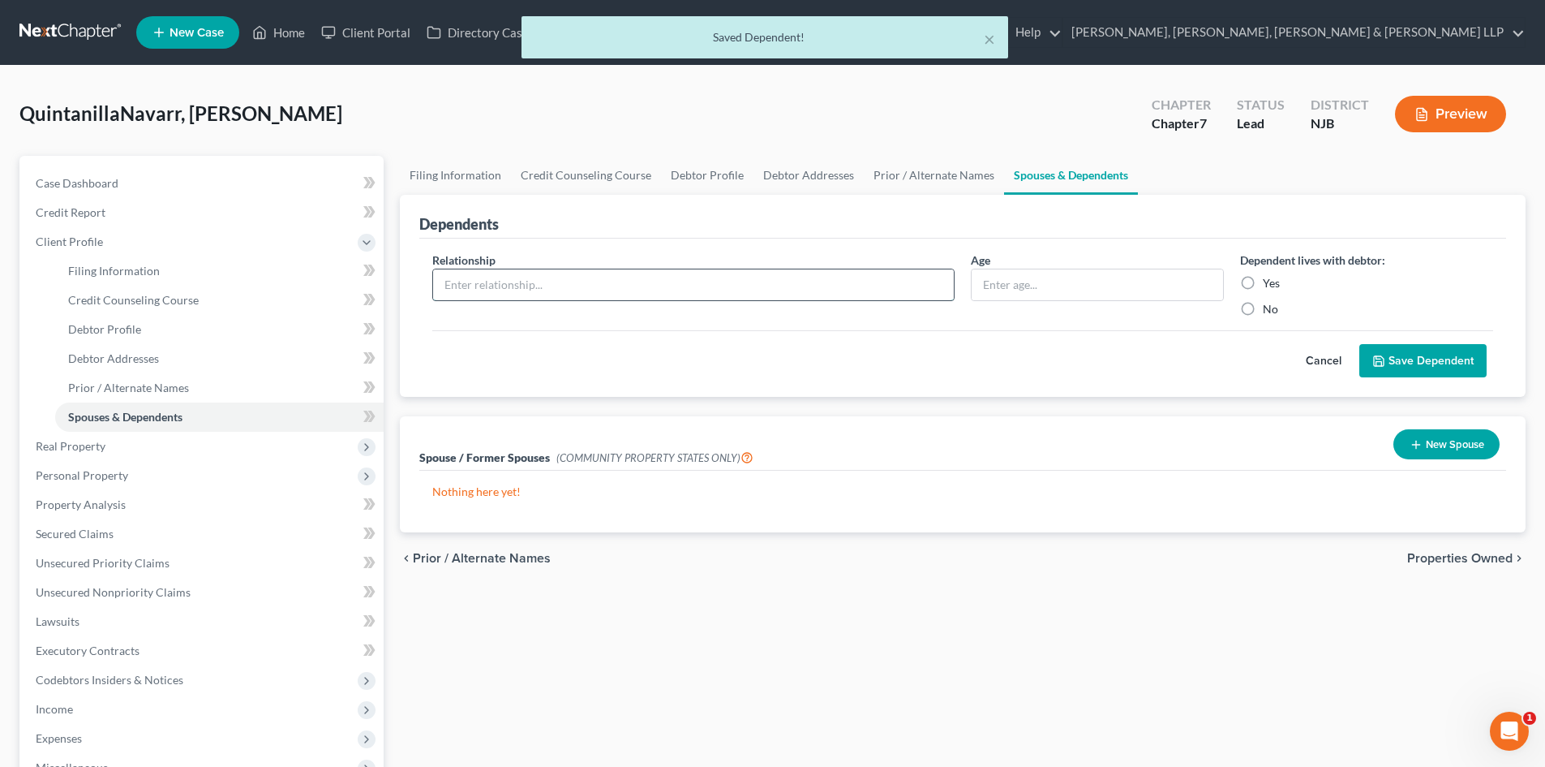
click at [533, 282] on input "text" at bounding box center [693, 284] width 521 height 31
type input "Son"
click at [994, 283] on input "text" at bounding box center [1097, 284] width 251 height 31
type input "17"
click at [1263, 284] on label "Yes" at bounding box center [1271, 283] width 17 height 16
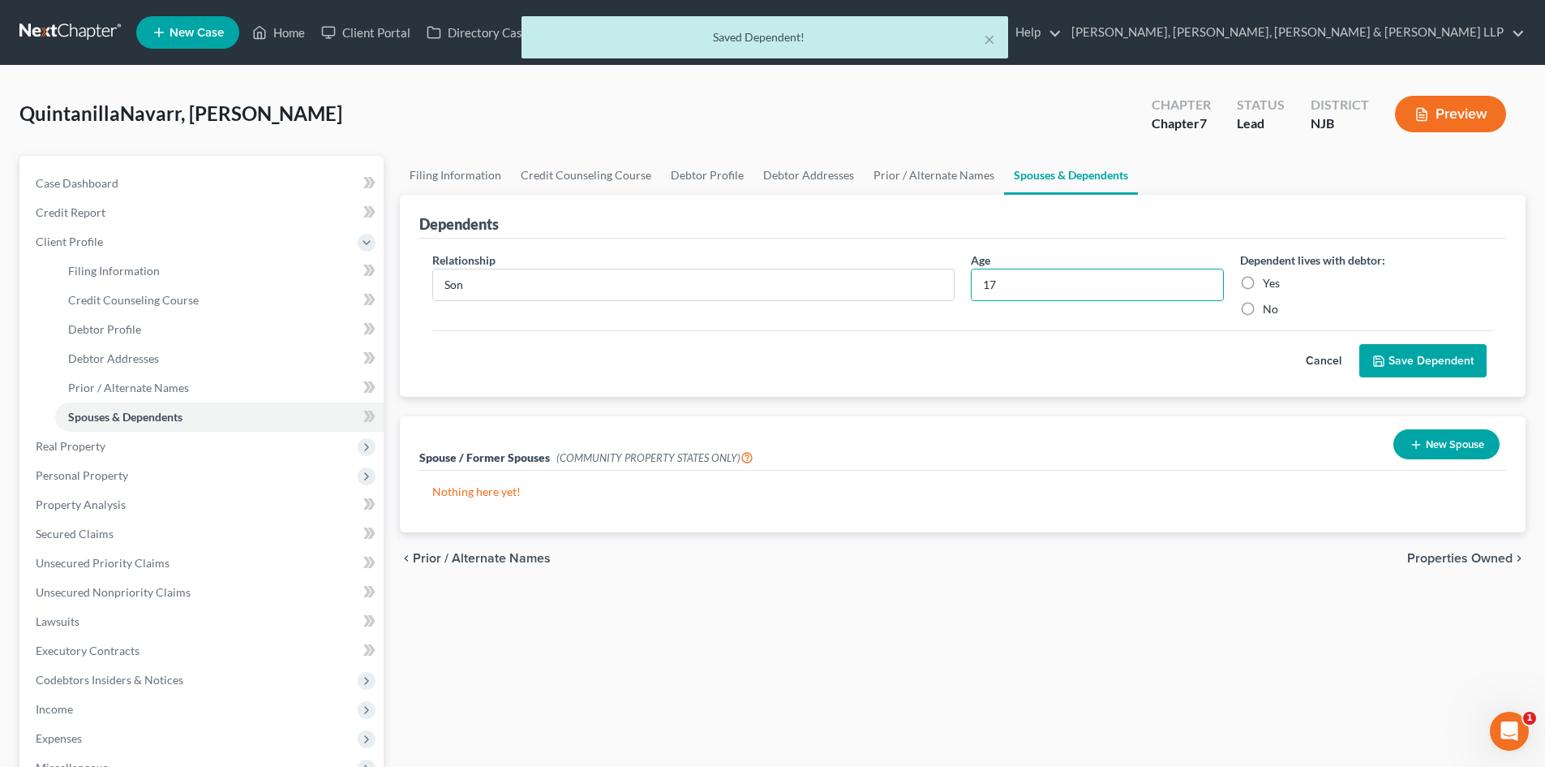
click at [1269, 284] on input "Yes" at bounding box center [1274, 280] width 11 height 11
radio input "true"
click at [1417, 356] on button "Save Dependent" at bounding box center [1422, 361] width 127 height 34
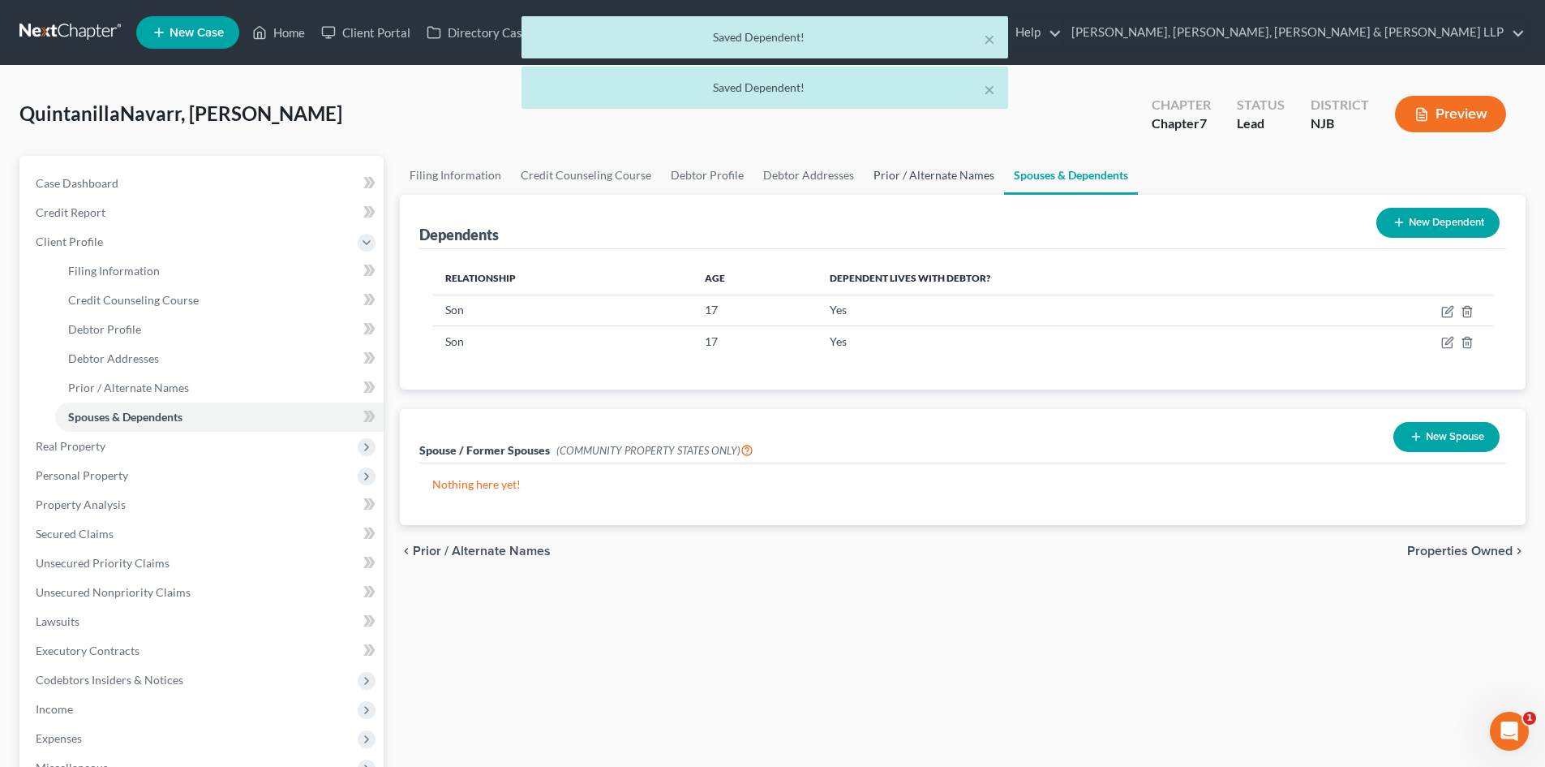
click at [959, 182] on link "Prior / Alternate Names" at bounding box center [934, 175] width 140 height 39
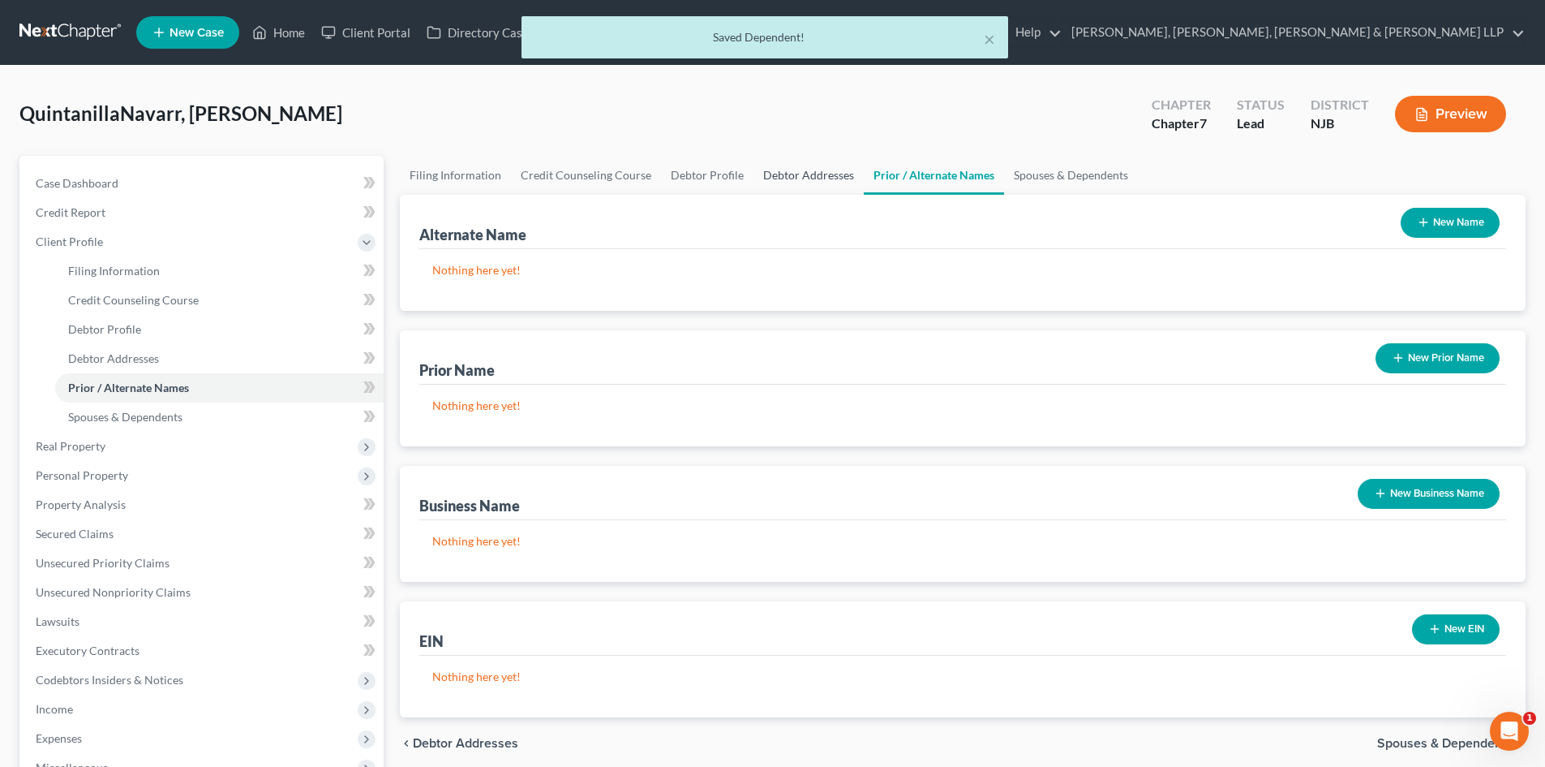
click at [814, 176] on link "Debtor Addresses" at bounding box center [809, 175] width 110 height 39
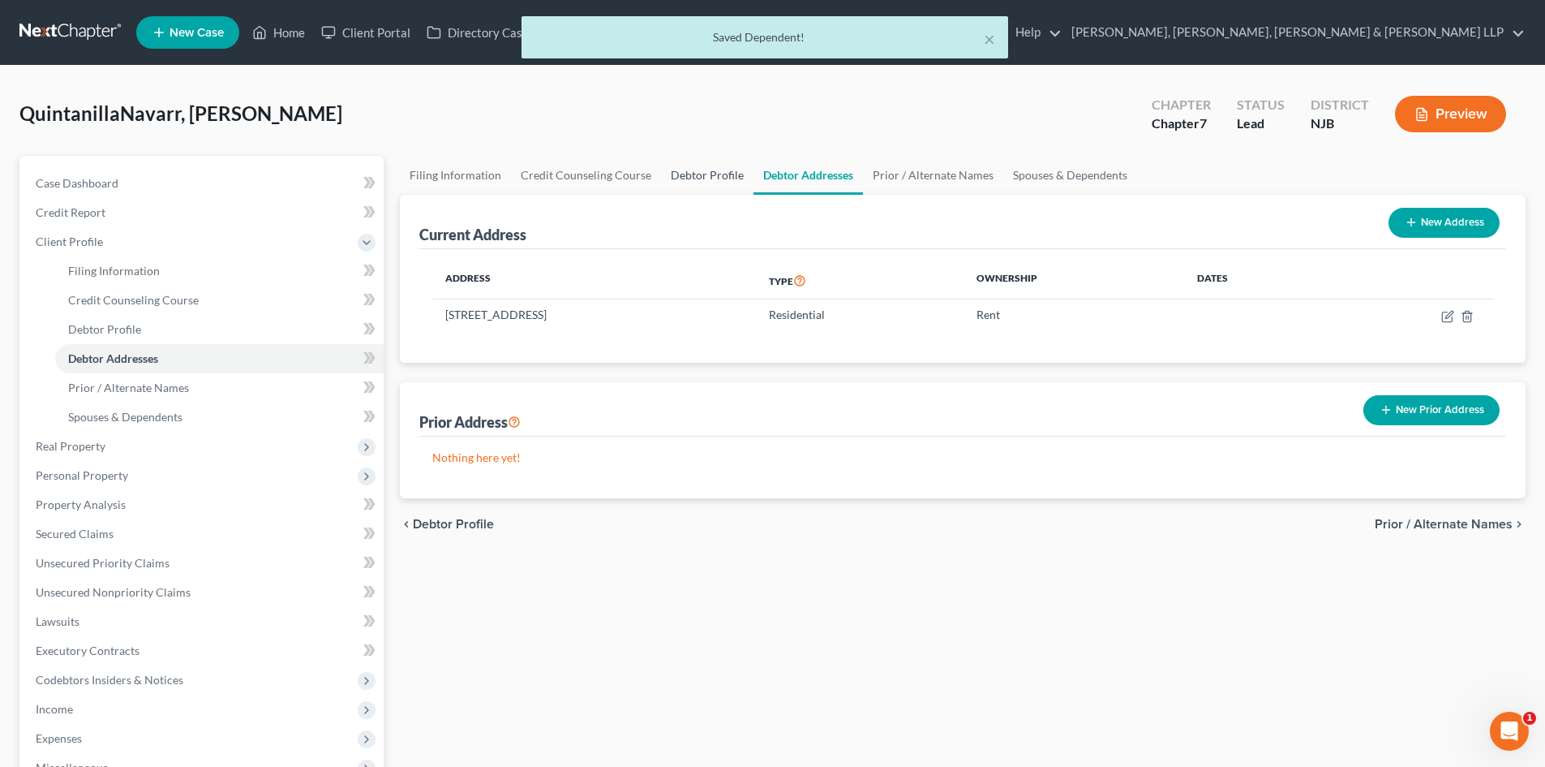
click at [696, 175] on link "Debtor Profile" at bounding box center [707, 175] width 92 height 39
select select "1"
select select "3"
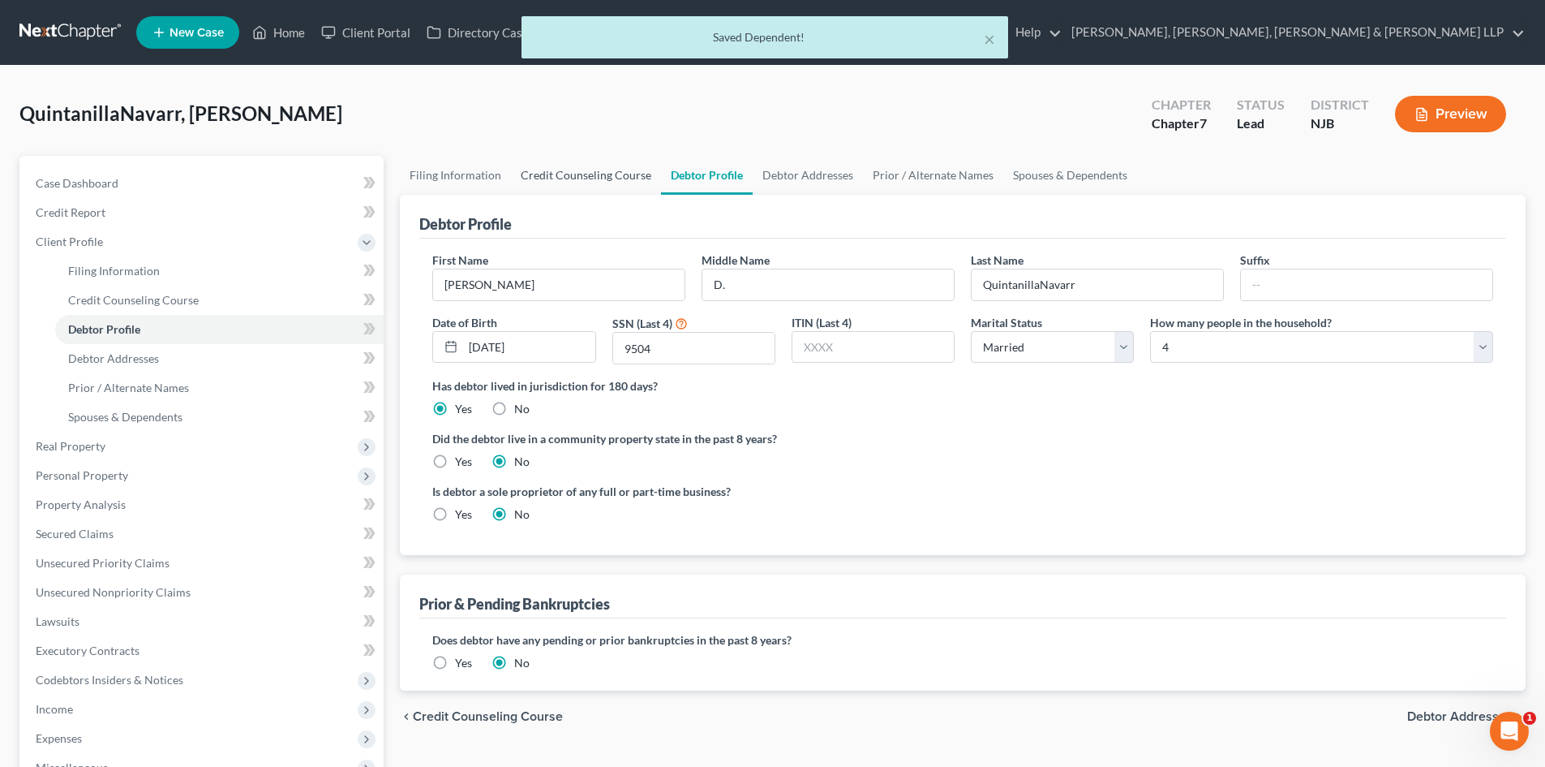
click at [623, 176] on link "Credit Counseling Course" at bounding box center [586, 175] width 150 height 39
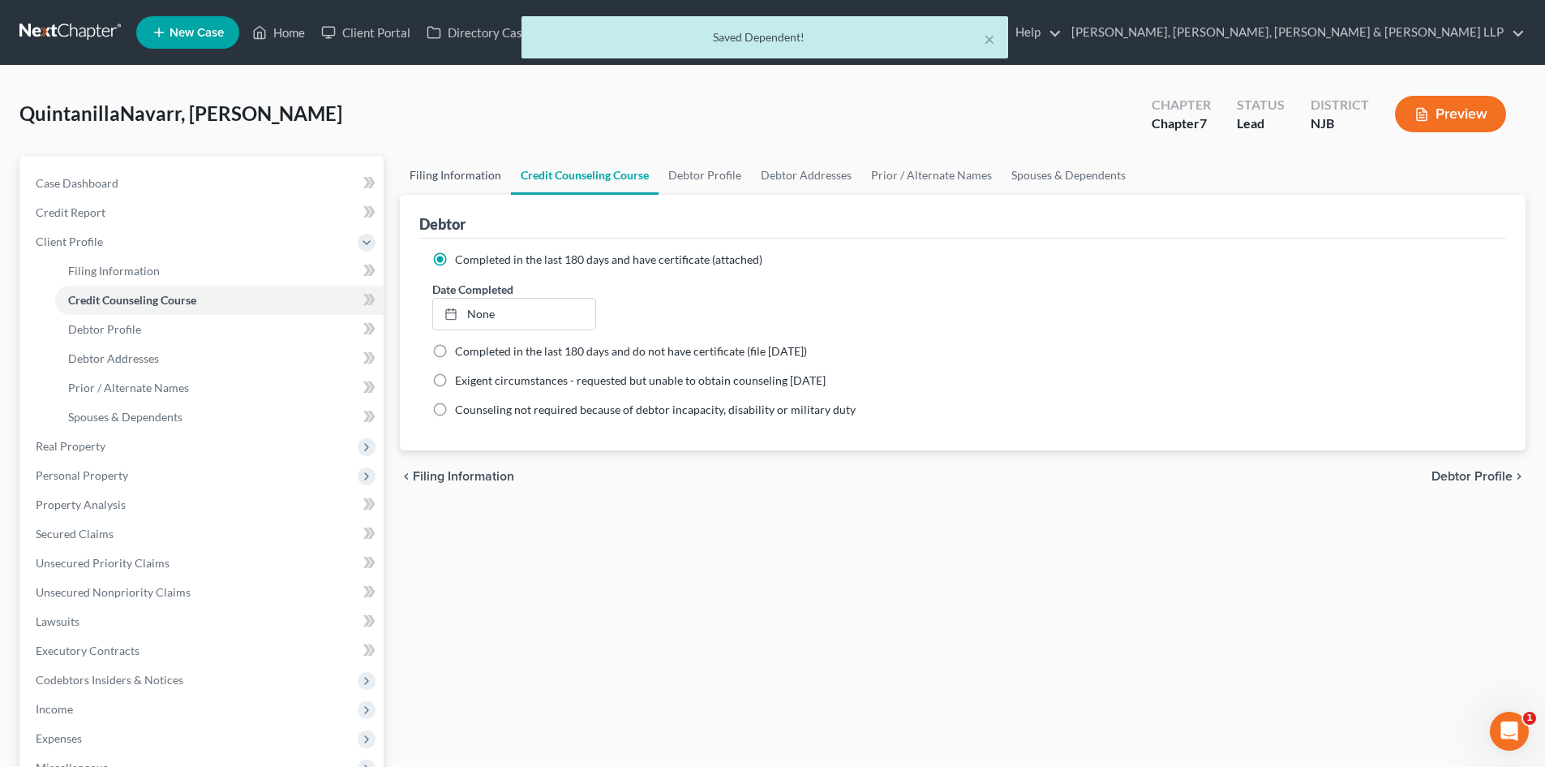
click at [485, 180] on link "Filing Information" at bounding box center [455, 175] width 111 height 39
select select "1"
select select "0"
select select "51"
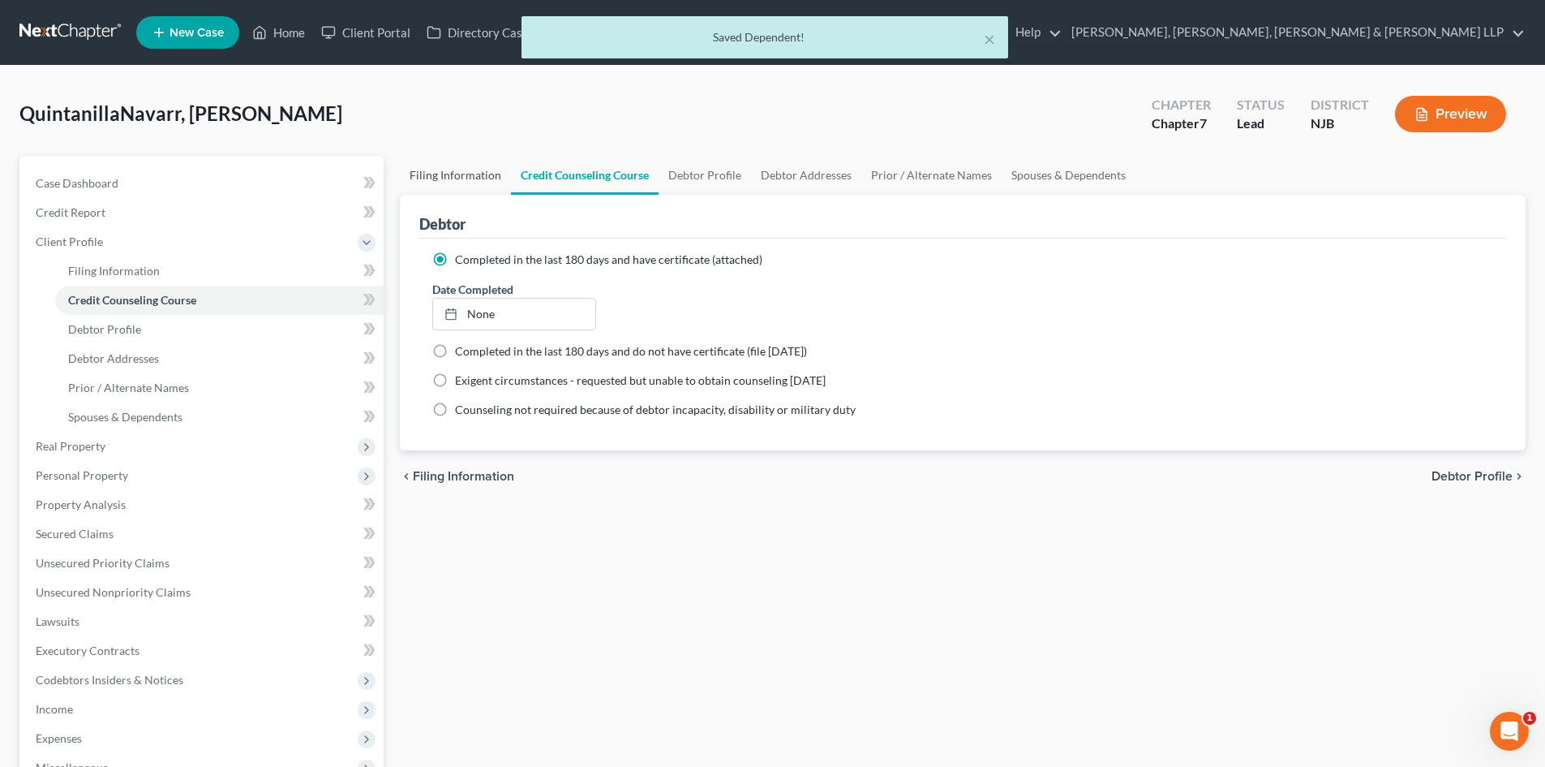
select select "4"
select select "0"
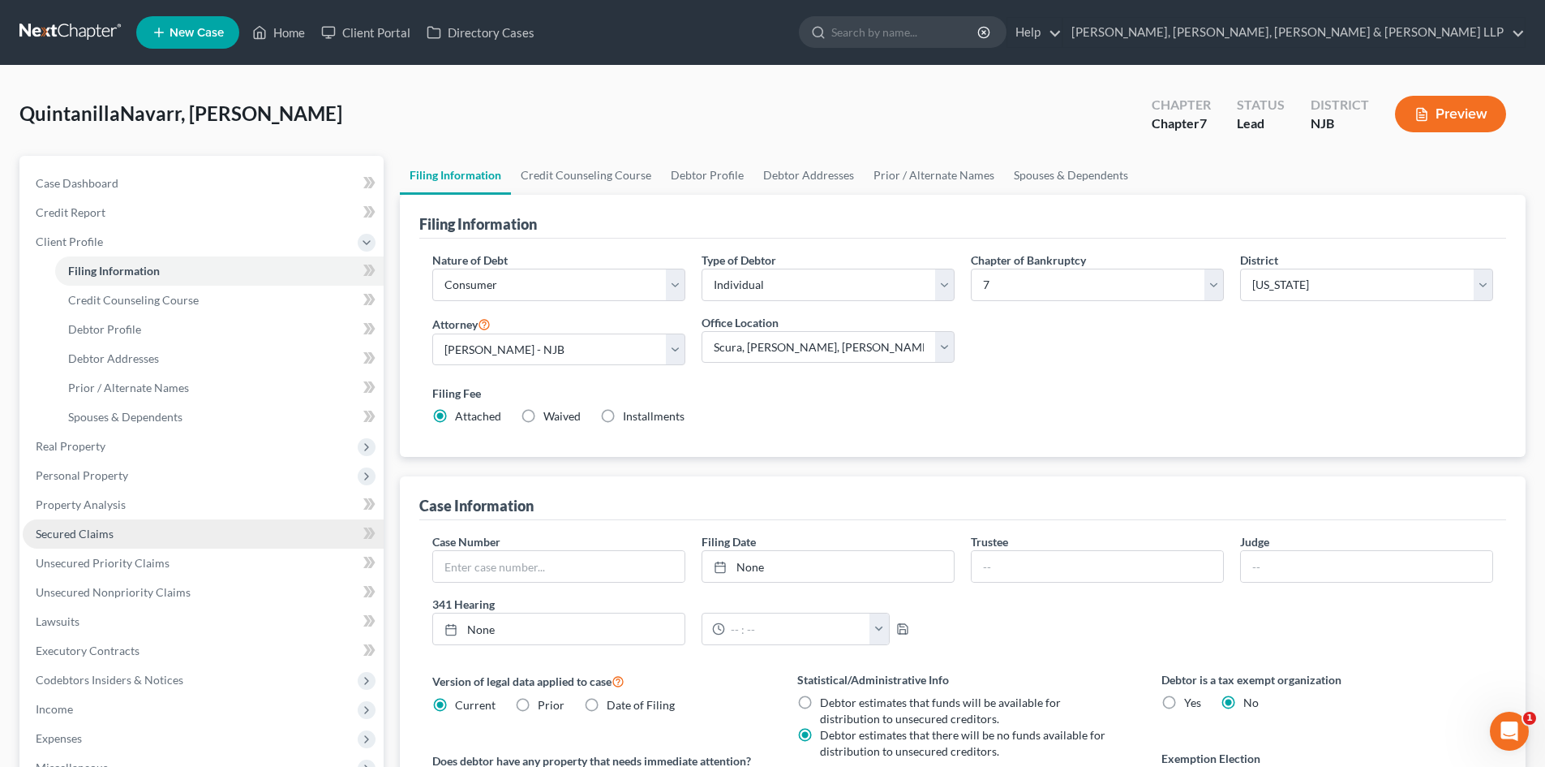
click at [85, 536] on span "Secured Claims" at bounding box center [75, 533] width 78 height 14
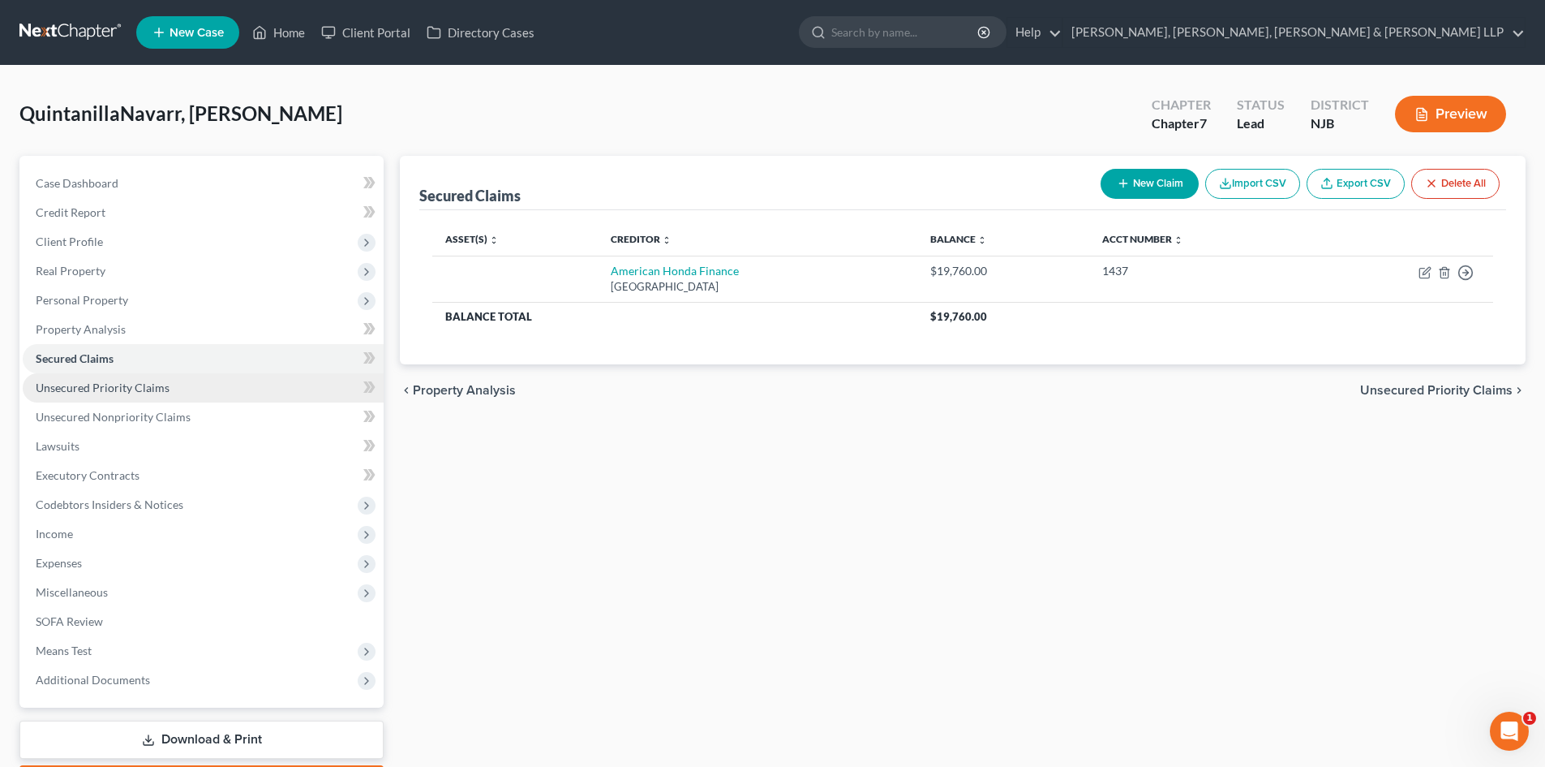
click at [140, 388] on span "Unsecured Priority Claims" at bounding box center [103, 387] width 134 height 14
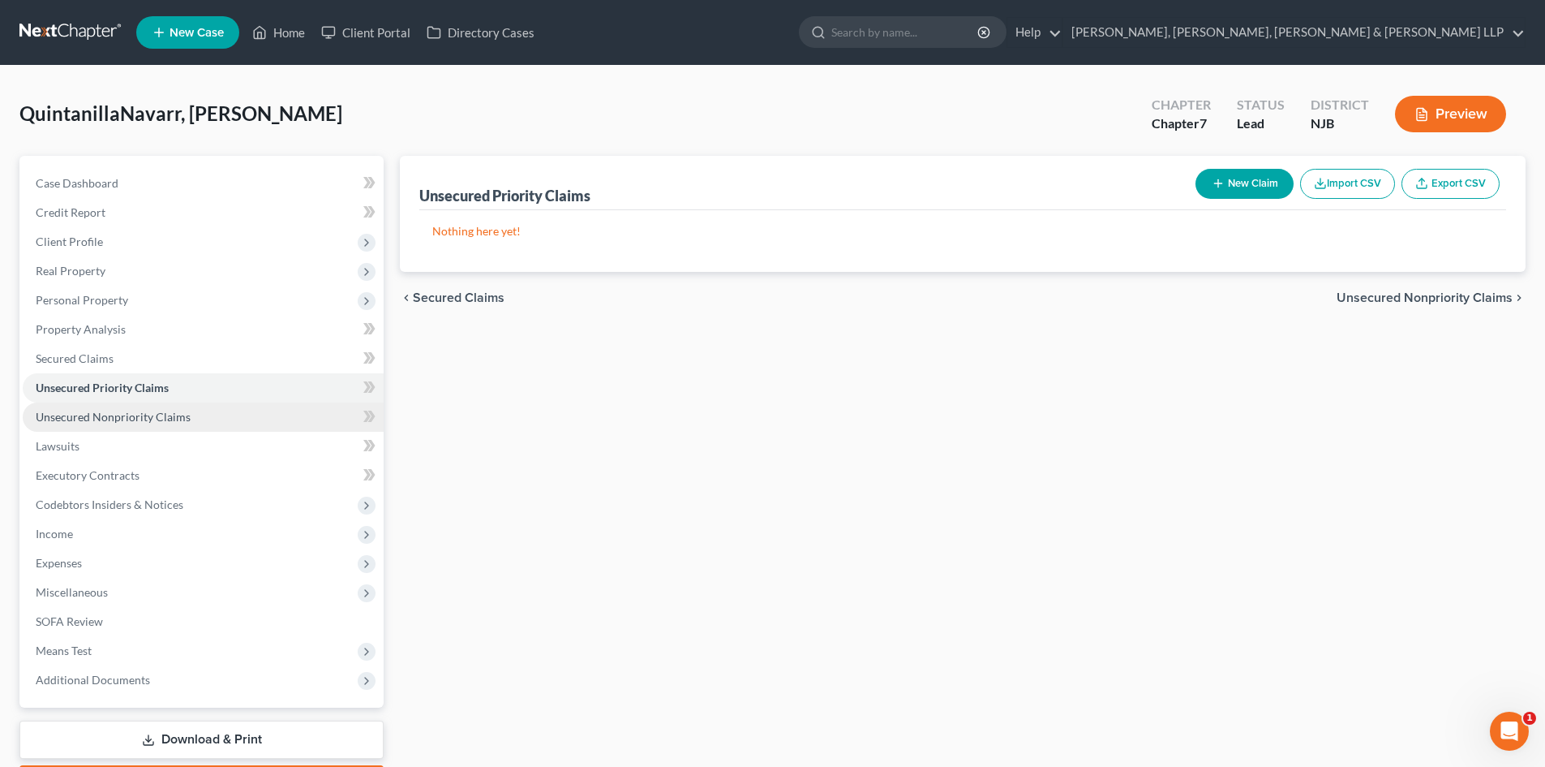
click at [144, 413] on span "Unsecured Nonpriority Claims" at bounding box center [113, 417] width 155 height 14
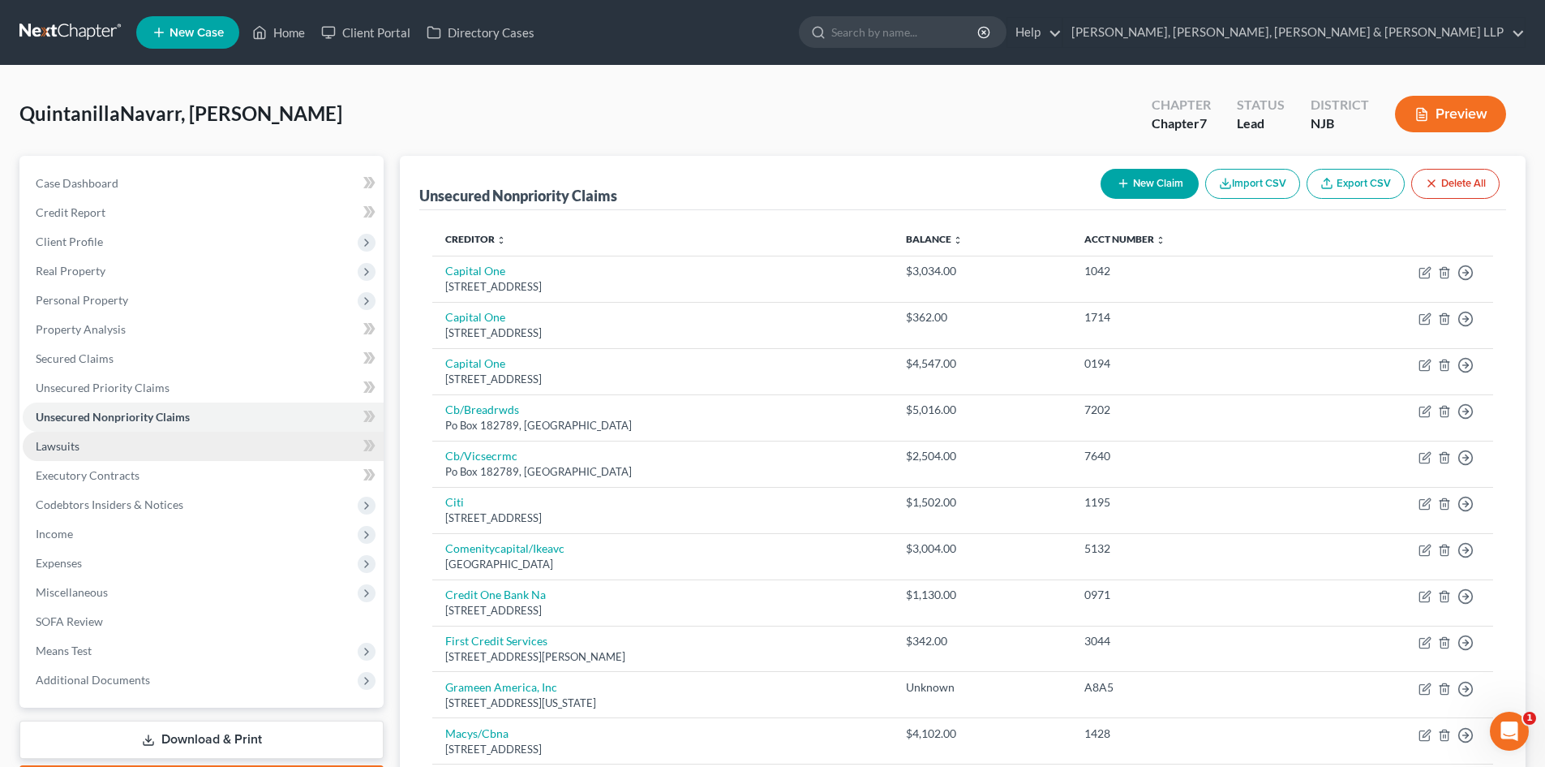
click at [96, 449] on link "Lawsuits" at bounding box center [203, 446] width 361 height 29
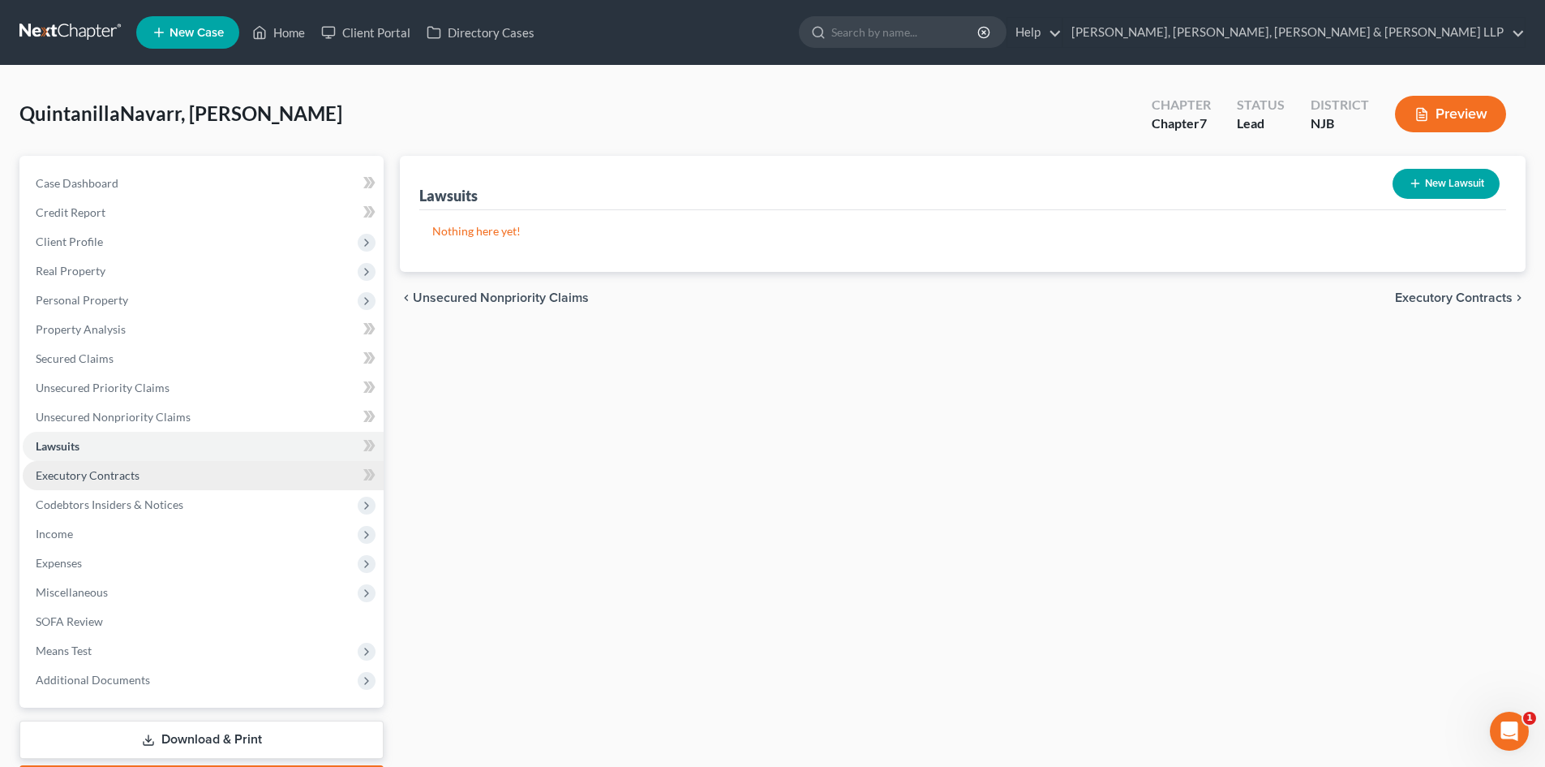
click at [107, 469] on span "Executory Contracts" at bounding box center [88, 475] width 104 height 14
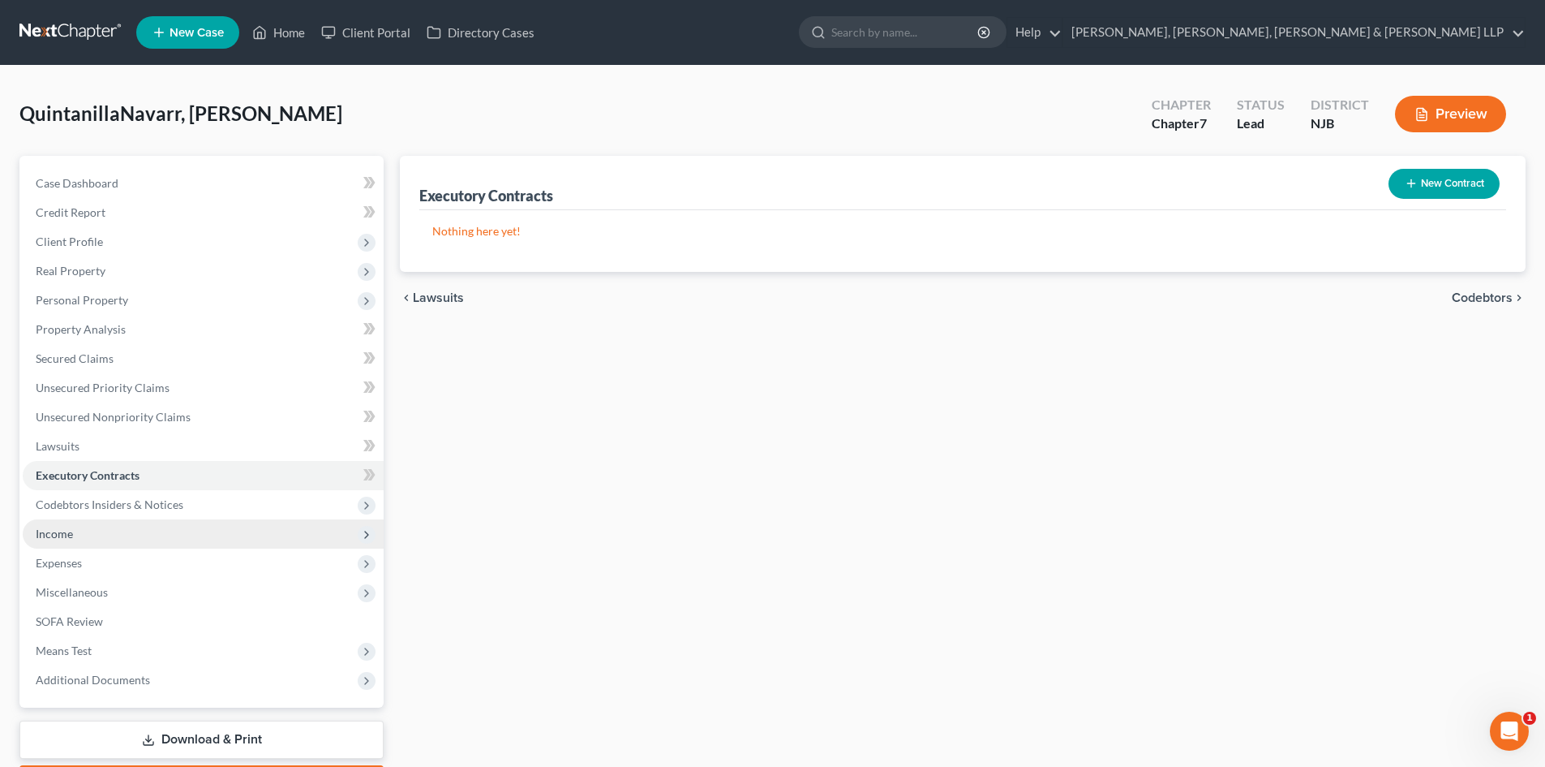
click at [110, 539] on span "Income" at bounding box center [203, 533] width 361 height 29
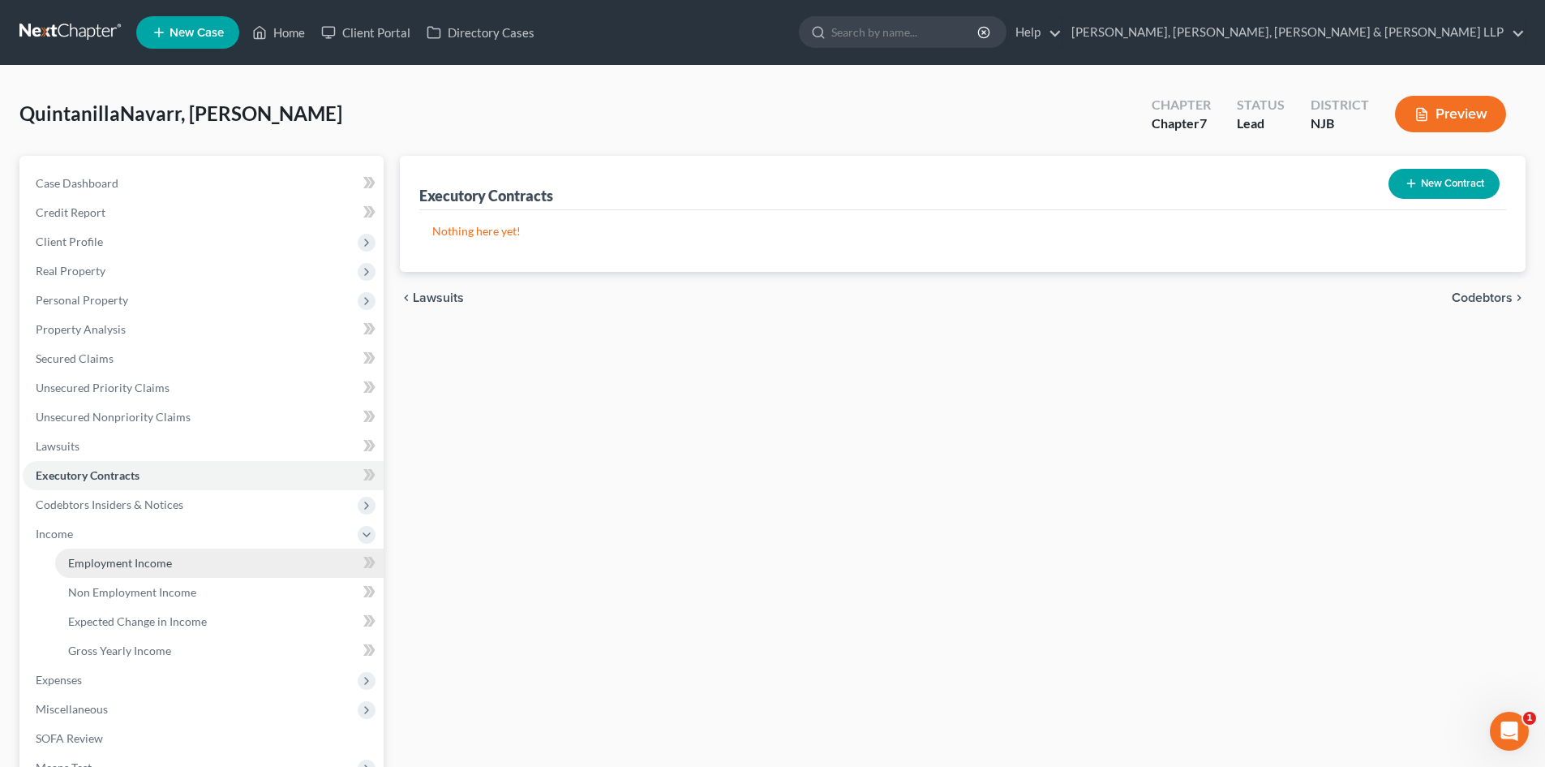
click at [118, 561] on span "Employment Income" at bounding box center [120, 563] width 104 height 14
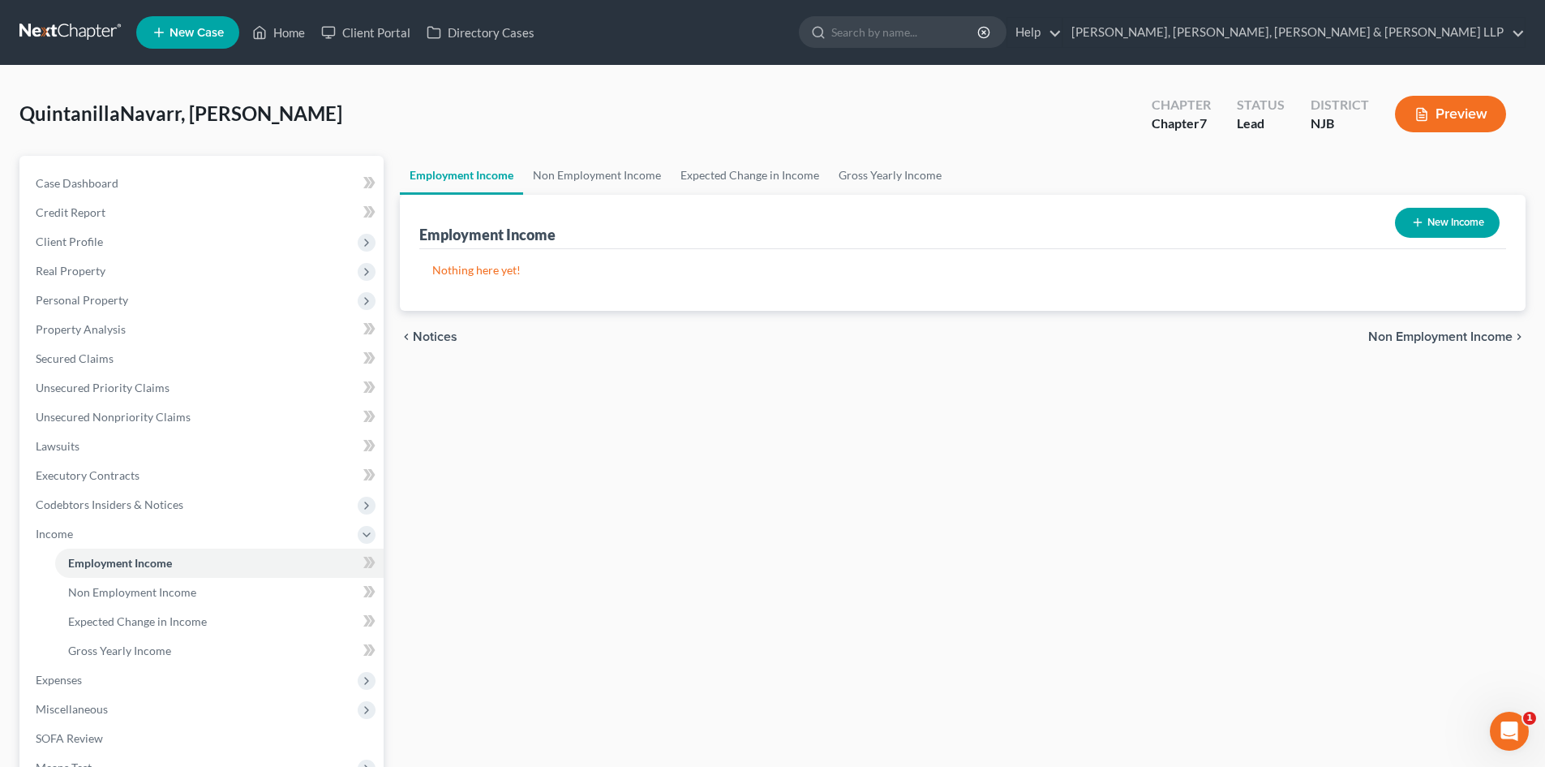
click at [1436, 224] on button "New Income" at bounding box center [1447, 223] width 105 height 30
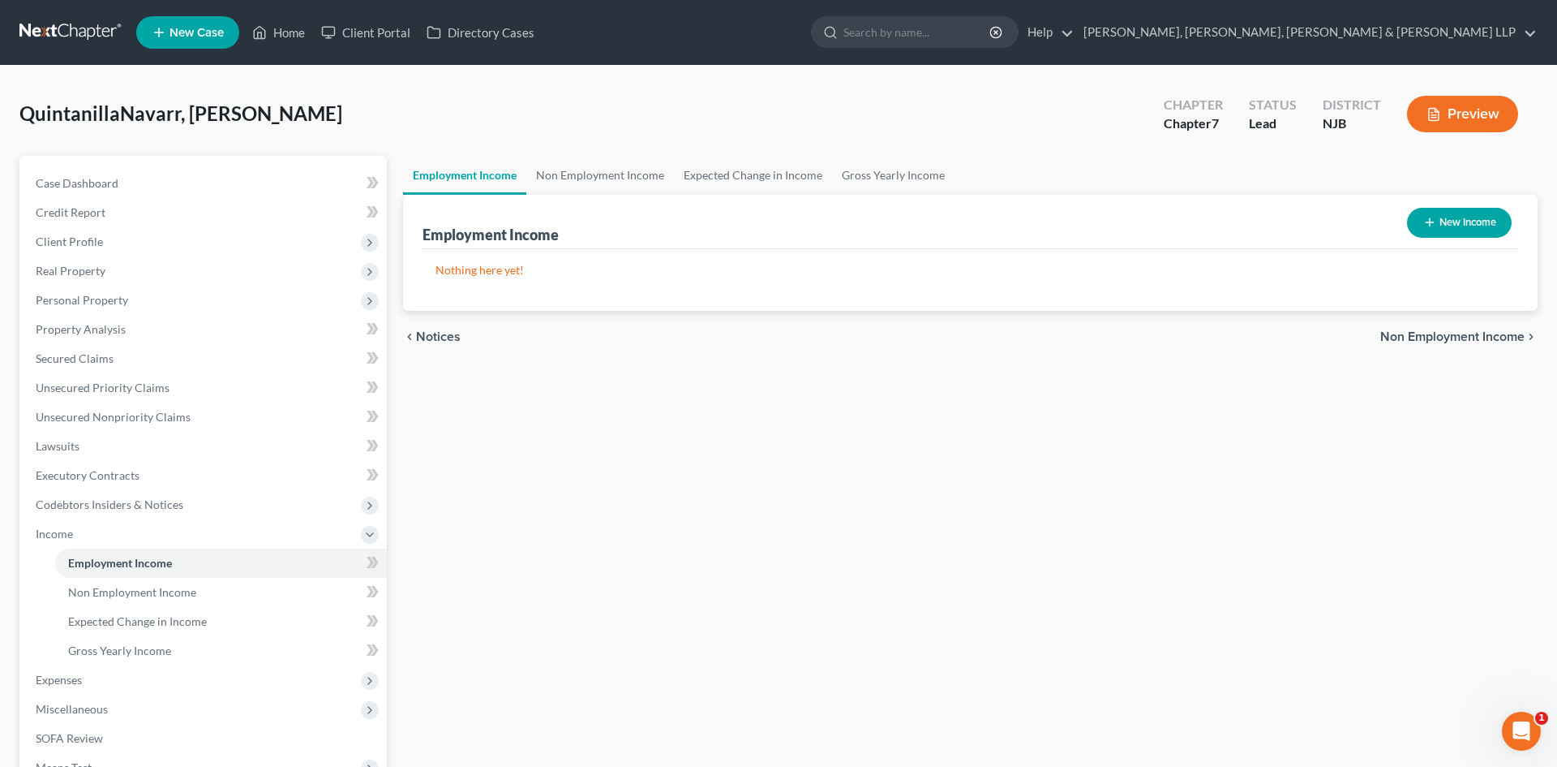
select select "0"
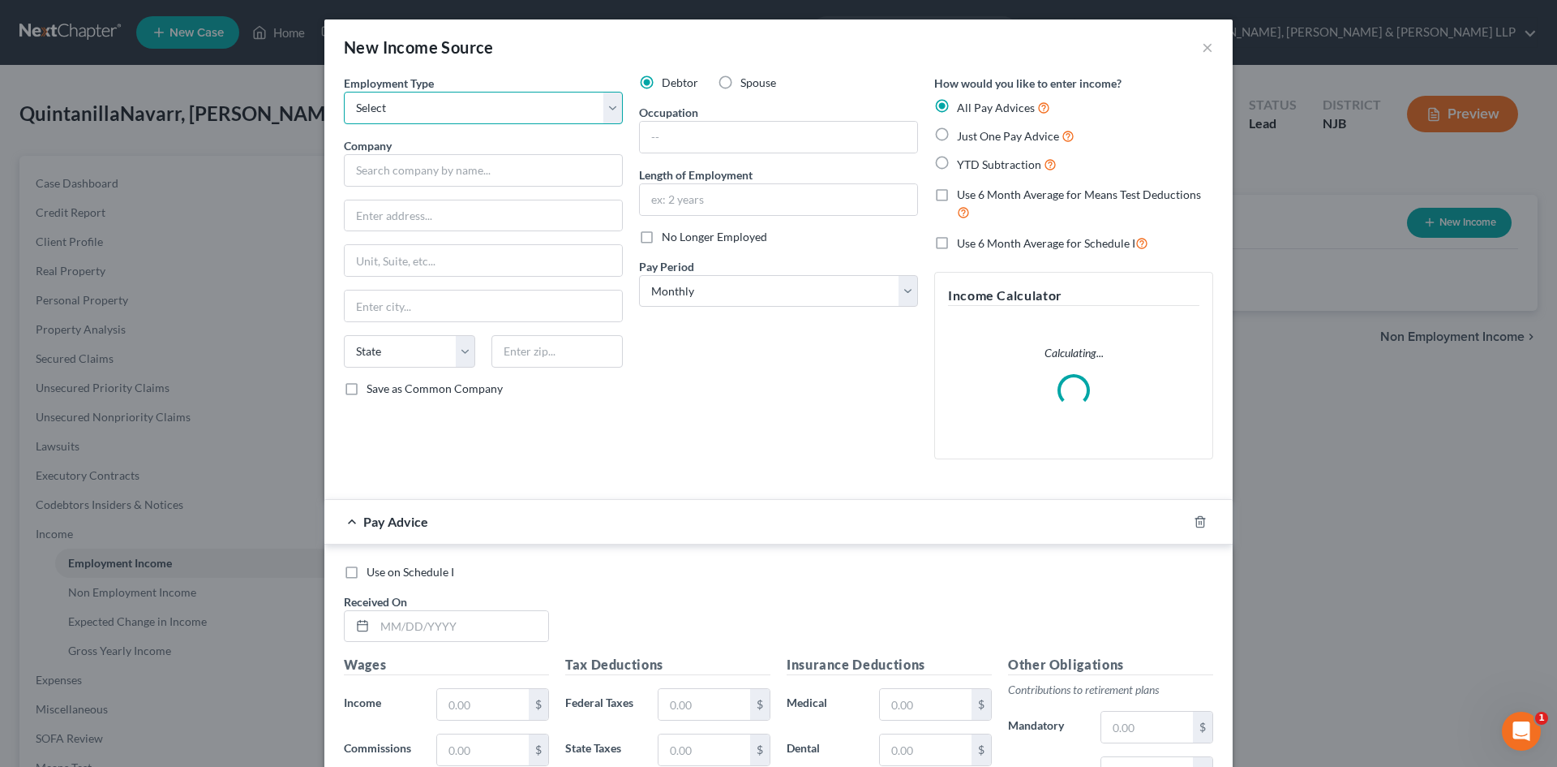
click at [461, 116] on select "Select Full or [DEMOGRAPHIC_DATA] Employment Self Employment" at bounding box center [483, 108] width 279 height 32
select select "0"
click at [344, 92] on select "Select Full or [DEMOGRAPHIC_DATA] Employment Self Employment" at bounding box center [483, 108] width 279 height 32
click at [741, 84] on label "Spouse" at bounding box center [759, 83] width 36 height 16
click at [747, 84] on input "Spouse" at bounding box center [752, 80] width 11 height 11
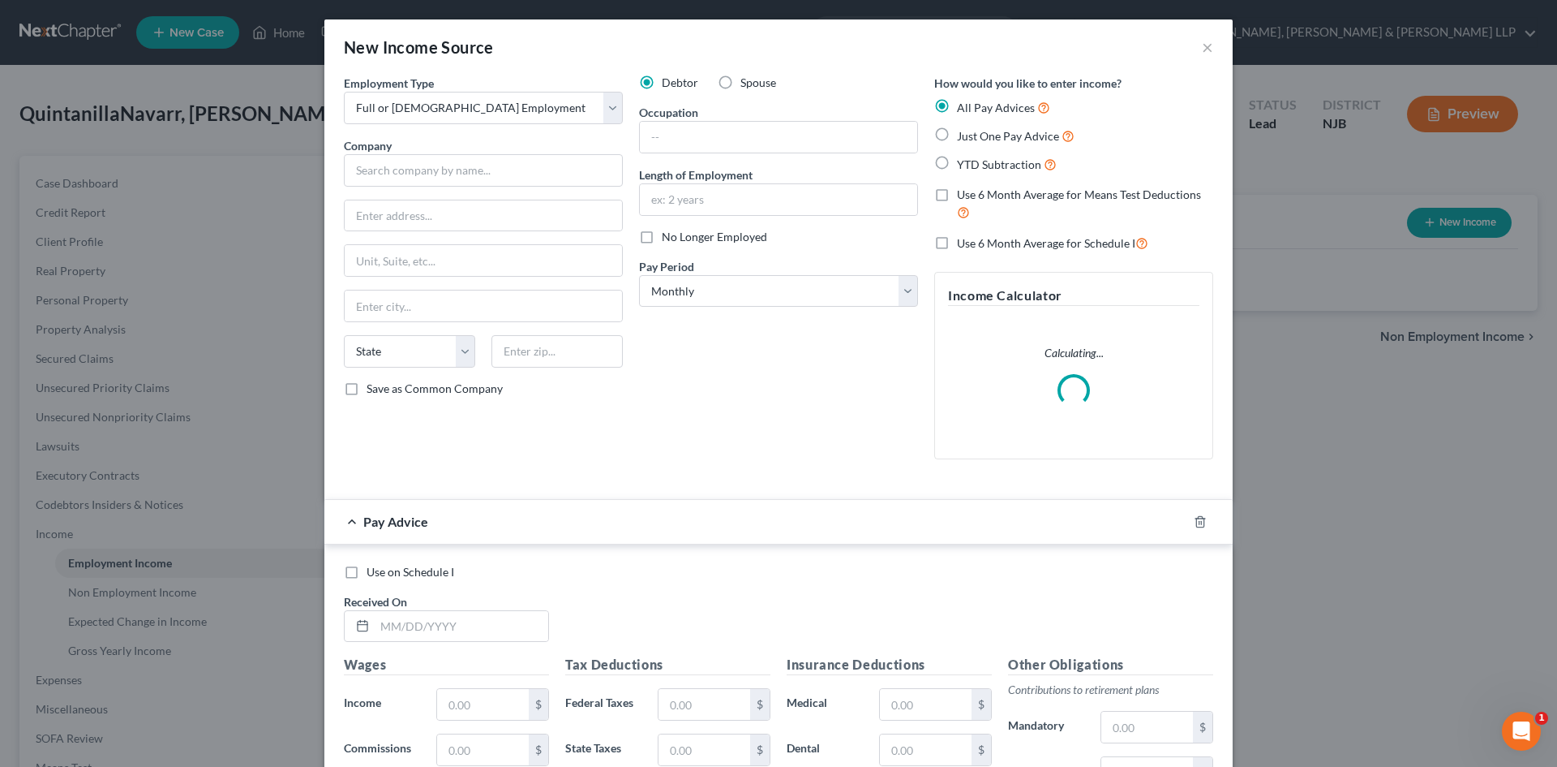
radio input "true"
click at [706, 130] on input "text" at bounding box center [778, 137] width 277 height 31
drag, startPoint x: 663, startPoint y: 140, endPoint x: 678, endPoint y: 134, distance: 16.0
click at [678, 133] on input "Druck driver" at bounding box center [778, 137] width 277 height 31
drag, startPoint x: 678, startPoint y: 135, endPoint x: 618, endPoint y: 135, distance: 60.0
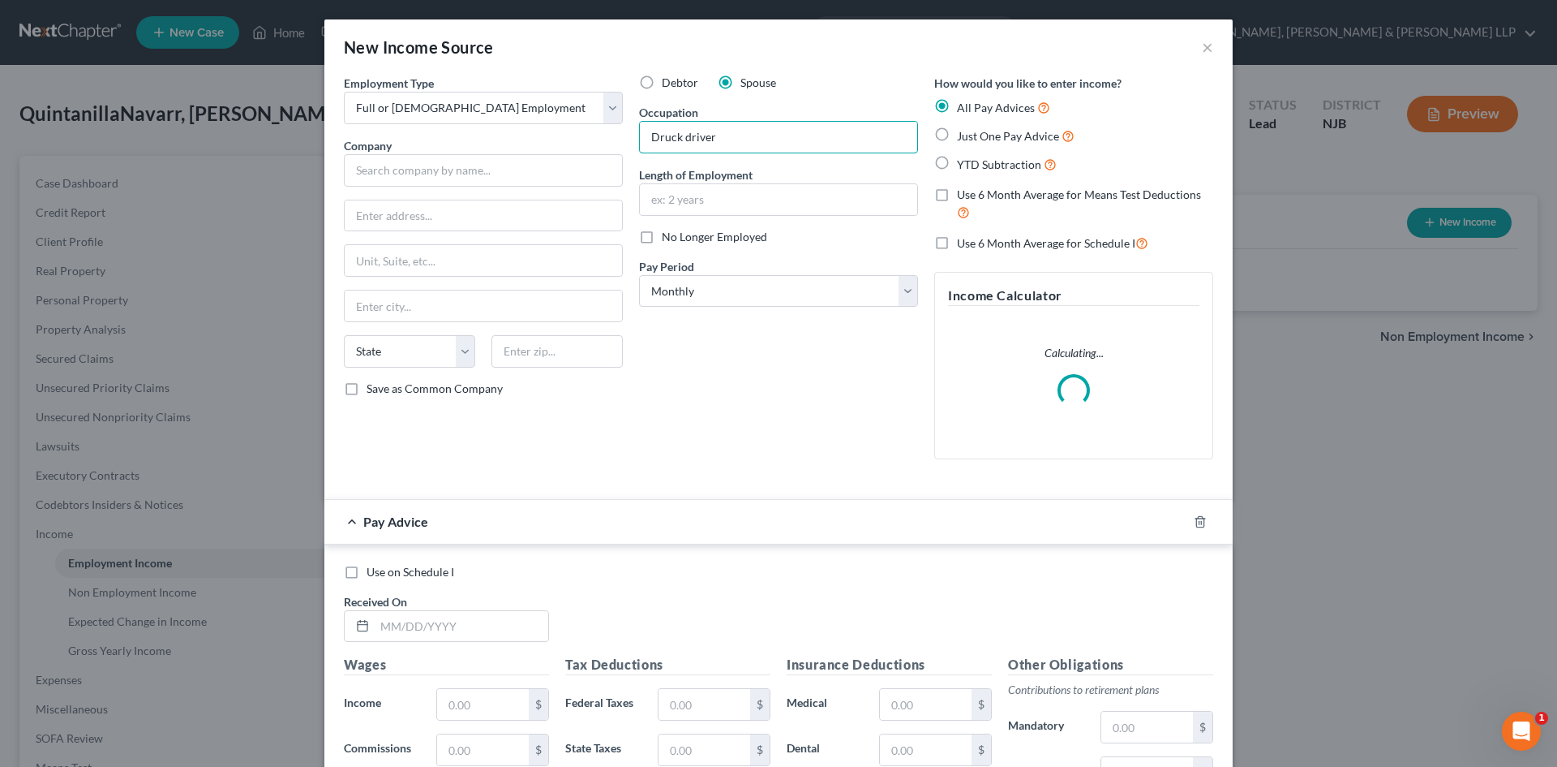
click at [619, 135] on div "Employment Type * Select Full or [DEMOGRAPHIC_DATA] Employment Self Employment …" at bounding box center [779, 280] width 886 height 411
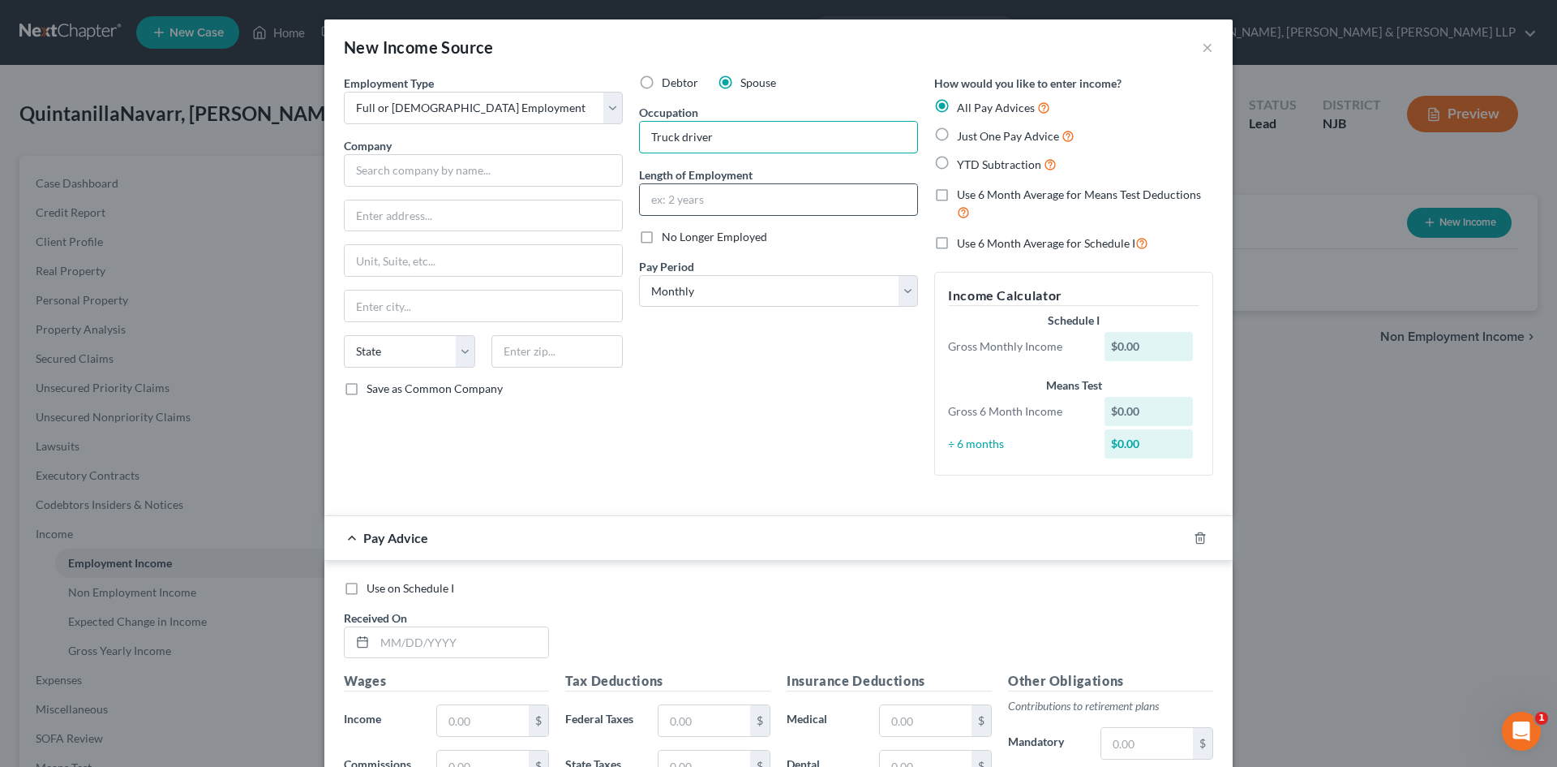
type input "Truck driver"
click at [656, 193] on input "text" at bounding box center [778, 199] width 277 height 31
click at [414, 165] on input "text" at bounding box center [483, 170] width 279 height 32
type input "Mattress Direct Inc"
click at [406, 200] on input "text" at bounding box center [483, 215] width 277 height 31
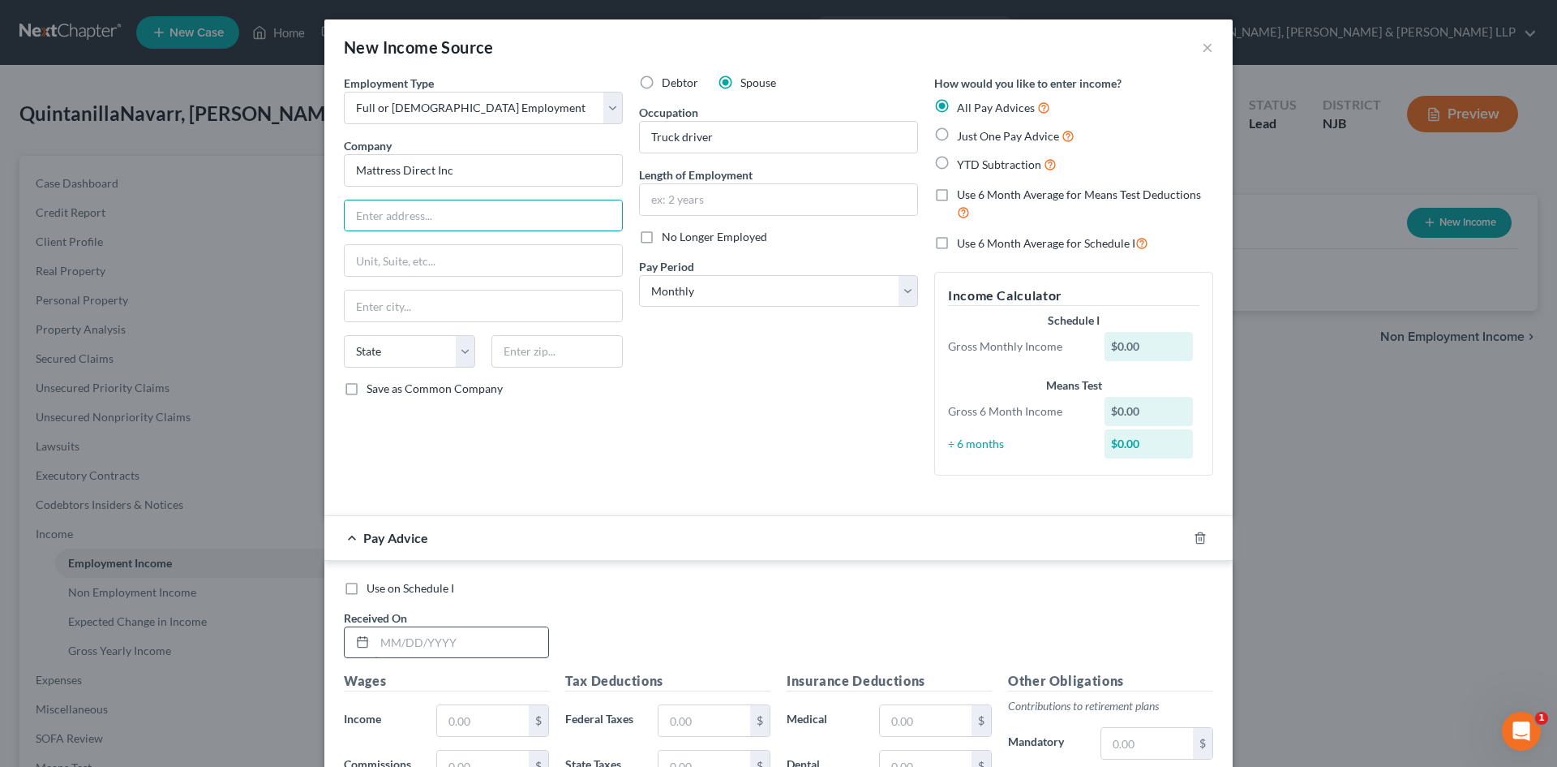
click at [470, 639] on input "text" at bounding box center [462, 642] width 174 height 31
click at [957, 137] on label "Just One Pay Advice" at bounding box center [1016, 136] width 118 height 19
click at [964, 137] on input "Just One Pay Advice" at bounding box center [969, 132] width 11 height 11
radio input "true"
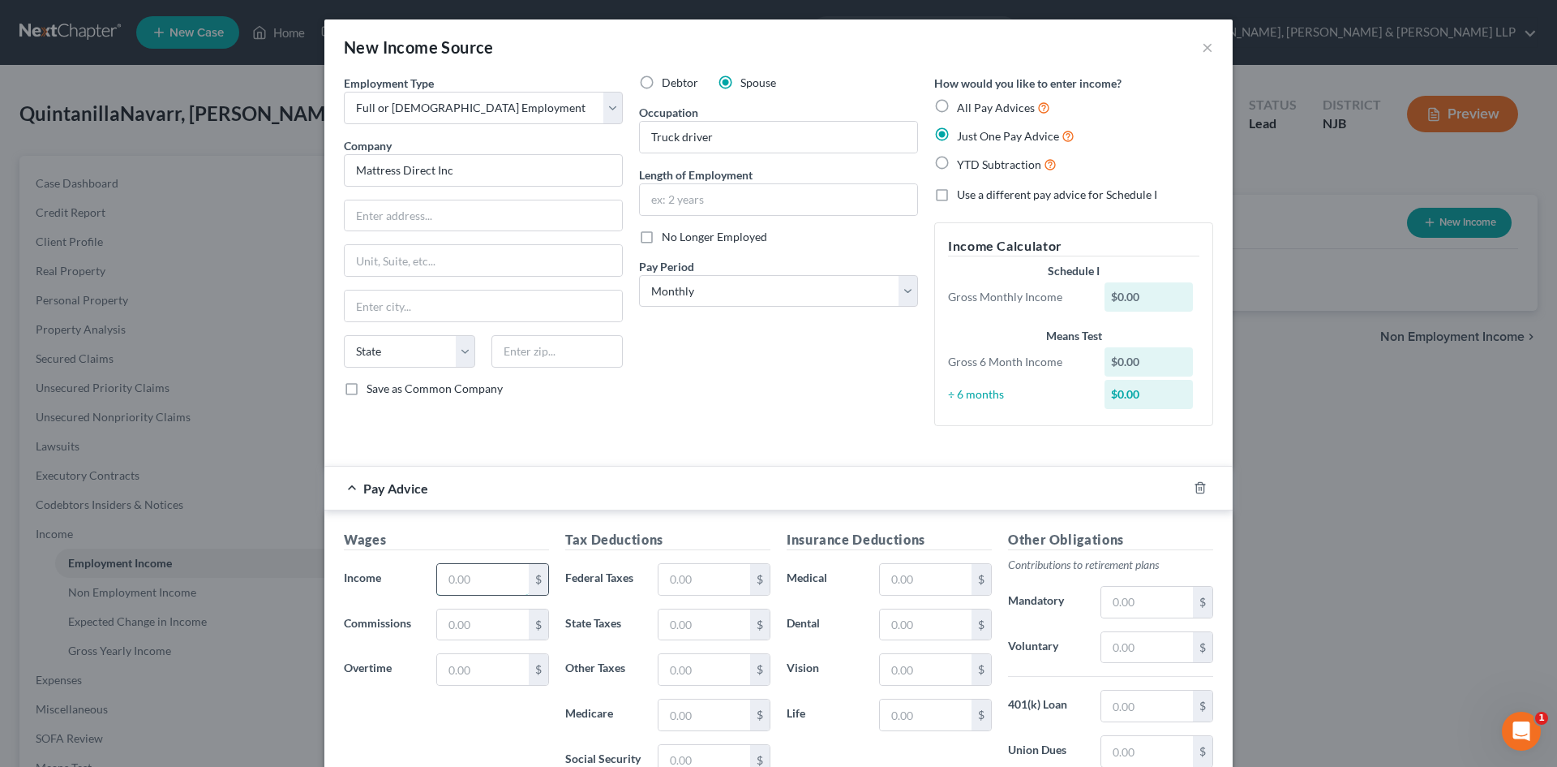
click at [473, 583] on input "text" at bounding box center [483, 579] width 92 height 31
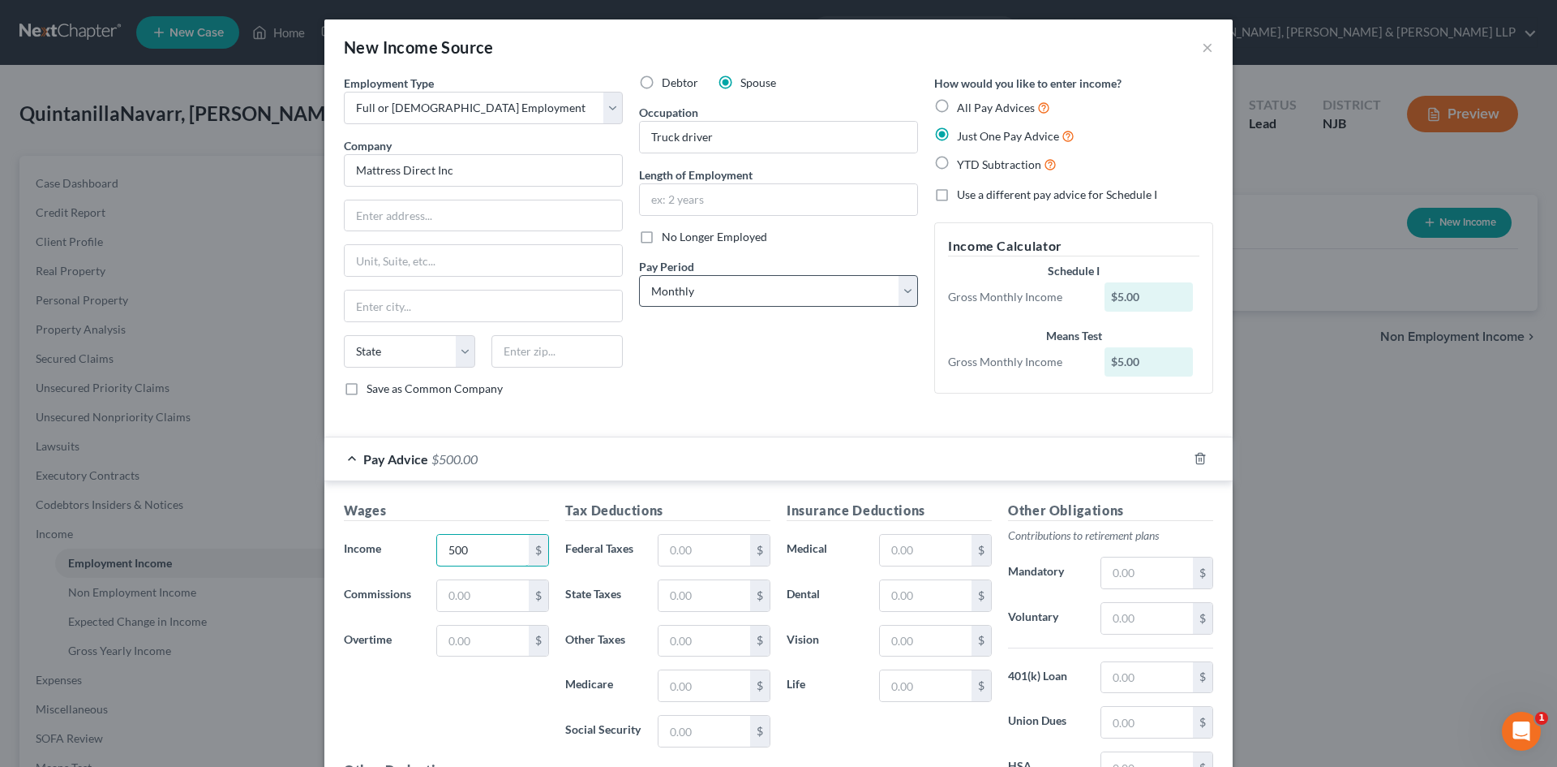
type input "500"
drag, startPoint x: 709, startPoint y: 281, endPoint x: 705, endPoint y: 293, distance: 12.1
click at [709, 281] on select "Select Monthly Twice Monthly Every Other Week Weekly" at bounding box center [778, 291] width 279 height 32
select select "3"
click at [639, 275] on select "Select Monthly Twice Monthly Every Other Week Weekly" at bounding box center [778, 291] width 279 height 32
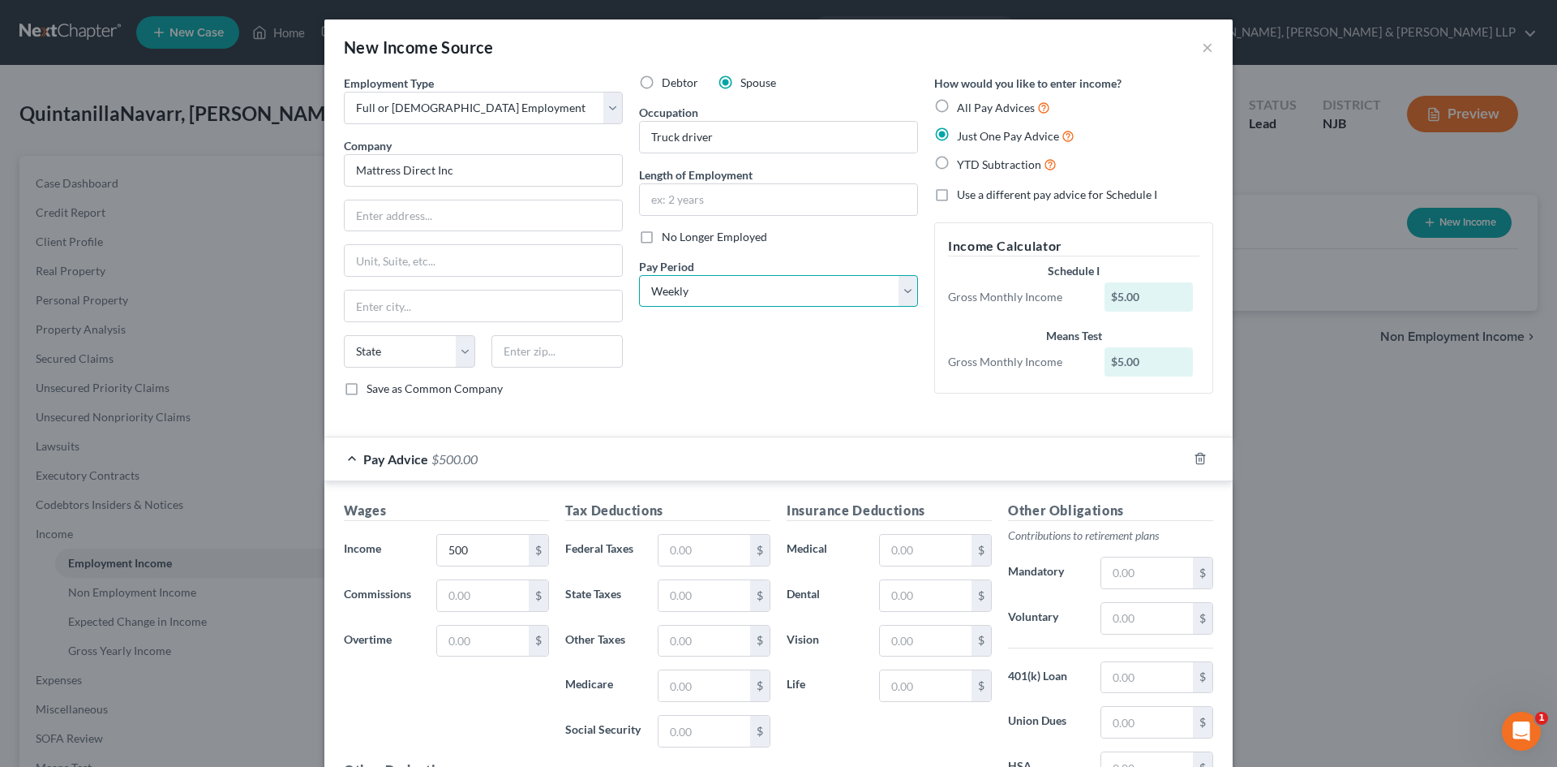
scroll to position [200, 0]
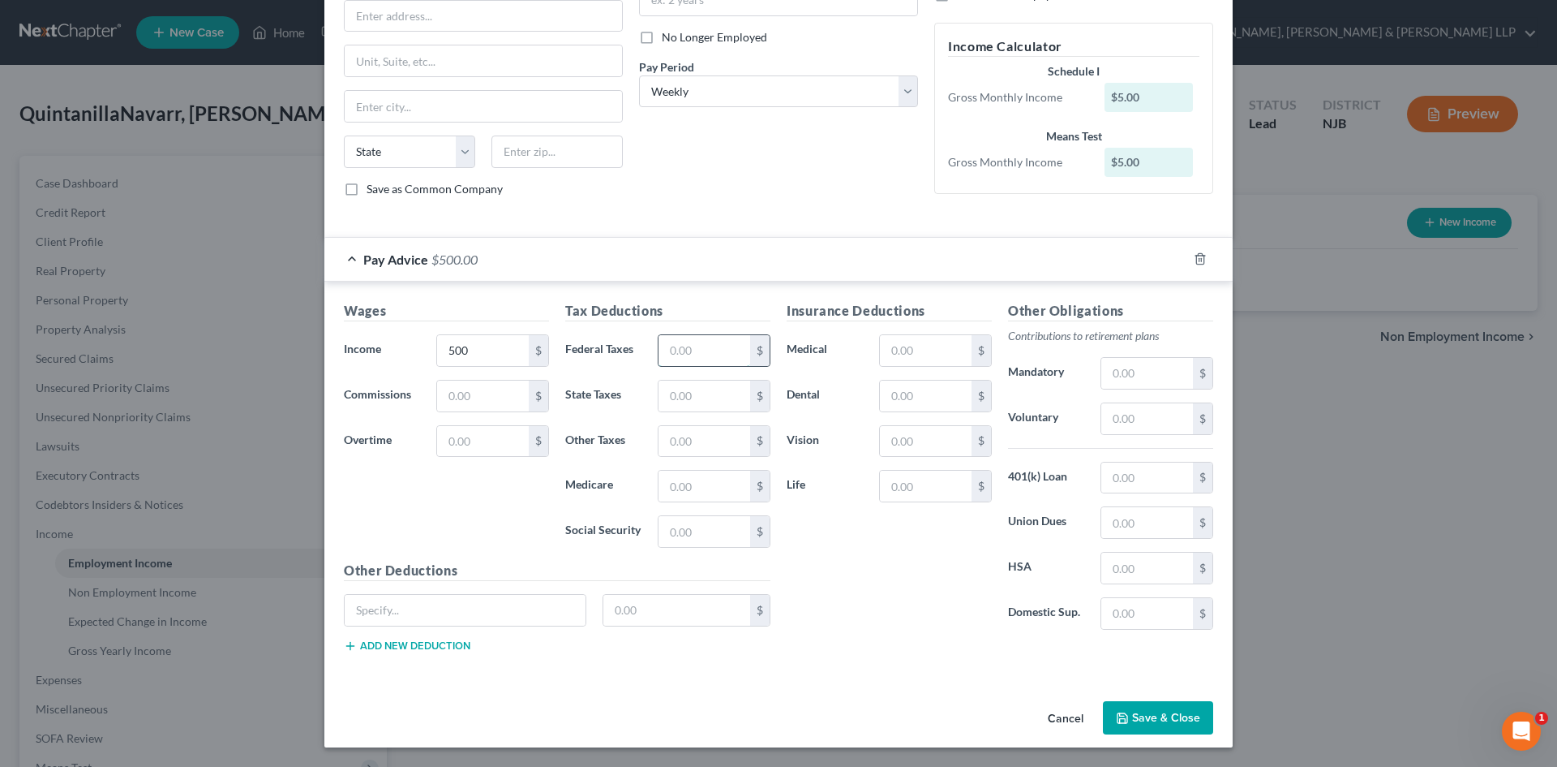
click at [695, 351] on input "text" at bounding box center [705, 350] width 92 height 31
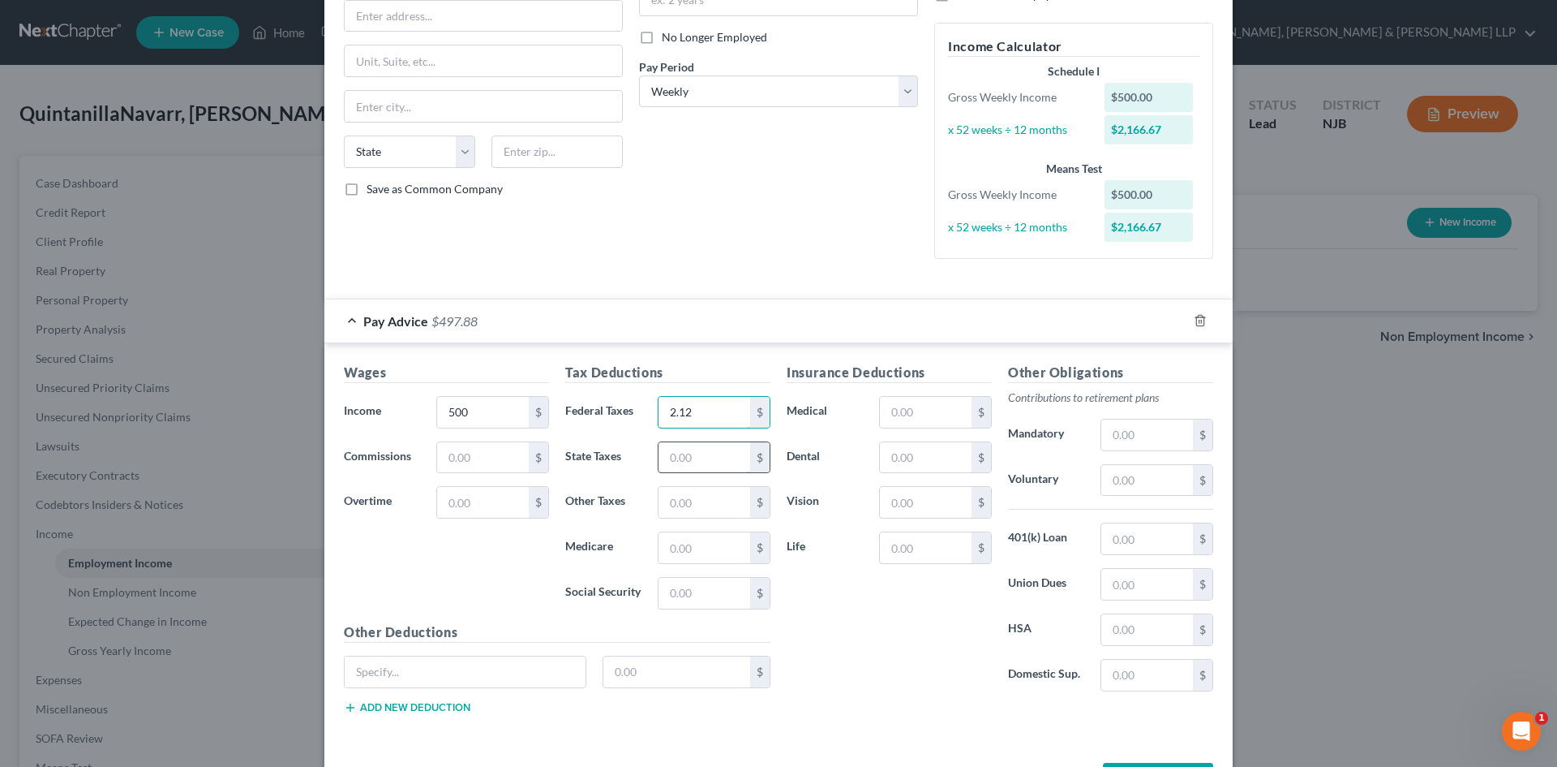
type input "2.12"
click at [694, 466] on input "text" at bounding box center [705, 457] width 92 height 31
type input "7.31"
click at [706, 547] on input "text" at bounding box center [705, 547] width 92 height 31
type input "7.25"
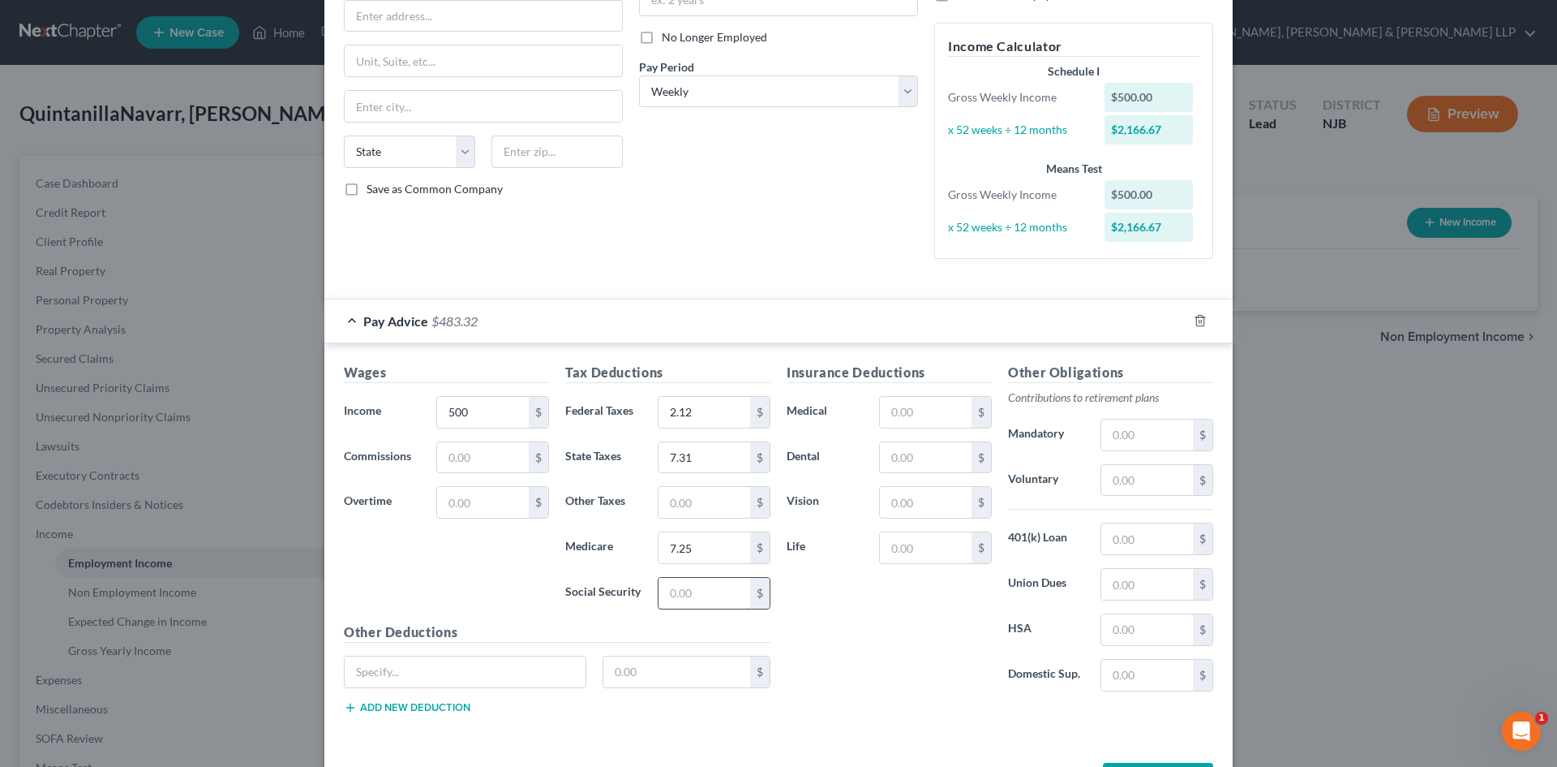
click at [684, 592] on input "text" at bounding box center [705, 593] width 92 height 31
type input "31"
click at [696, 506] on input "text" at bounding box center [705, 502] width 92 height 31
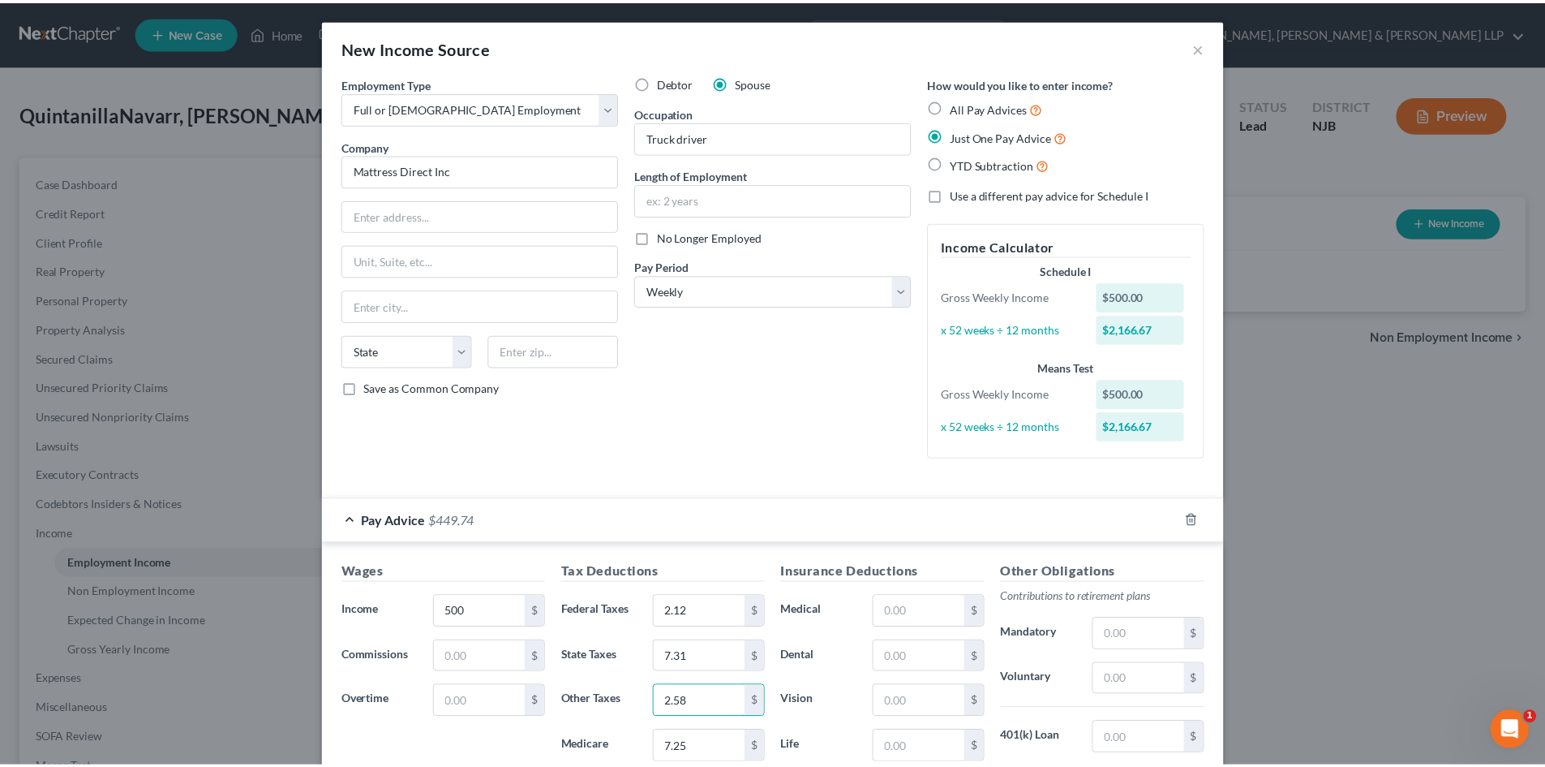
scroll to position [261, 0]
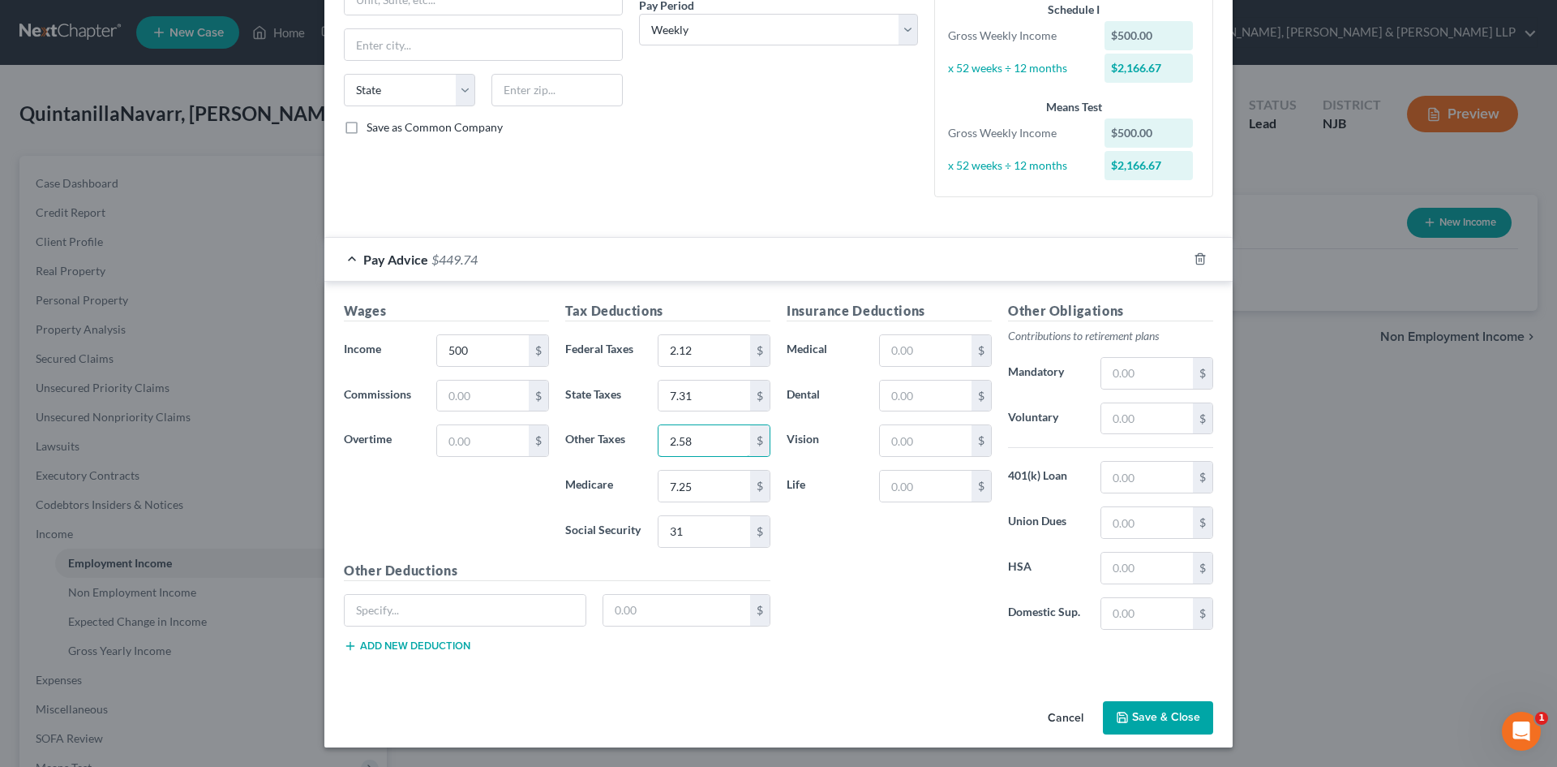
type input "2.58"
click at [1150, 704] on button "Save & Close" at bounding box center [1158, 718] width 110 height 34
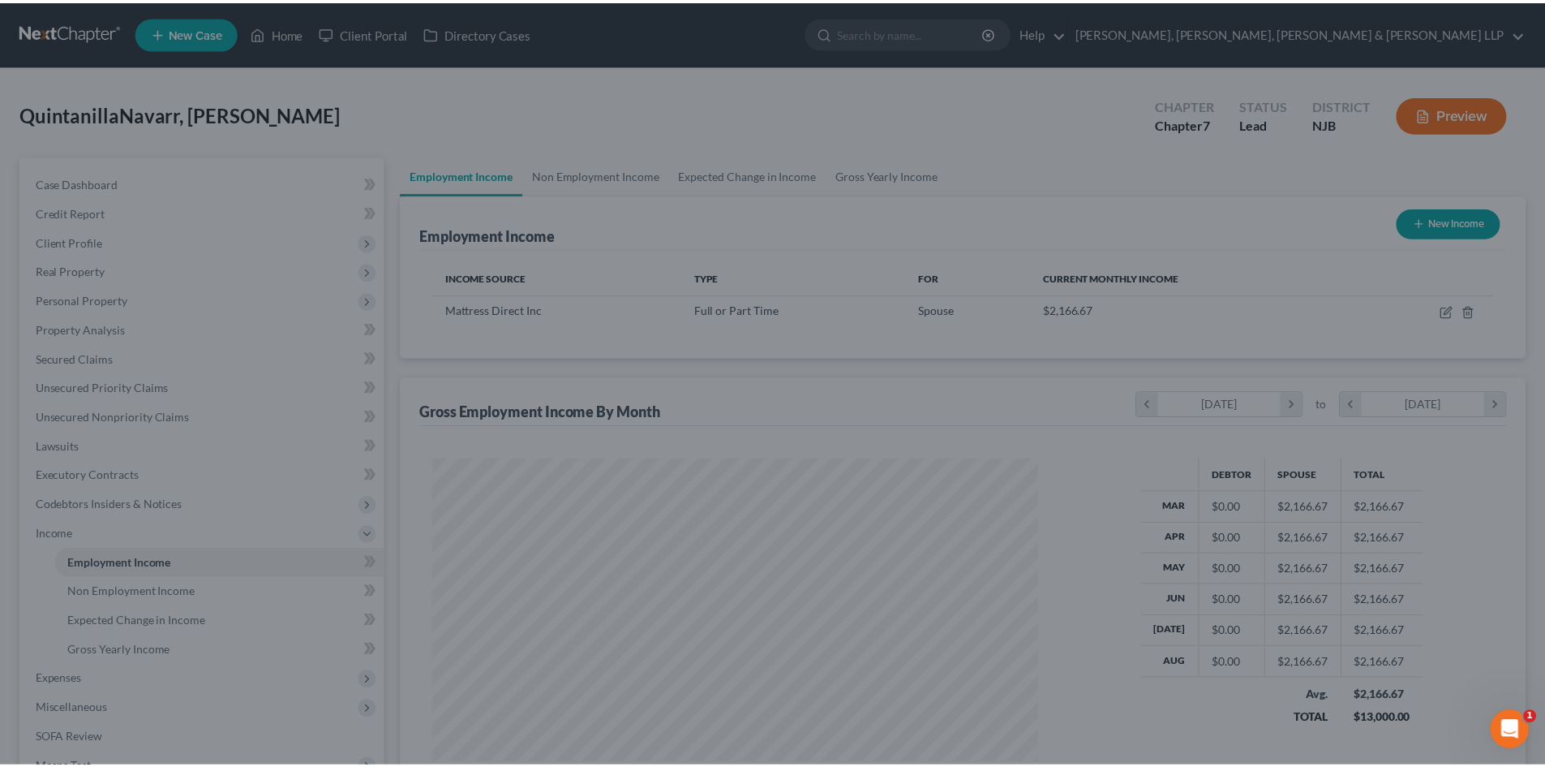
scroll to position [810809, 810474]
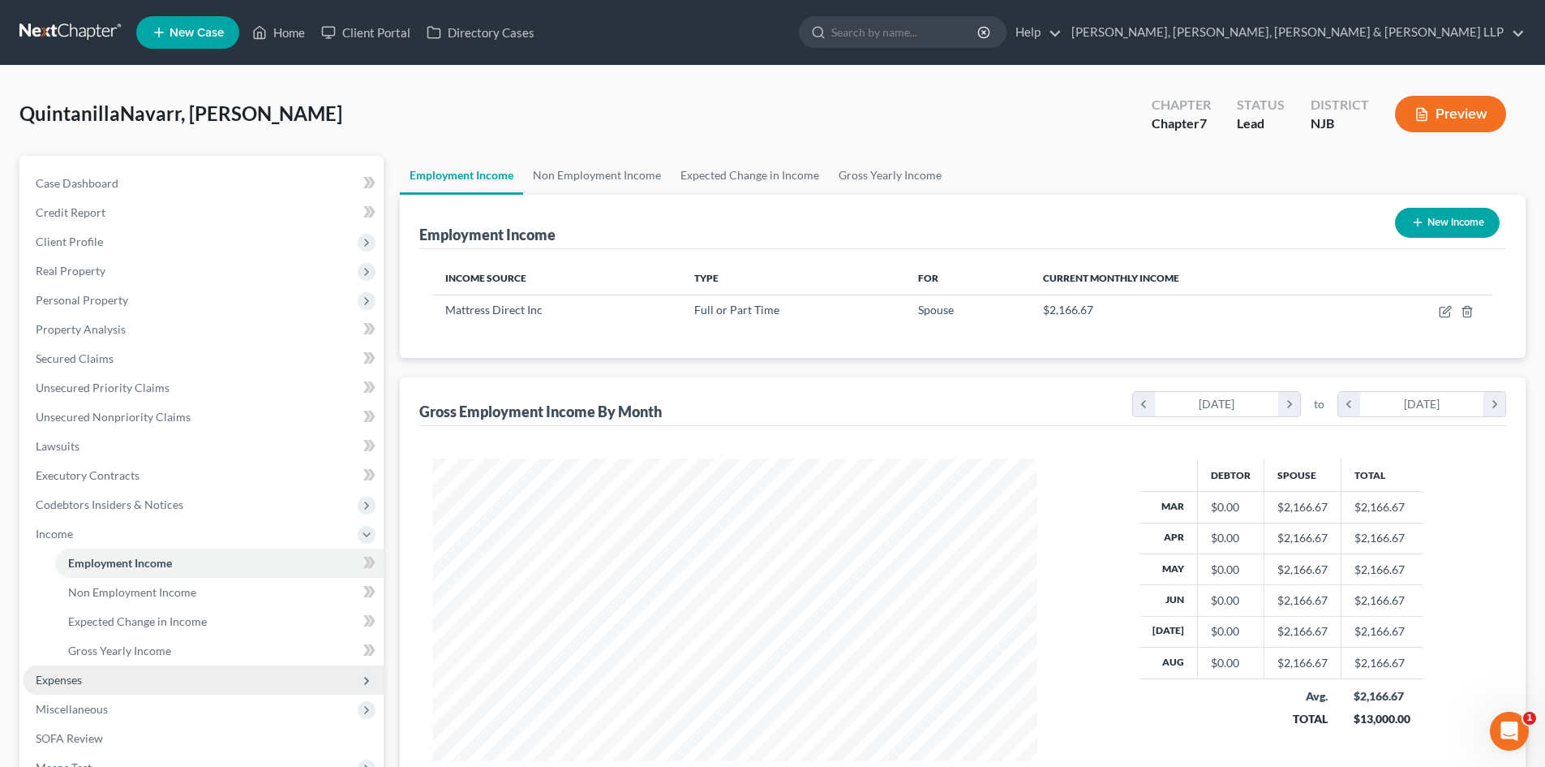
click at [85, 689] on span "Expenses" at bounding box center [203, 679] width 361 height 29
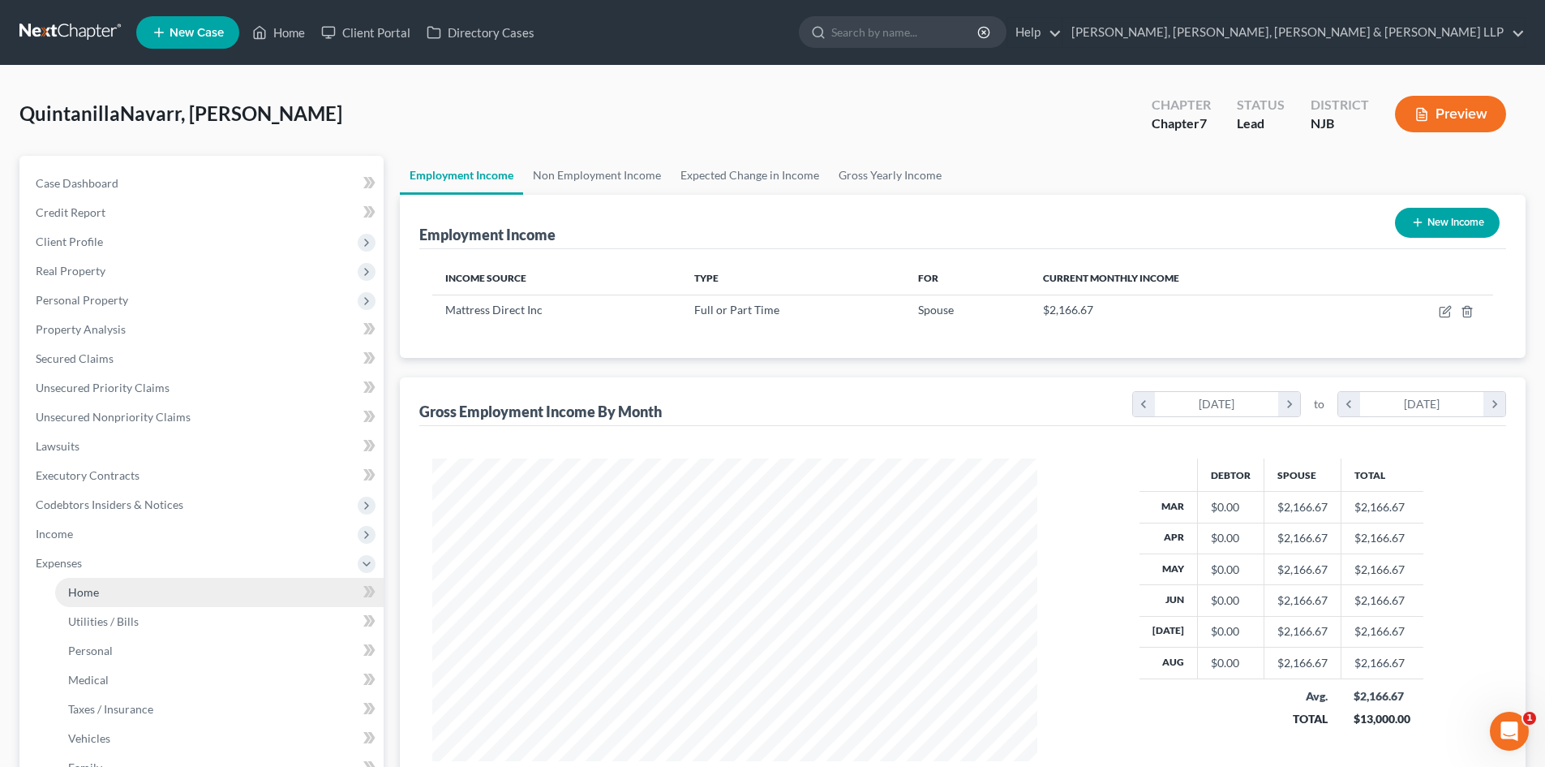
click at [110, 592] on link "Home" at bounding box center [219, 592] width 329 height 29
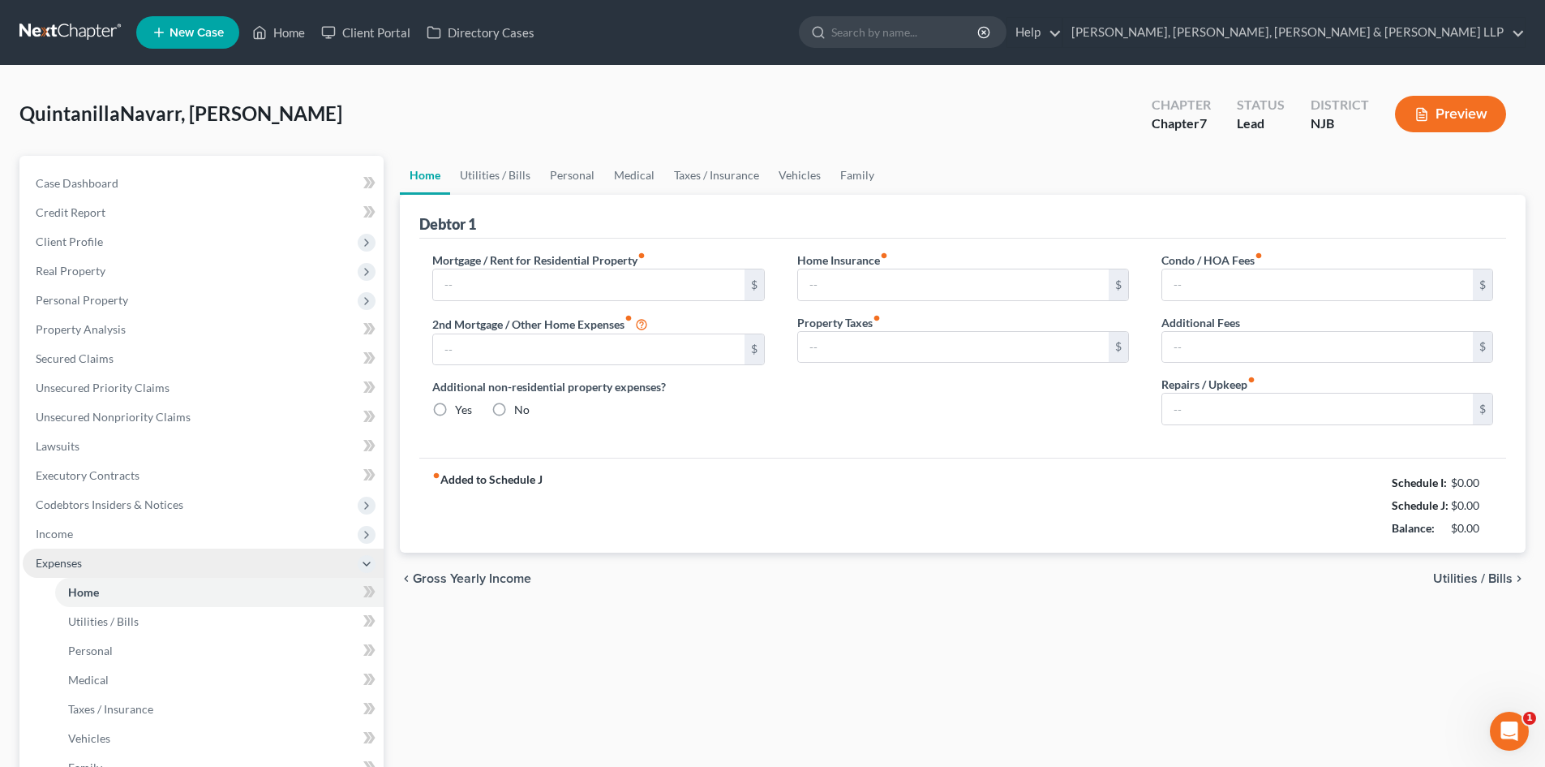
type input "0.00"
radio input "true"
type input "0.00"
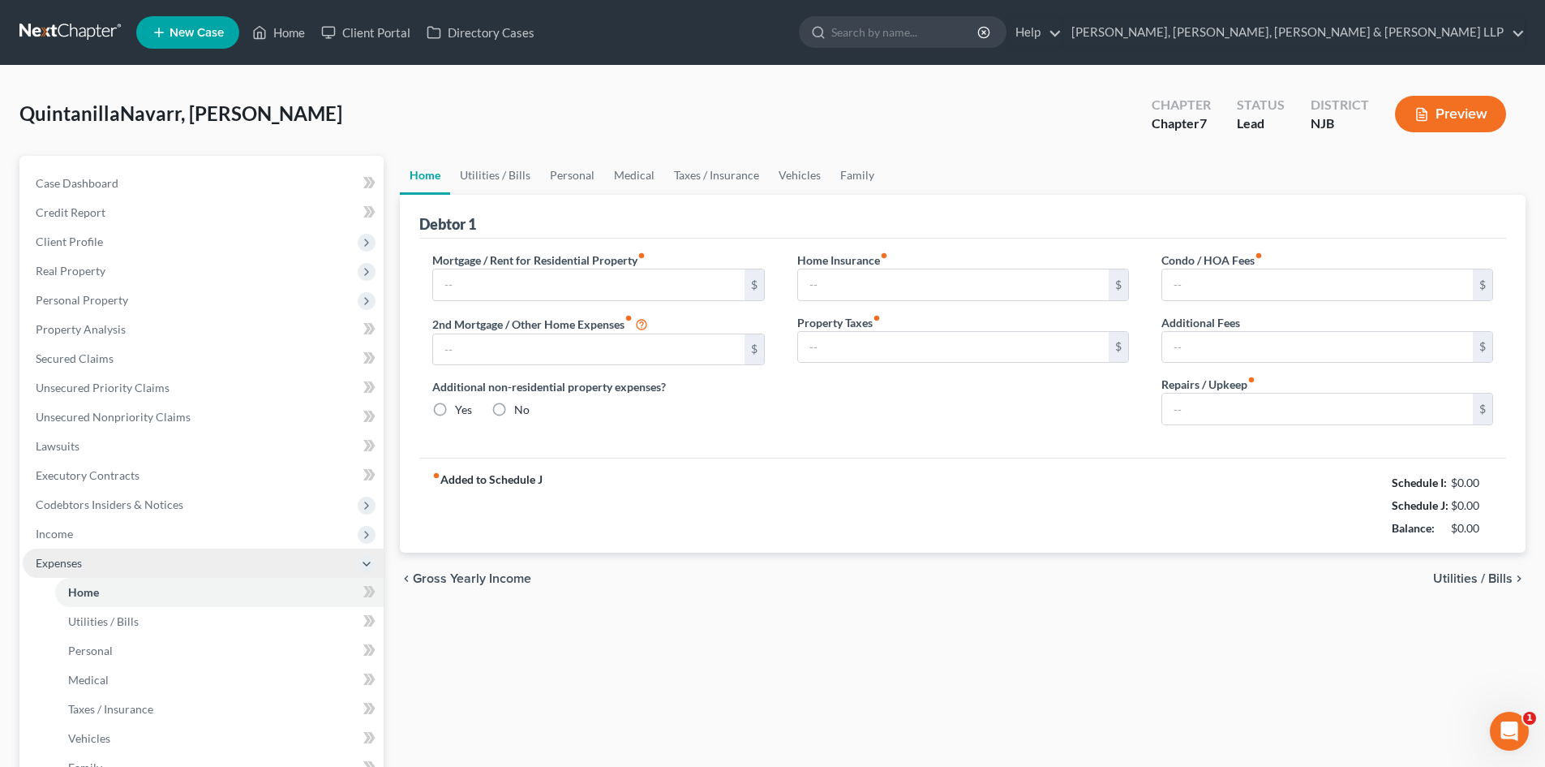
type input "0.00"
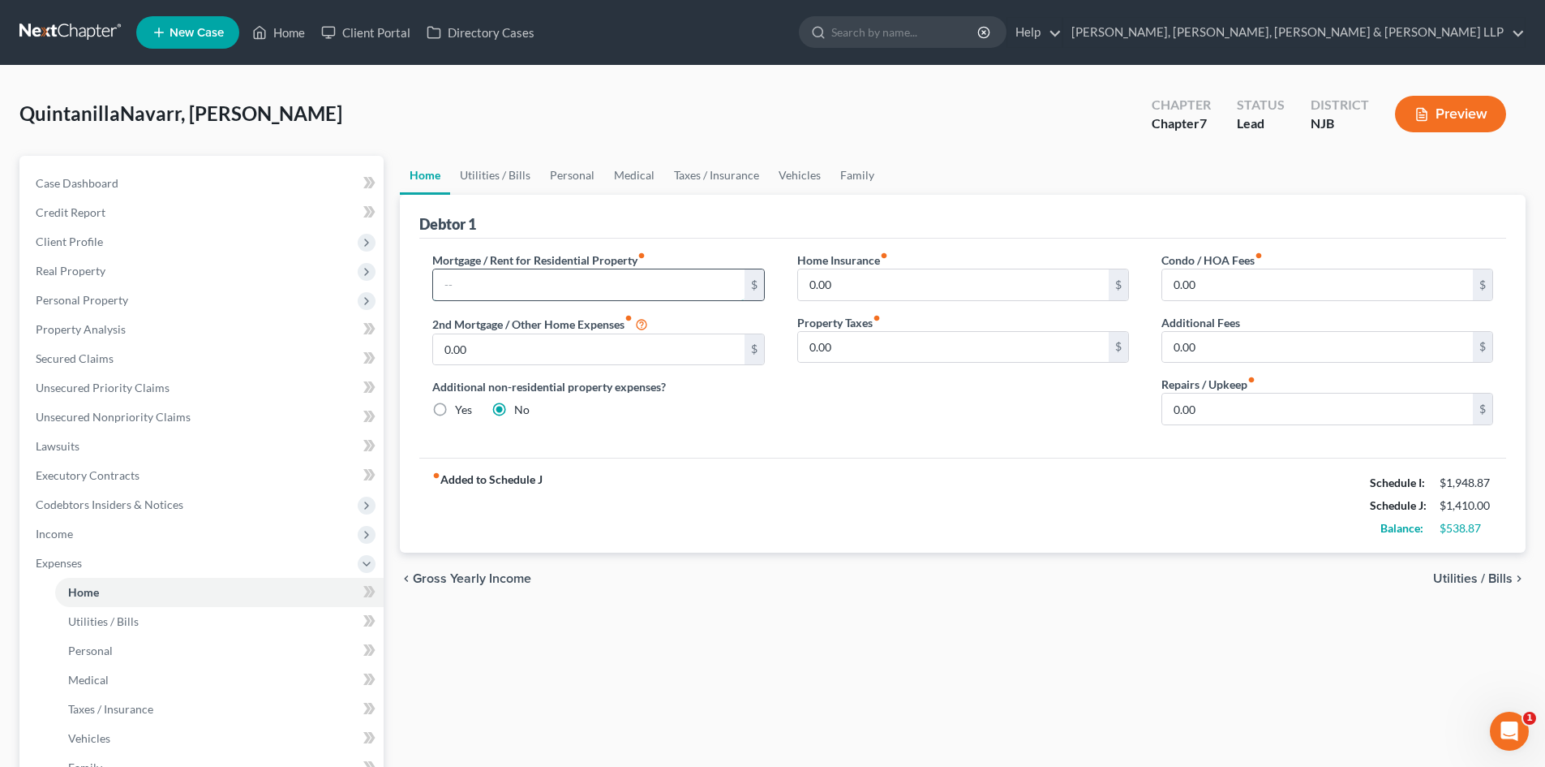
click at [500, 287] on input "text" at bounding box center [588, 284] width 311 height 31
type input "2,000"
click at [496, 183] on link "Utilities / Bills" at bounding box center [495, 175] width 90 height 39
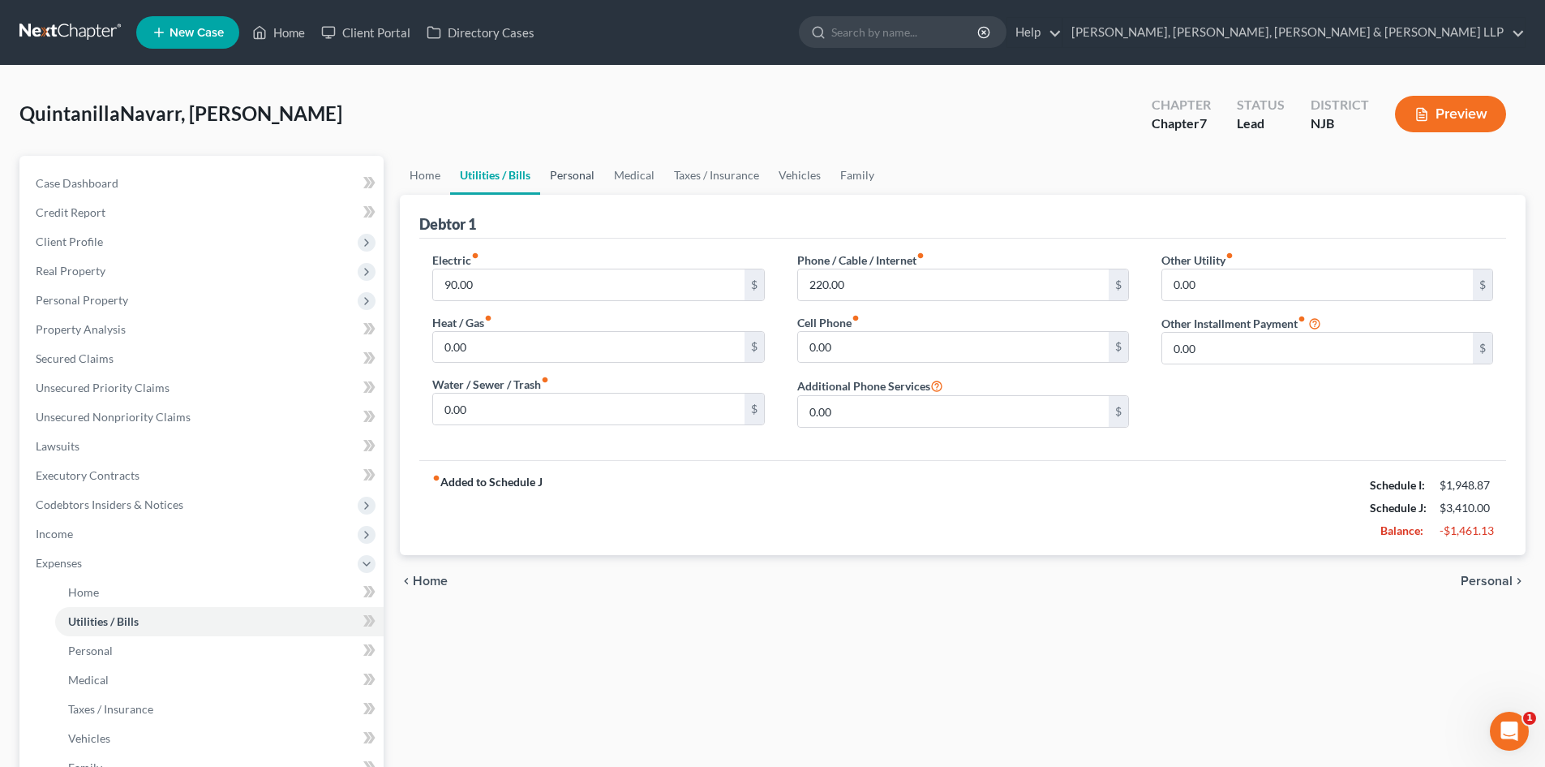
click at [583, 178] on link "Personal" at bounding box center [572, 175] width 64 height 39
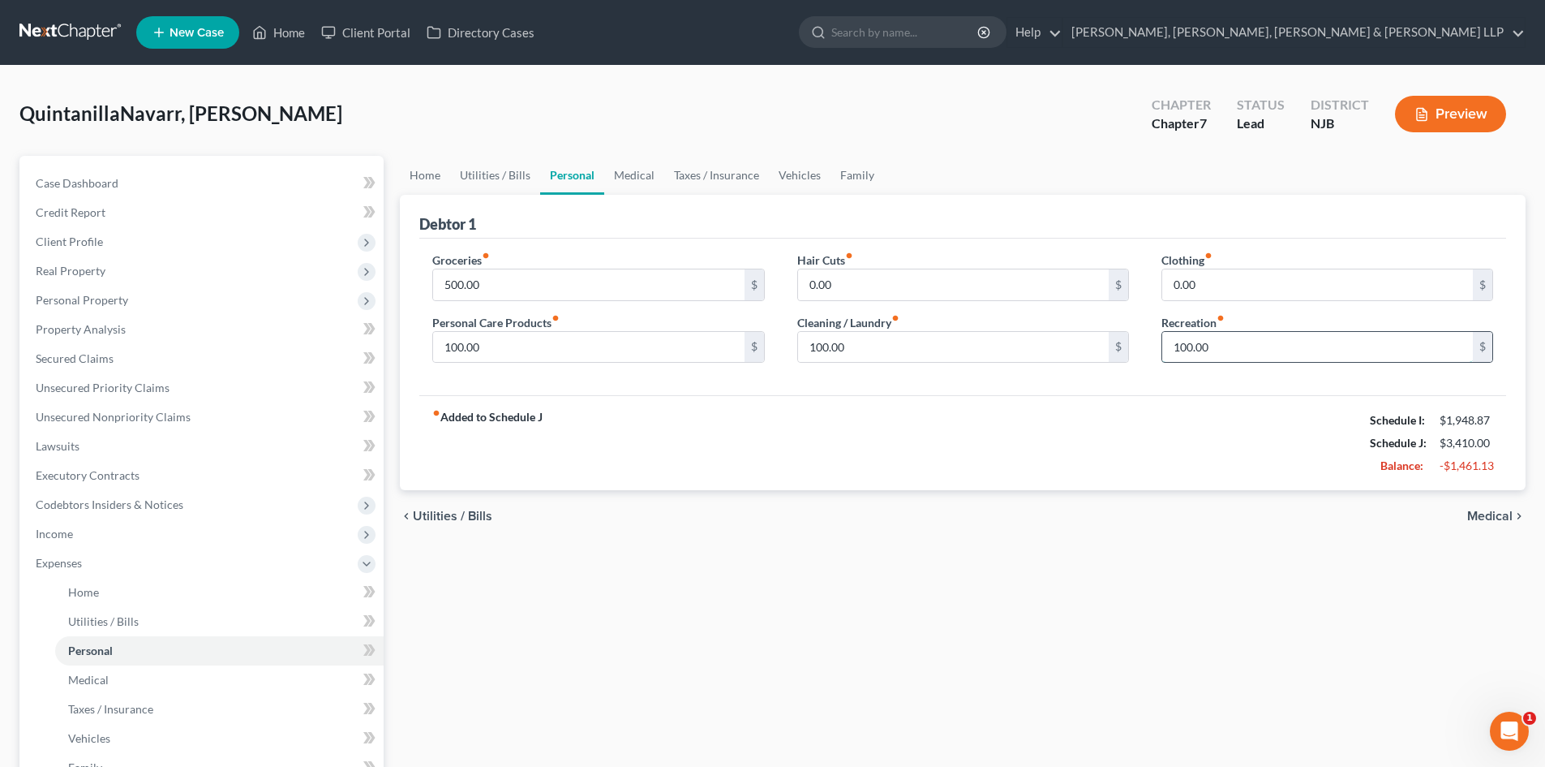
click at [1258, 351] on input "100.00" at bounding box center [1317, 347] width 311 height 31
type input "50"
click at [910, 354] on input "100.00" at bounding box center [953, 347] width 311 height 31
type input "50"
click at [517, 349] on input "100.00" at bounding box center [588, 347] width 311 height 31
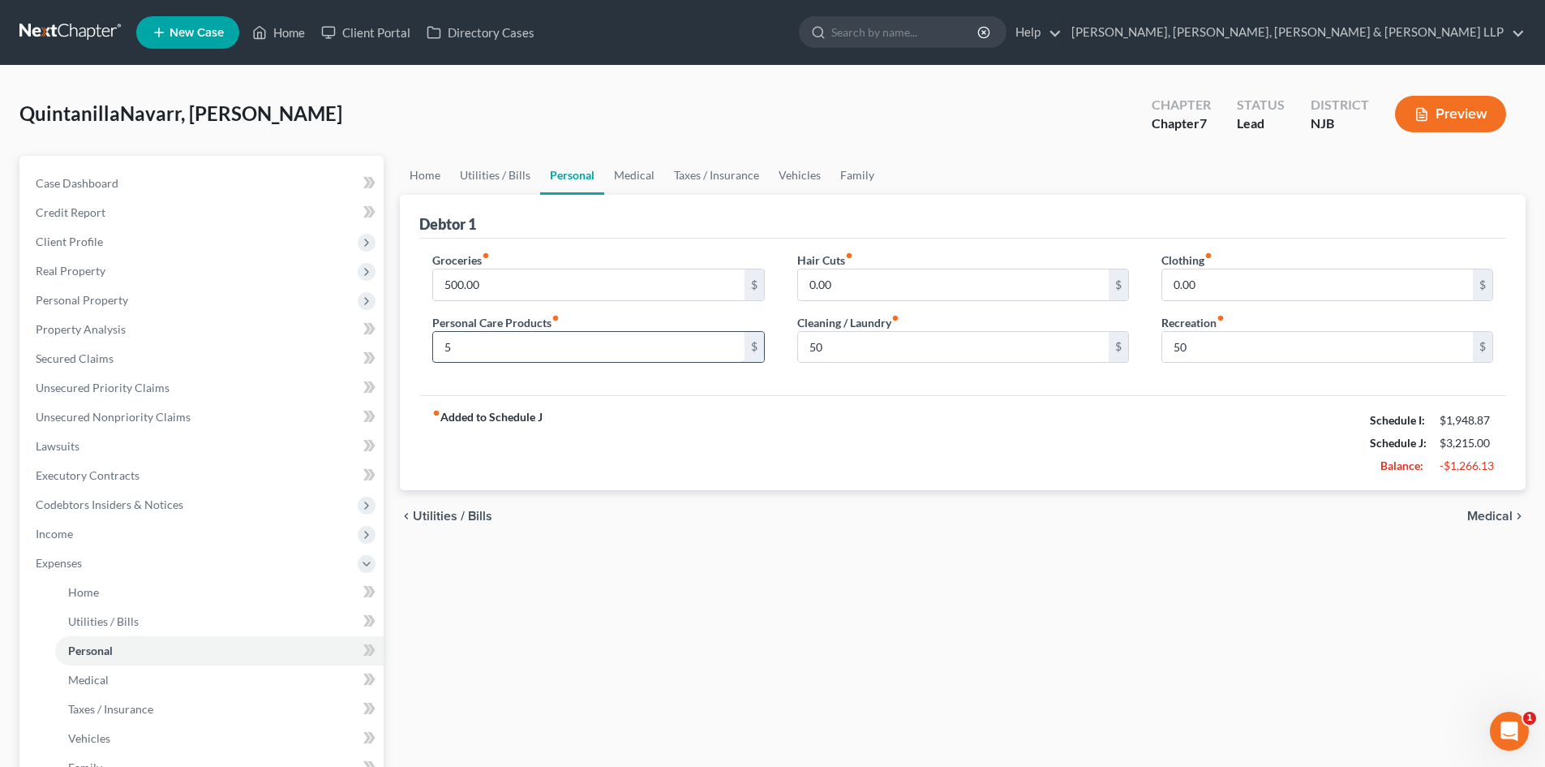
type input "50"
click at [641, 170] on link "Medical" at bounding box center [634, 175] width 60 height 39
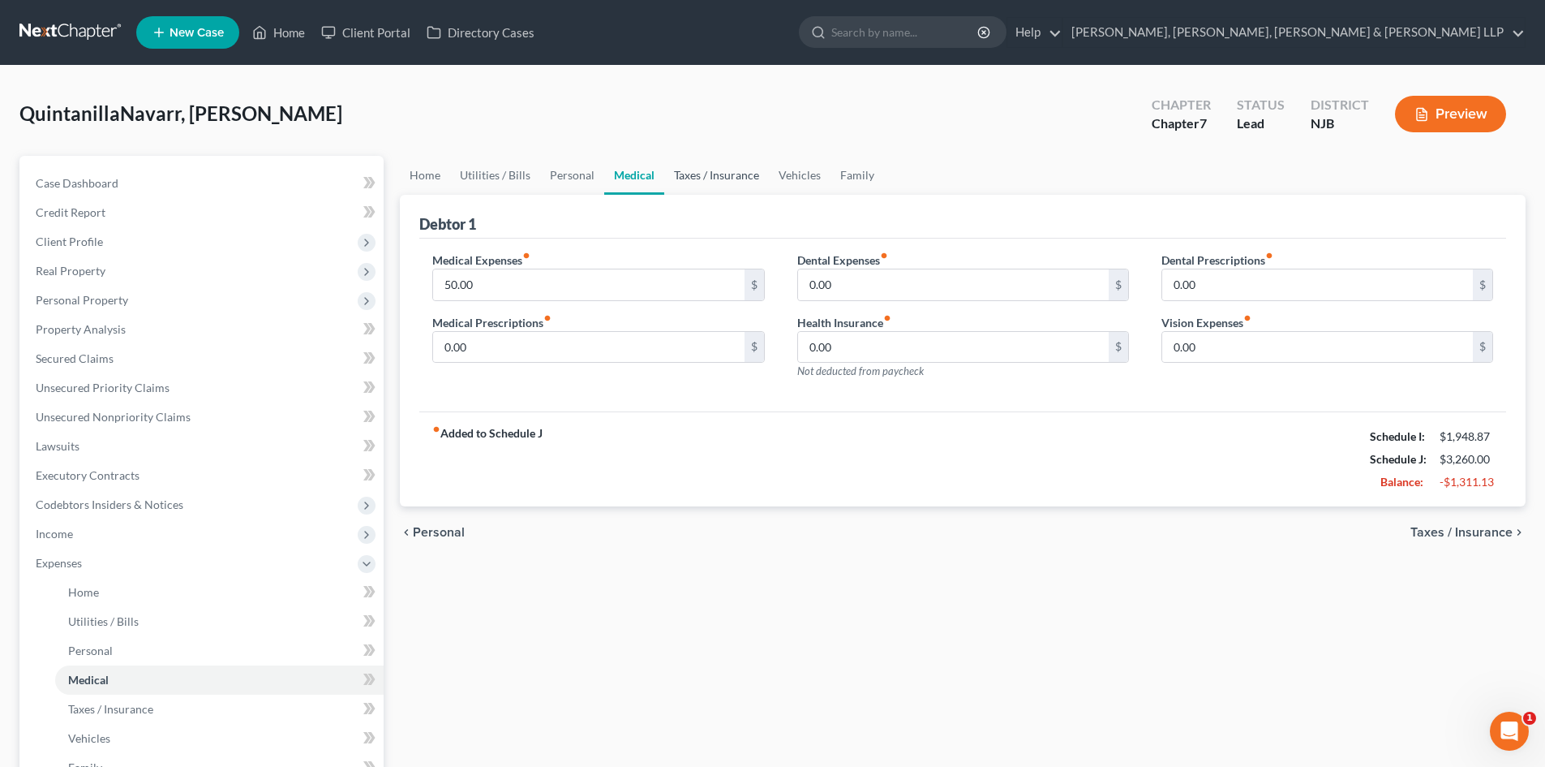
click at [703, 174] on link "Taxes / Insurance" at bounding box center [716, 175] width 105 height 39
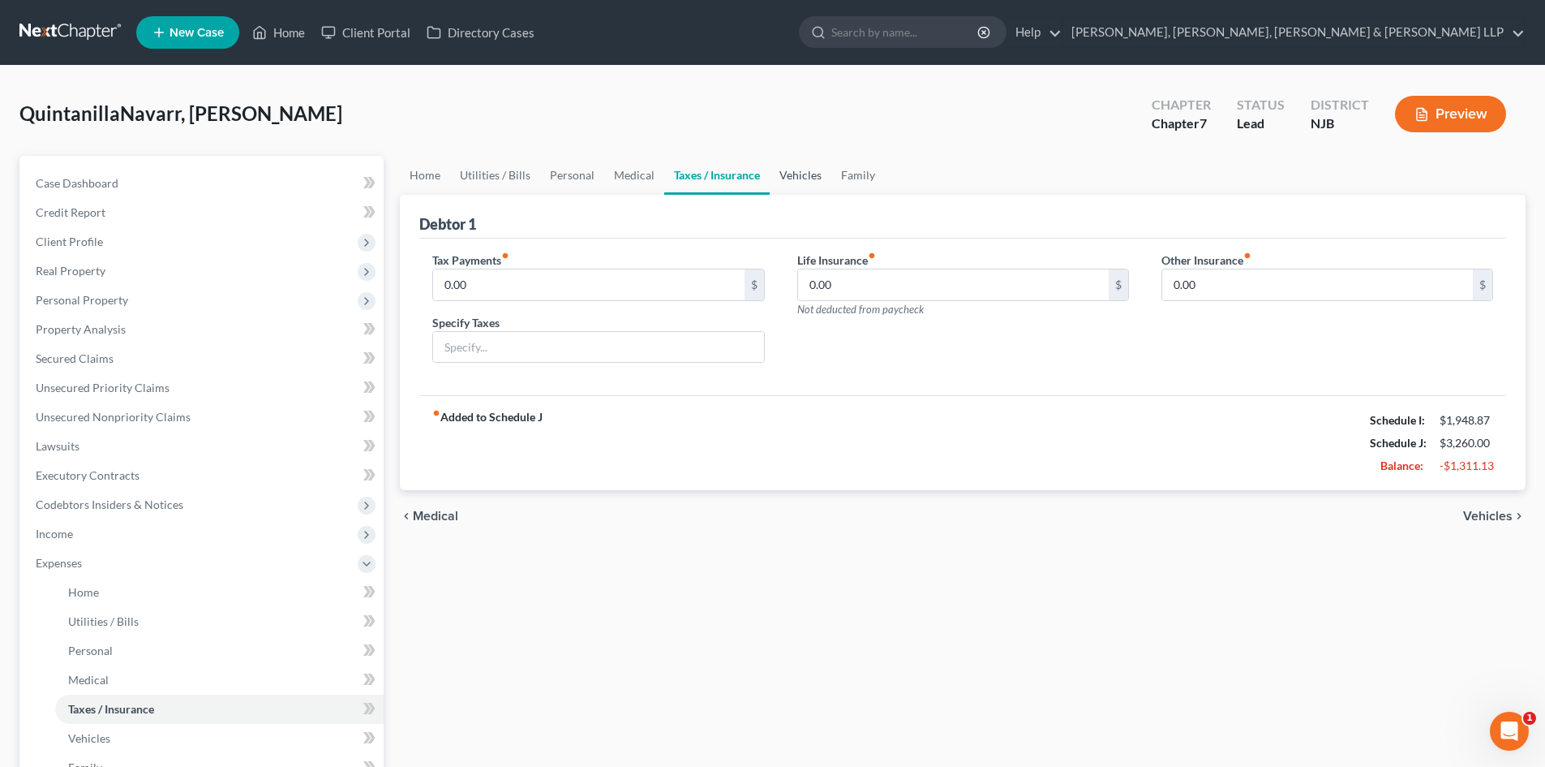
click at [793, 175] on link "Vehicles" at bounding box center [801, 175] width 62 height 39
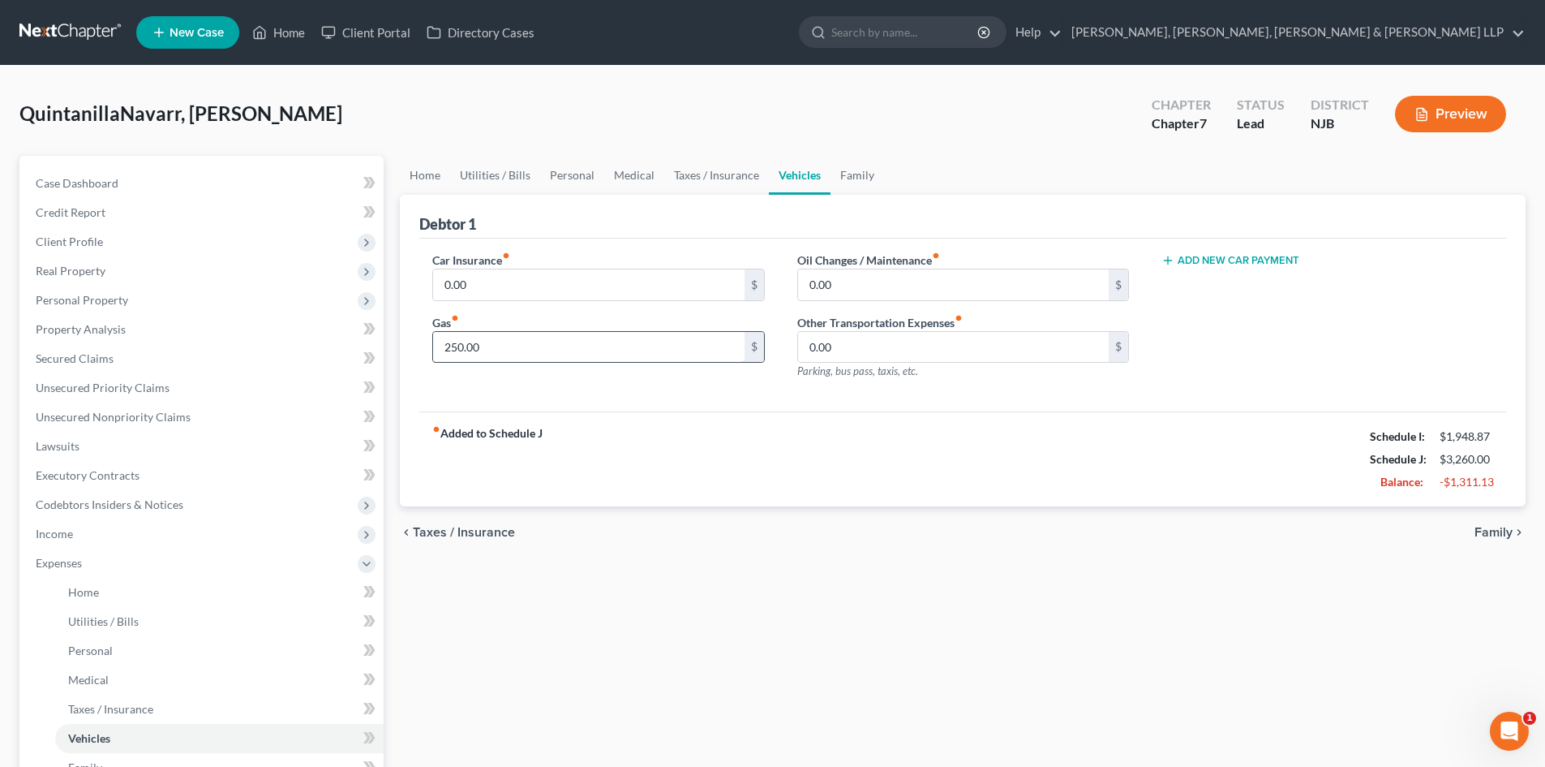
click at [543, 350] on input "250.00" at bounding box center [588, 347] width 311 height 31
type input "200"
click at [865, 177] on link "Family" at bounding box center [858, 175] width 54 height 39
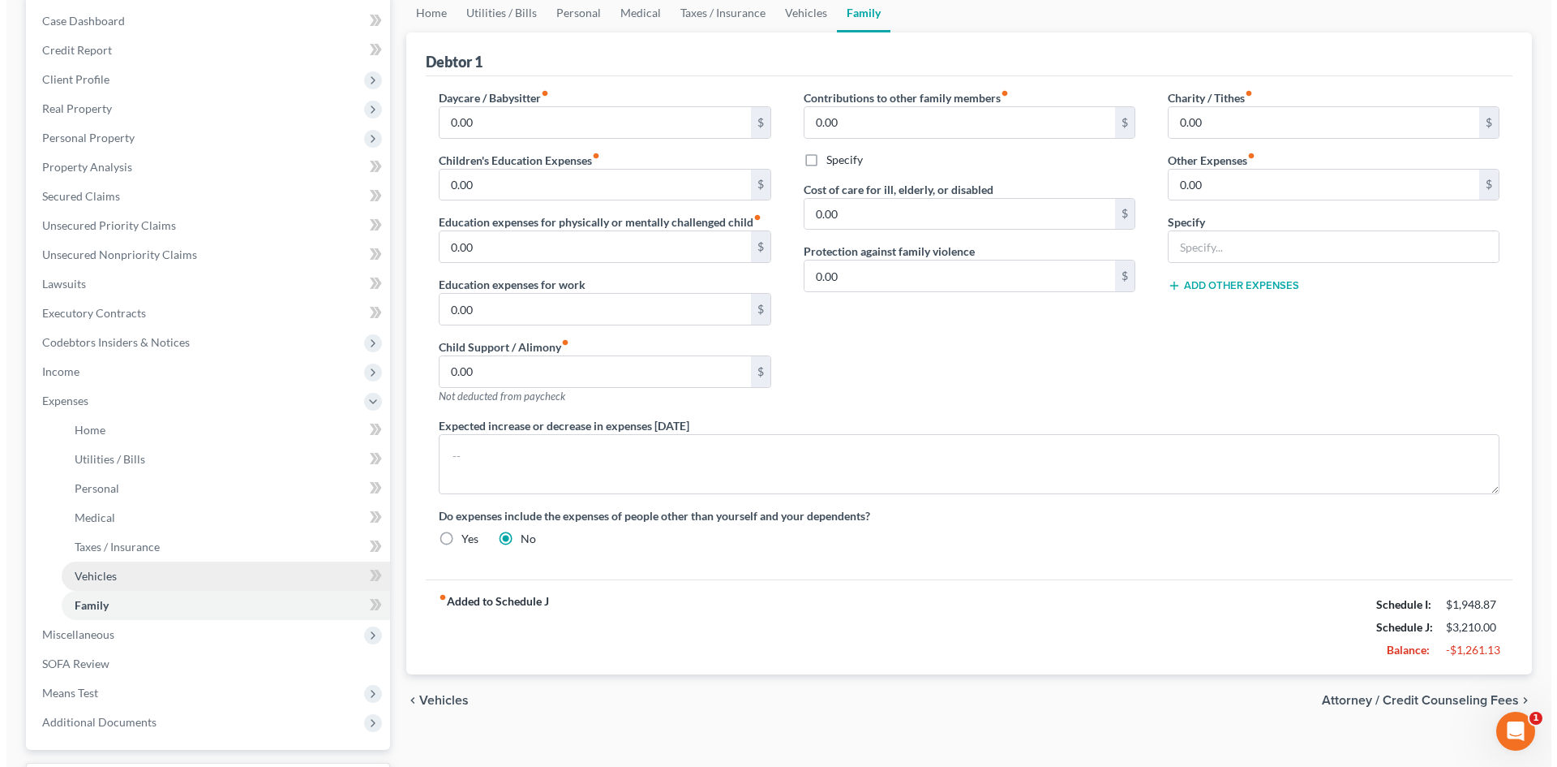
scroll to position [243, 0]
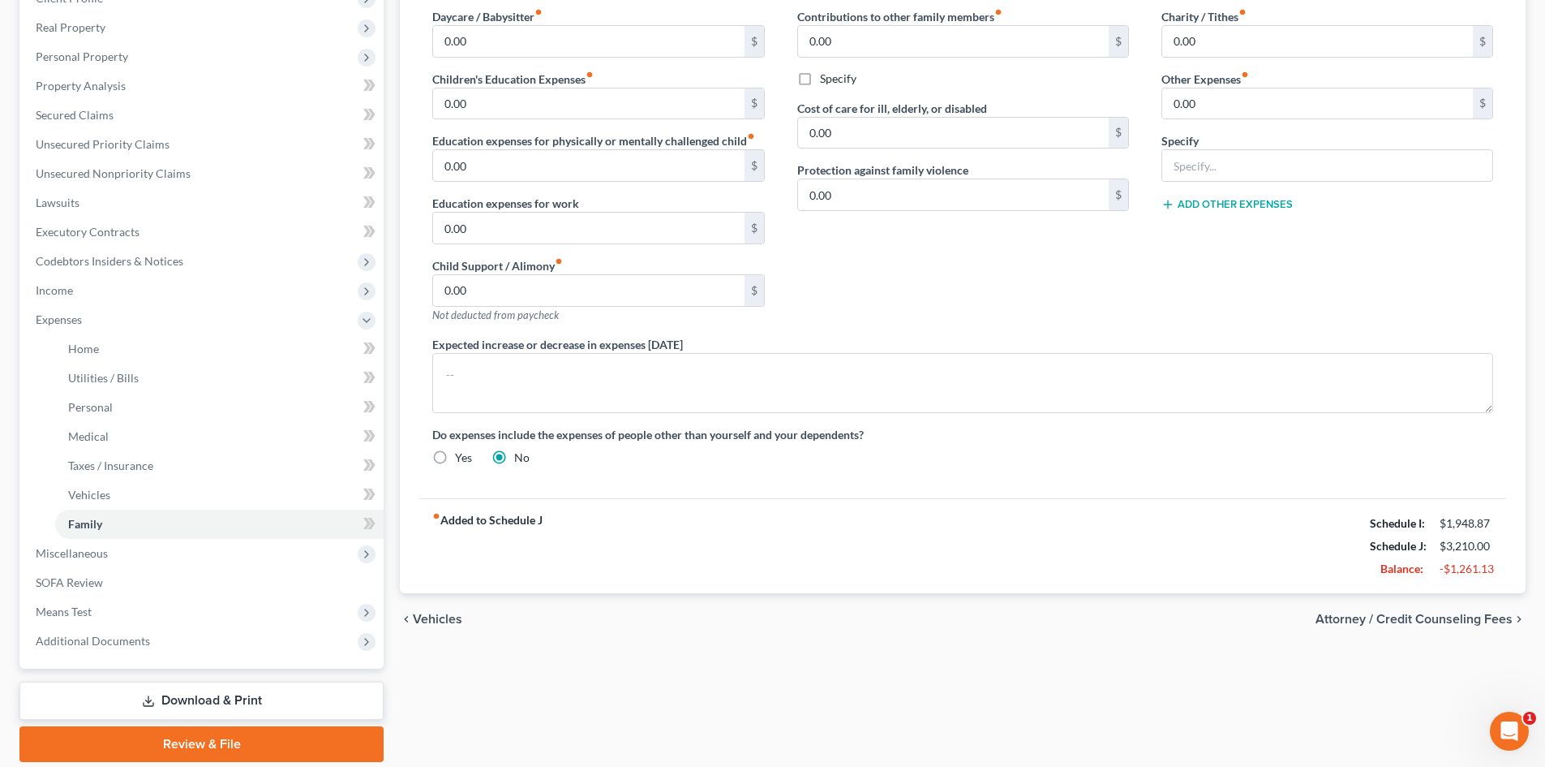
click at [205, 698] on link "Download & Print" at bounding box center [201, 700] width 364 height 38
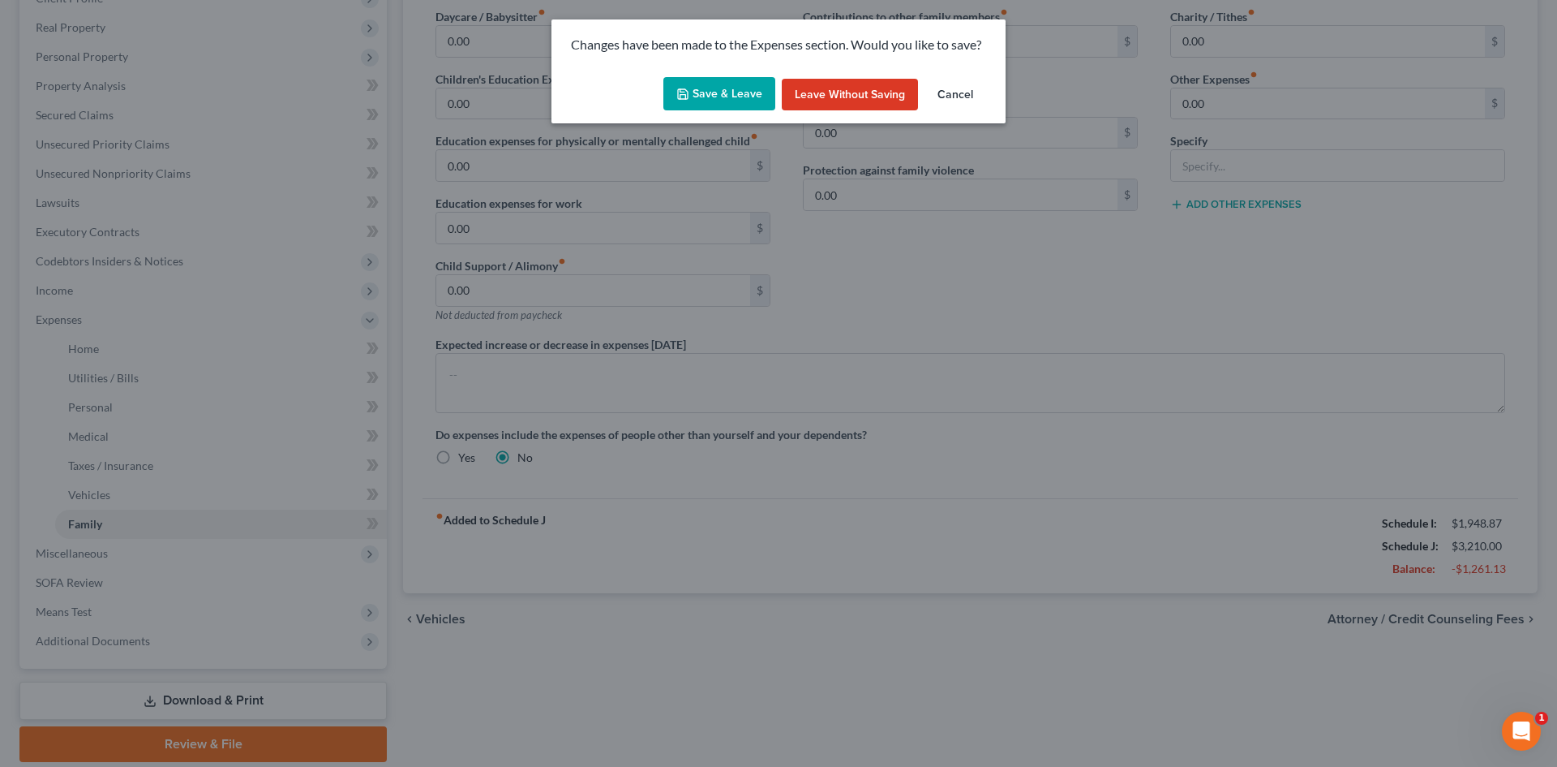
click at [749, 88] on button "Save & Leave" at bounding box center [719, 94] width 112 height 34
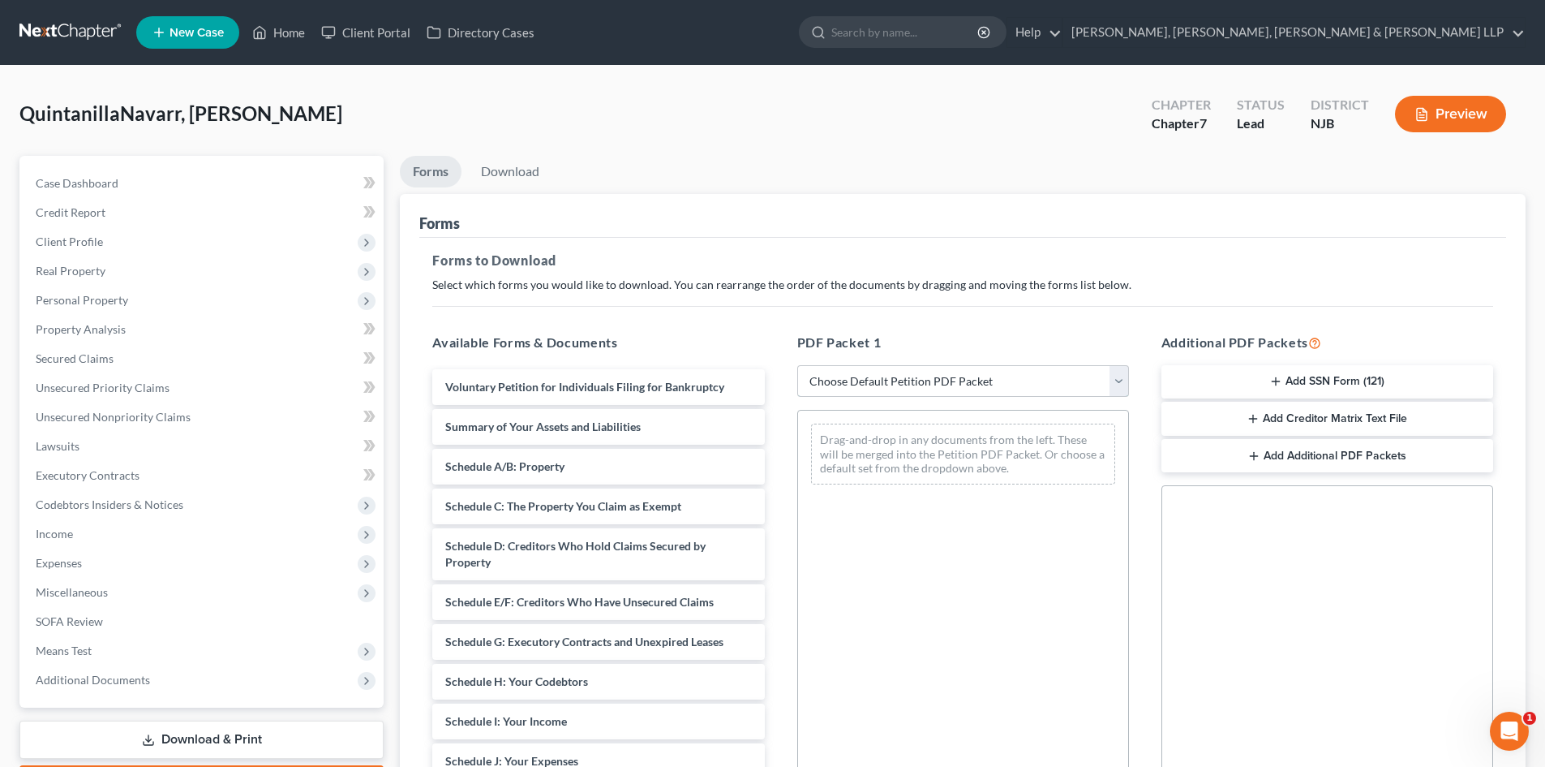
click at [848, 378] on select "Choose Default Petition PDF Packet Complete Bankruptcy Petition (all forms and …" at bounding box center [963, 381] width 332 height 32
select select "0"
click at [797, 365] on select "Choose Default Petition PDF Packet Complete Bankruptcy Petition (all forms and …" at bounding box center [963, 381] width 332 height 32
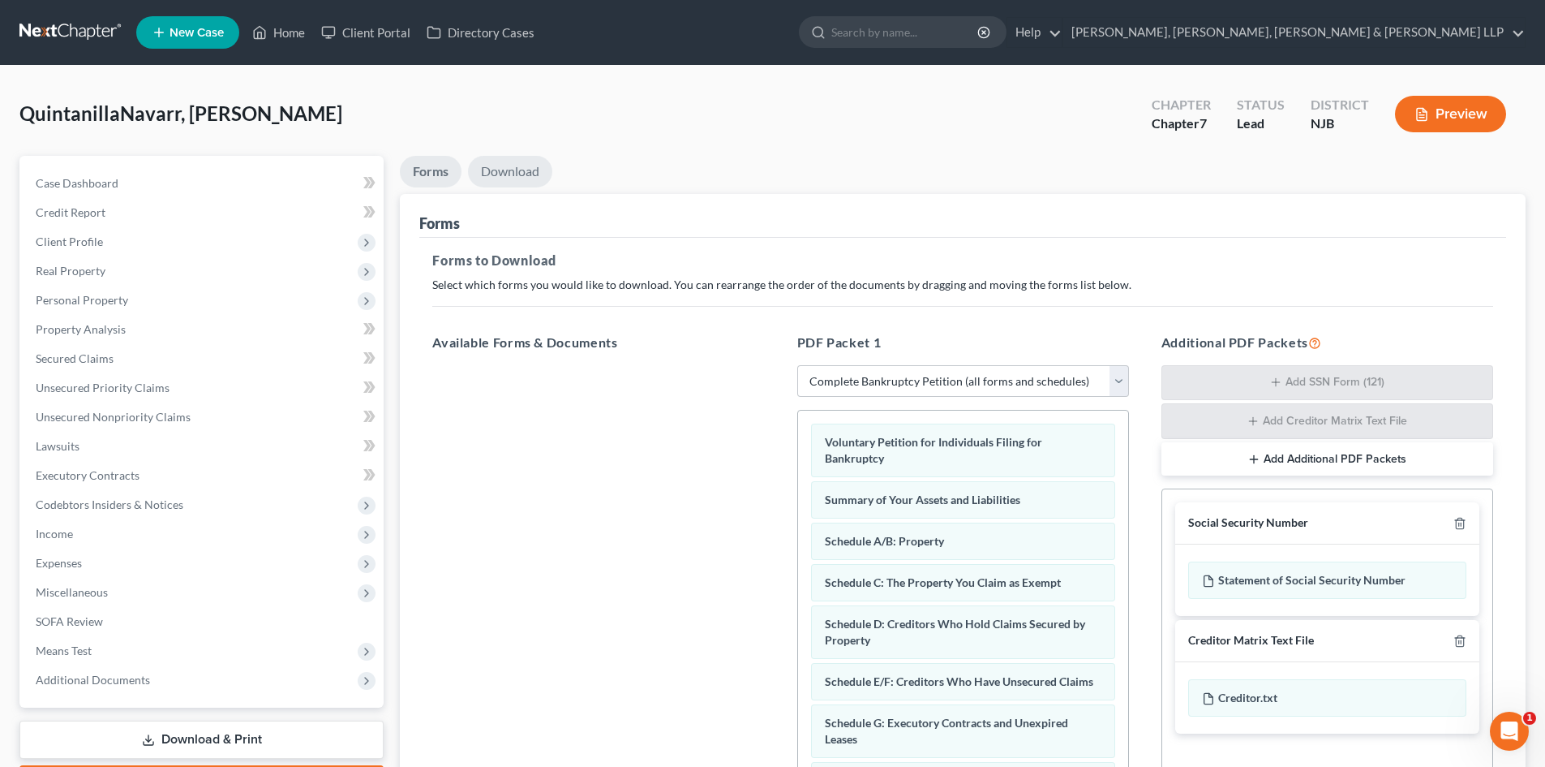
click at [528, 175] on link "Download" at bounding box center [510, 172] width 84 height 32
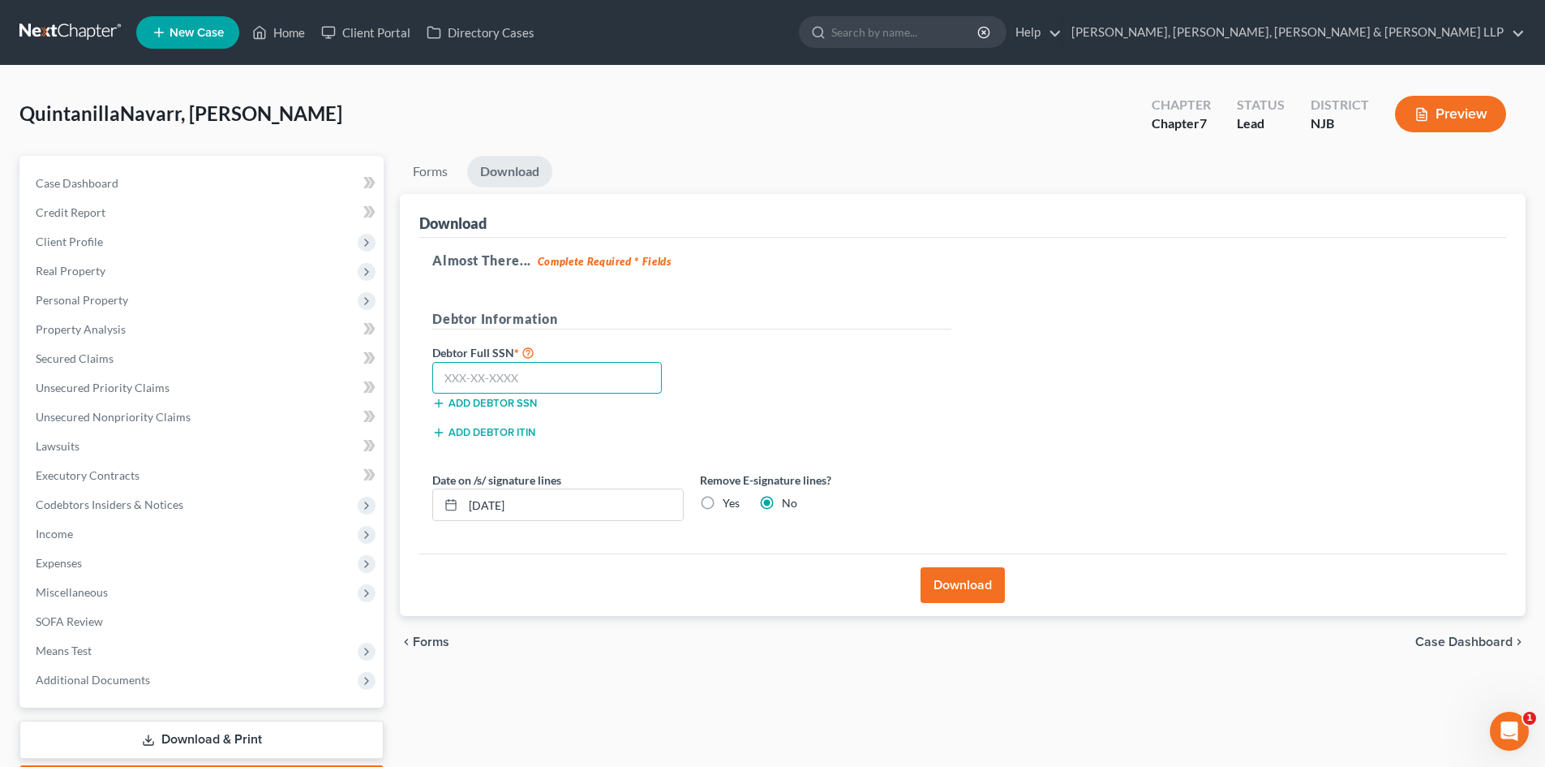
click at [557, 365] on input "text" at bounding box center [547, 378] width 230 height 32
type input "620-40-8254"
click at [723, 501] on label "Yes" at bounding box center [731, 503] width 17 height 16
click at [729, 501] on input "Yes" at bounding box center [734, 500] width 11 height 11
radio input "true"
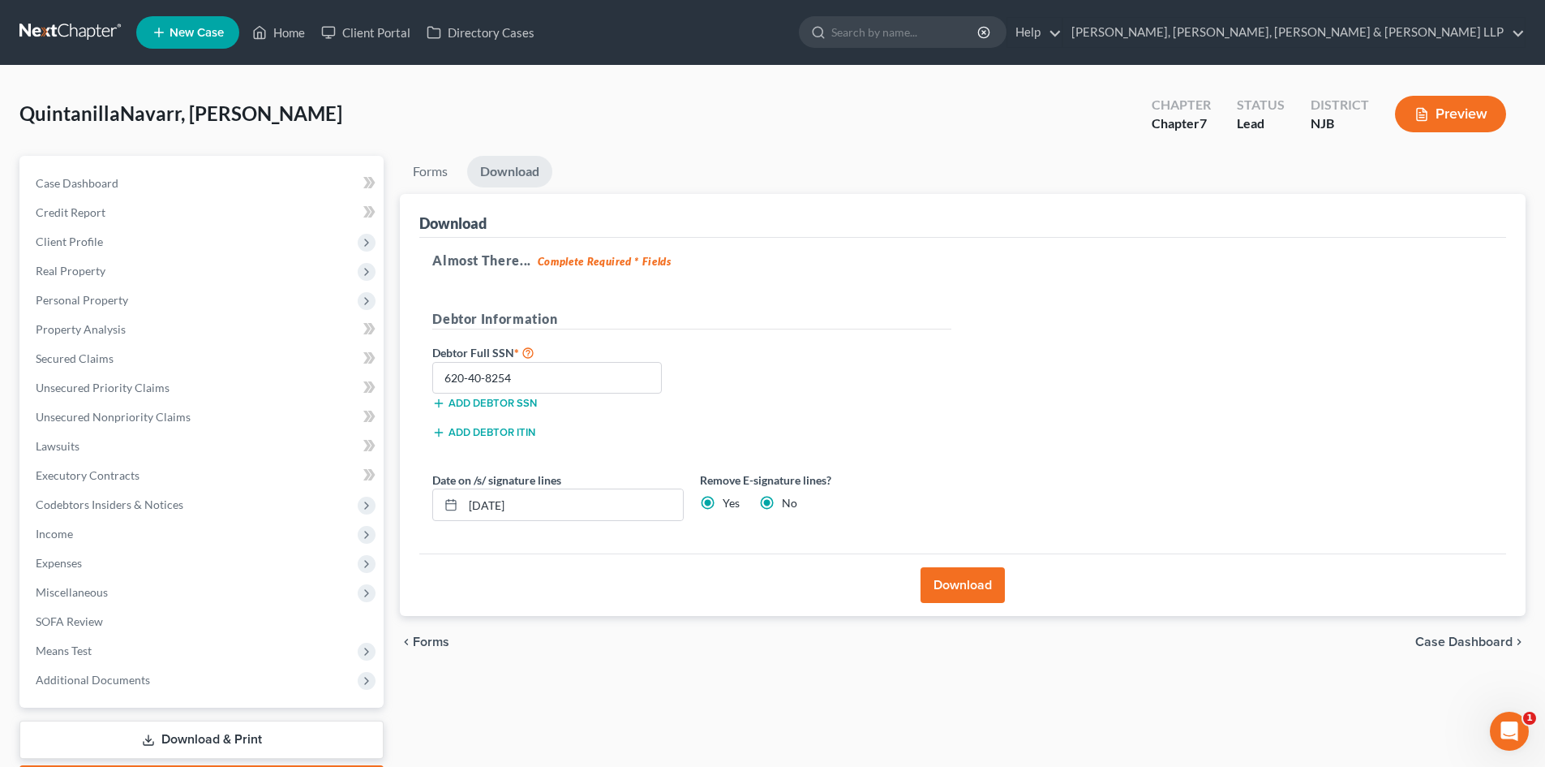
radio input "false"
click at [959, 572] on button "Download" at bounding box center [963, 585] width 84 height 36
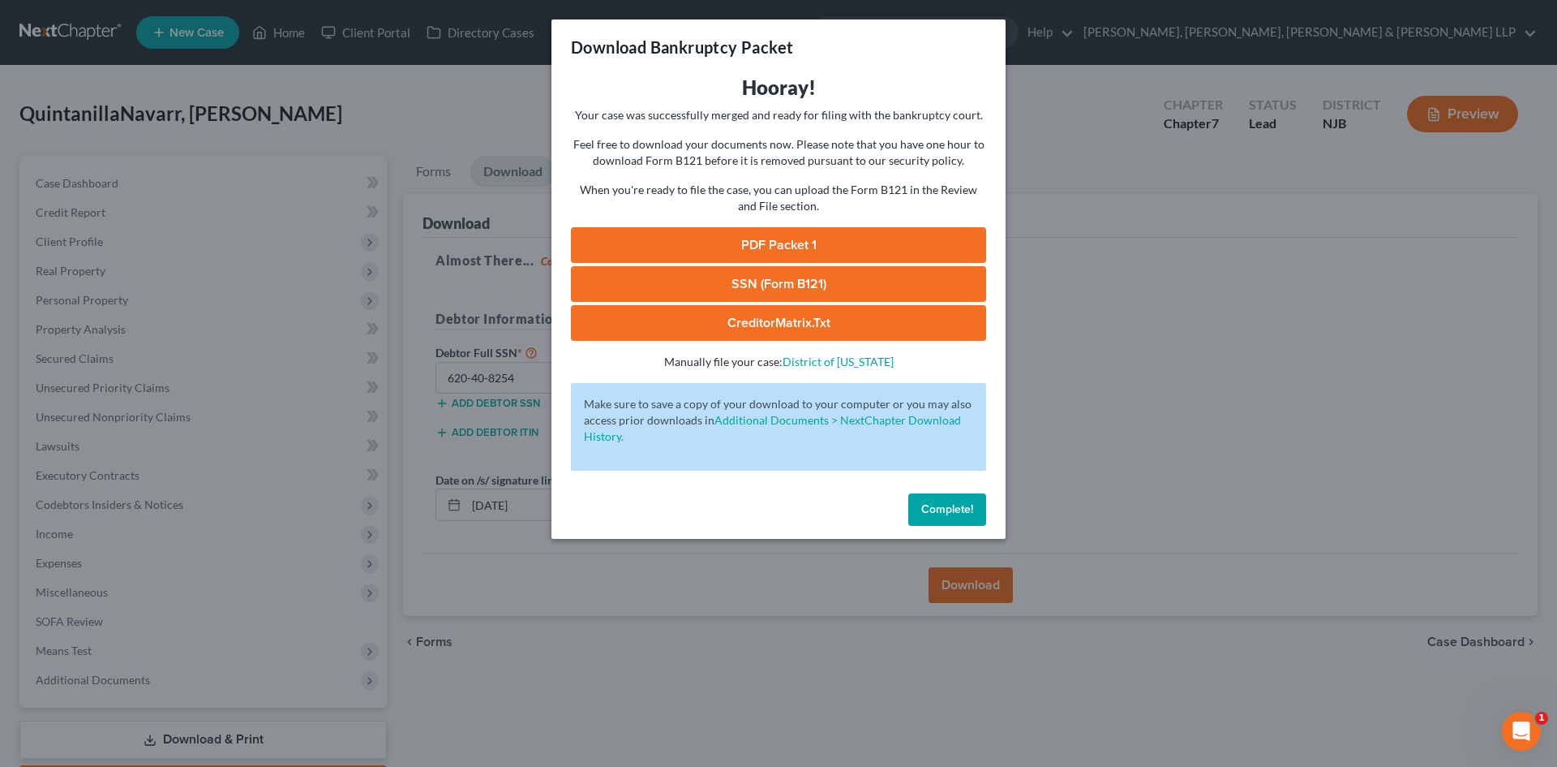
click at [818, 229] on link "PDF Packet 1" at bounding box center [778, 245] width 415 height 36
click at [802, 280] on link "SSN (Form B121)" at bounding box center [778, 284] width 415 height 36
drag, startPoint x: 324, startPoint y: 101, endPoint x: 311, endPoint y: 143, distance: 44.1
click at [324, 101] on div "Download Bankruptcy Packet Hooray! Your case was successfully merged and ready …" at bounding box center [778, 383] width 1557 height 767
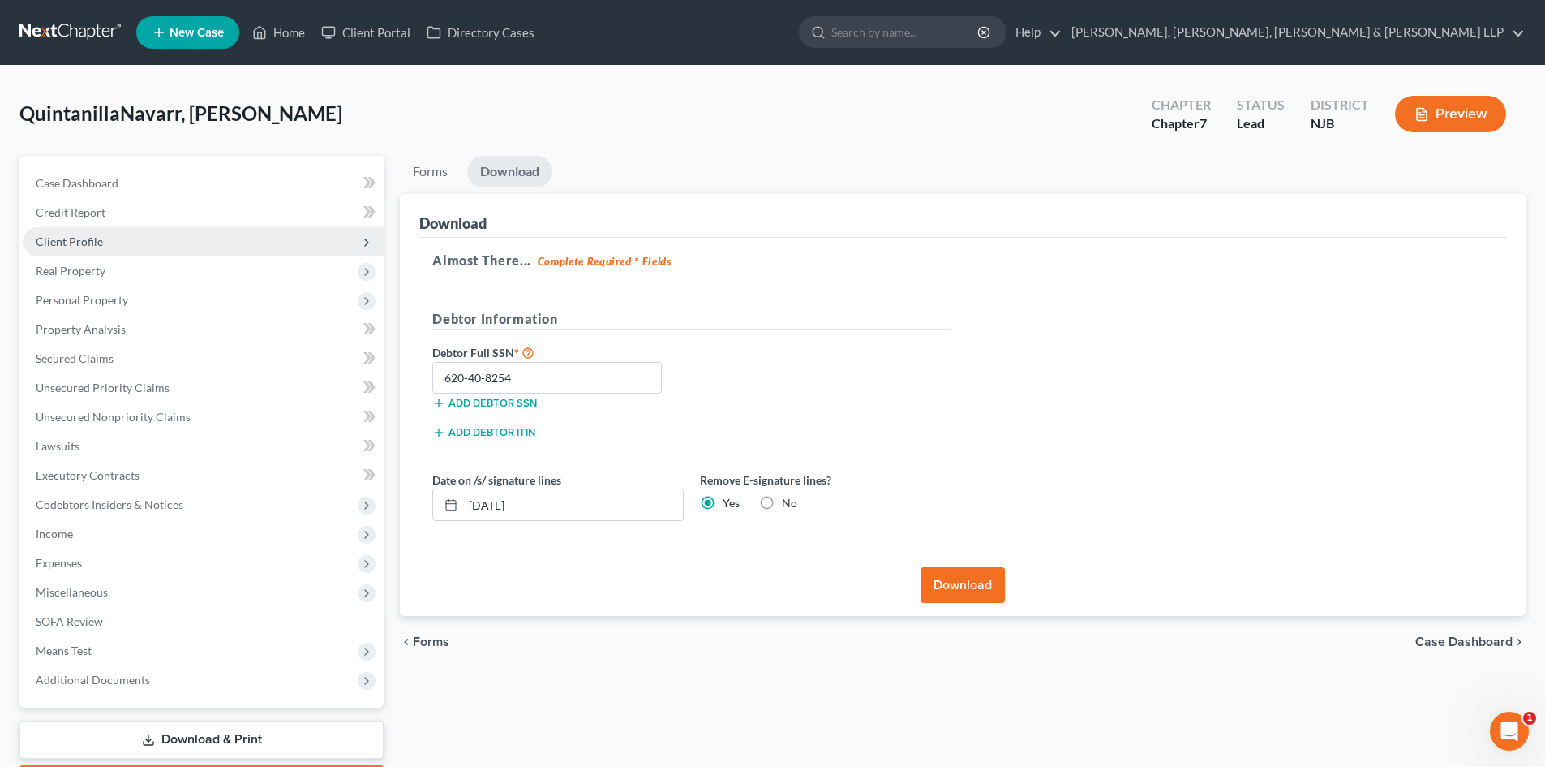
click at [104, 242] on span "Client Profile" at bounding box center [203, 241] width 361 height 29
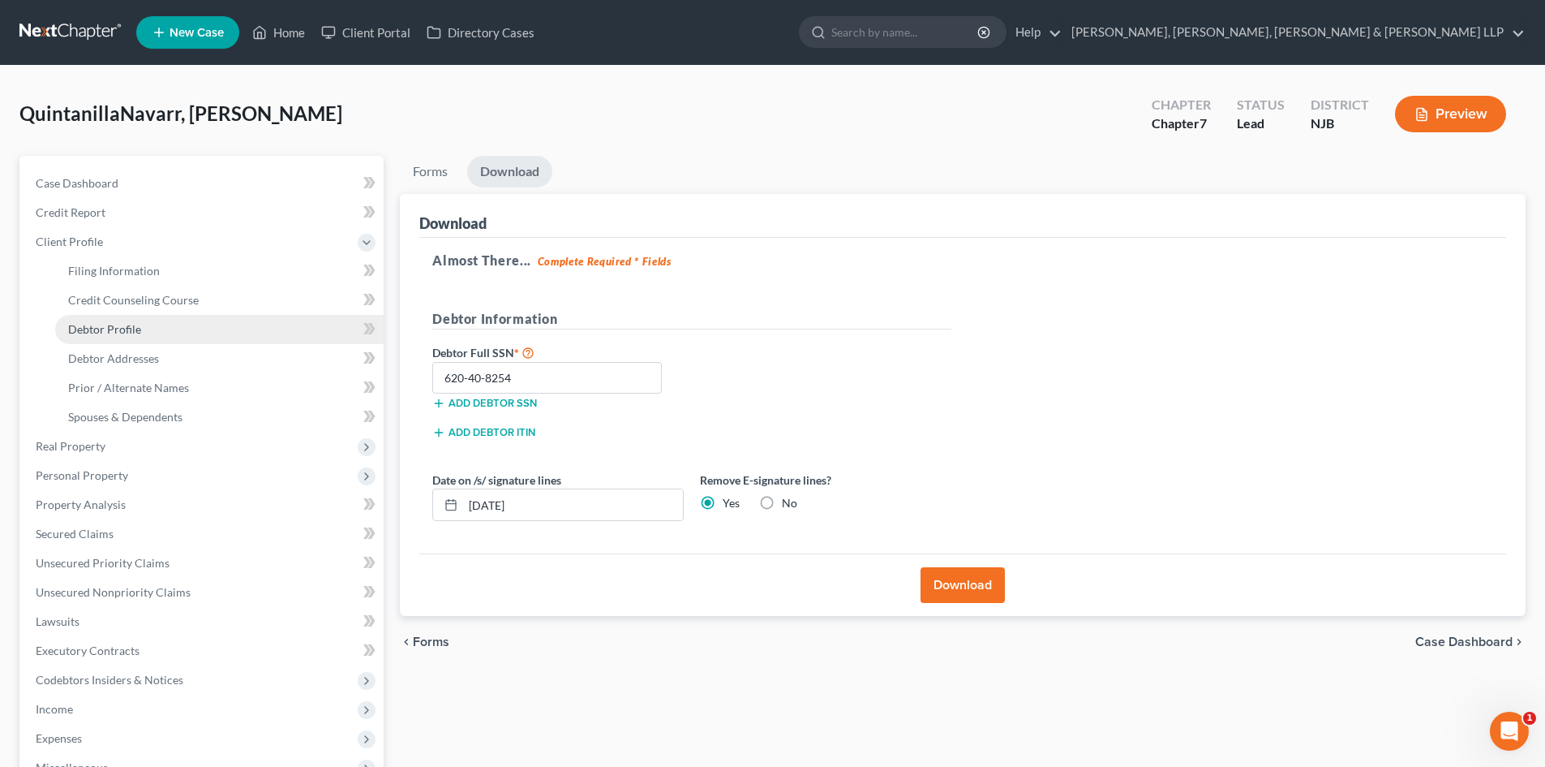
click at [134, 334] on span "Debtor Profile" at bounding box center [104, 329] width 73 height 14
select select "1"
select select "3"
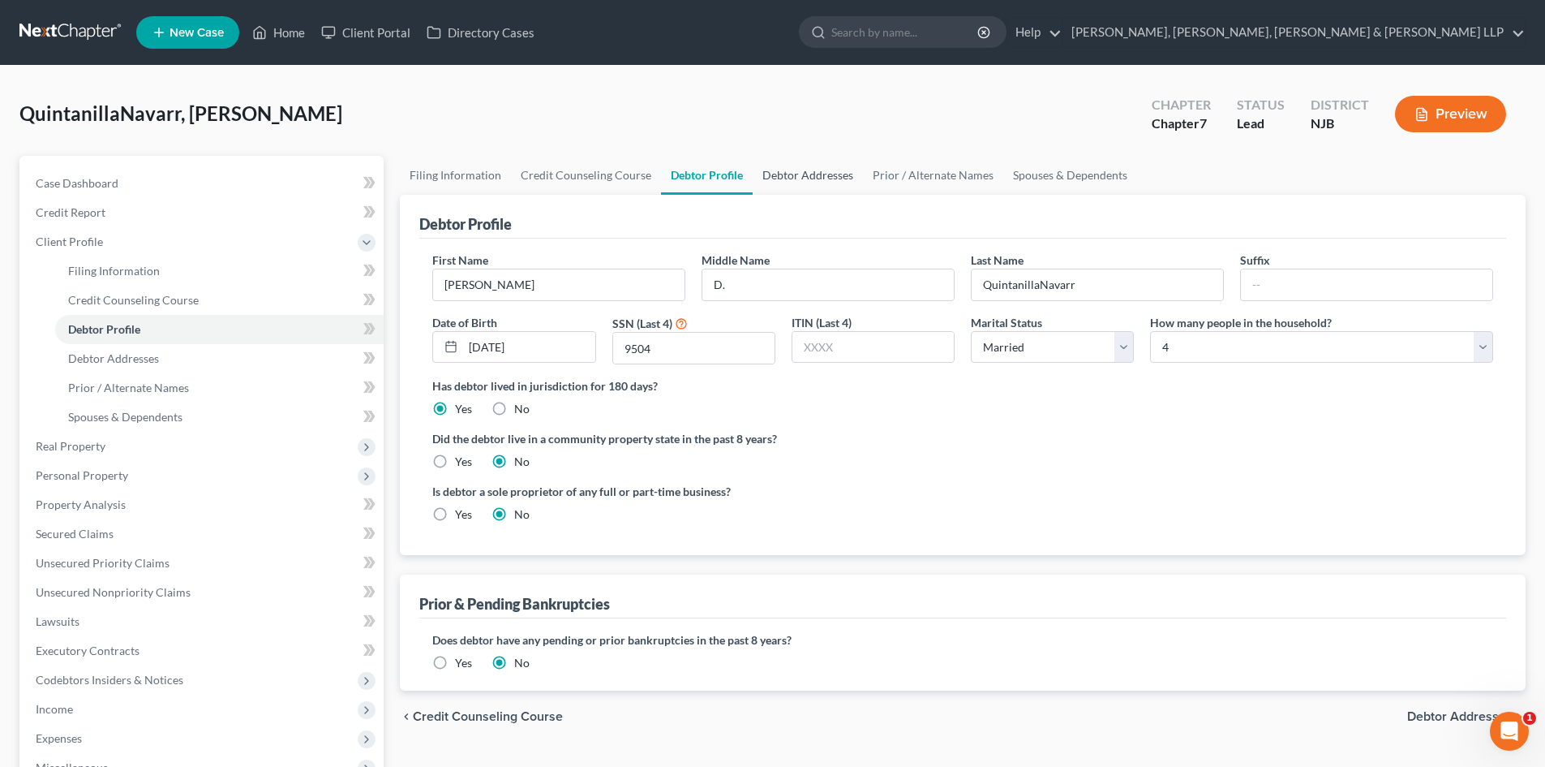
click at [820, 173] on link "Debtor Addresses" at bounding box center [808, 175] width 110 height 39
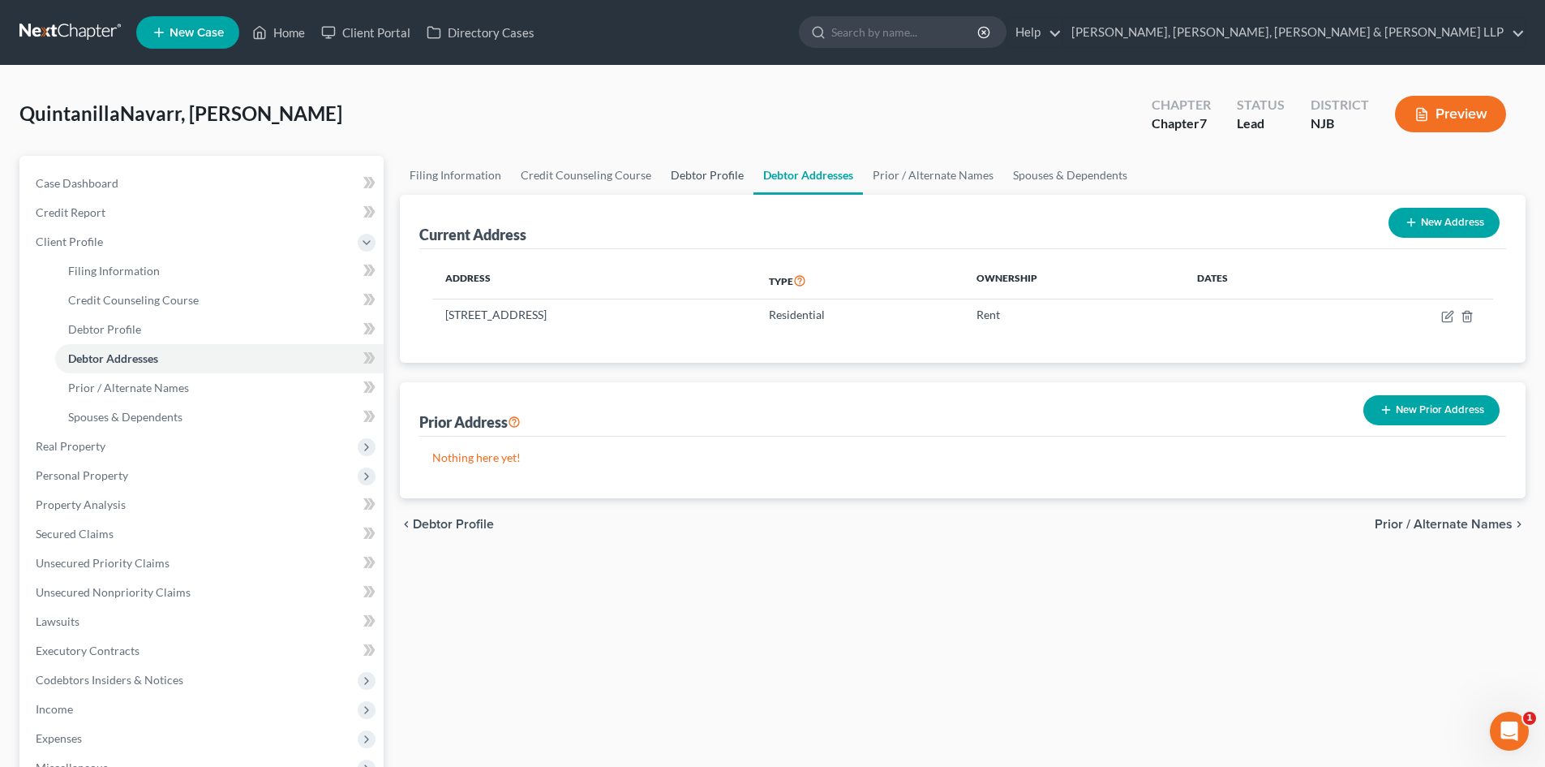
click at [679, 176] on link "Debtor Profile" at bounding box center [707, 175] width 92 height 39
select select "1"
select select "3"
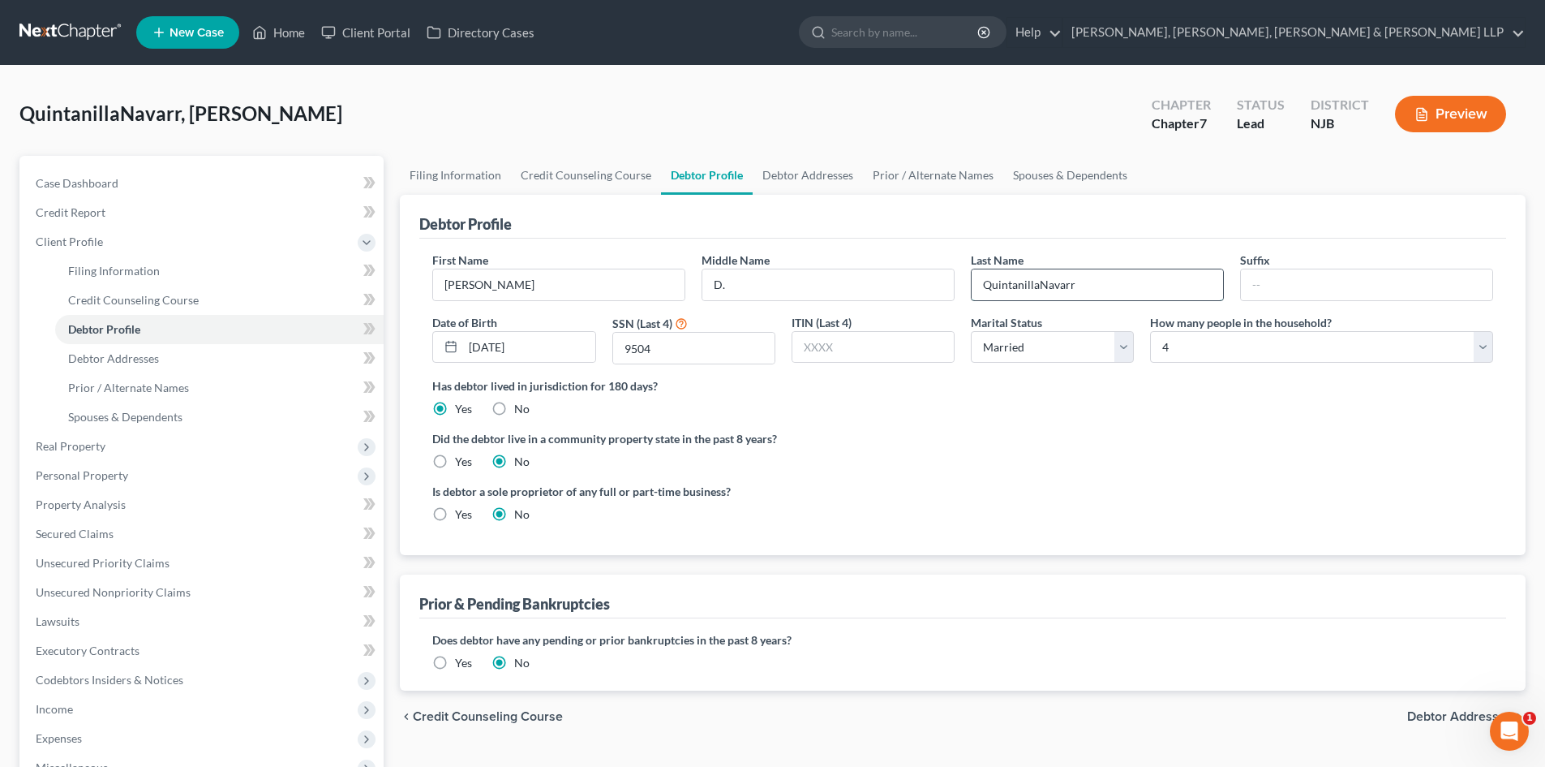
drag, startPoint x: 1041, startPoint y: 286, endPoint x: 1041, endPoint y: 300, distance: 14.6
click at [1041, 286] on input "QuintanillaNavarr" at bounding box center [1097, 284] width 251 height 31
type input "[PERSON_NAME]"
drag, startPoint x: 821, startPoint y: 171, endPoint x: 852, endPoint y: 170, distance: 31.7
click at [821, 171] on link "Debtor Addresses" at bounding box center [808, 175] width 110 height 39
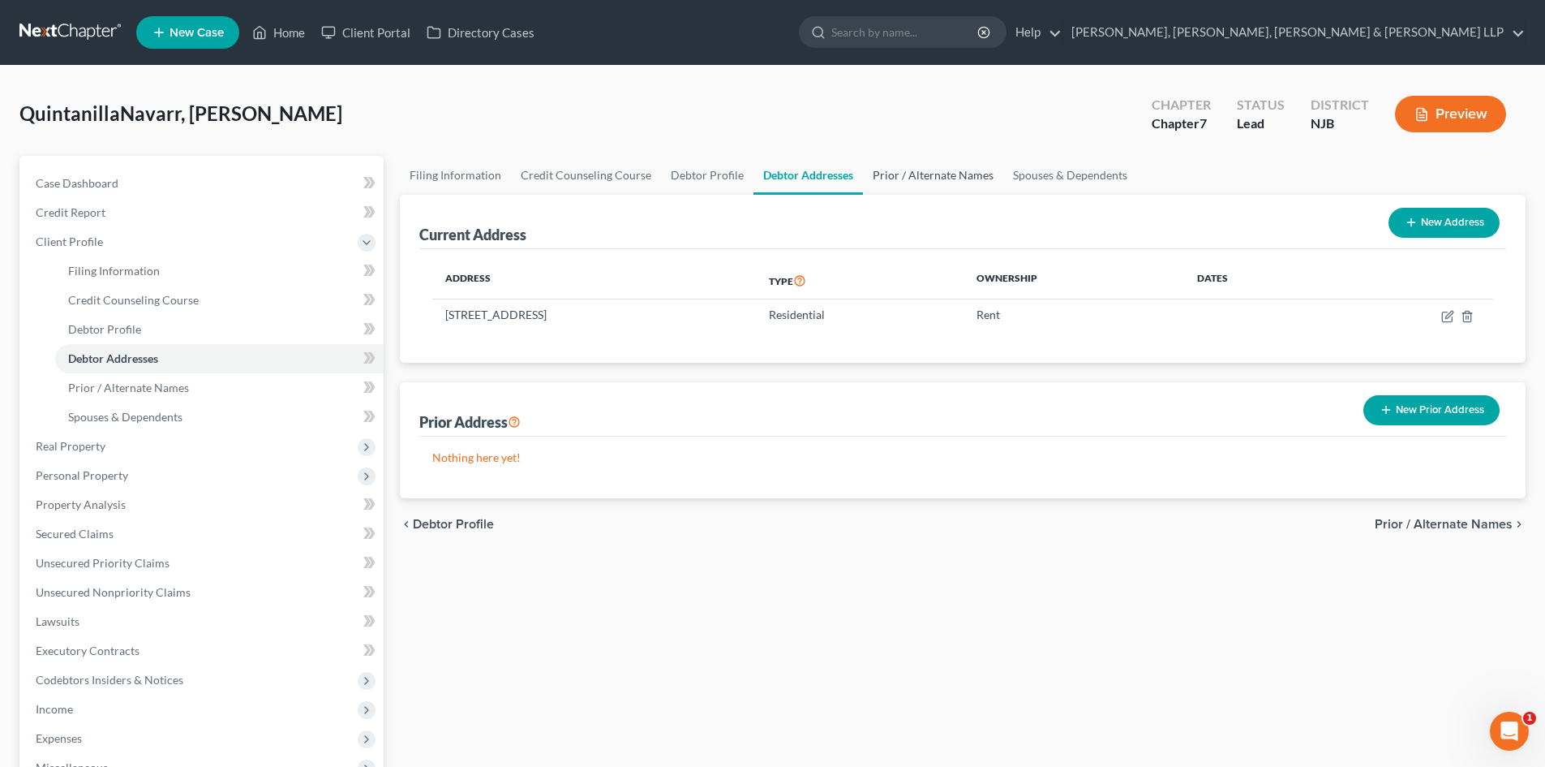
click at [943, 169] on link "Prior / Alternate Names" at bounding box center [933, 175] width 140 height 39
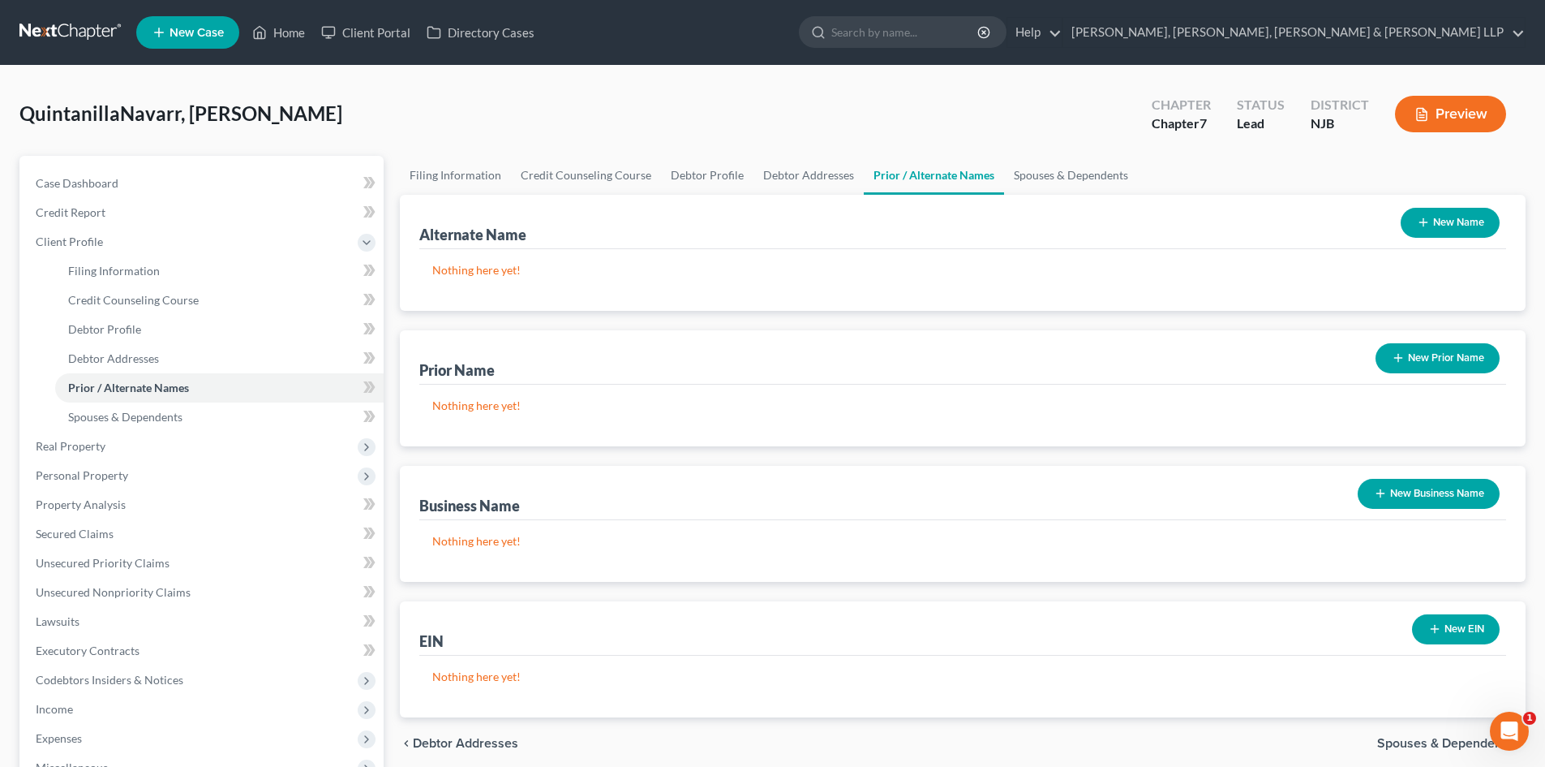
click at [1461, 220] on button "New Name" at bounding box center [1450, 223] width 99 height 30
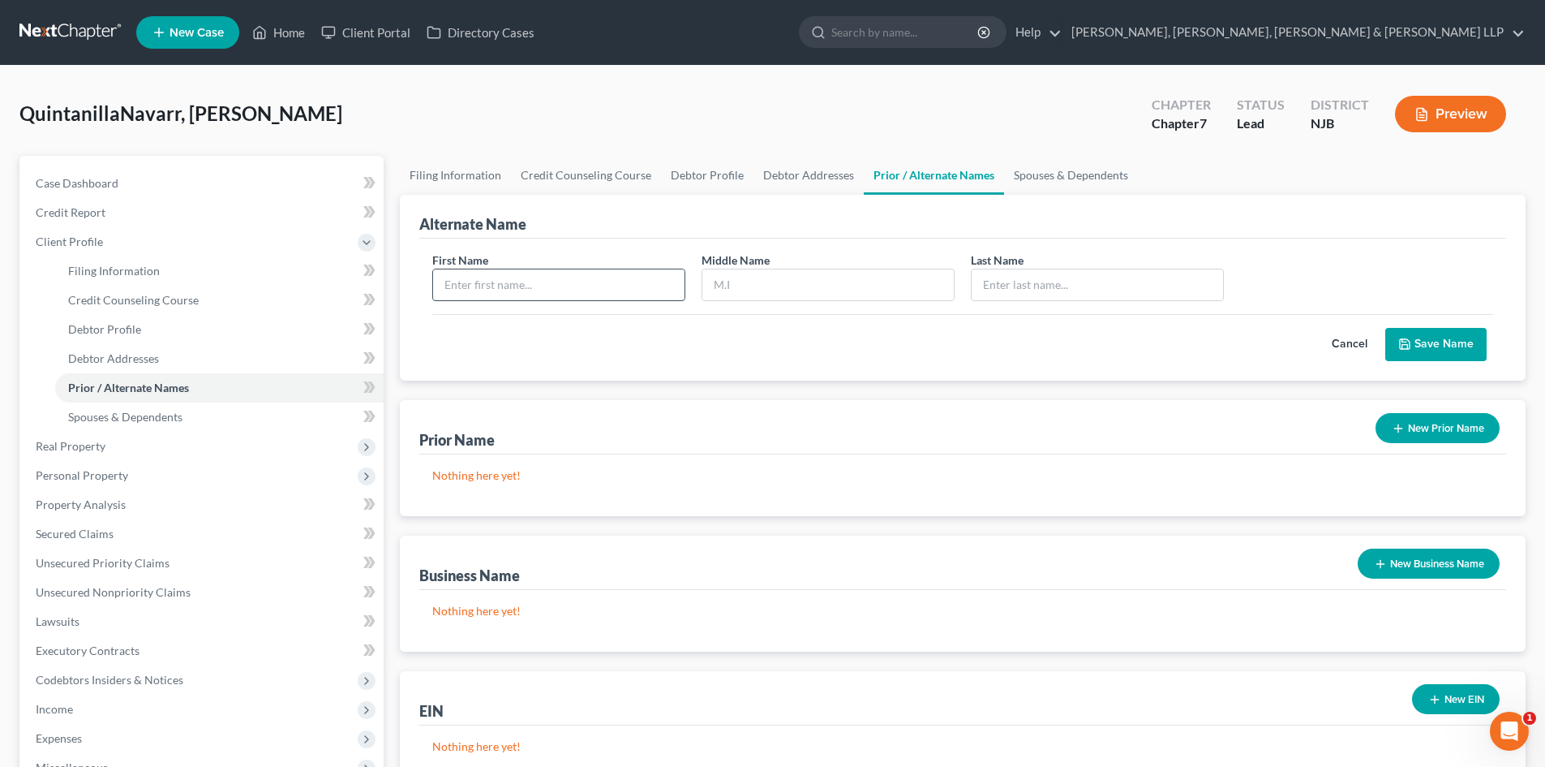
click at [501, 283] on input "text" at bounding box center [558, 284] width 251 height 31
type input "[PERSON_NAME]"
click at [725, 289] on input "text" at bounding box center [827, 284] width 251 height 31
type input "D."
click at [1062, 278] on input "text" at bounding box center [1097, 284] width 251 height 31
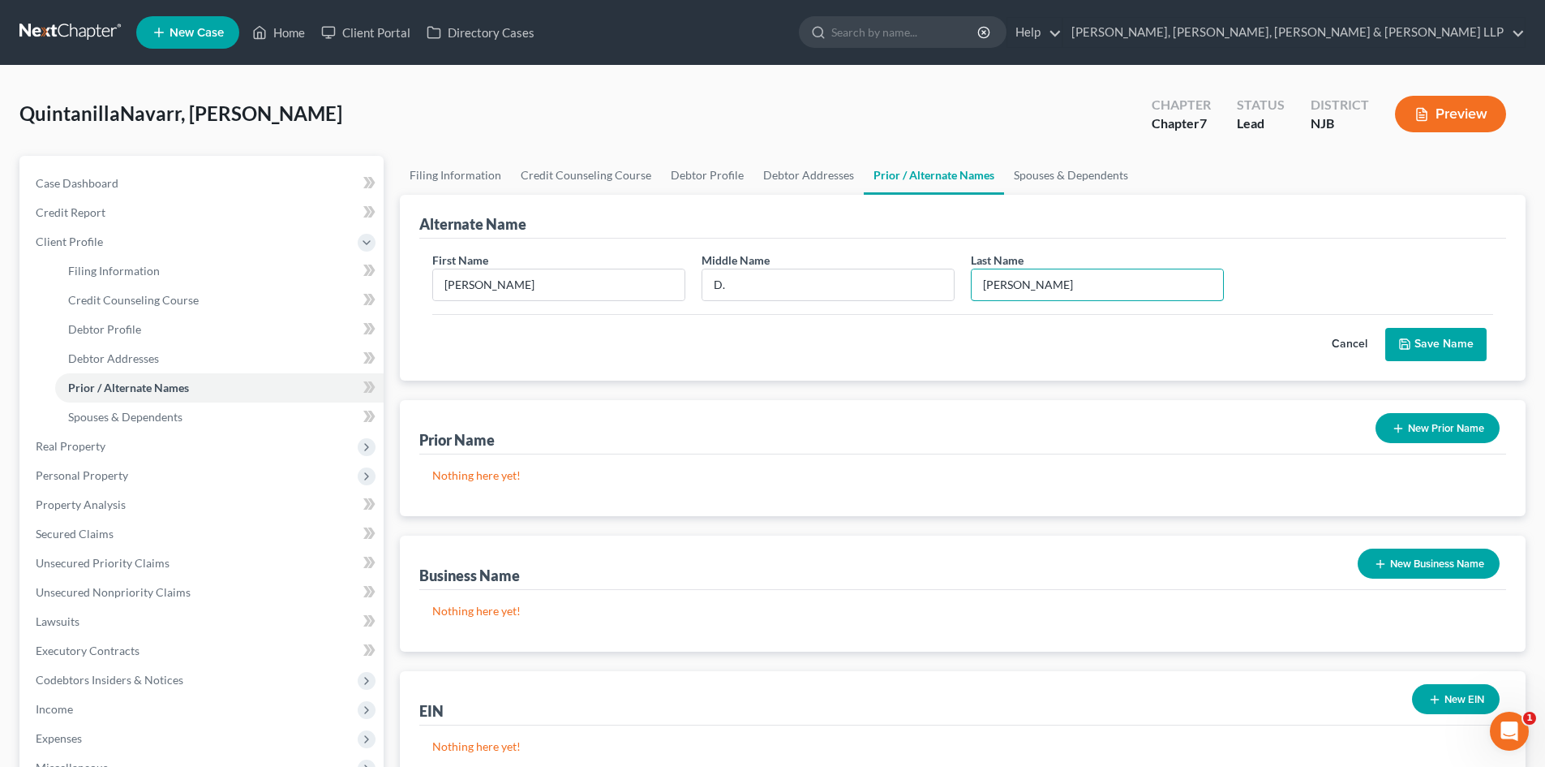
type input "[PERSON_NAME]"
click at [1441, 338] on button "Save Name" at bounding box center [1435, 345] width 101 height 34
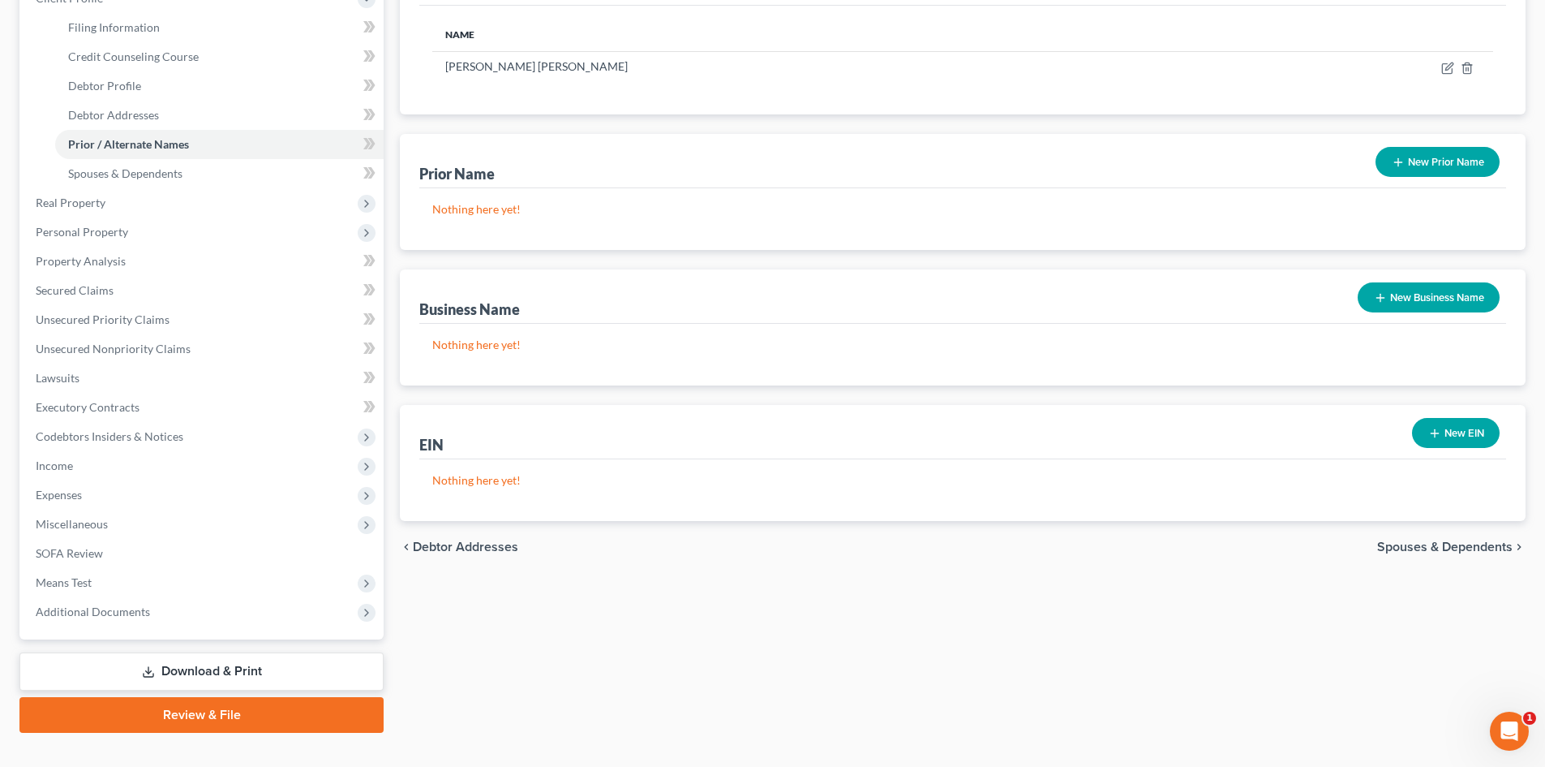
scroll to position [271, 0]
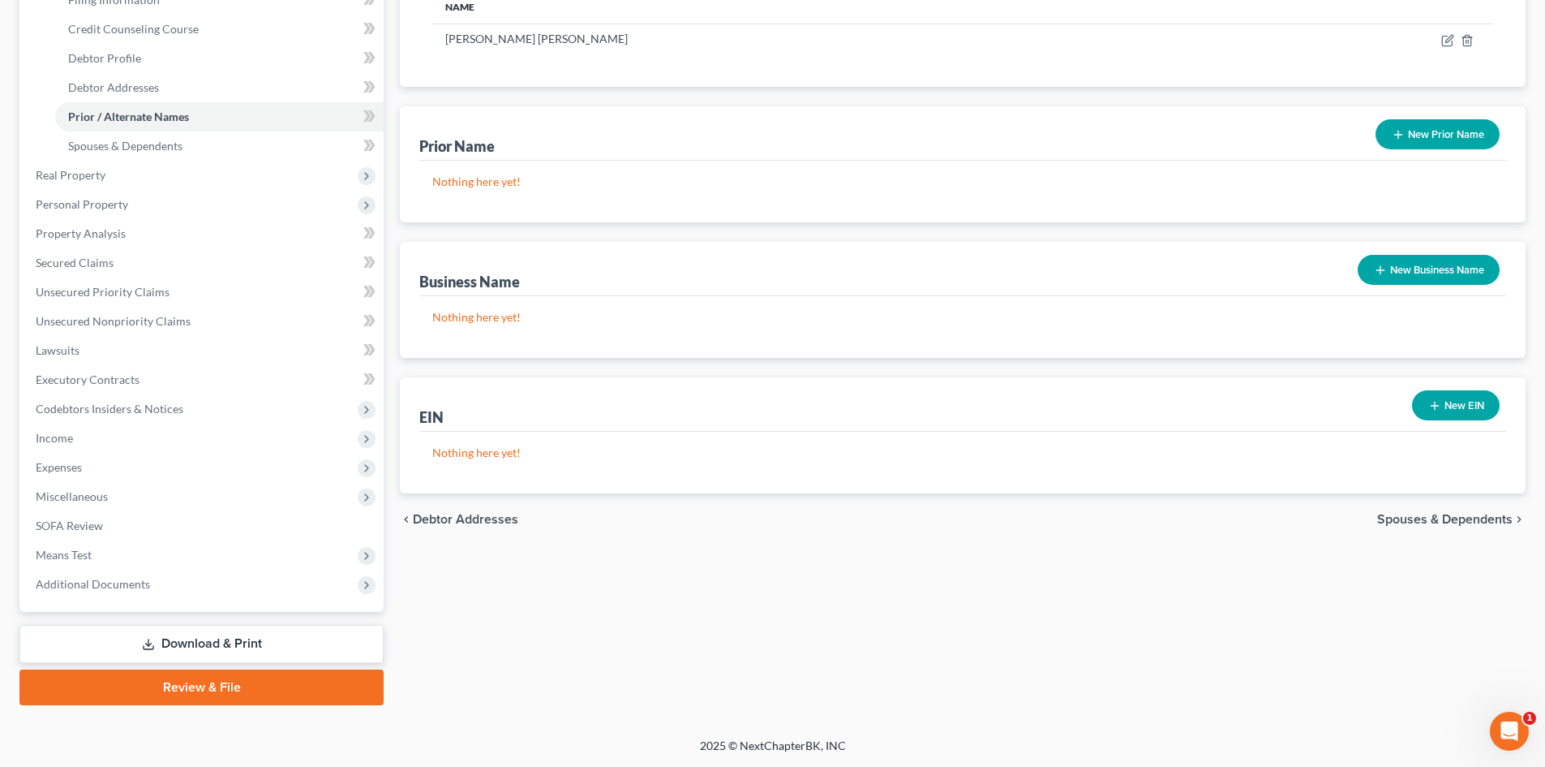
drag, startPoint x: 212, startPoint y: 635, endPoint x: 386, endPoint y: 580, distance: 182.9
click at [212, 635] on link "Download & Print" at bounding box center [201, 644] width 364 height 38
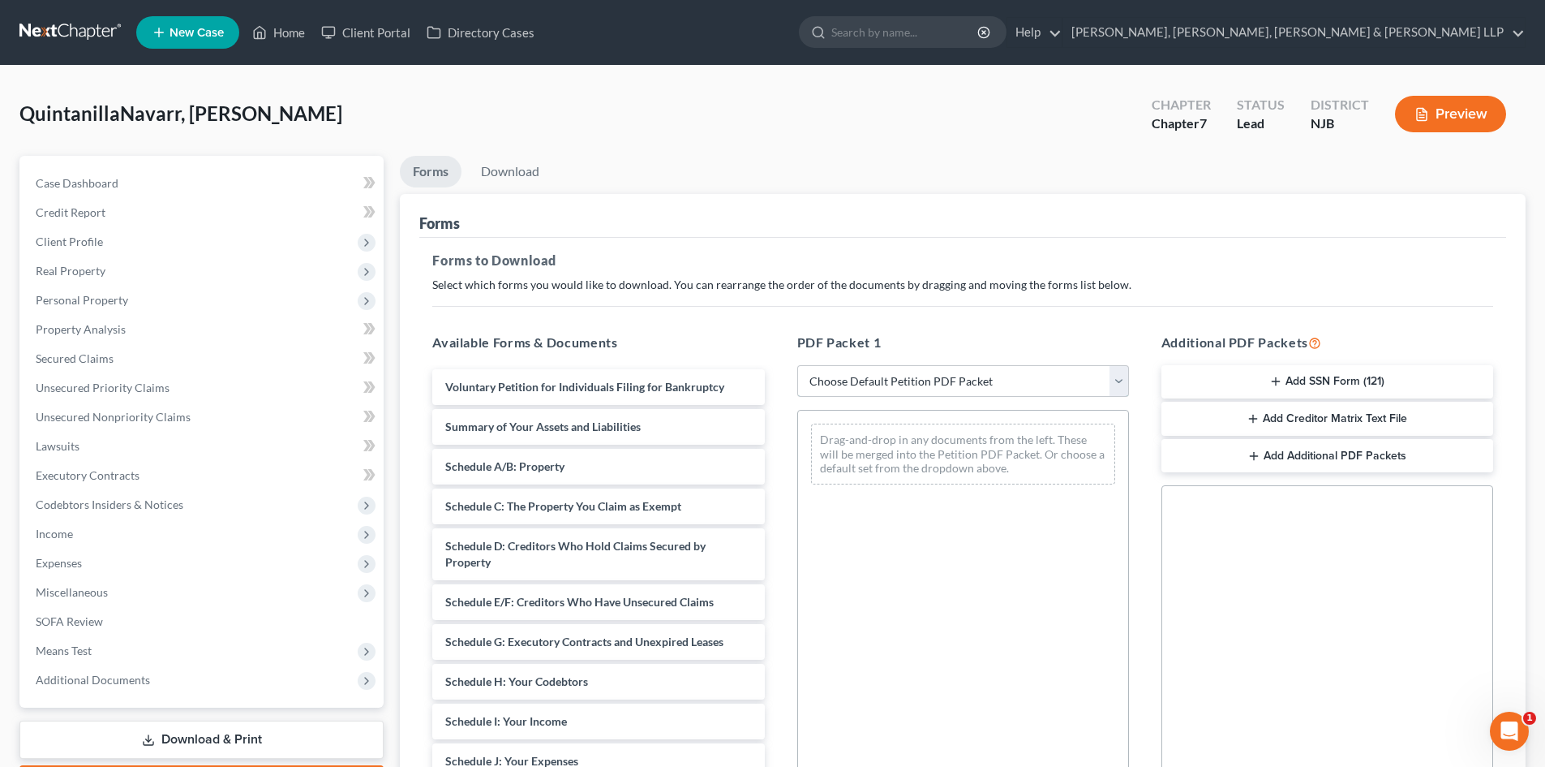
click at [832, 373] on select "Choose Default Petition PDF Packet Complete Bankruptcy Petition (all forms and …" at bounding box center [963, 381] width 332 height 32
select select "0"
click at [797, 365] on select "Choose Default Petition PDF Packet Complete Bankruptcy Petition (all forms and …" at bounding box center [963, 381] width 332 height 32
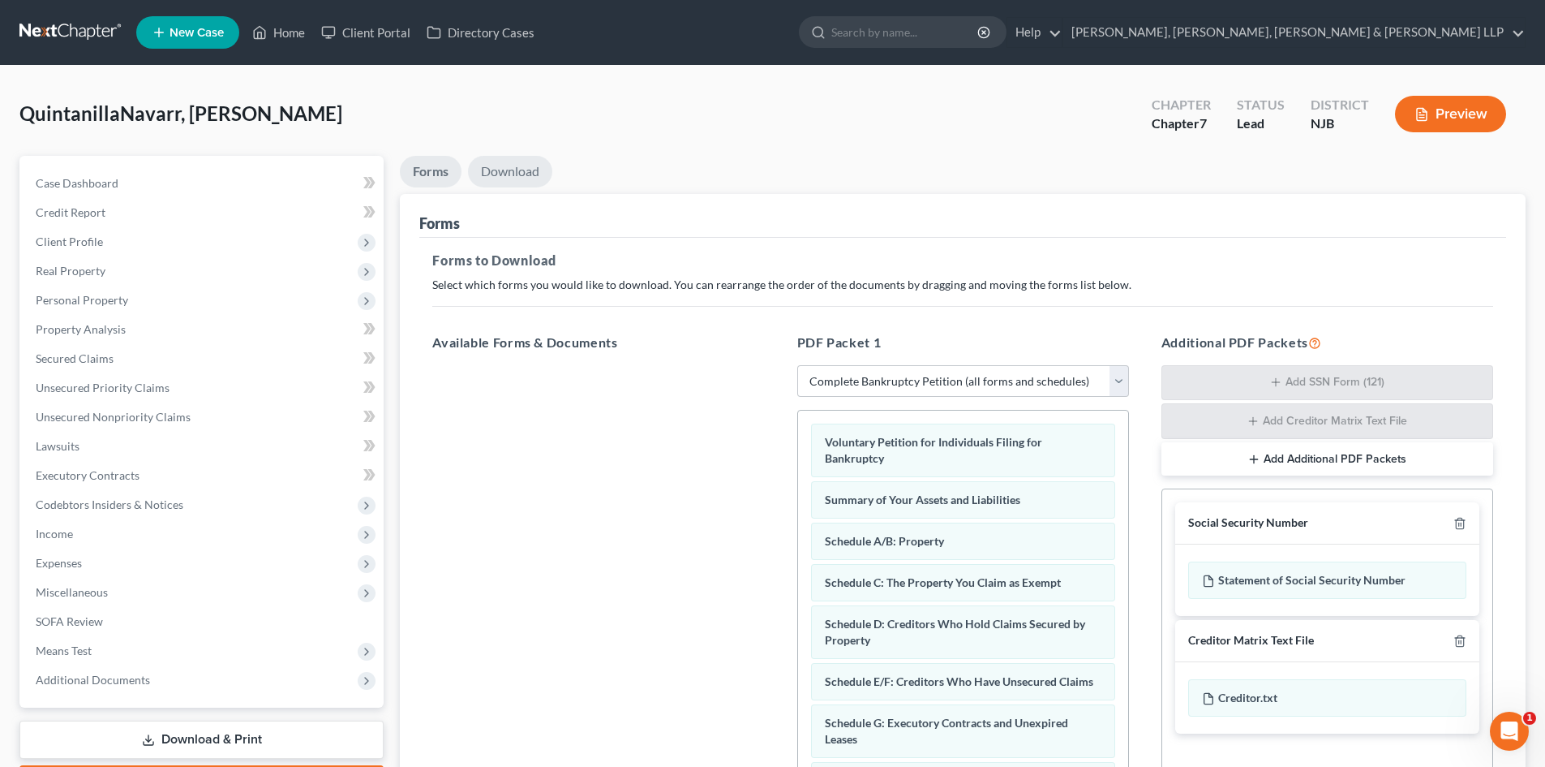
click at [540, 172] on link "Download" at bounding box center [510, 172] width 84 height 32
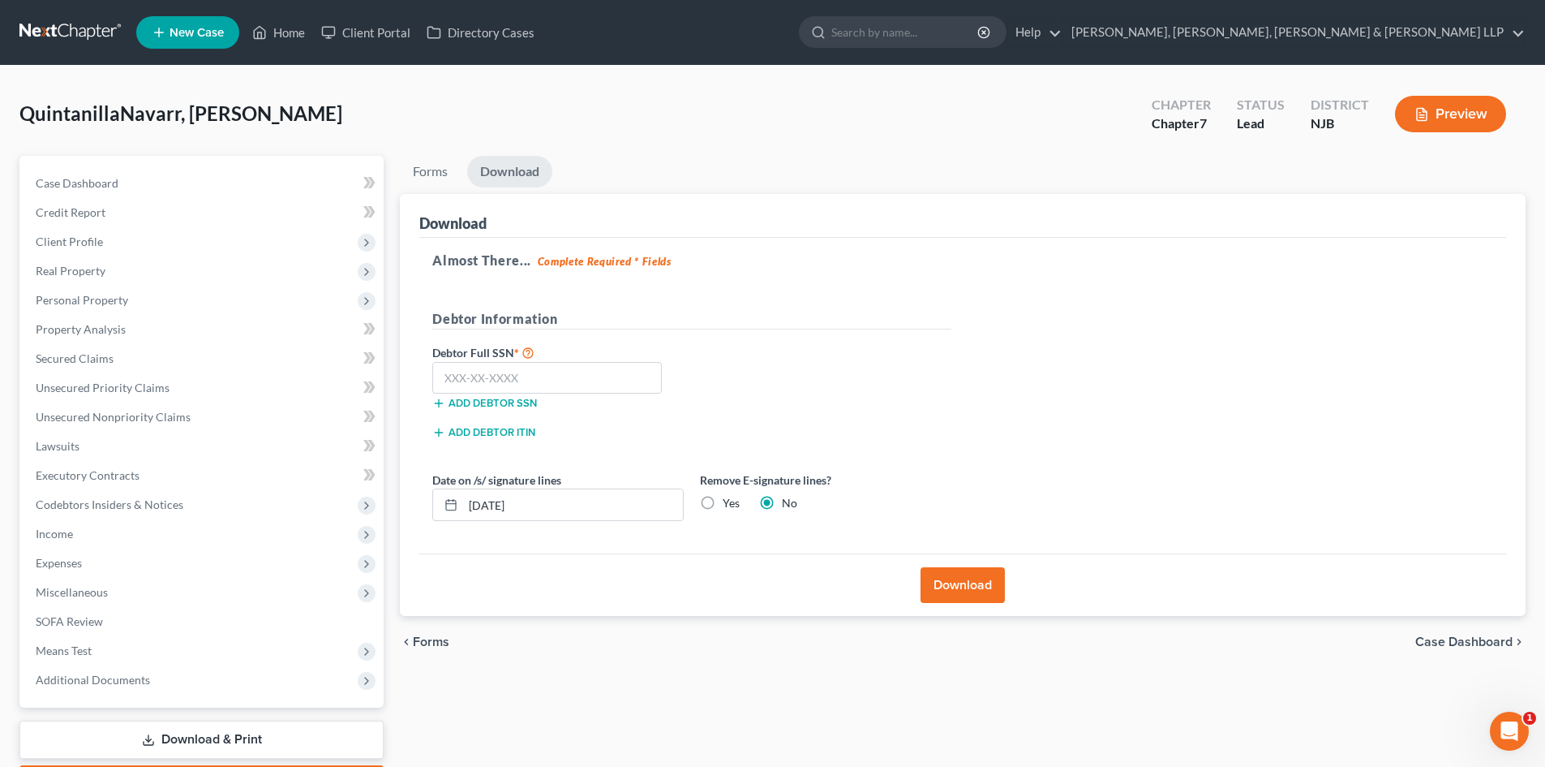
click at [723, 503] on label "Yes" at bounding box center [731, 503] width 17 height 16
click at [729, 503] on input "Yes" at bounding box center [734, 500] width 11 height 11
radio input "true"
radio input "false"
click at [511, 365] on input "text" at bounding box center [547, 378] width 230 height 32
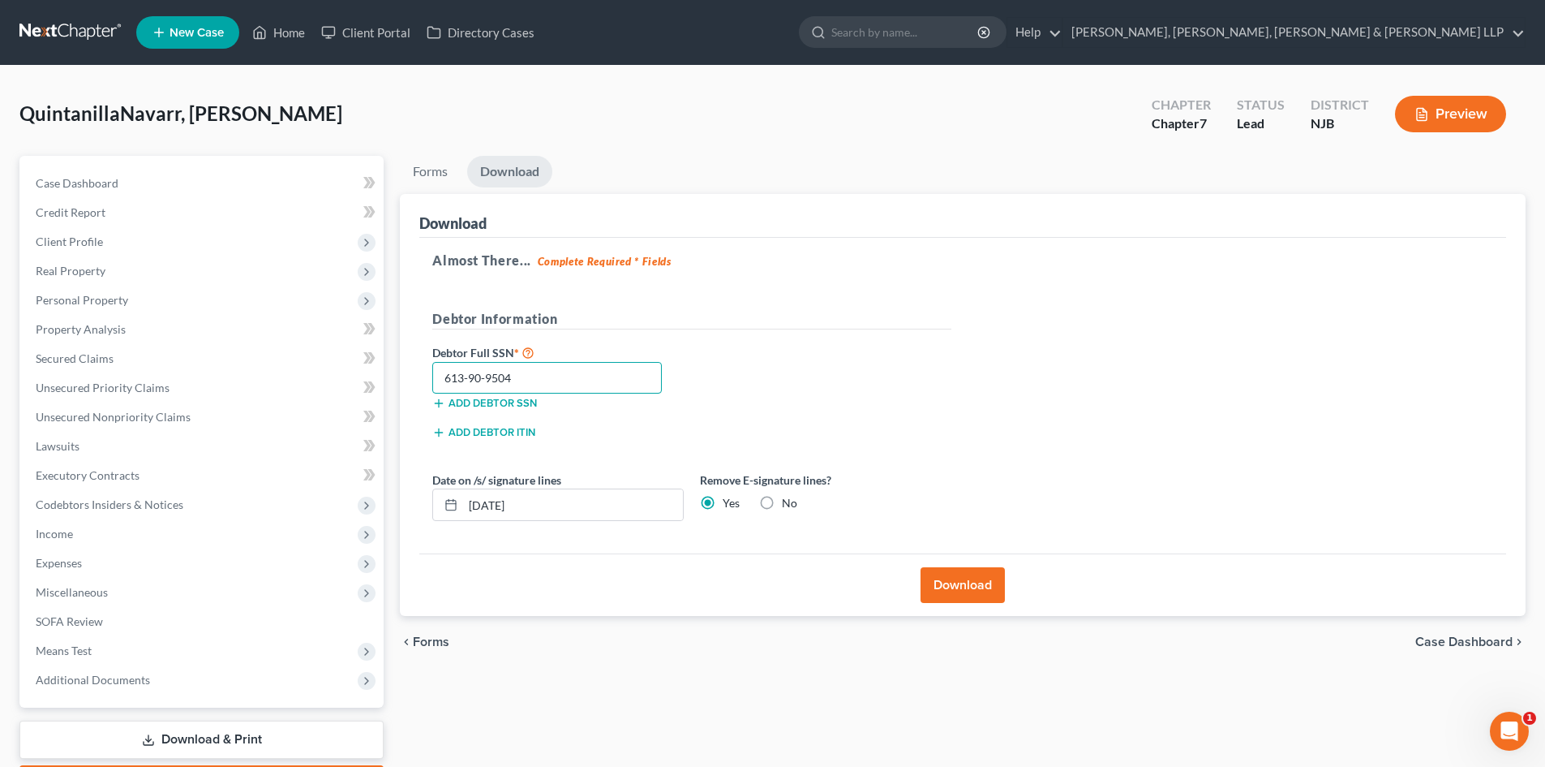
type input "613-90-9504"
click at [980, 586] on button "Download" at bounding box center [963, 585] width 84 height 36
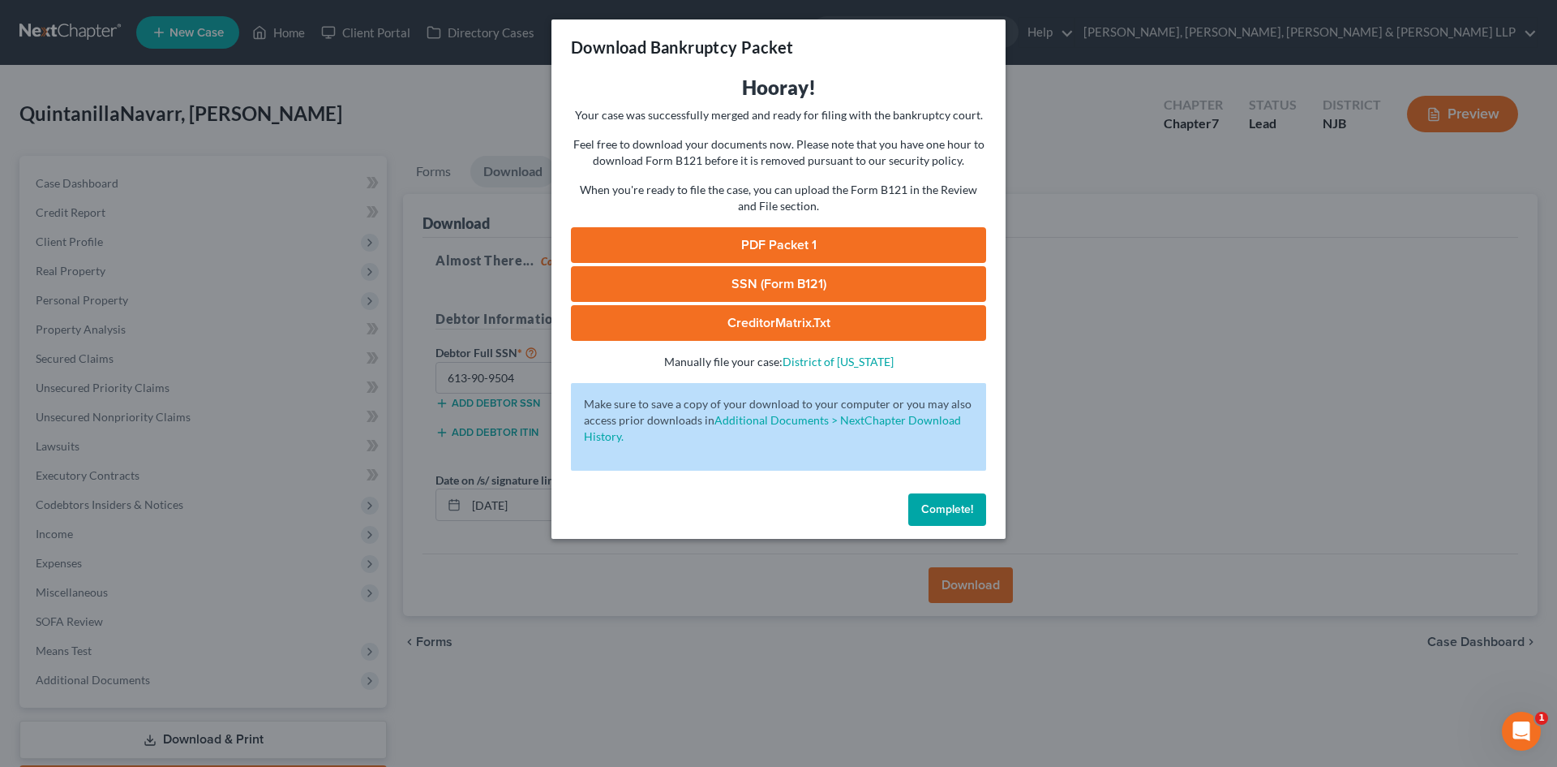
click at [715, 243] on link "PDF Packet 1" at bounding box center [778, 245] width 415 height 36
click at [902, 281] on link "SSN (Form B121)" at bounding box center [778, 284] width 415 height 36
drag, startPoint x: 117, startPoint y: 174, endPoint x: 117, endPoint y: 191, distance: 16.2
click at [117, 175] on div "Download Bankruptcy Packet Hooray! Your case was successfully merged and ready …" at bounding box center [778, 383] width 1557 height 767
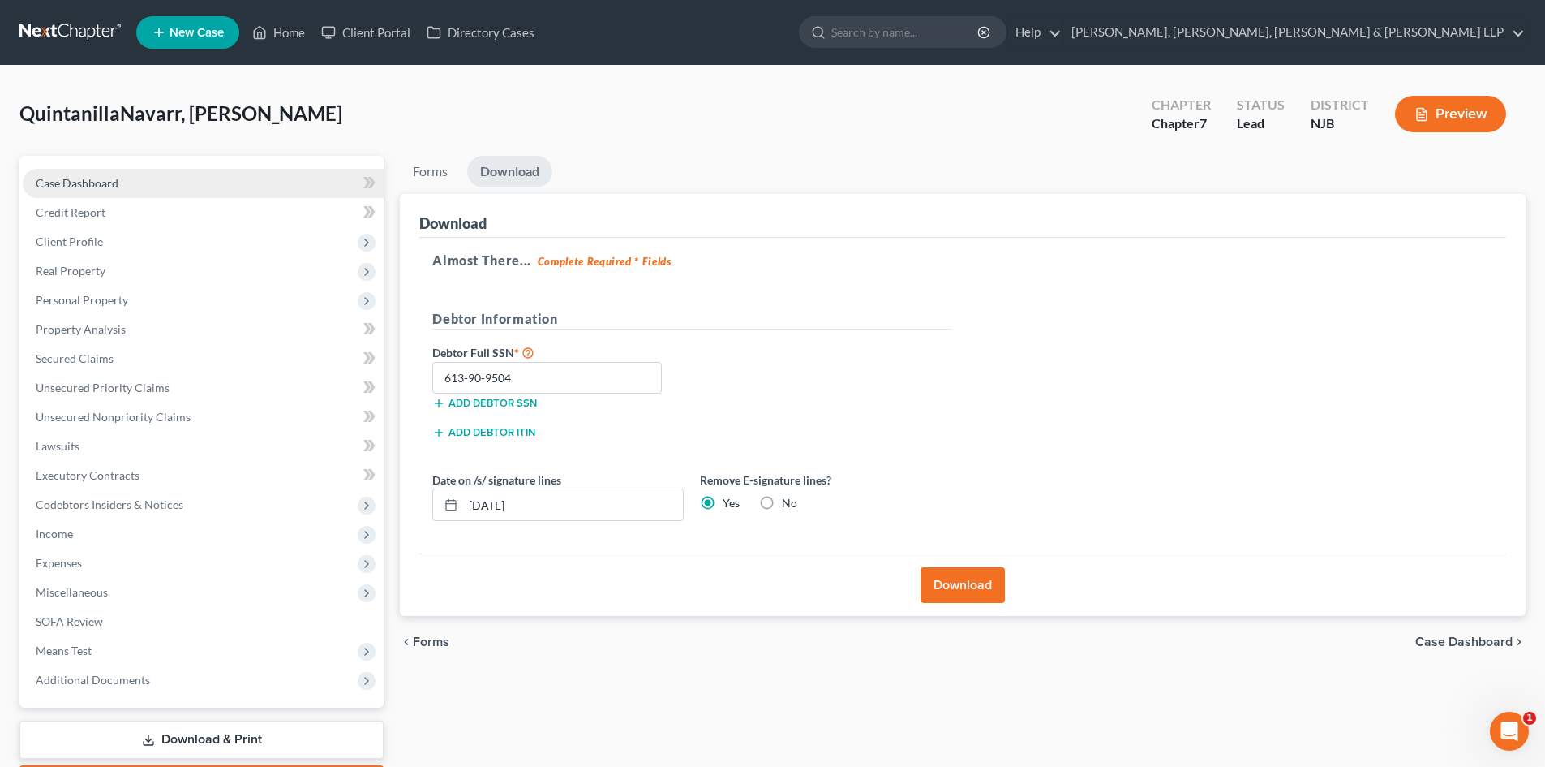
drag, startPoint x: 118, startPoint y: 186, endPoint x: 260, endPoint y: 187, distance: 141.1
click at [118, 185] on link "Case Dashboard" at bounding box center [203, 183] width 361 height 29
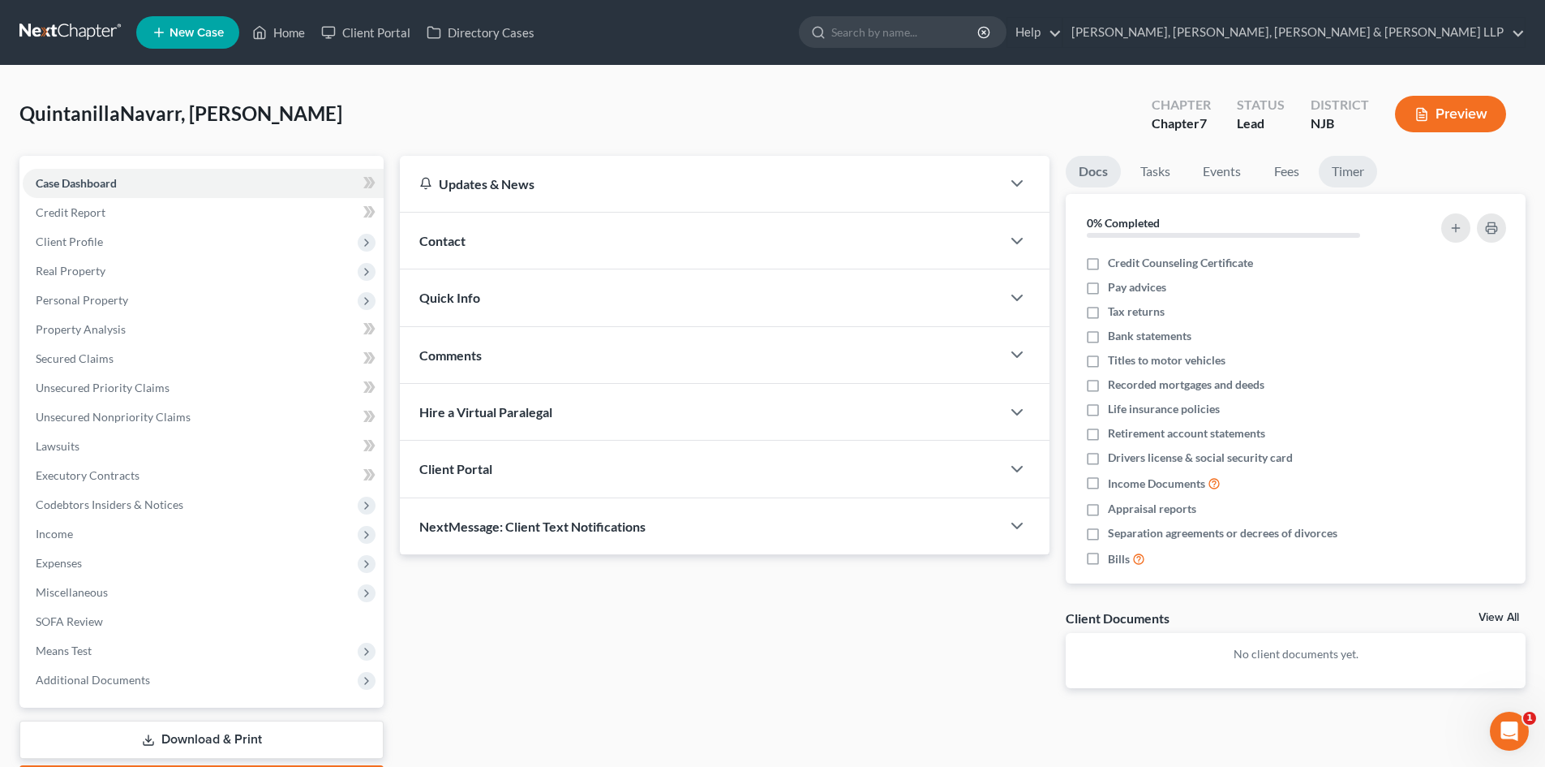
click at [1357, 176] on link "Timer" at bounding box center [1348, 172] width 58 height 32
